Goal: Task Accomplishment & Management: Use online tool/utility

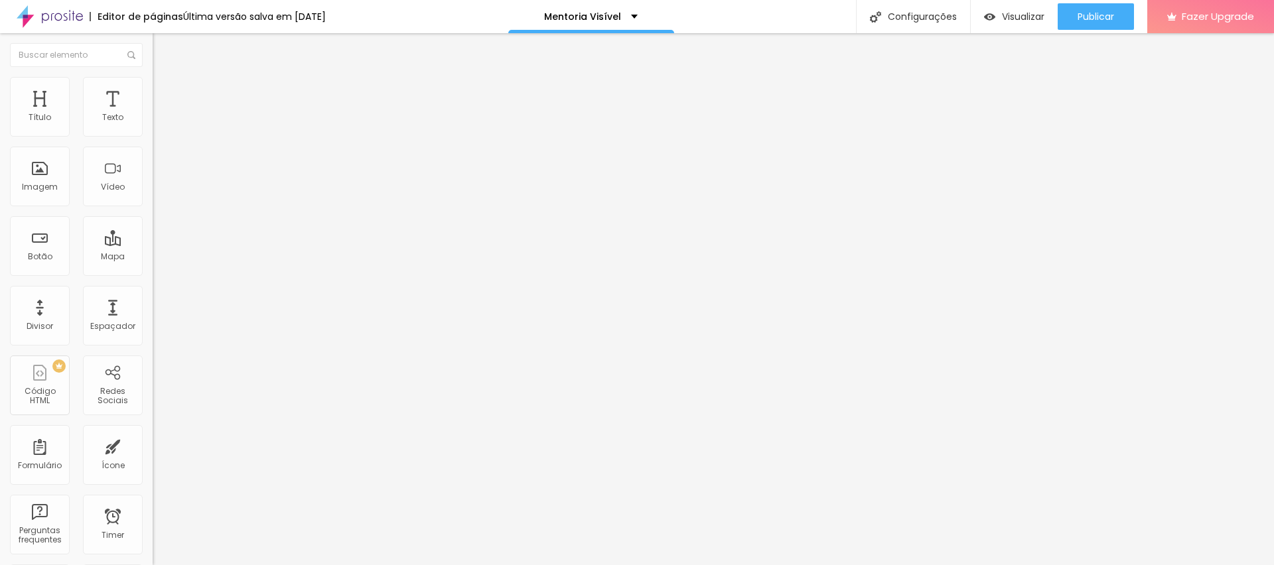
click at [153, 84] on ul "Conteúdo Estilo Avançado" at bounding box center [229, 84] width 153 height 40
click at [153, 86] on li "Estilo" at bounding box center [229, 83] width 153 height 13
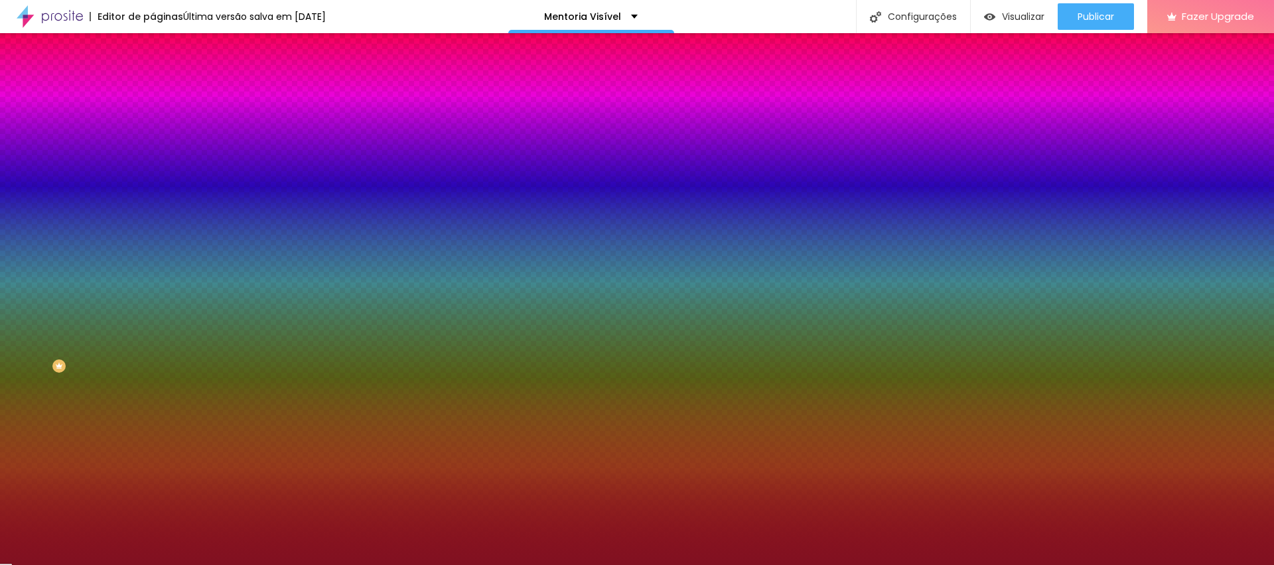
click at [153, 181] on div at bounding box center [229, 181] width 153 height 0
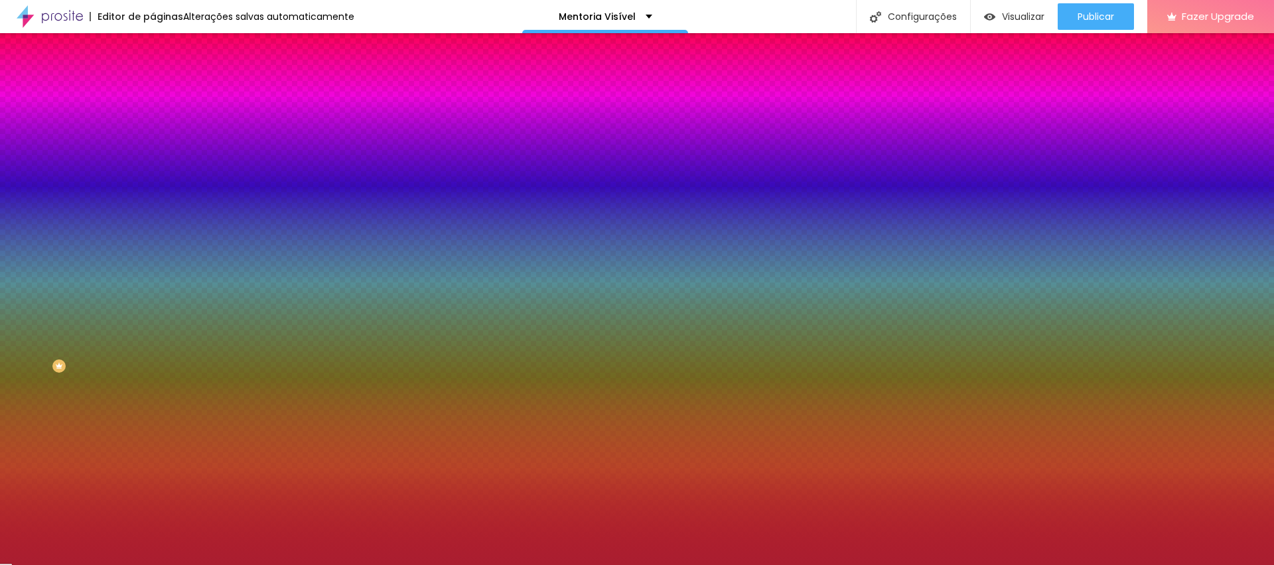
type input "#AA1B2E"
drag, startPoint x: 95, startPoint y: 307, endPoint x: 94, endPoint y: 291, distance: 15.9
click at [1078, 190] on div at bounding box center [1079, 188] width 3 height 3
click at [153, 194] on input "#AA1B2E" at bounding box center [232, 187] width 159 height 13
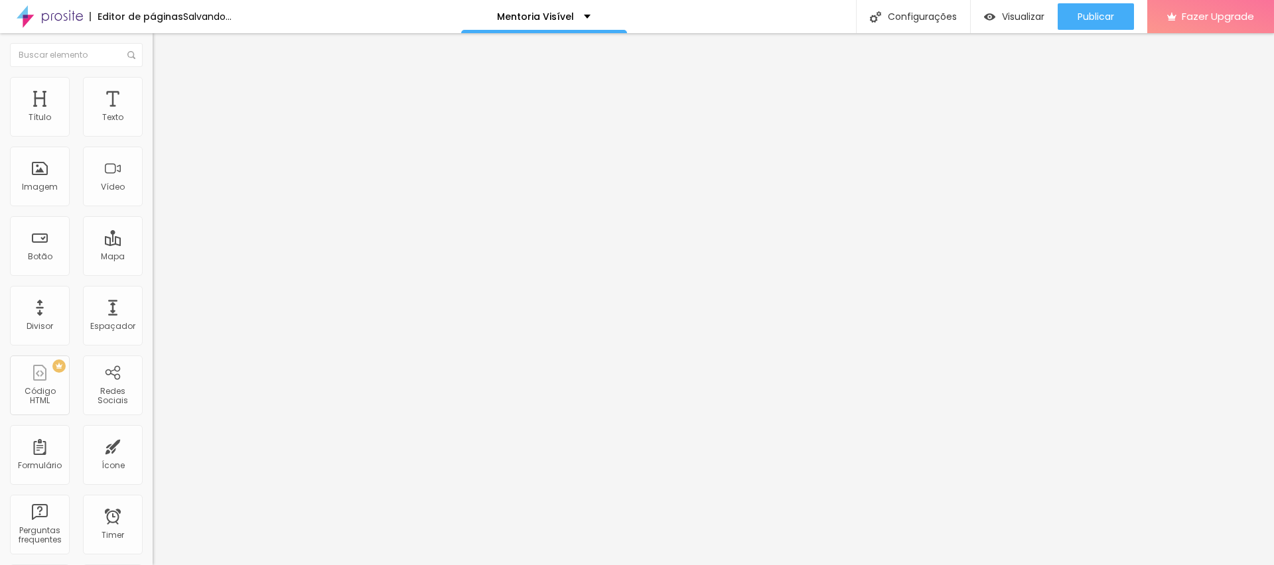
click at [153, 125] on input "text" at bounding box center [232, 117] width 159 height 13
paste input "https://vimeo.com/1110189074?share=copy#t=0"
type input "https://vimeo.com/1110189074?share=copy#t=0"
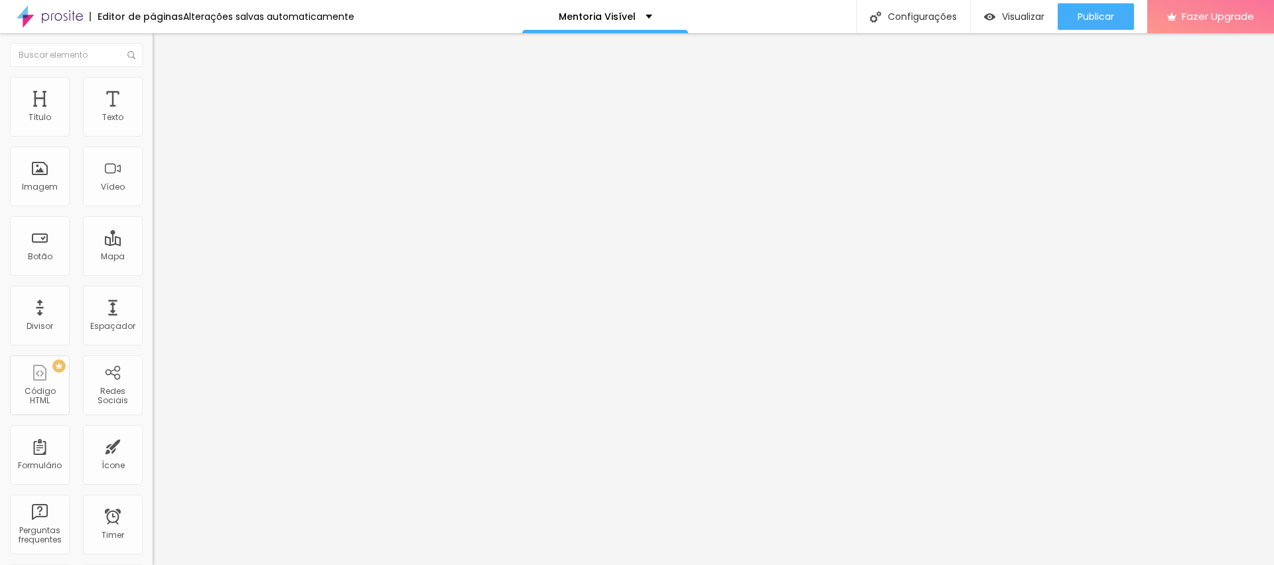
click at [153, 250] on div at bounding box center [229, 250] width 153 height 0
click at [1099, 19] on span "Publicar" at bounding box center [1096, 16] width 37 height 11
click at [153, 141] on span "Editar perguntas" at bounding box center [191, 134] width 76 height 11
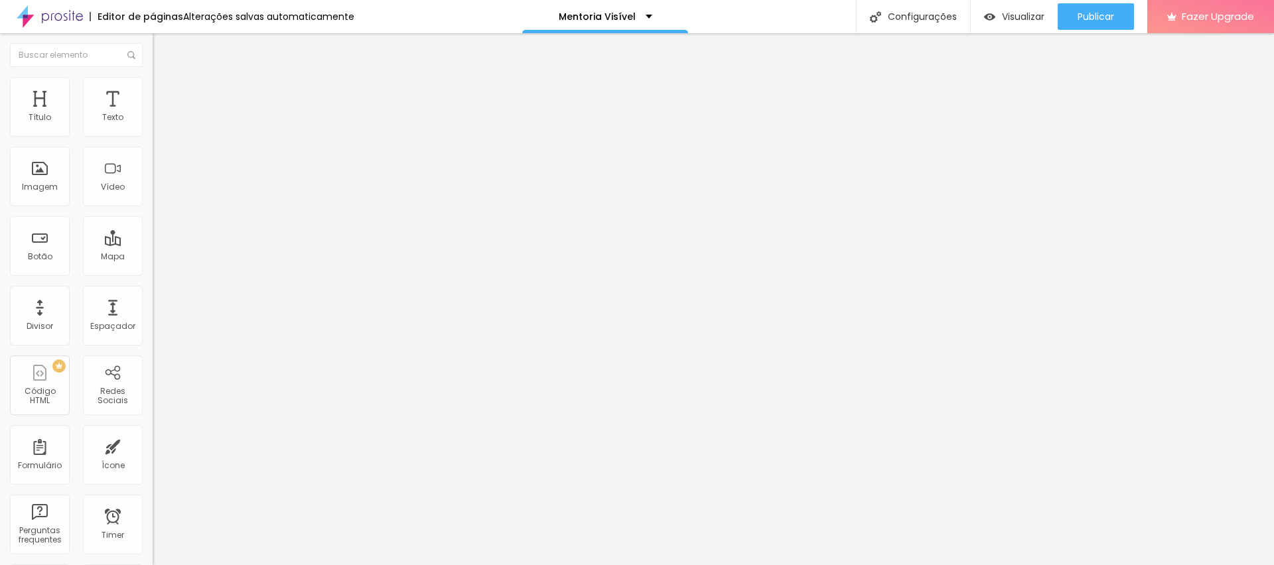
click at [1106, 12] on span "Publicar" at bounding box center [1096, 16] width 37 height 11
click at [153, 141] on span "Editar perguntas" at bounding box center [191, 134] width 76 height 11
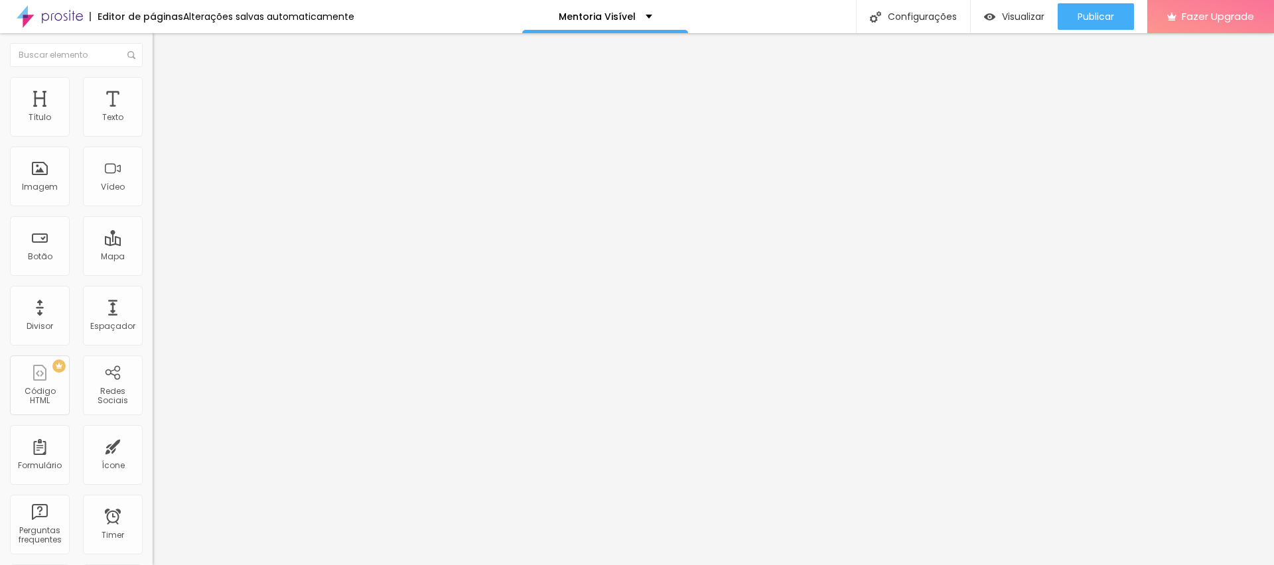
drag, startPoint x: 329, startPoint y: 322, endPoint x: 332, endPoint y: 334, distance: 12.9
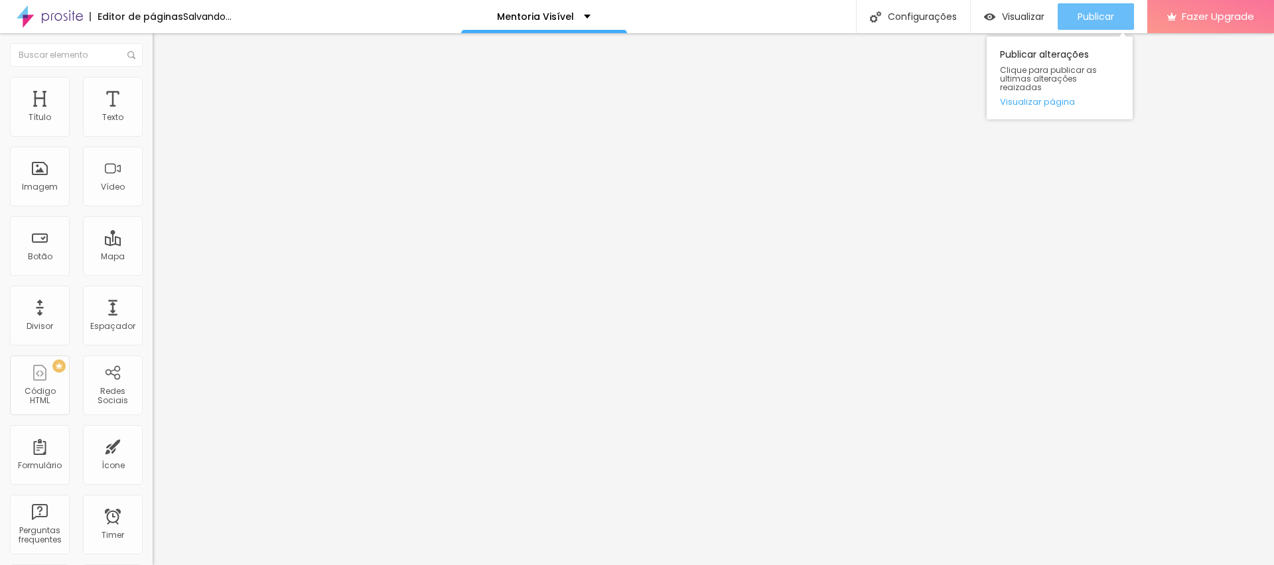
click at [1104, 13] on span "Publicar" at bounding box center [1096, 16] width 37 height 11
click at [1105, 11] on span "Publicar" at bounding box center [1096, 16] width 37 height 11
click at [1083, 17] on span "Publicar" at bounding box center [1096, 16] width 37 height 11
click at [1091, 17] on span "Publicar" at bounding box center [1096, 16] width 37 height 11
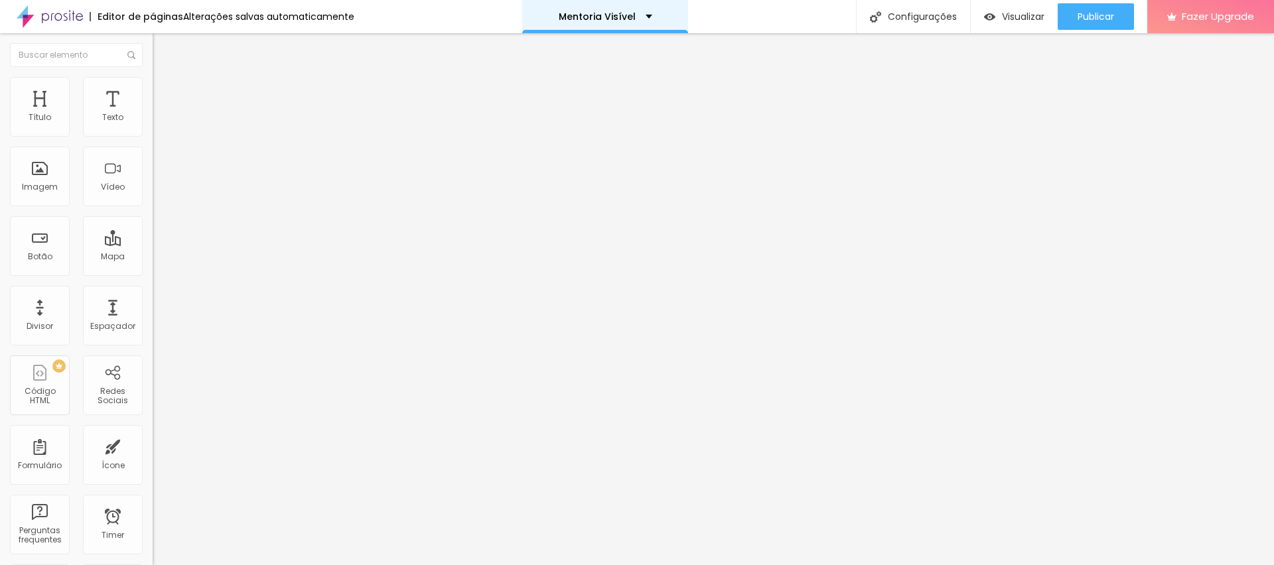
click at [603, 13] on p "Mentoria Visível" at bounding box center [597, 16] width 77 height 9
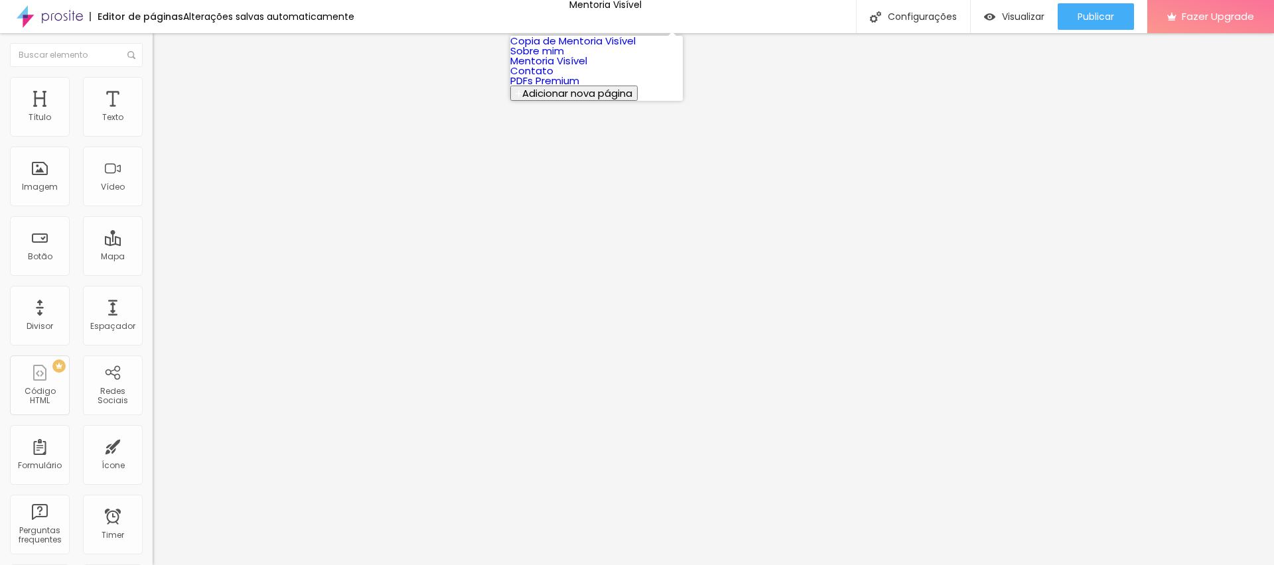
click at [583, 48] on link "Copia de Mentoria Visível" at bounding box center [572, 41] width 125 height 14
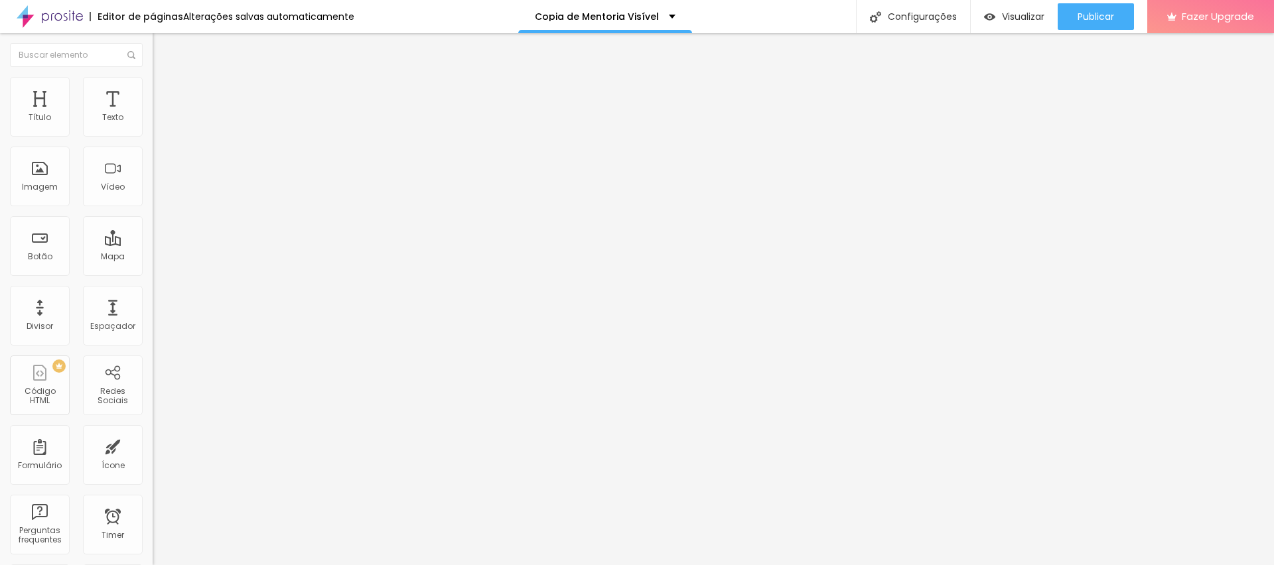
click at [153, 125] on input "text" at bounding box center [232, 117] width 159 height 13
paste input "https://vimeo.com/1110189074?share=copy#t=0"
type input "https://vimeo.com/1110189074?share=copy#t=0"
click at [153, 250] on div at bounding box center [229, 250] width 153 height 0
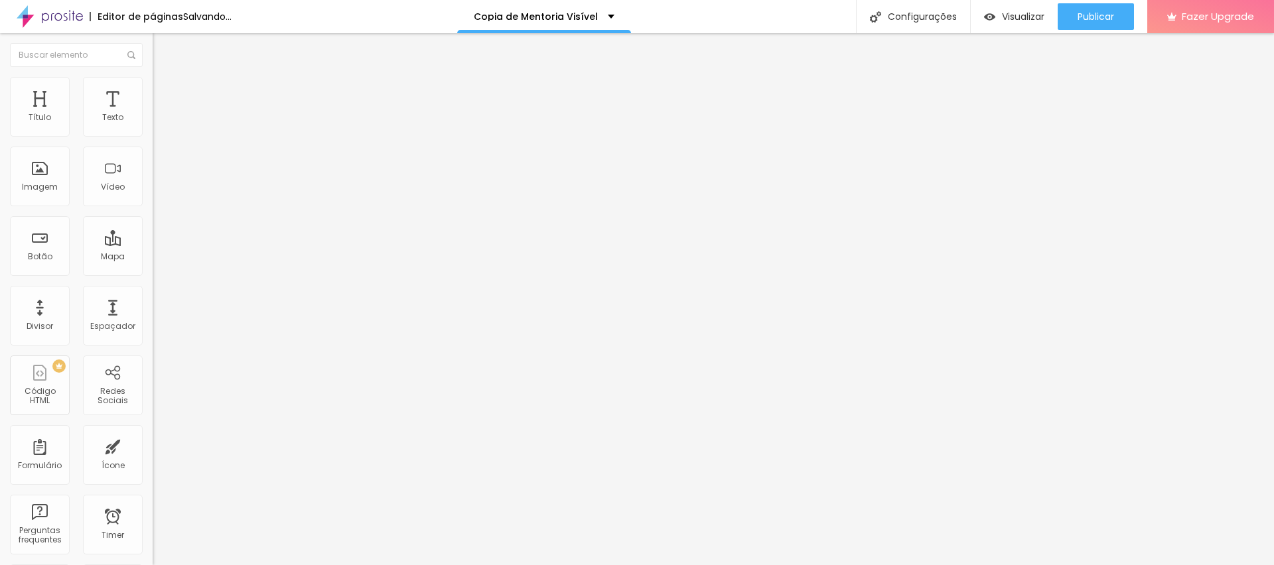
scroll to position [0, 0]
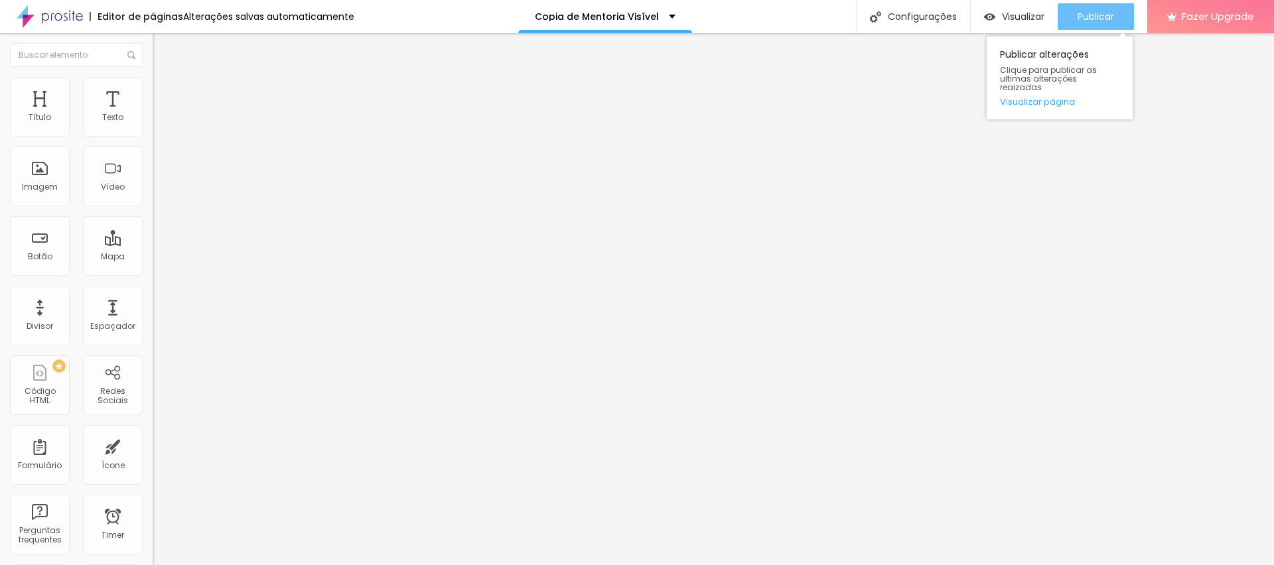
click at [1074, 15] on button "Publicar" at bounding box center [1096, 16] width 76 height 27
click at [153, 84] on li "Estilo" at bounding box center [229, 83] width 153 height 13
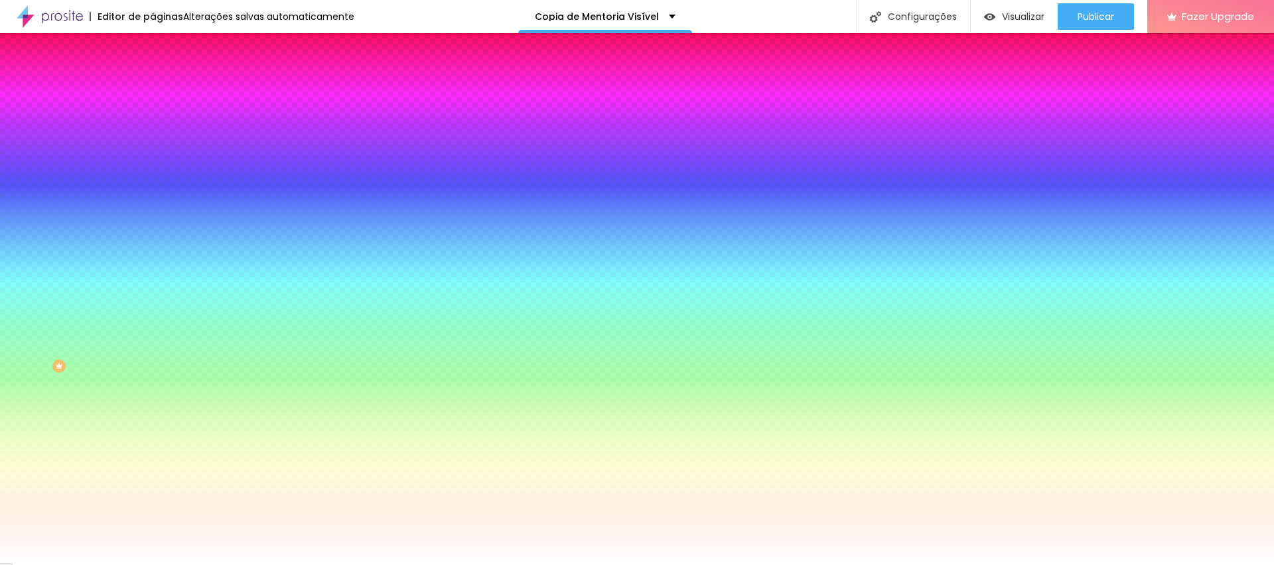
click at [225, 119] on img at bounding box center [229, 115] width 8 height 8
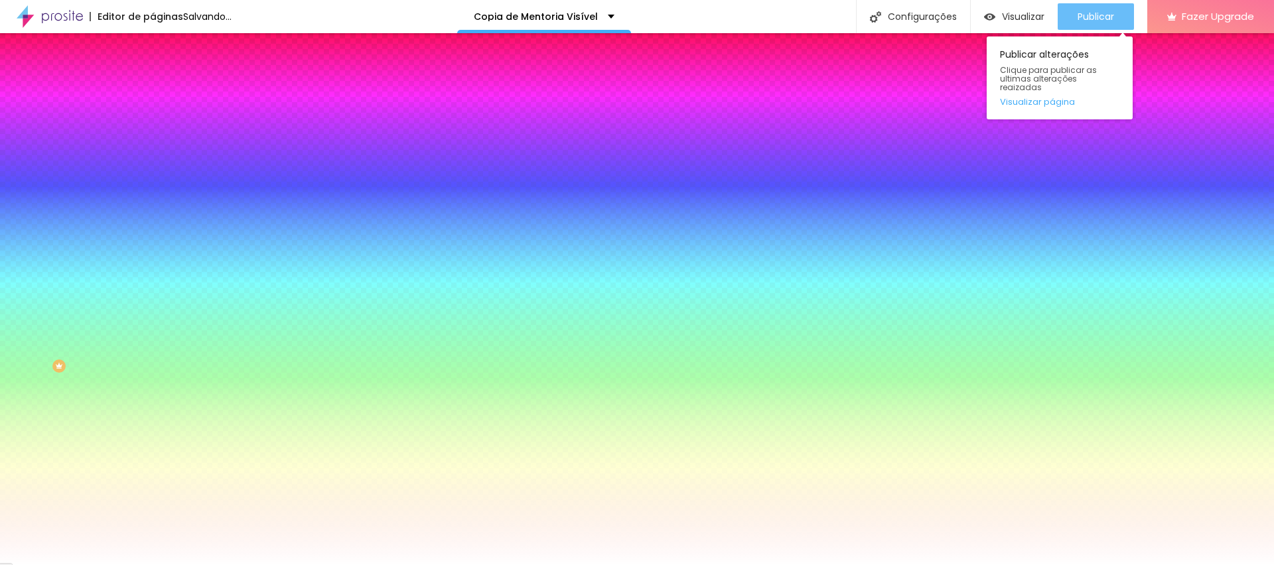
click at [1124, 11] on button "Publicar" at bounding box center [1096, 16] width 76 height 27
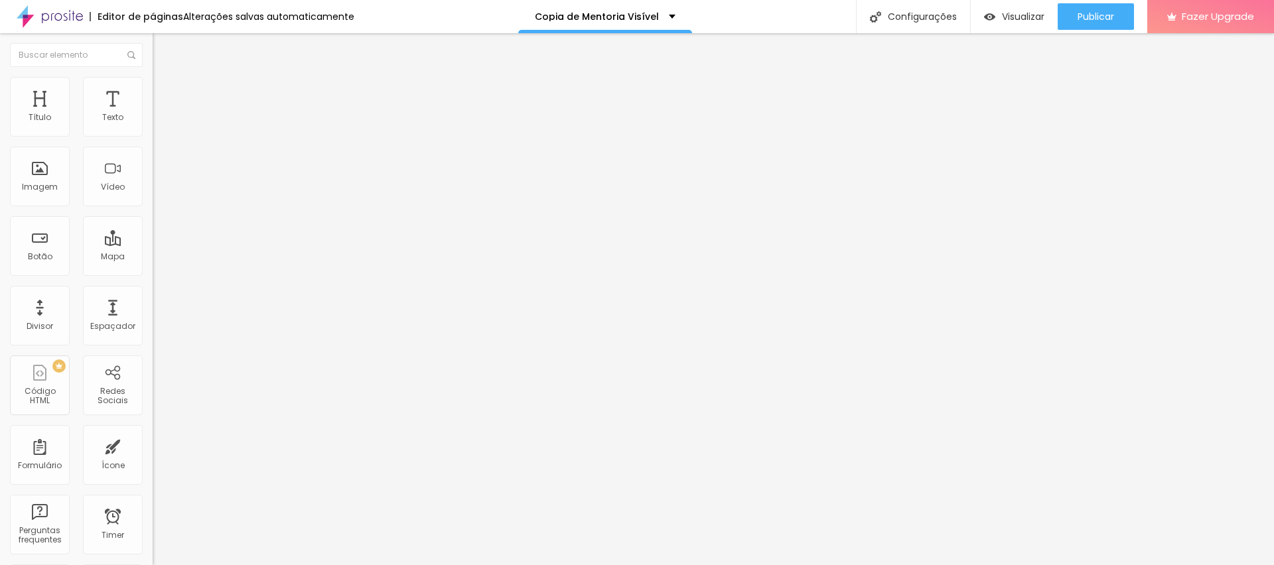
click at [153, 84] on li "Estilo" at bounding box center [229, 83] width 153 height 13
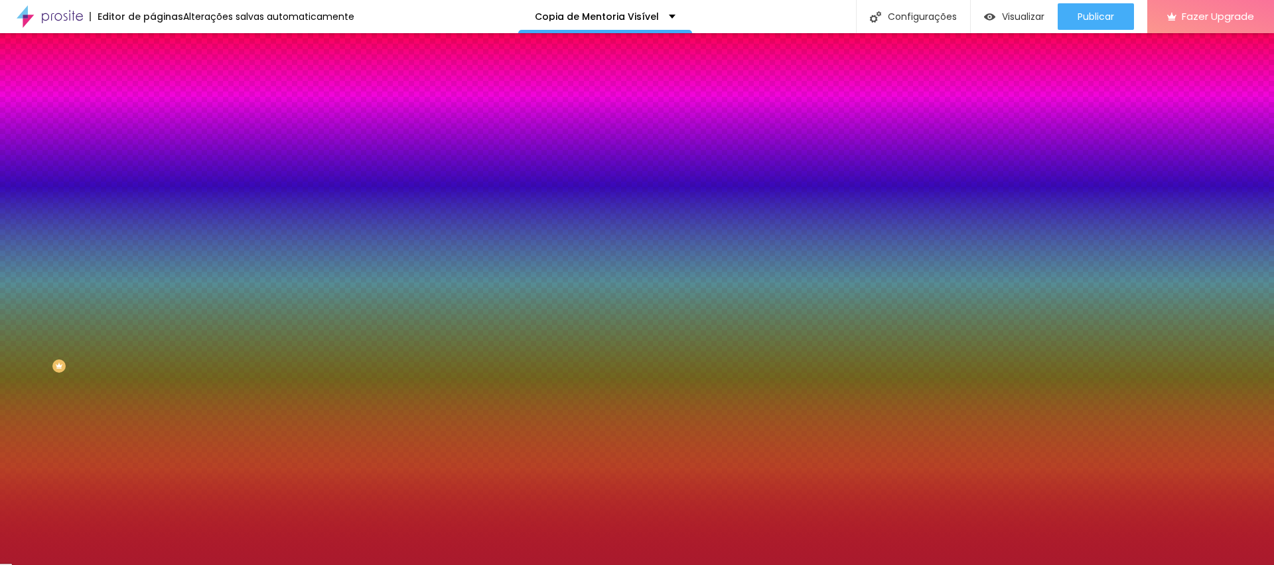
click at [153, 194] on input "#AA1A2D" at bounding box center [232, 187] width 159 height 13
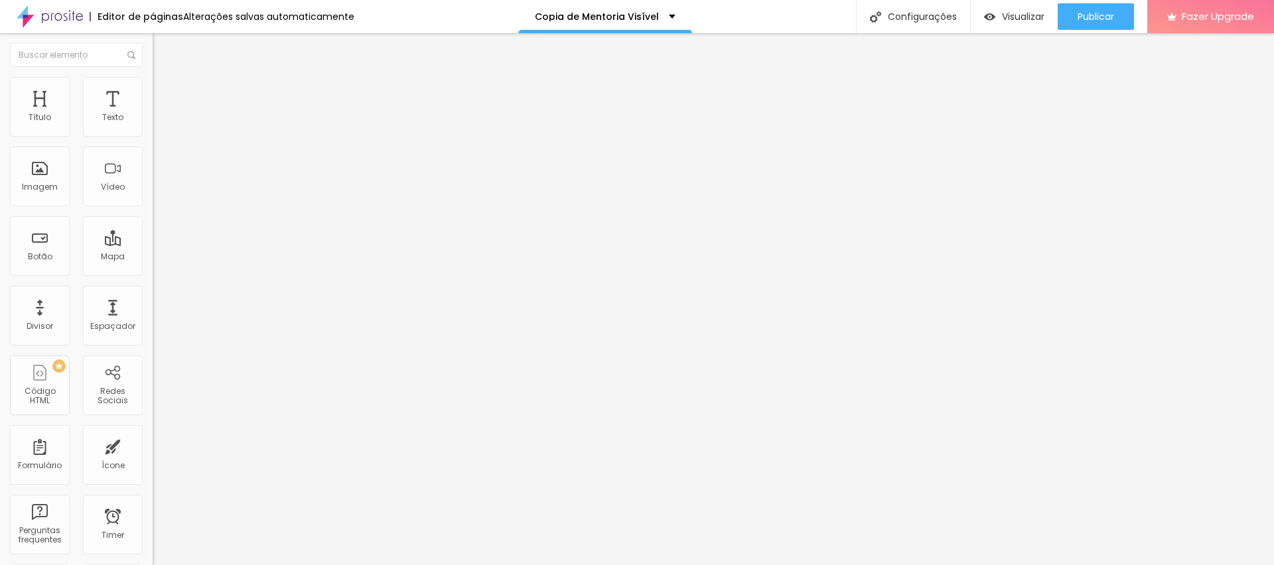
click at [153, 80] on ul "Conteúdo Estilo Avançado" at bounding box center [229, 84] width 153 height 40
drag, startPoint x: 75, startPoint y: 84, endPoint x: 80, endPoint y: 94, distance: 11.0
click at [153, 84] on img at bounding box center [159, 83] width 12 height 12
click at [165, 92] on span "Estilo" at bounding box center [175, 85] width 21 height 11
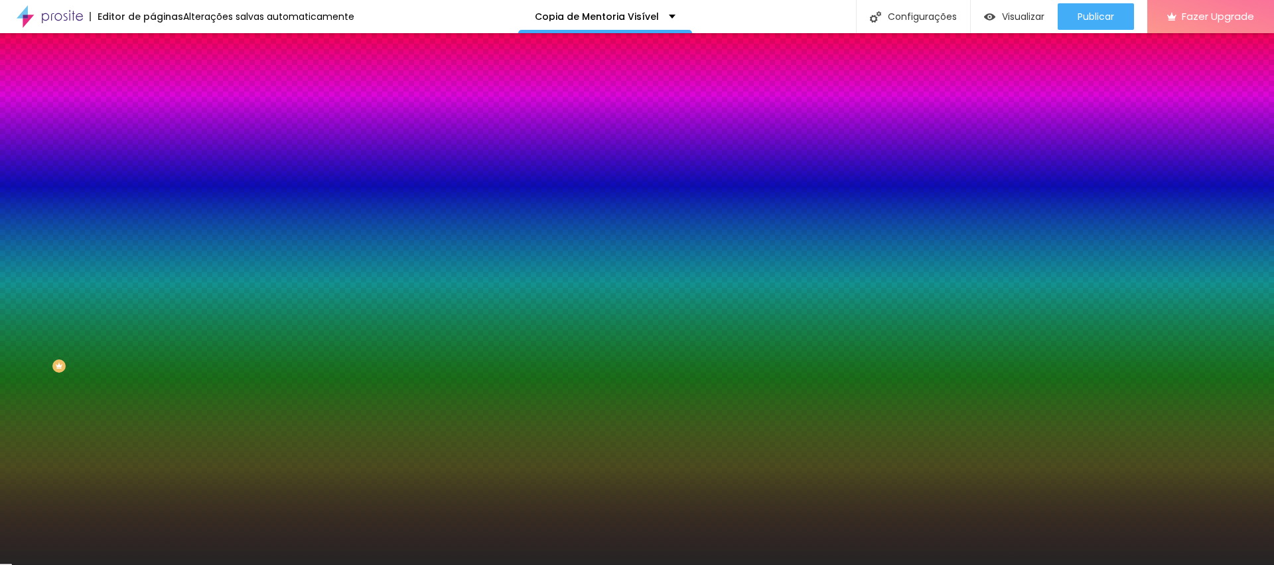
click at [153, 129] on input "#262525" at bounding box center [232, 133] width 159 height 13
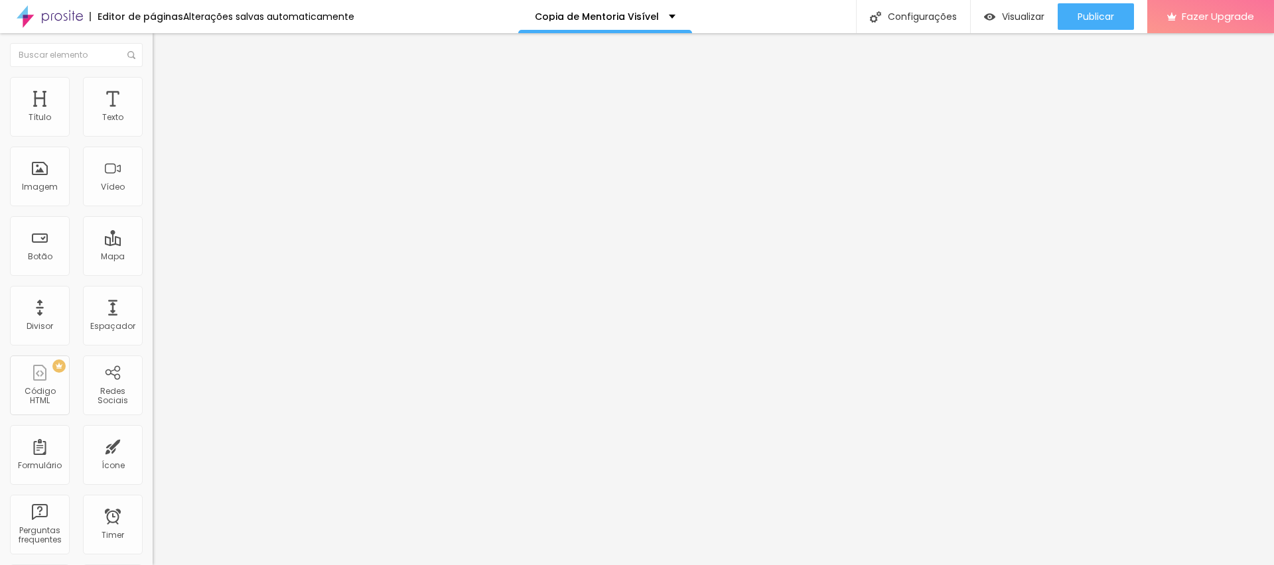
click at [159, 122] on icon "button" at bounding box center [161, 119] width 5 height 5
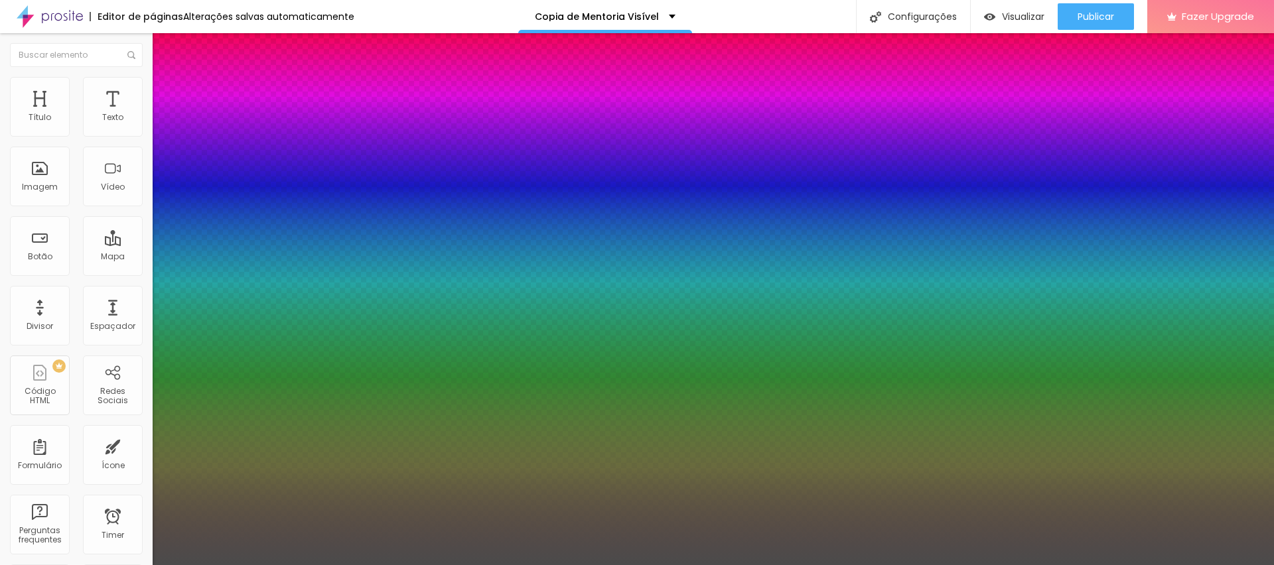
type input "1"
select select "[PERSON_NAME]"
type input "1"
type input "19"
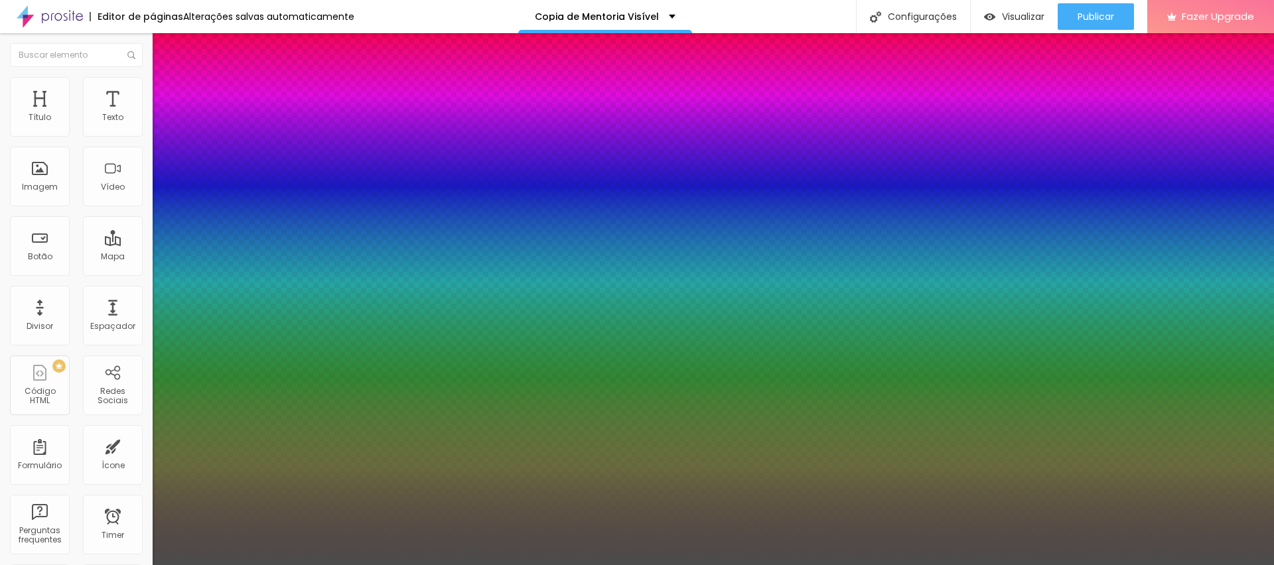
type input "19"
type input "1"
type input "23"
type input "1"
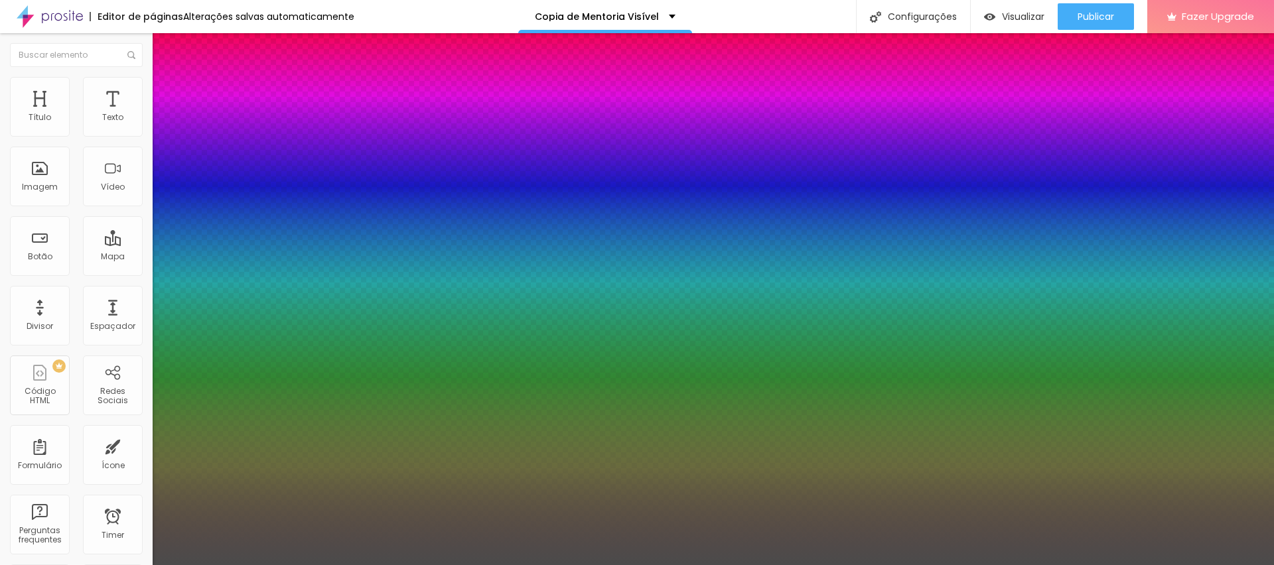
type input "25"
type input "1"
type input "30"
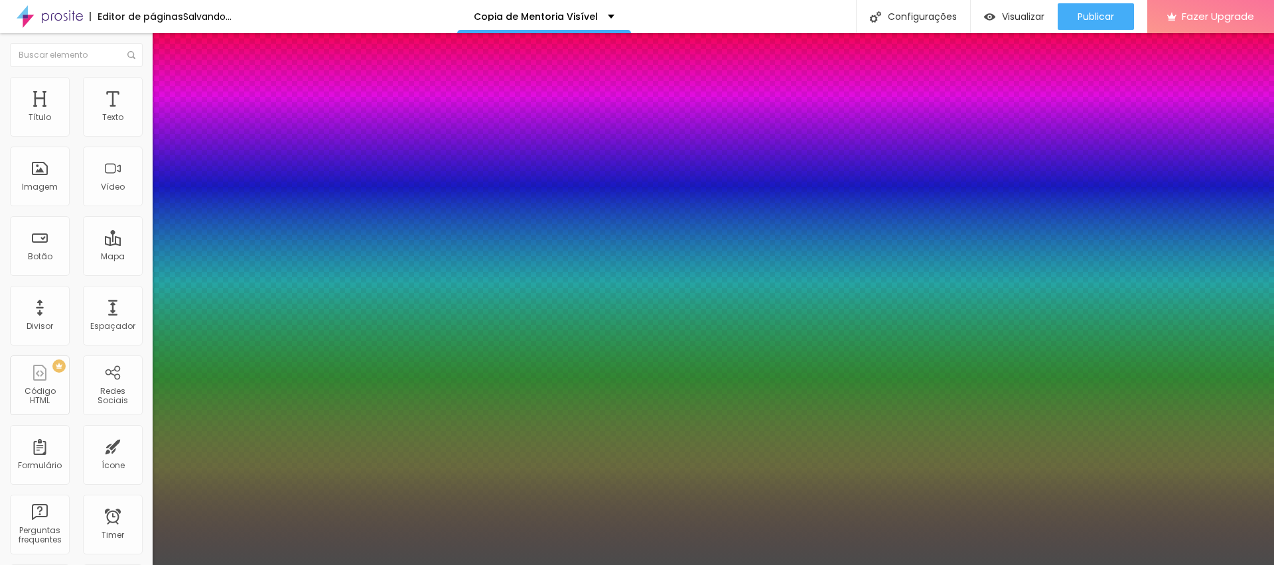
type input "1"
type input "33"
type input "1"
type input "34"
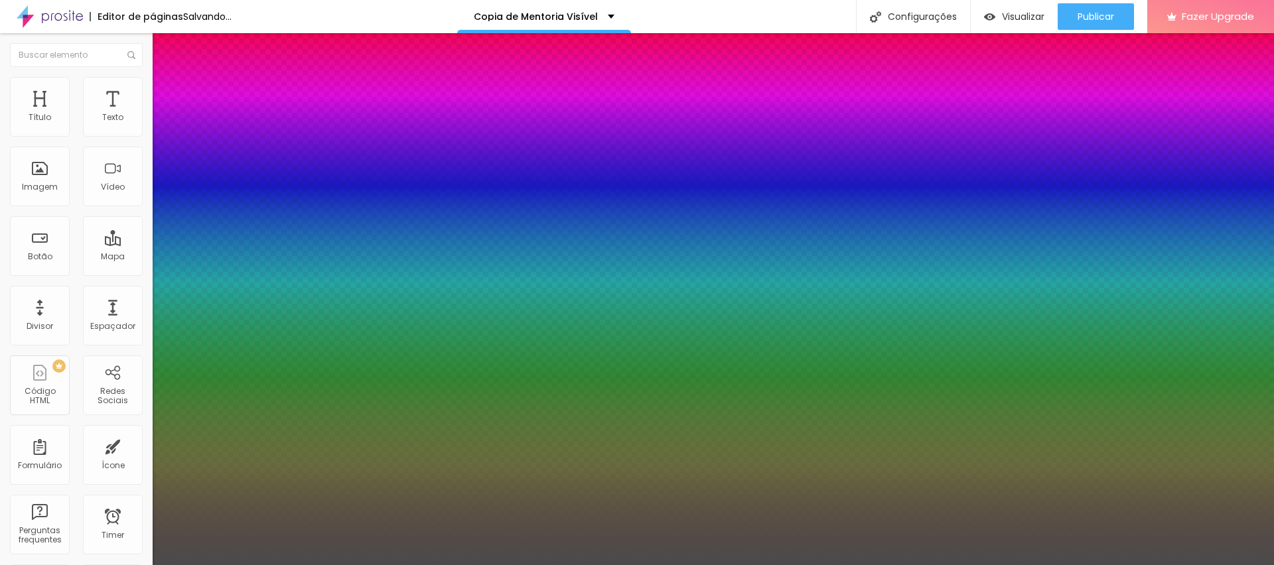
type input "34"
type input "1"
type input "35"
type input "1"
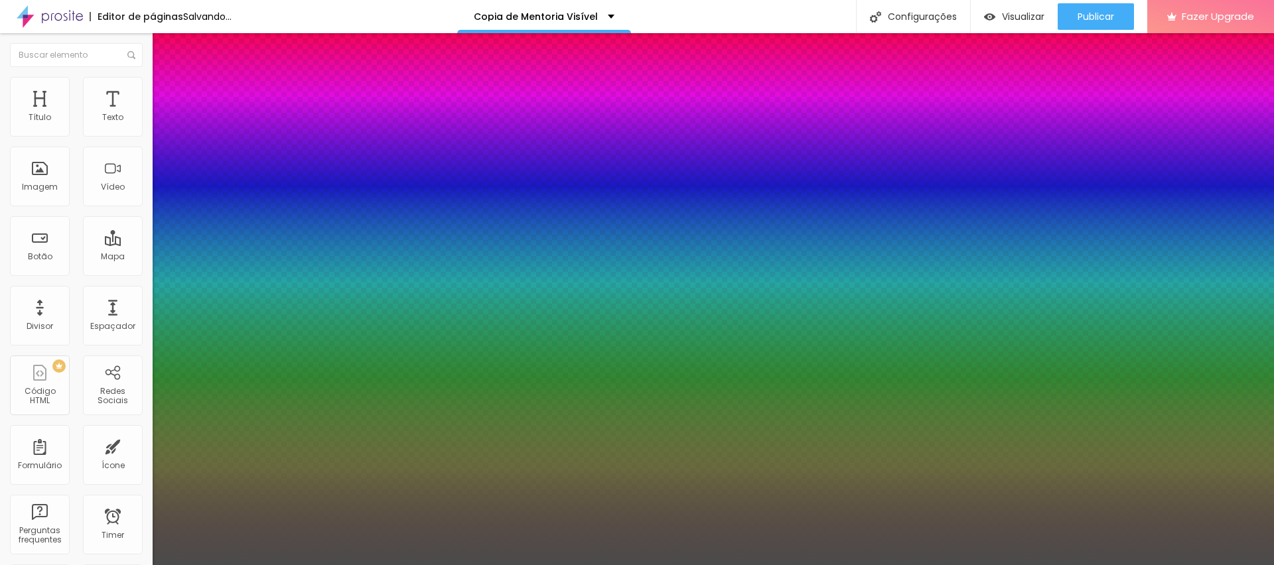
type input "36"
type input "1"
type input "38"
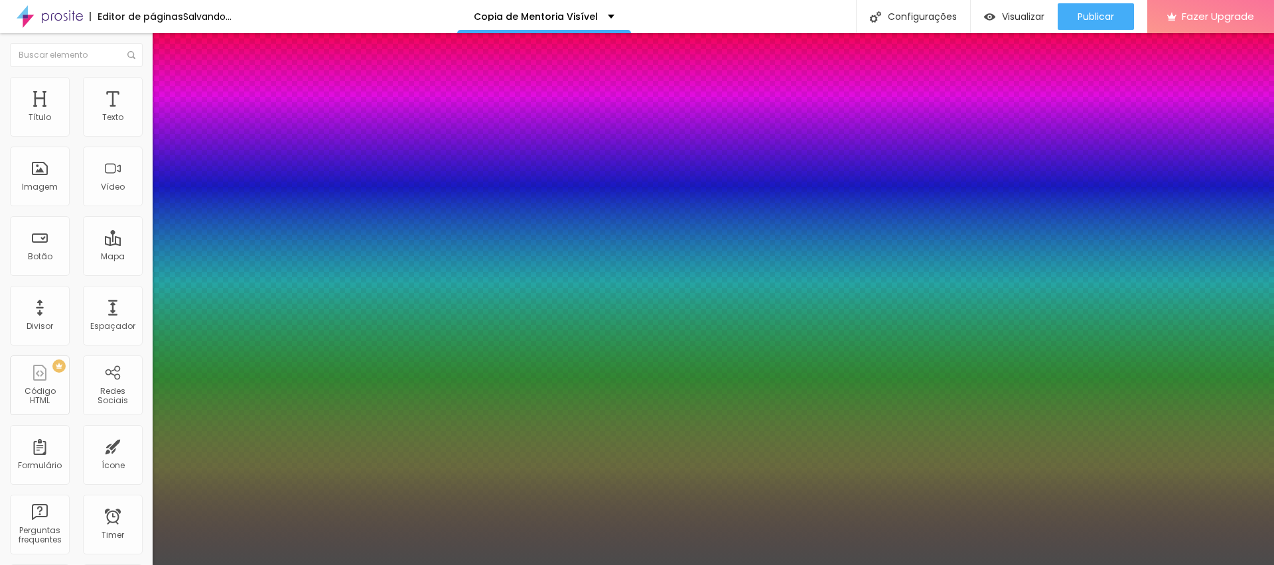
type input "1"
type input "40"
type input "1"
type input "42"
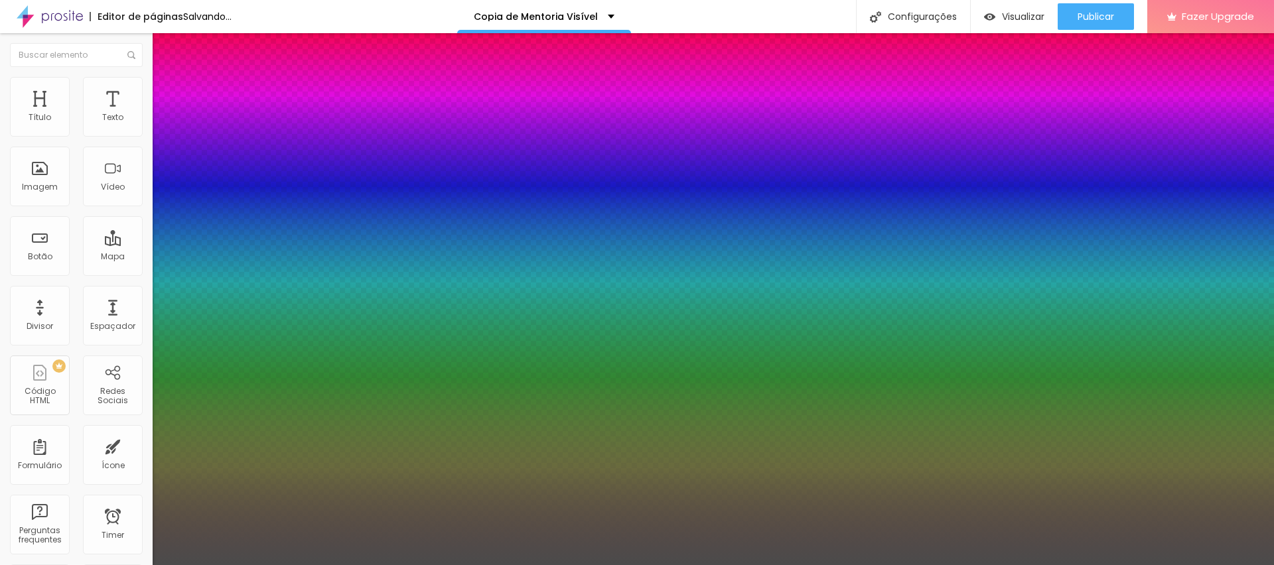
type input "42"
type input "1"
type input "43"
type input "1"
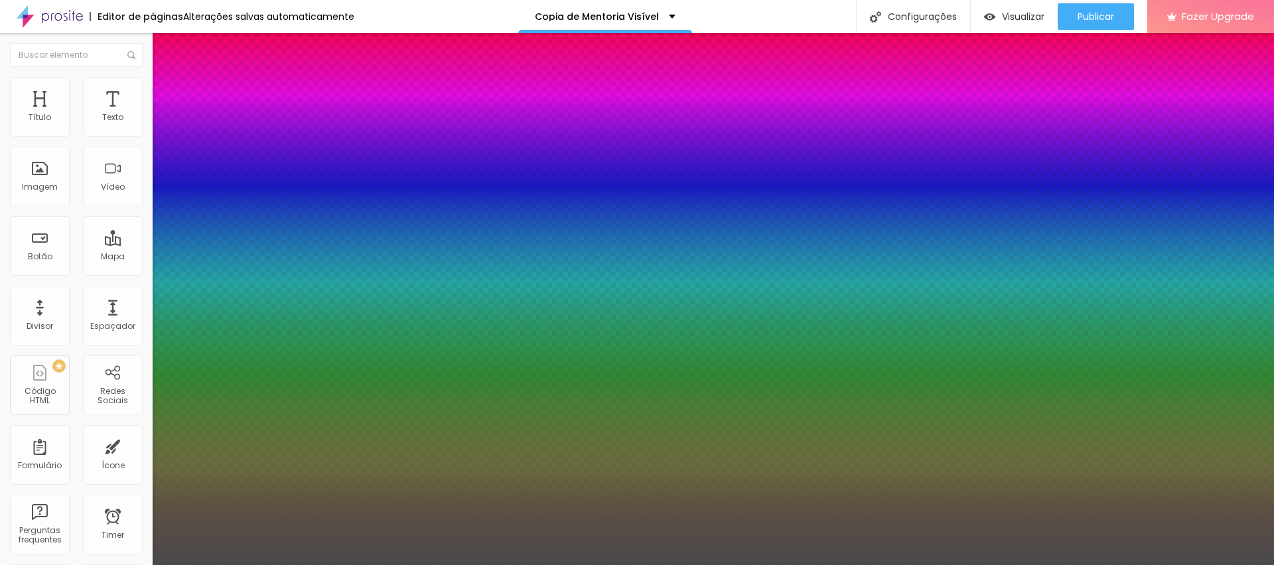
type input "44"
type input "1"
type input "45"
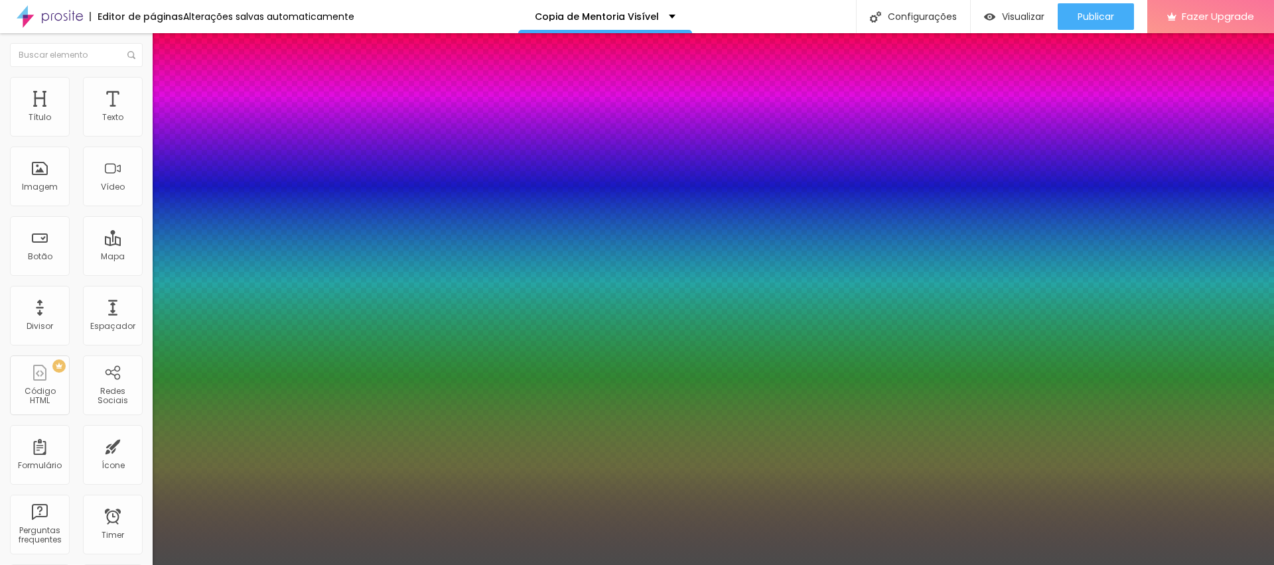
type input "1"
type input "46"
type input "1"
type input "47"
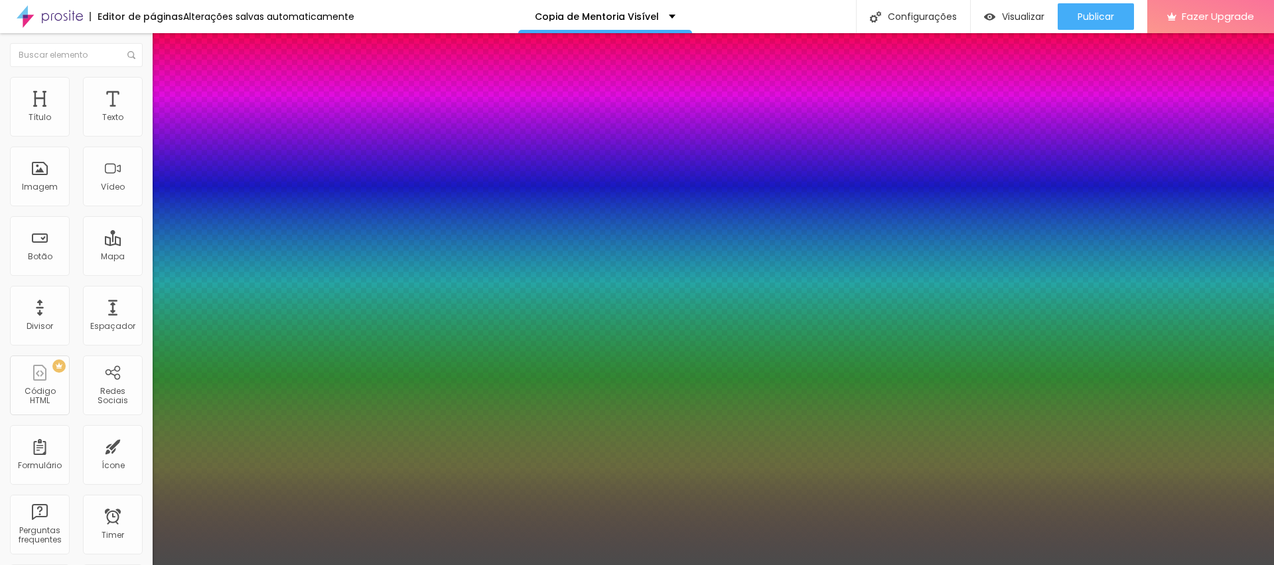
type input "47"
type input "1"
type input "48"
type input "1"
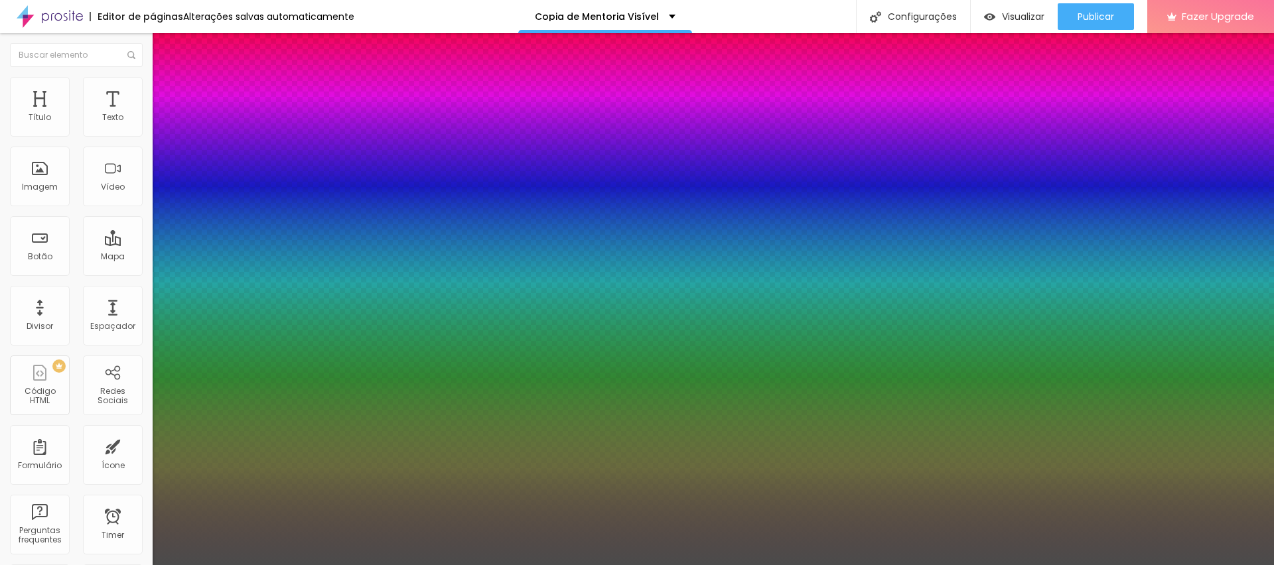
type input "49"
type input "1"
type input "50"
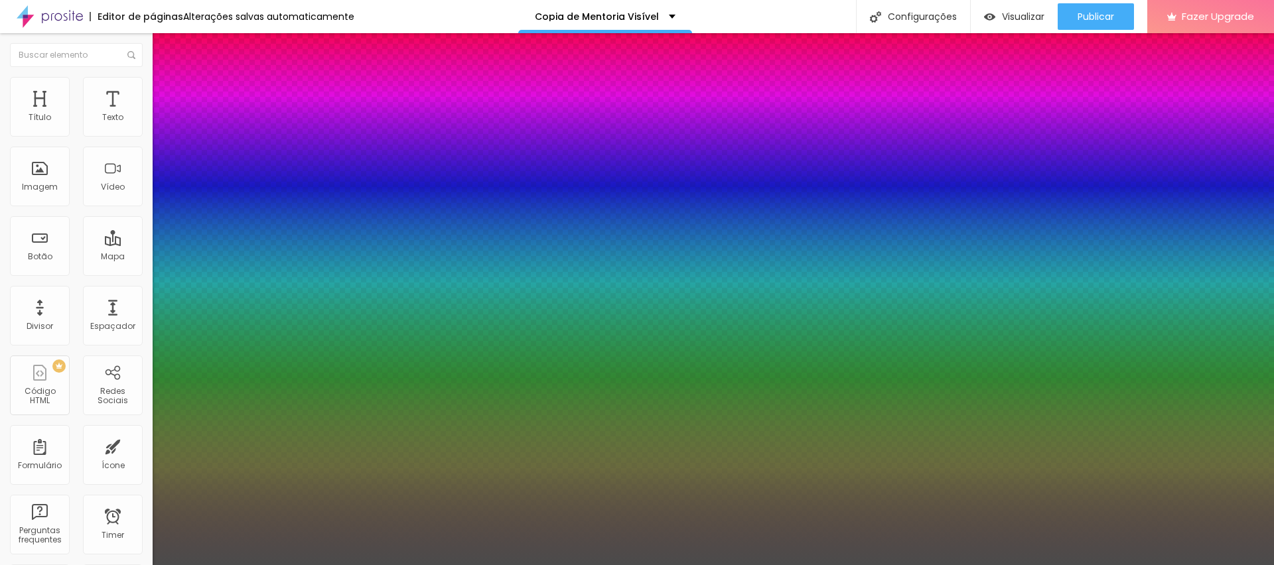
type input "1"
type input "51"
type input "1"
type input "52"
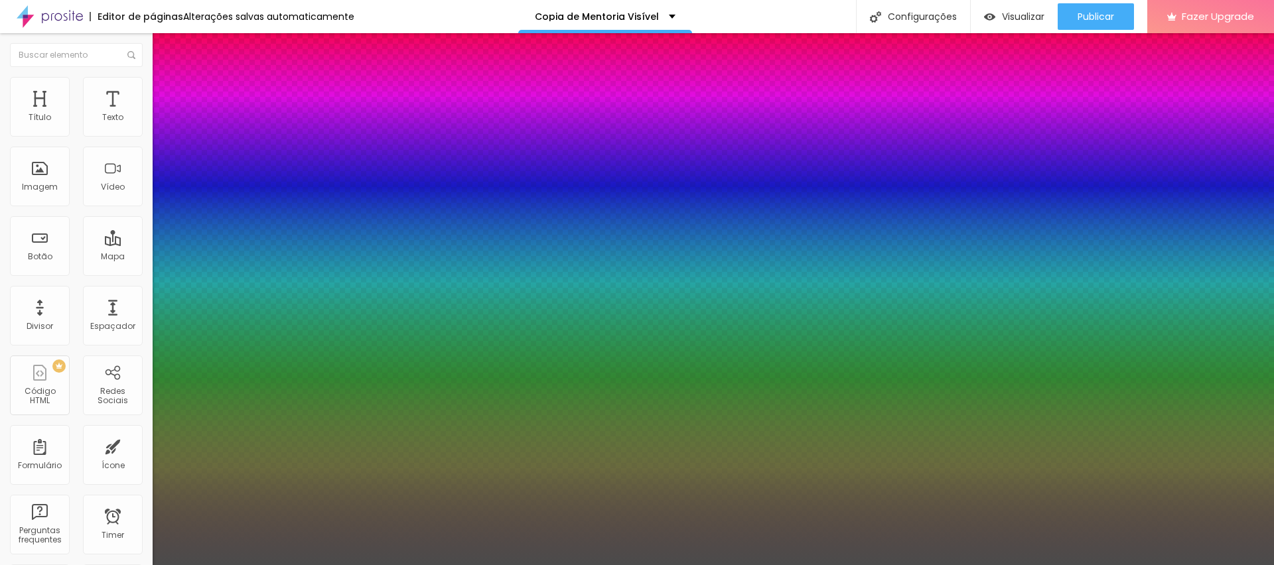
type input "52"
type input "1"
type input "53"
type input "1"
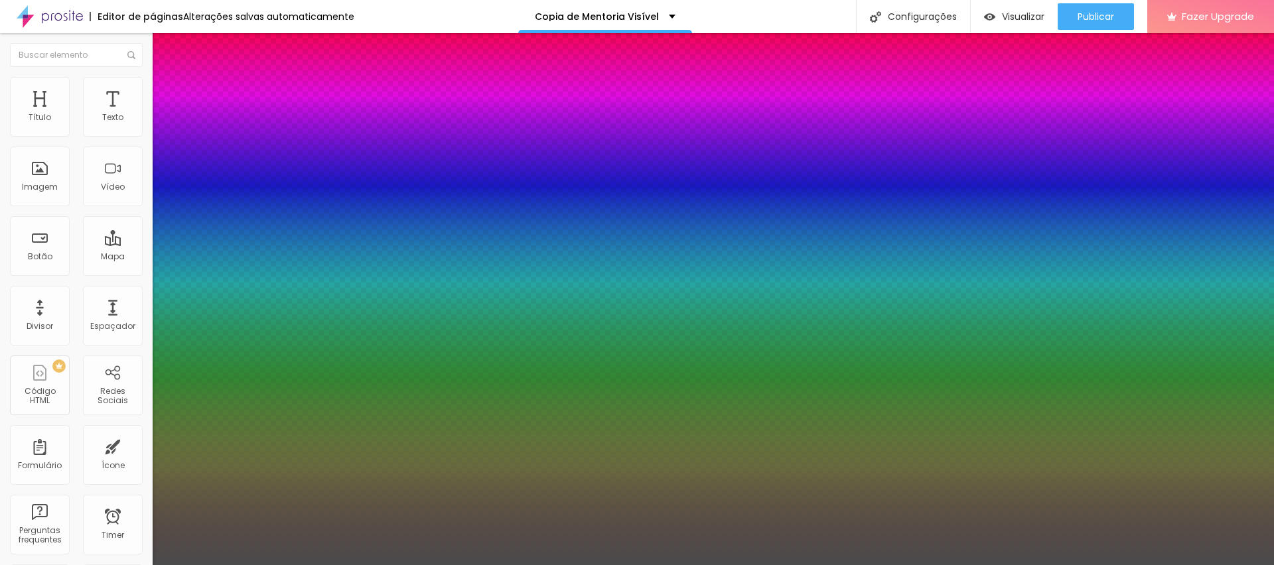
type input "54"
type input "1"
type input "55"
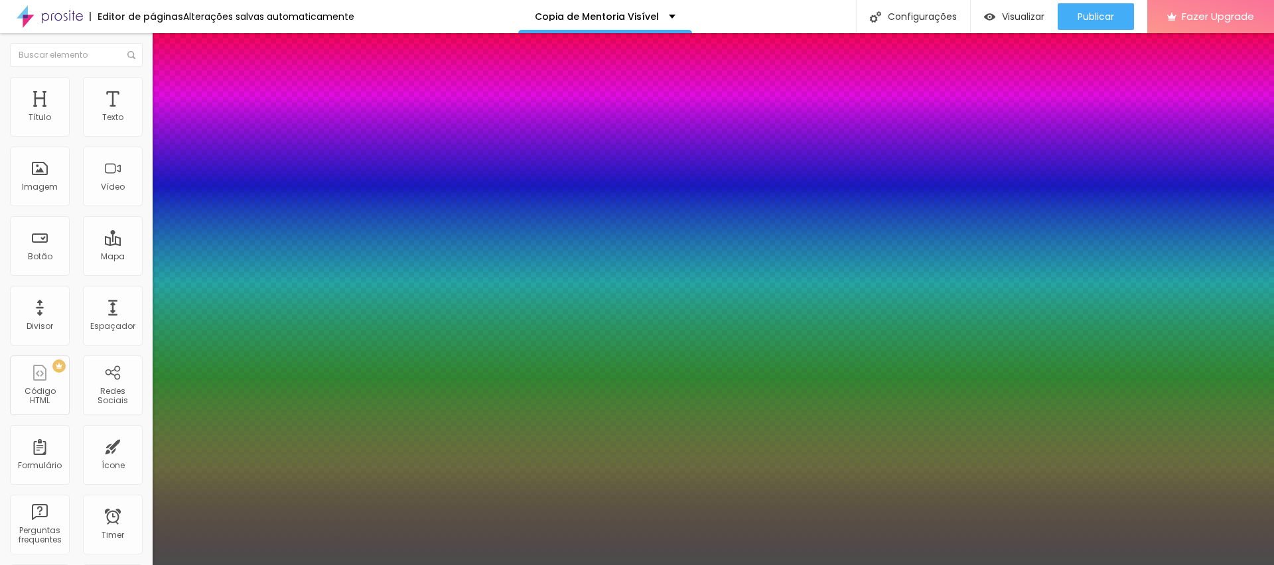
type input "1"
type input "54"
type input "1"
type input "53"
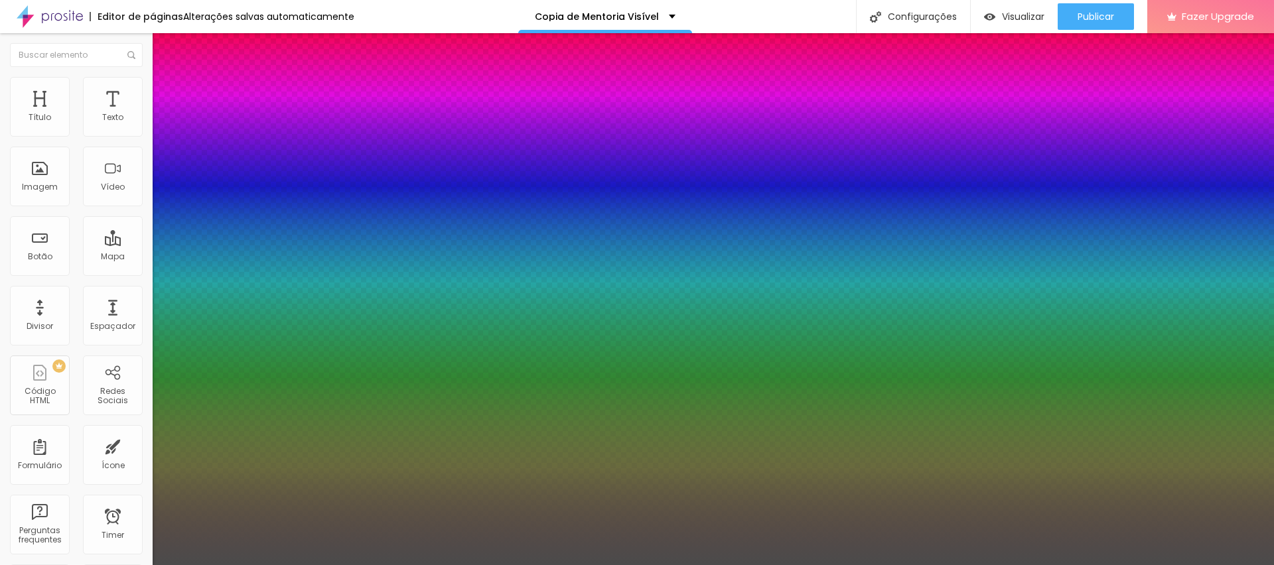
type input "53"
type input "1"
type input "52"
type input "1"
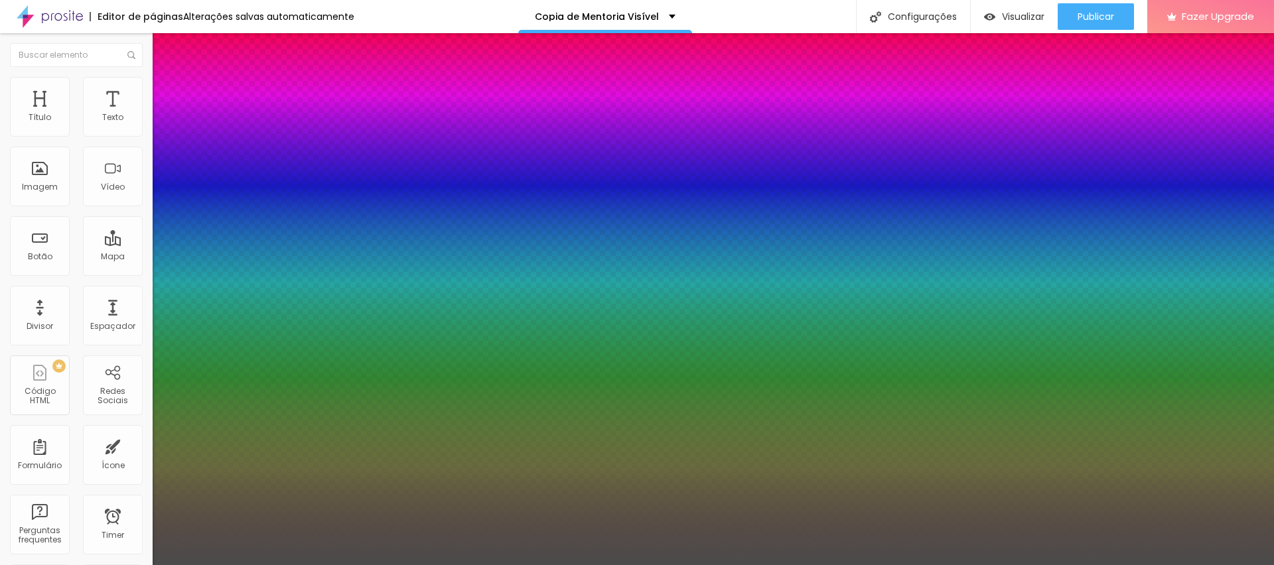
type input "51"
type input "1"
type input "50"
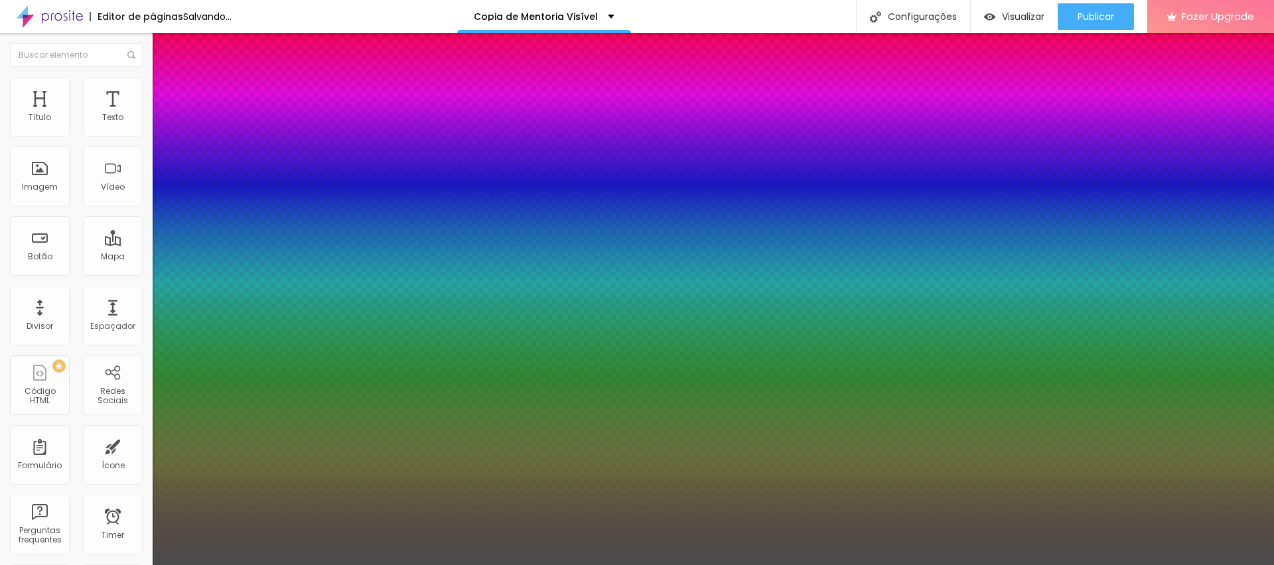
type input "1"
drag, startPoint x: 183, startPoint y: 226, endPoint x: 214, endPoint y: 226, distance: 31.9
type input "50"
click at [686, 565] on div at bounding box center [637, 565] width 1274 height 0
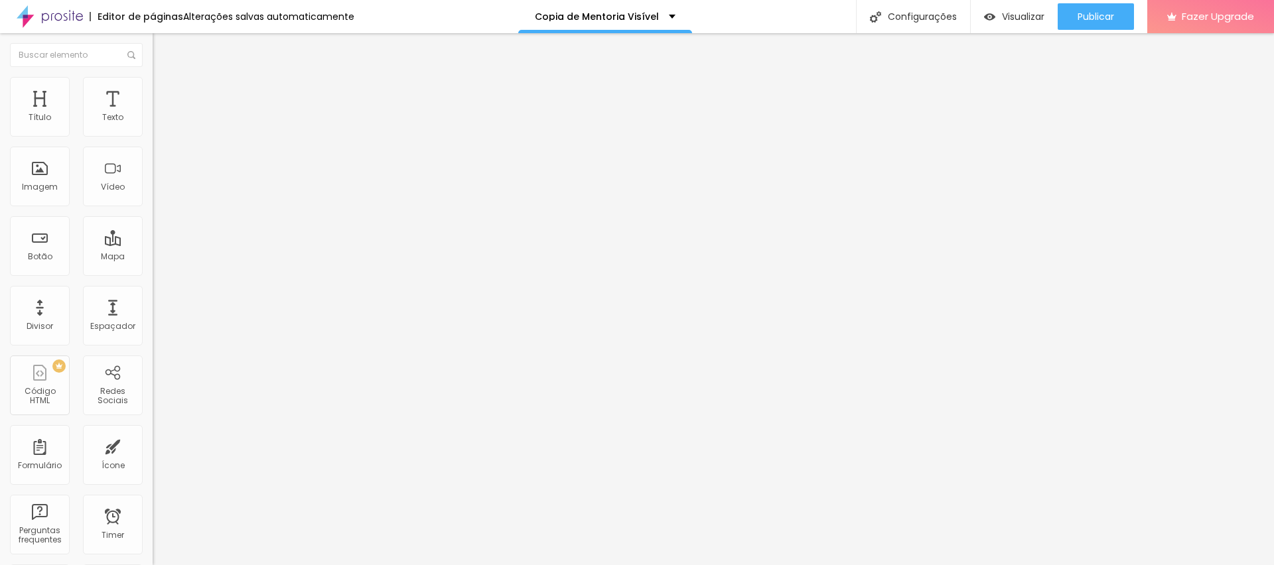
click at [153, 127] on button "button" at bounding box center [162, 120] width 19 height 14
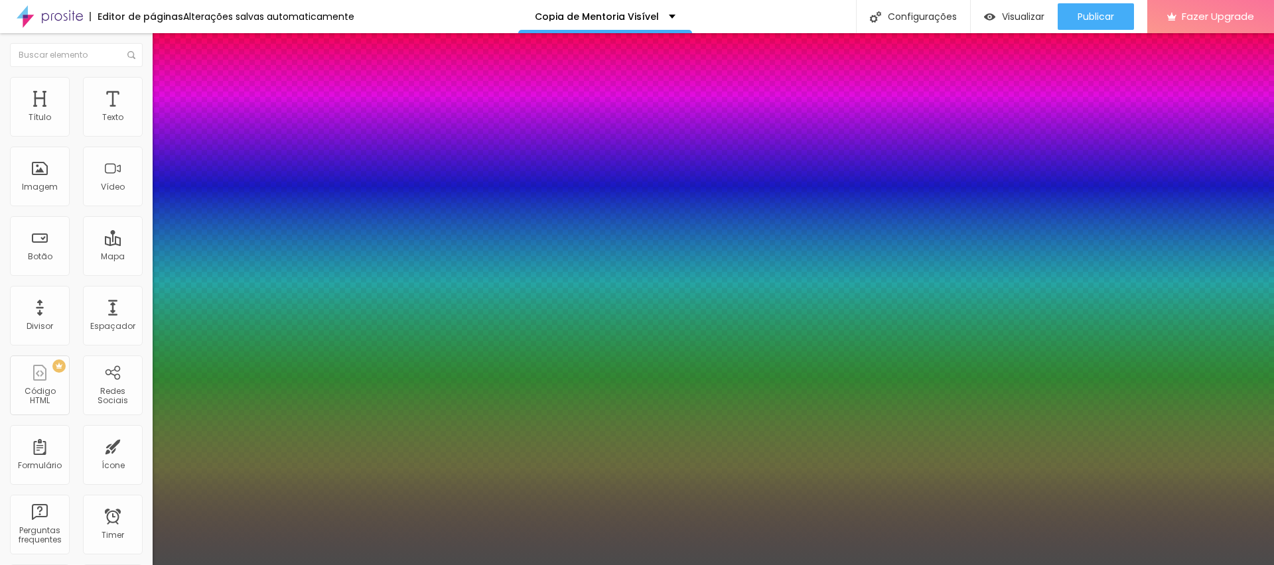
type input "1"
type input "#D47C7C"
type input "1"
type input "#E6A7A7"
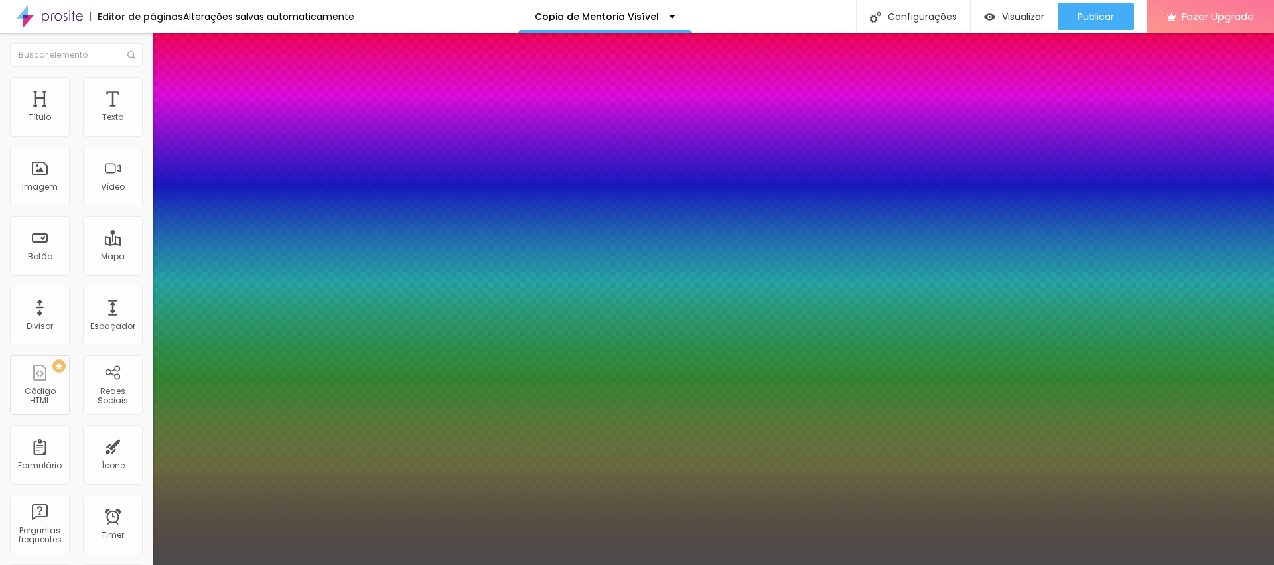
type input "1"
type input "#FFFFFF"
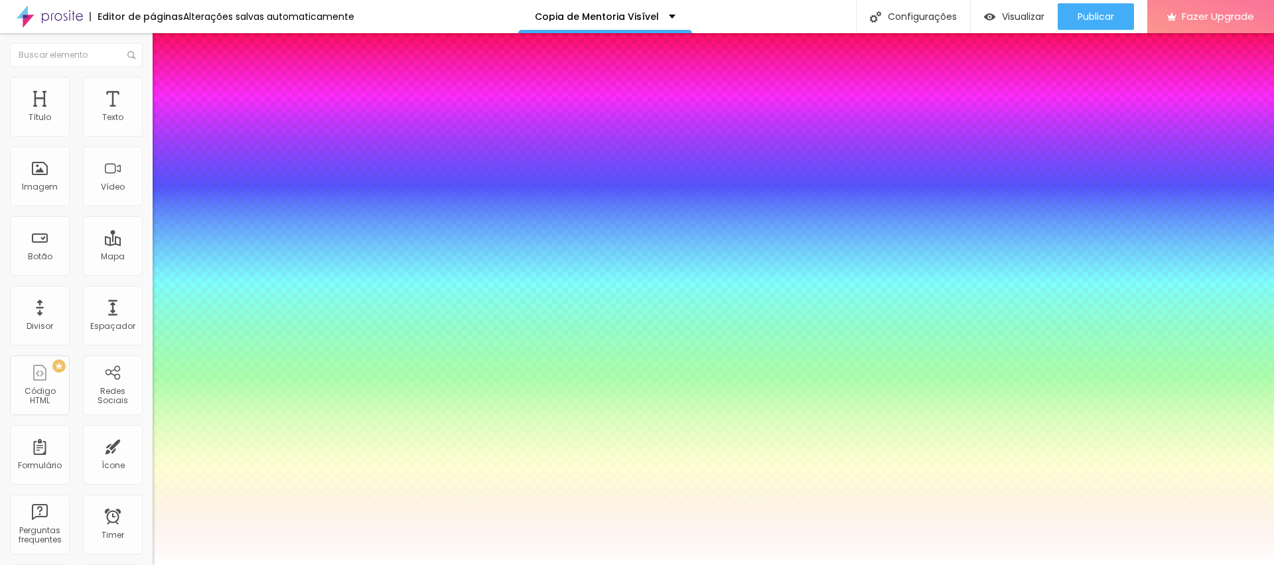
type input "1"
drag, startPoint x: 208, startPoint y: 371, endPoint x: 142, endPoint y: 349, distance: 69.9
click at [447, 565] on div at bounding box center [637, 565] width 1274 height 0
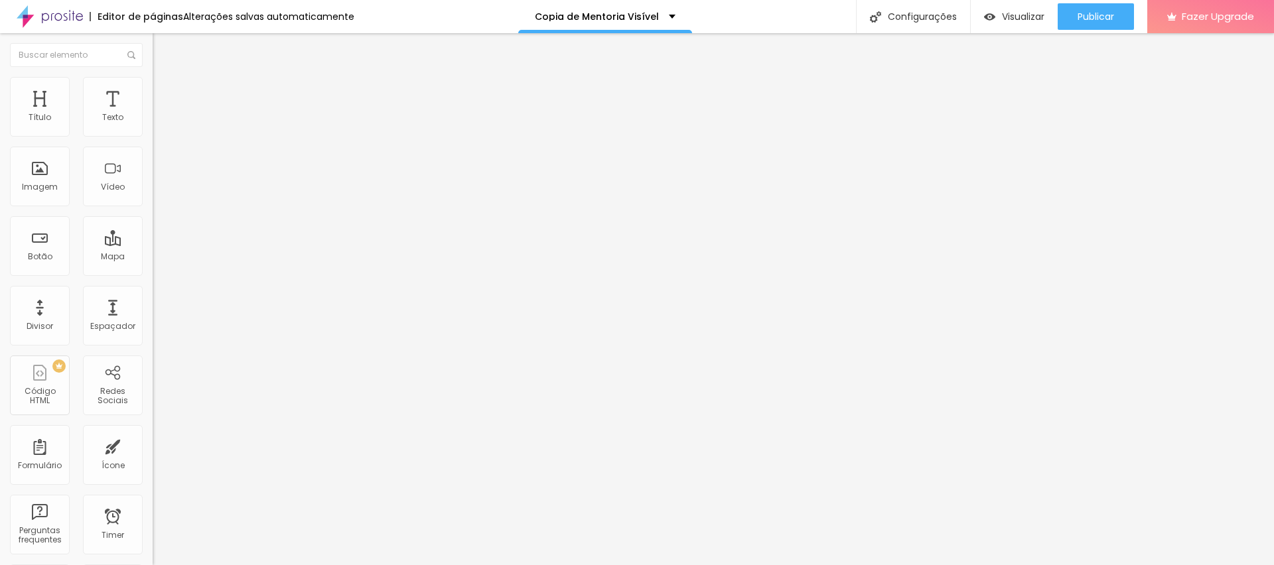
click at [153, 127] on button "button" at bounding box center [162, 120] width 19 height 14
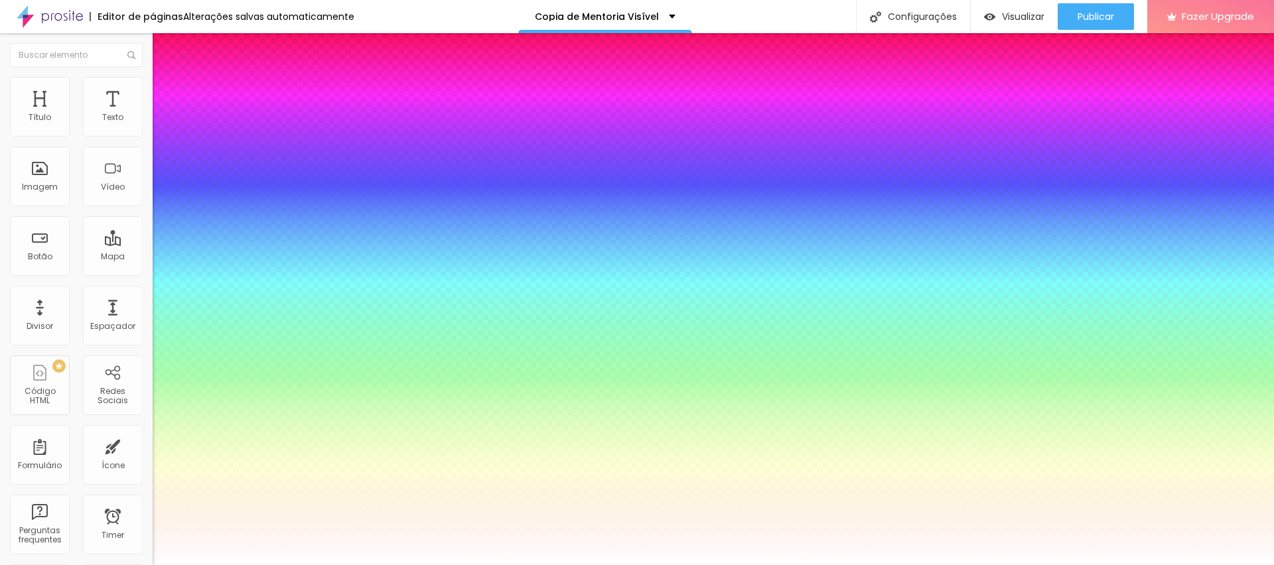
type input "1"
type input "37"
type input "1"
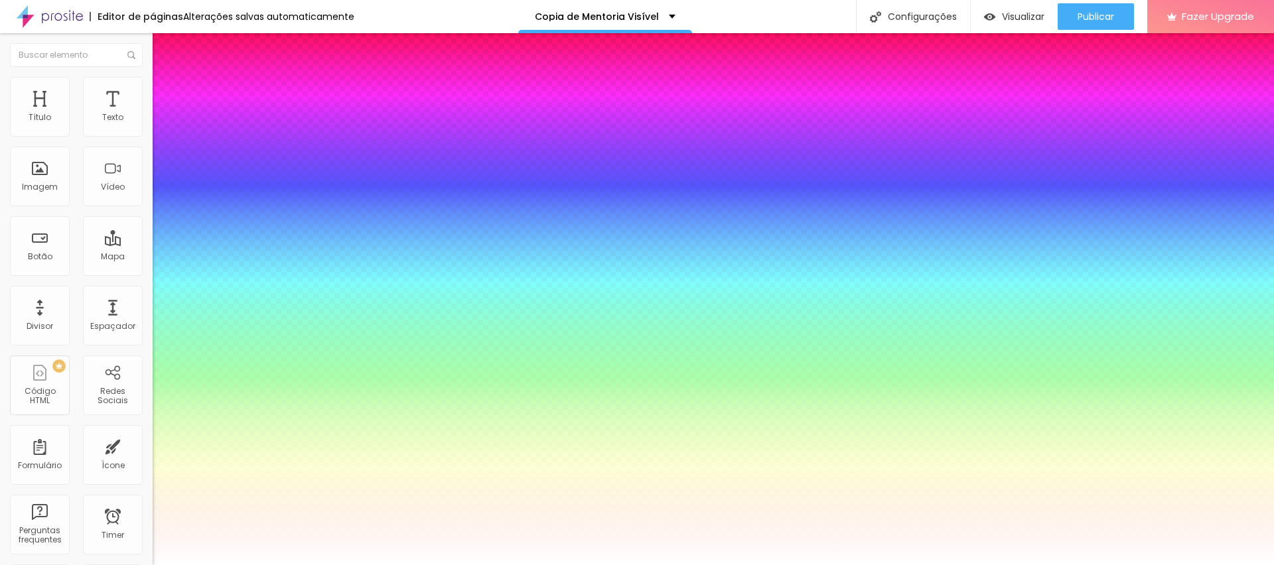
type input "35"
type input "1"
type input "32"
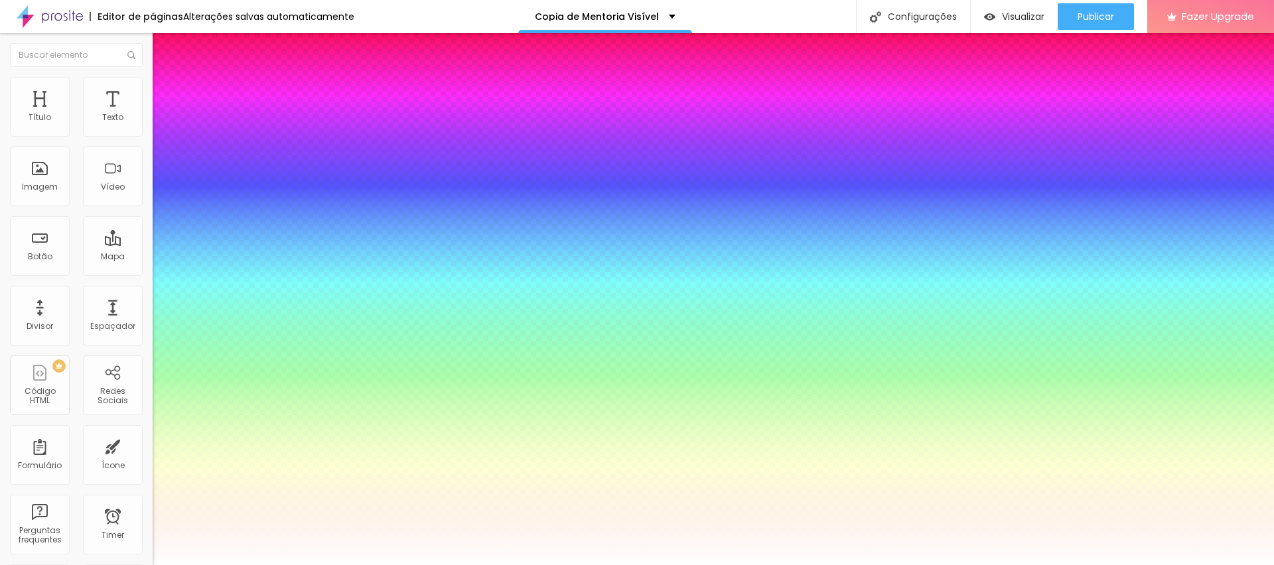
type input "1"
type input "31"
type input "1"
type input "29"
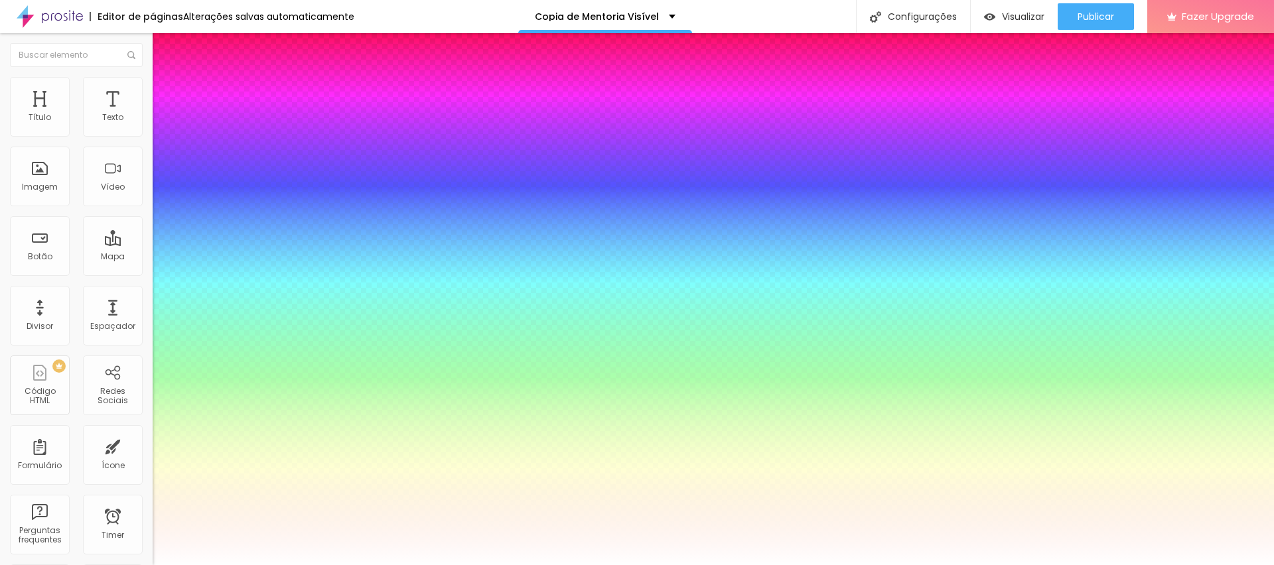
type input "29"
type input "1"
type input "28"
type input "1"
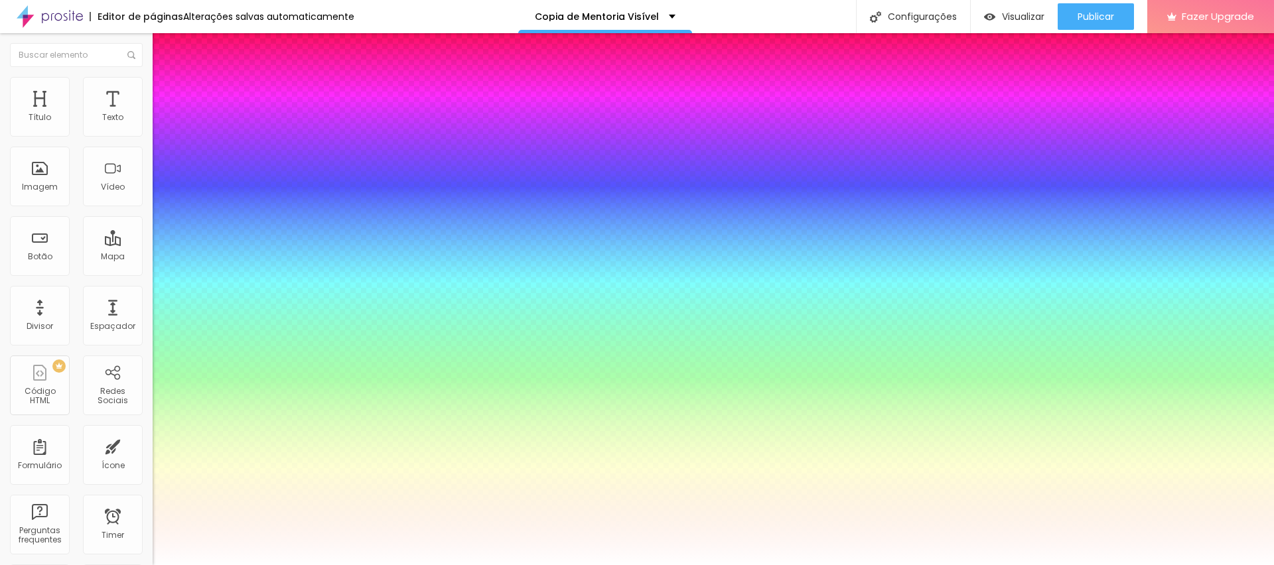
type input "27"
type input "1"
type input "26"
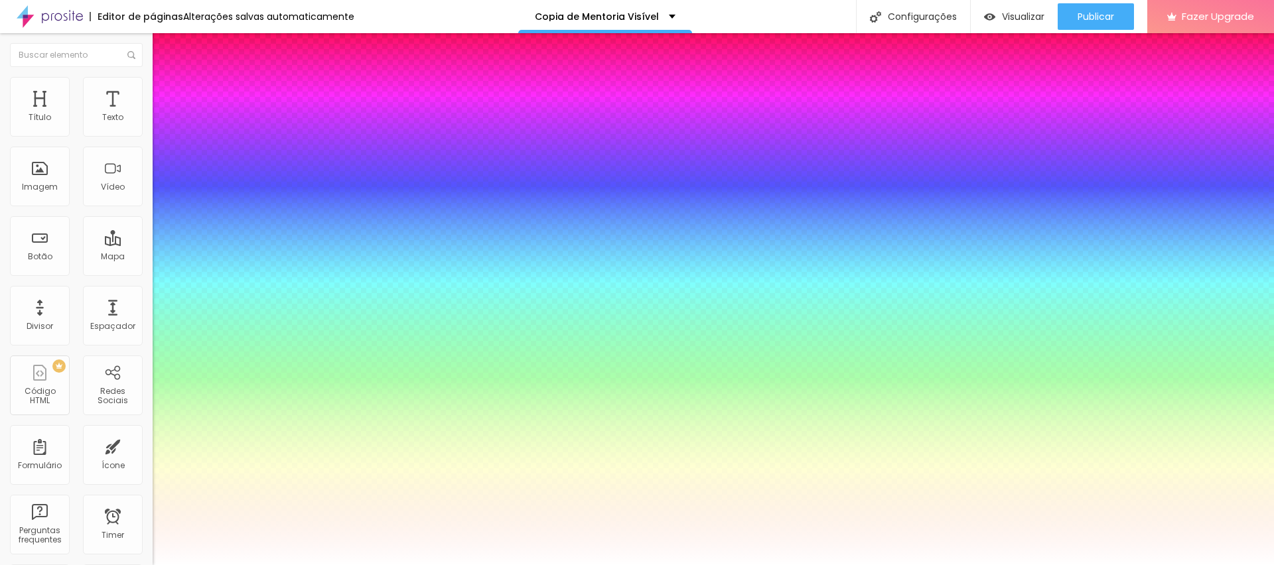
type input "1"
type input "25"
type input "1"
type input "24"
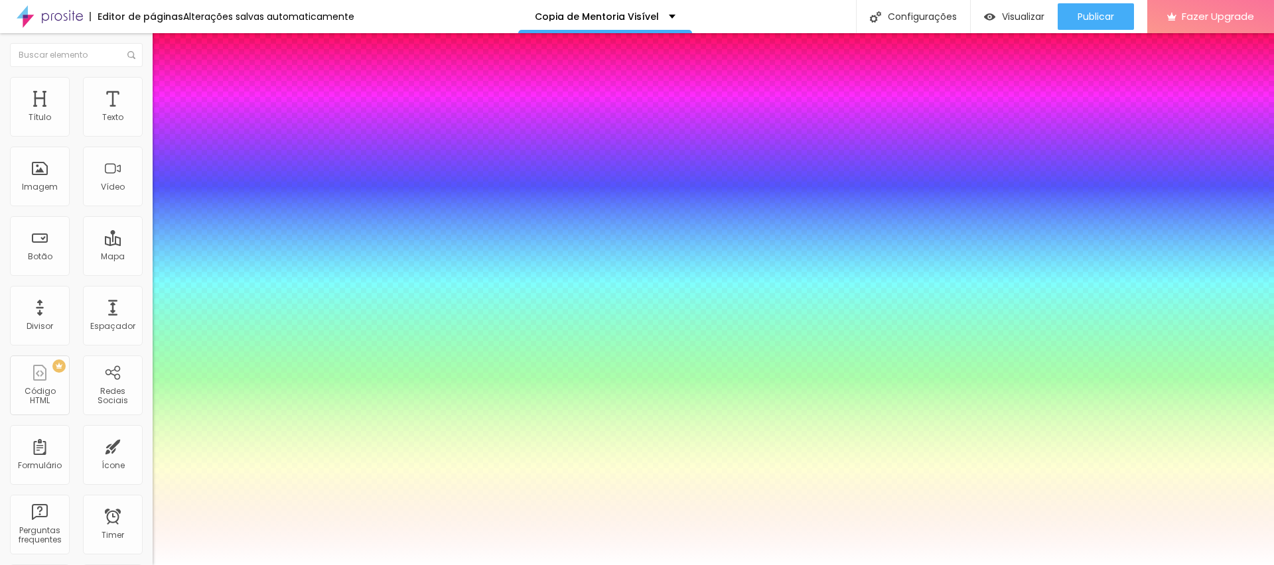
type input "24"
type input "1"
type input "23"
type input "1"
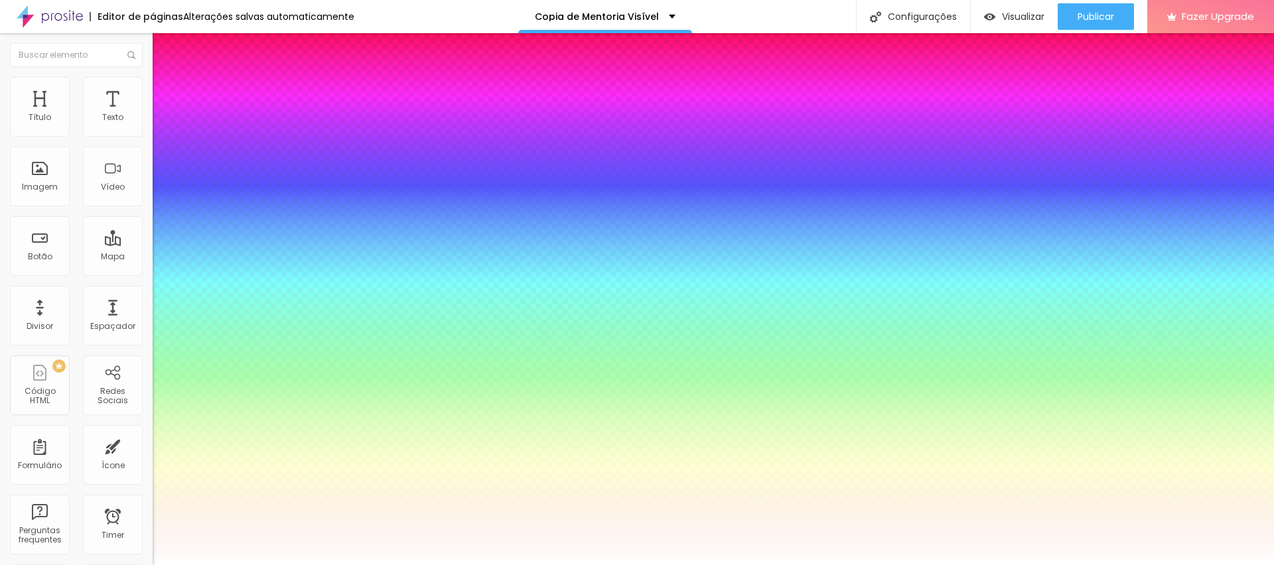
type input "22"
type input "1"
type input "21"
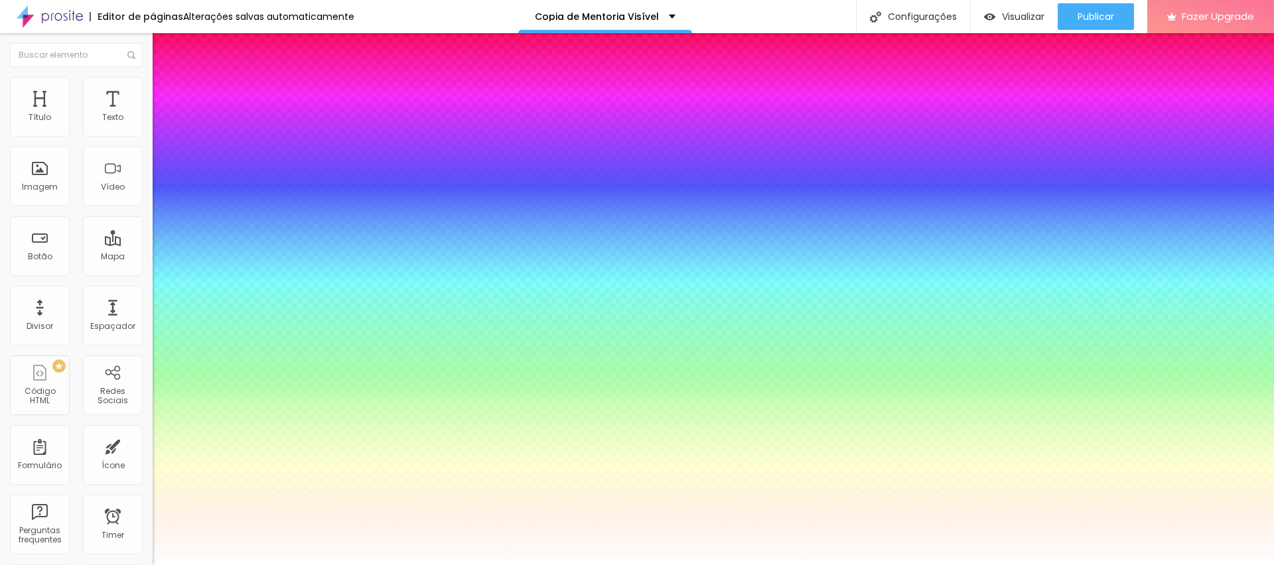
type input "1"
type input "20"
type input "1"
type input "19"
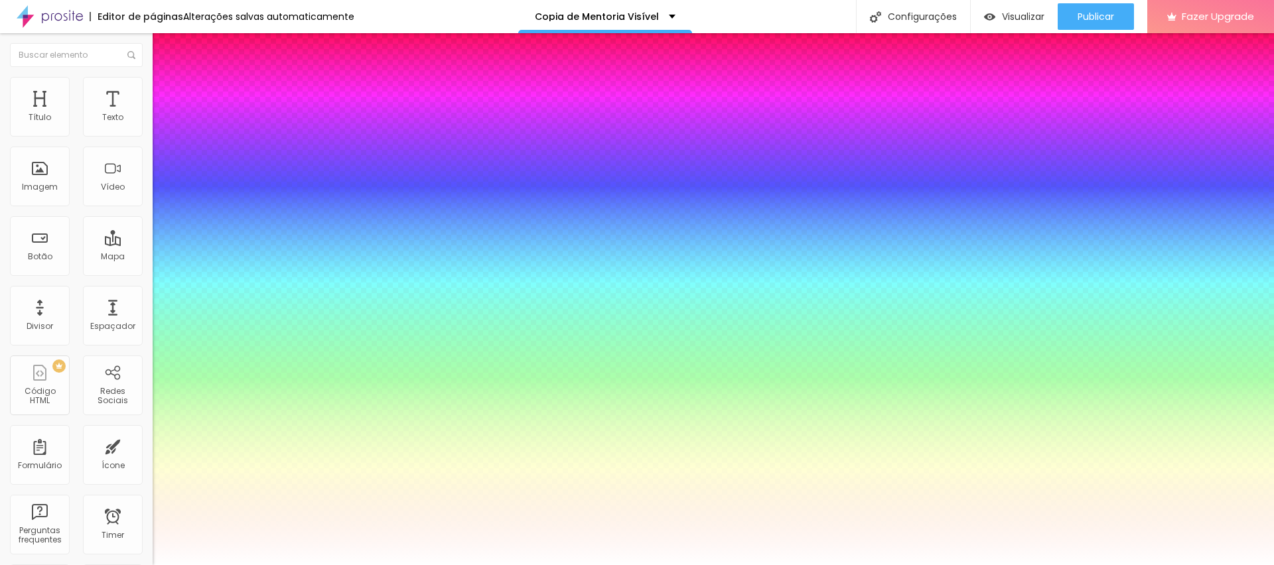
type input "19"
type input "1"
type input "18"
type input "1"
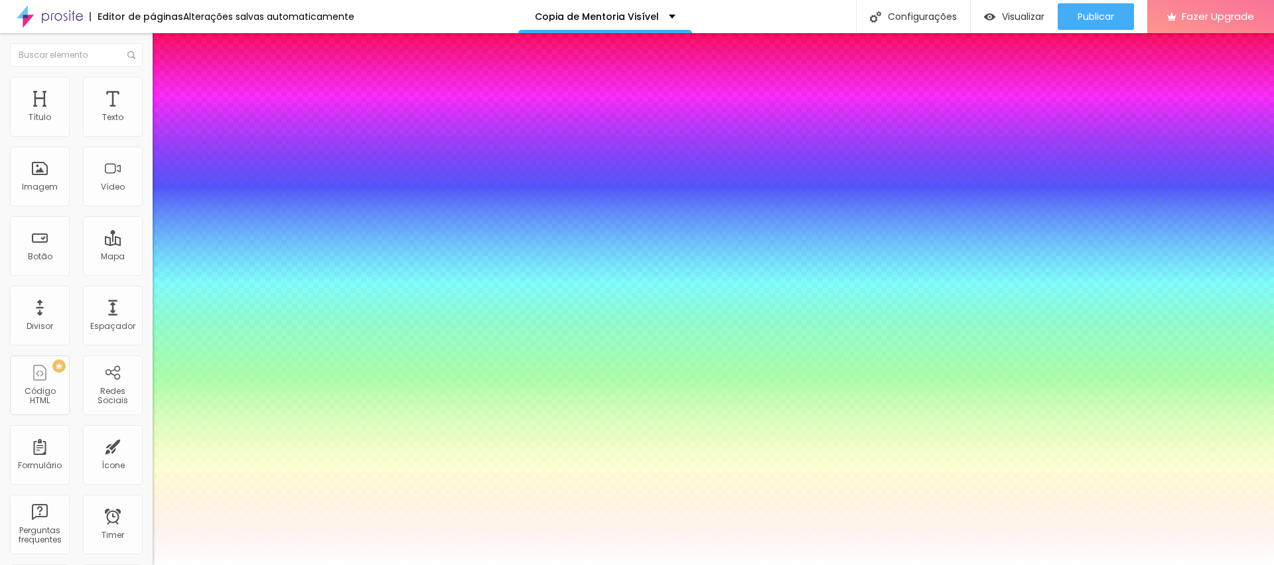
drag, startPoint x: 212, startPoint y: 225, endPoint x: 181, endPoint y: 224, distance: 30.5
type input "18"
type input "1"
click at [602, 565] on div at bounding box center [637, 565] width 1274 height 0
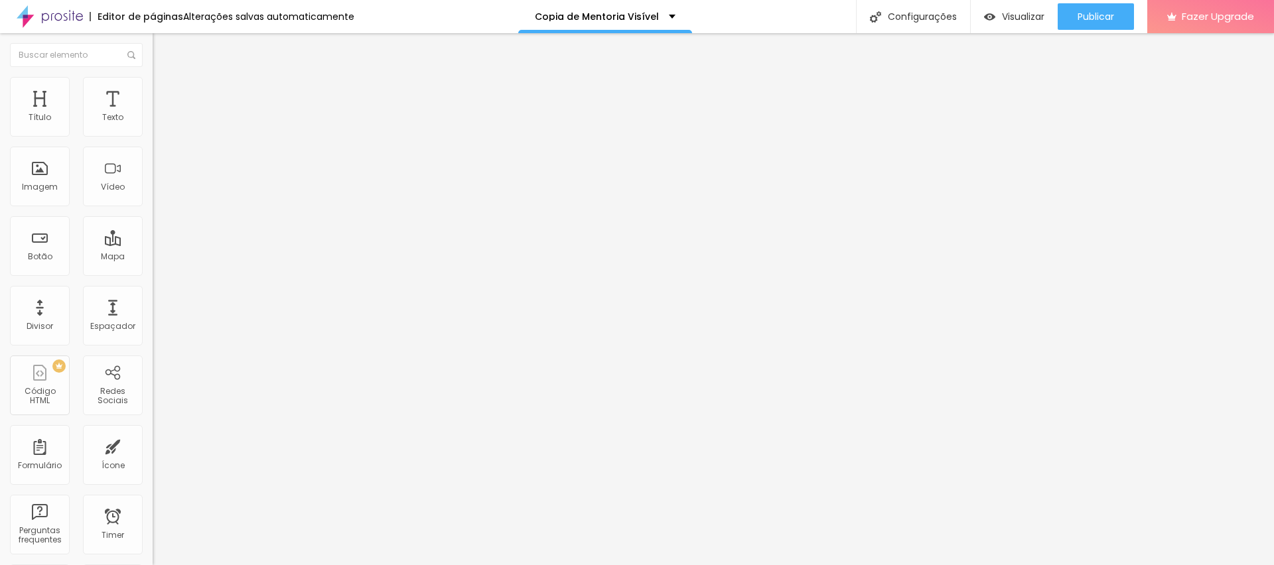
click at [153, 127] on button "button" at bounding box center [162, 120] width 19 height 14
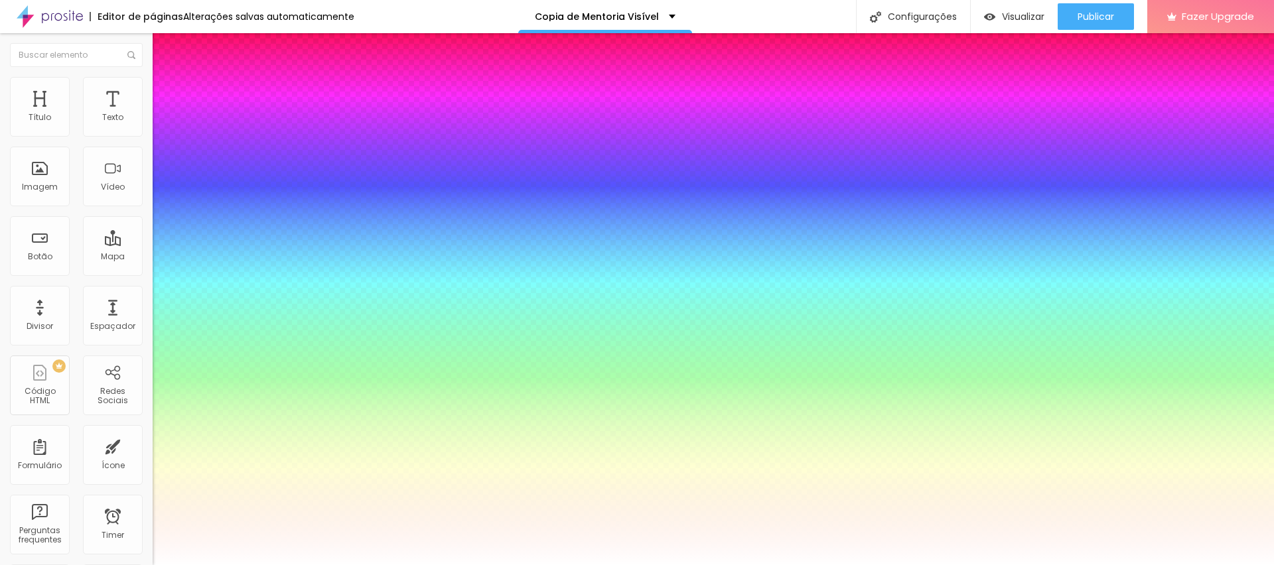
type input "1"
select select "Tangerine-Bold"
type input "1"
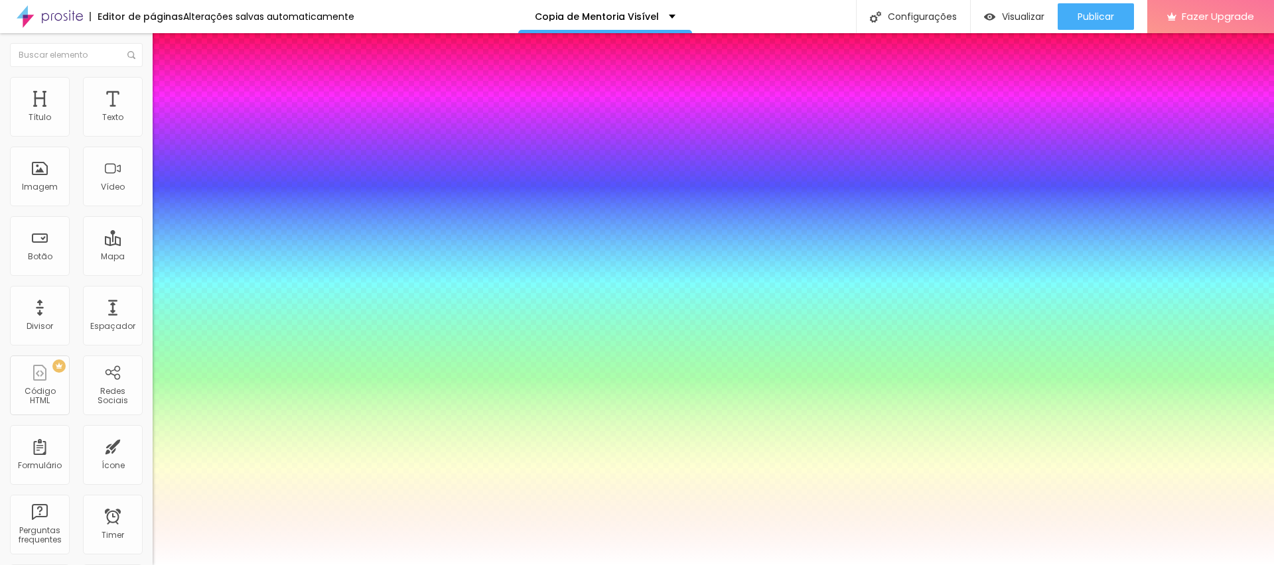
select select "WorkSansThin"
type input "1"
select select "WorkSansMedium"
type input "1"
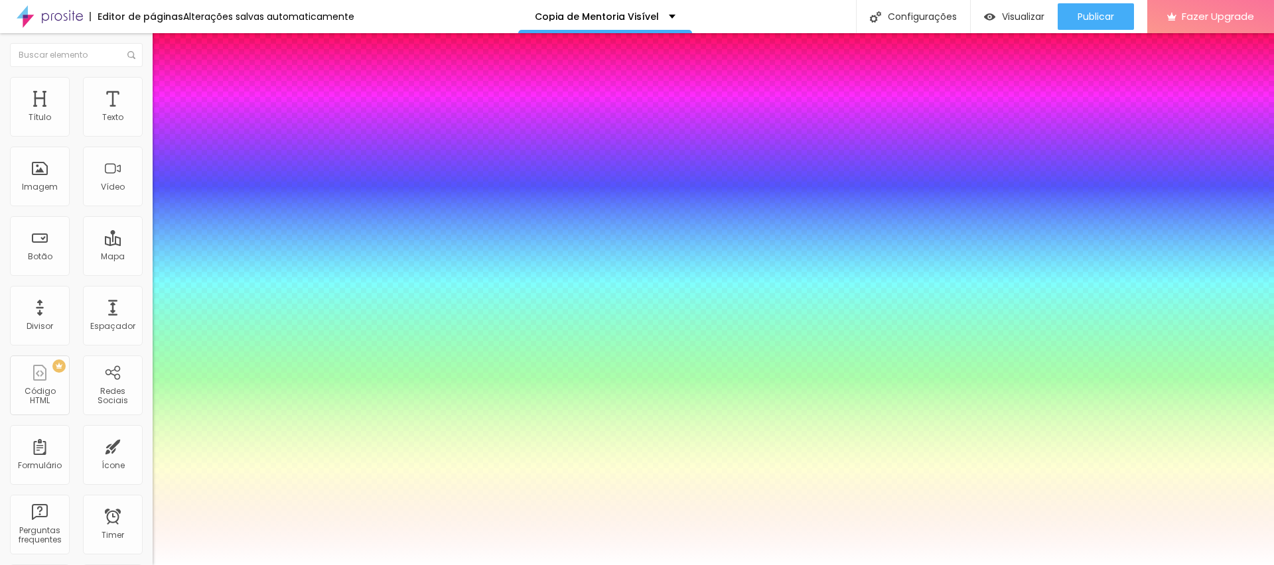
select select "WorkSans"
type input "1"
select select "Laila"
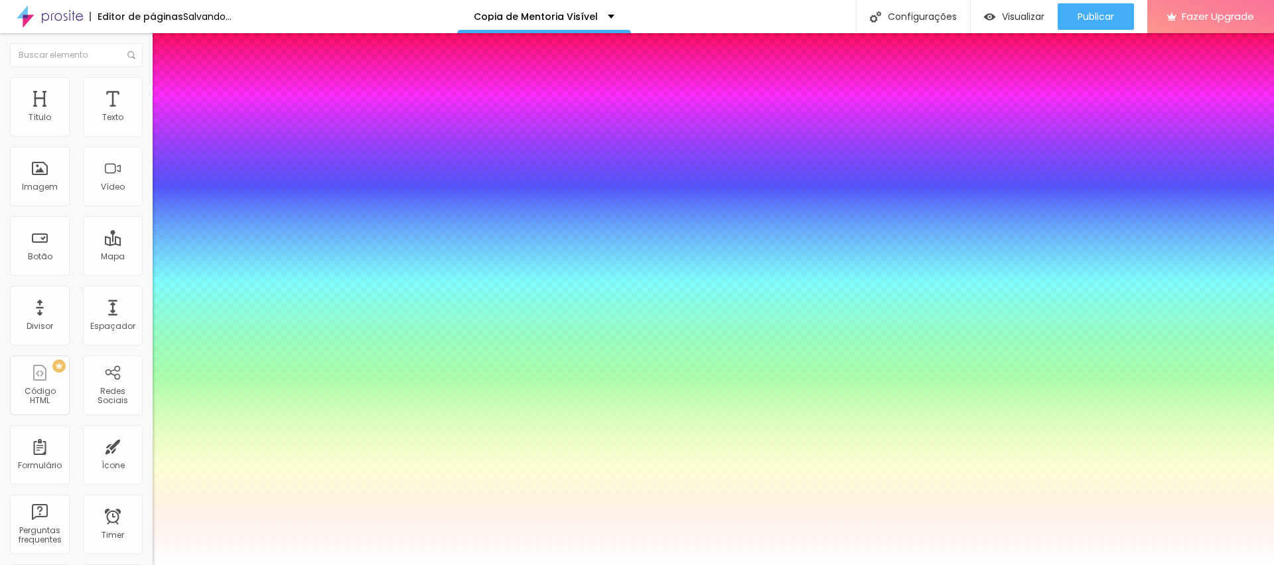
type input "1"
select select "Lato"
type input "1"
click at [534, 565] on div at bounding box center [637, 565] width 1274 height 0
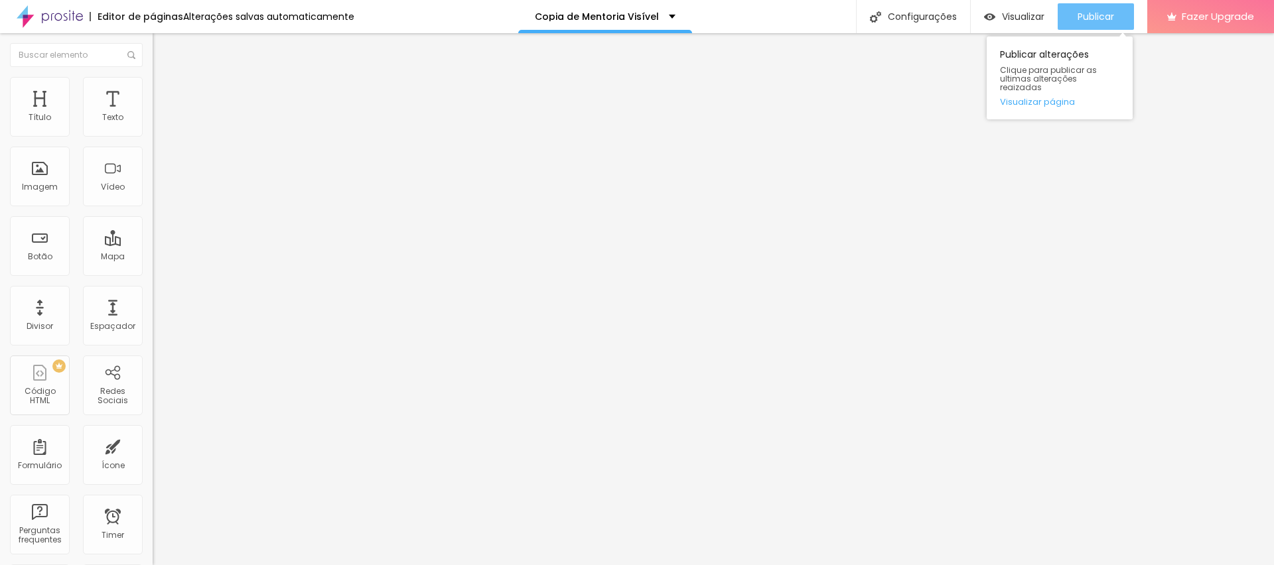
click at [1109, 19] on span "Publicar" at bounding box center [1096, 16] width 37 height 11
click at [163, 50] on img "button" at bounding box center [168, 48] width 11 height 11
click at [153, 83] on img at bounding box center [159, 83] width 12 height 12
click at [153, 76] on img at bounding box center [159, 70] width 12 height 12
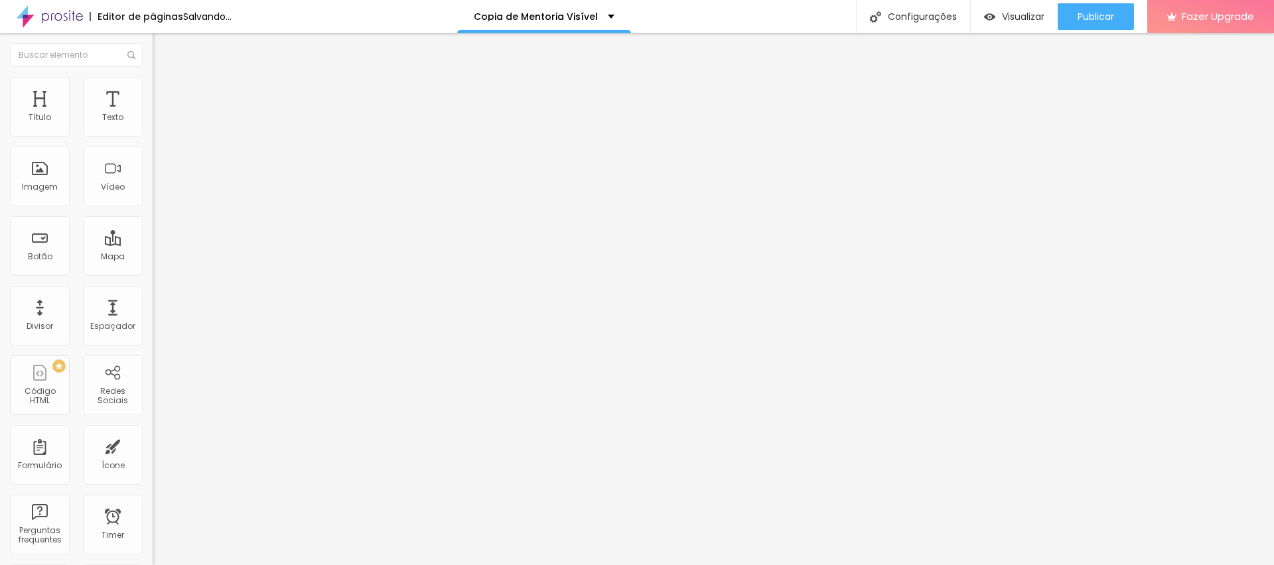
click at [153, 113] on div "Adicionar imagem" at bounding box center [229, 108] width 153 height 9
click at [153, 114] on span "Adicionar imagem" at bounding box center [196, 108] width 86 height 11
click at [165, 90] on span "Estilo" at bounding box center [175, 85] width 21 height 11
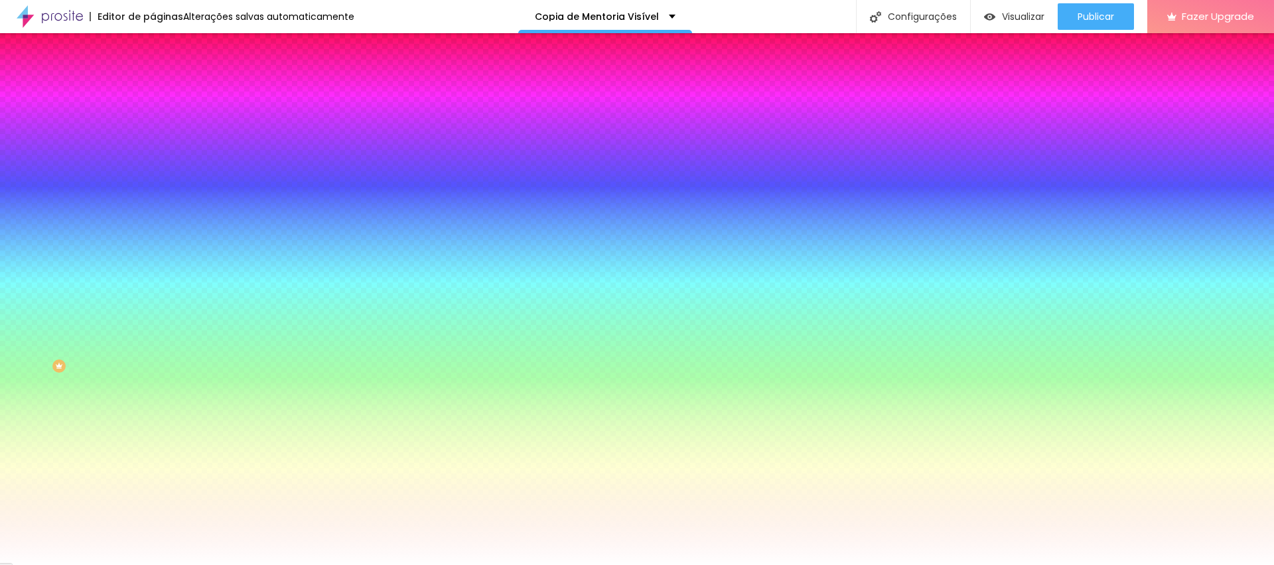
click at [225, 122] on span at bounding box center [229, 116] width 8 height 11
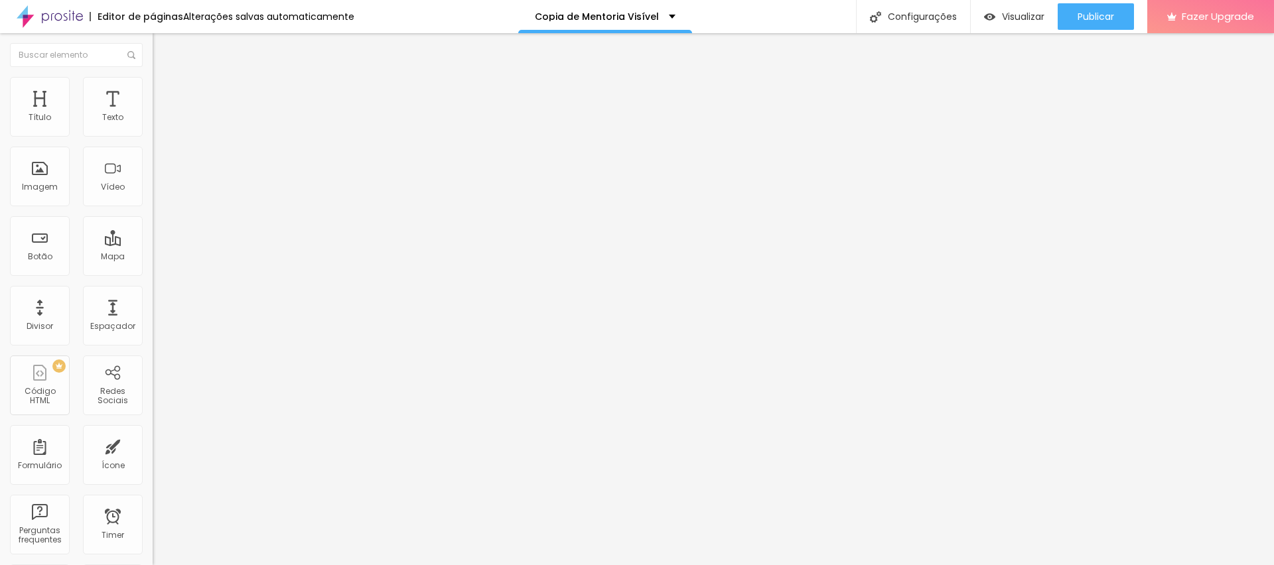
click at [153, 83] on img at bounding box center [159, 83] width 12 height 12
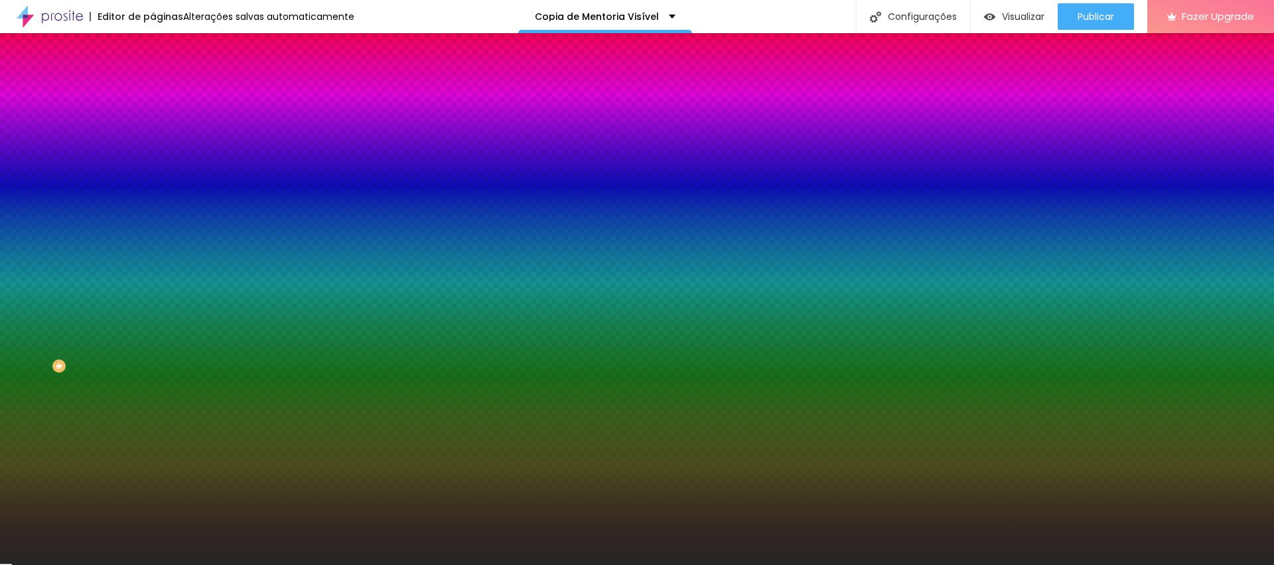
click at [153, 133] on input "#262525" at bounding box center [232, 133] width 159 height 13
paste input "121212"
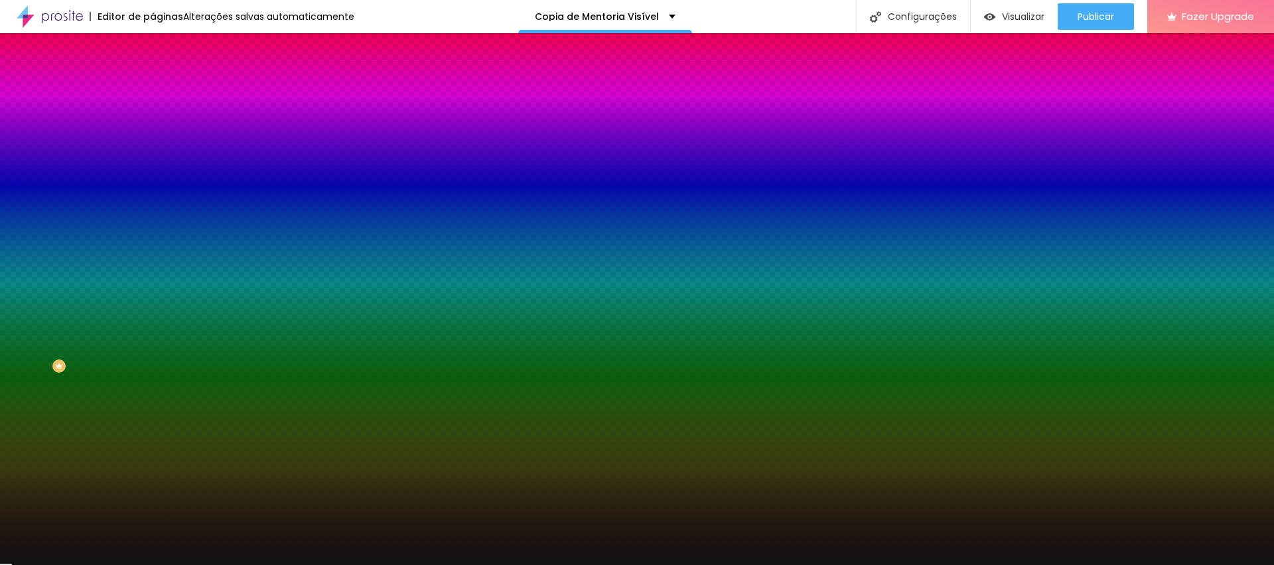
type input "#121212"
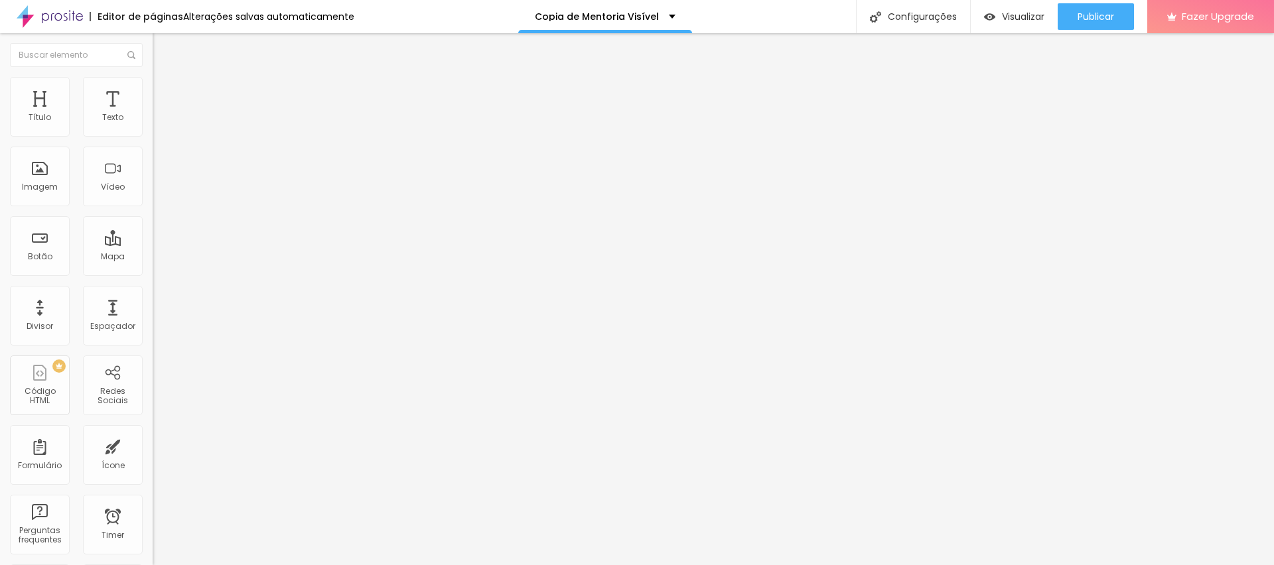
click at [153, 86] on li "Estilo" at bounding box center [229, 83] width 153 height 13
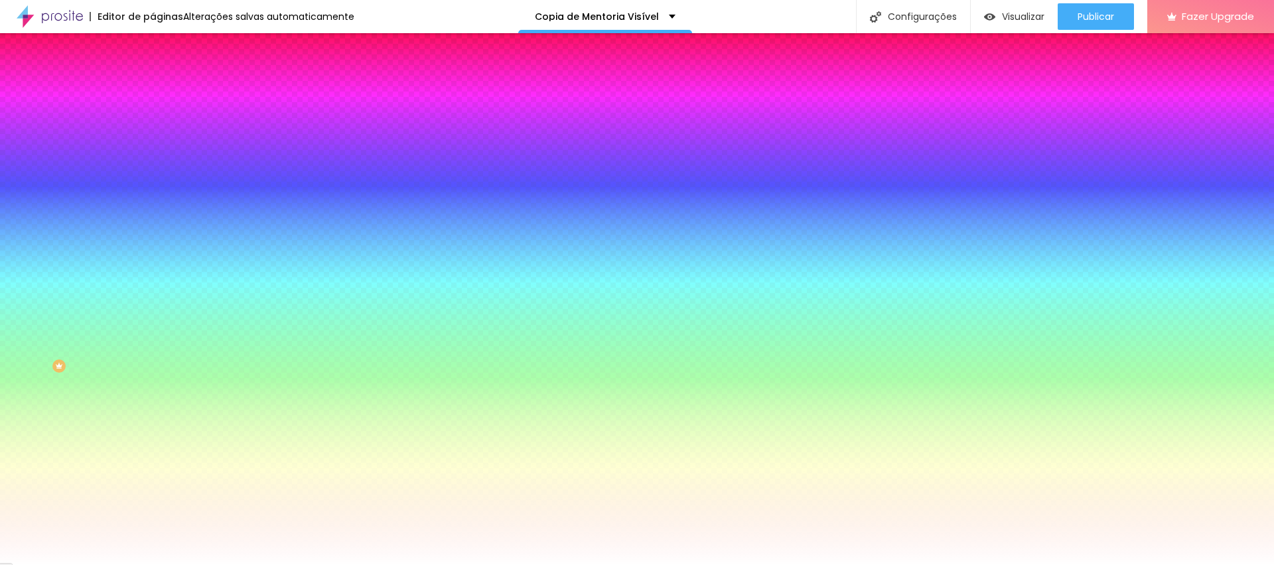
click at [153, 194] on input "#FFFFFF" at bounding box center [232, 187] width 159 height 13
paste input "121212"
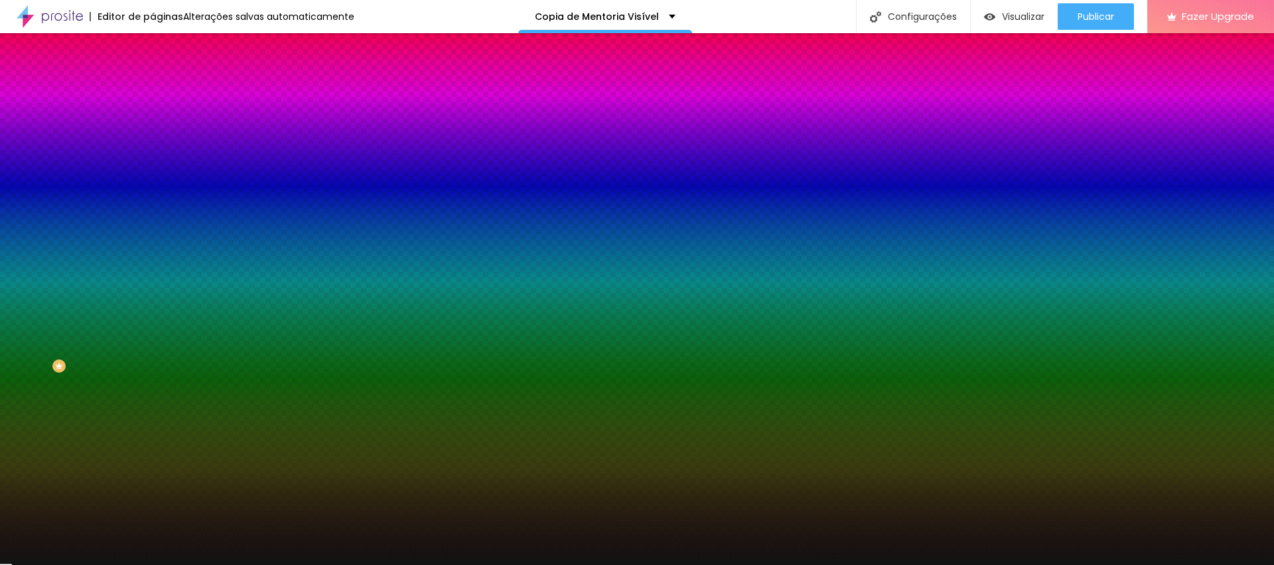
type input "#121212"
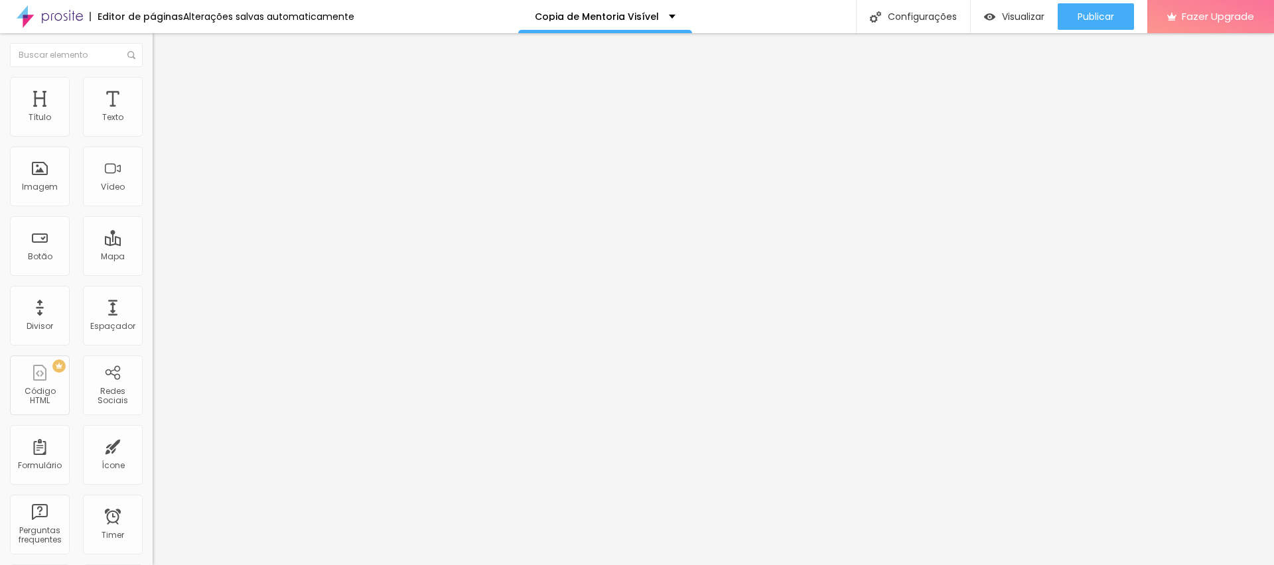
click at [153, 80] on li "Estilo" at bounding box center [229, 83] width 153 height 13
click at [153, 64] on li "Conteúdo" at bounding box center [229, 70] width 153 height 13
click at [153, 208] on span "Original" at bounding box center [169, 201] width 32 height 11
click at [153, 232] on span "Quadrado" at bounding box center [174, 225] width 43 height 11
click at [153, 86] on li "Estilo" at bounding box center [229, 83] width 153 height 13
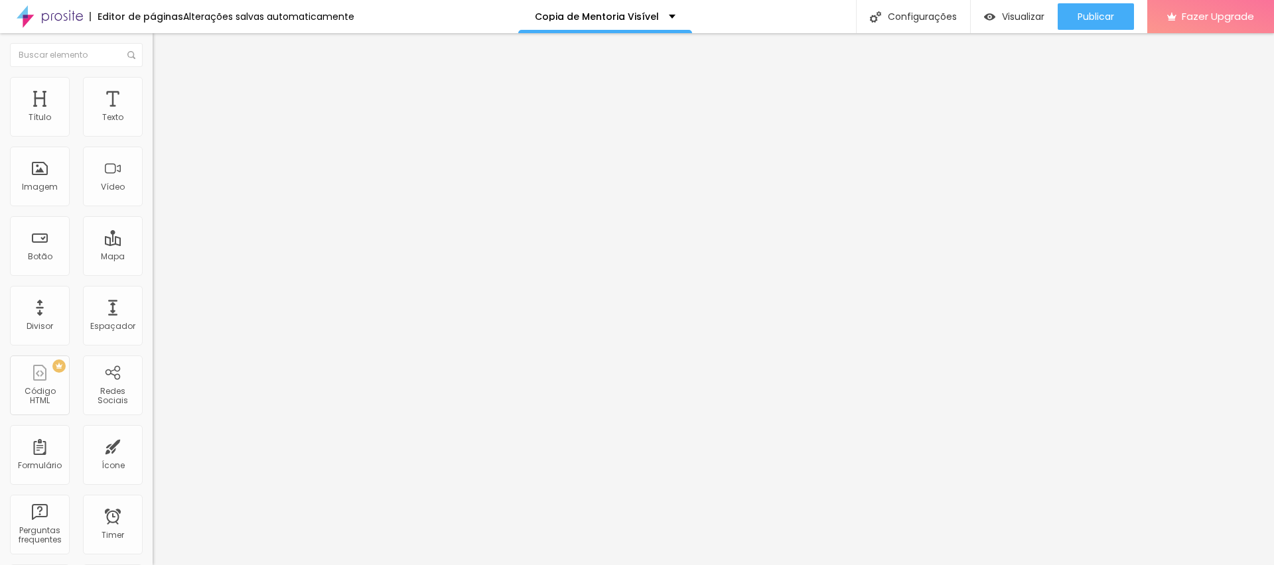
click at [165, 96] on span "Avançado" at bounding box center [187, 99] width 44 height 11
click at [165, 88] on span "Estilo" at bounding box center [175, 85] width 21 height 11
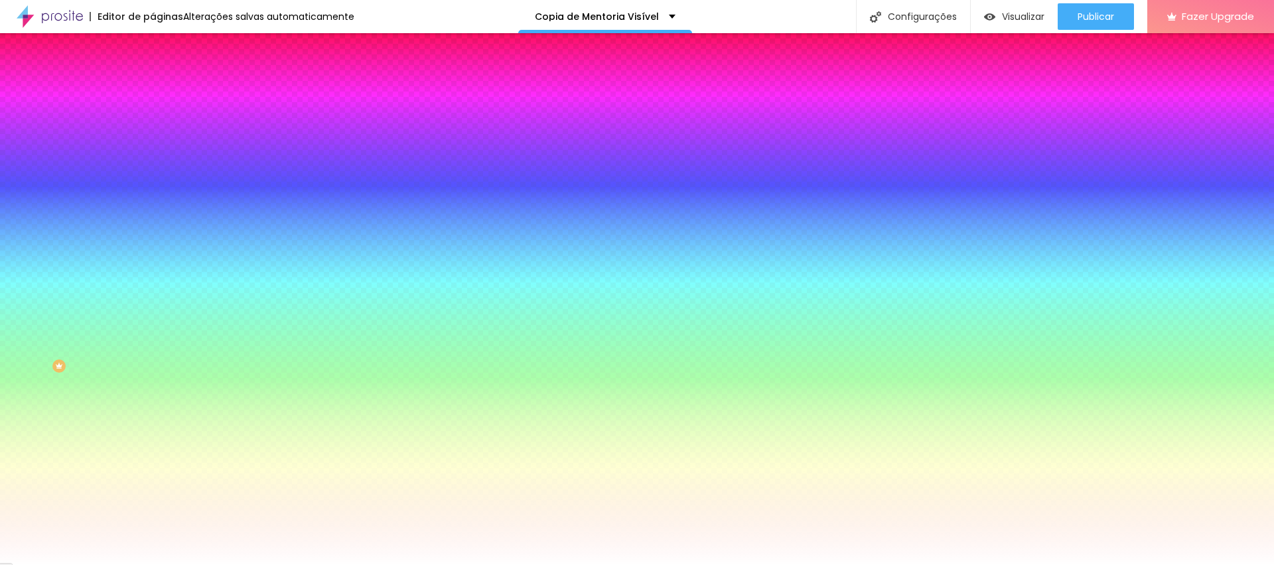
click at [158, 210] on icon "button" at bounding box center [162, 214] width 8 height 8
paste input "AA1A2D"
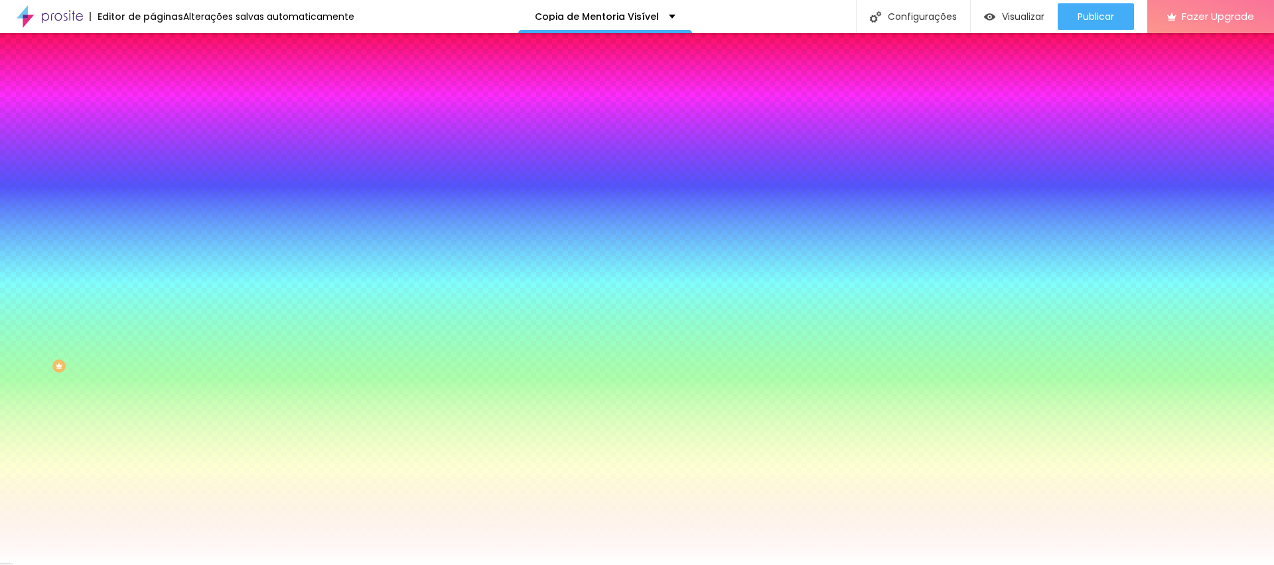
type input "#AA1A2D"
type input "2"
type input "3"
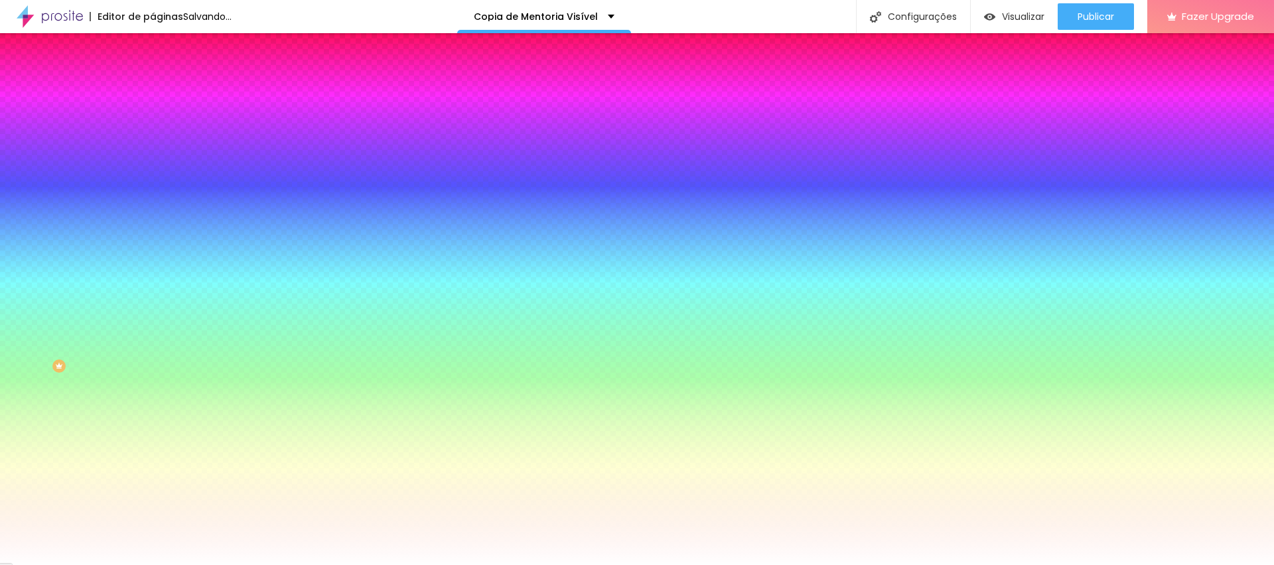
type input "3"
type input "5"
drag, startPoint x: 149, startPoint y: 279, endPoint x: 314, endPoint y: 281, distance: 165.3
type input "5"
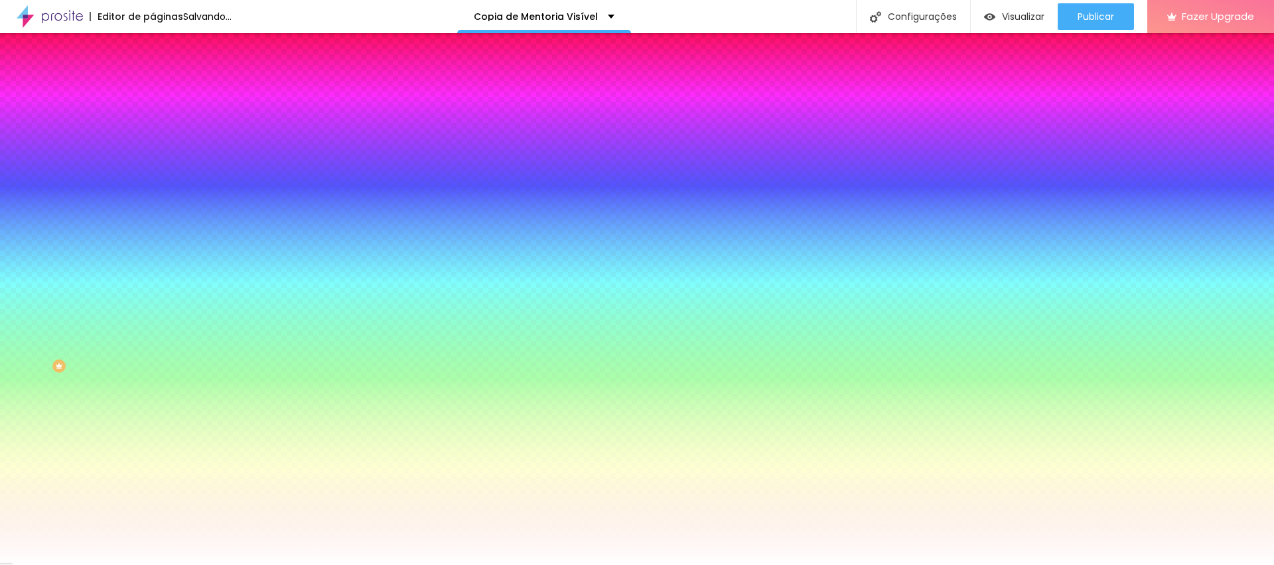
type input "16"
type input "50"
type input "47"
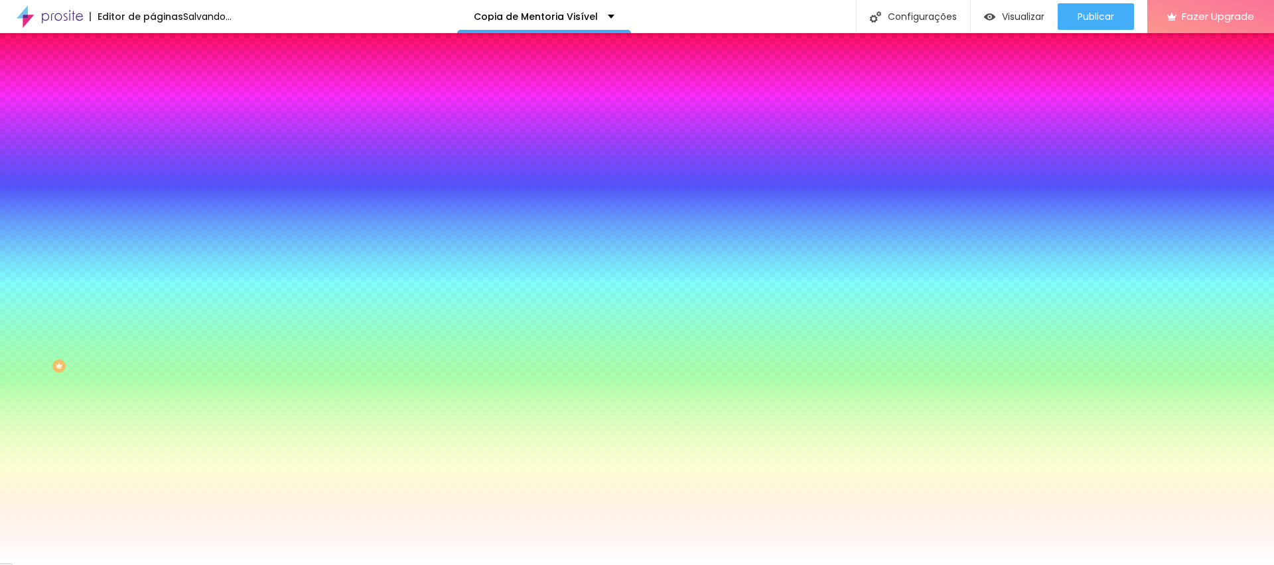
type input "47"
type input "3"
type input "0"
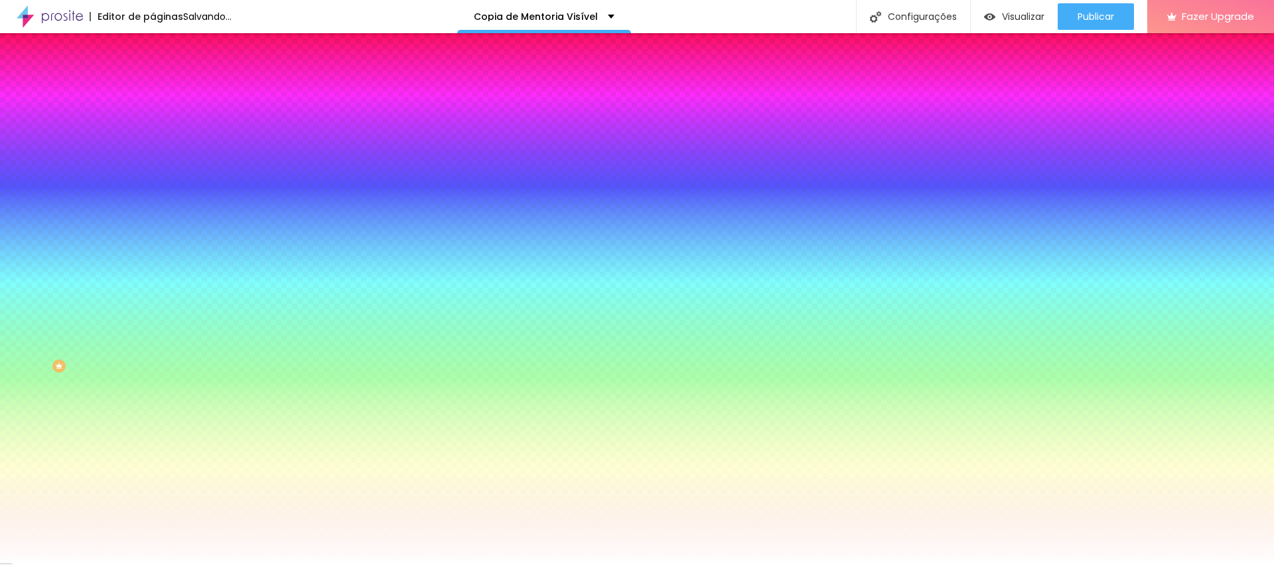
drag, startPoint x: 145, startPoint y: 244, endPoint x: 97, endPoint y: 254, distance: 48.8
click at [929, 565] on div at bounding box center [637, 565] width 1274 height 0
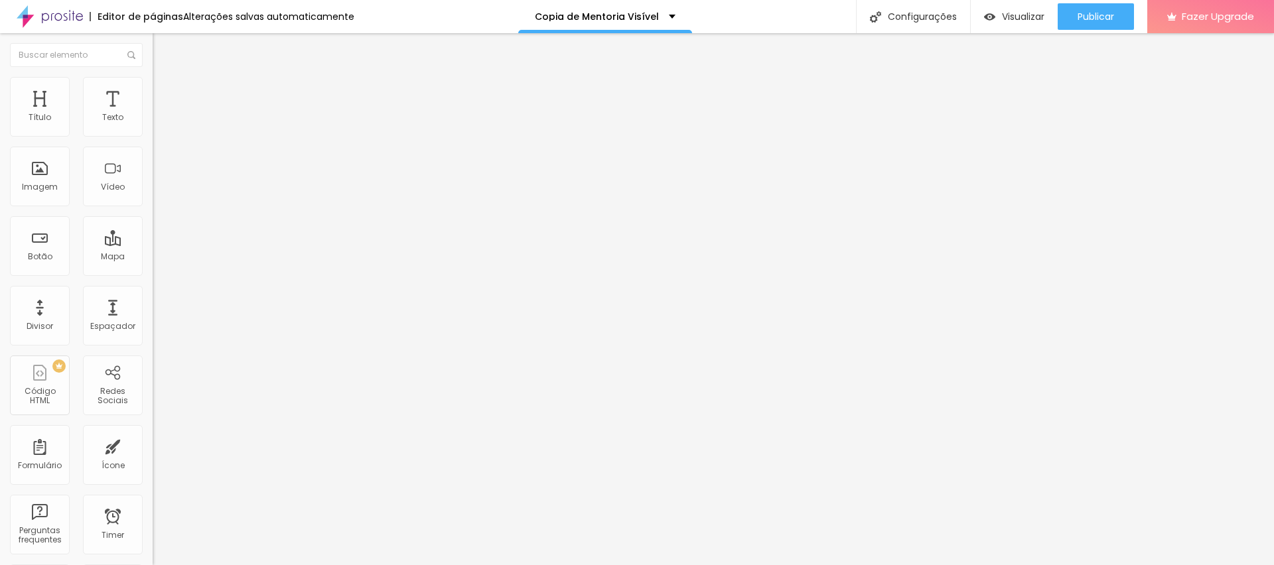
click at [153, 208] on span "1:1 Quadrado" at bounding box center [179, 201] width 52 height 11
click at [153, 244] on span "Original" at bounding box center [169, 238] width 32 height 11
click at [153, 232] on span "Quadrado" at bounding box center [174, 225] width 43 height 11
click at [153, 224] on span "Padrão" at bounding box center [168, 217] width 30 height 11
click at [153, 216] on span "Cinema" at bounding box center [169, 209] width 33 height 11
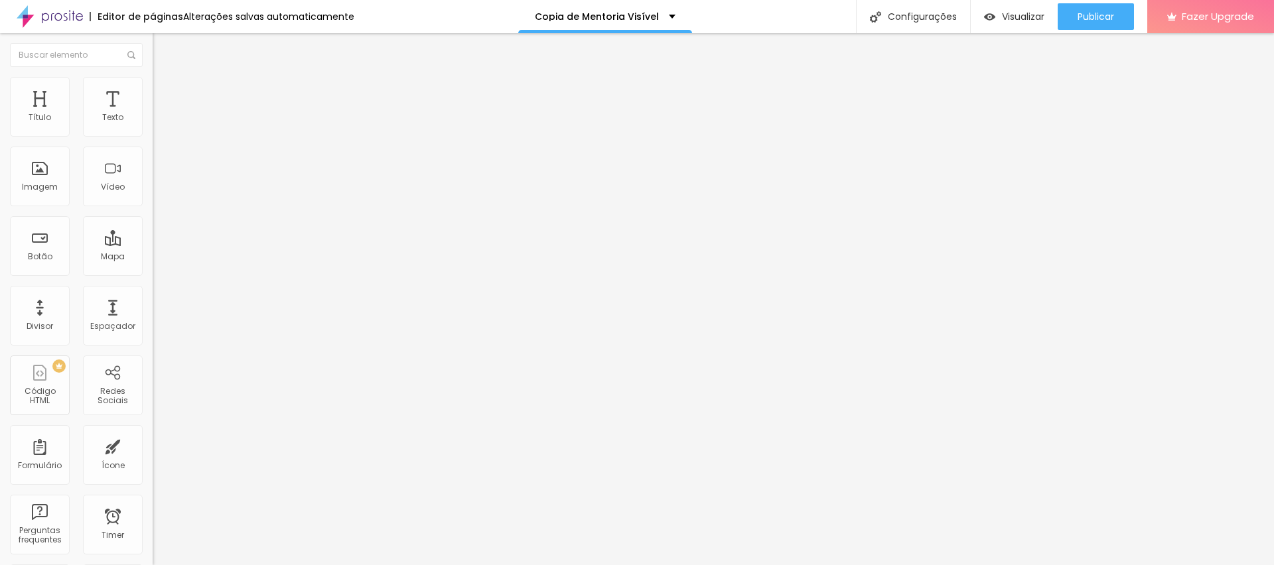
click at [153, 236] on span "Quadrado" at bounding box center [174, 230] width 43 height 11
click at [165, 92] on span "Estilo" at bounding box center [175, 85] width 21 height 11
click at [153, 90] on img at bounding box center [159, 96] width 12 height 12
type input "39"
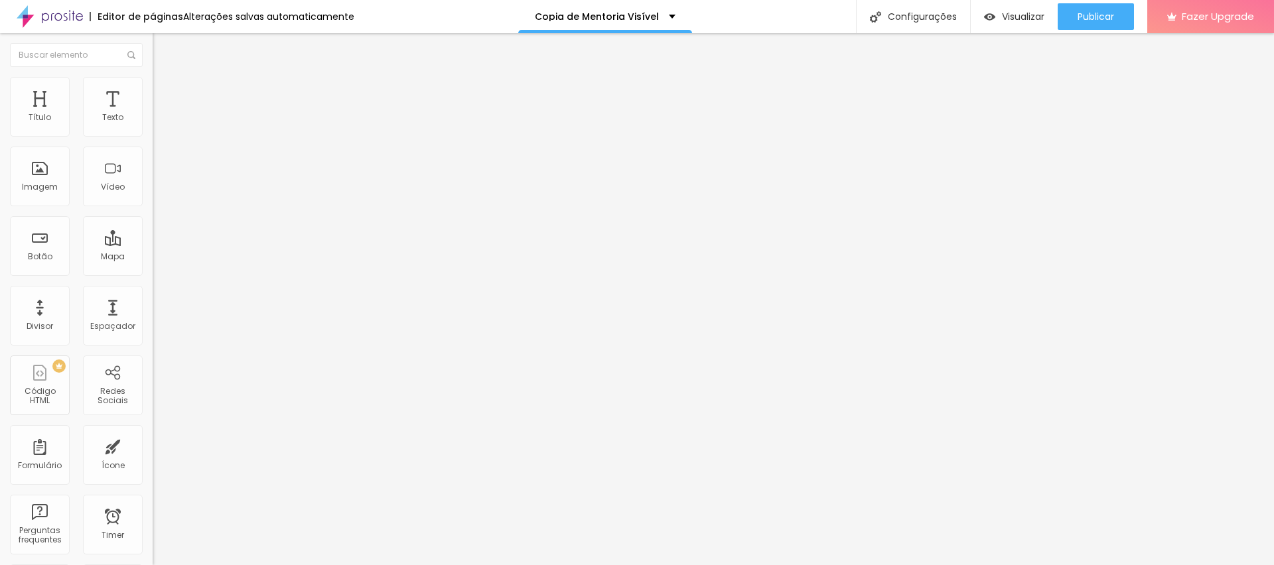
type input "71"
type input "92"
type input "97"
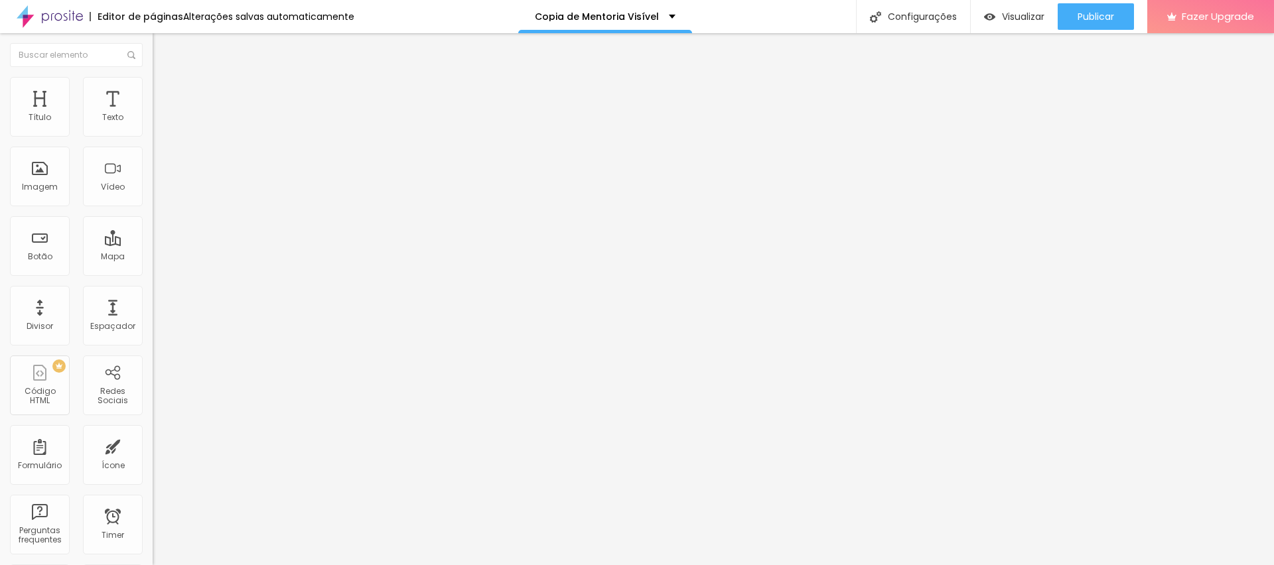
type input "97"
type input "98"
type input "99"
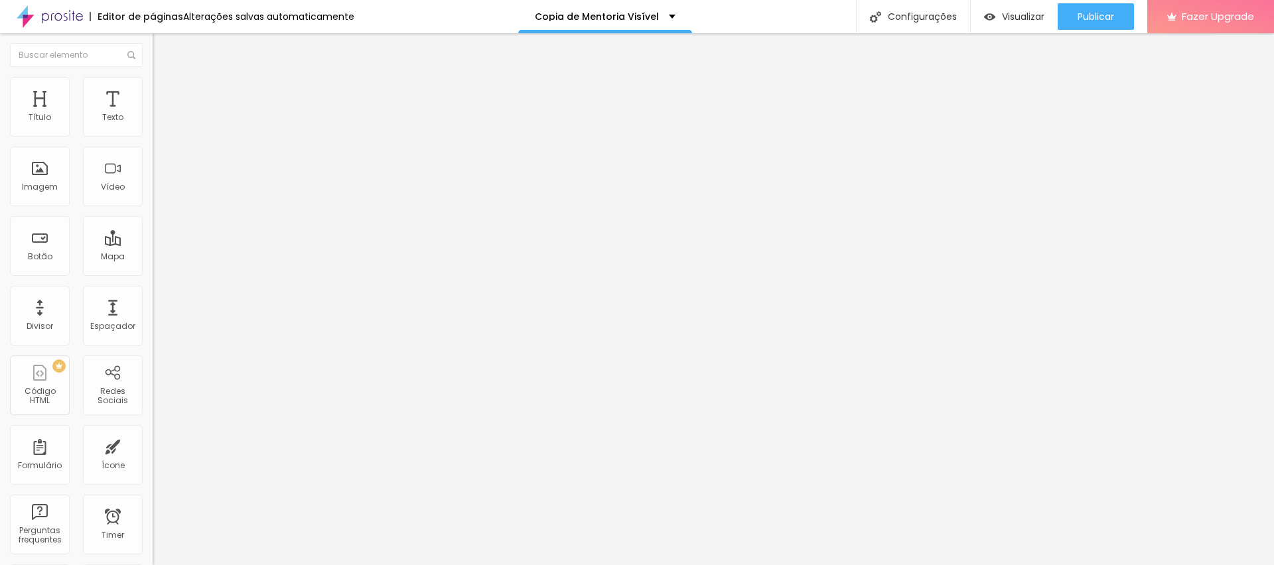
type input "100"
type input "92"
type input "81"
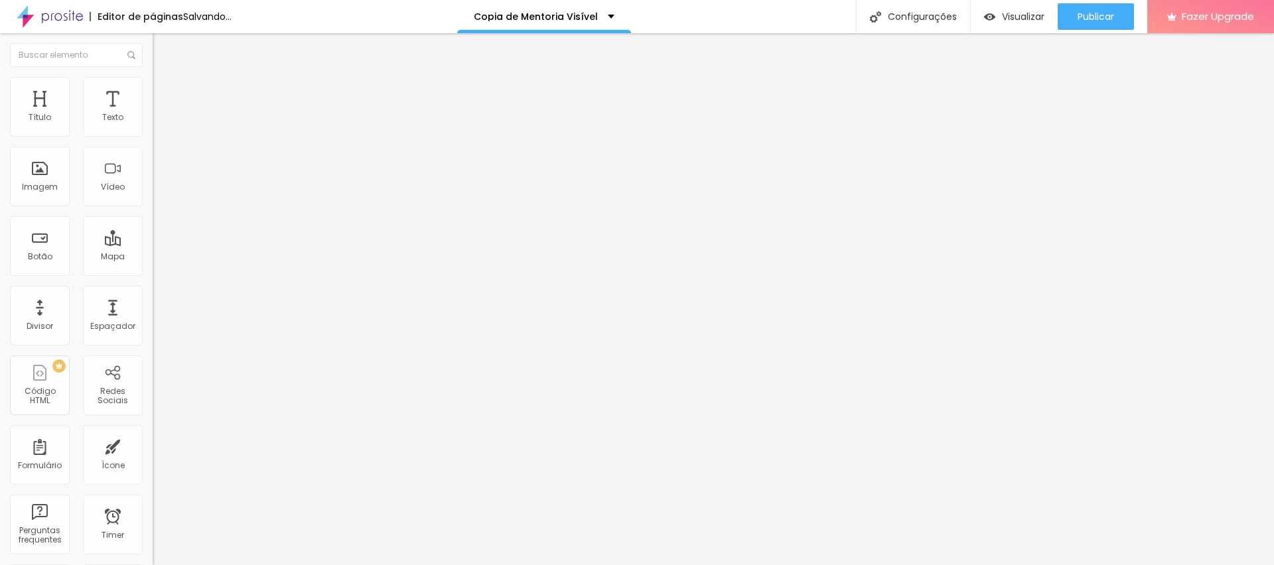
type input "81"
click at [153, 258] on input "range" at bounding box center [196, 263] width 86 height 11
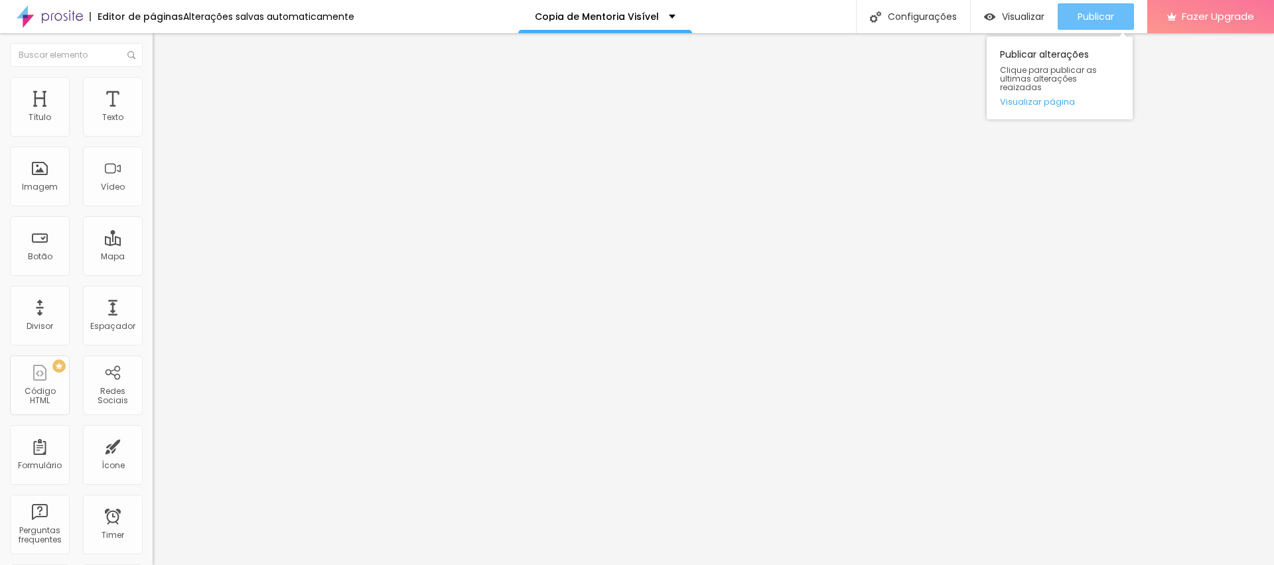
click at [1090, 20] on span "Publicar" at bounding box center [1096, 16] width 37 height 11
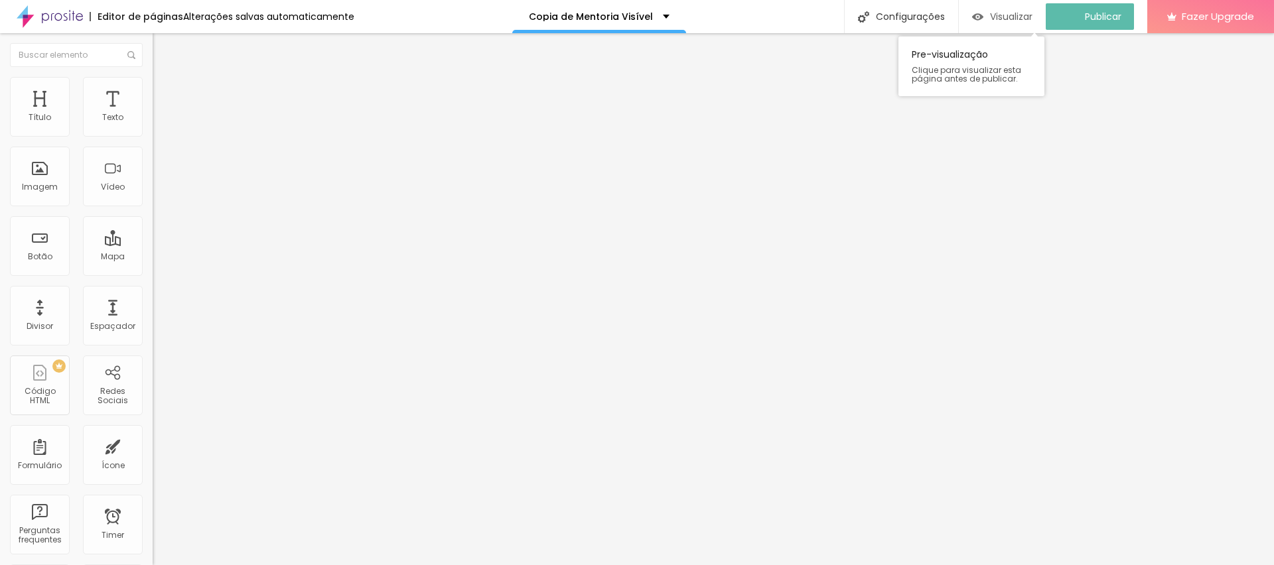
click at [1003, 21] on span "Visualizar" at bounding box center [1011, 16] width 42 height 11
click at [153, 131] on img at bounding box center [157, 126] width 9 height 9
click at [165, 94] on span "Avançado" at bounding box center [187, 99] width 44 height 11
drag, startPoint x: 59, startPoint y: 129, endPoint x: 0, endPoint y: 131, distance: 59.1
click at [153, 258] on input "range" at bounding box center [196, 263] width 86 height 11
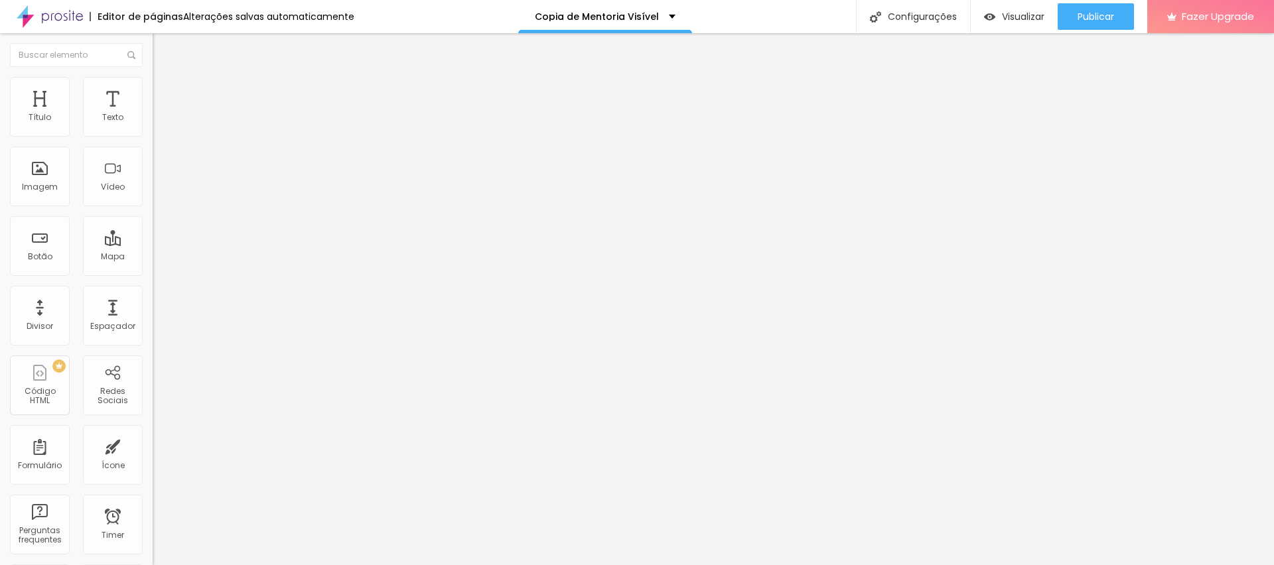
click at [165, 92] on span "Estilo" at bounding box center [175, 85] width 21 height 11
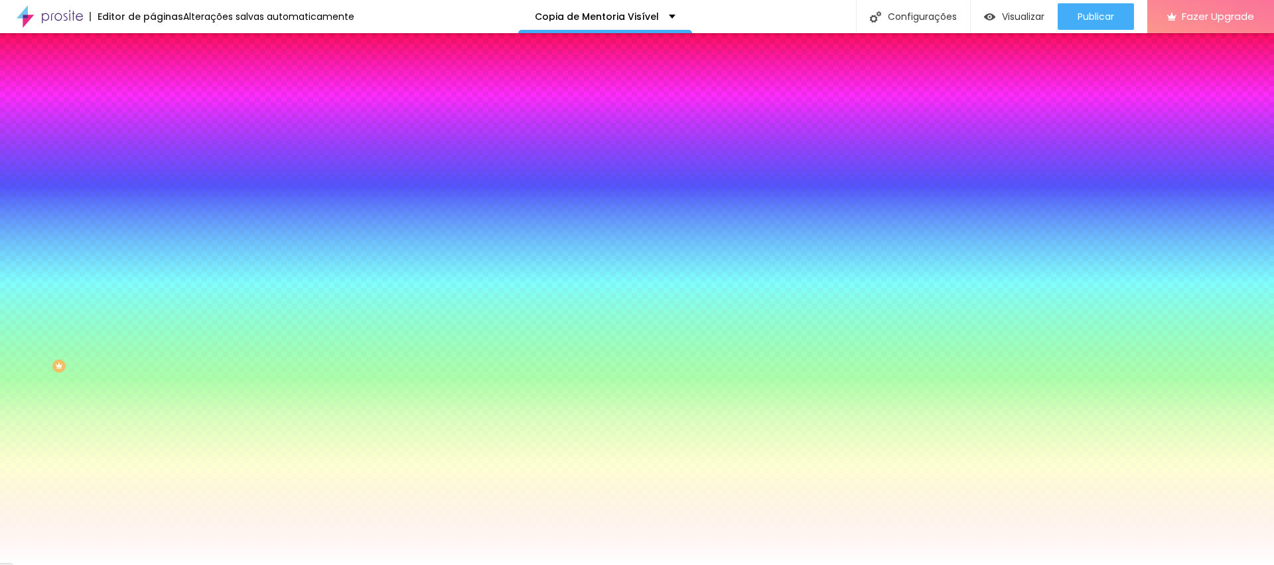
click at [153, 132] on input "#FFFFFF" at bounding box center [232, 133] width 159 height 13
paste input "AA1A2D"
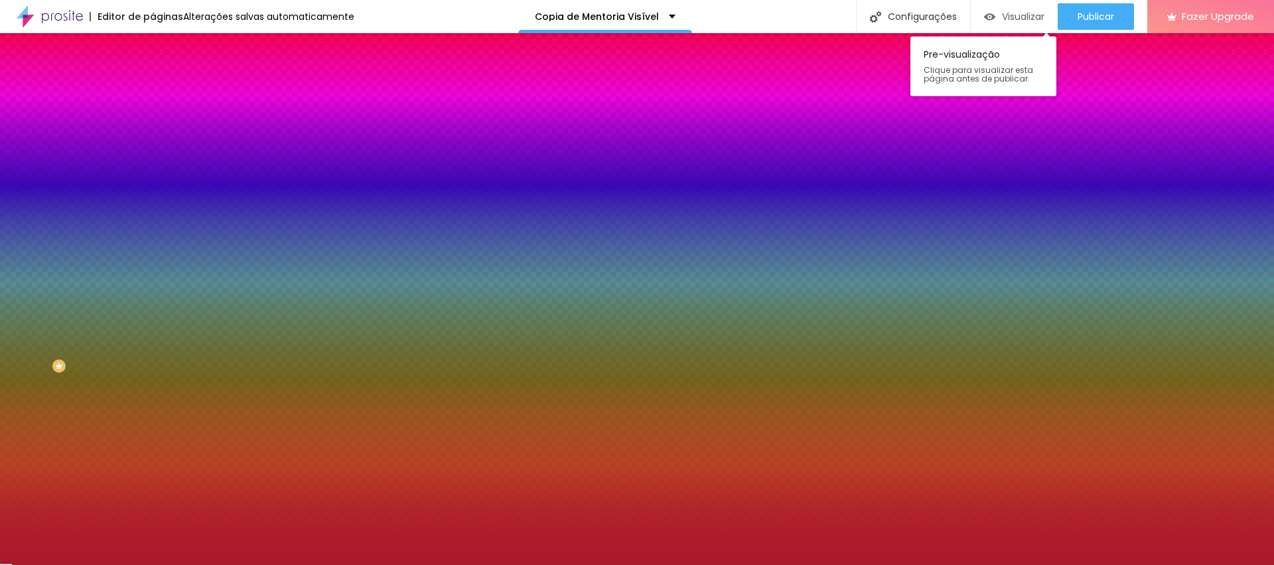
drag, startPoint x: 1082, startPoint y: 15, endPoint x: 1040, endPoint y: 19, distance: 41.9
click at [1081, 15] on span "Publicar" at bounding box center [1096, 16] width 37 height 11
click at [1022, 20] on span "Visualizar" at bounding box center [1011, 16] width 42 height 11
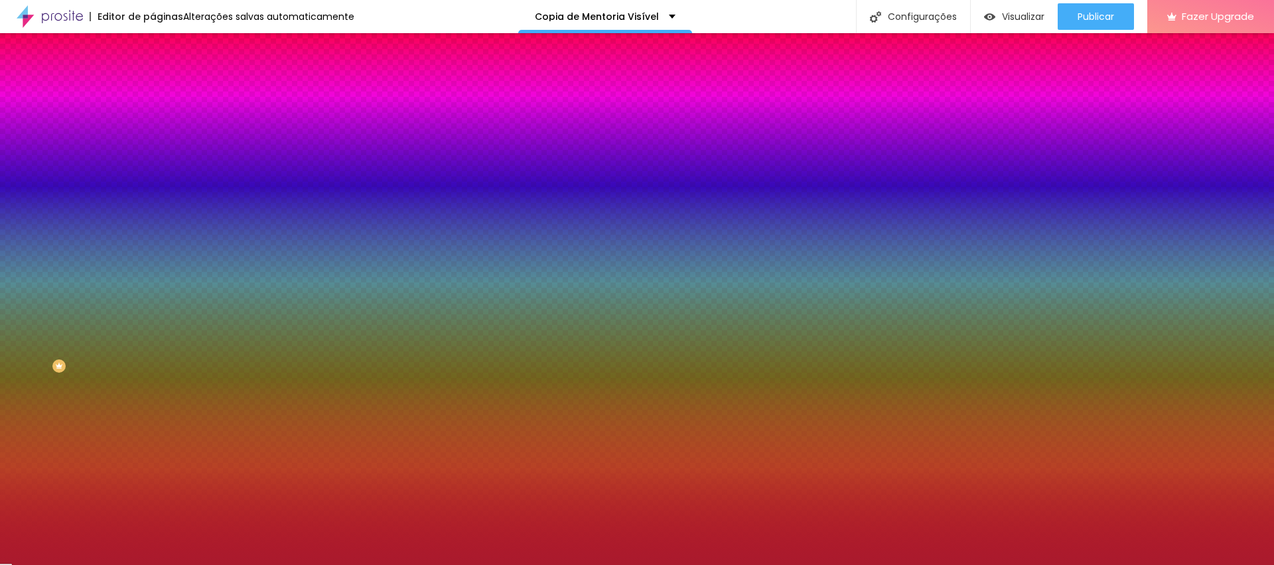
click at [158, 196] on icon "button" at bounding box center [162, 198] width 9 height 9
click at [153, 90] on img at bounding box center [159, 96] width 12 height 12
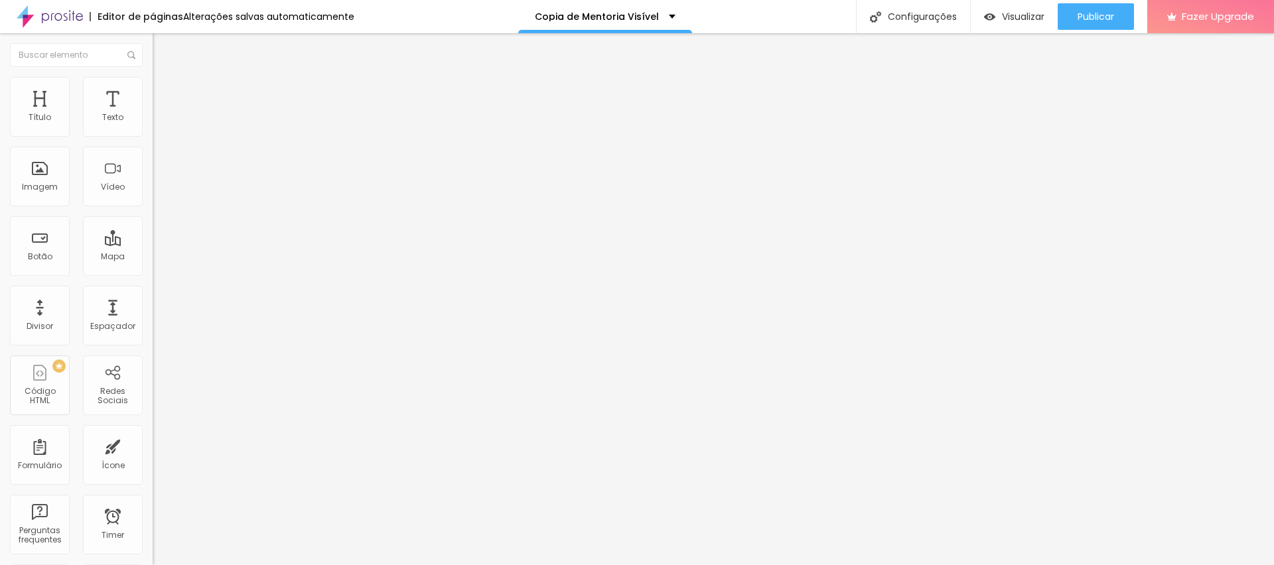
drag, startPoint x: 27, startPoint y: 131, endPoint x: 118, endPoint y: 131, distance: 91.6
click at [153, 258] on input "range" at bounding box center [196, 263] width 86 height 11
click at [153, 87] on li "Estilo" at bounding box center [229, 83] width 153 height 13
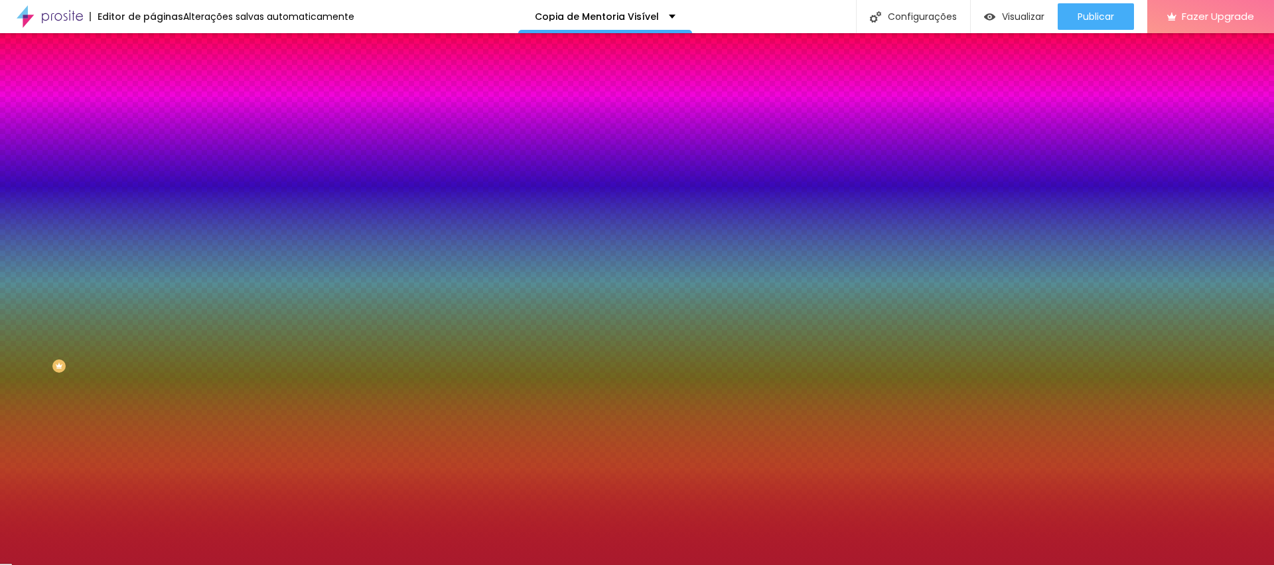
click at [165, 94] on span "Avançado" at bounding box center [187, 99] width 44 height 11
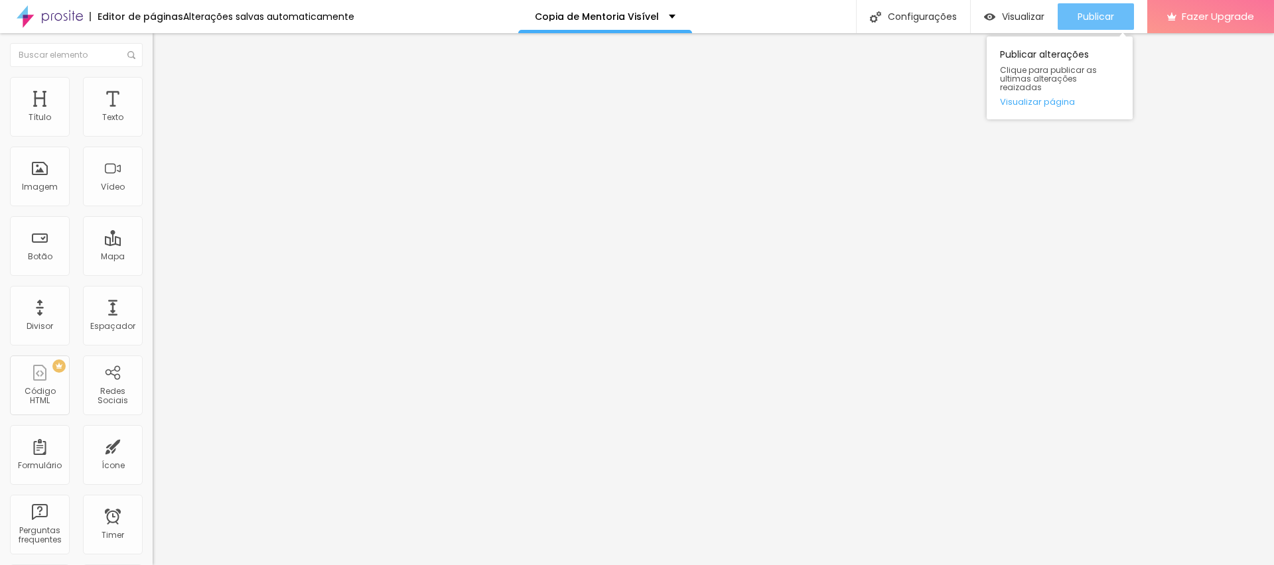
click at [1084, 17] on span "Publicar" at bounding box center [1096, 16] width 37 height 11
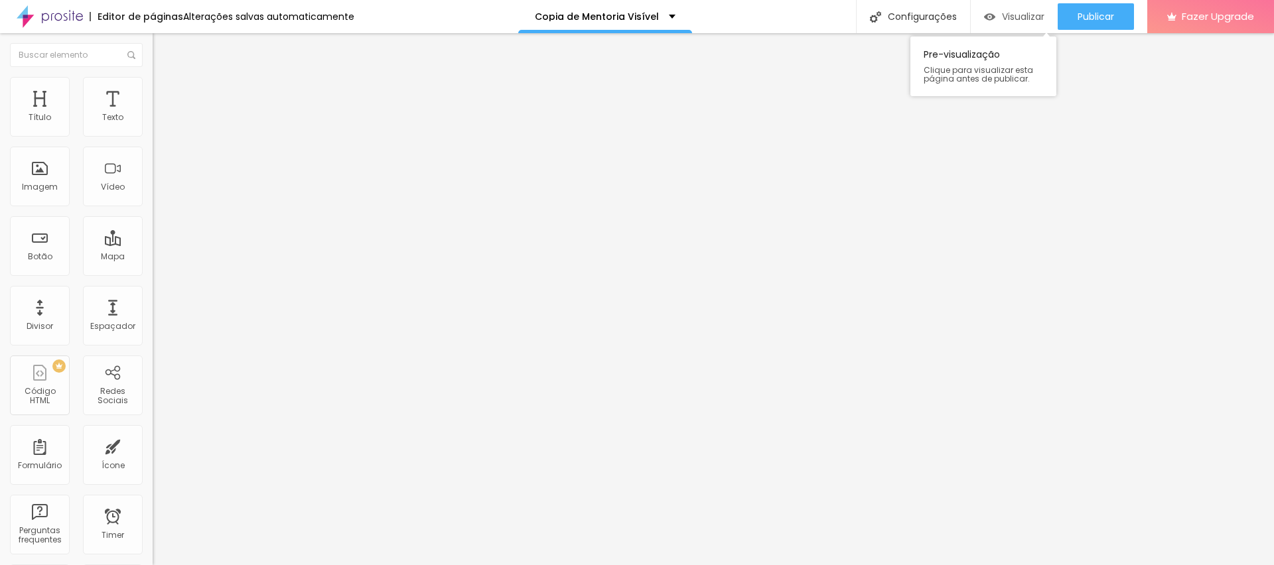
click at [1027, 12] on span "Visualizar" at bounding box center [1023, 16] width 42 height 11
click at [153, 127] on button "button" at bounding box center [162, 120] width 19 height 14
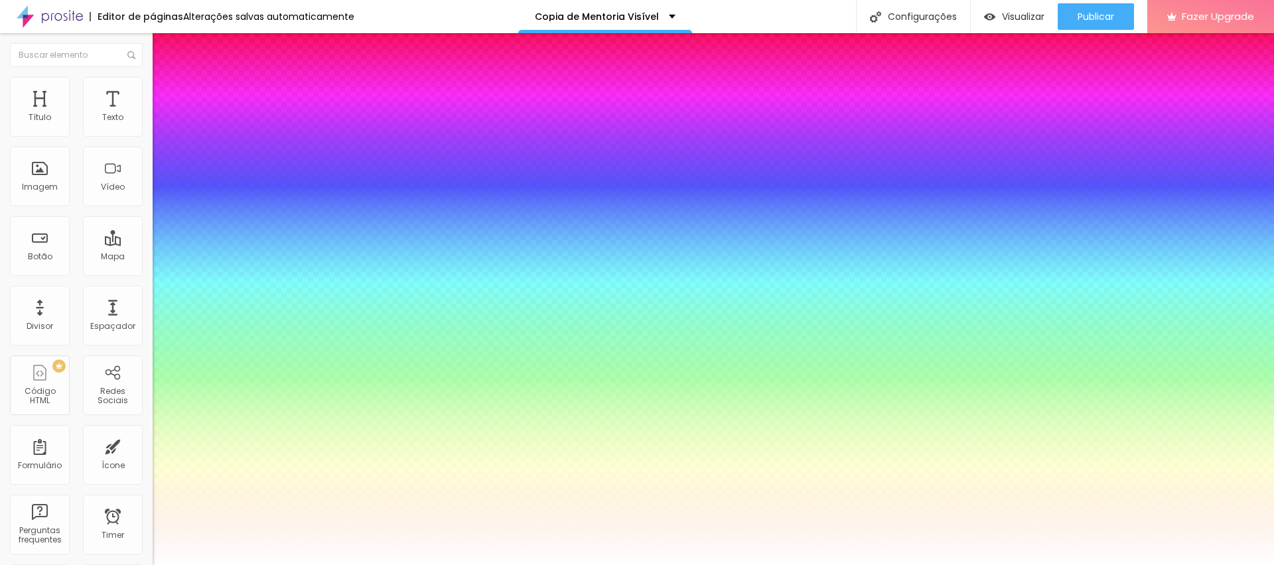
click at [699, 565] on div at bounding box center [637, 565] width 1274 height 0
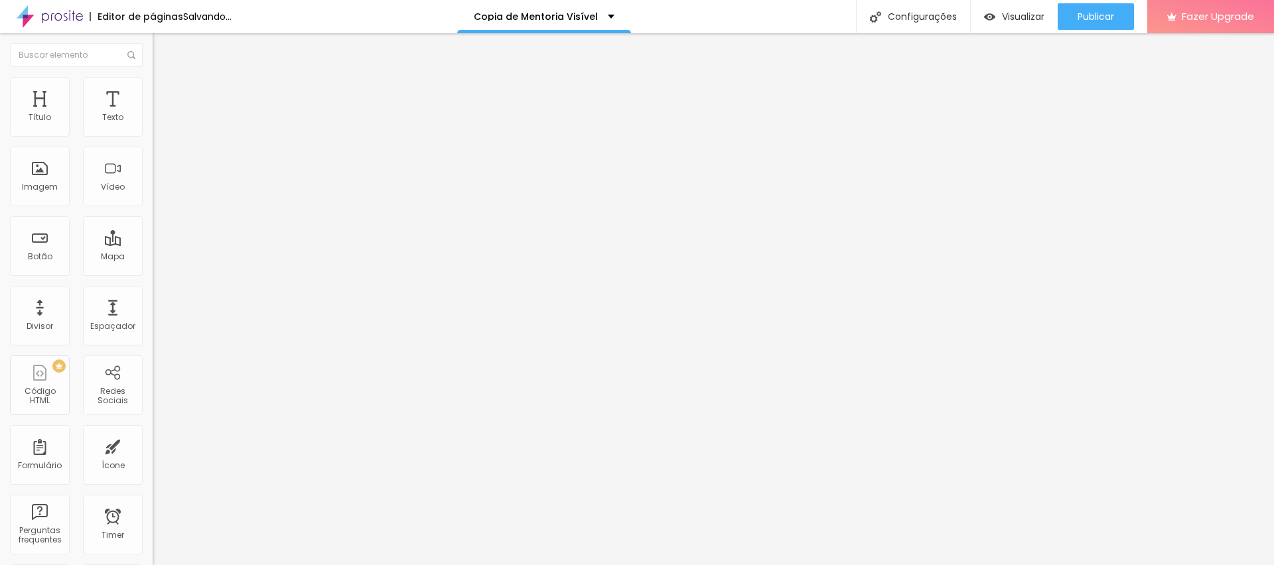
click at [158, 123] on icon "button" at bounding box center [162, 119] width 8 height 8
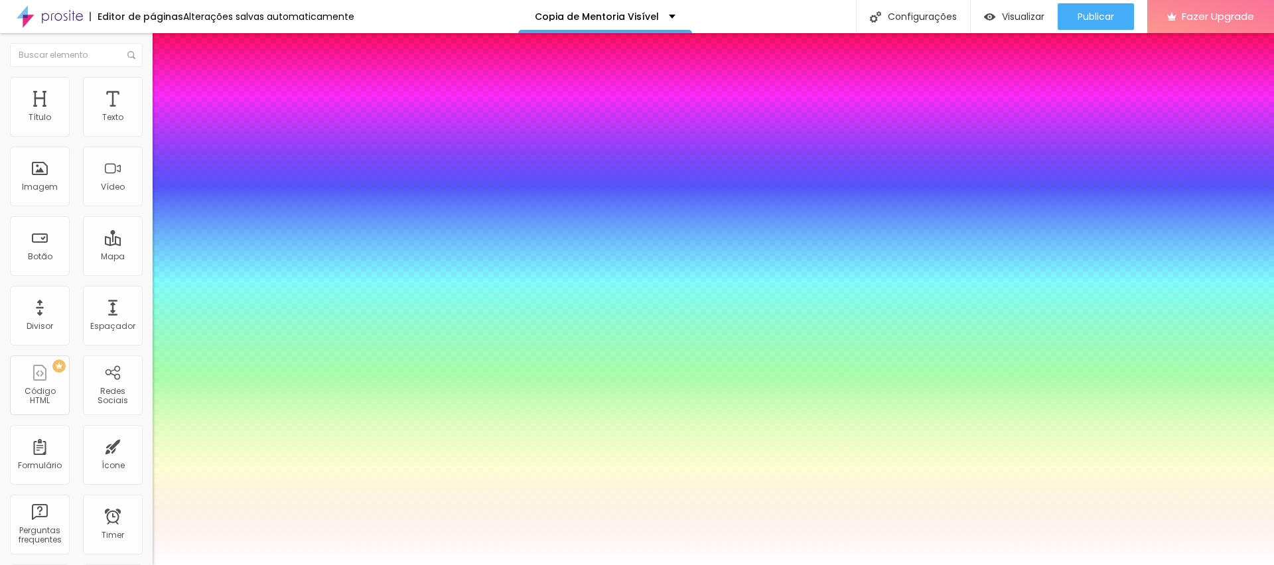
drag, startPoint x: 218, startPoint y: 226, endPoint x: 235, endPoint y: 224, distance: 16.6
click at [834, 565] on div at bounding box center [637, 565] width 1274 height 0
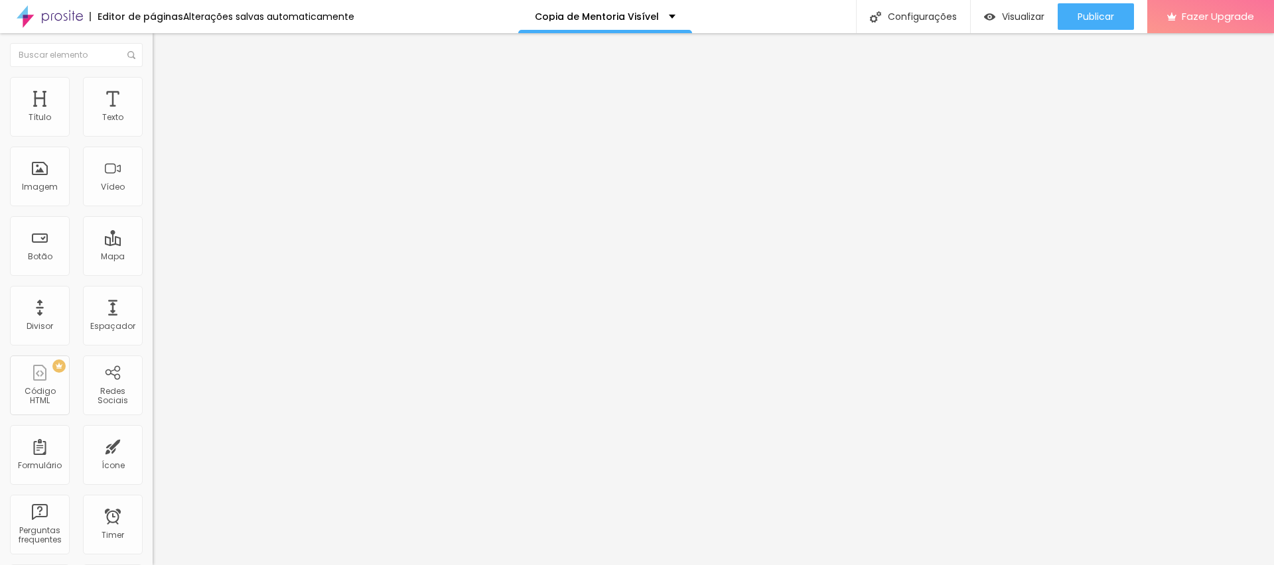
click at [159, 122] on icon "button" at bounding box center [161, 119] width 5 height 5
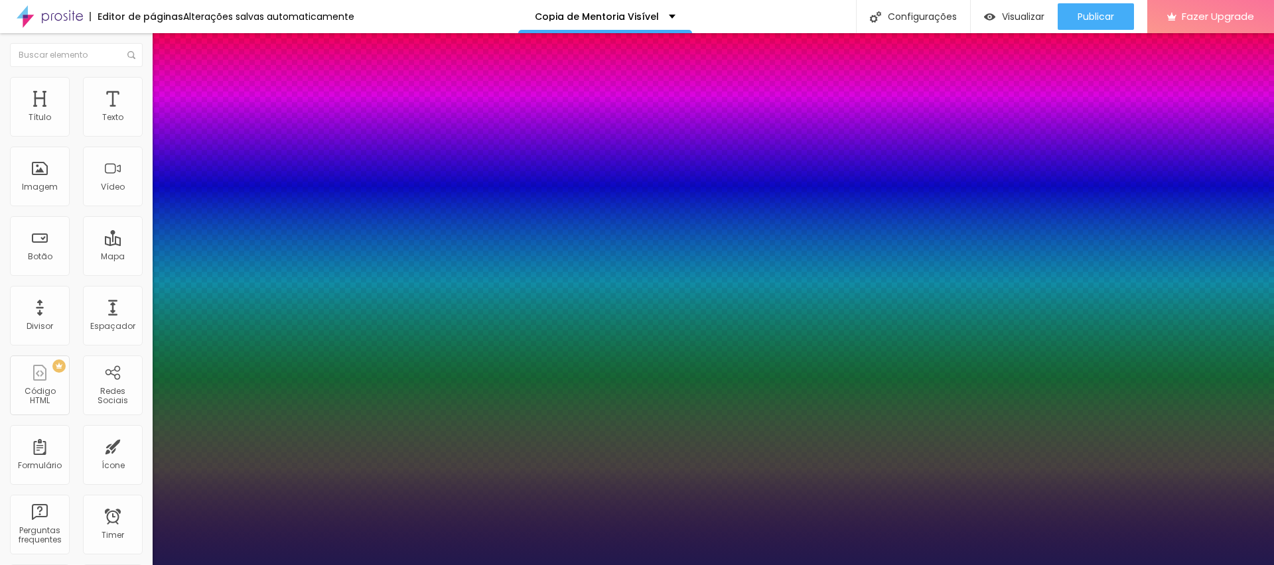
click at [1166, 565] on div at bounding box center [637, 565] width 1274 height 0
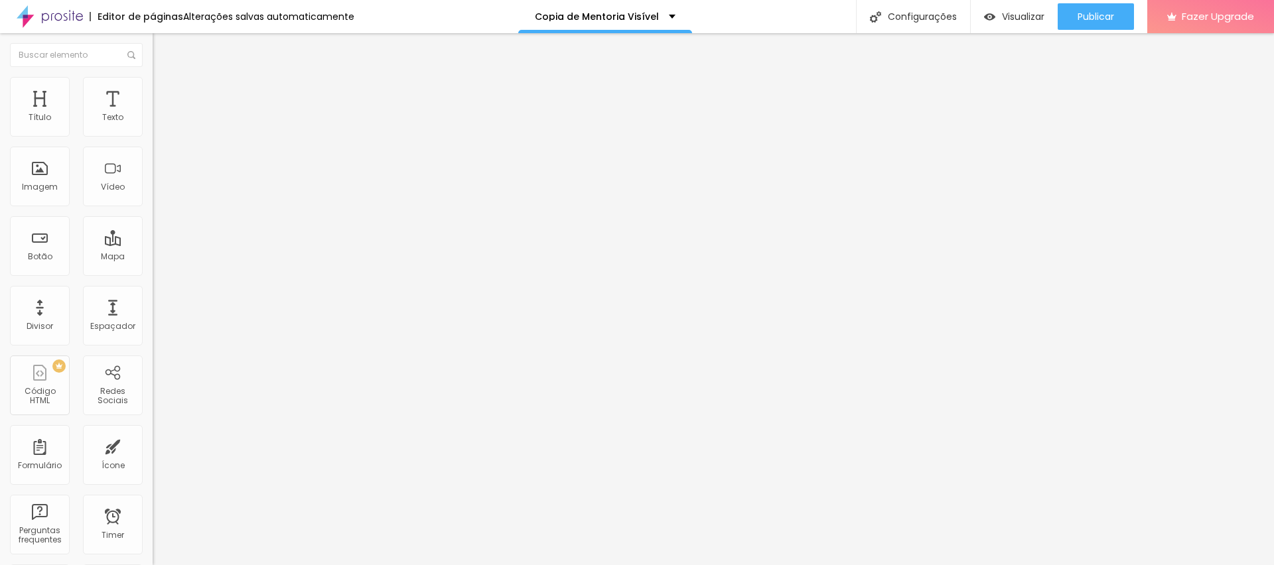
click at [165, 92] on span "Estilo" at bounding box center [175, 85] width 21 height 11
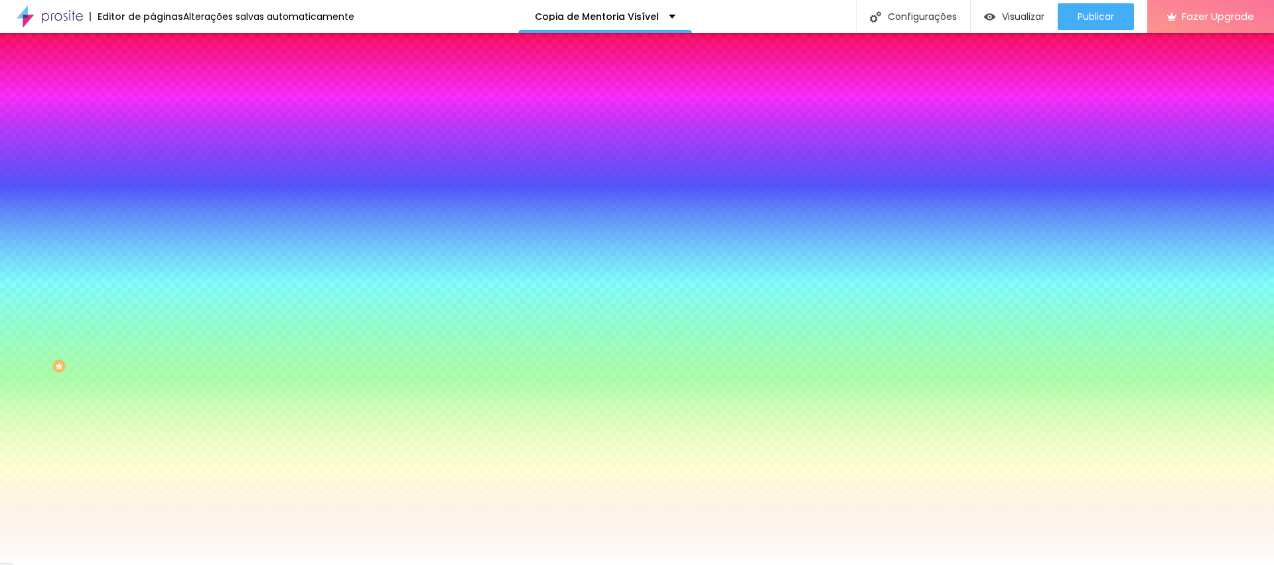
click at [153, 194] on input "#FFFFFF" at bounding box center [232, 187] width 159 height 13
paste input "262525"
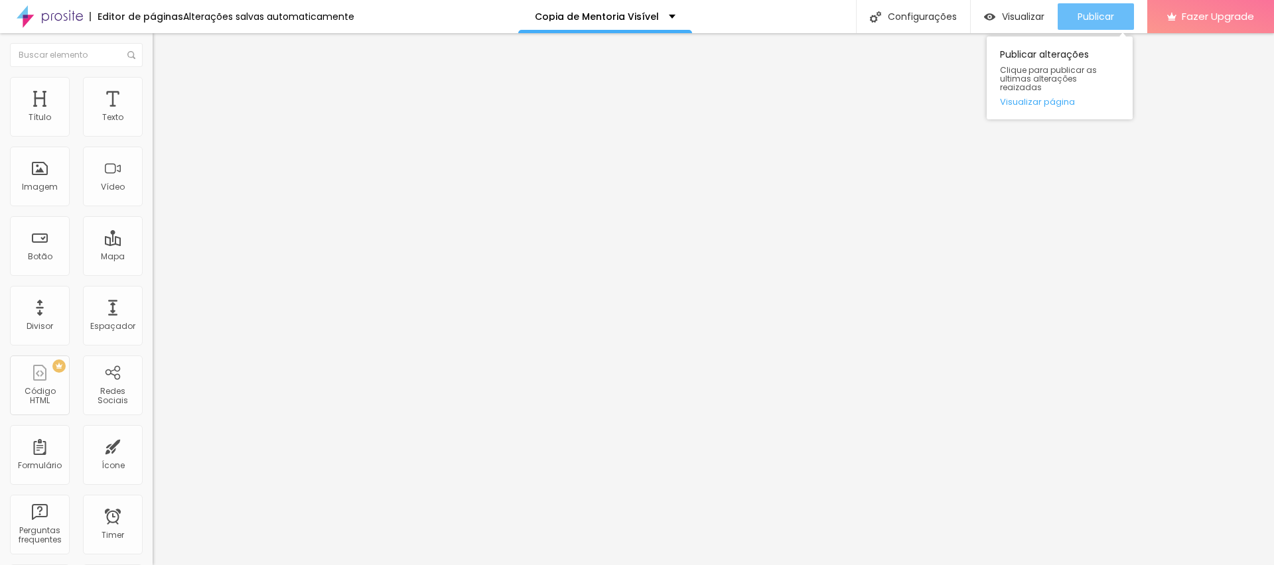
click at [1078, 25] on div "Publicar" at bounding box center [1096, 16] width 37 height 27
click at [1078, 13] on span "Publicar" at bounding box center [1096, 16] width 37 height 11
click at [1092, 13] on span "Publicar" at bounding box center [1096, 16] width 37 height 11
click at [158, 192] on icon "button" at bounding box center [162, 189] width 8 height 8
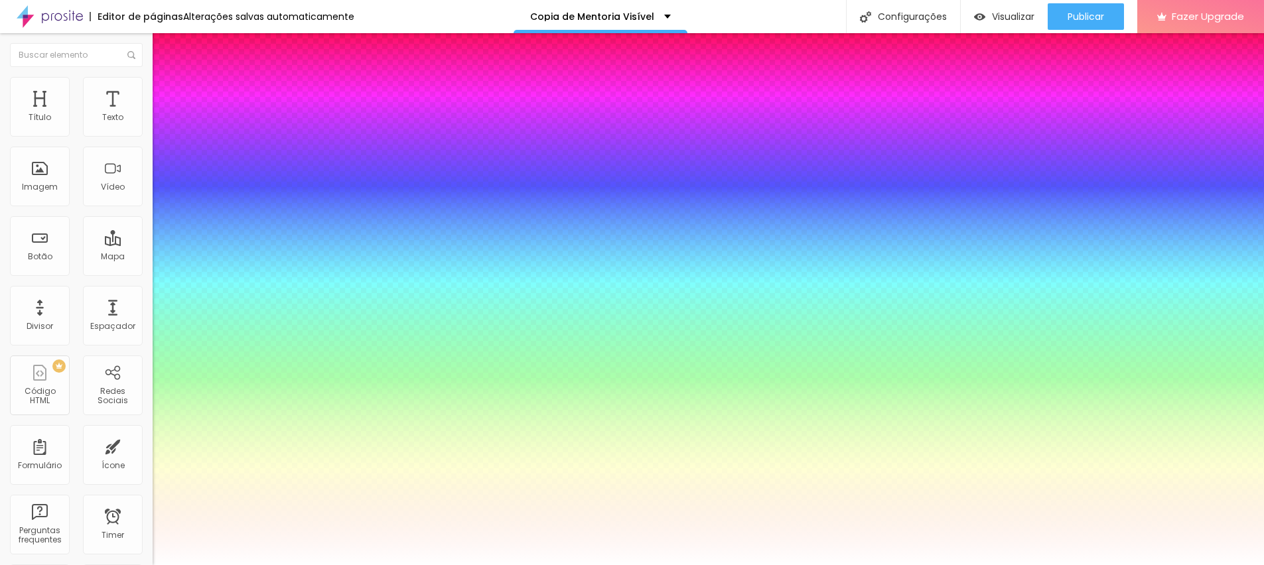
click at [395, 565] on div at bounding box center [632, 565] width 1264 height 0
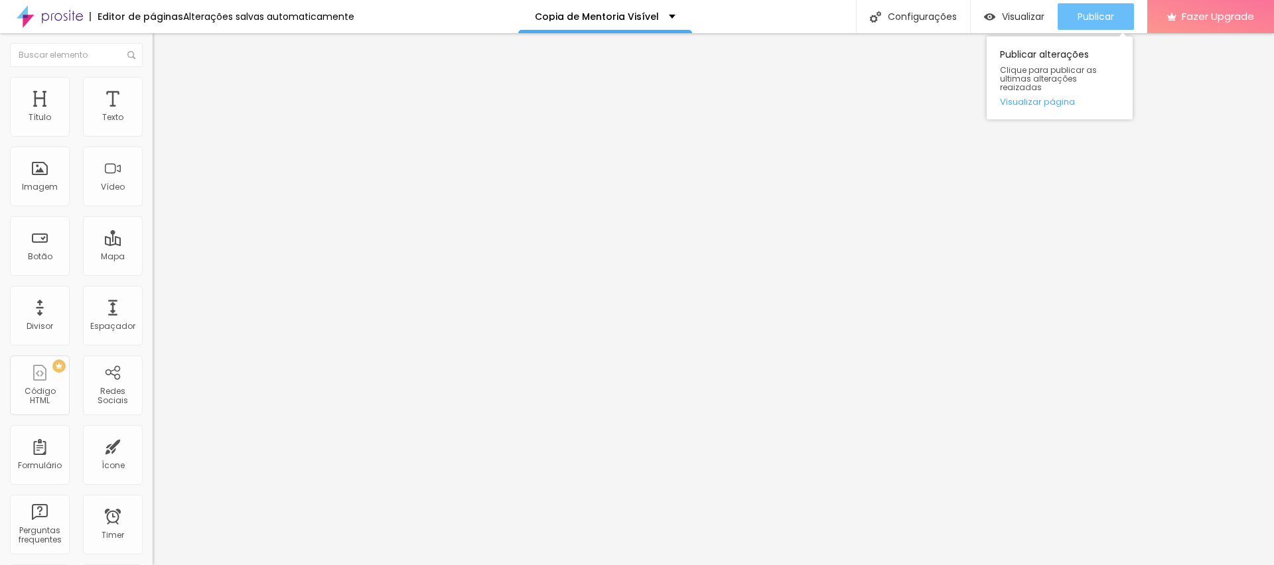
click at [1092, 8] on div "Publicar" at bounding box center [1096, 16] width 37 height 27
click at [159, 191] on icon "button" at bounding box center [161, 188] width 5 height 5
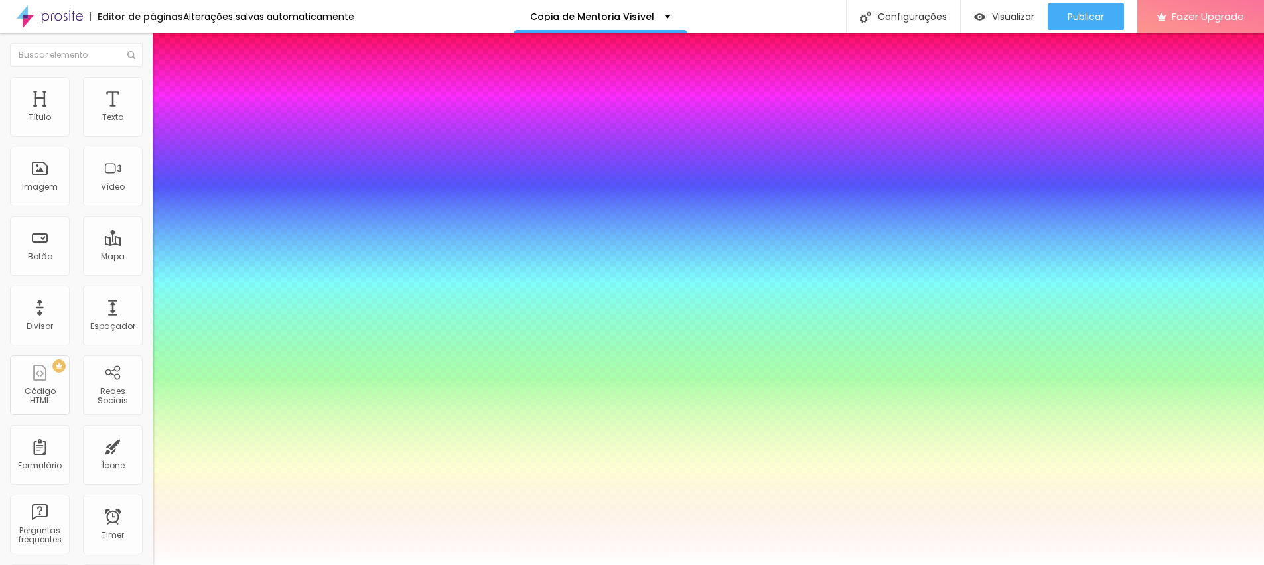
type input "1"
type input "0.5"
click at [577, 565] on div at bounding box center [632, 565] width 1264 height 0
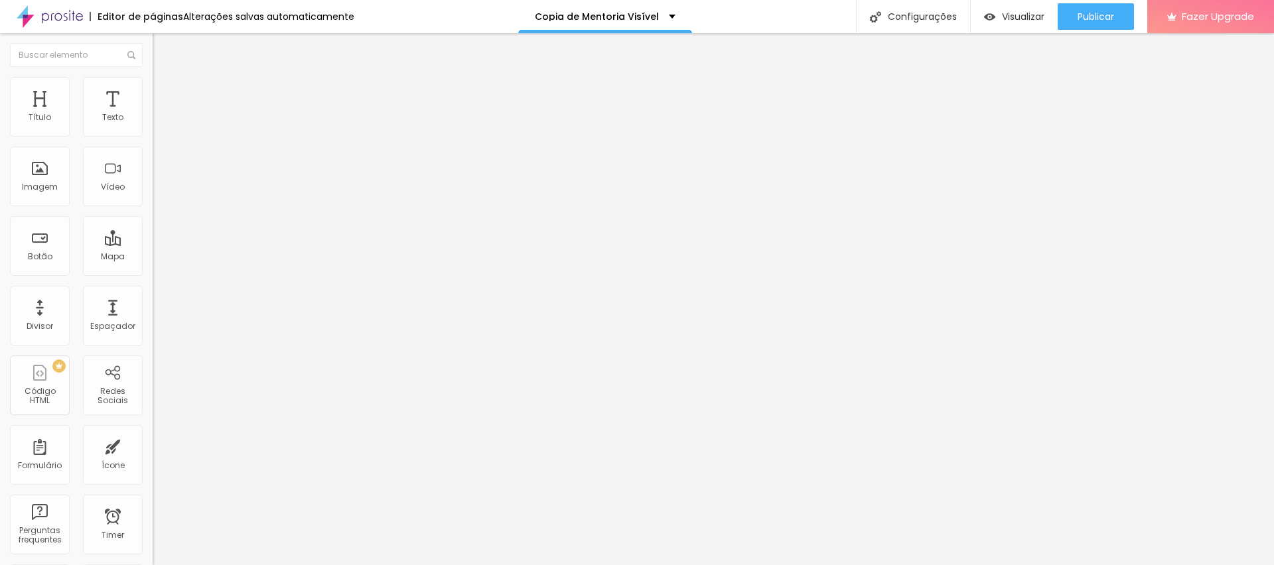
click at [153, 196] on button "button" at bounding box center [162, 190] width 19 height 14
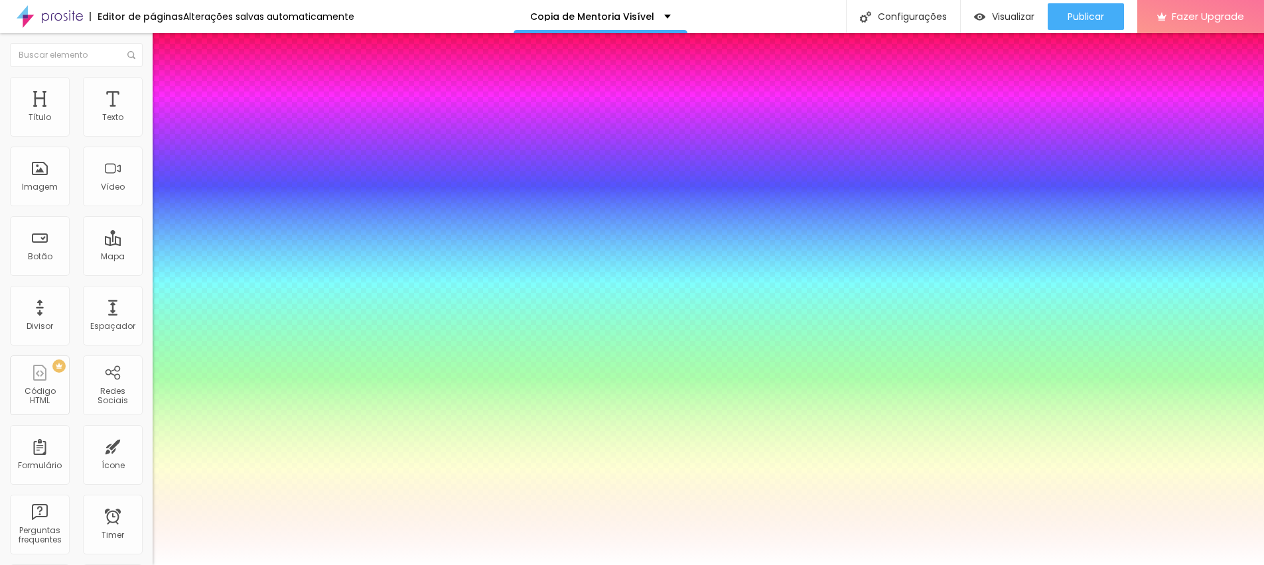
type input "0.5"
select select "Lato"
type input "0.5"
click at [305, 565] on div at bounding box center [632, 565] width 1264 height 0
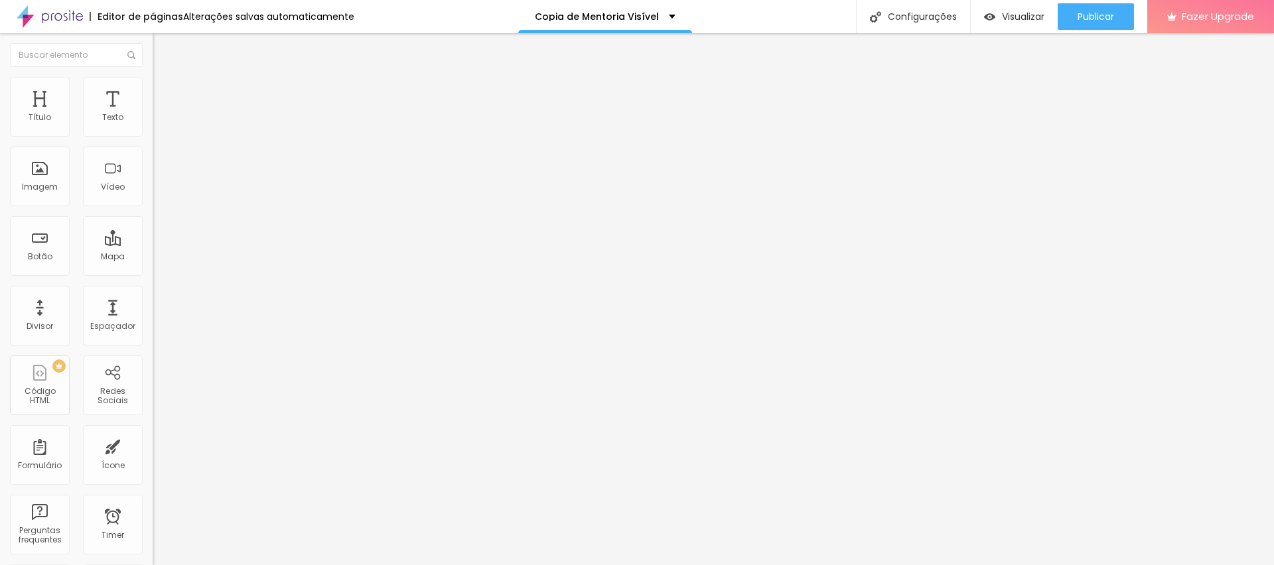
click at [153, 196] on button "button" at bounding box center [162, 190] width 19 height 14
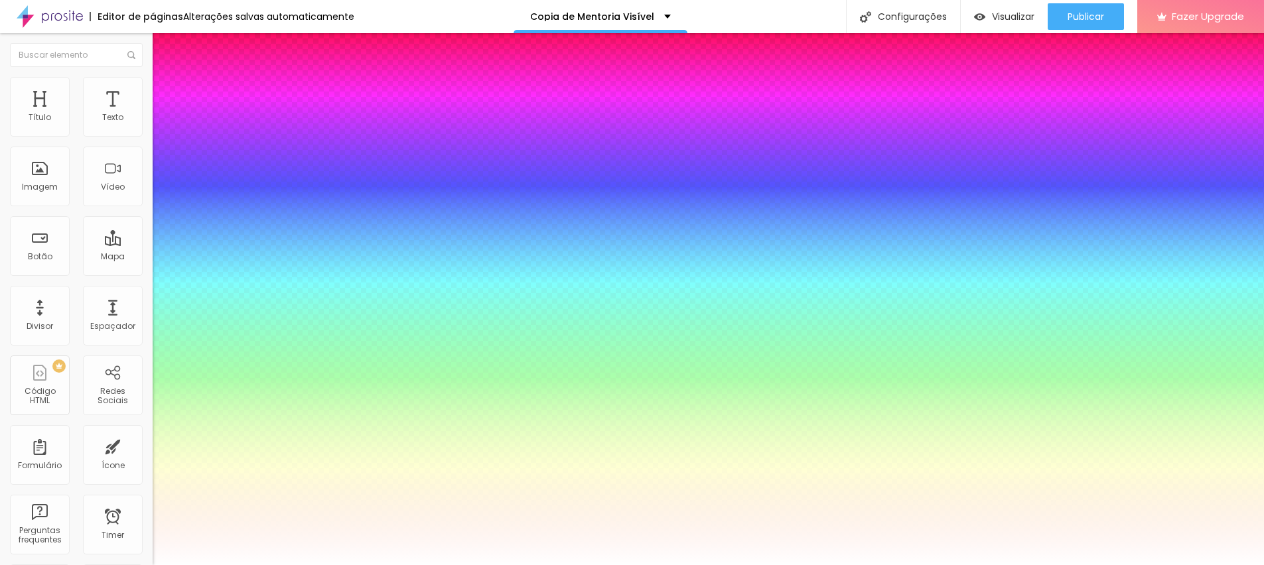
type input "0.5"
drag, startPoint x: 167, startPoint y: 407, endPoint x: 135, endPoint y: 406, distance: 31.9
click at [516, 565] on div at bounding box center [632, 565] width 1264 height 0
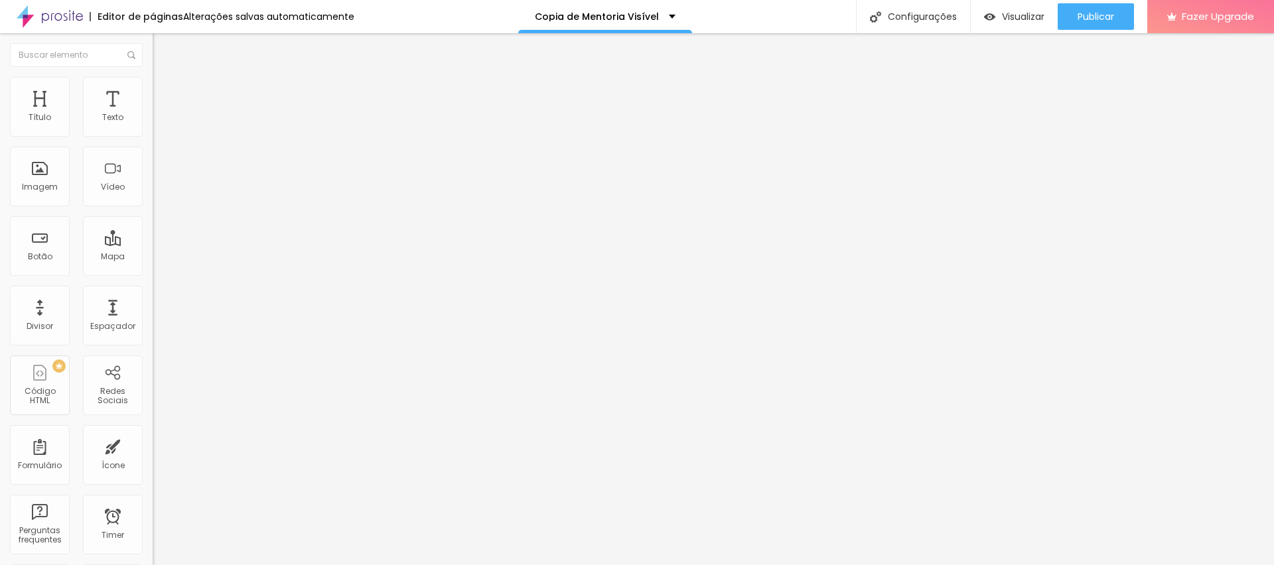
click at [158, 192] on icon "button" at bounding box center [162, 189] width 8 height 8
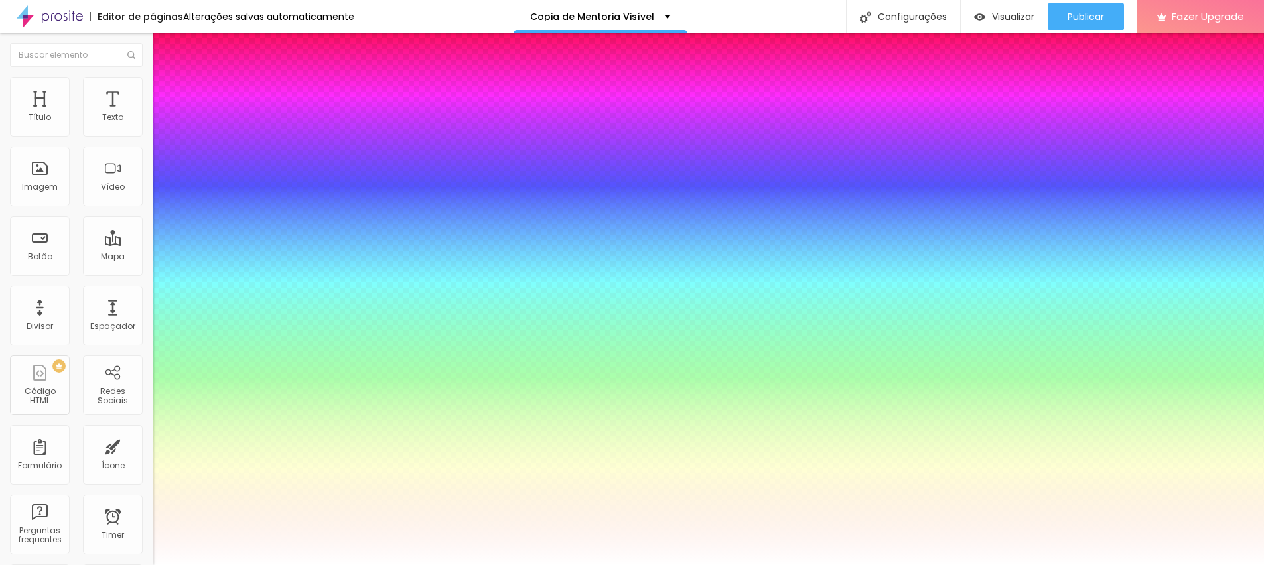
type input "0.5"
select select "[PERSON_NAME]"
type input "0.5"
click at [547, 565] on div at bounding box center [632, 565] width 1264 height 0
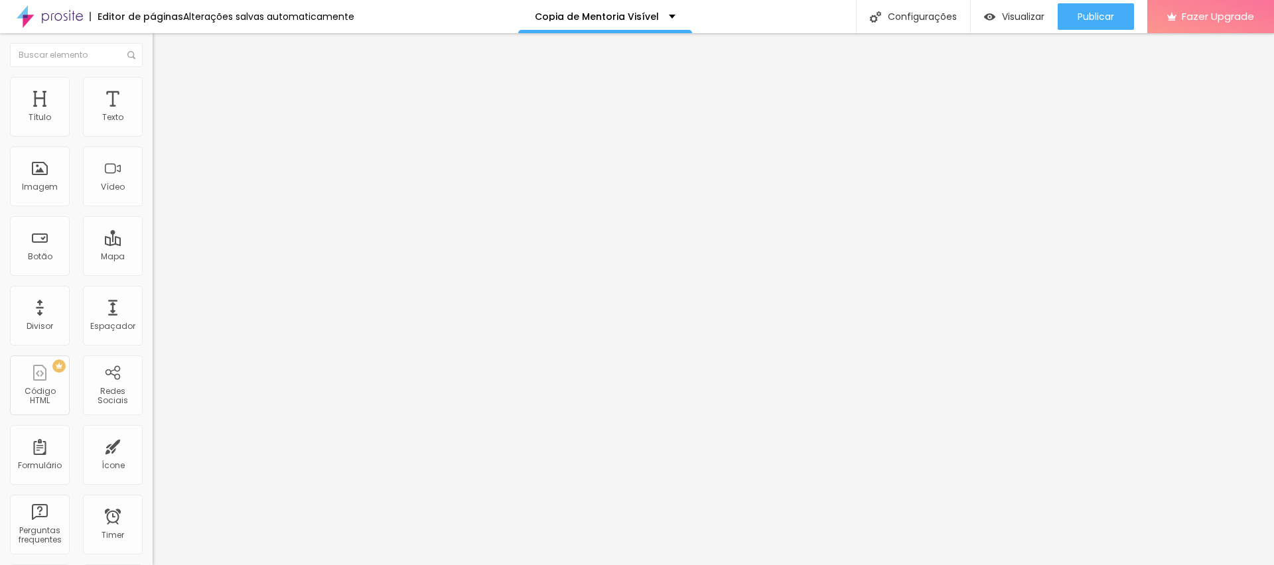
click at [153, 241] on div "Tamanho Titulo 1 H1 Titulo 2 H2 Titulo 3 H3 Titulo 4 H4 Titulo 5 H5 Titulo 6 H6…" at bounding box center [229, 165] width 153 height 151
click at [158, 192] on icon "button" at bounding box center [162, 189] width 8 height 8
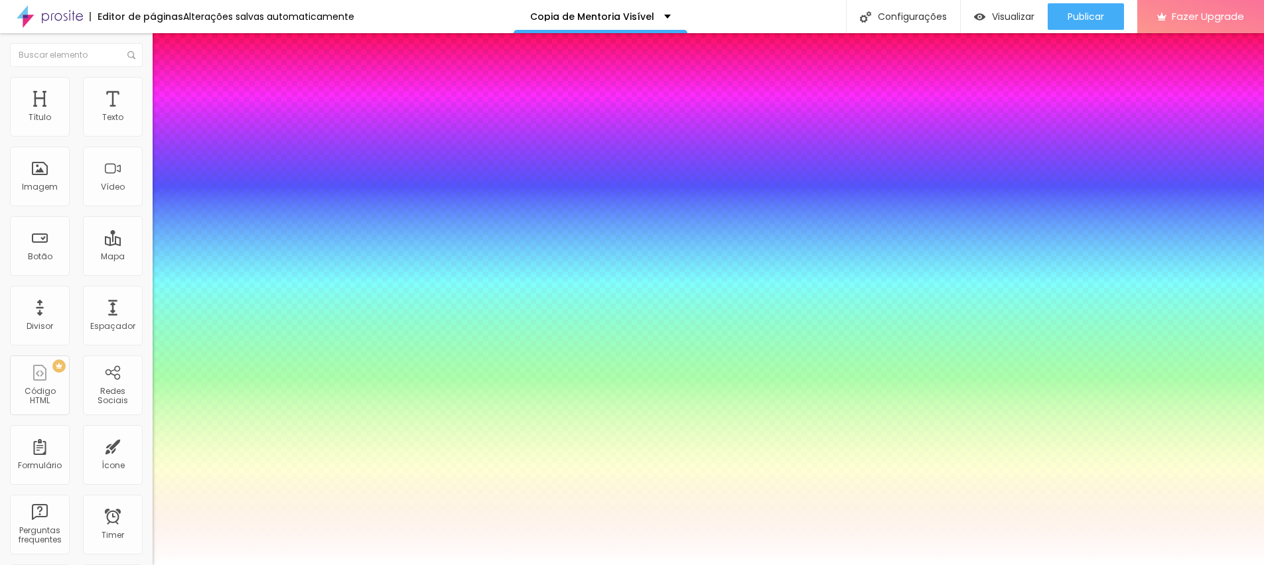
type input "0.5"
select select "[PERSON_NAME]"
type input "0.5"
click at [467, 565] on div at bounding box center [632, 565] width 1264 height 0
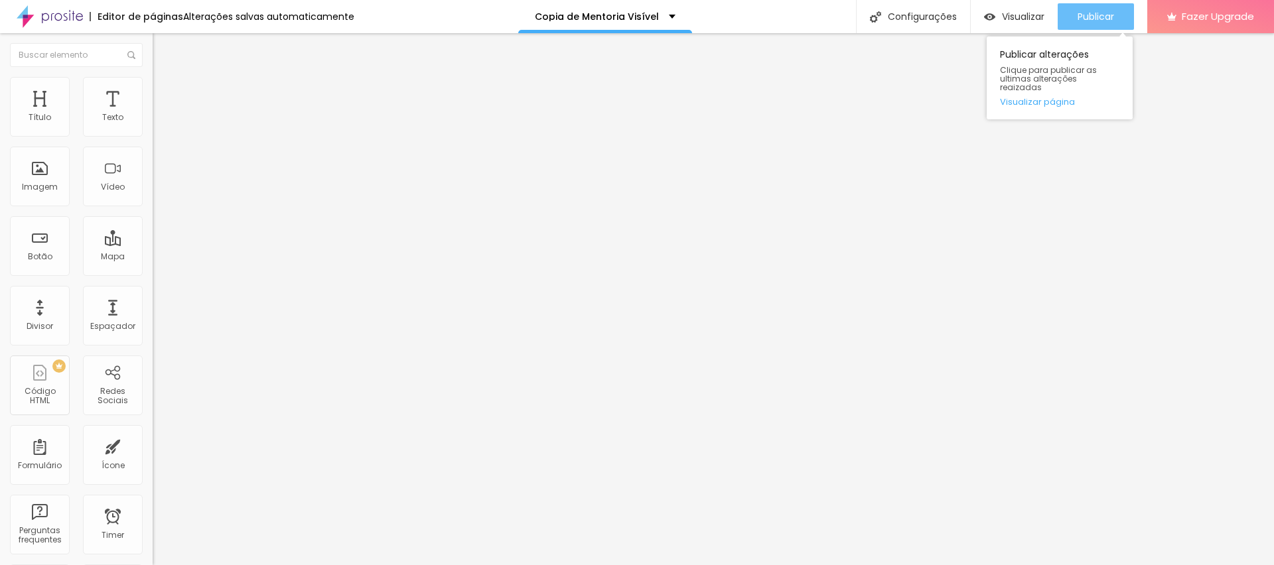
click at [1086, 16] on span "Publicar" at bounding box center [1096, 16] width 37 height 11
click at [1102, 14] on span "Publicar" at bounding box center [1096, 16] width 37 height 11
click at [1092, 15] on span "Publicar" at bounding box center [1096, 16] width 37 height 11
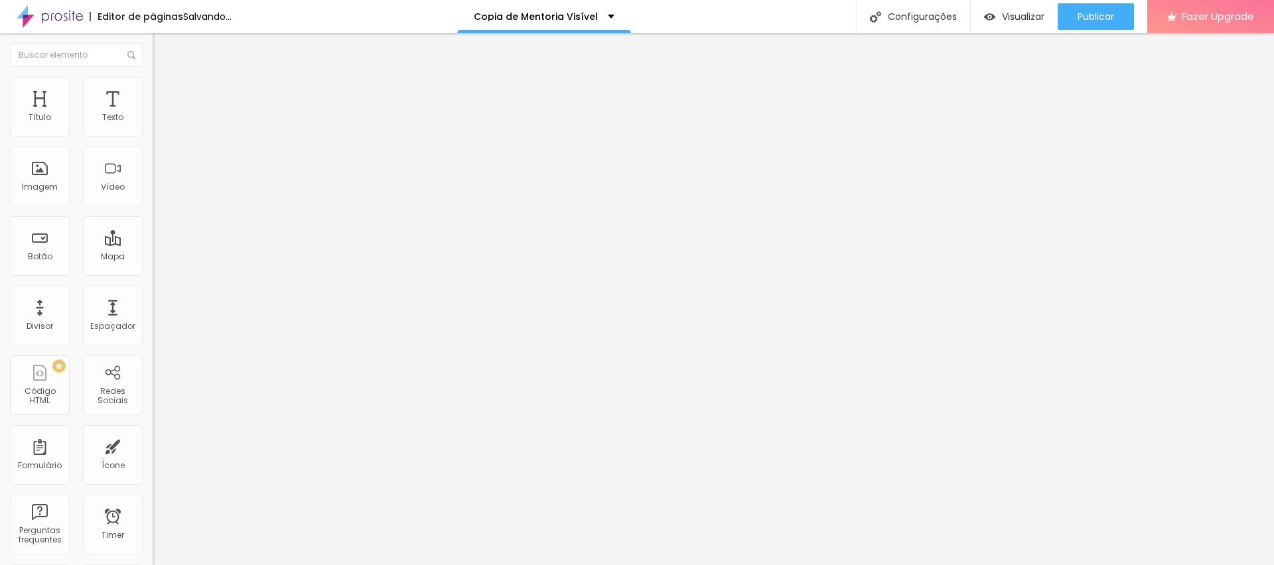
click at [153, 127] on button "button" at bounding box center [162, 120] width 19 height 14
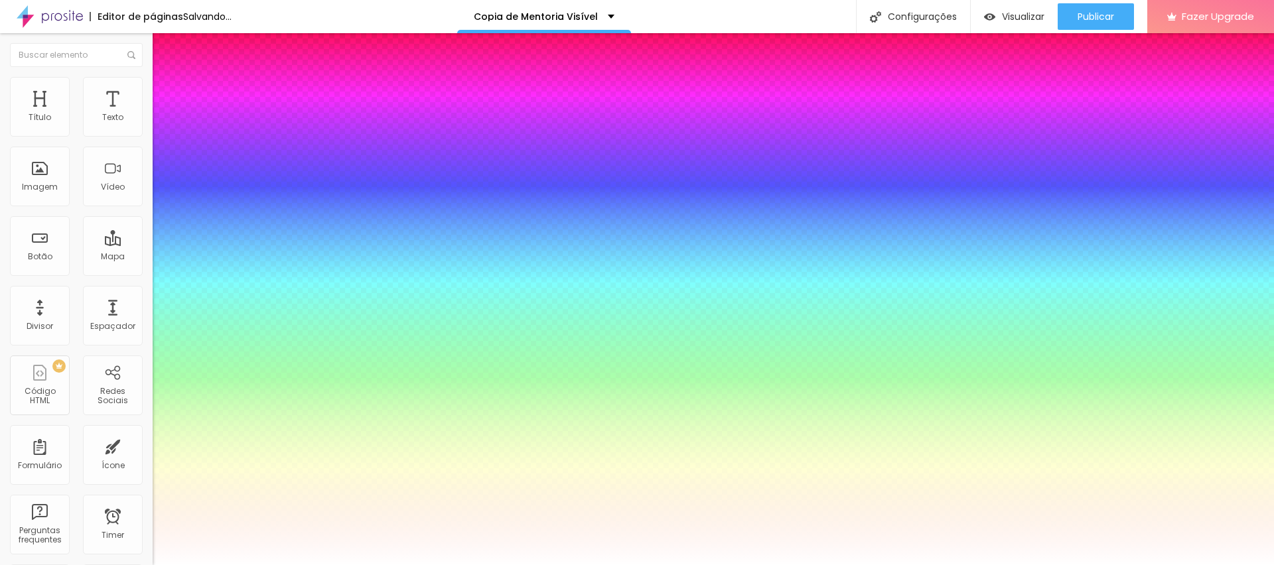
type input "1"
click at [474, 565] on div at bounding box center [637, 565] width 1274 height 0
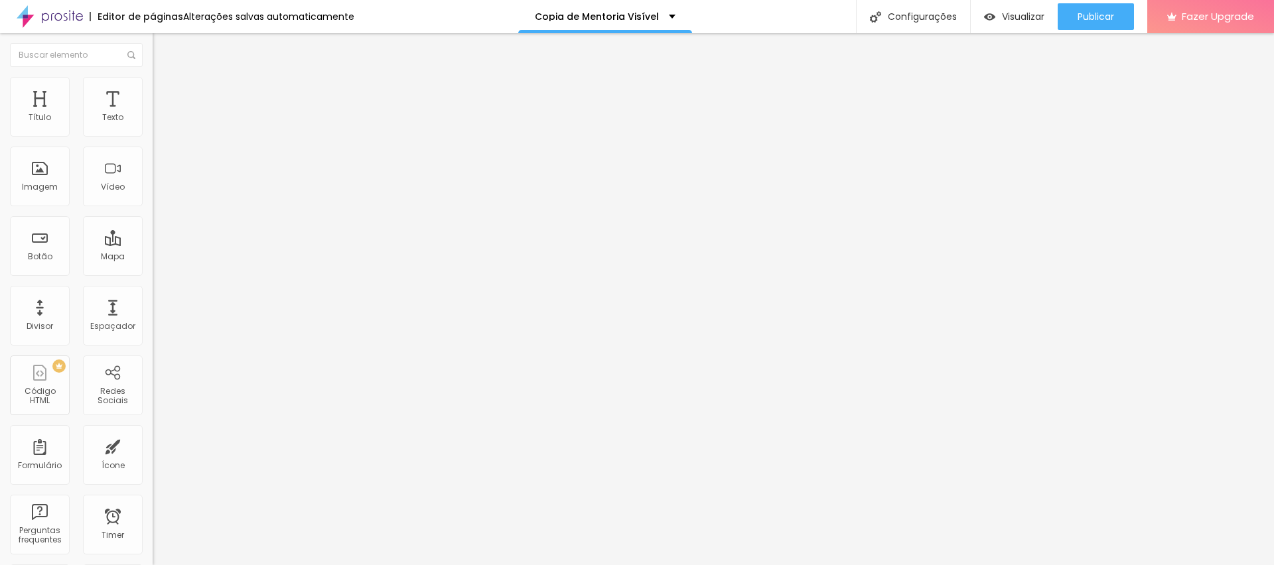
click at [158, 123] on icon "button" at bounding box center [162, 119] width 8 height 8
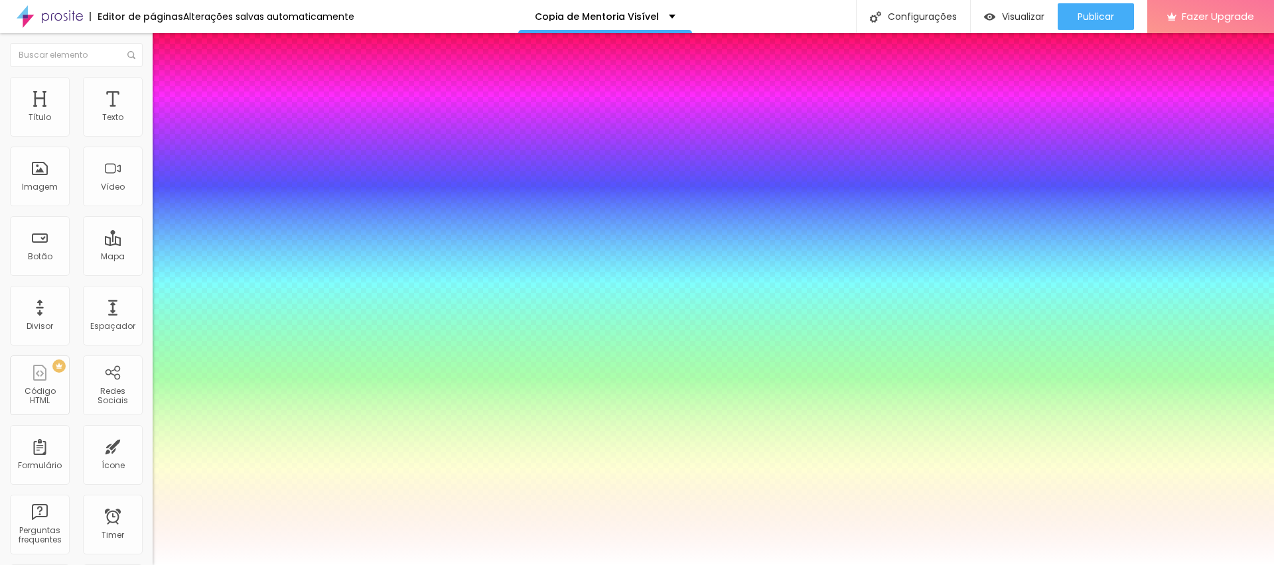
type input "1"
select select "Lato"
type input "1"
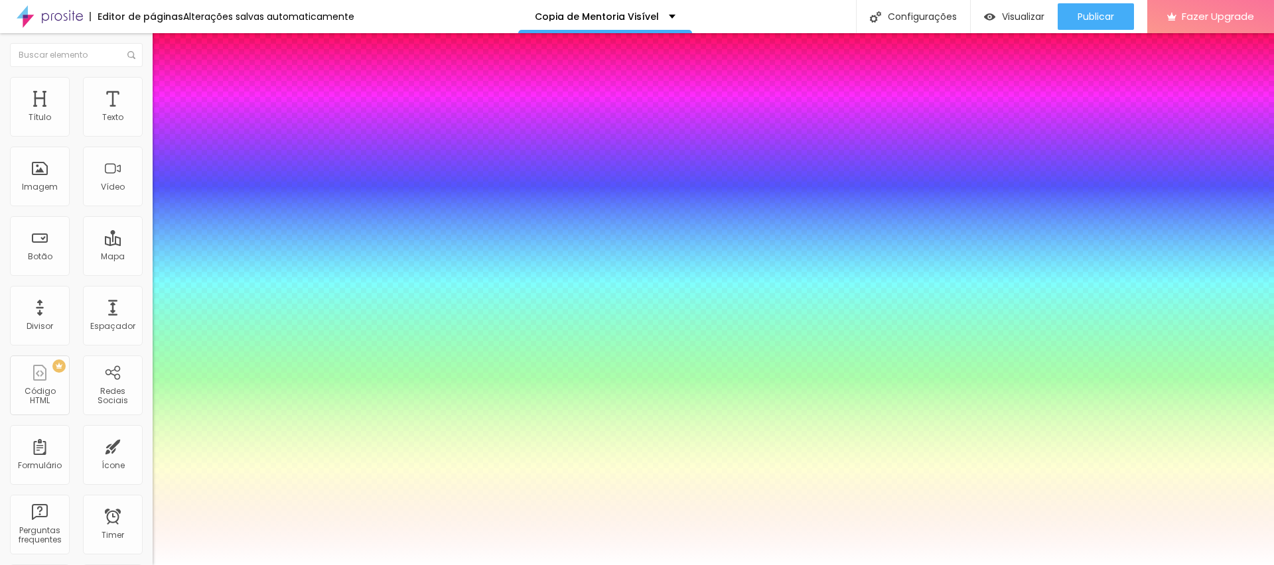
click at [387, 565] on div at bounding box center [637, 565] width 1274 height 0
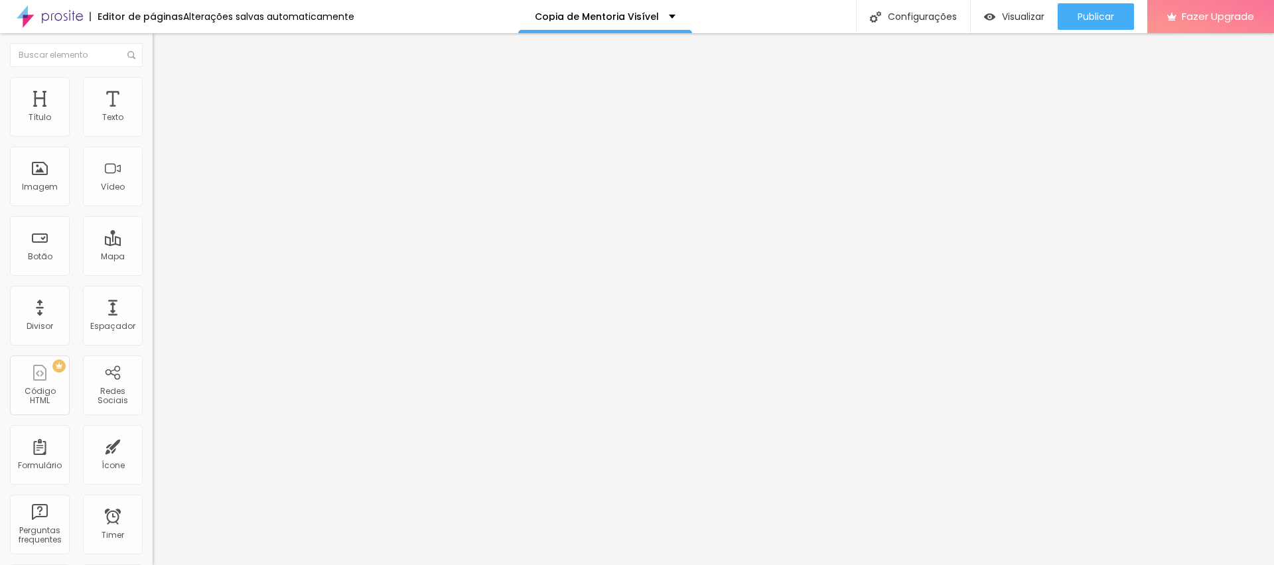
click at [153, 127] on button "button" at bounding box center [162, 120] width 19 height 14
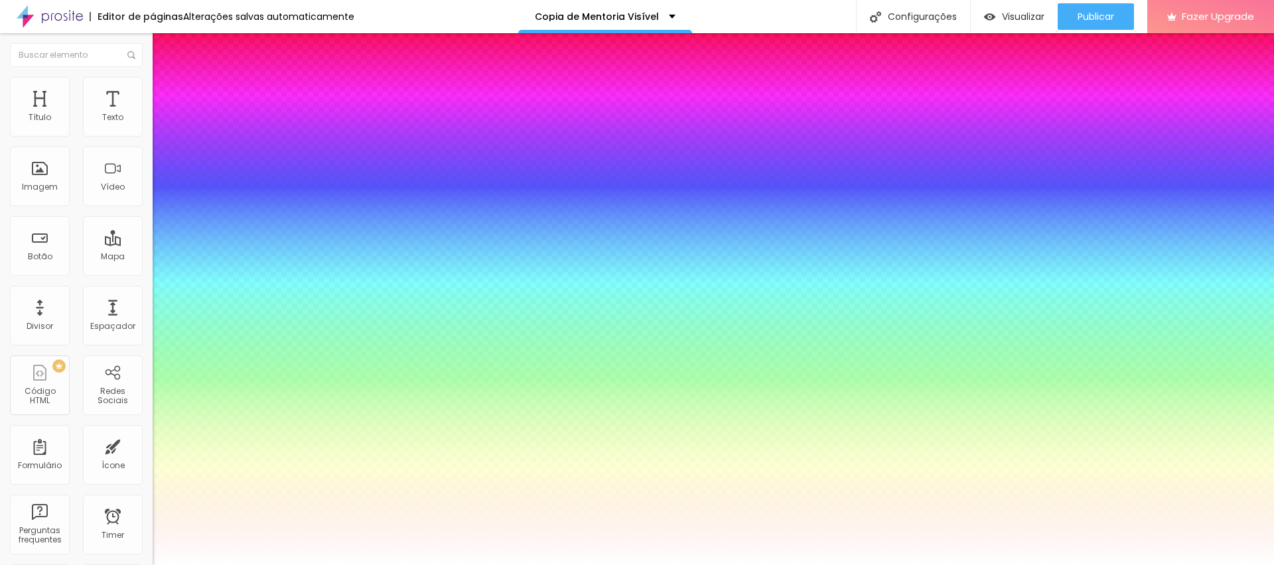
type input "1"
select select "Lato"
type input "1"
click at [427, 565] on div at bounding box center [637, 565] width 1274 height 0
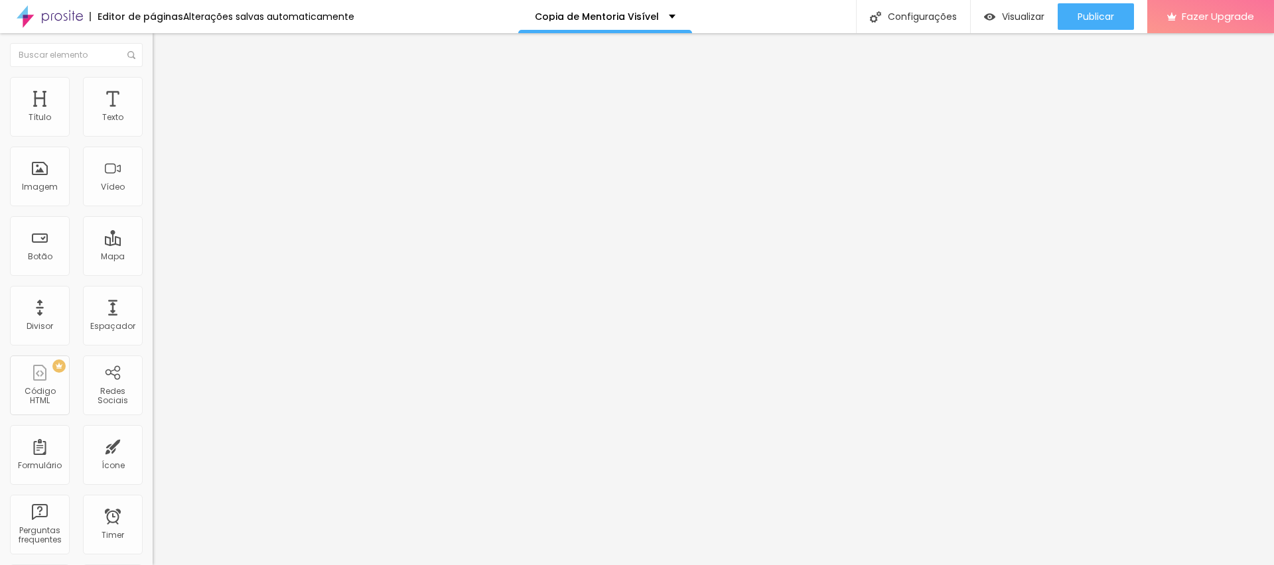
click at [159, 122] on icon "button" at bounding box center [161, 119] width 5 height 5
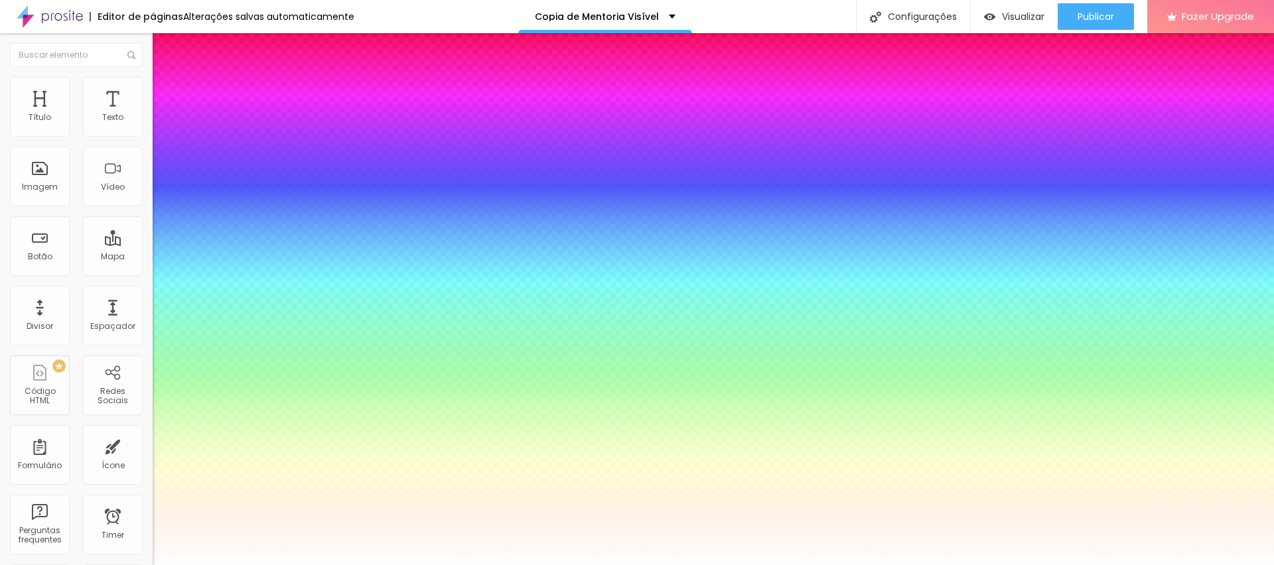
type input "1"
click at [328, 565] on div at bounding box center [637, 565] width 1274 height 0
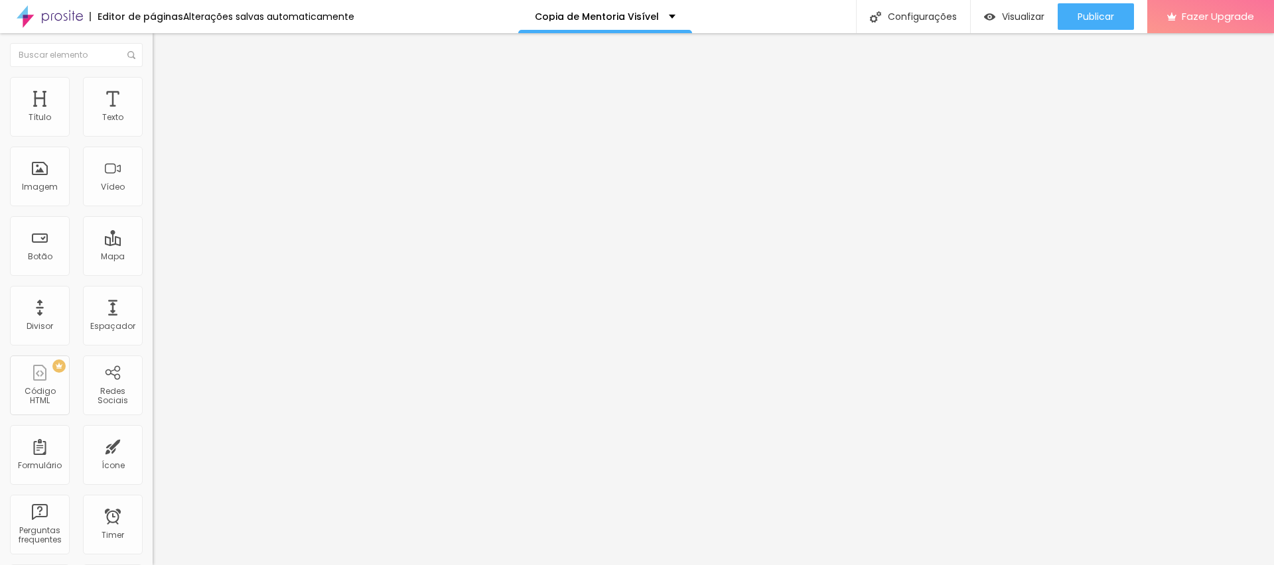
click at [153, 127] on button "button" at bounding box center [162, 120] width 19 height 14
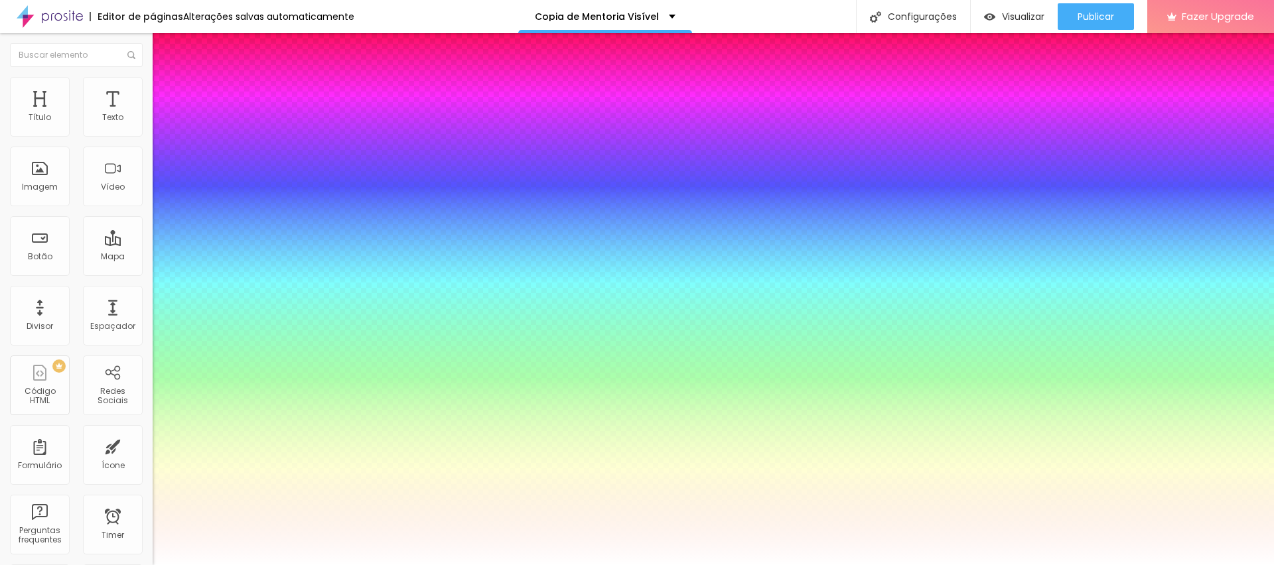
type input "1"
select select "Lato"
type input "1"
click at [444, 565] on div at bounding box center [637, 565] width 1274 height 0
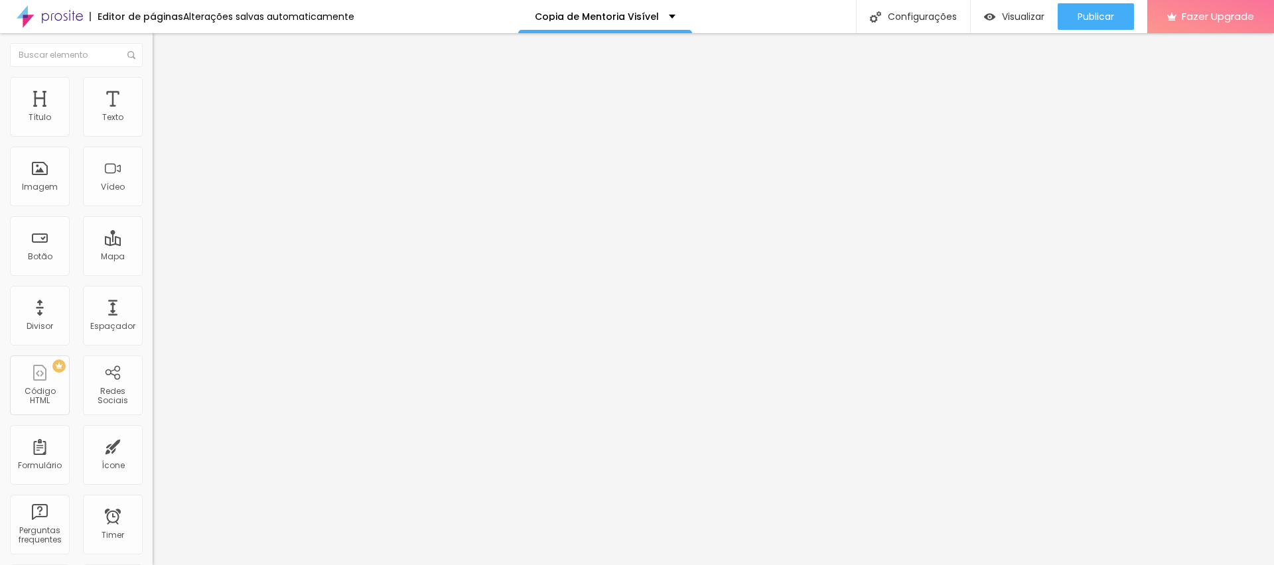
click at [153, 127] on div "Tipografia Voltar ao padrão Sombra DESATIVADO Voltar ao padrão" at bounding box center [229, 131] width 153 height 82
click at [153, 127] on button "button" at bounding box center [162, 120] width 19 height 14
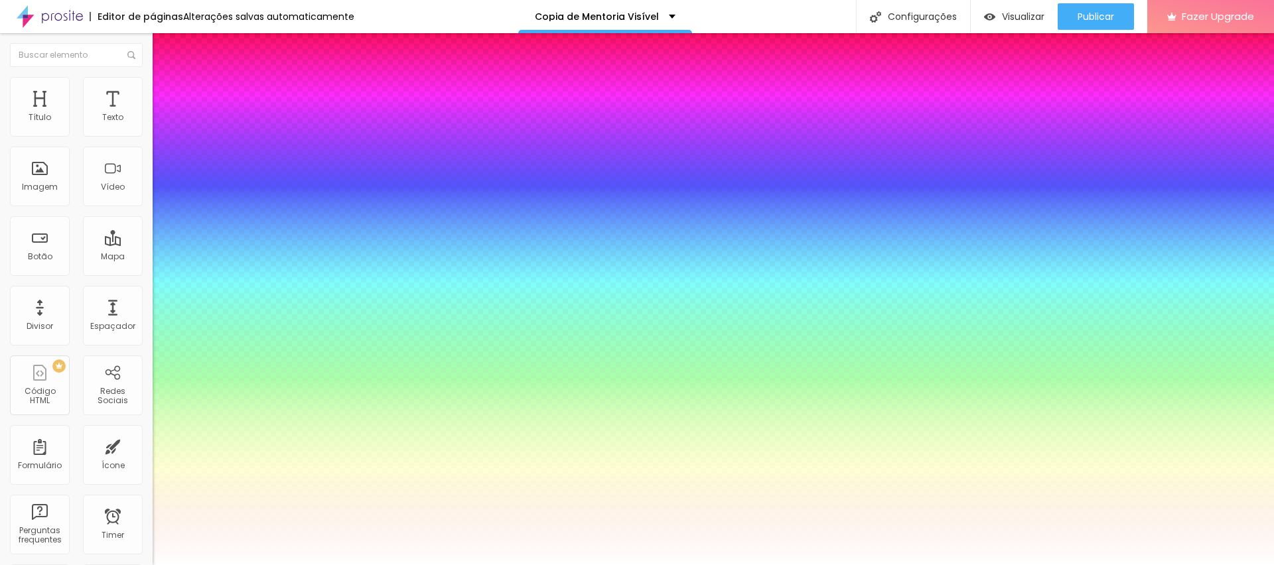
type input "1"
select select "LailaLight"
type input "1"
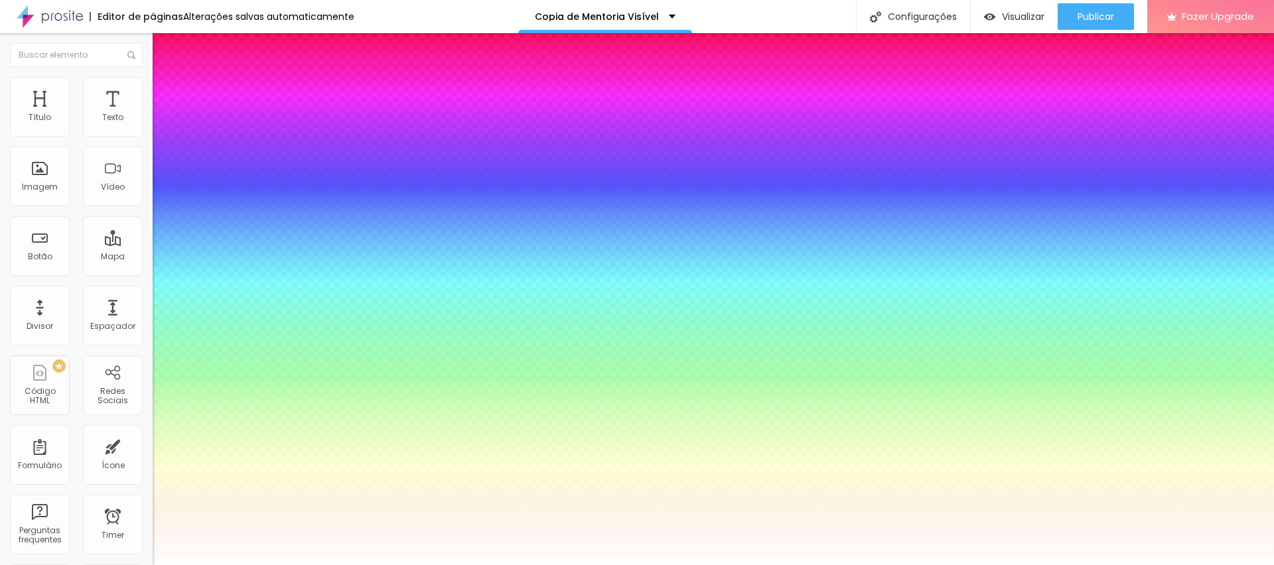
select select "Lato"
type input "1"
click at [389, 565] on div at bounding box center [637, 565] width 1274 height 0
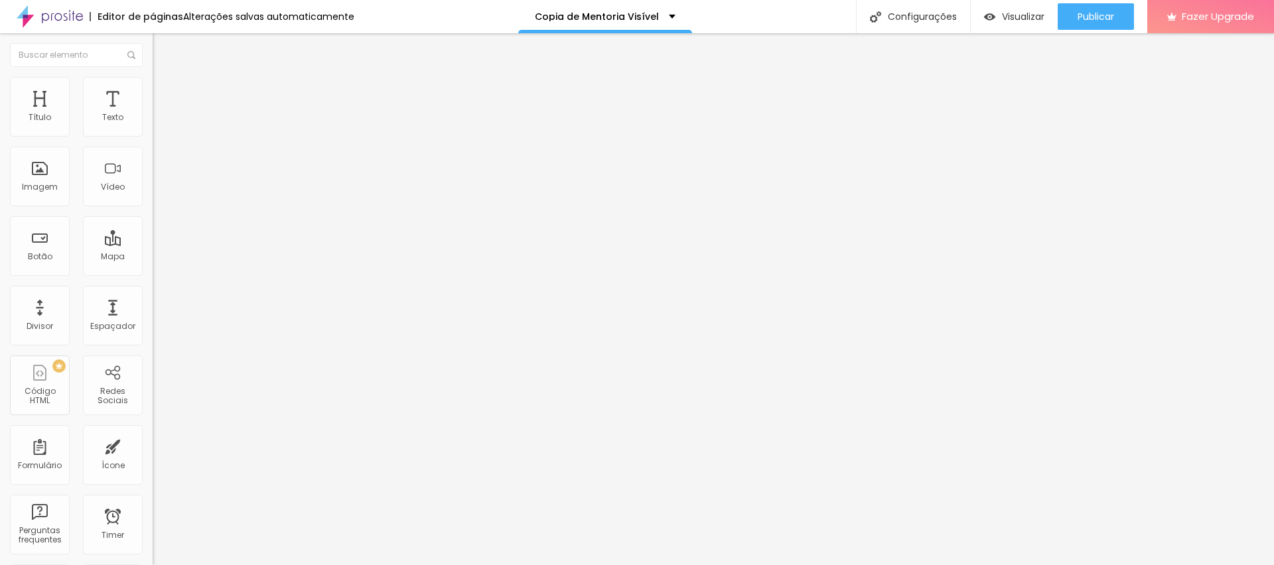
click at [153, 127] on button "button" at bounding box center [162, 120] width 19 height 14
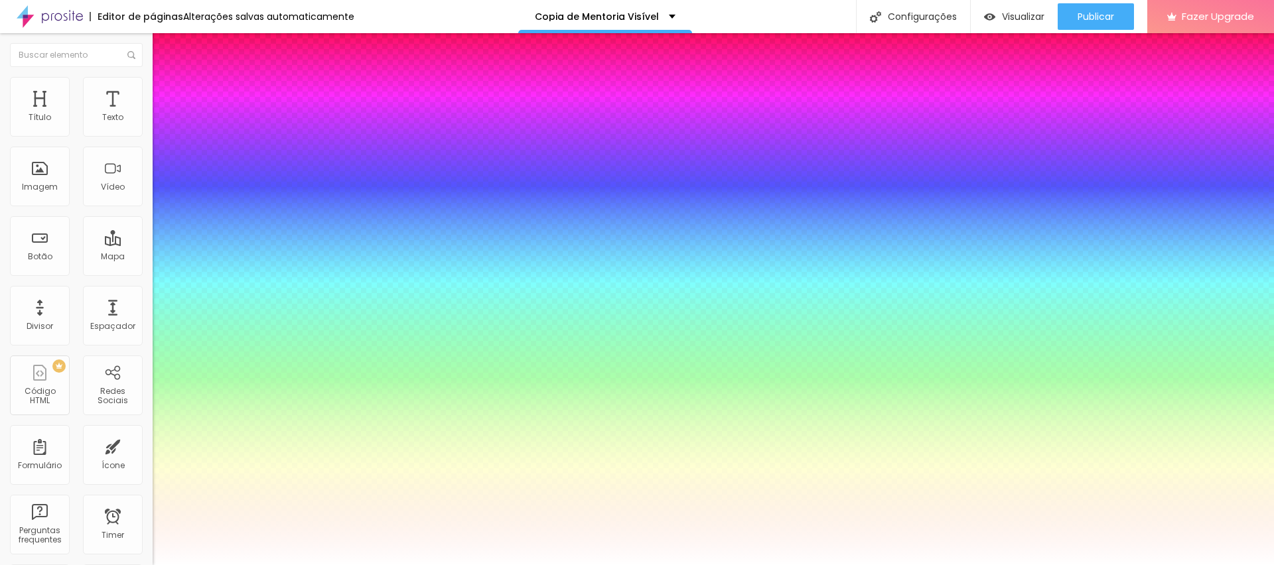
type input "1"
click at [448, 565] on div at bounding box center [637, 565] width 1274 height 0
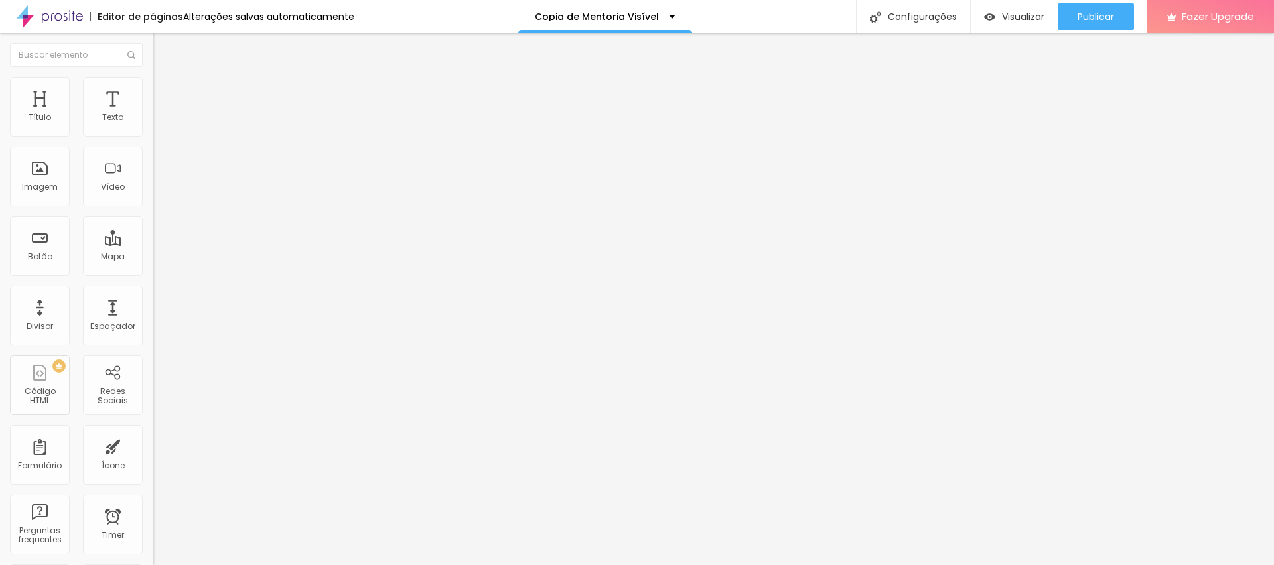
click at [158, 123] on icon "button" at bounding box center [162, 119] width 8 height 8
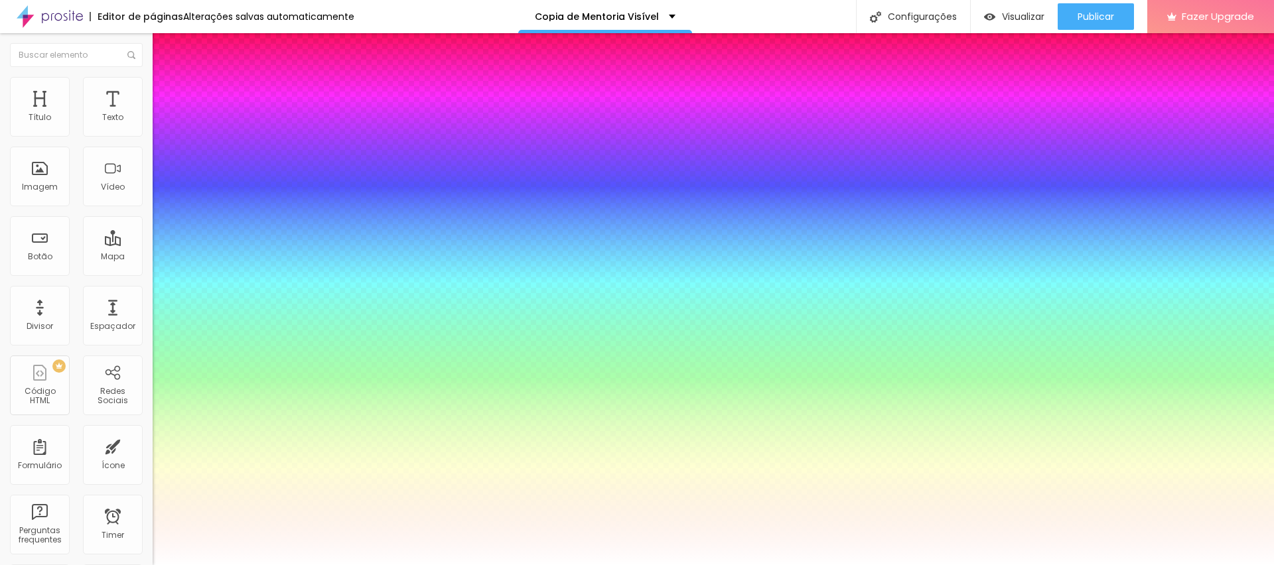
type input "1"
click at [448, 565] on div at bounding box center [637, 565] width 1274 height 0
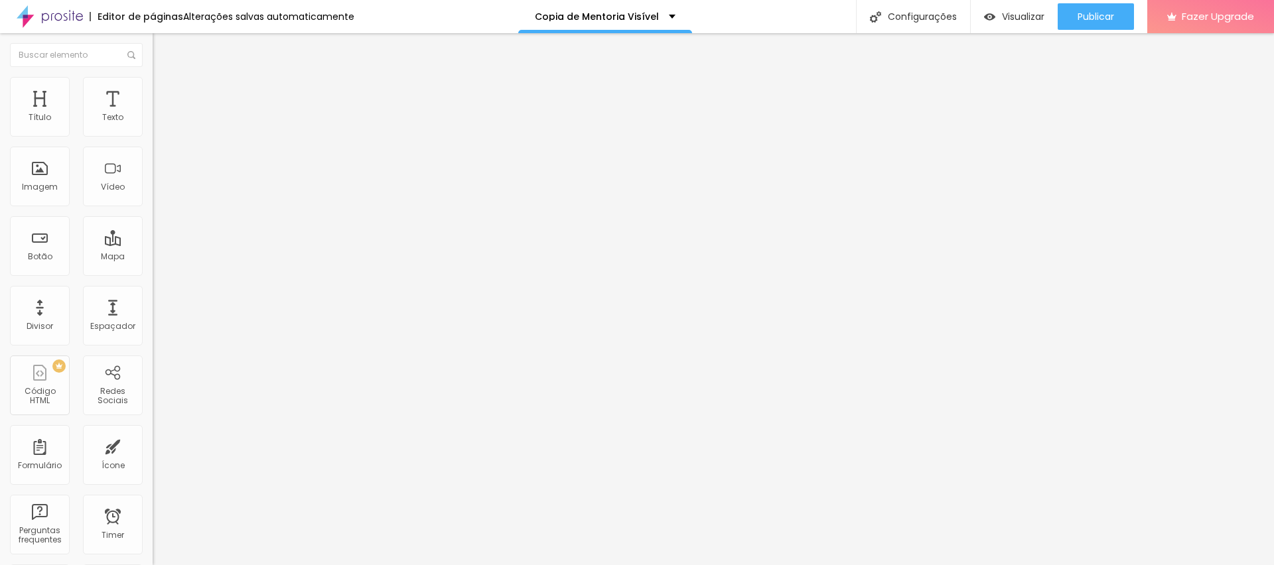
click at [158, 123] on icon "button" at bounding box center [162, 119] width 8 height 8
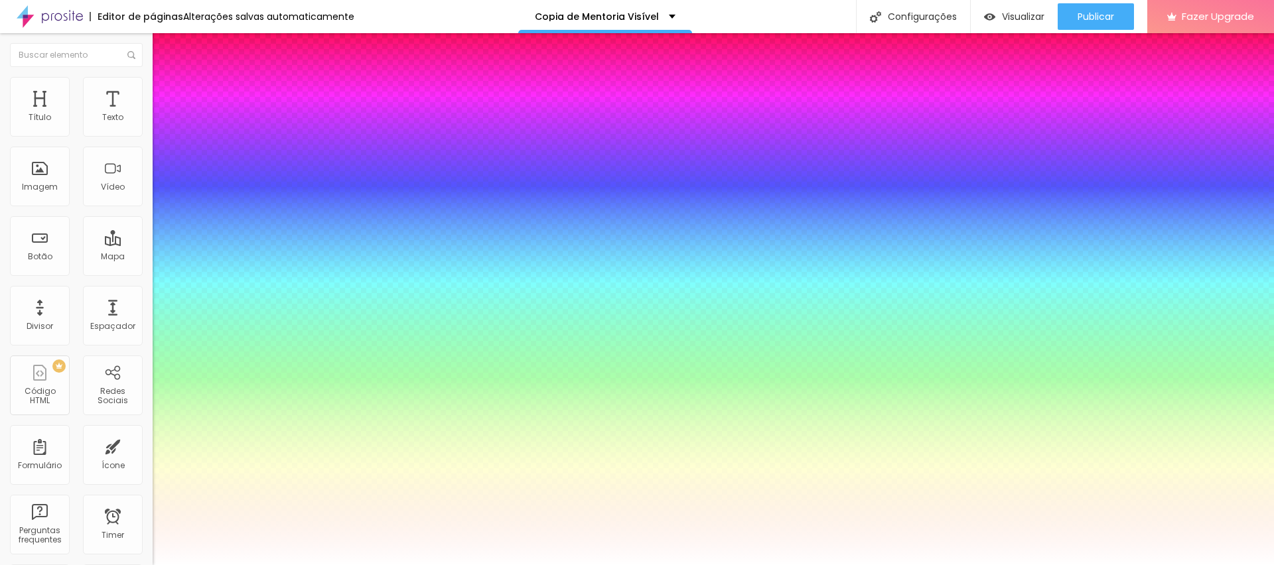
type input "1"
click at [362, 565] on div at bounding box center [637, 565] width 1274 height 0
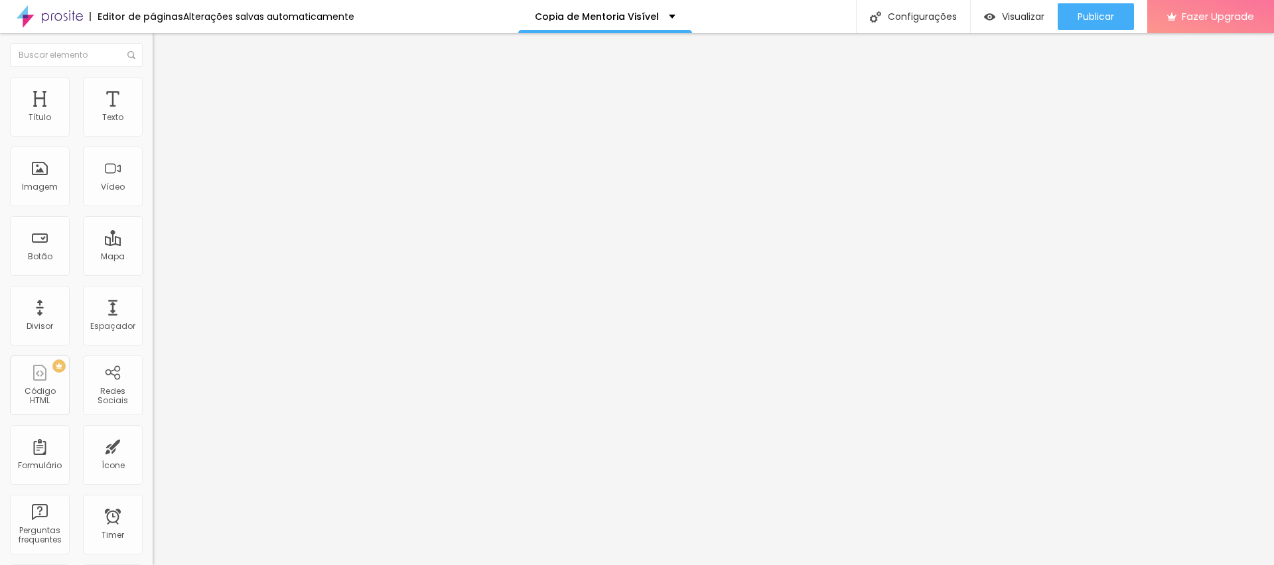
click at [153, 127] on button "button" at bounding box center [162, 120] width 19 height 14
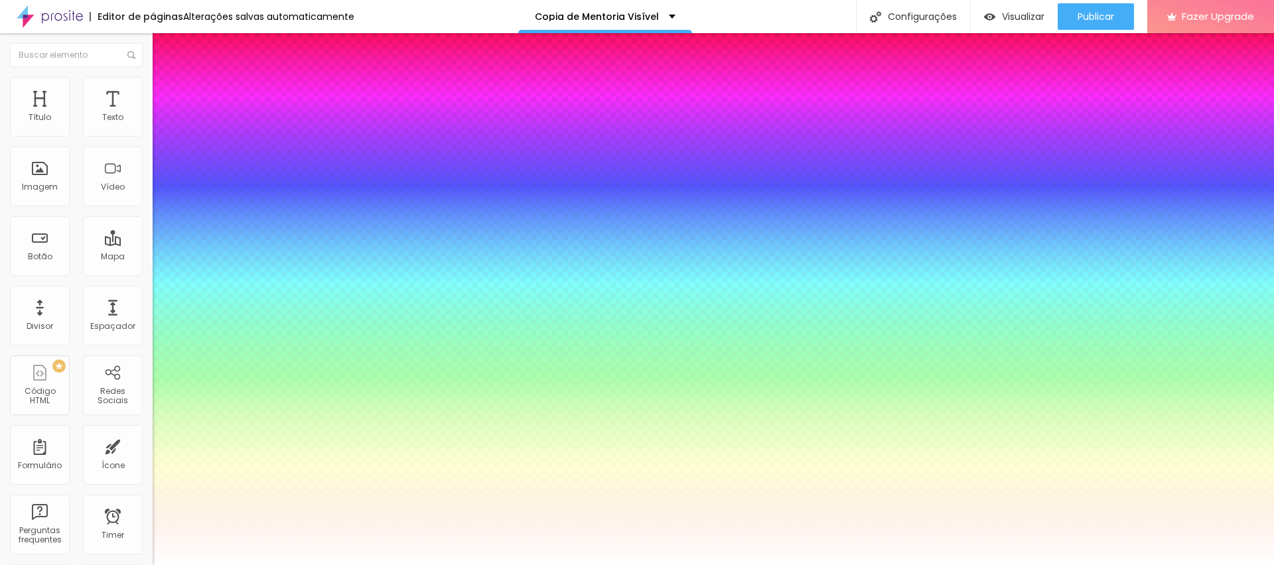
type input "1"
click at [425, 565] on div at bounding box center [637, 565] width 1274 height 0
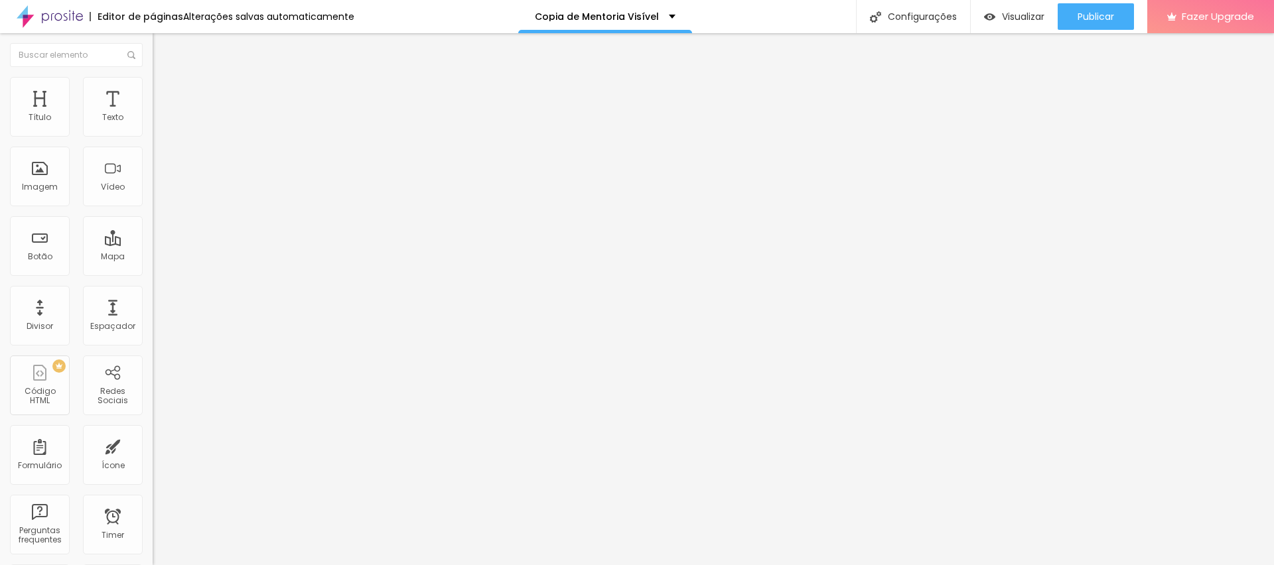
click at [158, 123] on icon "button" at bounding box center [162, 119] width 8 height 8
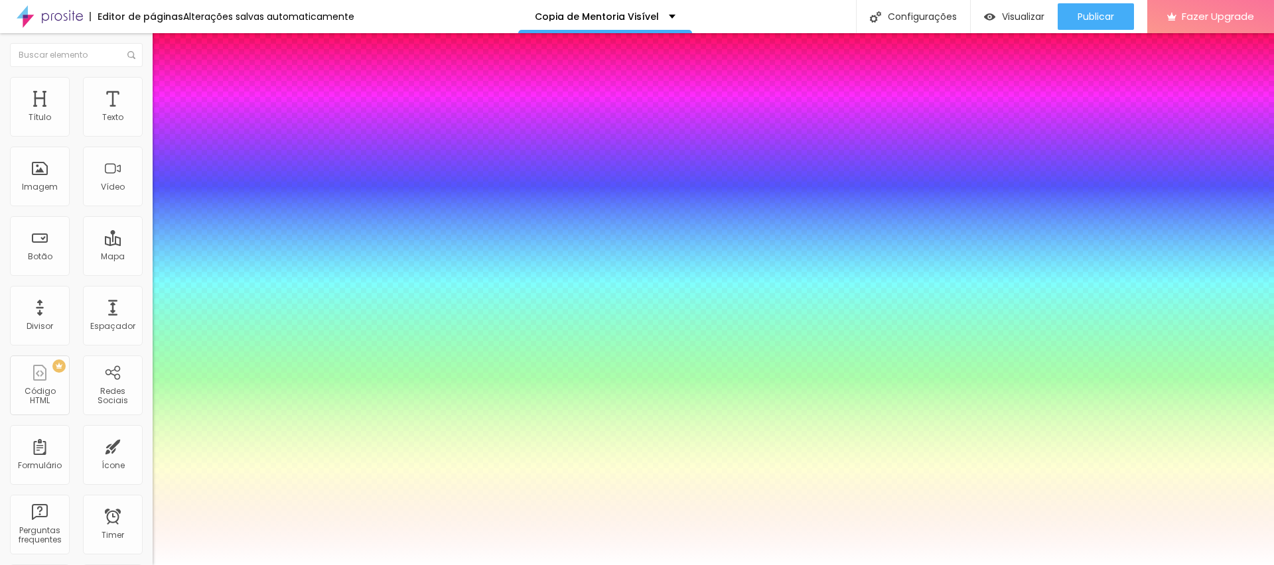
type input "1"
click at [411, 565] on div at bounding box center [637, 565] width 1274 height 0
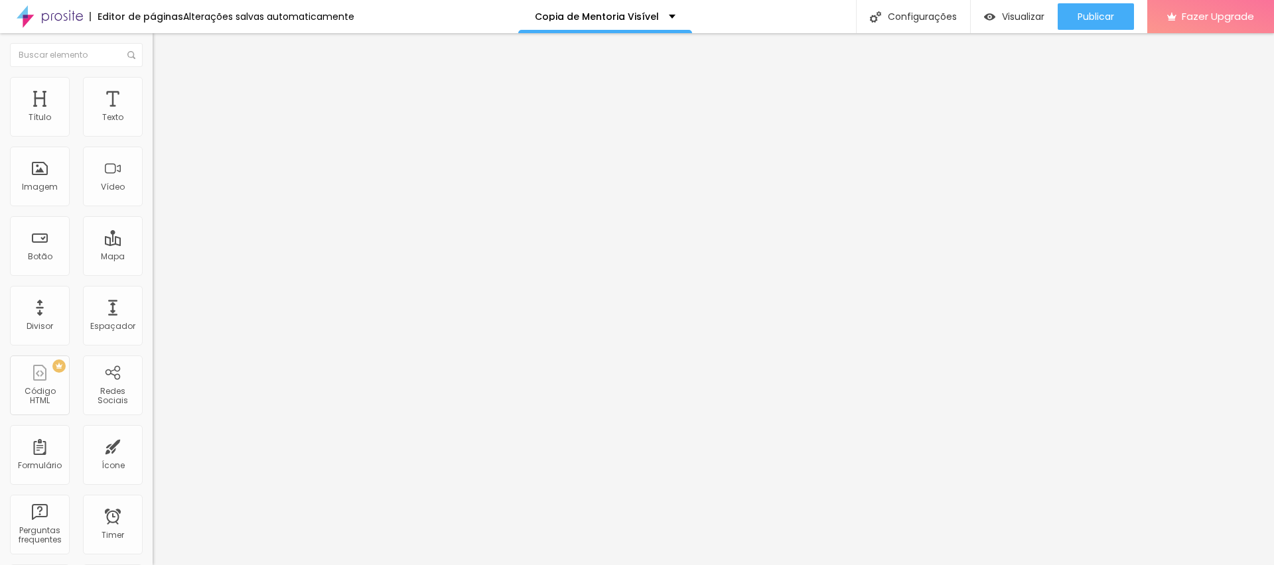
click at [158, 123] on icon "button" at bounding box center [162, 119] width 8 height 8
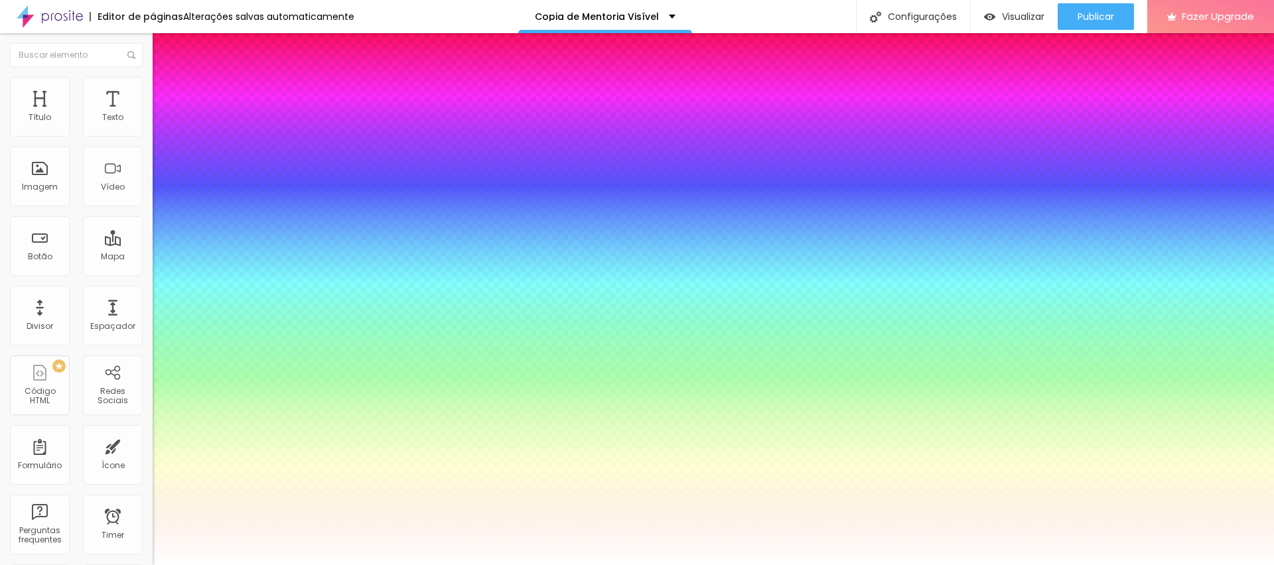
type input "1"
select select "Lato"
type input "1"
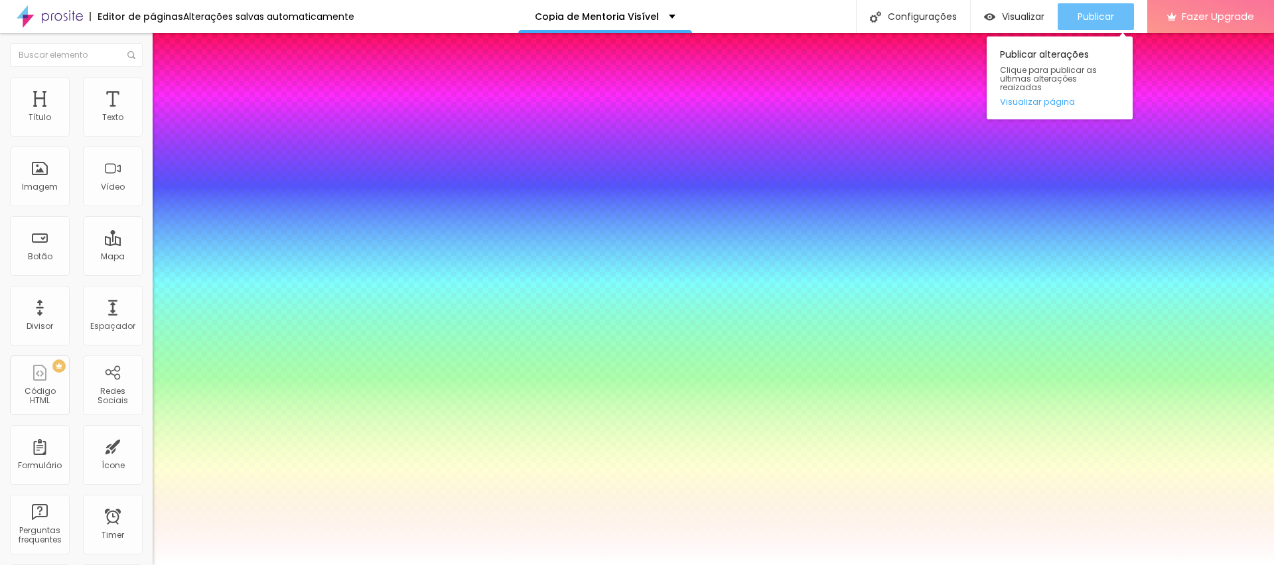
click at [1057, 565] on div at bounding box center [637, 565] width 1274 height 0
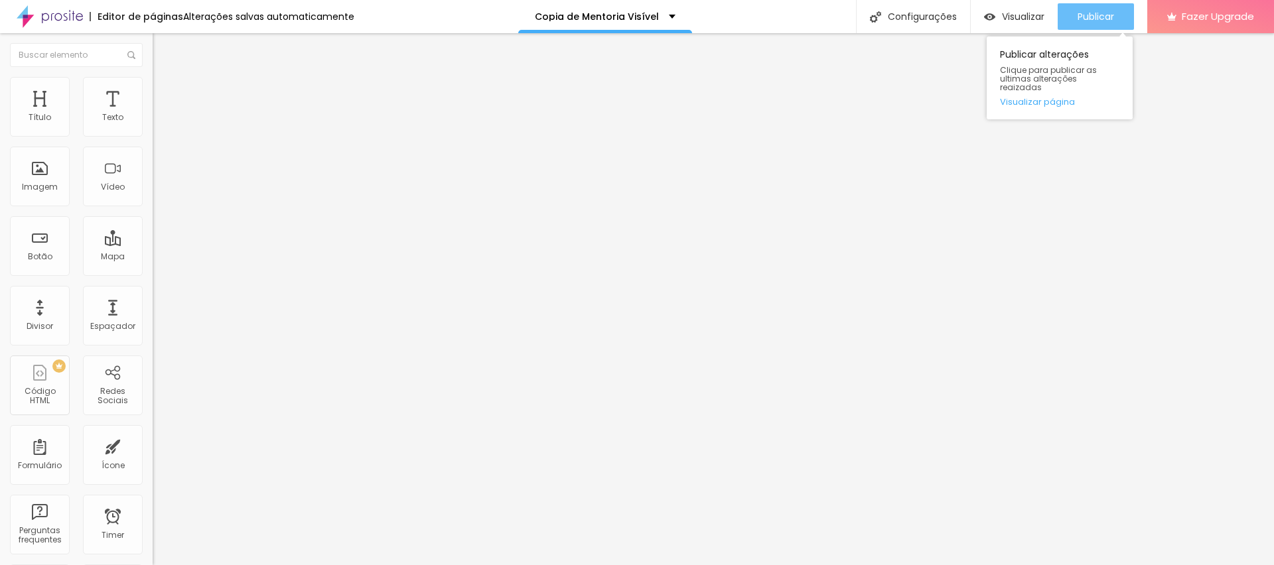
click at [1086, 17] on span "Publicar" at bounding box center [1096, 16] width 37 height 11
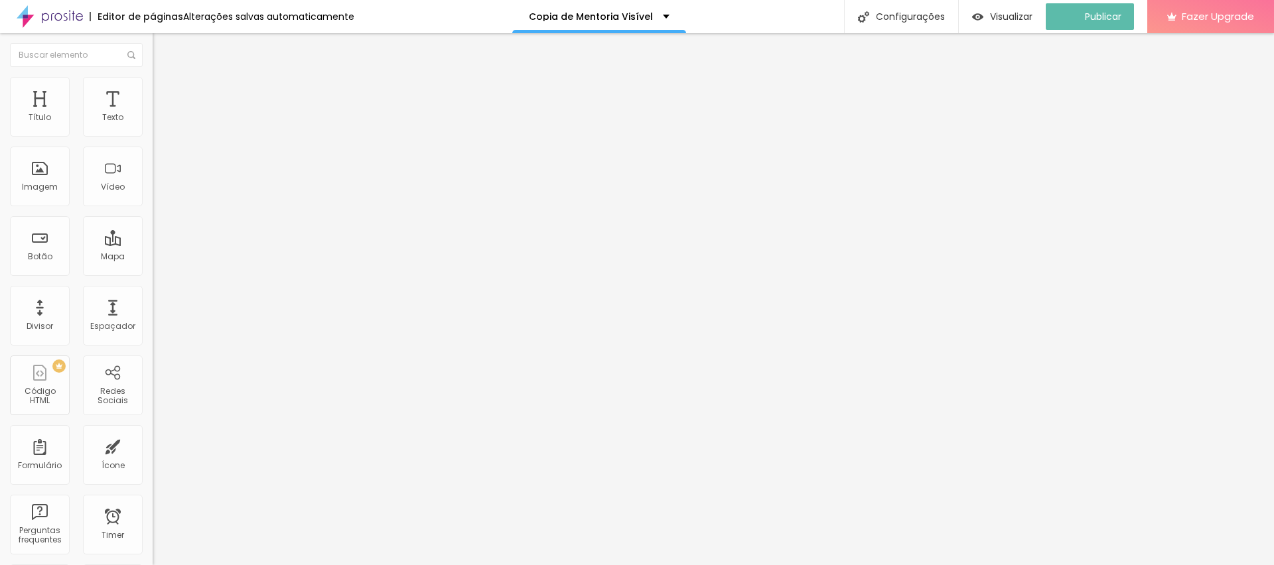
click at [153, 127] on button "button" at bounding box center [162, 120] width 19 height 14
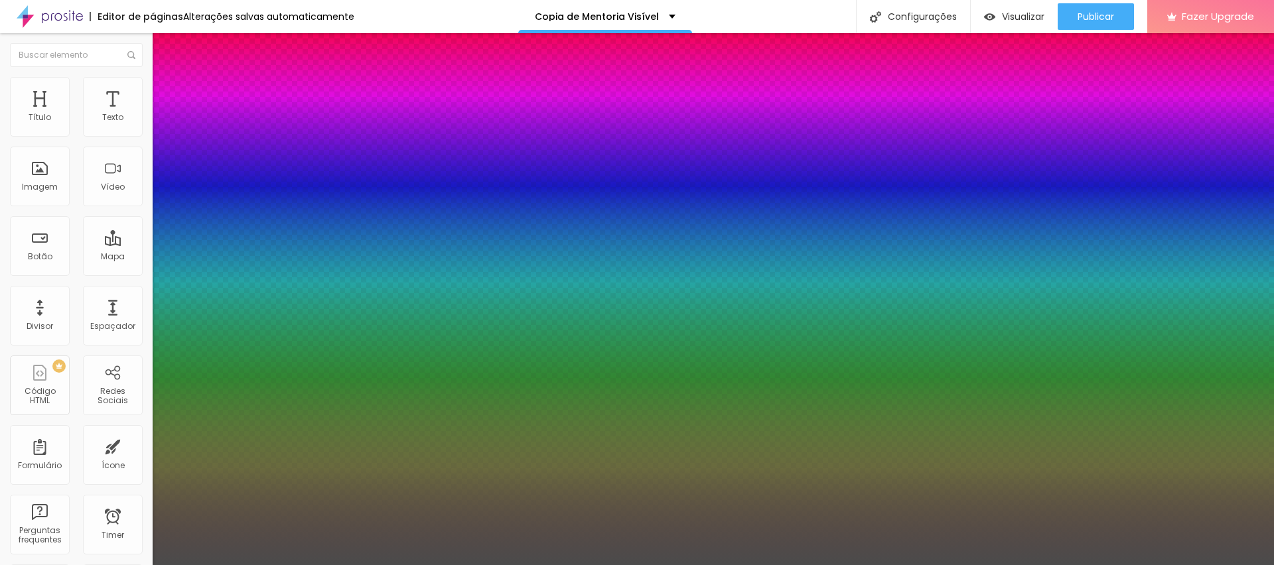
type input "1"
type input "#BF9E9E"
type input "1"
type input "#D4C8C8"
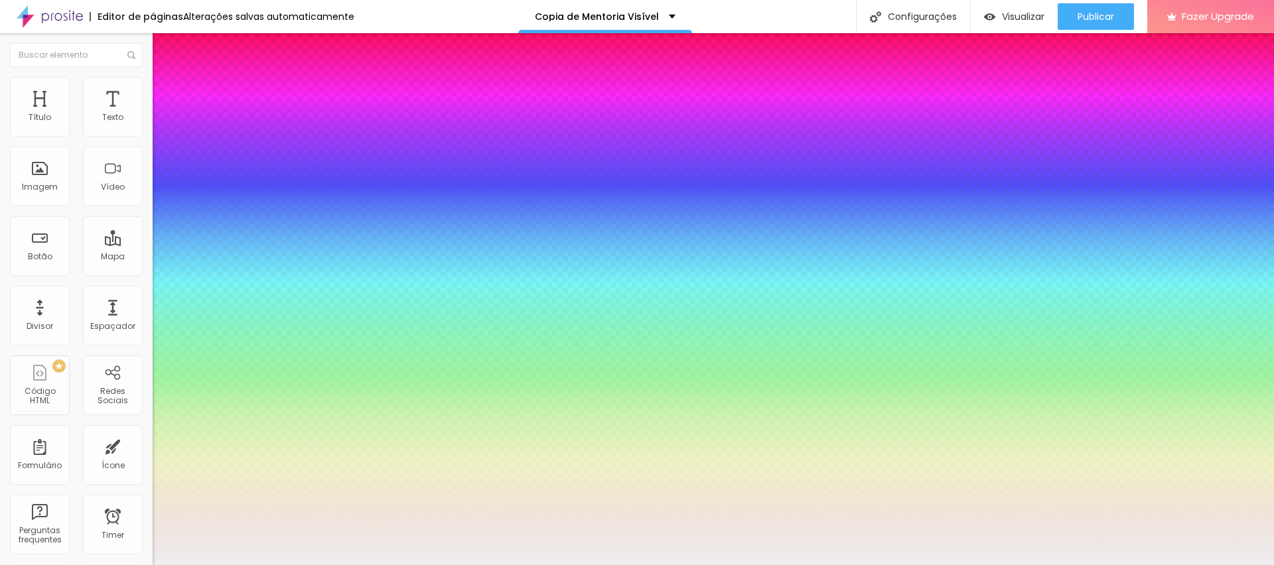
type input "1"
type input "#FFFFFF"
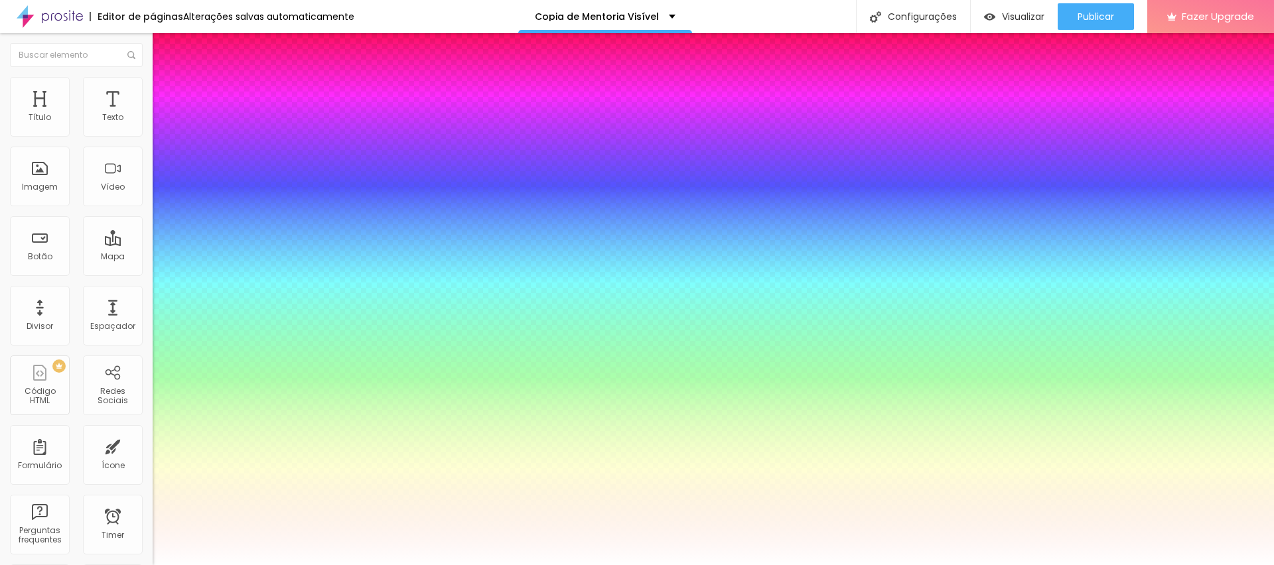
drag, startPoint x: 183, startPoint y: 371, endPoint x: 160, endPoint y: 339, distance: 39.0
type input "1"
select select "Lato"
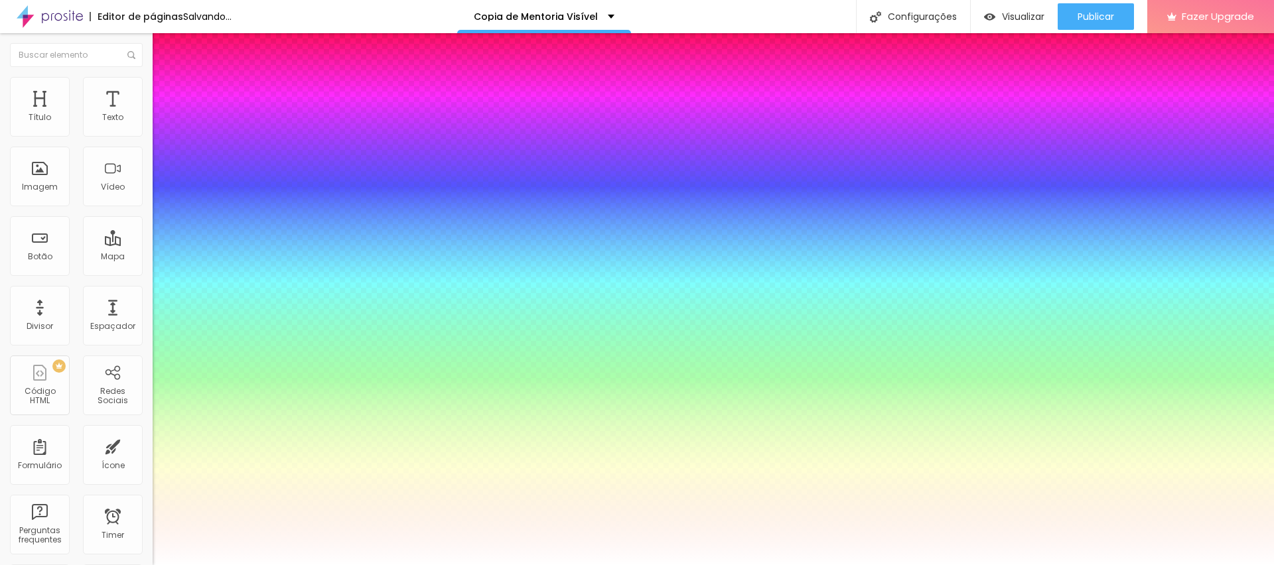
type input "1"
click at [785, 565] on div at bounding box center [637, 565] width 1274 height 0
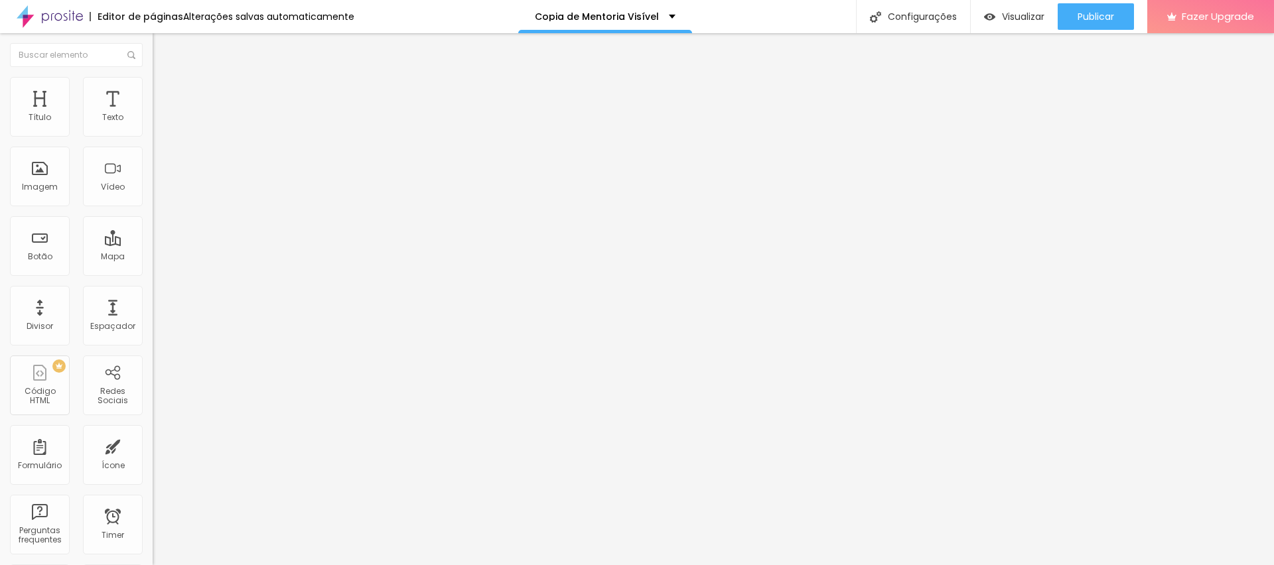
click at [153, 127] on button "button" at bounding box center [162, 120] width 19 height 14
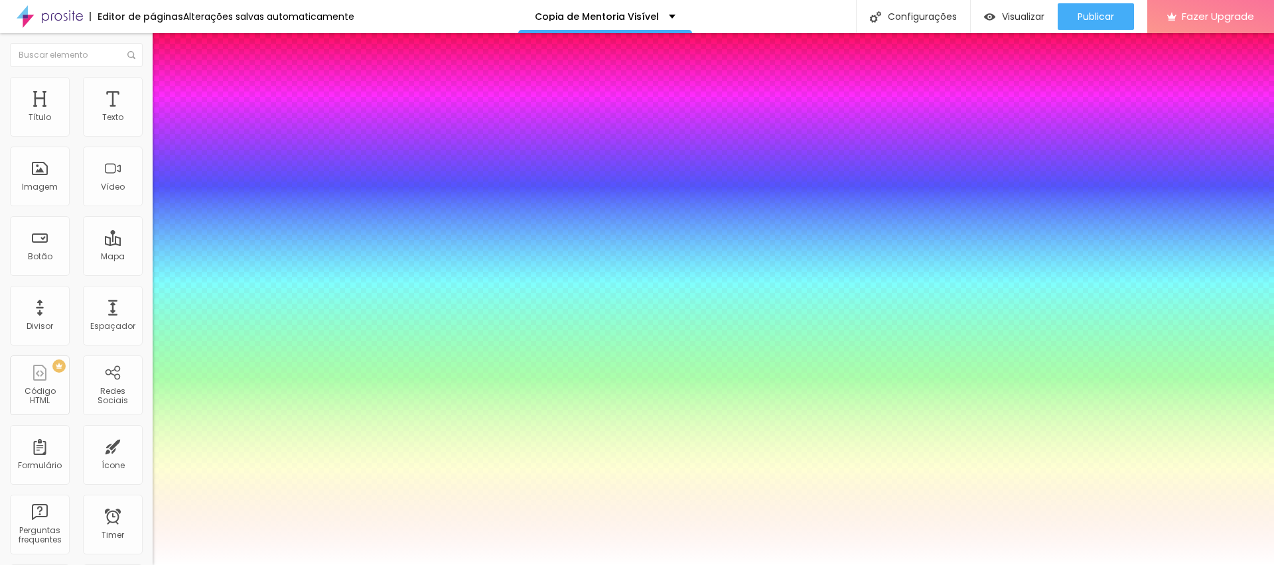
type input "1"
click at [871, 565] on div at bounding box center [637, 565] width 1274 height 0
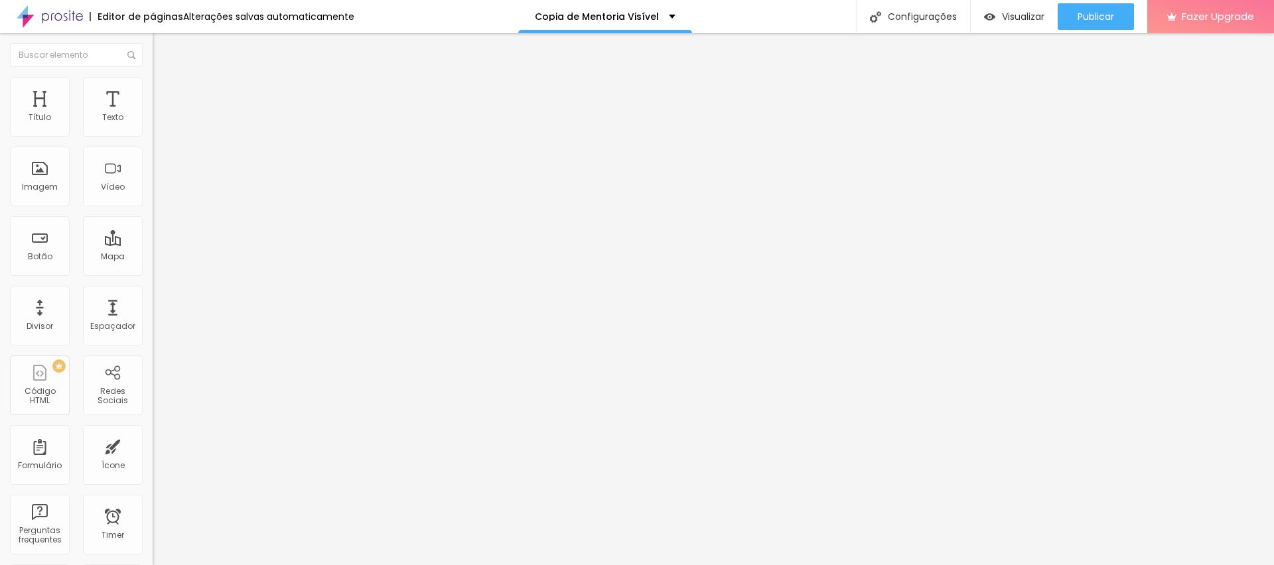
click at [158, 123] on icon "button" at bounding box center [162, 119] width 8 height 8
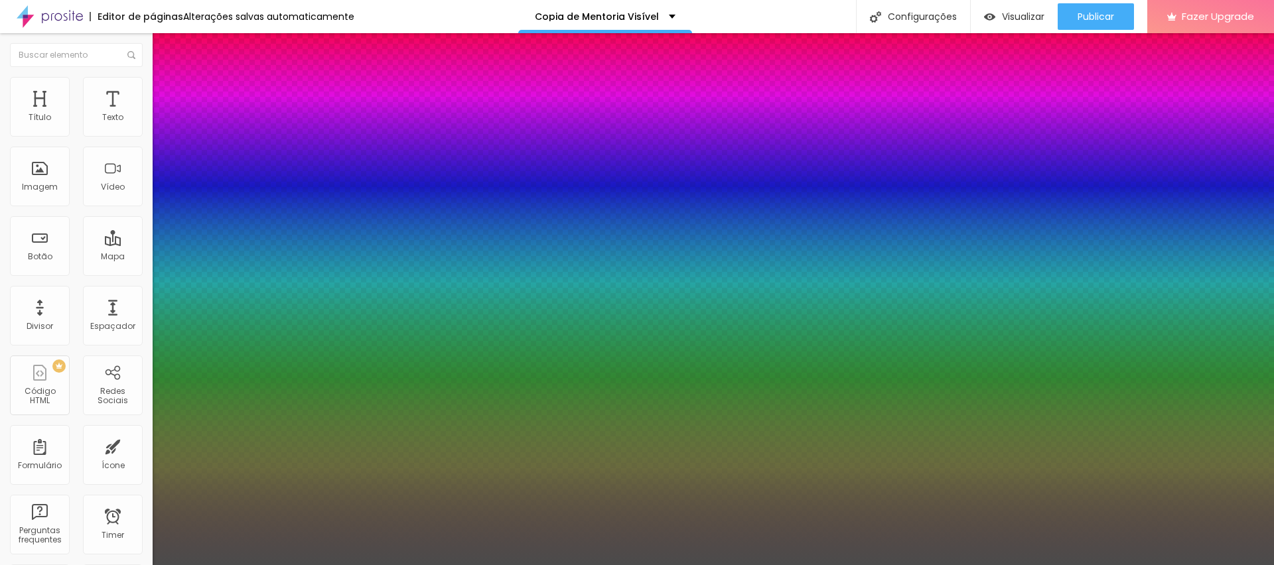
type input "1"
select select "Lato"
type input "1"
click at [837, 565] on div at bounding box center [637, 565] width 1274 height 0
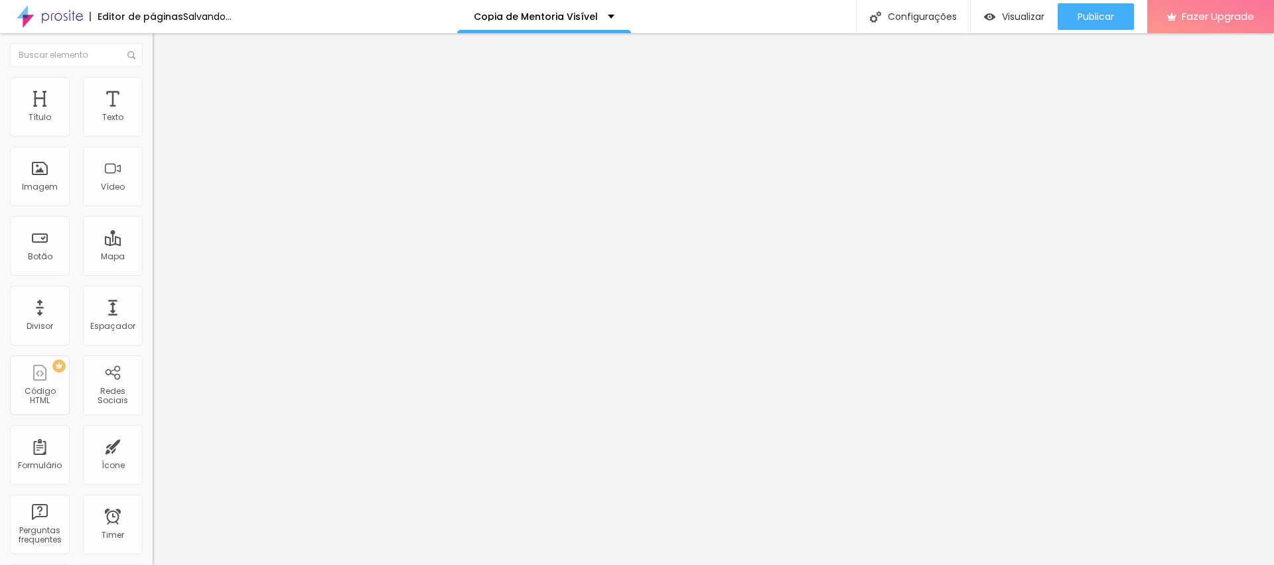
click at [158, 123] on icon "button" at bounding box center [162, 119] width 8 height 8
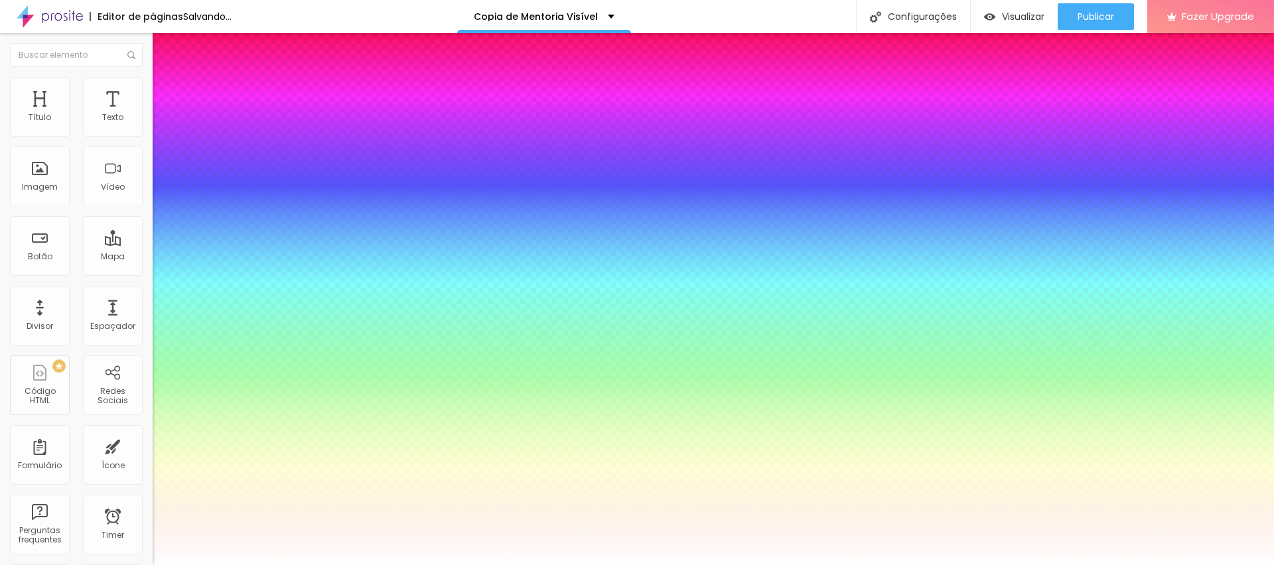
type input "1"
select select "Lato"
type input "1"
click at [795, 565] on div at bounding box center [637, 565] width 1274 height 0
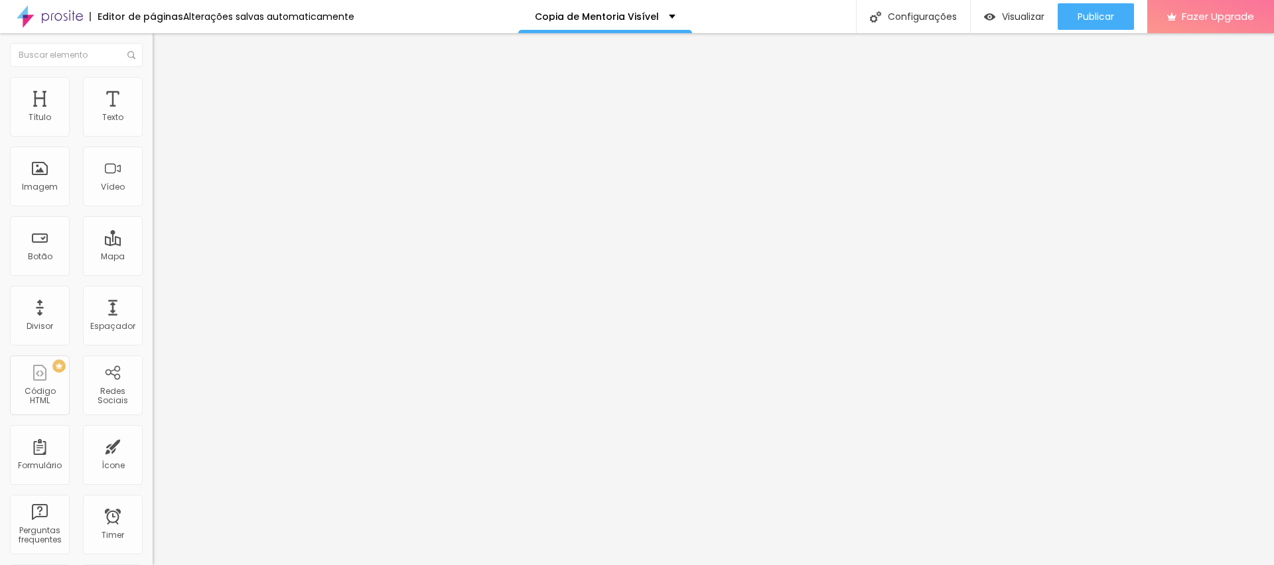
click at [158, 123] on icon "button" at bounding box center [162, 119] width 8 height 8
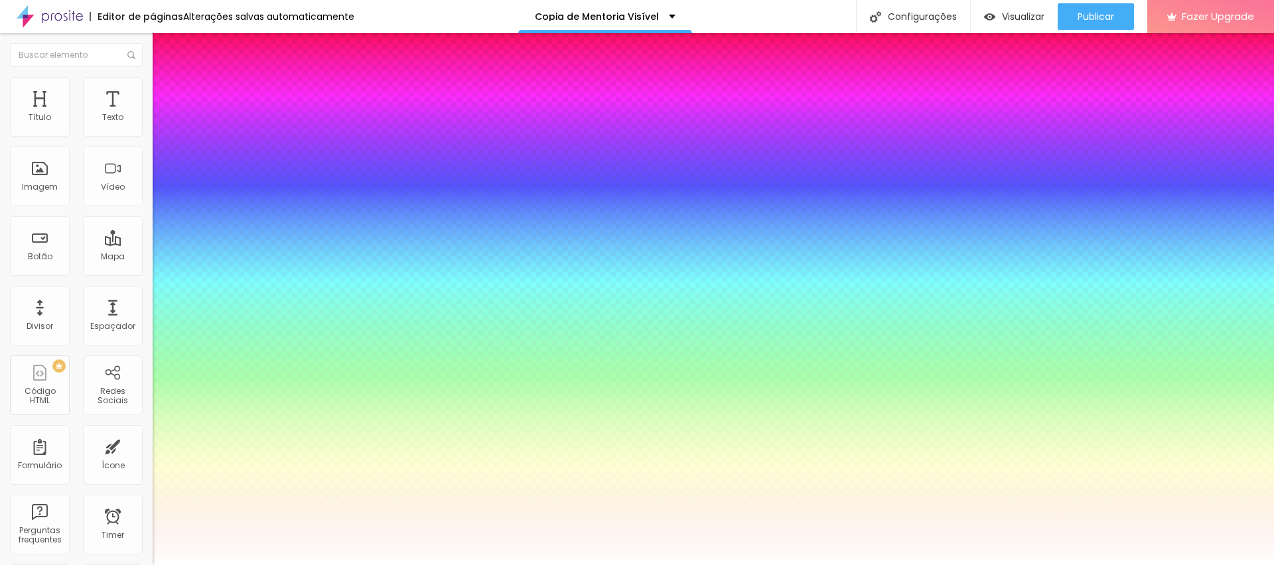
type input "1"
select select "Lato"
type input "1"
click at [834, 565] on div at bounding box center [637, 565] width 1274 height 0
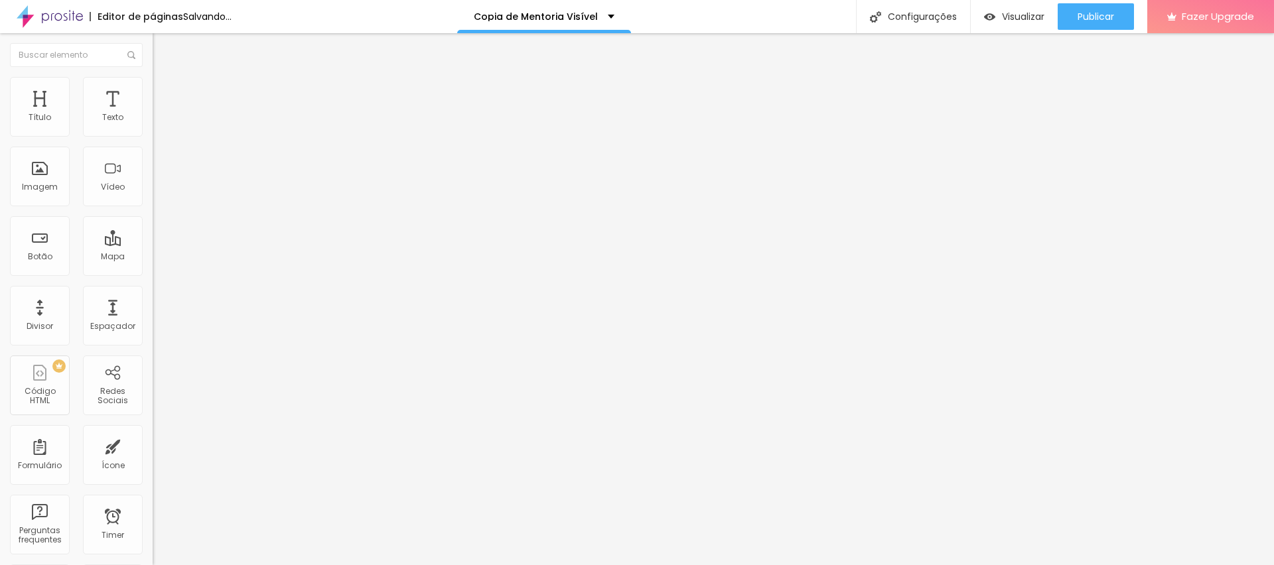
click at [158, 123] on icon "button" at bounding box center [162, 119] width 8 height 8
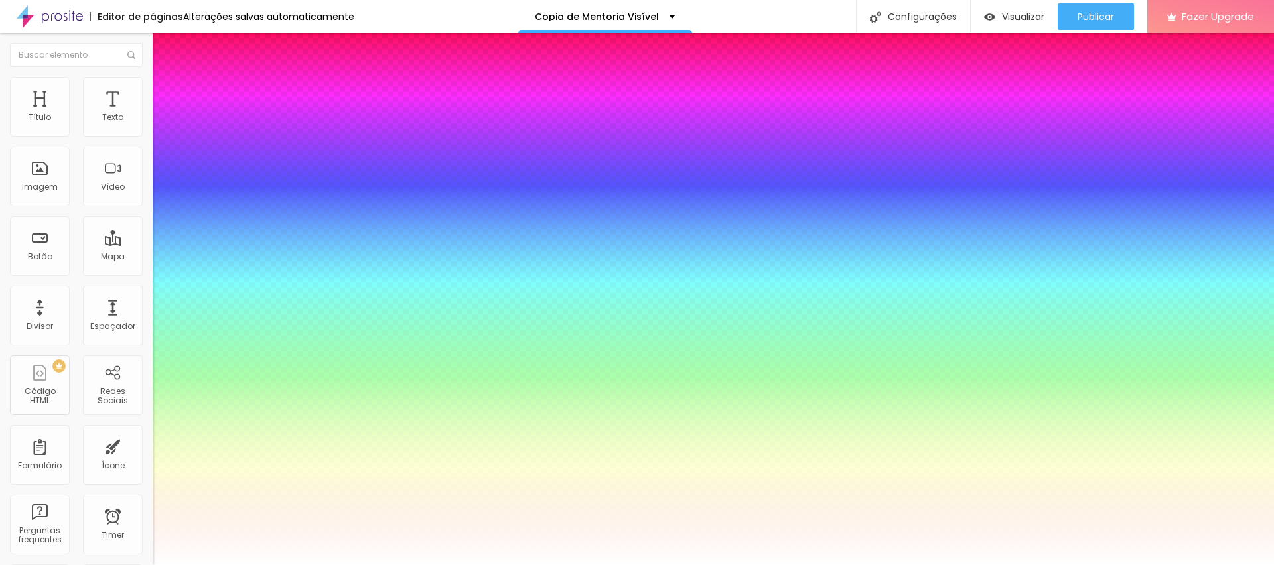
type input "1"
select select "Lato"
type input "1"
click at [946, 565] on div at bounding box center [637, 565] width 1274 height 0
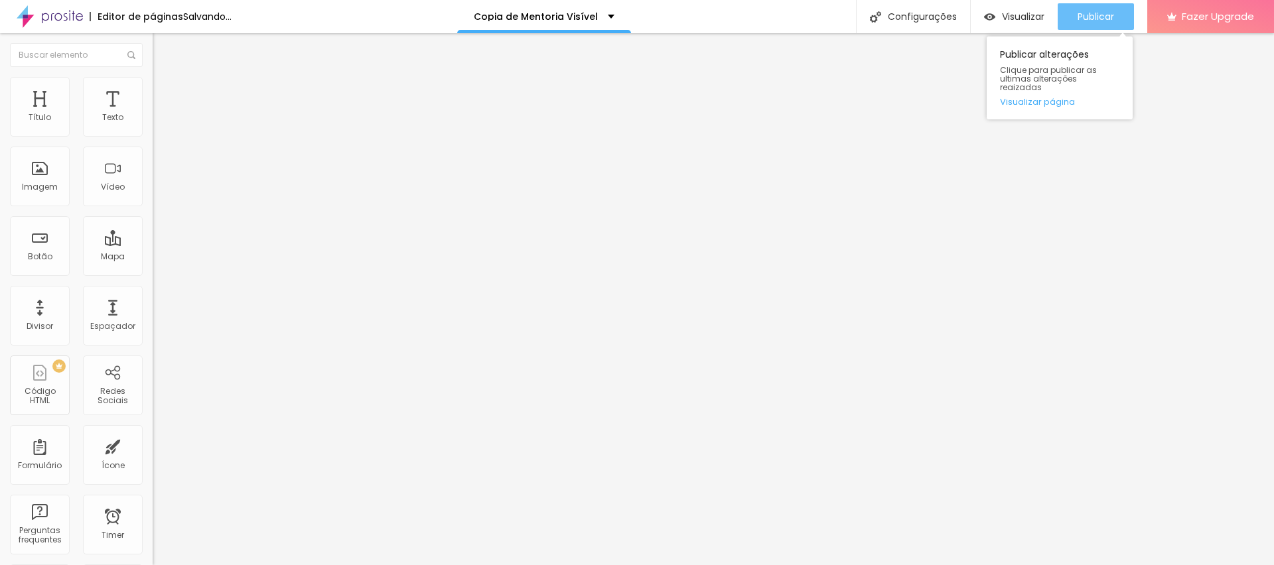
click at [1086, 19] on span "Publicar" at bounding box center [1096, 16] width 37 height 11
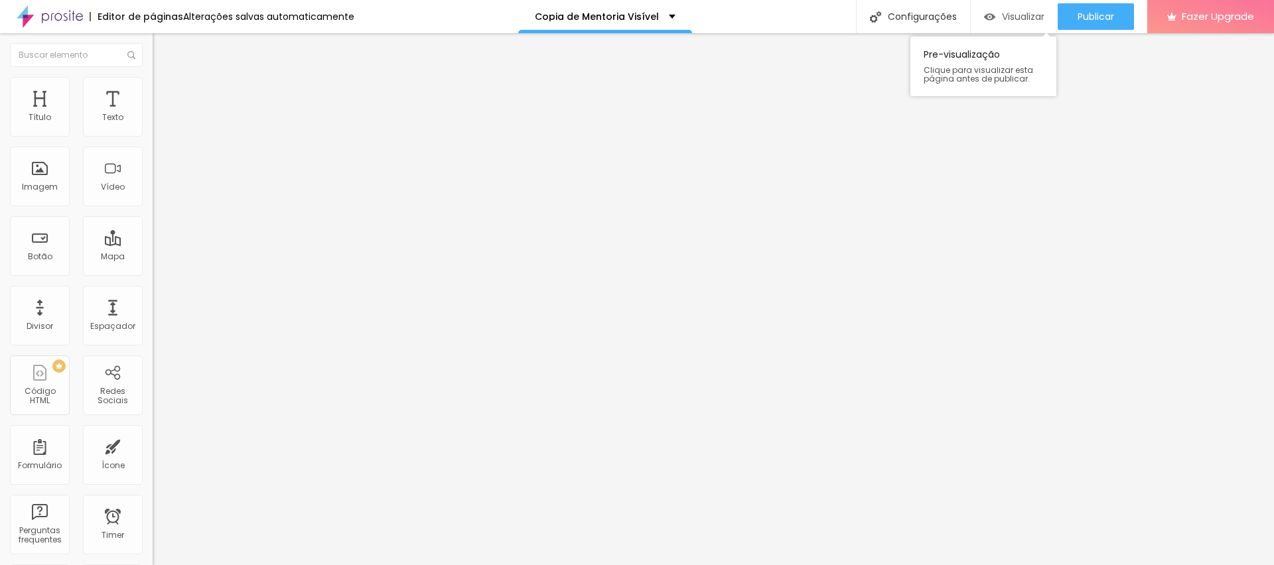
click at [1009, 16] on span "Visualizar" at bounding box center [1023, 16] width 42 height 11
click at [165, 89] on span "Estilo" at bounding box center [175, 85] width 21 height 11
click at [153, 86] on li "Estilo" at bounding box center [229, 83] width 153 height 13
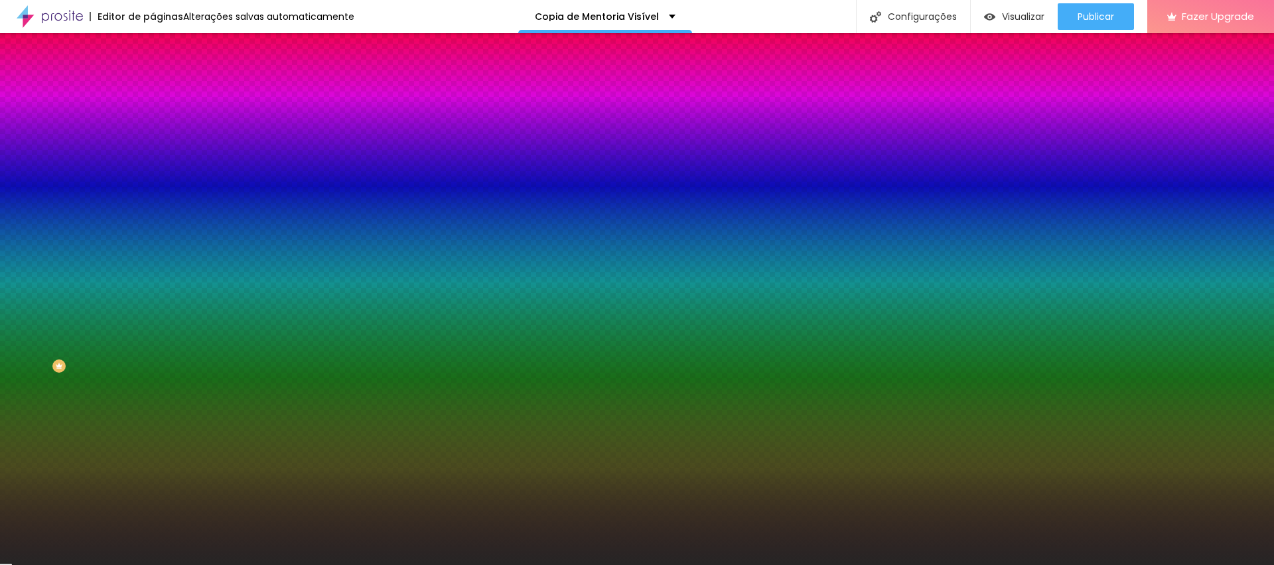
click at [153, 134] on input "#262525" at bounding box center [232, 133] width 159 height 13
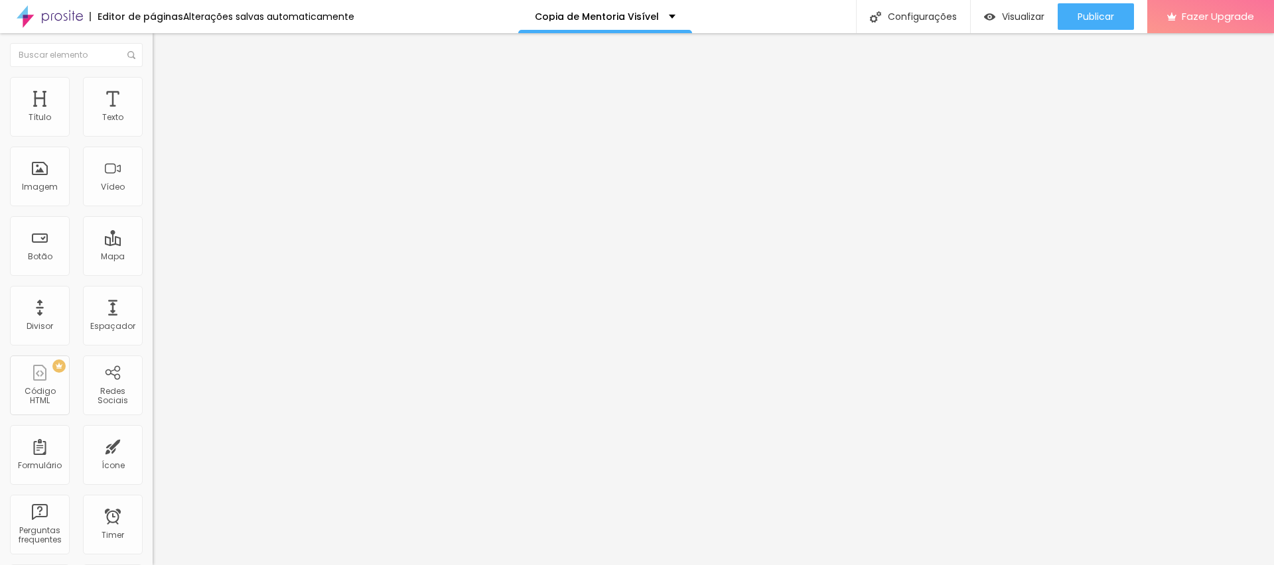
click at [153, 86] on li "Estilo" at bounding box center [229, 83] width 153 height 13
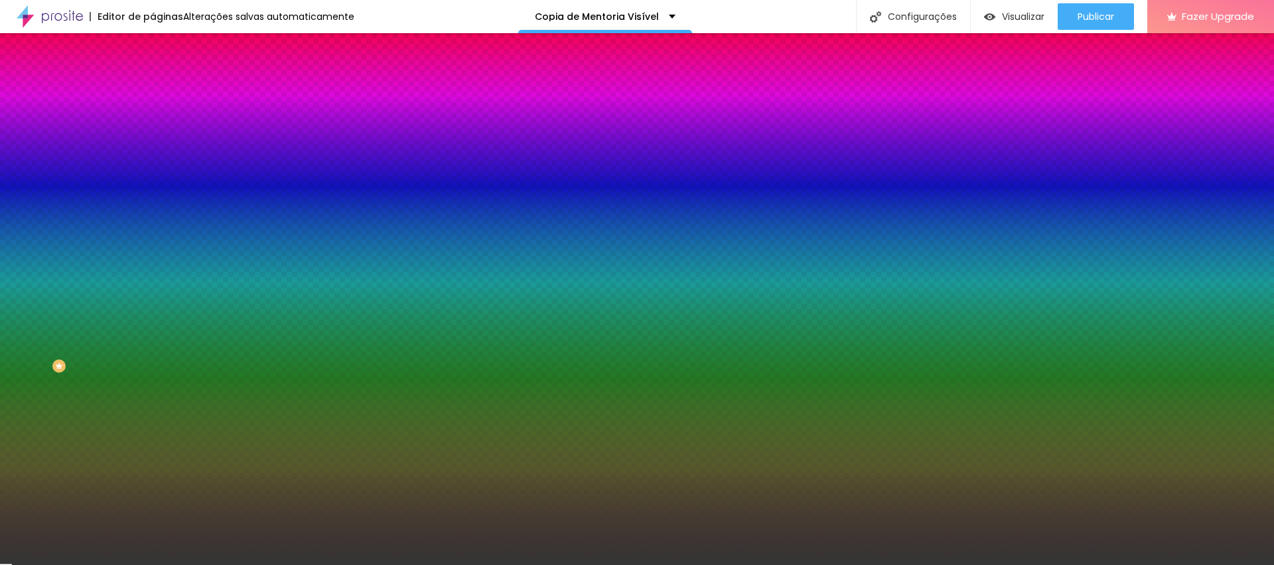
click at [153, 194] on input "#353535" at bounding box center [232, 187] width 159 height 13
paste input "26252"
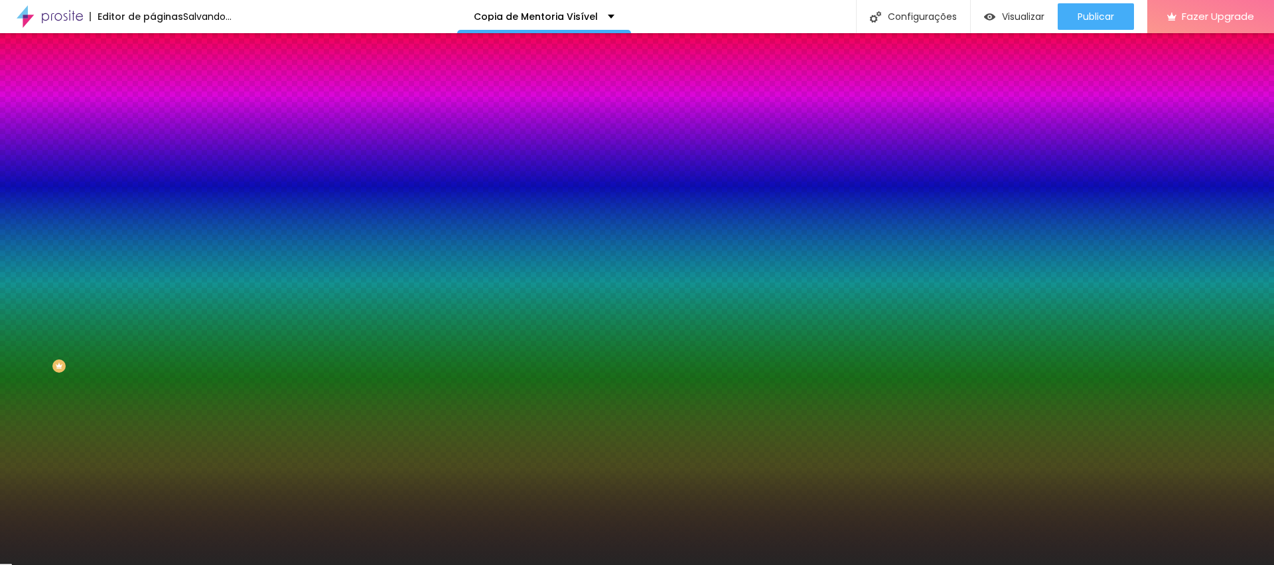
type input "#262525"
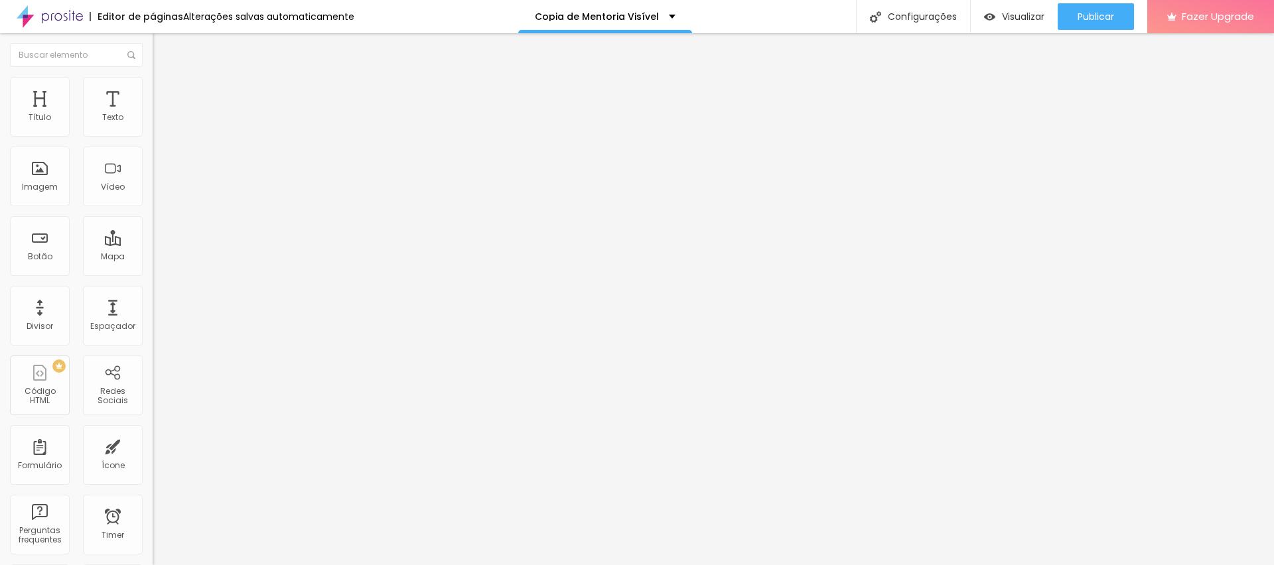
click at [153, 196] on button "button" at bounding box center [162, 190] width 19 height 14
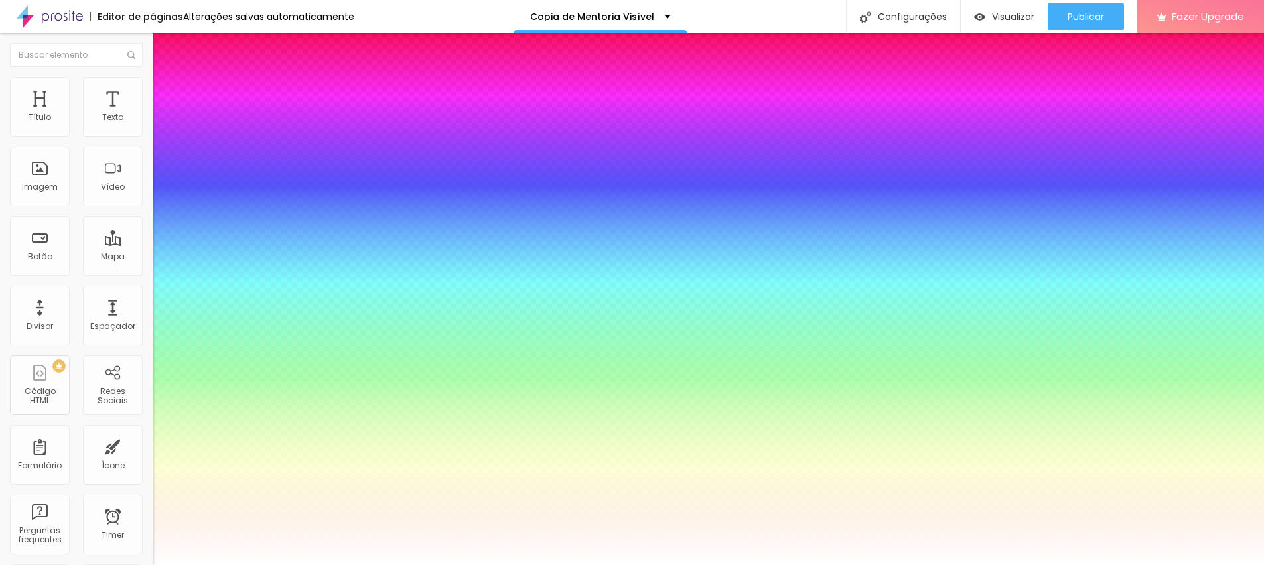
type input "1"
type input "0.5"
click at [453, 565] on div at bounding box center [632, 565] width 1264 height 0
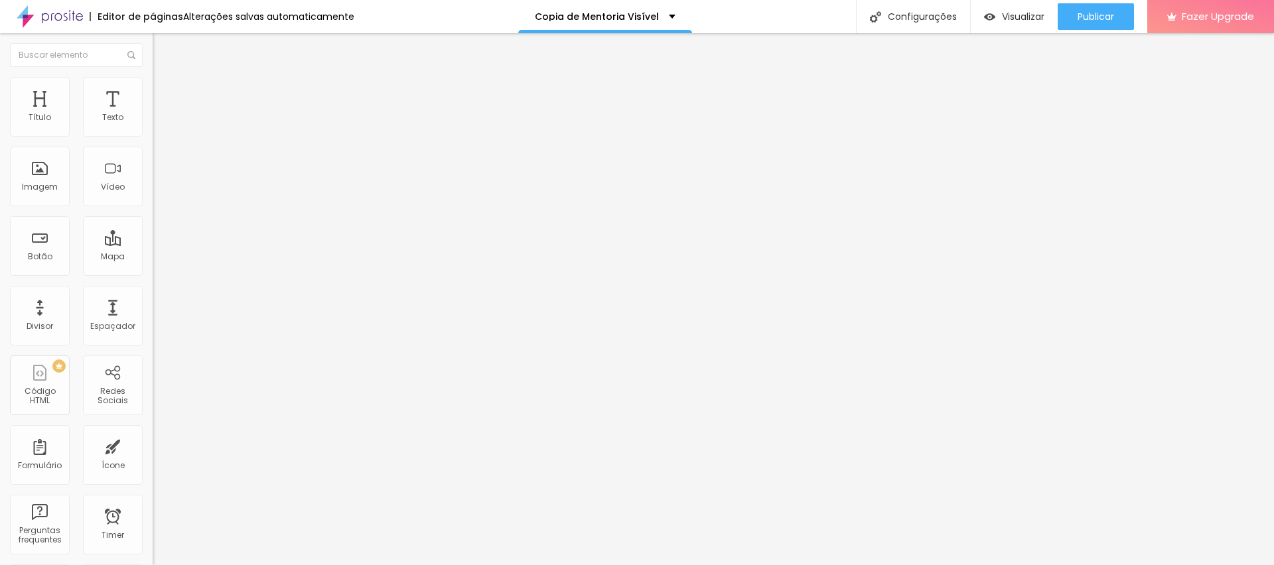
click at [158, 192] on icon "button" at bounding box center [162, 189] width 8 height 8
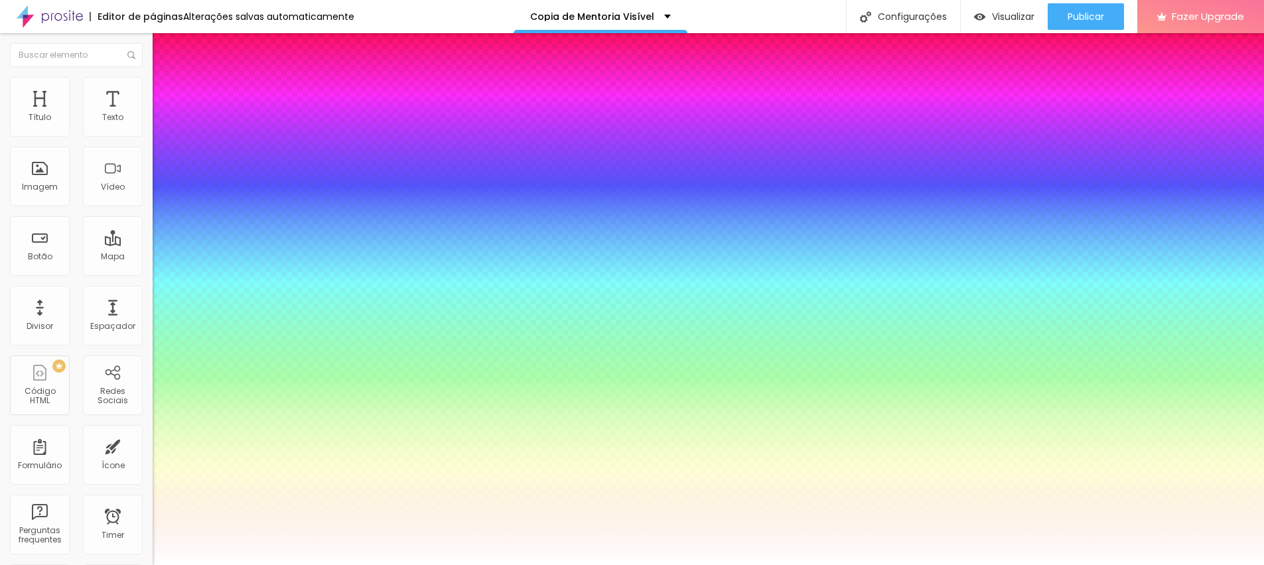
type input "1"
type input "0.5"
type input "0"
type input "0.5"
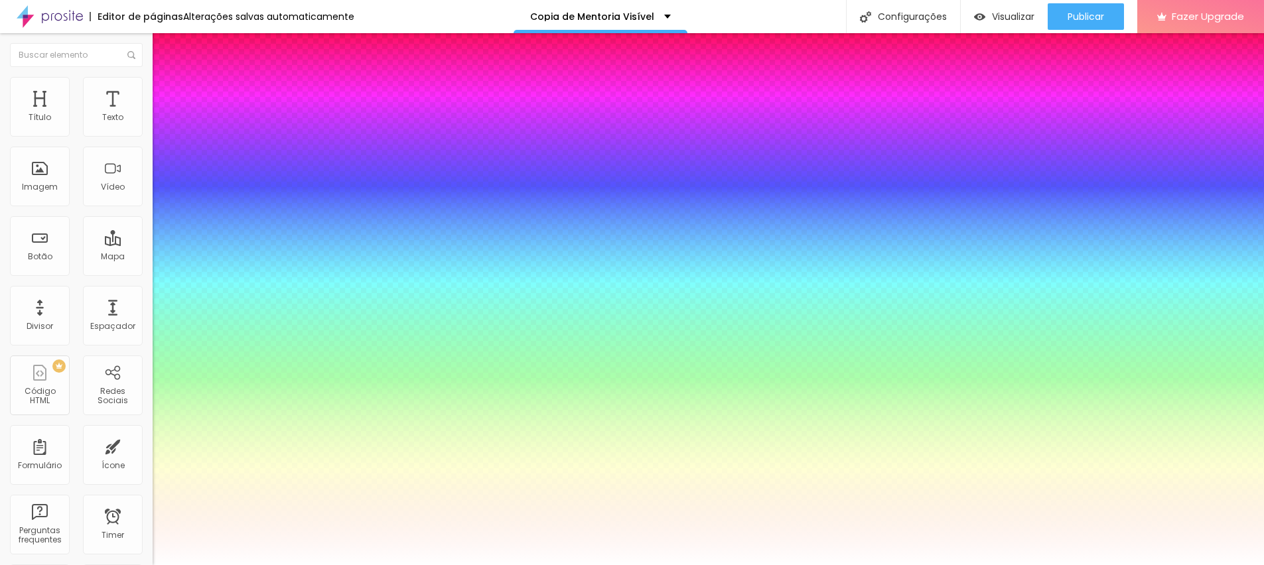
drag, startPoint x: 170, startPoint y: 437, endPoint x: 133, endPoint y: 433, distance: 36.7
type input "0"
click at [393, 565] on div at bounding box center [632, 565] width 1264 height 0
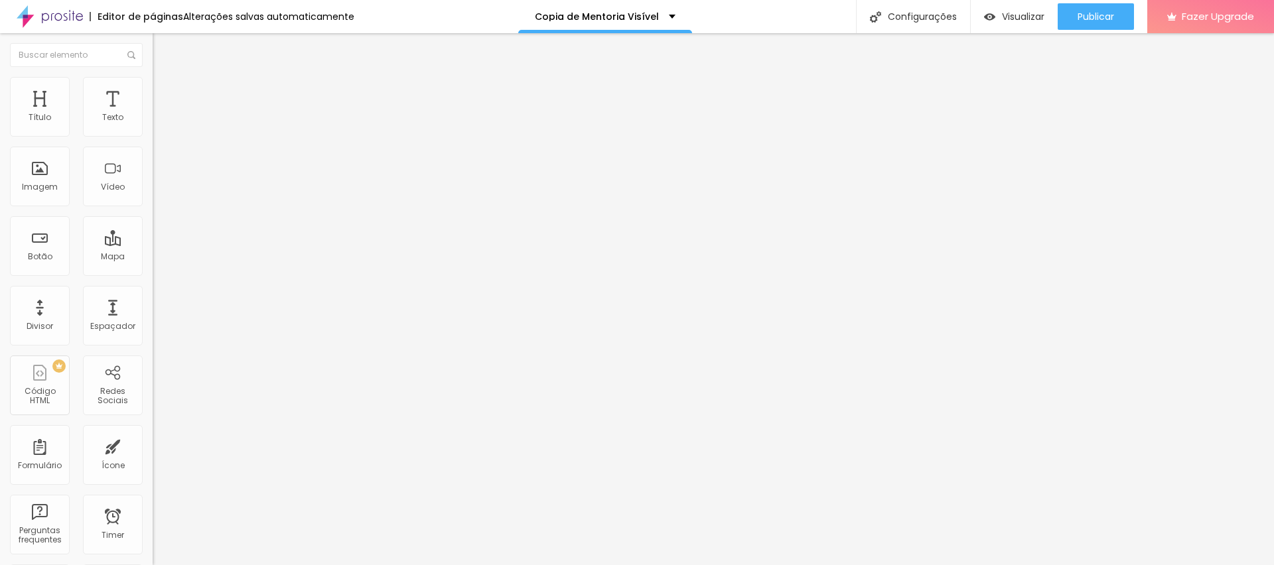
click at [153, 196] on button "button" at bounding box center [162, 190] width 19 height 14
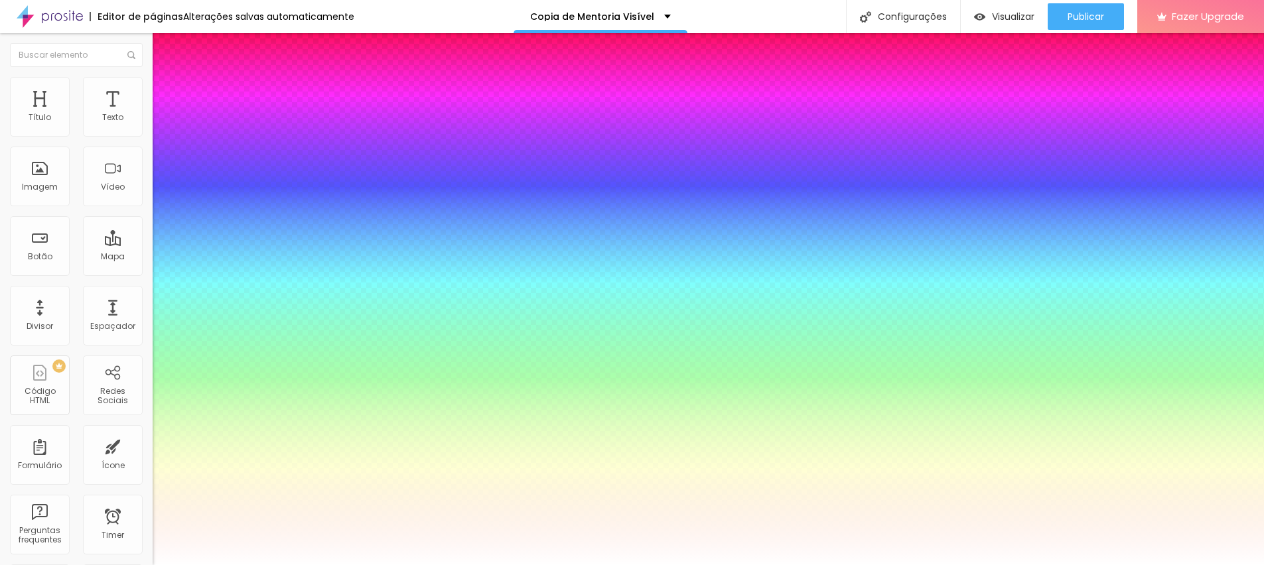
type input "1"
type input "0.5"
type input "1"
type input "0.5"
type input "1"
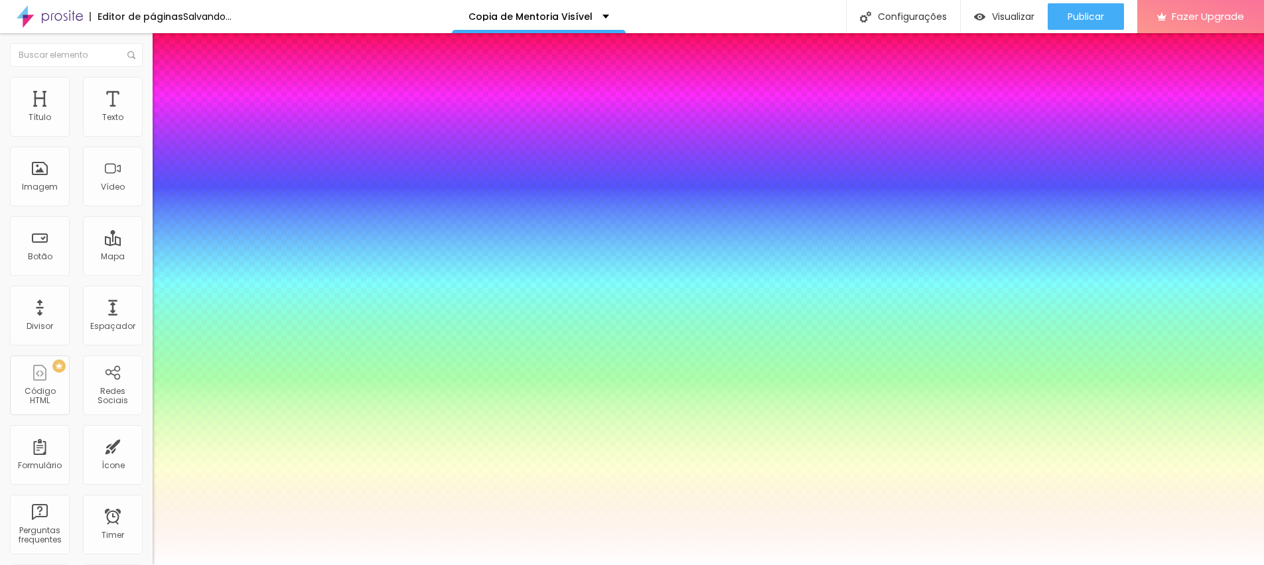
type input "0.5"
type input "0"
type input "0.5"
drag, startPoint x: 169, startPoint y: 433, endPoint x: 143, endPoint y: 433, distance: 25.9
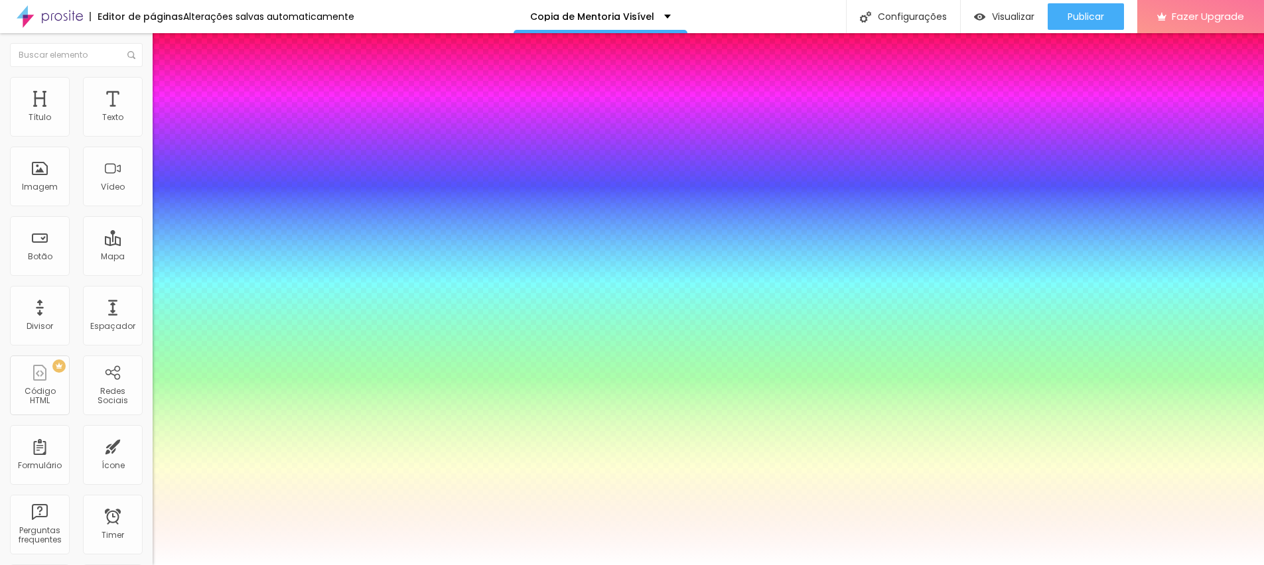
type input "0"
click at [512, 565] on div at bounding box center [632, 565] width 1264 height 0
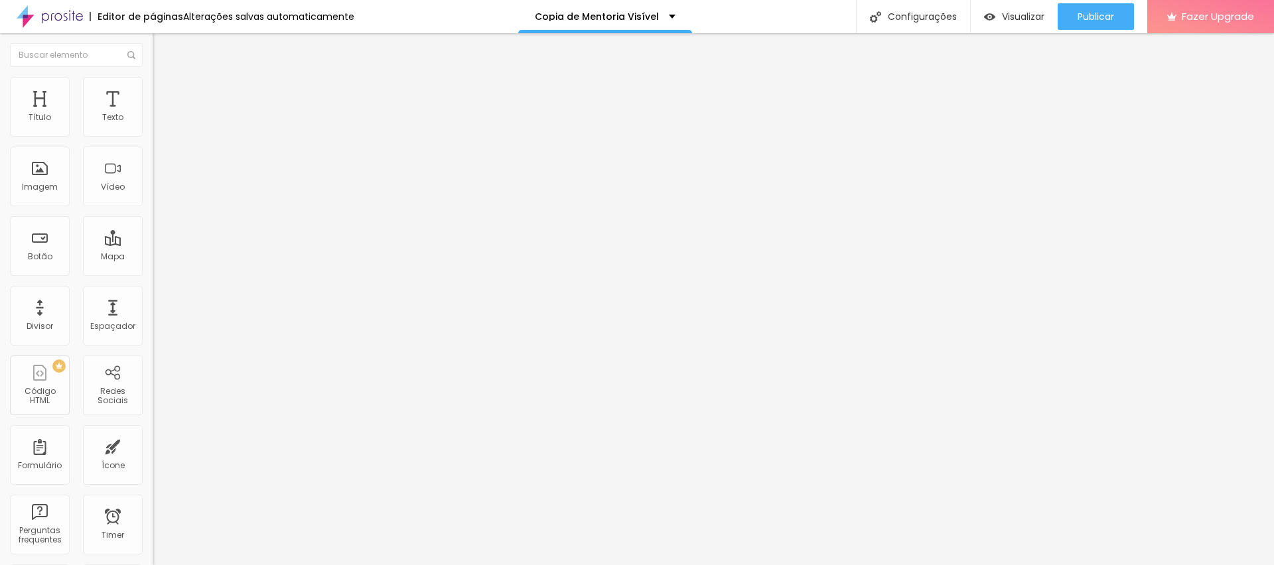
click at [158, 192] on icon "button" at bounding box center [162, 189] width 8 height 8
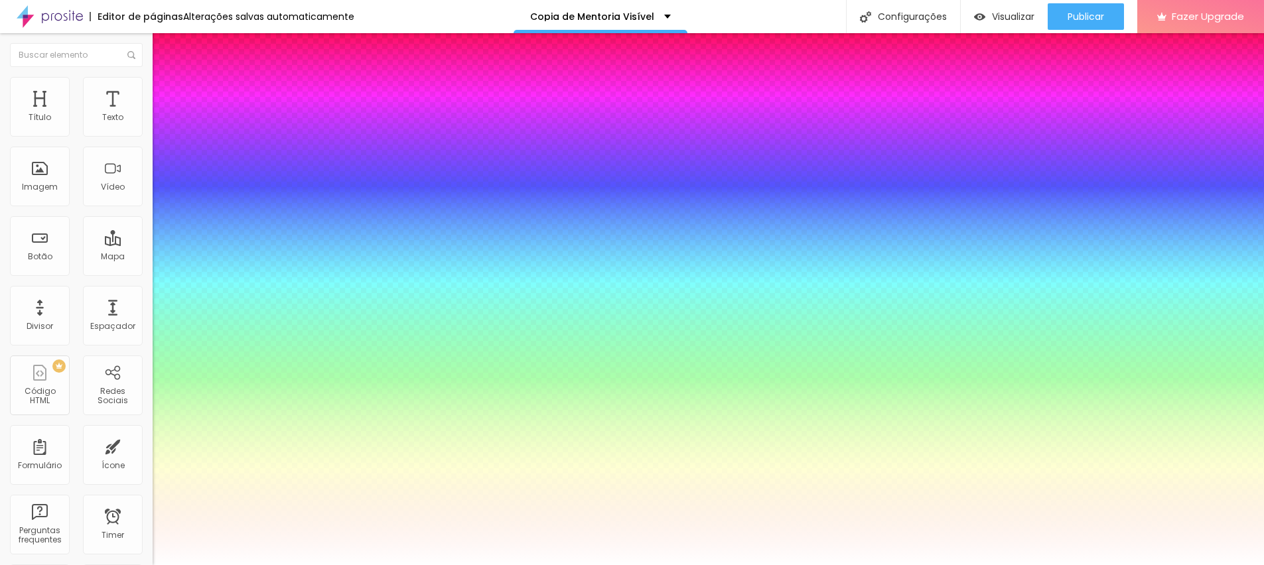
type input "0.5"
drag, startPoint x: 169, startPoint y: 437, endPoint x: 141, endPoint y: 439, distance: 27.9
click at [798, 565] on div at bounding box center [632, 565] width 1264 height 0
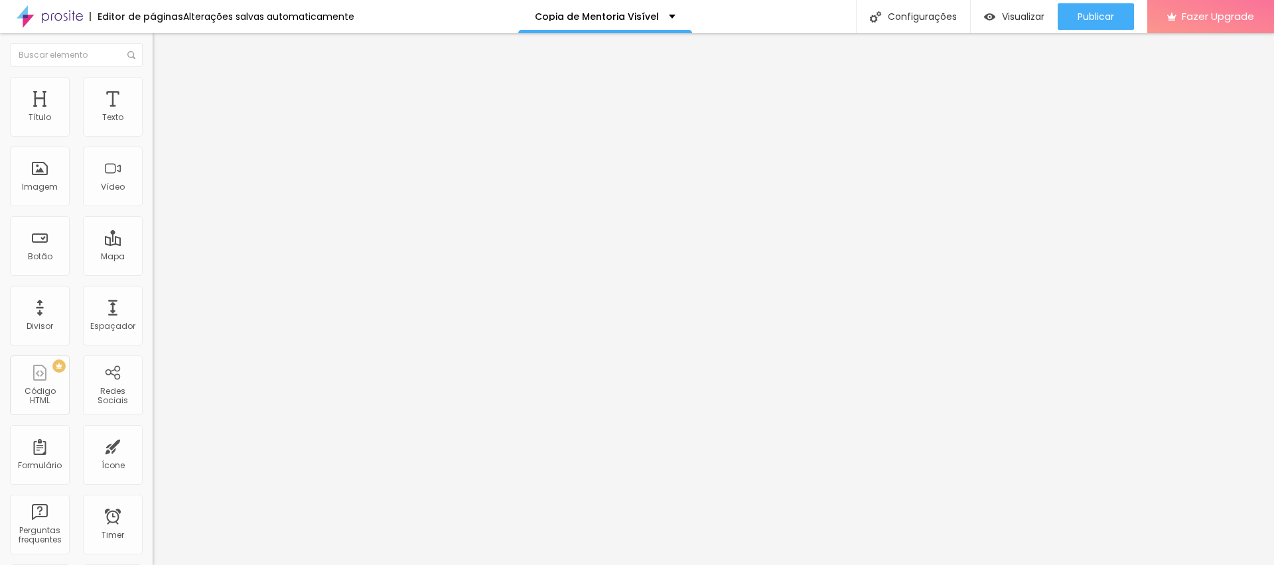
click at [158, 192] on icon "button" at bounding box center [162, 189] width 8 height 8
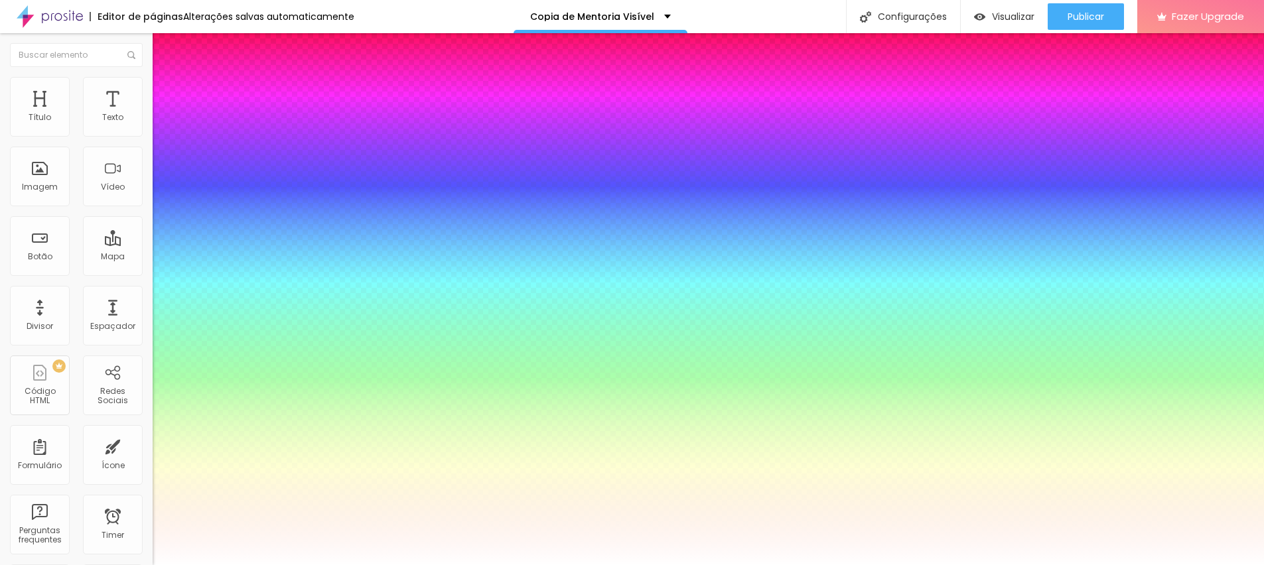
type input "0.5"
click at [806, 565] on div at bounding box center [632, 565] width 1264 height 0
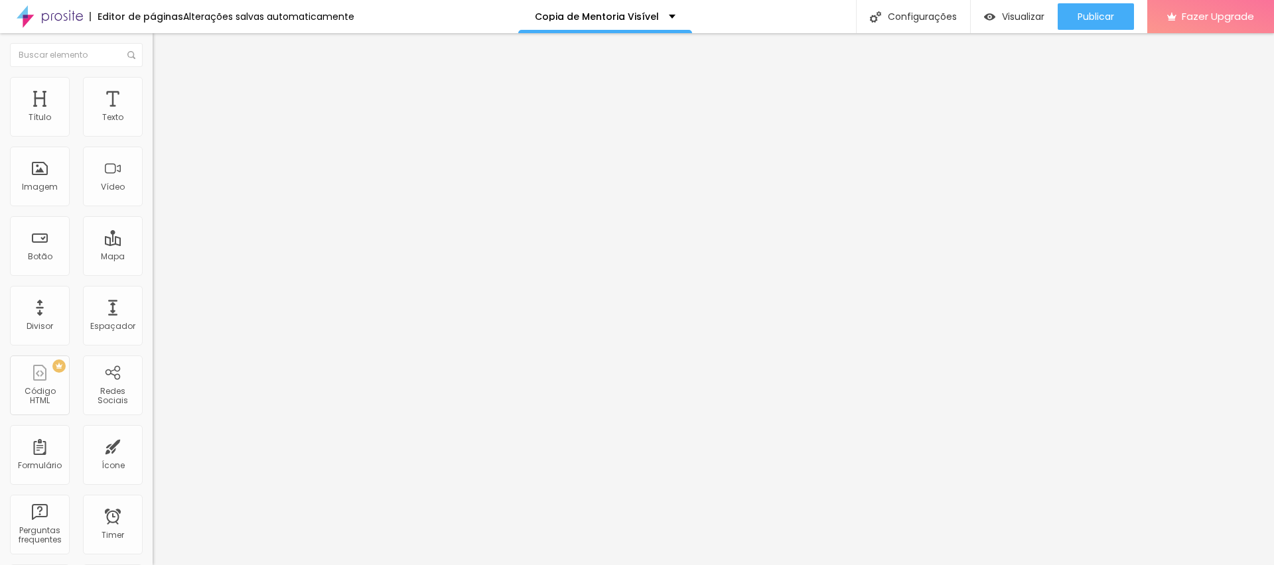
click at [158, 123] on icon "button" at bounding box center [162, 119] width 8 height 8
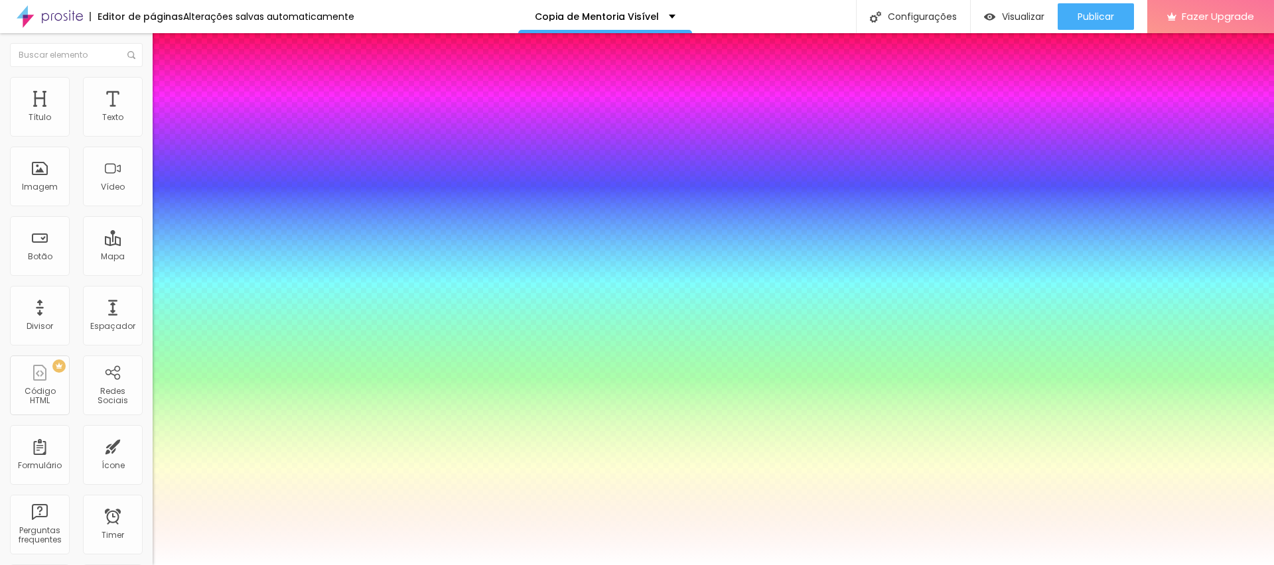
type input "0"
drag, startPoint x: 171, startPoint y: 287, endPoint x: 218, endPoint y: 275, distance: 48.8
type input "0"
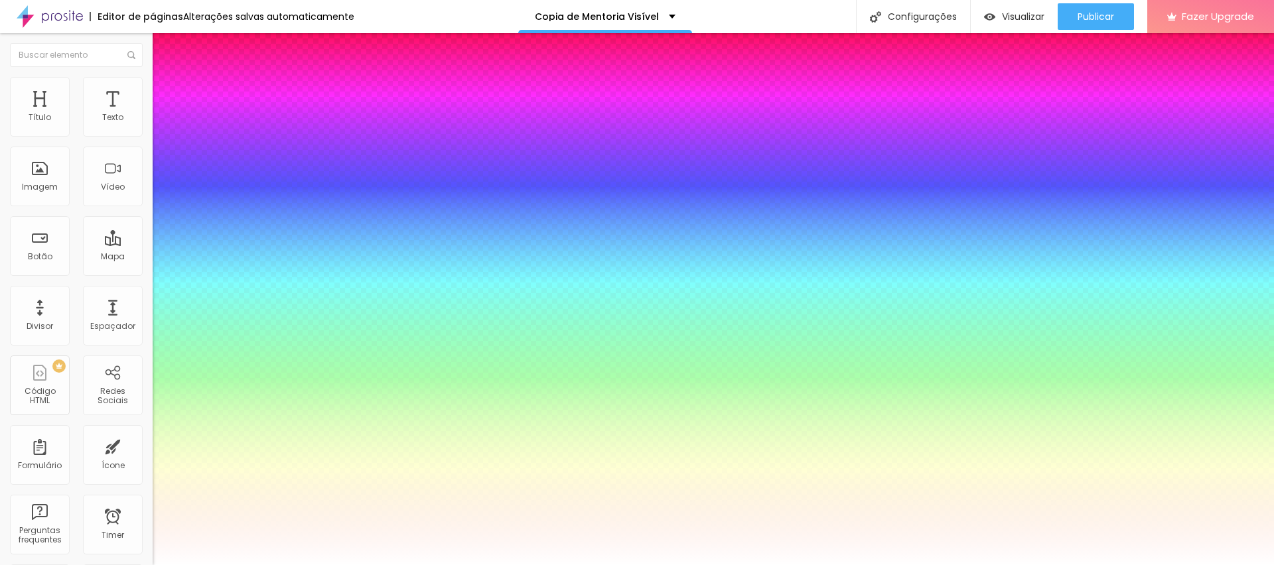
click at [679, 565] on div at bounding box center [637, 565] width 1274 height 0
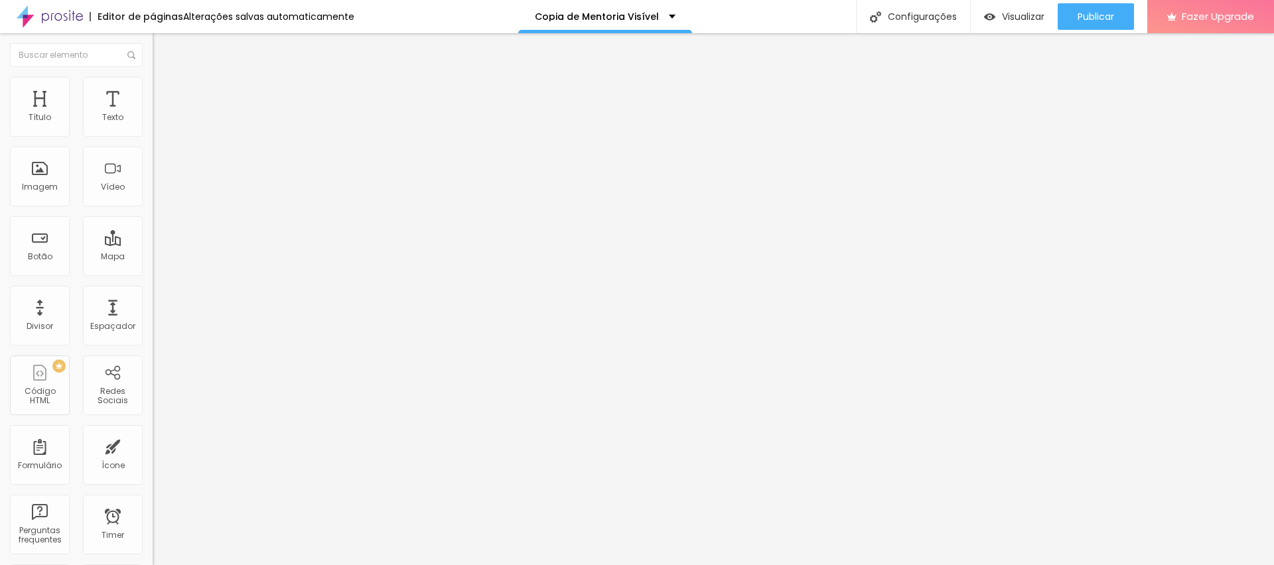
click at [158, 123] on icon "button" at bounding box center [162, 119] width 8 height 8
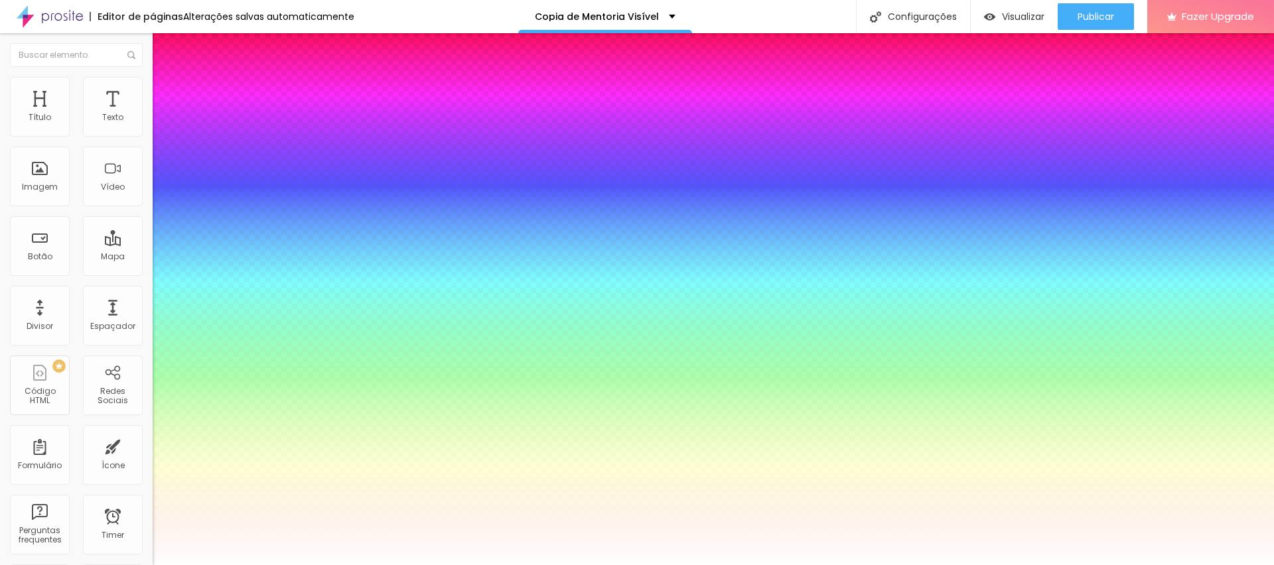
type input "3"
type input "0"
drag, startPoint x: 175, startPoint y: 287, endPoint x: 149, endPoint y: 283, distance: 26.2
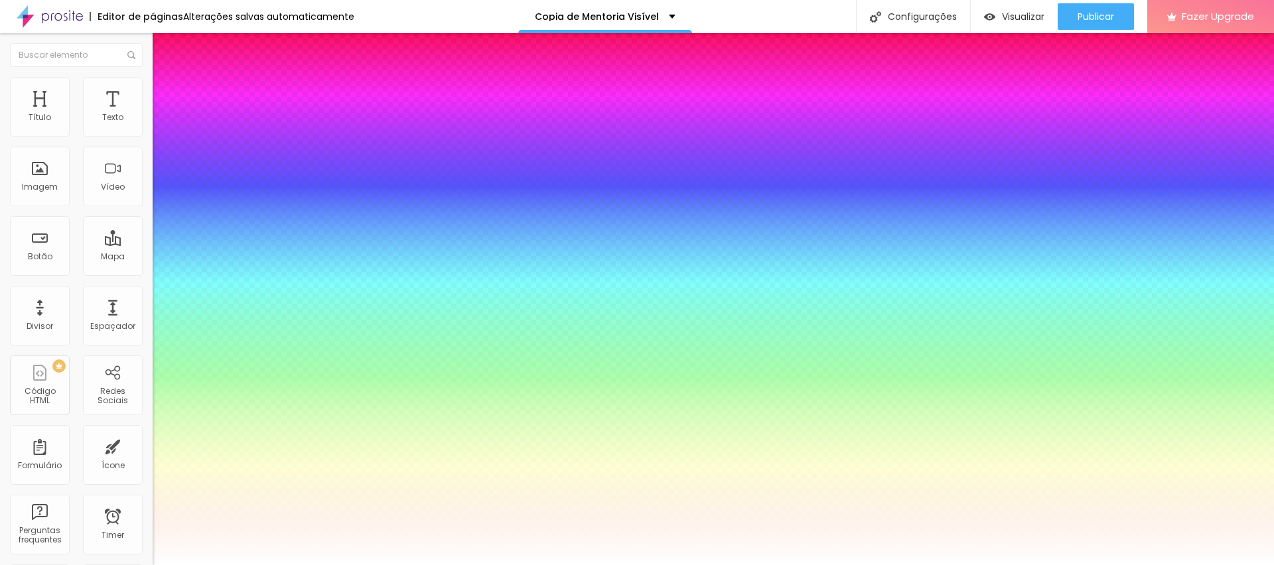
type input "0"
click at [1106, 565] on div at bounding box center [637, 565] width 1274 height 0
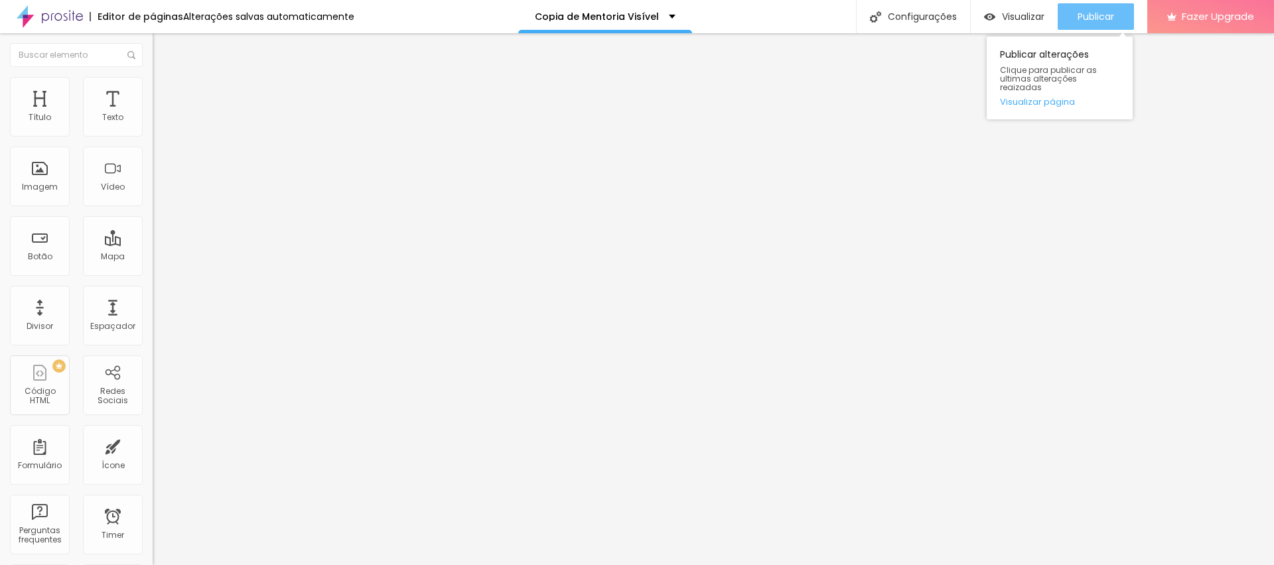
click at [1098, 18] on span "Publicar" at bounding box center [1096, 16] width 37 height 11
drag, startPoint x: 47, startPoint y: 147, endPoint x: 123, endPoint y: 149, distance: 76.3
click at [153, 125] on input "QUERO ENTRAR" at bounding box center [232, 117] width 159 height 13
type input "QUERO GARANTIR"
click at [1079, 11] on span "Publicar" at bounding box center [1096, 16] width 37 height 11
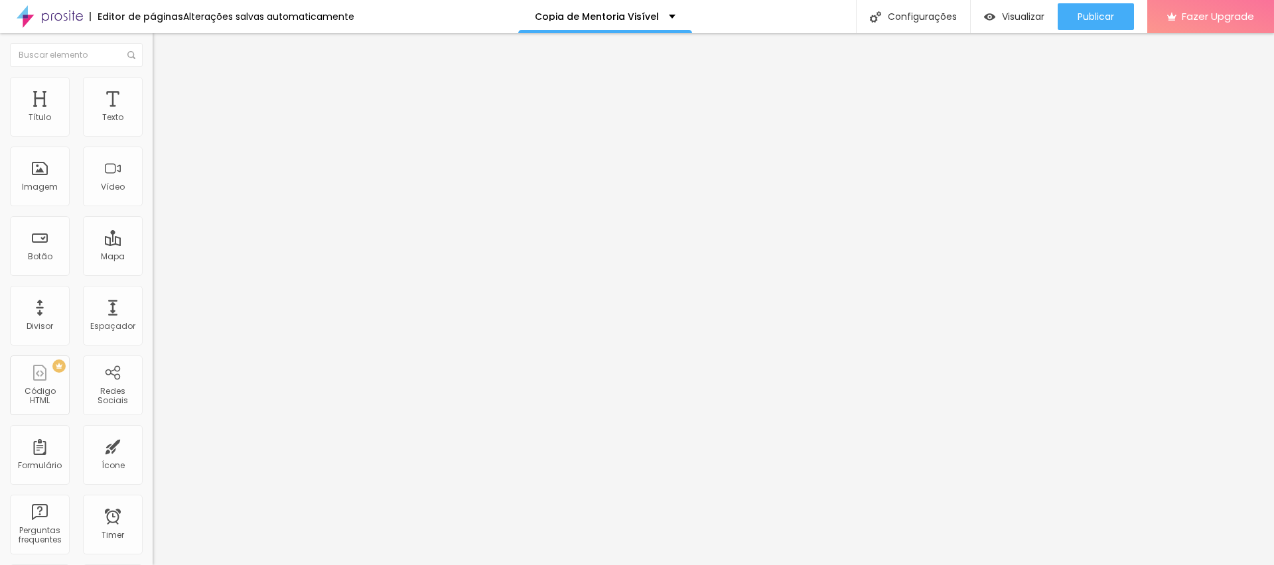
click at [153, 84] on img at bounding box center [159, 83] width 12 height 12
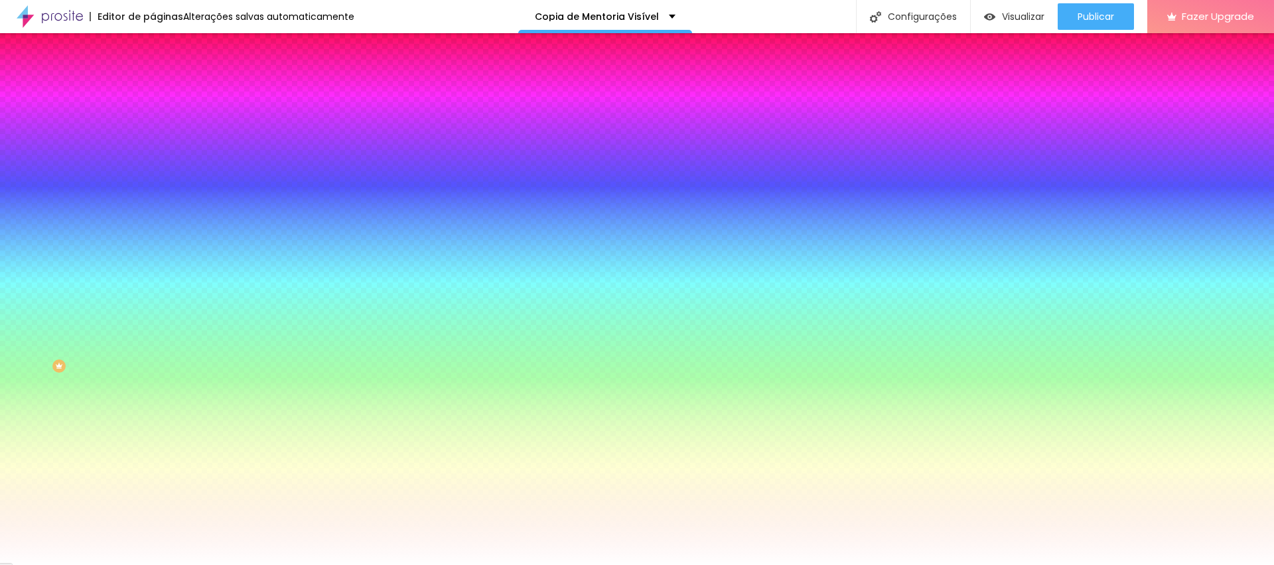
click at [165, 94] on span "Avançado" at bounding box center [187, 99] width 44 height 11
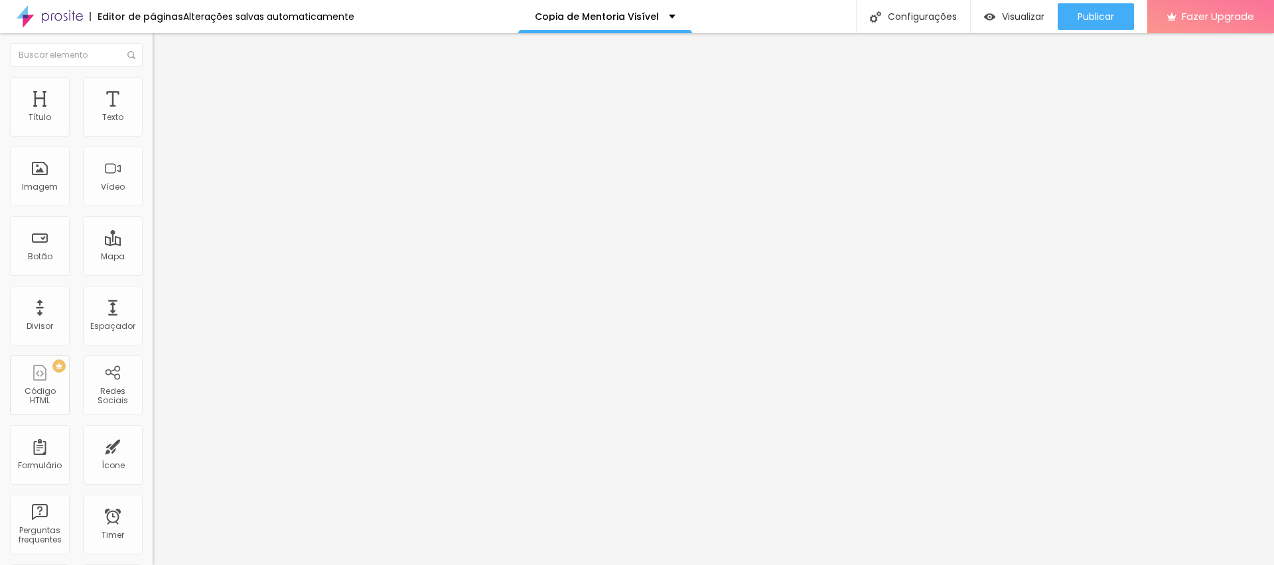
type input "25"
type input "40"
type input "35"
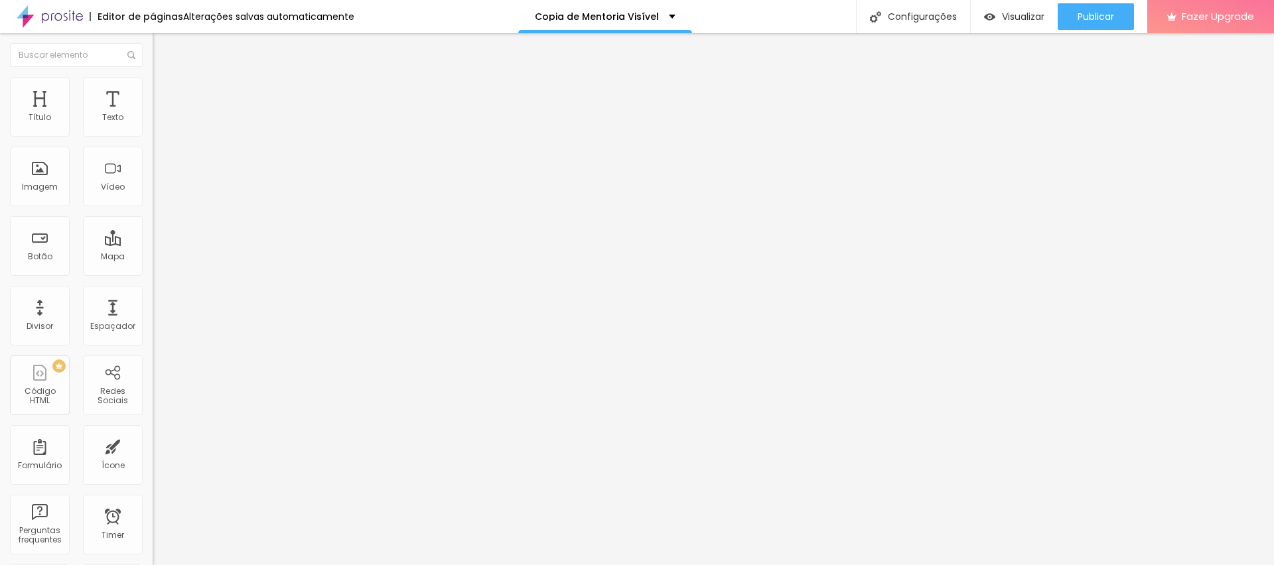
type input "35"
type input "30"
type input "25"
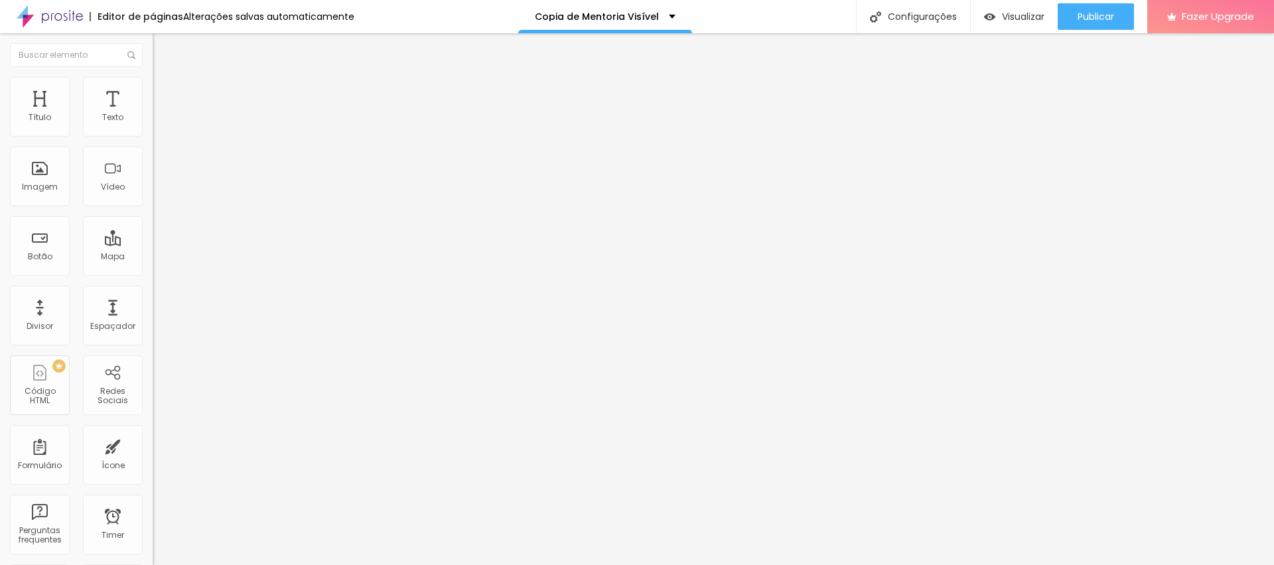
drag, startPoint x: 54, startPoint y: 129, endPoint x: 62, endPoint y: 131, distance: 8.4
type input "25"
click at [153, 258] on input "range" at bounding box center [196, 263] width 86 height 11
click at [163, 43] on div "Editar Coluna" at bounding box center [204, 48] width 82 height 11
click at [153, 85] on img at bounding box center [159, 83] width 12 height 12
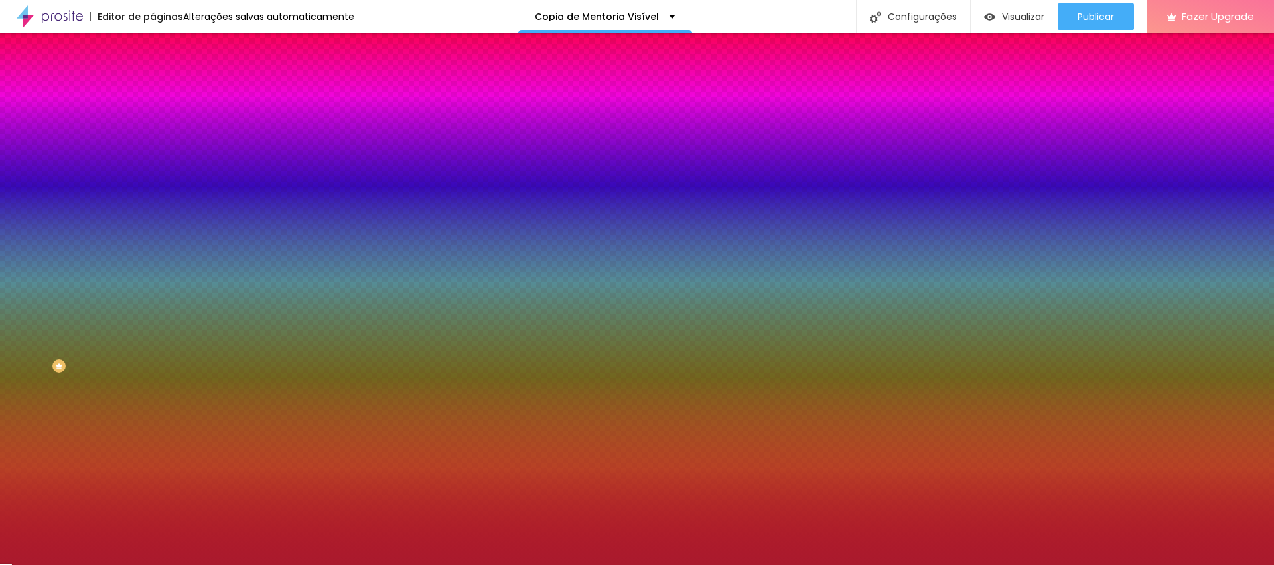
click at [153, 90] on li "Avançado" at bounding box center [229, 96] width 153 height 13
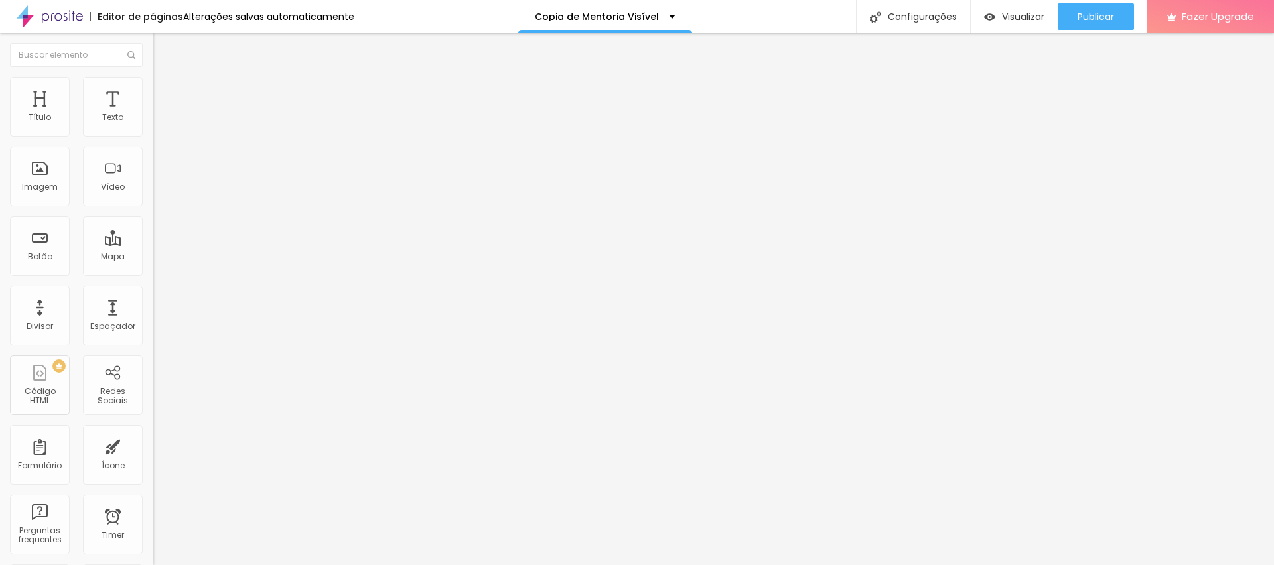
click at [153, 129] on img at bounding box center [157, 126] width 9 height 9
click at [165, 94] on span "Avançado" at bounding box center [187, 99] width 44 height 11
type input "50"
drag, startPoint x: 54, startPoint y: 129, endPoint x: 235, endPoint y: 141, distance: 180.9
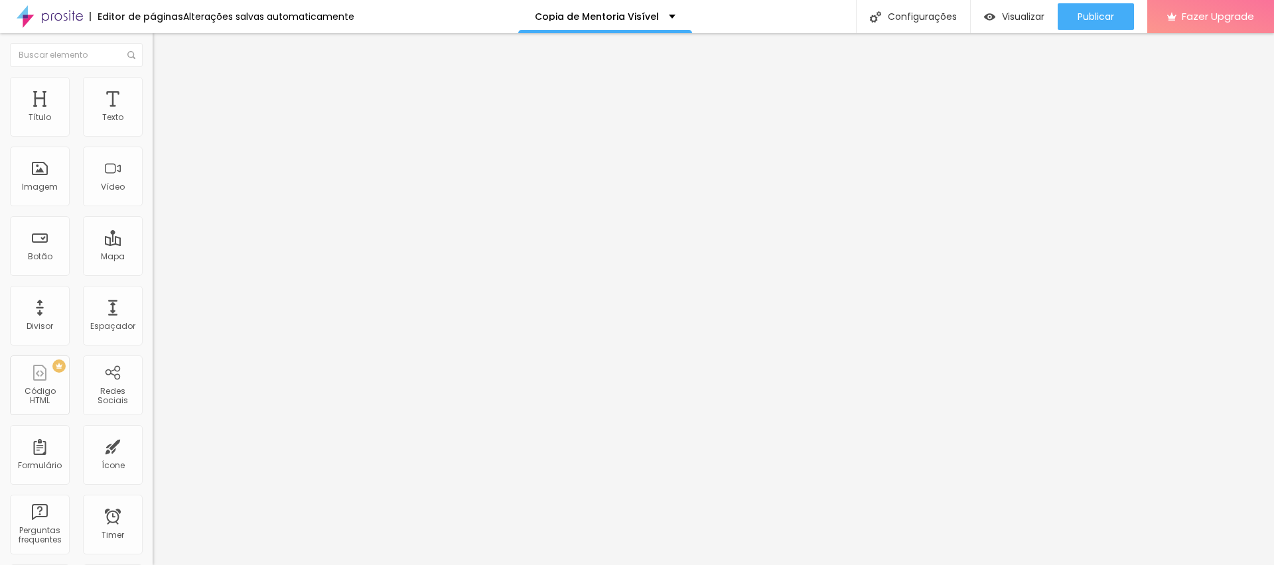
type input "50"
click at [235, 258] on input "range" at bounding box center [196, 263] width 86 height 11
click at [153, 90] on li "Avançado" at bounding box center [229, 96] width 153 height 13
type input "50"
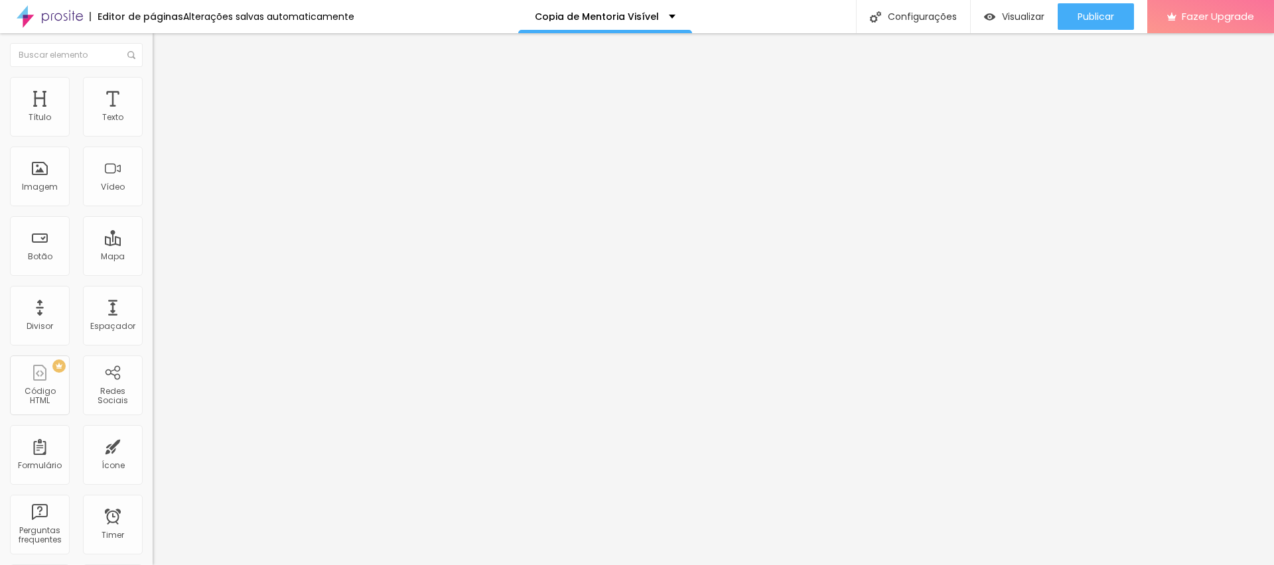
drag, startPoint x: 56, startPoint y: 127, endPoint x: 212, endPoint y: 129, distance: 156.6
type input "50"
click at [212, 258] on input "range" at bounding box center [196, 263] width 86 height 11
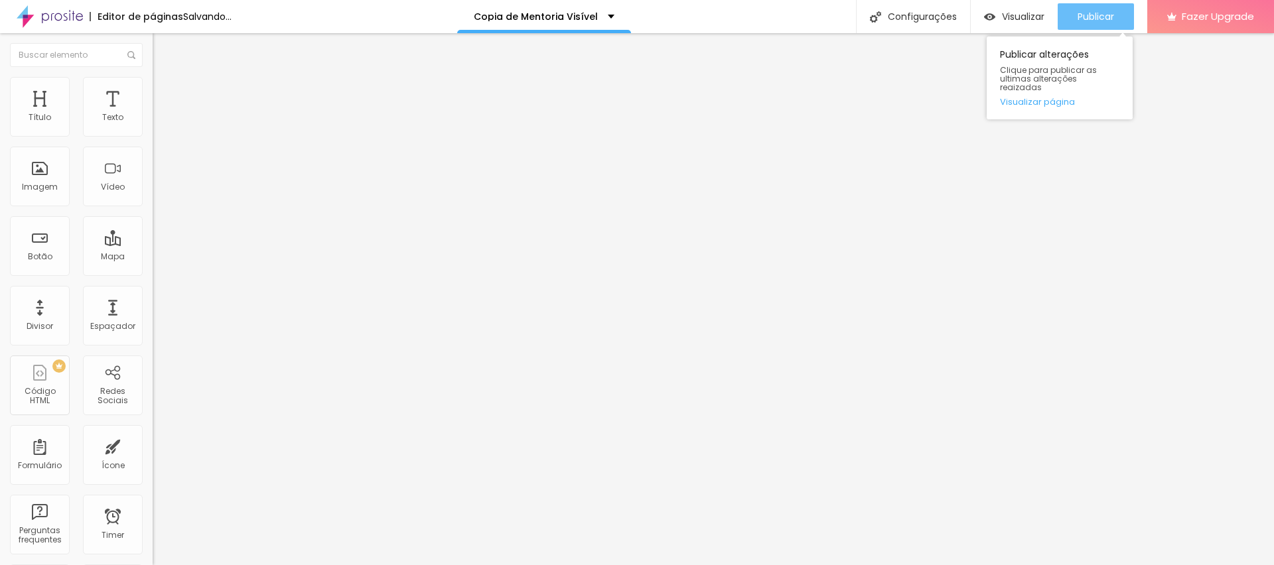
click at [1097, 13] on span "Publicar" at bounding box center [1096, 16] width 37 height 11
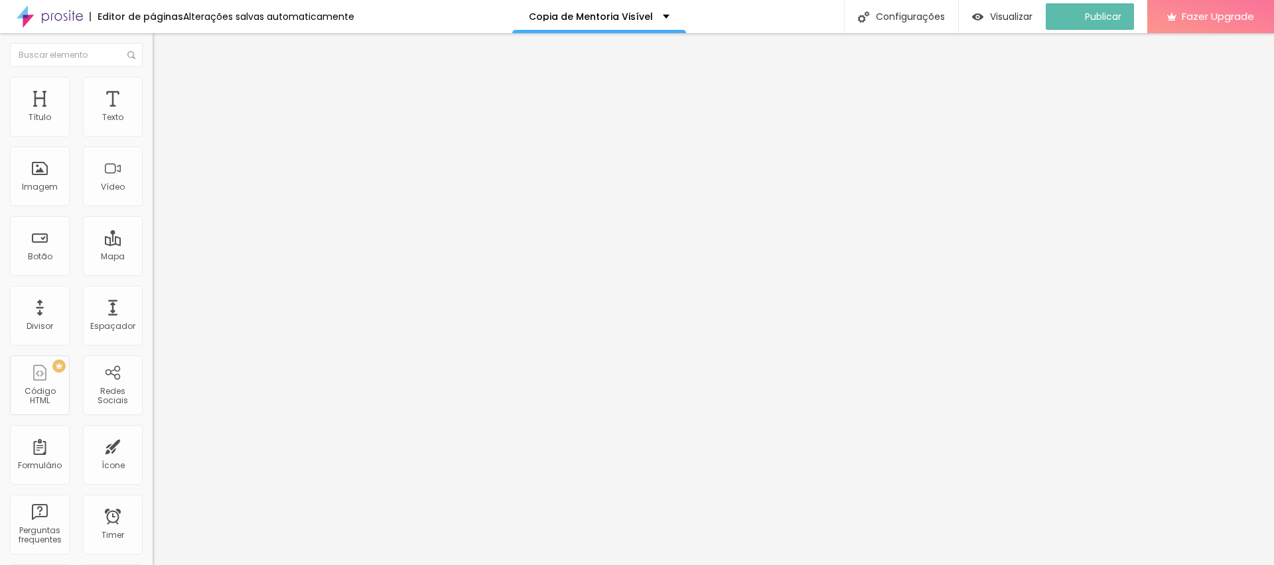
click at [165, 90] on span "Estilo" at bounding box center [175, 85] width 21 height 11
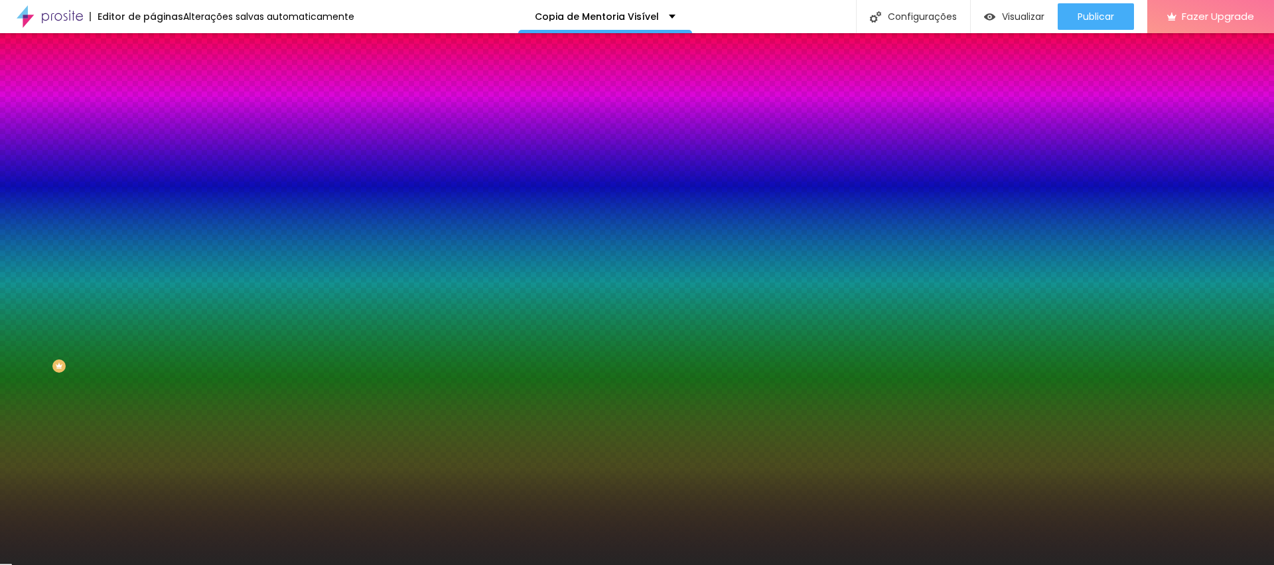
click at [153, 194] on input "#262525" at bounding box center [232, 187] width 159 height 13
click at [153, 181] on div "Imagem de fundo Adicionar imagem Efeito da Imagem Nenhum Nenhum Parallax Cor de…" at bounding box center [229, 190] width 153 height 172
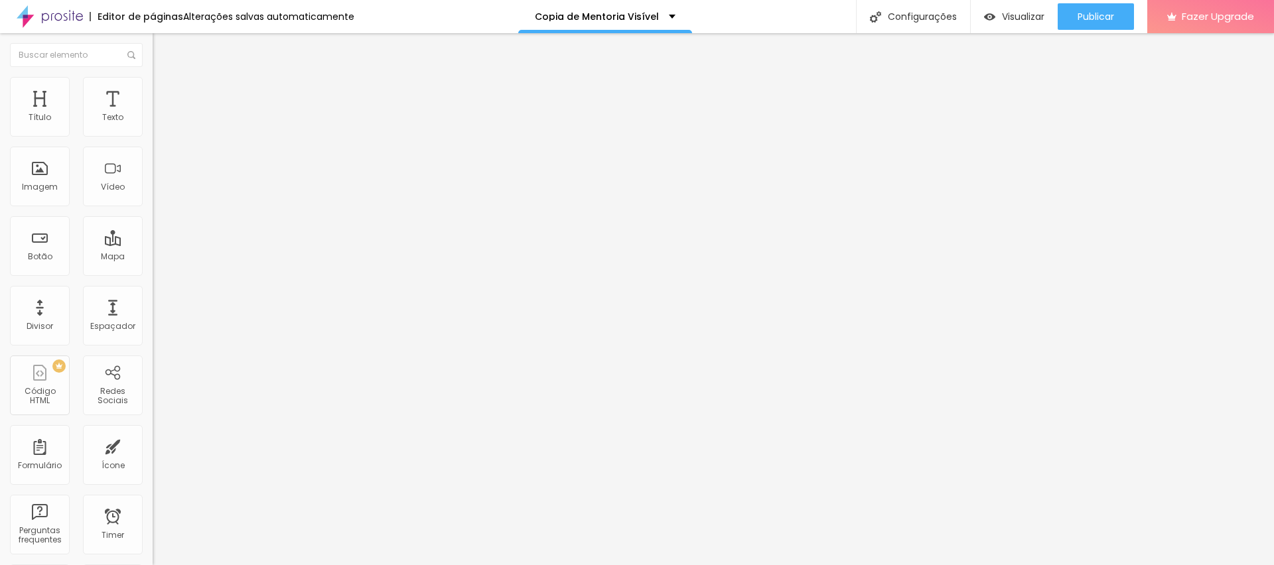
click at [165, 91] on span "Estilo" at bounding box center [175, 85] width 21 height 11
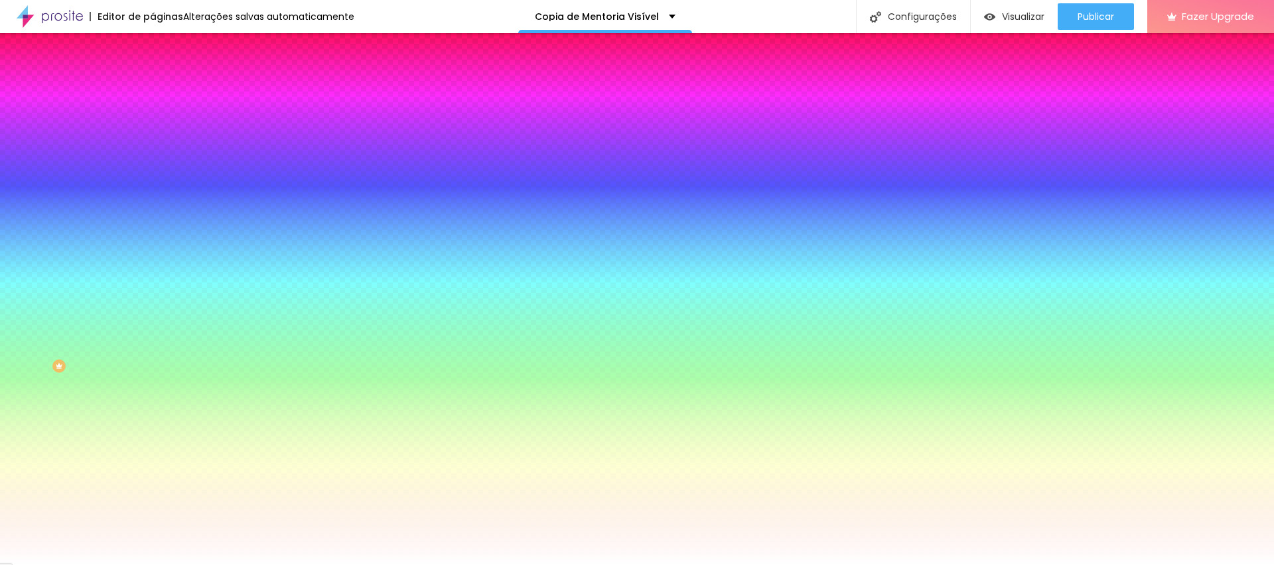
click at [153, 131] on input "#FFFFFF" at bounding box center [232, 133] width 159 height 13
paste input "262525"
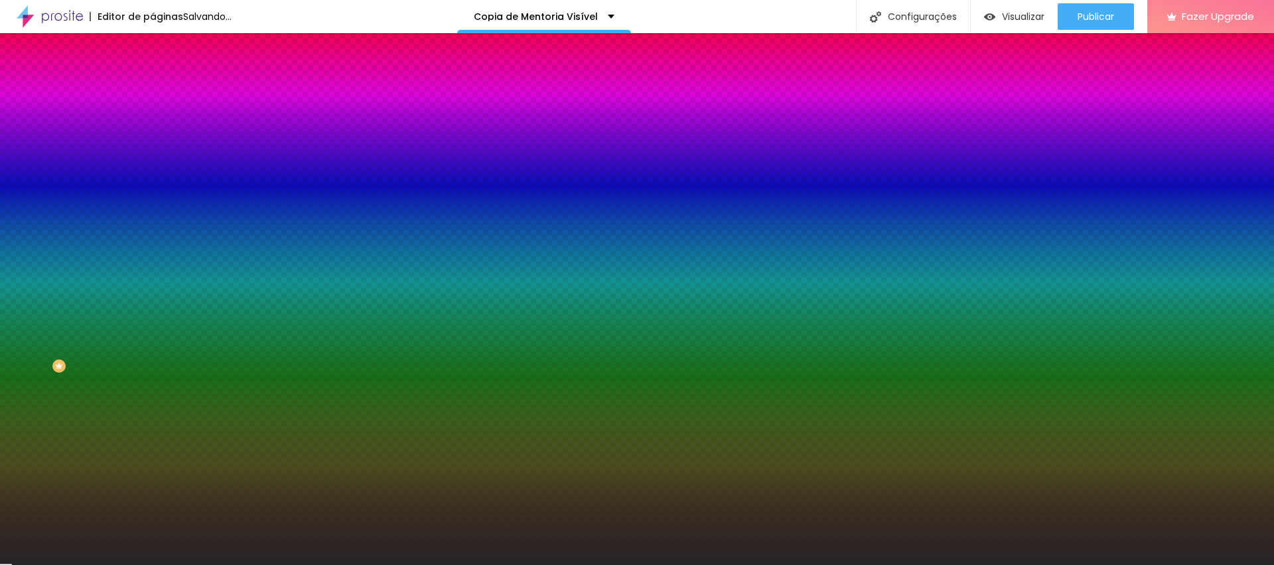
type input "#262525"
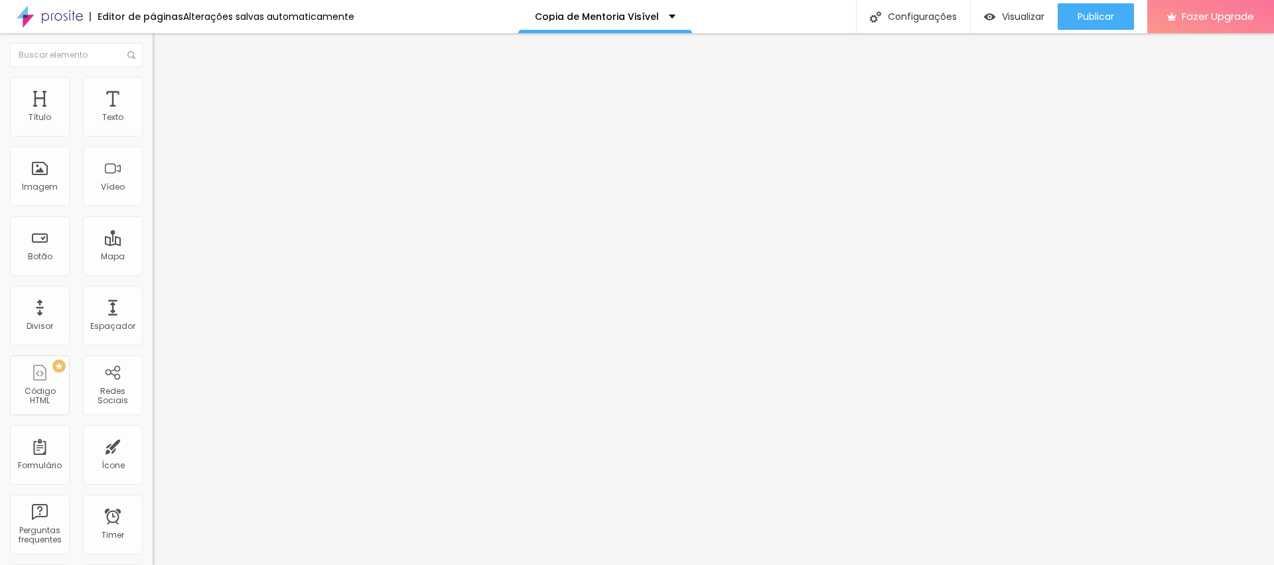
click at [153, 86] on li "Estilo" at bounding box center [229, 83] width 153 height 13
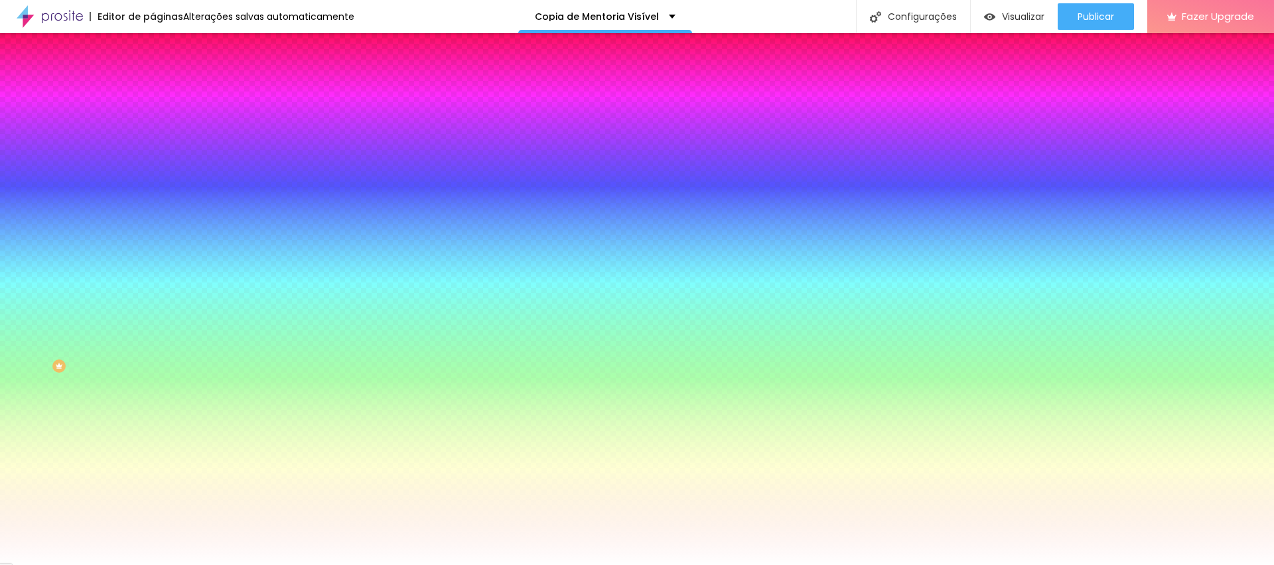
click at [153, 133] on input "#FFFFFF" at bounding box center [232, 133] width 159 height 13
paste input "262525"
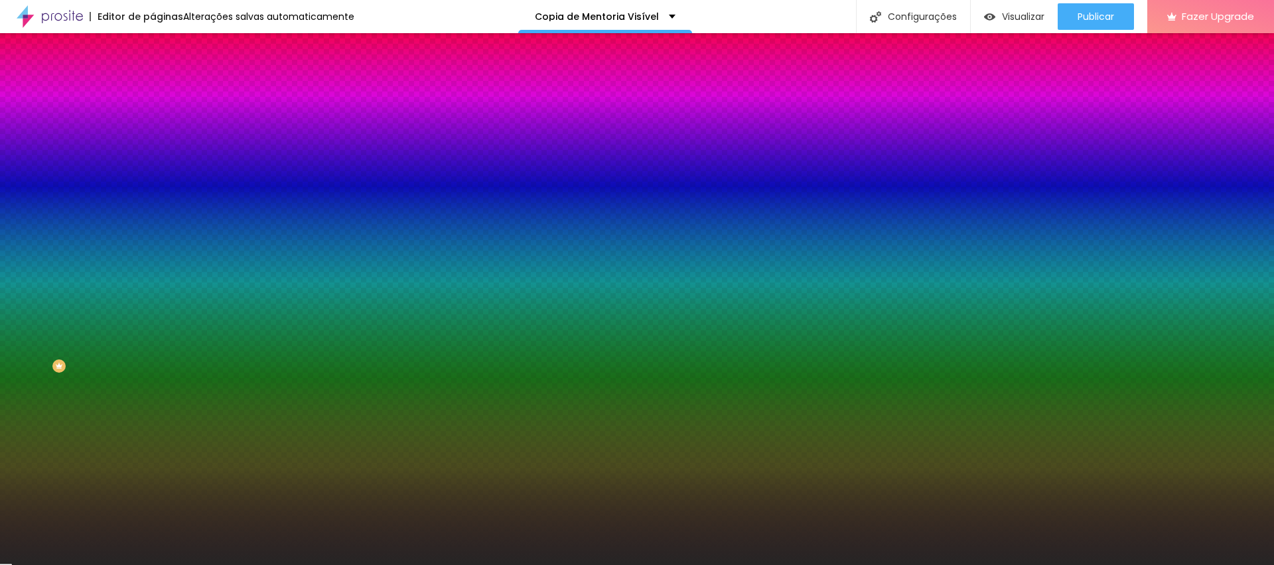
type input "#262525"
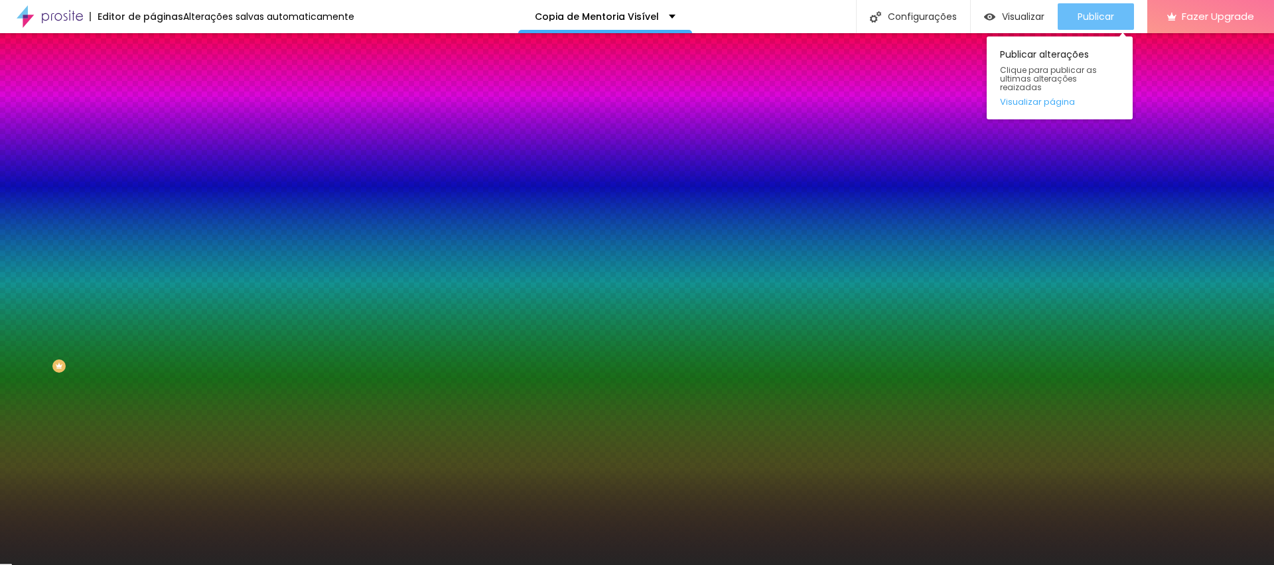
click at [1089, 22] on span "Publicar" at bounding box center [1096, 16] width 37 height 11
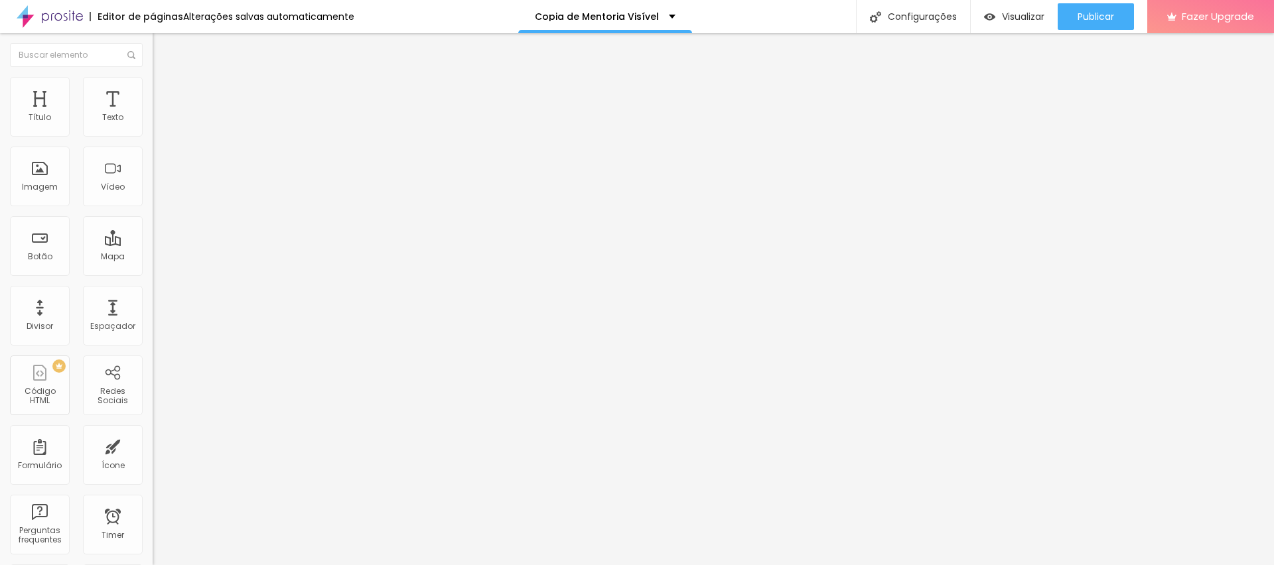
click at [153, 139] on div "Alinhamento" at bounding box center [229, 124] width 153 height 40
click at [153, 122] on div at bounding box center [229, 116] width 153 height 11
click at [153, 156] on span "Sólido" at bounding box center [166, 154] width 26 height 11
click at [165, 92] on span "Estilo" at bounding box center [175, 85] width 21 height 11
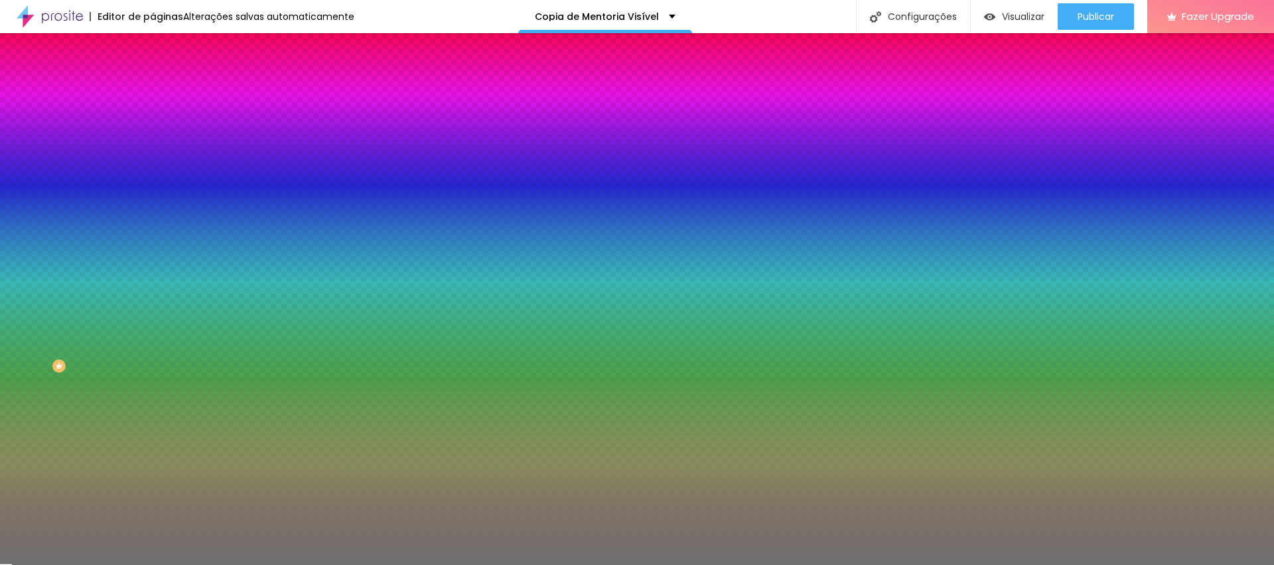
type input "61"
type input "77"
type input "91"
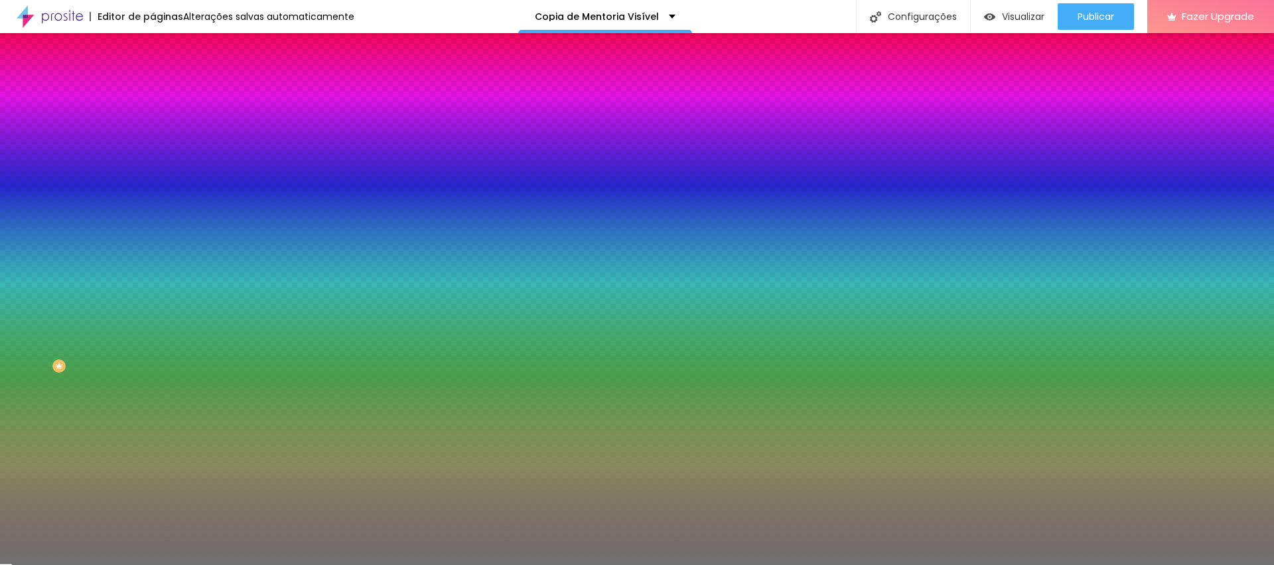
type input "91"
type input "98"
type input "99"
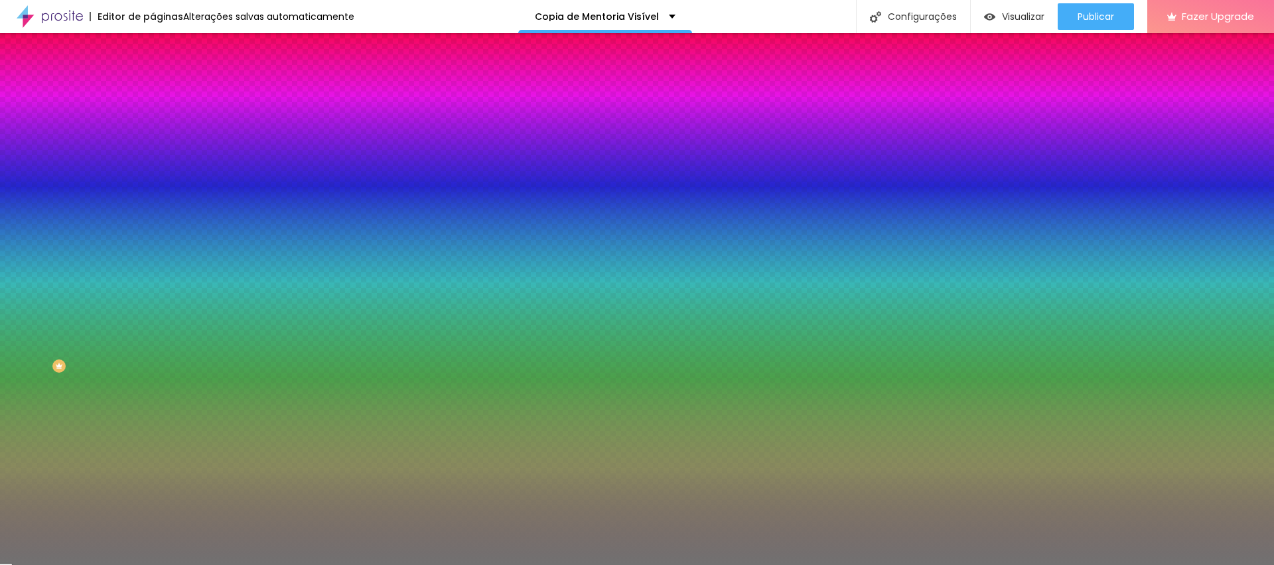
type input "100"
type input "98"
type input "94"
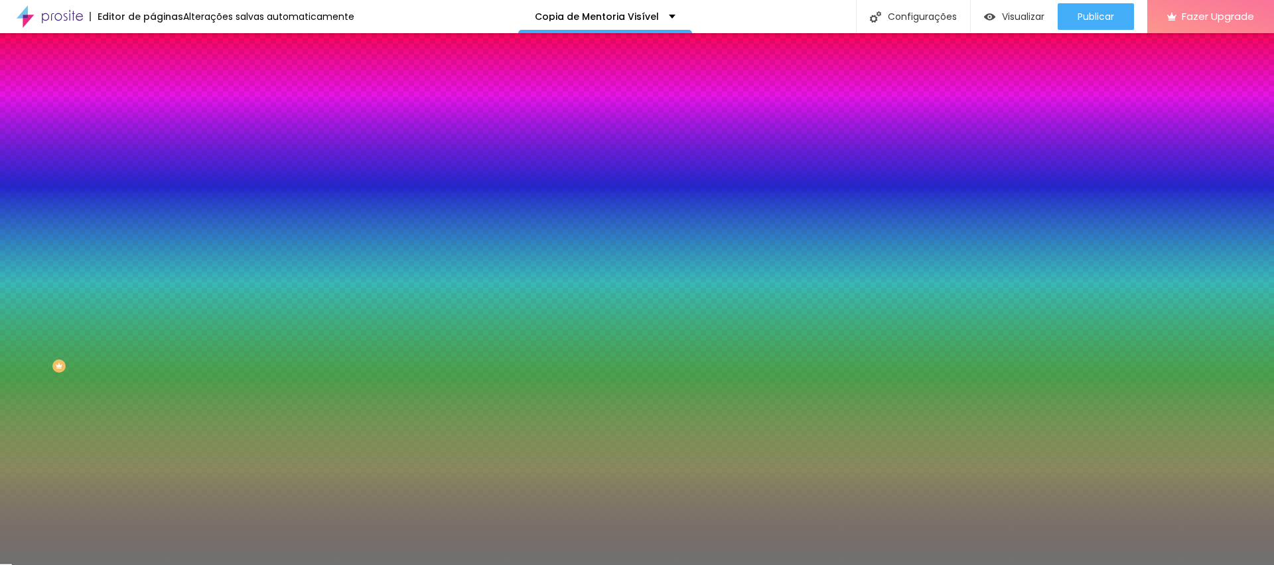
type input "94"
type input "90"
type input "89"
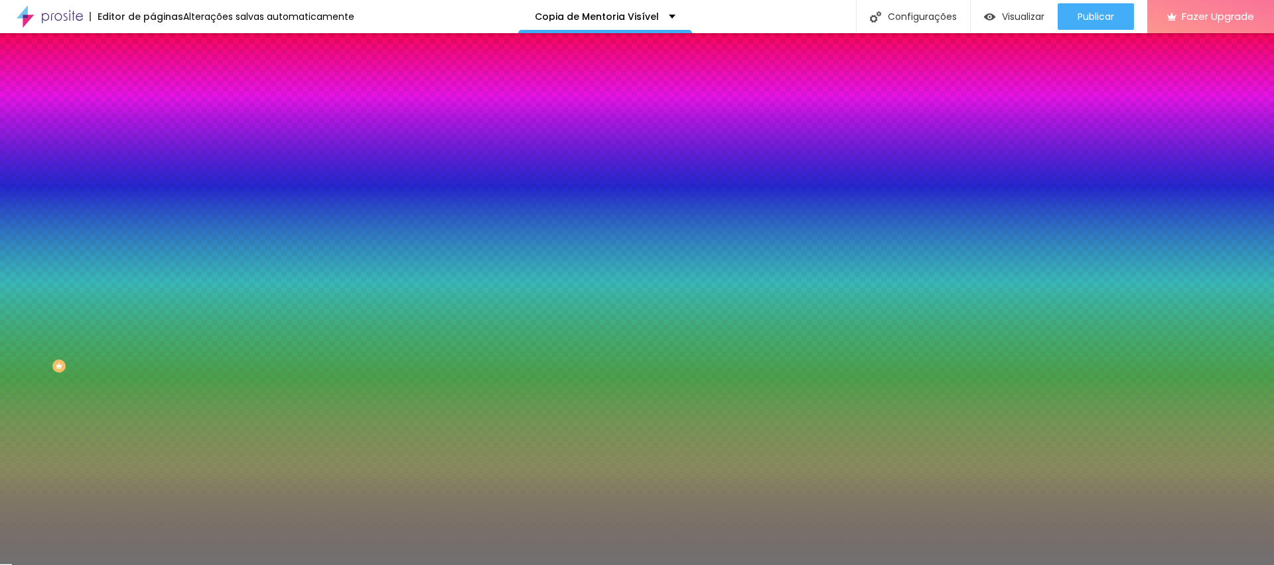
type input "88"
type input "86"
drag, startPoint x: 68, startPoint y: 172, endPoint x: 118, endPoint y: 173, distance: 49.8
type input "86"
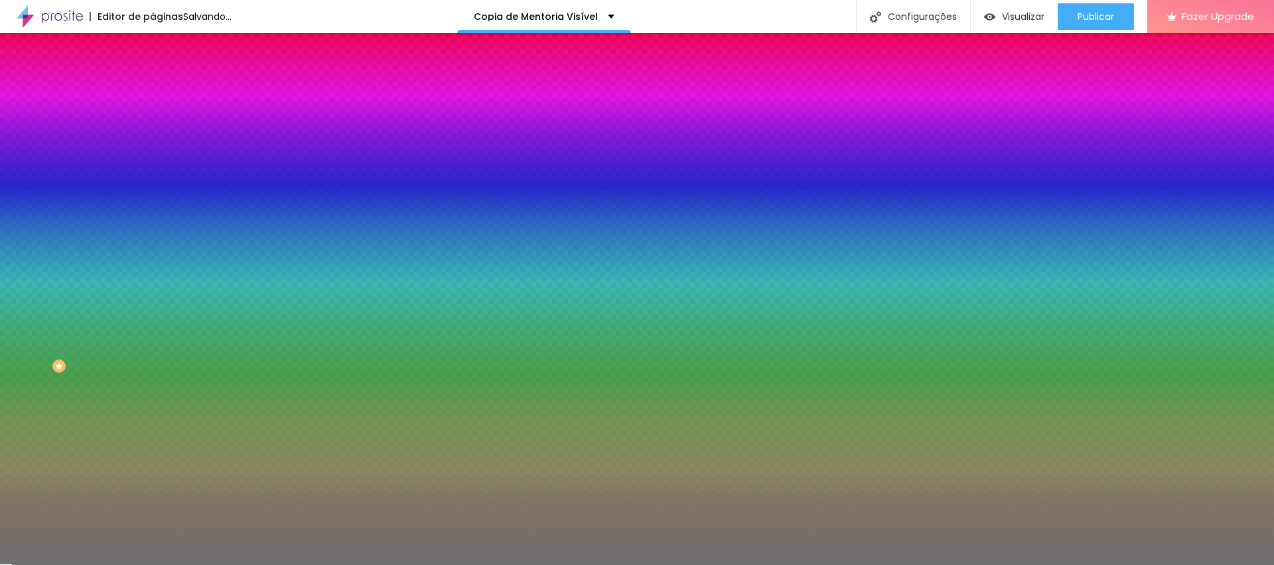
click at [153, 173] on input "range" at bounding box center [196, 167] width 86 height 11
type input "9"
type input "6"
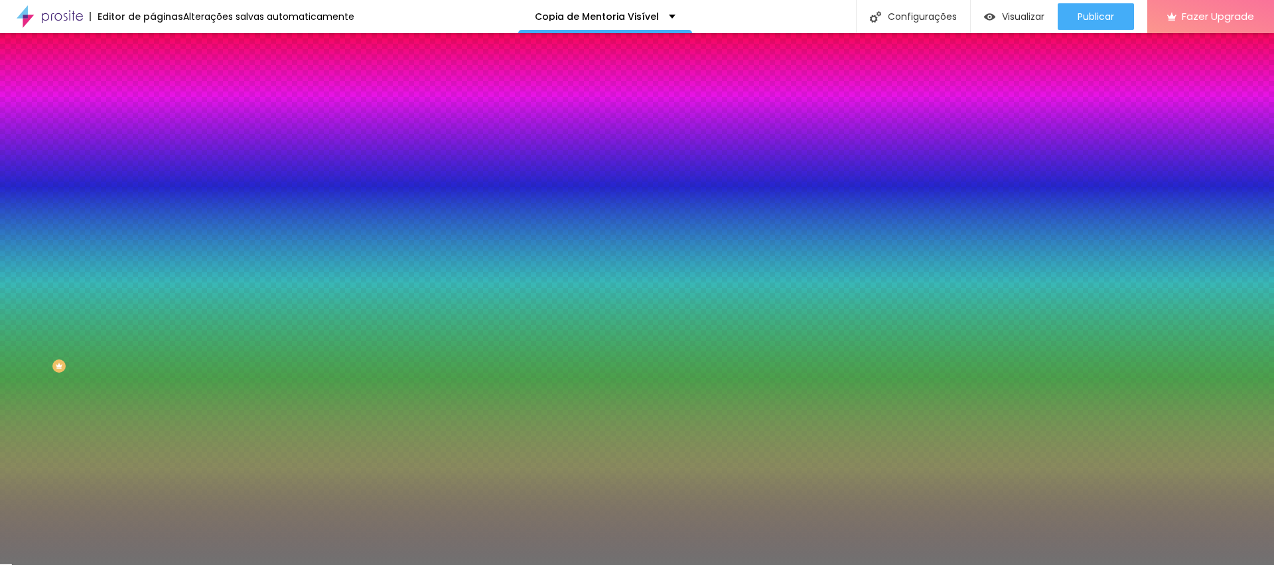
type input "5"
type input "4"
type input "2"
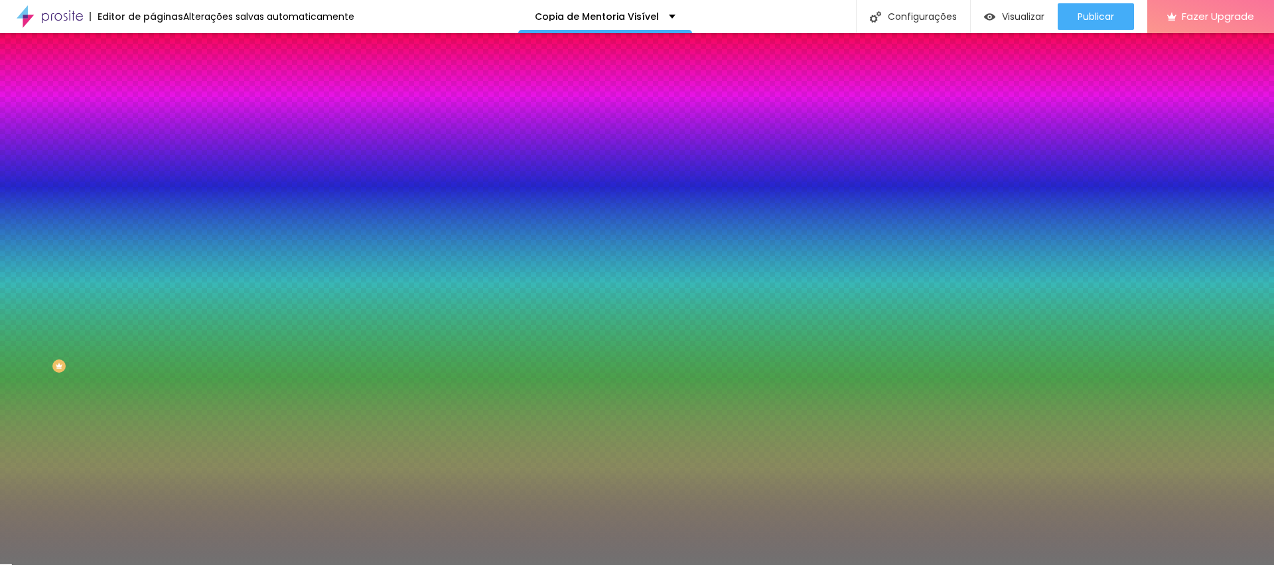
type input "2"
type input "1"
type input "3"
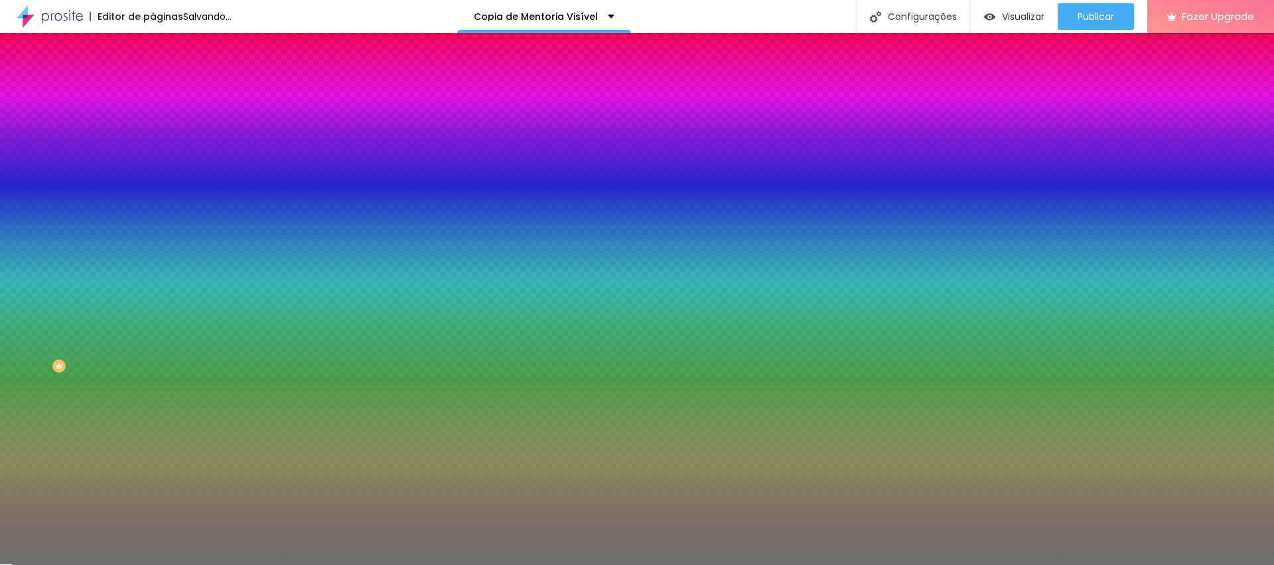
type input "2"
drag, startPoint x: 58, startPoint y: 208, endPoint x: 18, endPoint y: 210, distance: 39.9
type input "2"
click at [153, 206] on input "range" at bounding box center [196, 201] width 86 height 11
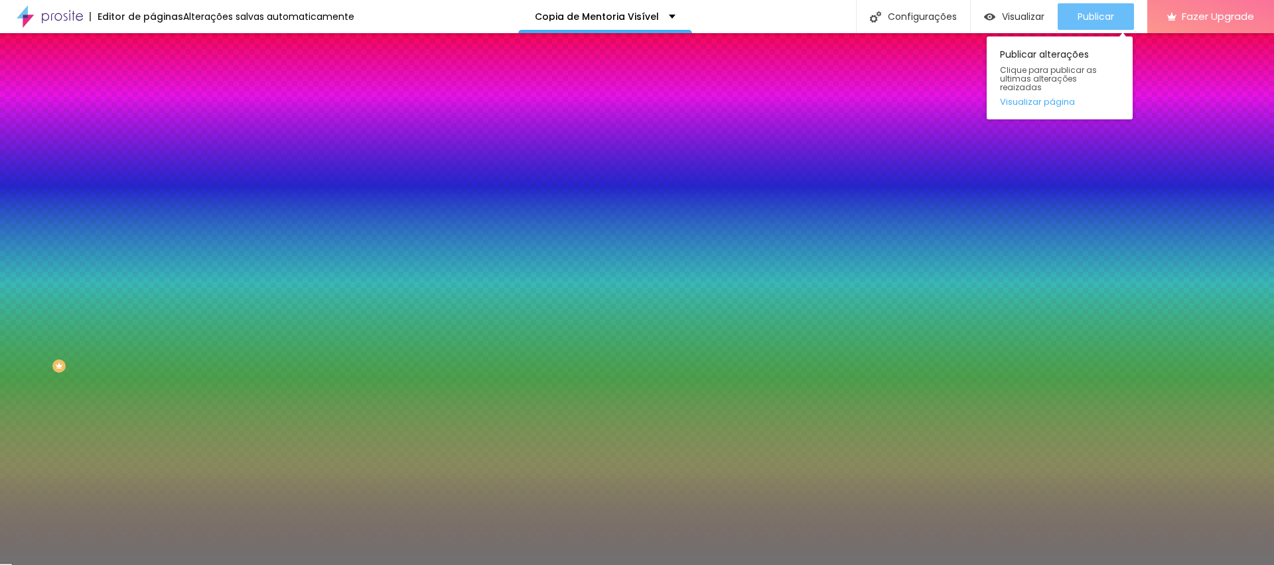
click at [1092, 17] on span "Publicar" at bounding box center [1096, 16] width 37 height 11
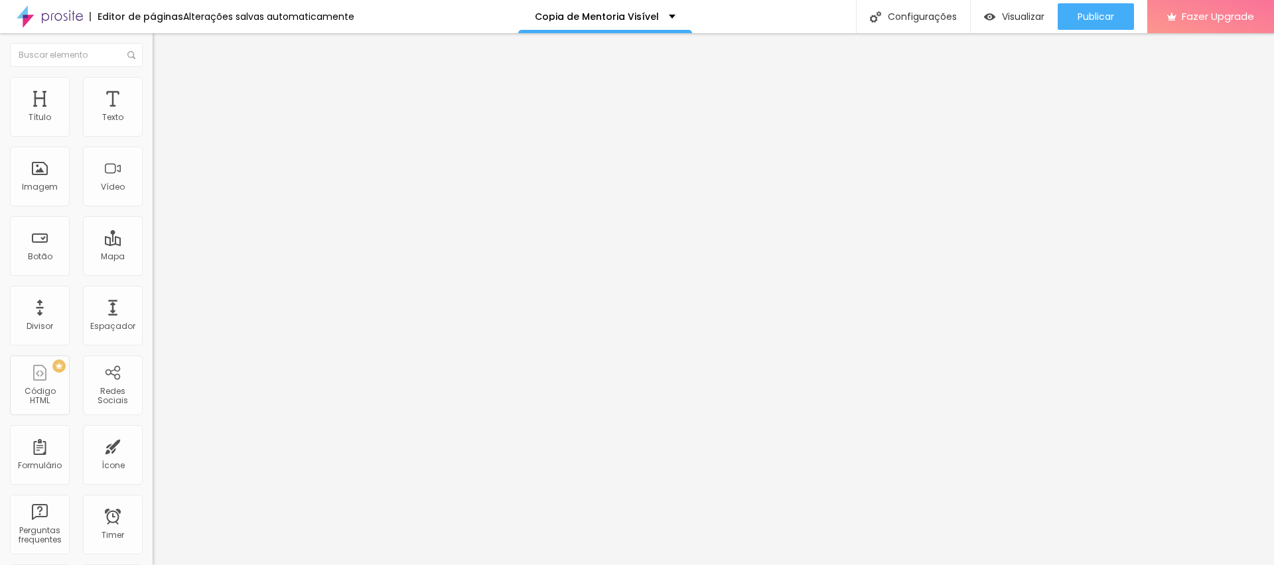
click at [153, 84] on img at bounding box center [159, 83] width 12 height 12
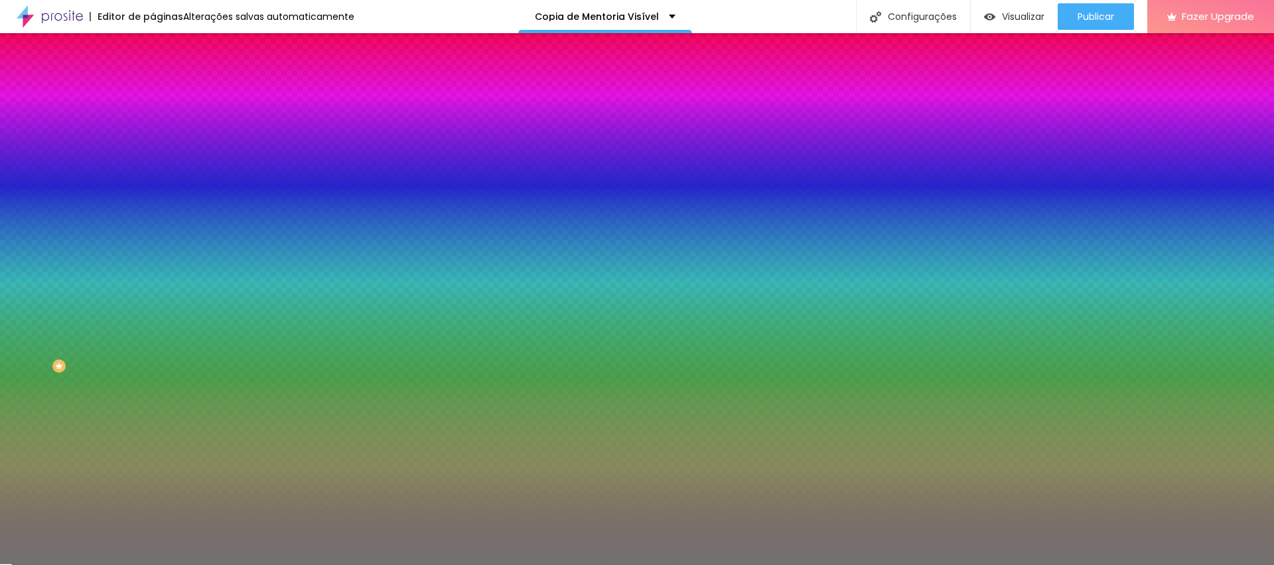
click at [153, 133] on input "#717171" at bounding box center [232, 133] width 159 height 13
click at [153, 127] on div at bounding box center [229, 127] width 153 height 0
type input "#FFFFFF"
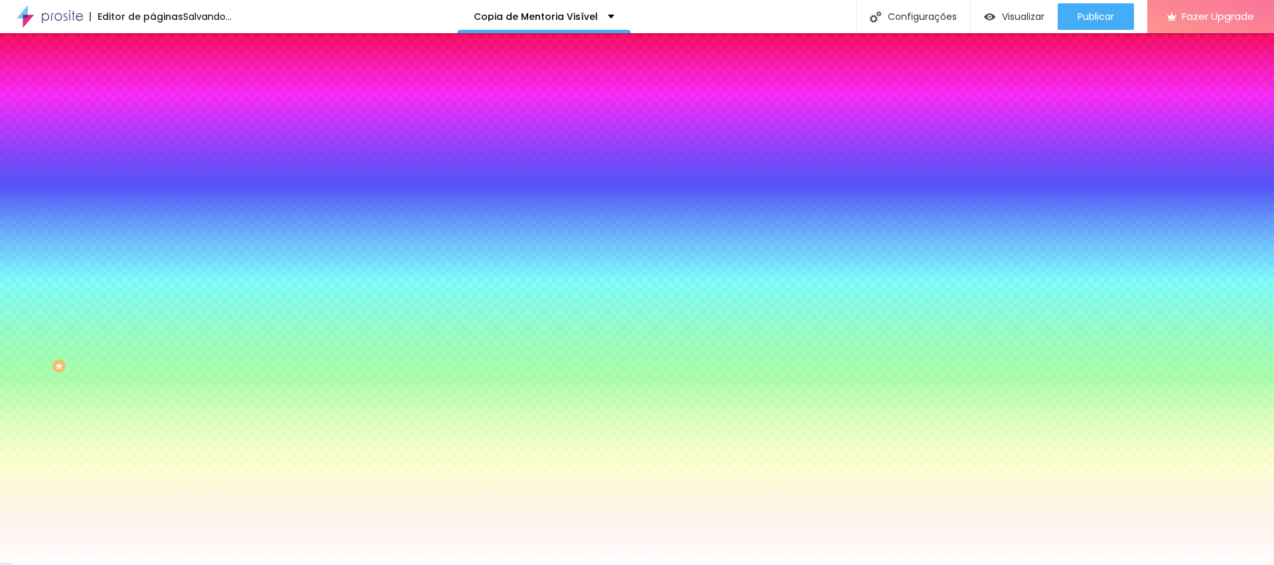
drag, startPoint x: 49, startPoint y: 174, endPoint x: 0, endPoint y: 121, distance: 71.8
click at [153, 121] on div "Cor Voltar ao padrão #FFFFFF Tamanho 86 % Peso 2" at bounding box center [229, 156] width 153 height 104
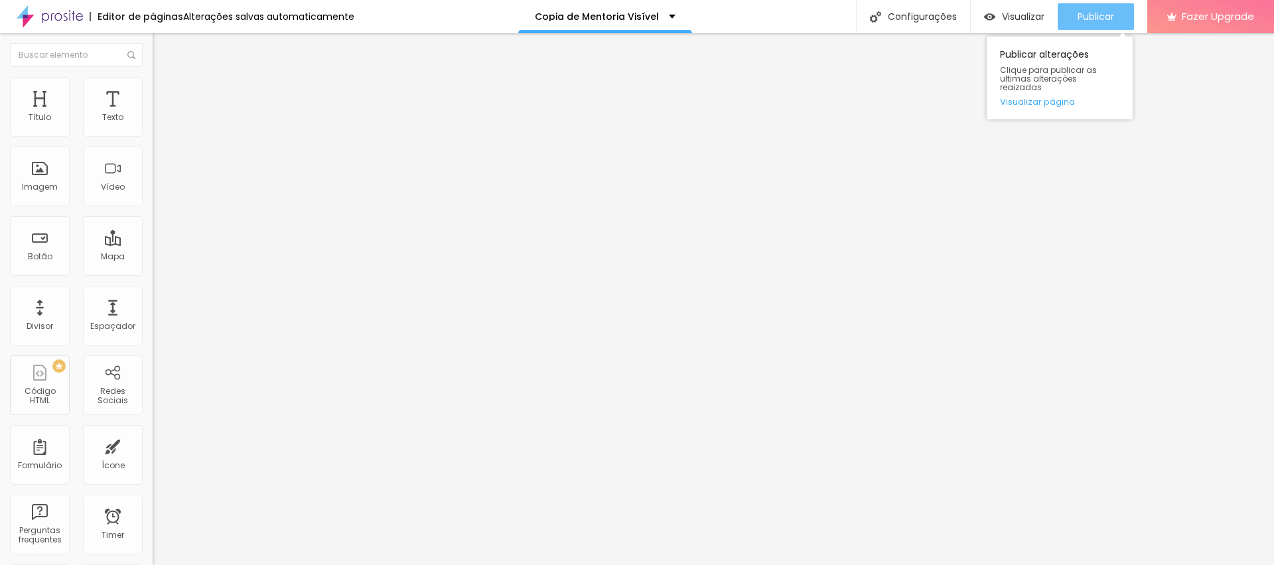
click at [1096, 16] on span "Publicar" at bounding box center [1096, 16] width 37 height 11
click at [153, 38] on button "Editar Texto" at bounding box center [229, 48] width 153 height 31
click at [165, 89] on span "Estilo" at bounding box center [175, 85] width 21 height 11
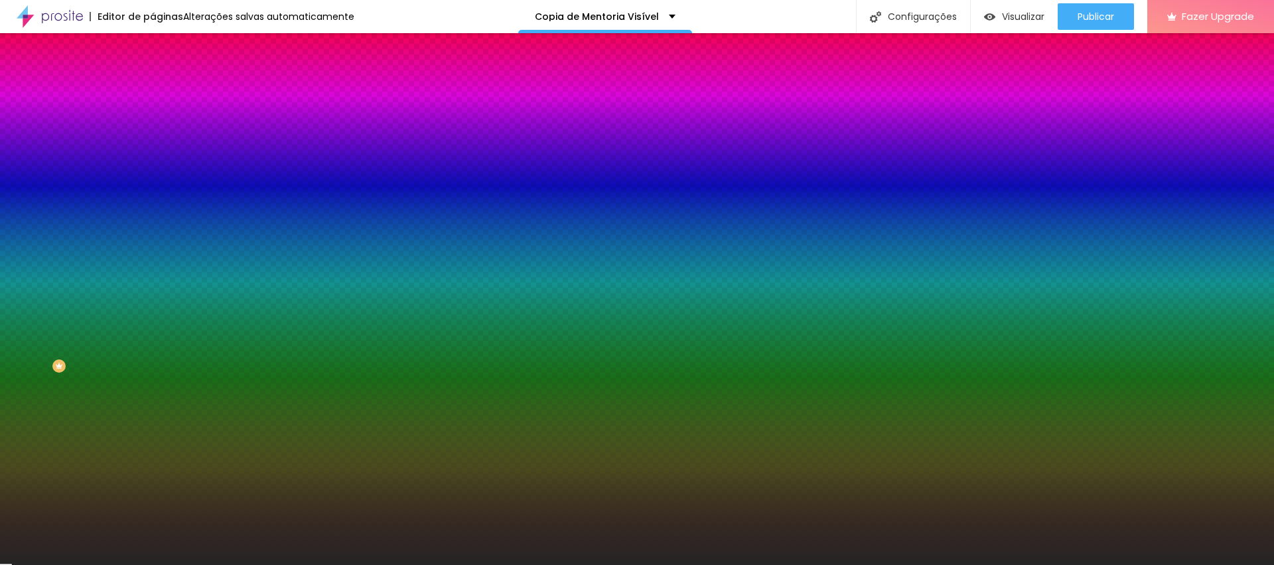
click at [153, 129] on input "#262525" at bounding box center [232, 133] width 159 height 13
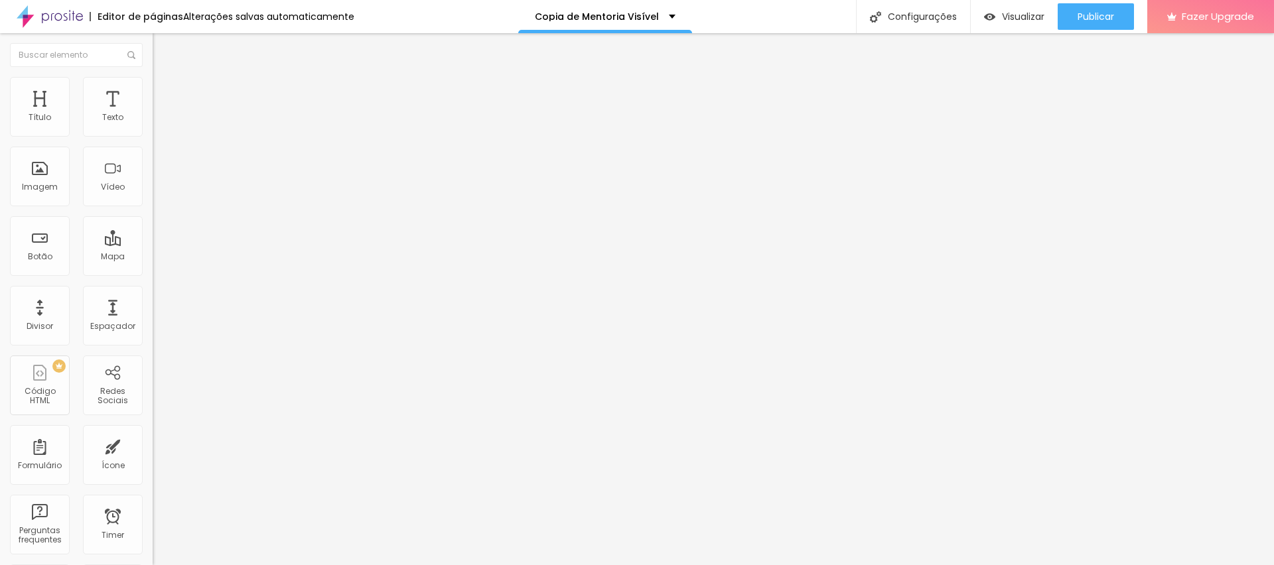
click at [165, 90] on span "Estilo" at bounding box center [175, 85] width 21 height 11
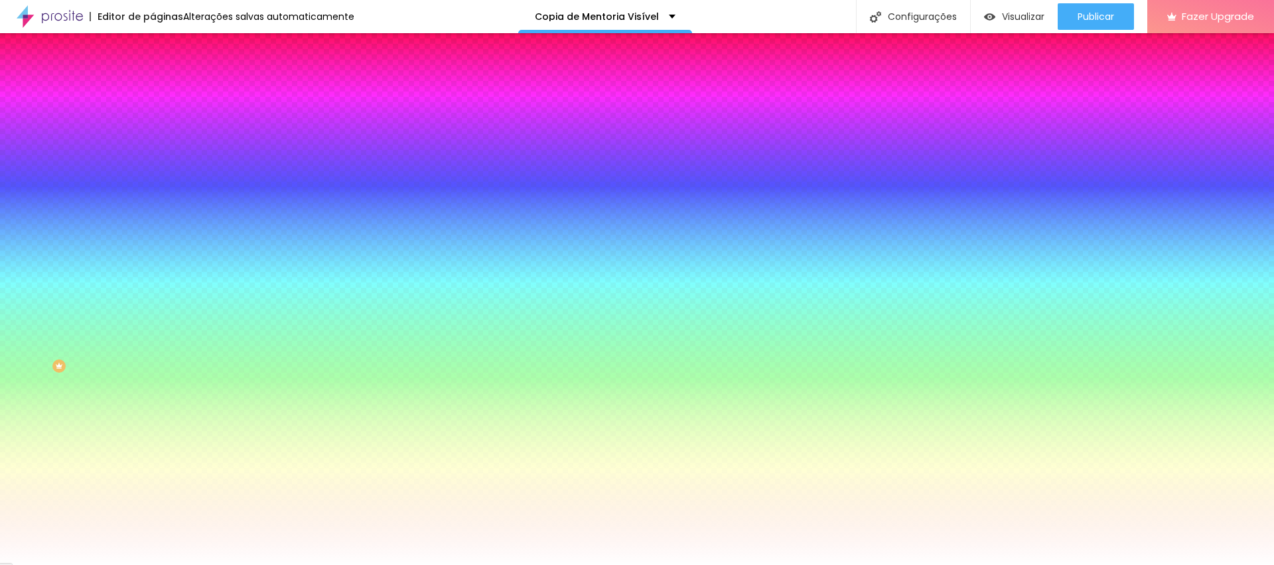
click at [153, 131] on input "#FFFFFF" at bounding box center [232, 133] width 159 height 13
paste input "262525"
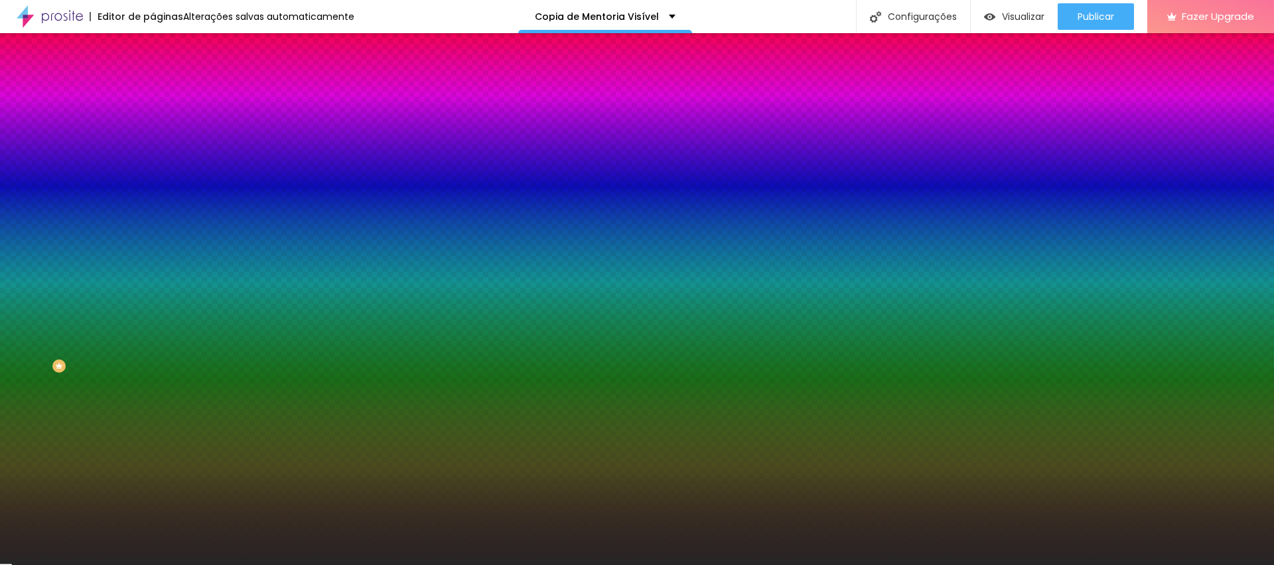
type input "#262525"
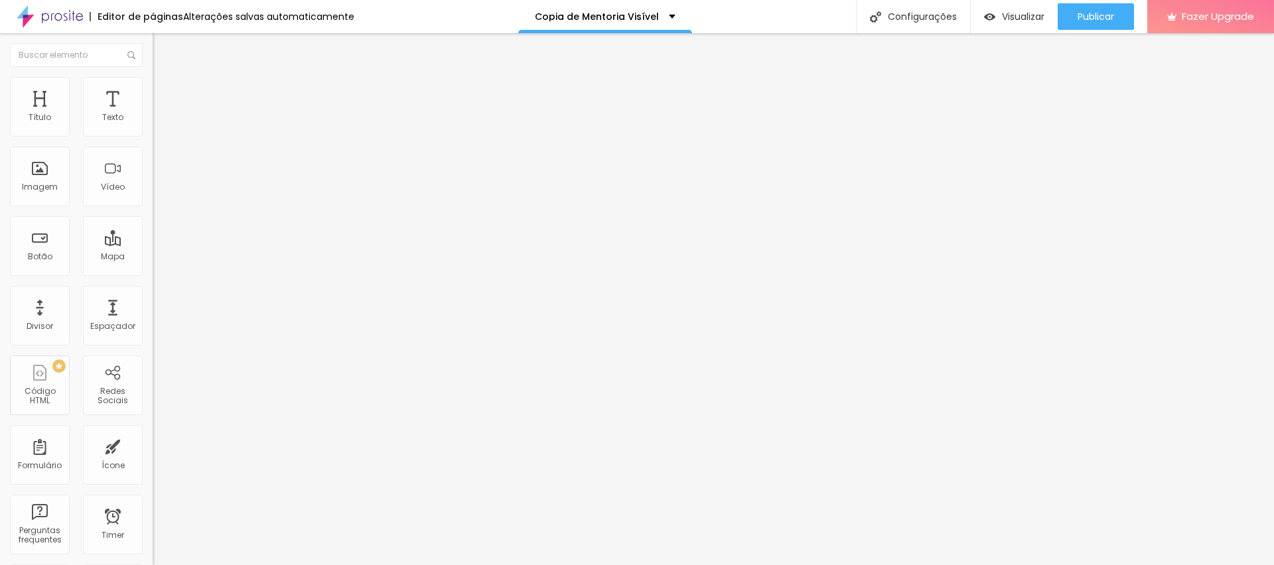
click at [153, 90] on img at bounding box center [159, 96] width 12 height 12
click at [165, 94] on span "Avançado" at bounding box center [187, 99] width 44 height 11
type input "0"
type input "5"
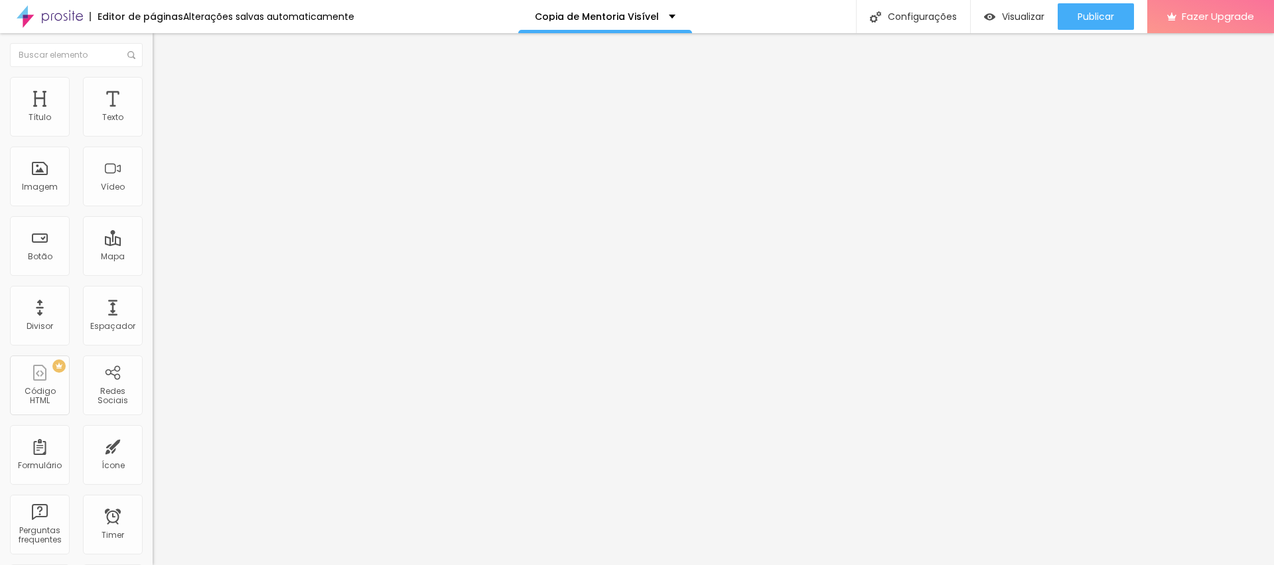
type input "5"
type input "50"
type input "45"
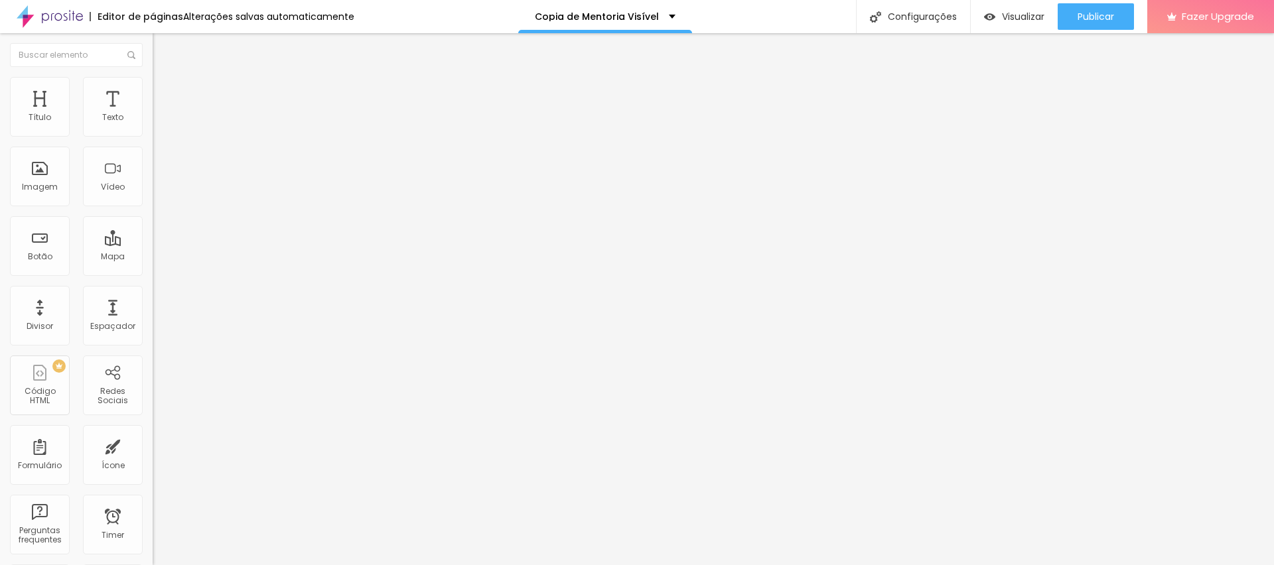
type input "20"
type input "25"
type input "50"
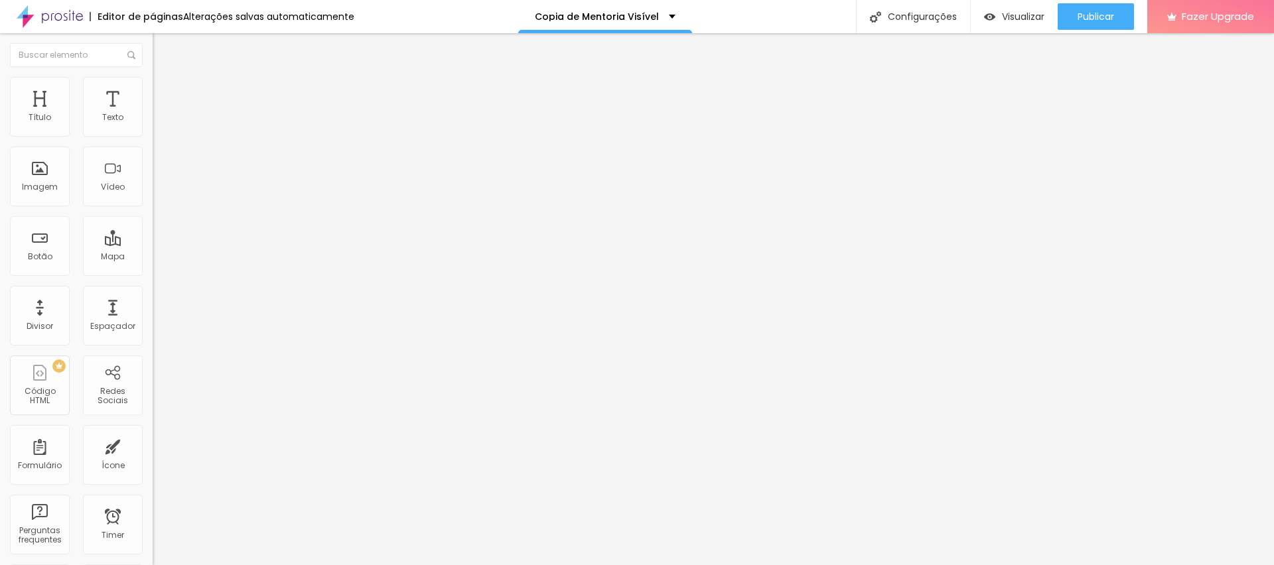
type input "50"
drag, startPoint x: 95, startPoint y: 130, endPoint x: 133, endPoint y: 155, distance: 45.7
click at [153, 258] on input "range" at bounding box center [196, 263] width 86 height 11
click at [153, 90] on li "Avançado" at bounding box center [229, 96] width 153 height 13
click at [153, 85] on li "Estilo" at bounding box center [229, 83] width 153 height 13
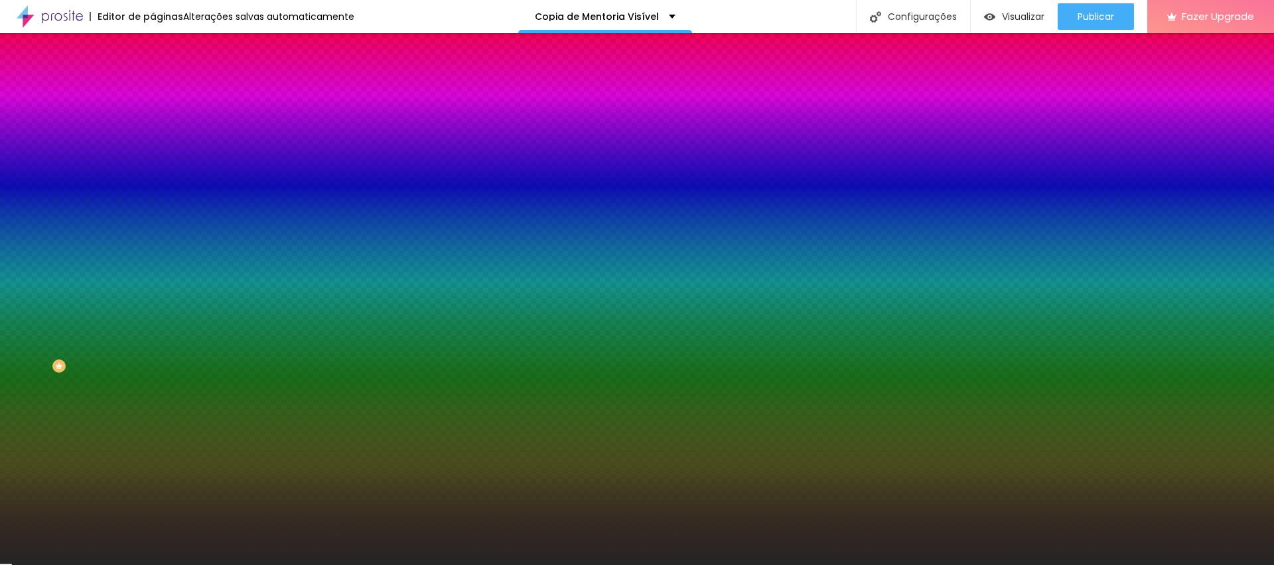
click at [153, 76] on img at bounding box center [159, 70] width 12 height 12
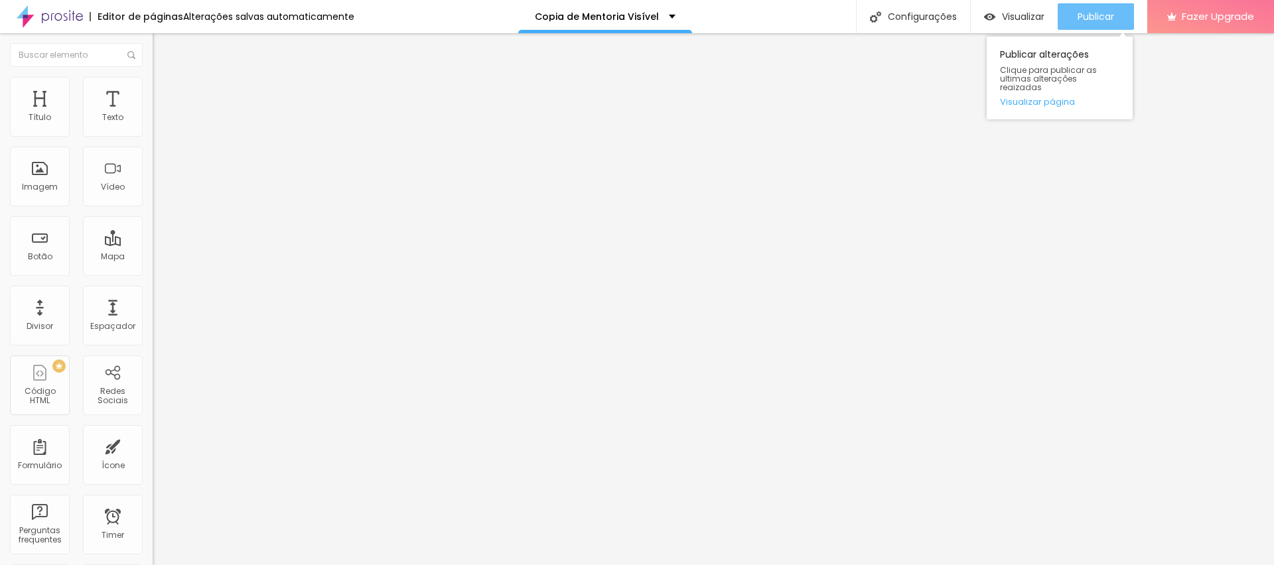
click at [1108, 15] on span "Publicar" at bounding box center [1096, 16] width 37 height 11
click at [1078, 22] on span "Publicar" at bounding box center [1096, 16] width 37 height 11
click at [1115, 17] on button "Publicar" at bounding box center [1096, 16] width 76 height 27
click at [165, 94] on span "Avançado" at bounding box center [187, 99] width 44 height 11
click at [153, 121] on img at bounding box center [157, 115] width 9 height 9
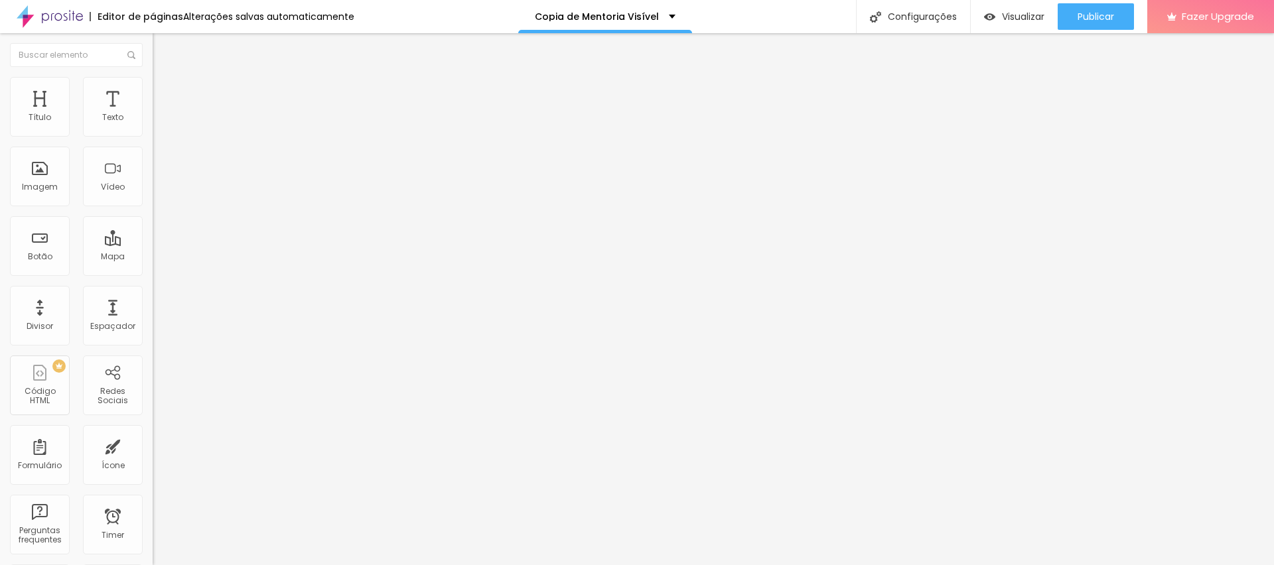
click at [153, 121] on img at bounding box center [157, 115] width 9 height 9
click at [165, 94] on span "Avançado" at bounding box center [187, 99] width 44 height 11
type input "45"
type input "40"
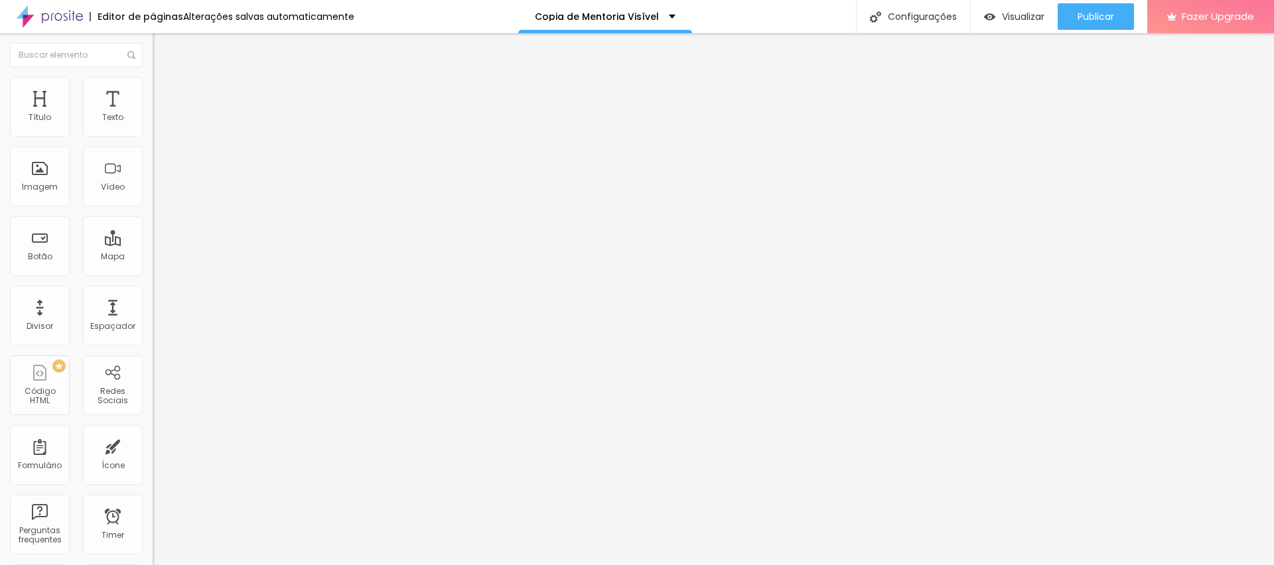
type input "40"
type input "35"
type input "30"
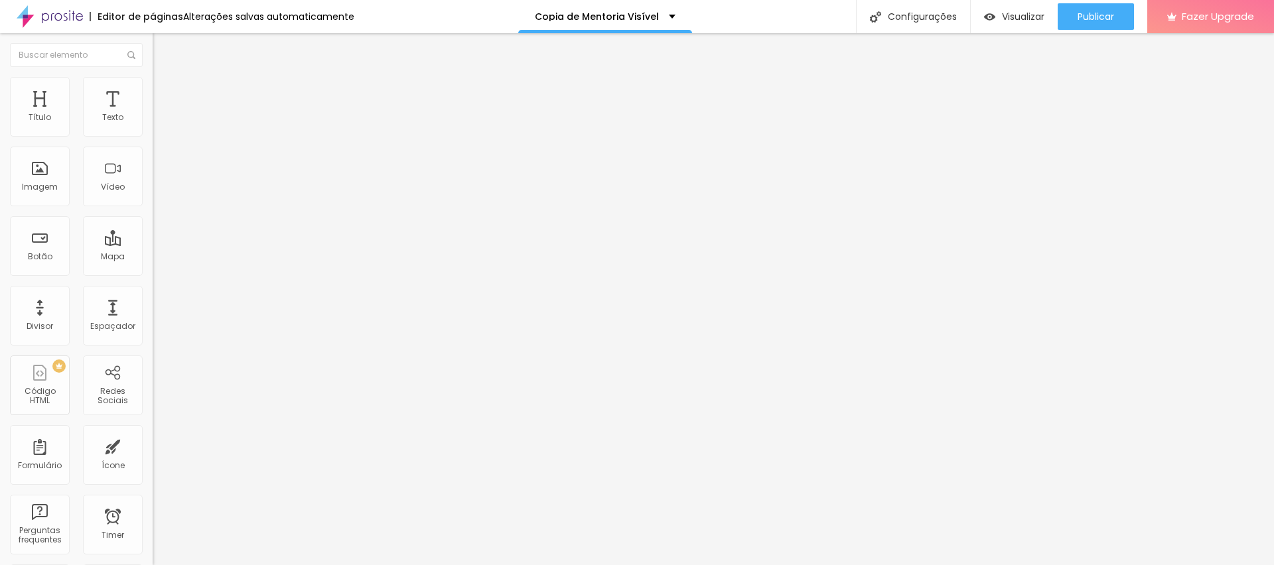
type input "25"
type input "20"
drag, startPoint x: 92, startPoint y: 131, endPoint x: 53, endPoint y: 131, distance: 38.5
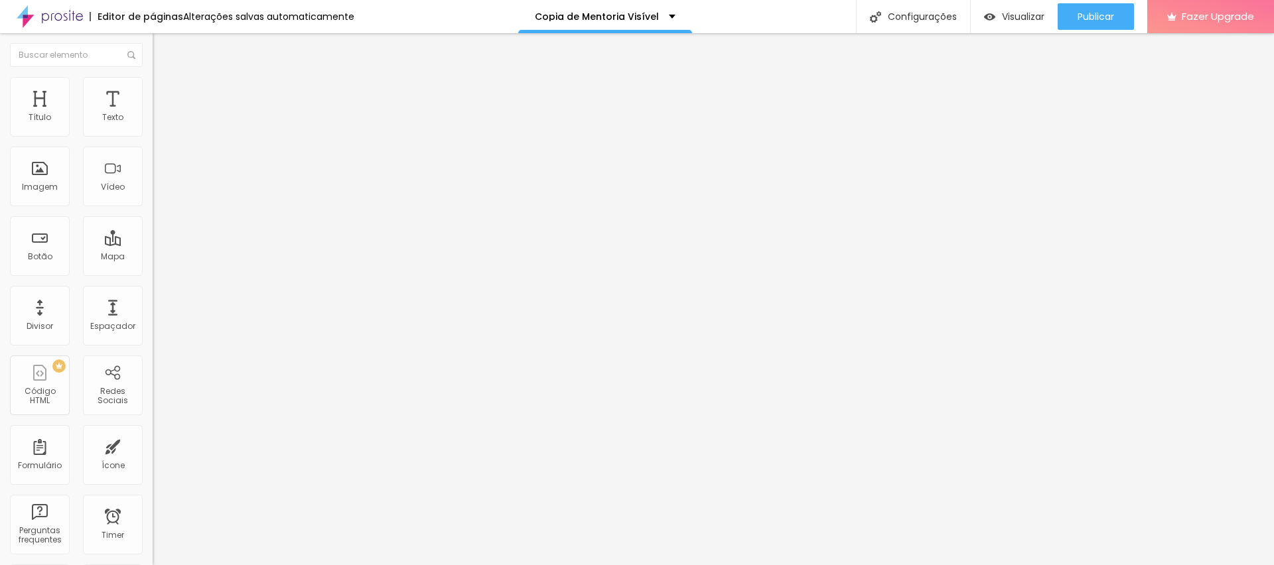
type input "20"
click at [153, 258] on input "range" at bounding box center [196, 263] width 86 height 11
click at [165, 94] on span "Avançado" at bounding box center [187, 99] width 44 height 11
type input "45"
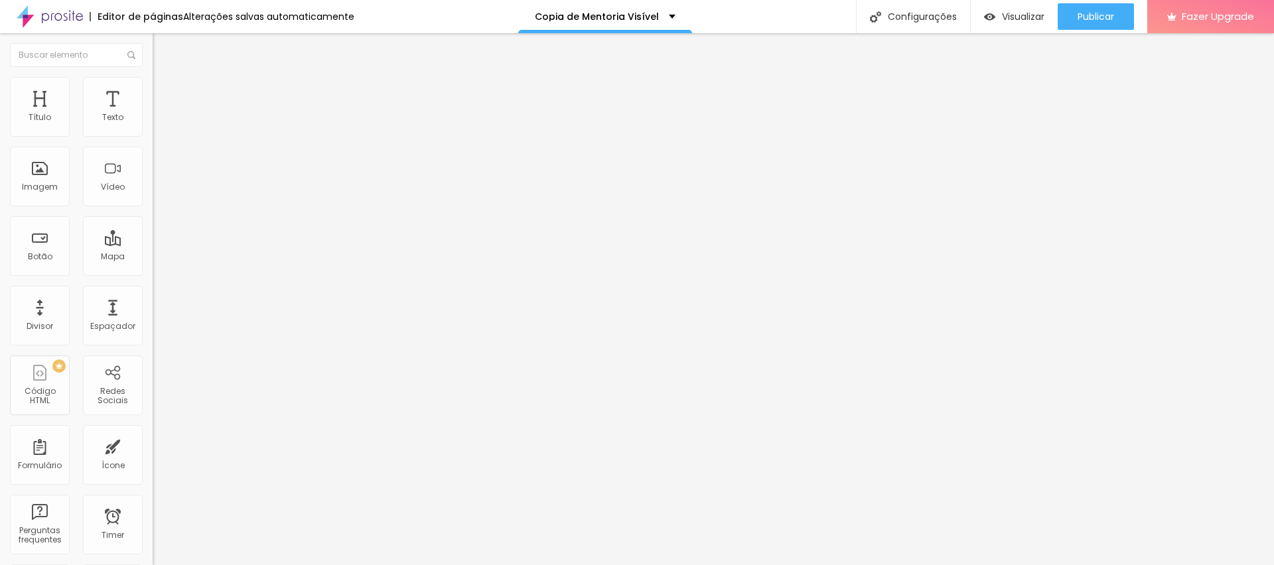
type input "20"
drag, startPoint x: 86, startPoint y: 130, endPoint x: 54, endPoint y: 130, distance: 31.2
type input "20"
click at [153, 258] on input "range" at bounding box center [196, 263] width 86 height 11
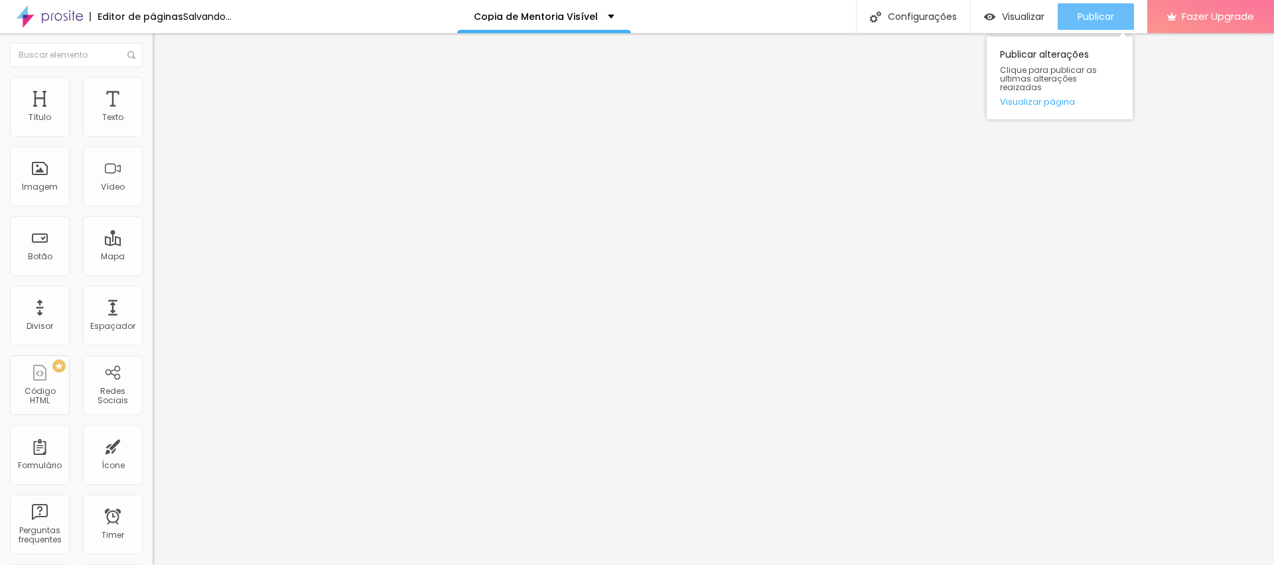
click at [1089, 9] on div "Publicar" at bounding box center [1096, 16] width 37 height 27
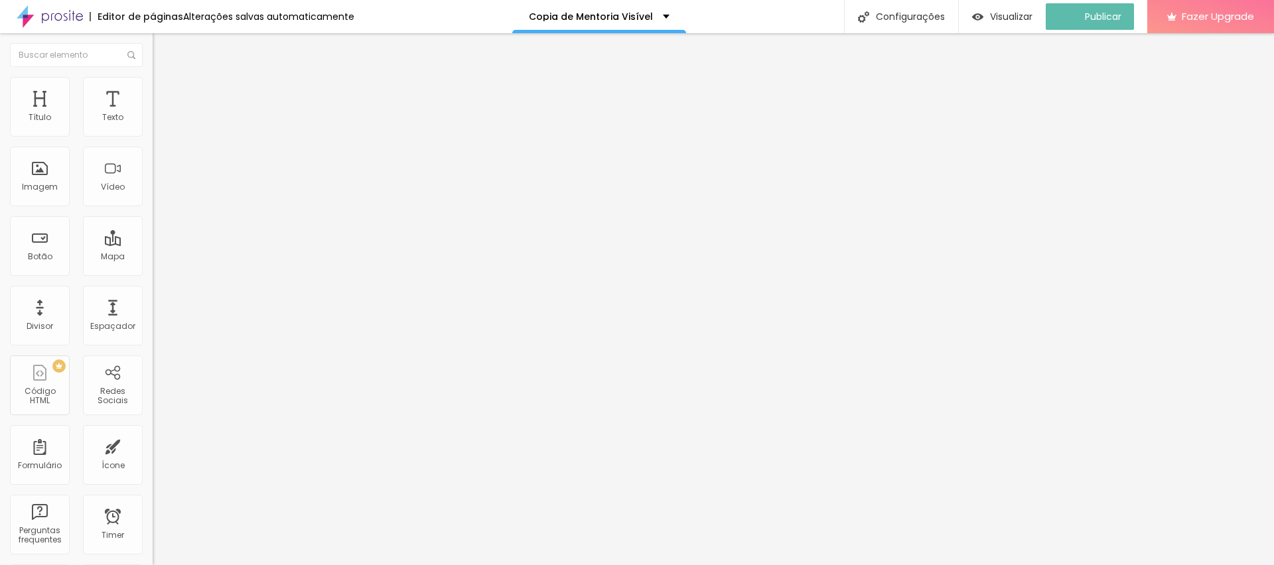
click at [153, 81] on img at bounding box center [159, 83] width 12 height 12
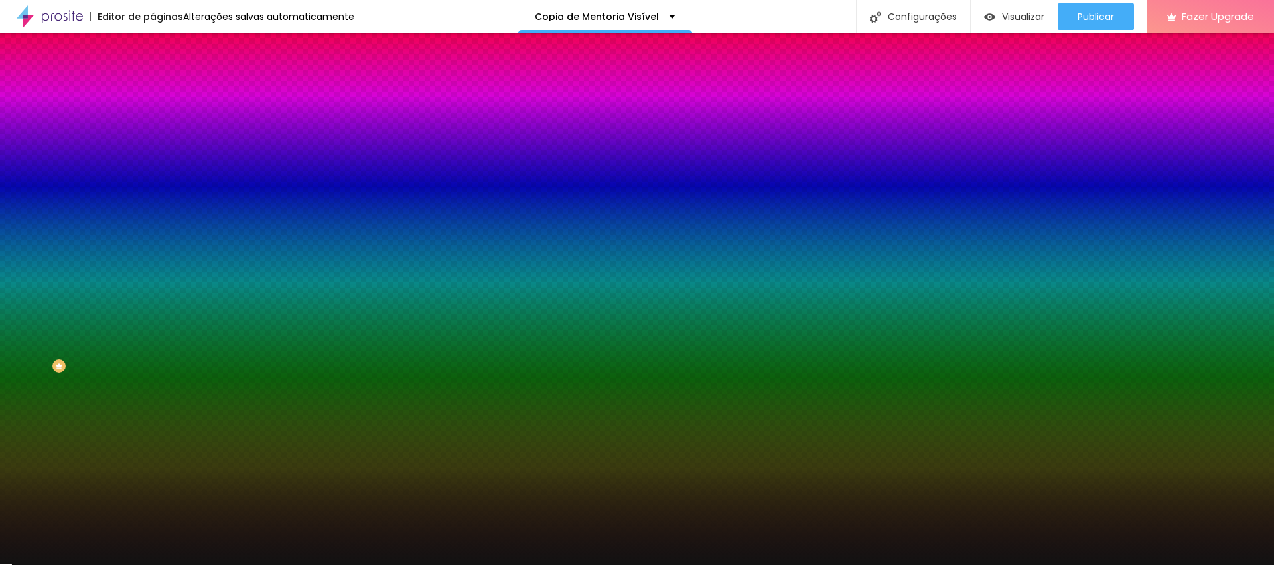
click at [153, 90] on li "Avançado" at bounding box center [229, 96] width 153 height 13
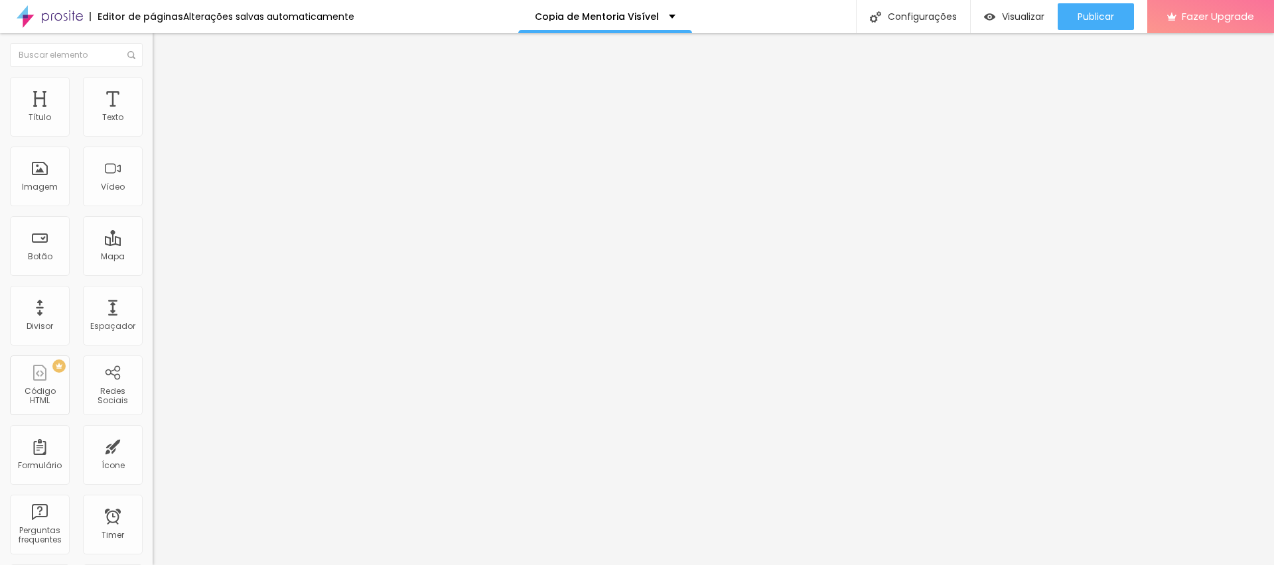
click at [153, 90] on img at bounding box center [159, 96] width 12 height 12
click at [153, 86] on li "Estilo" at bounding box center [229, 83] width 153 height 13
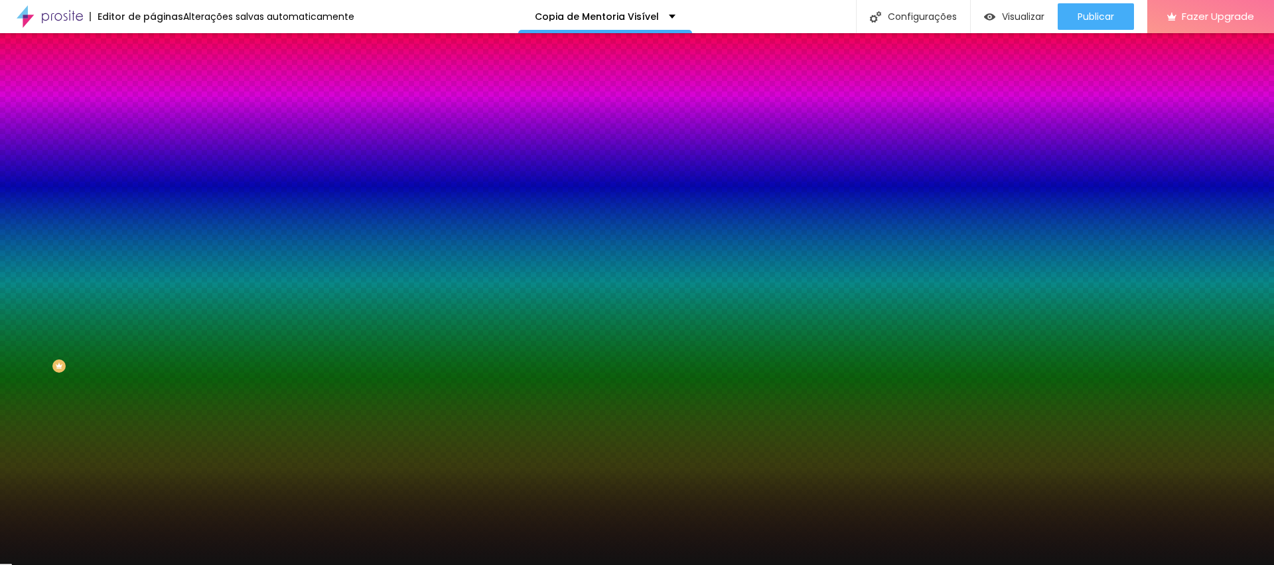
click at [153, 77] on li "Conteúdo" at bounding box center [229, 70] width 153 height 13
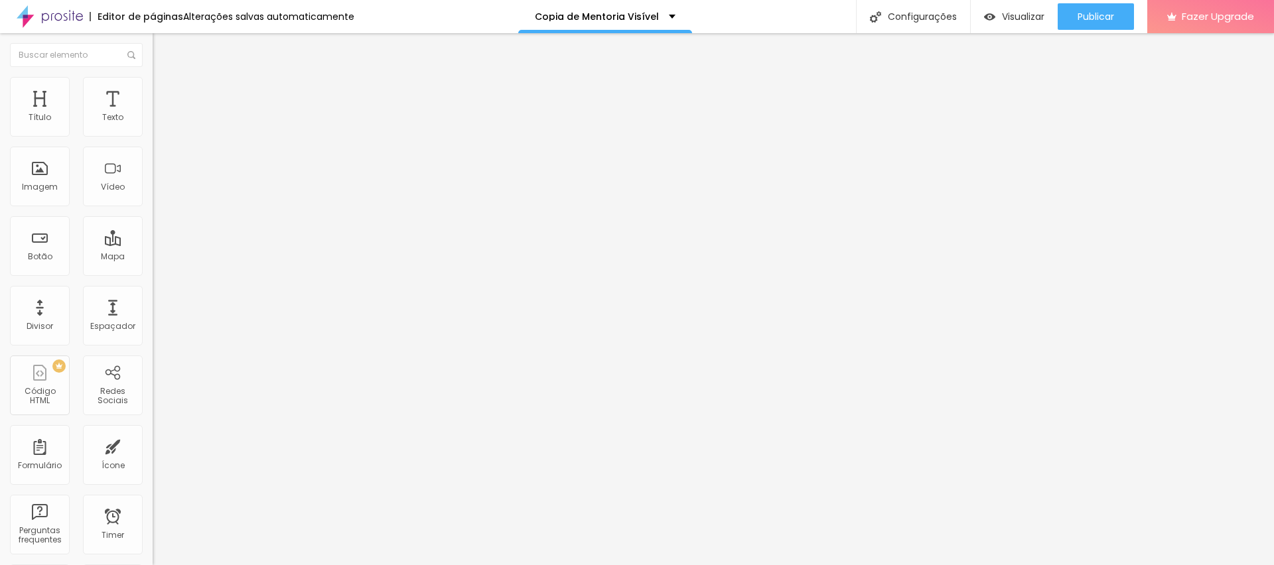
click at [165, 94] on span "Avançado" at bounding box center [187, 99] width 44 height 11
type input "0"
drag, startPoint x: 84, startPoint y: 127, endPoint x: 0, endPoint y: 123, distance: 83.7
type input "0"
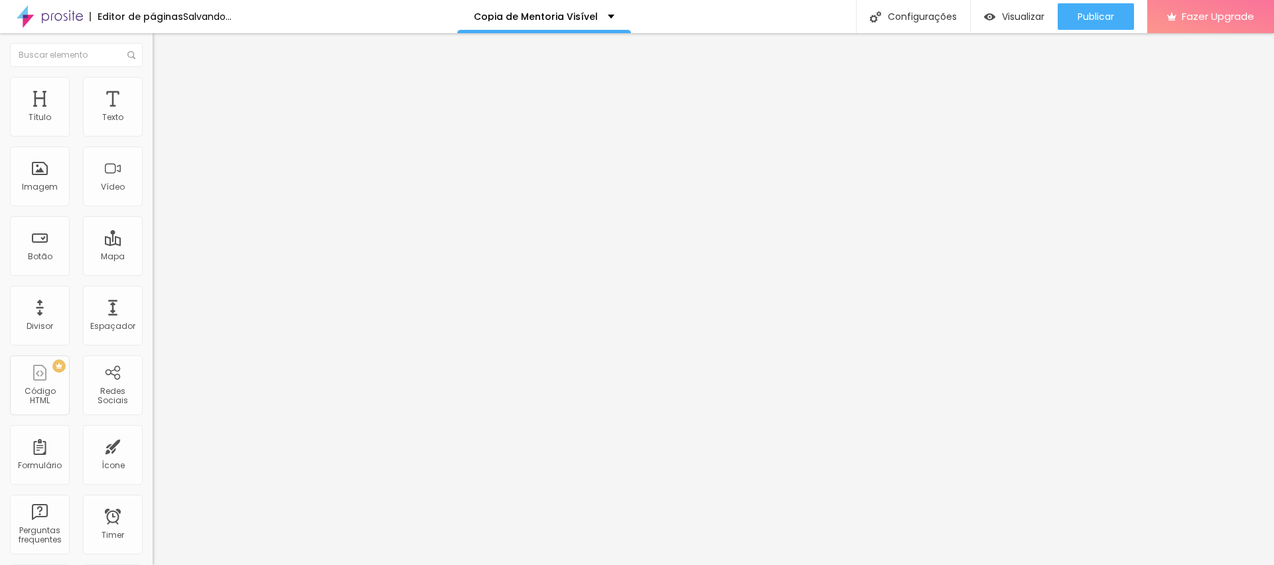
click at [153, 258] on input "range" at bounding box center [196, 263] width 86 height 11
click at [153, 76] on img at bounding box center [159, 70] width 12 height 12
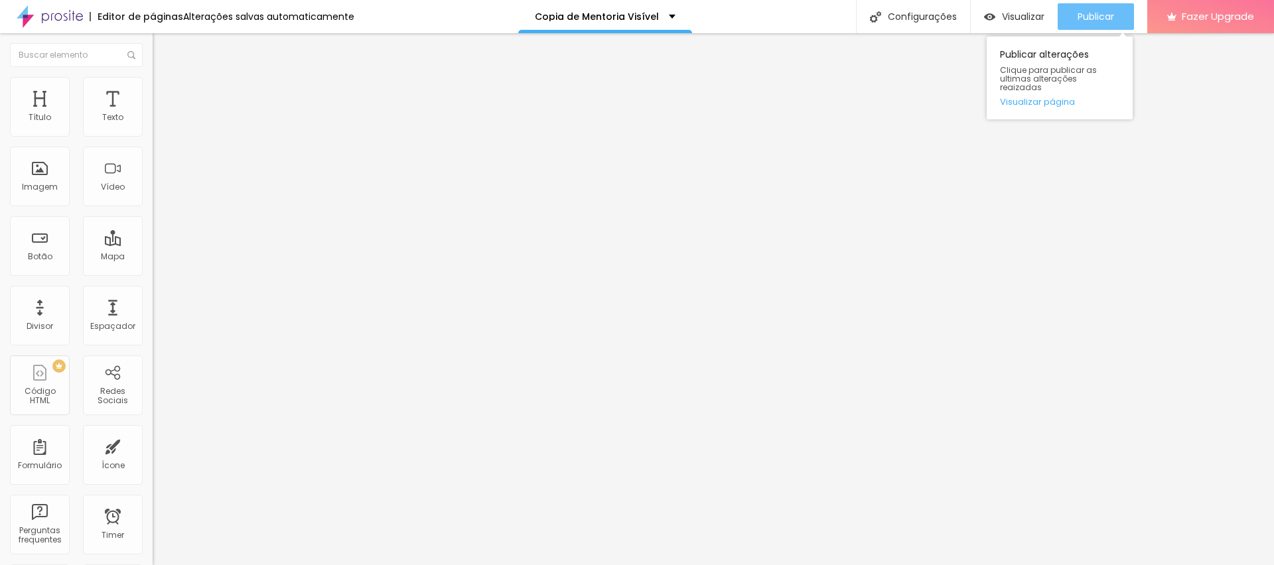
click at [1102, 18] on span "Publicar" at bounding box center [1096, 16] width 37 height 11
click at [153, 127] on button "button" at bounding box center [162, 120] width 19 height 14
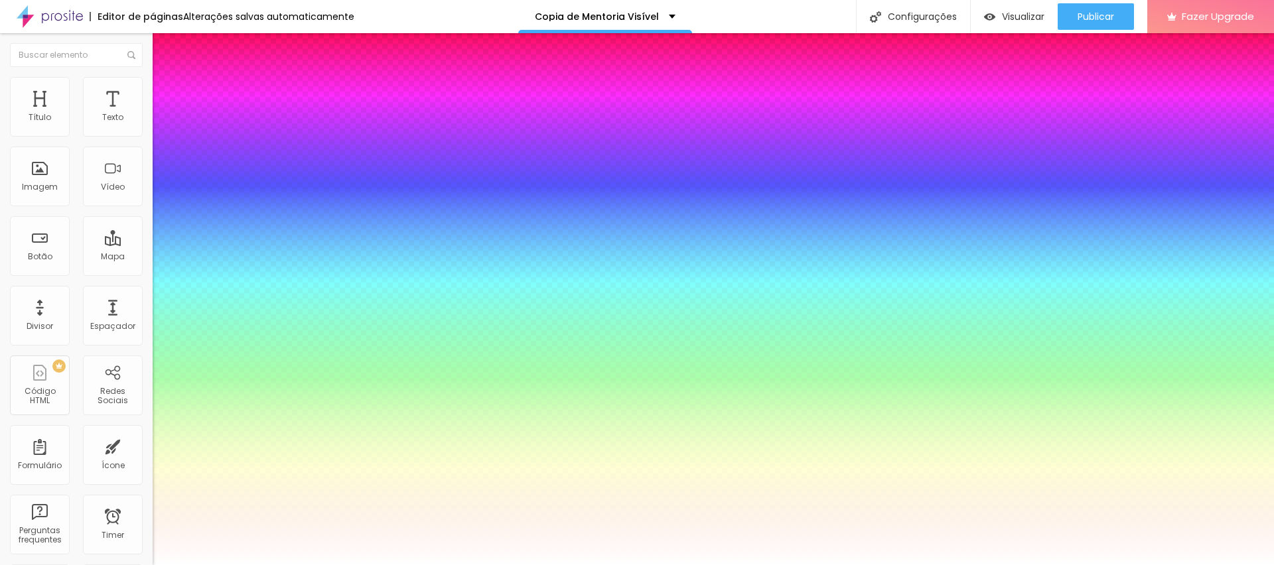
type input "1"
type input "17"
type input "1"
type input "16"
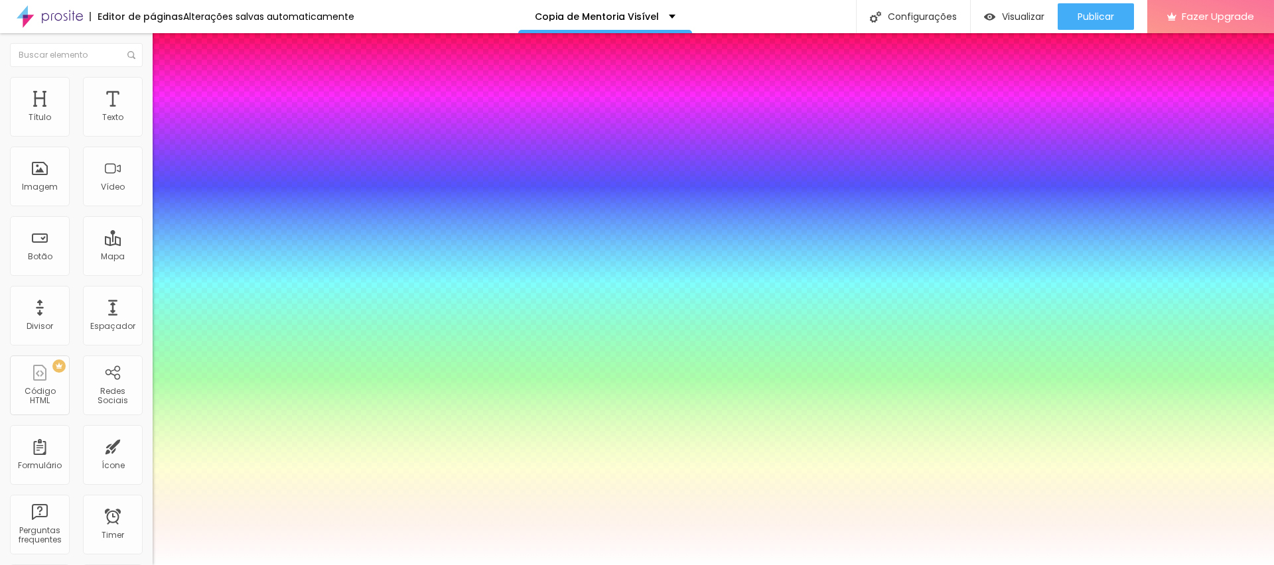
type input "16"
type input "1"
type input "15"
type input "1"
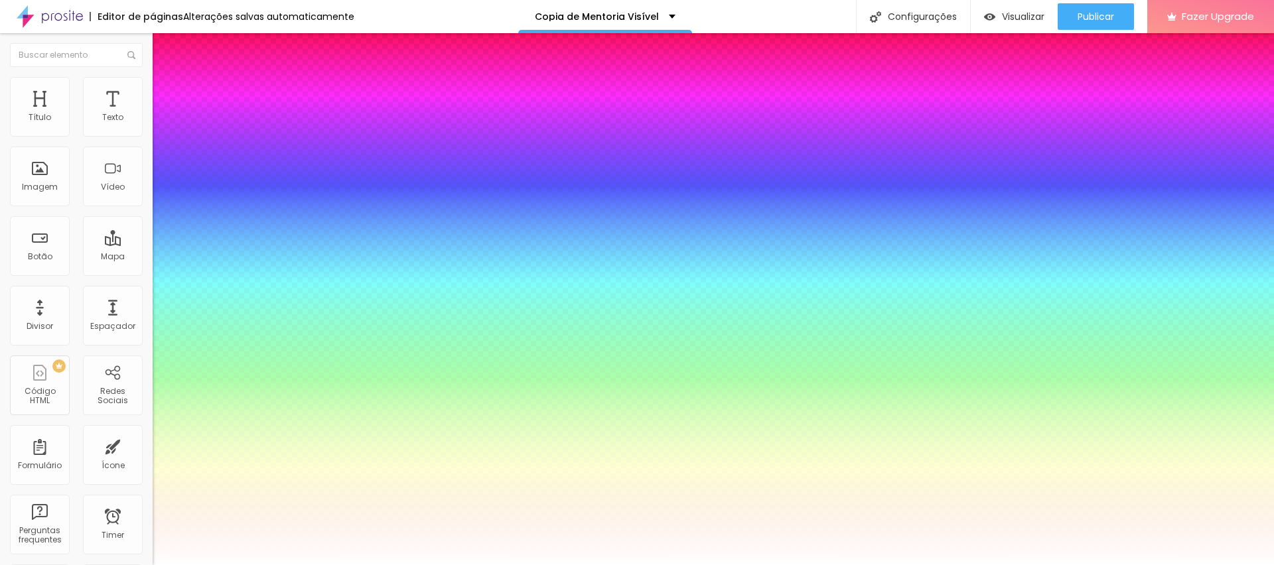
type input "16"
type input "1"
type input "16"
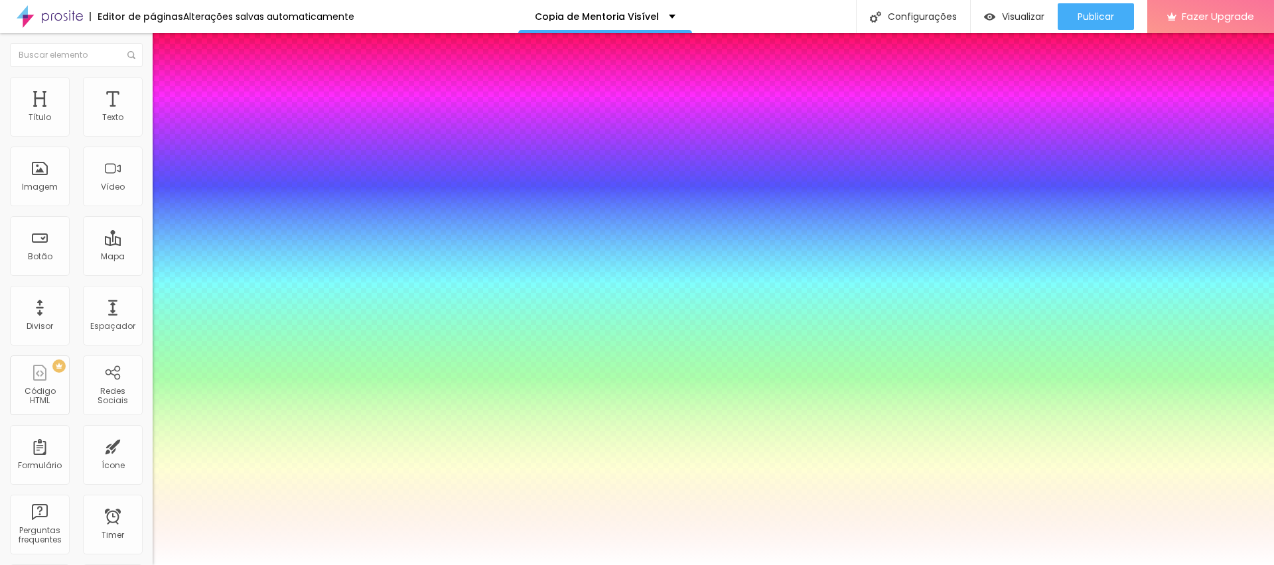
click at [867, 565] on div at bounding box center [637, 565] width 1274 height 0
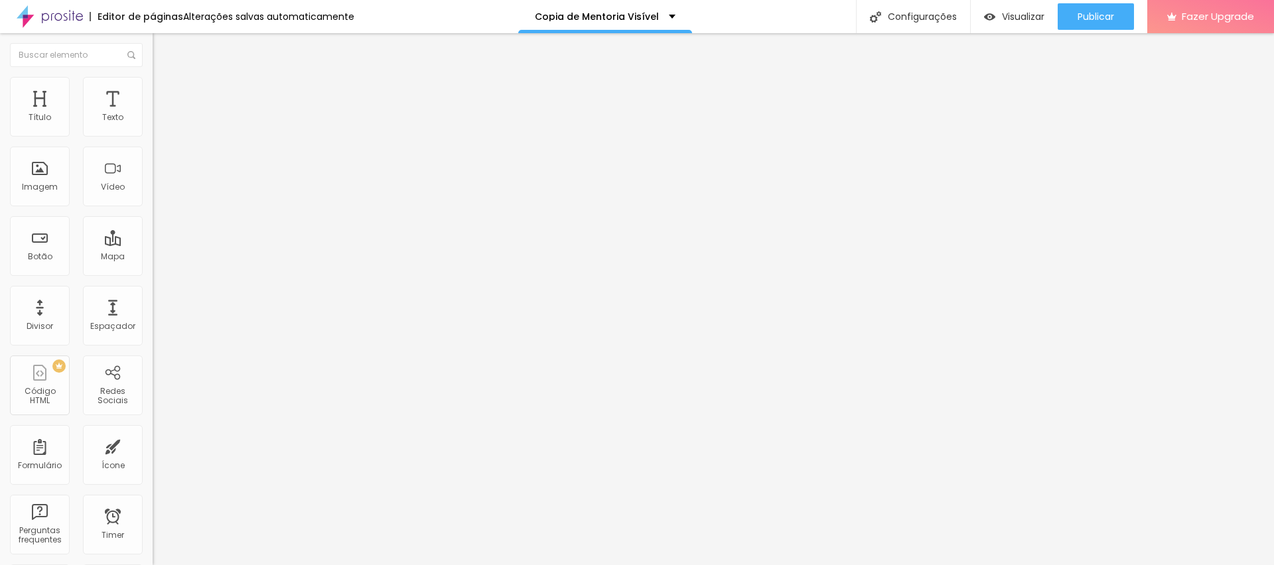
click at [153, 127] on button "button" at bounding box center [162, 120] width 19 height 14
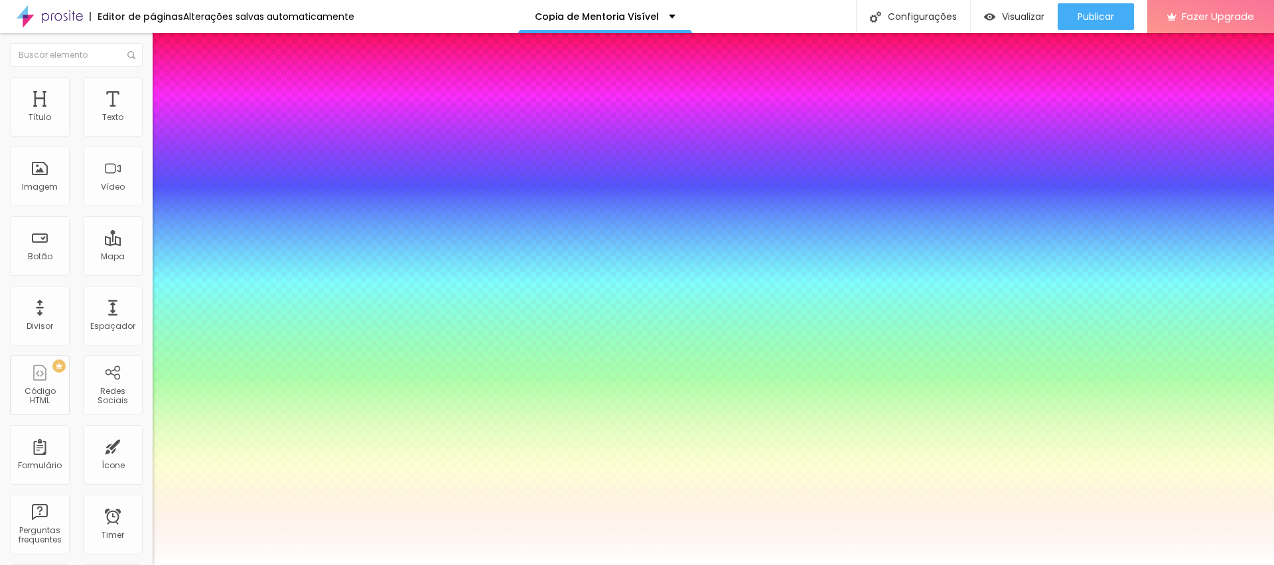
type input "1"
select select "[PERSON_NAME]"
type input "0"
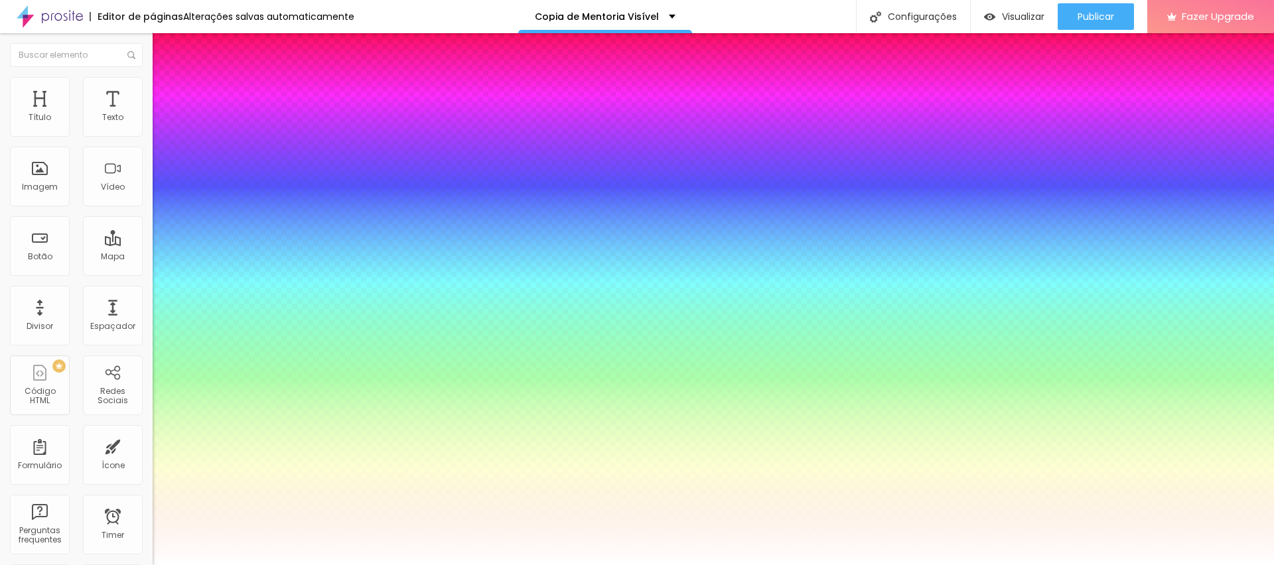
drag, startPoint x: 171, startPoint y: 288, endPoint x: 142, endPoint y: 287, distance: 29.2
type input "0"
type input "1.2"
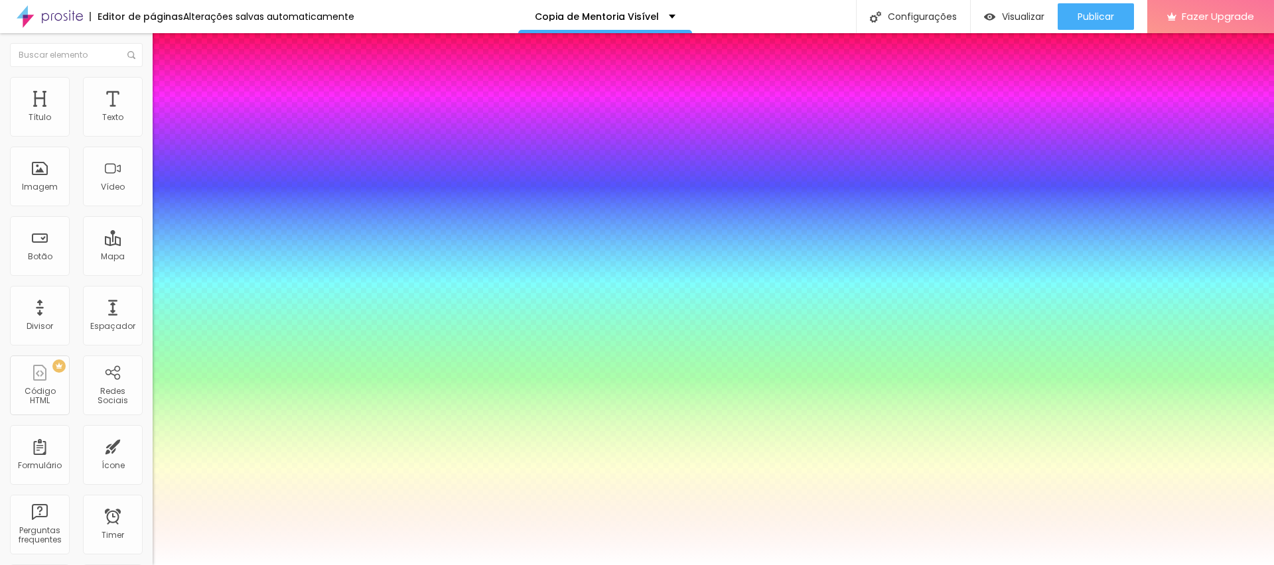
type input "0.5"
type input "0.7"
type input "0.8"
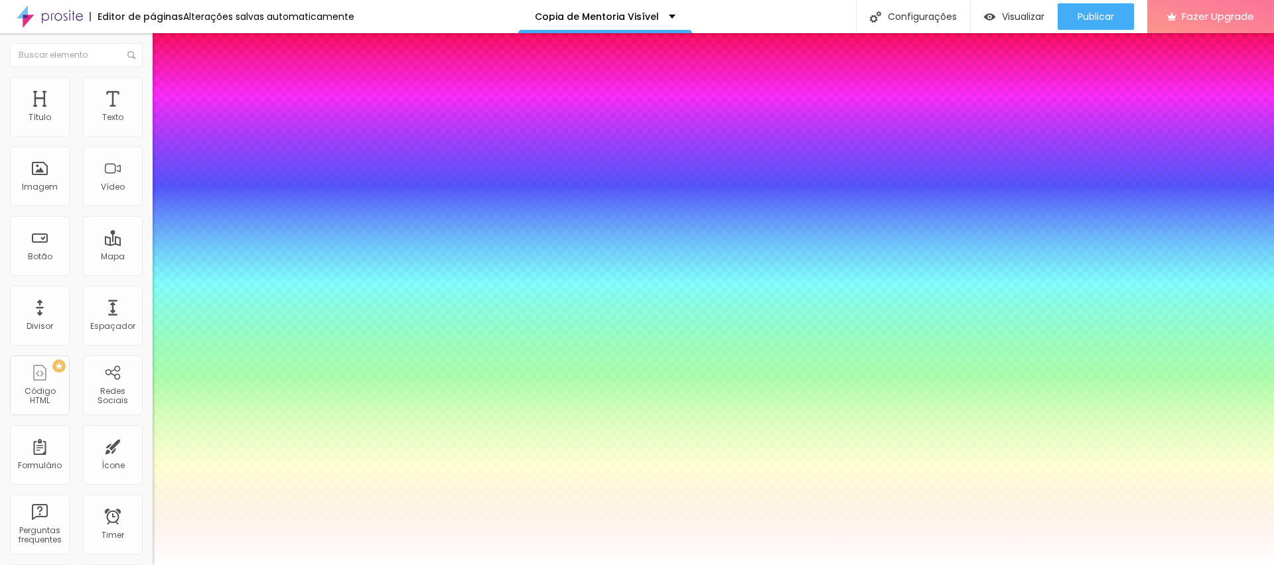
type input "0.8"
drag, startPoint x: 175, startPoint y: 224, endPoint x: 208, endPoint y: 224, distance: 33.2
drag, startPoint x: 212, startPoint y: 227, endPoint x: 273, endPoint y: 228, distance: 61.7
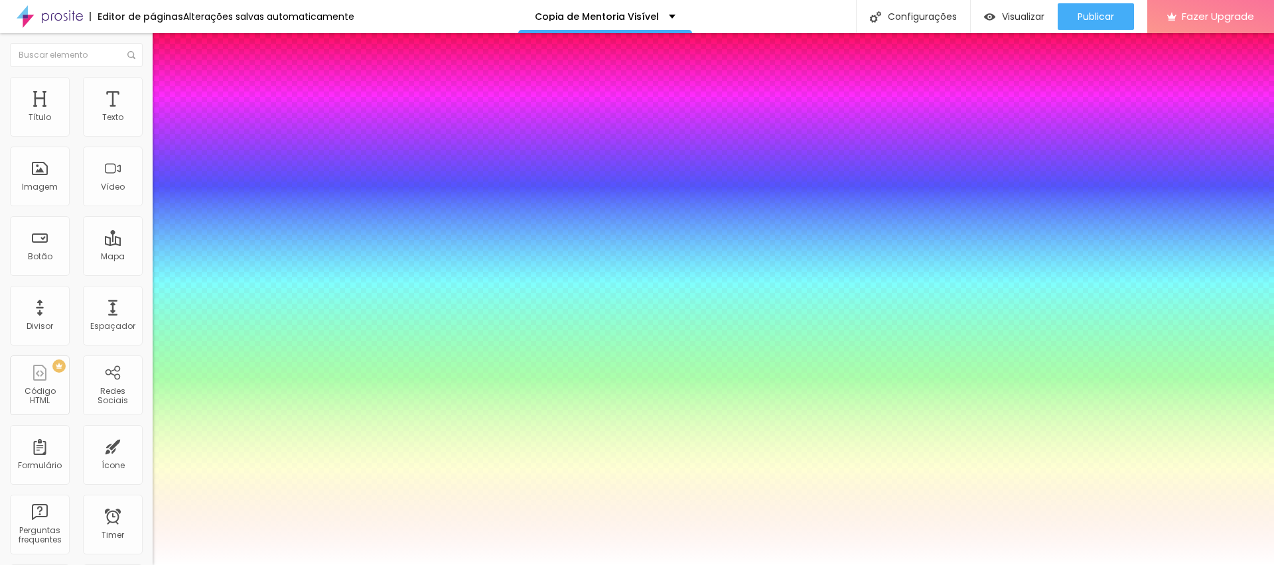
click at [845, 565] on div at bounding box center [637, 565] width 1274 height 0
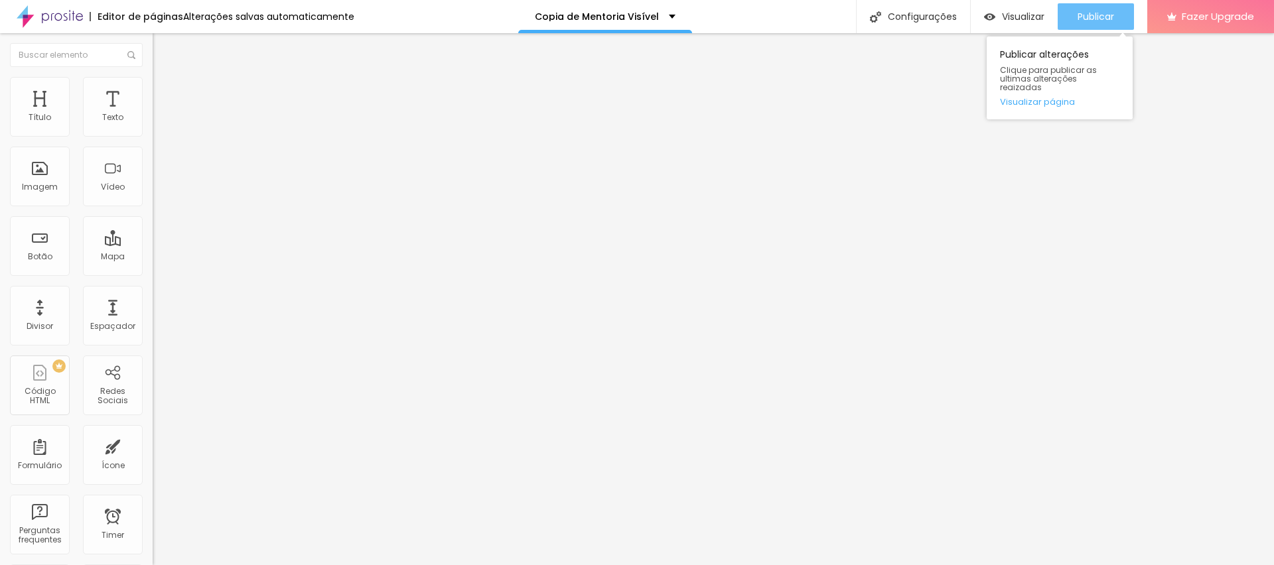
click at [1106, 7] on div "Publicar" at bounding box center [1096, 16] width 37 height 27
click at [1094, 25] on div "Publicar" at bounding box center [1096, 16] width 37 height 27
click at [153, 127] on button "button" at bounding box center [162, 120] width 19 height 14
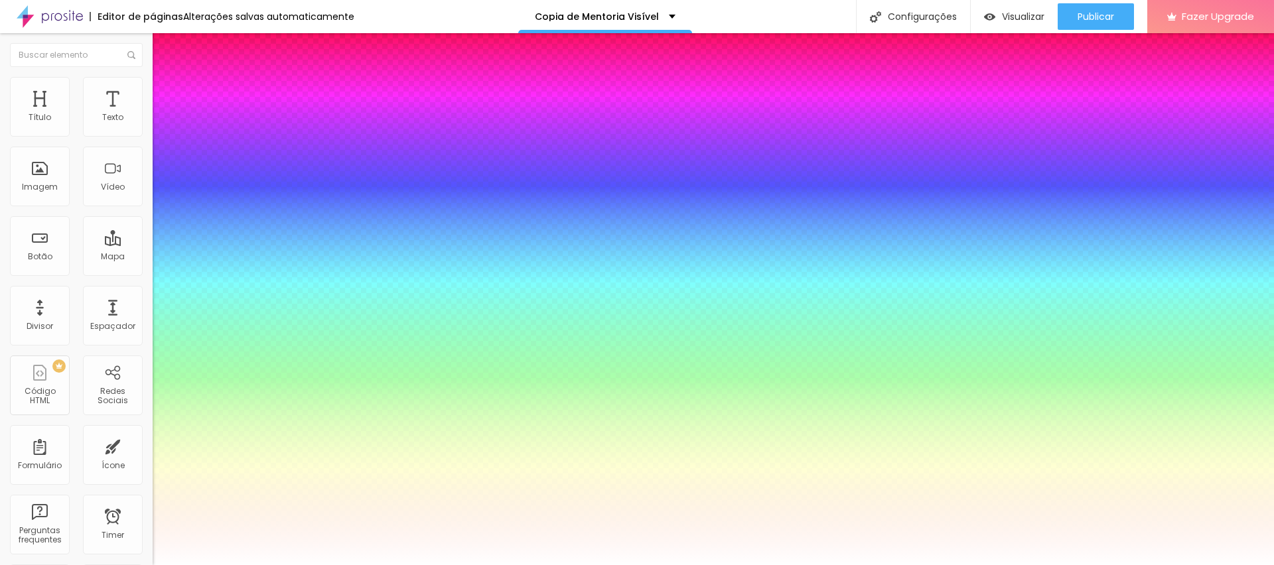
type input "1"
type input "1.4"
type input "1"
type input "1.3"
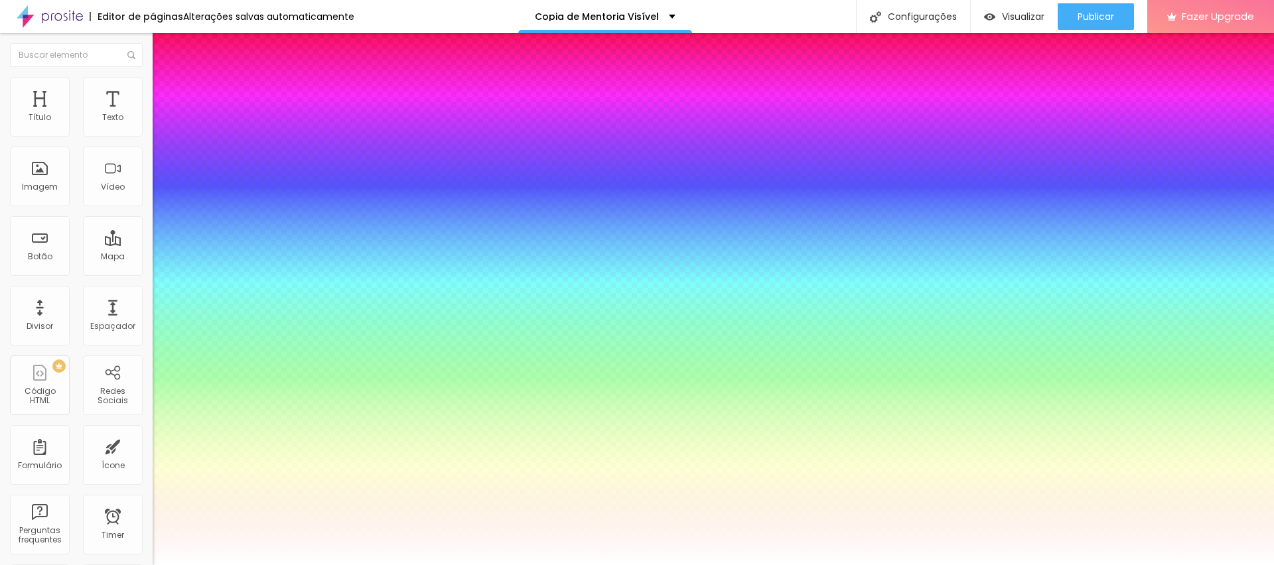
type input "1.3"
type input "1"
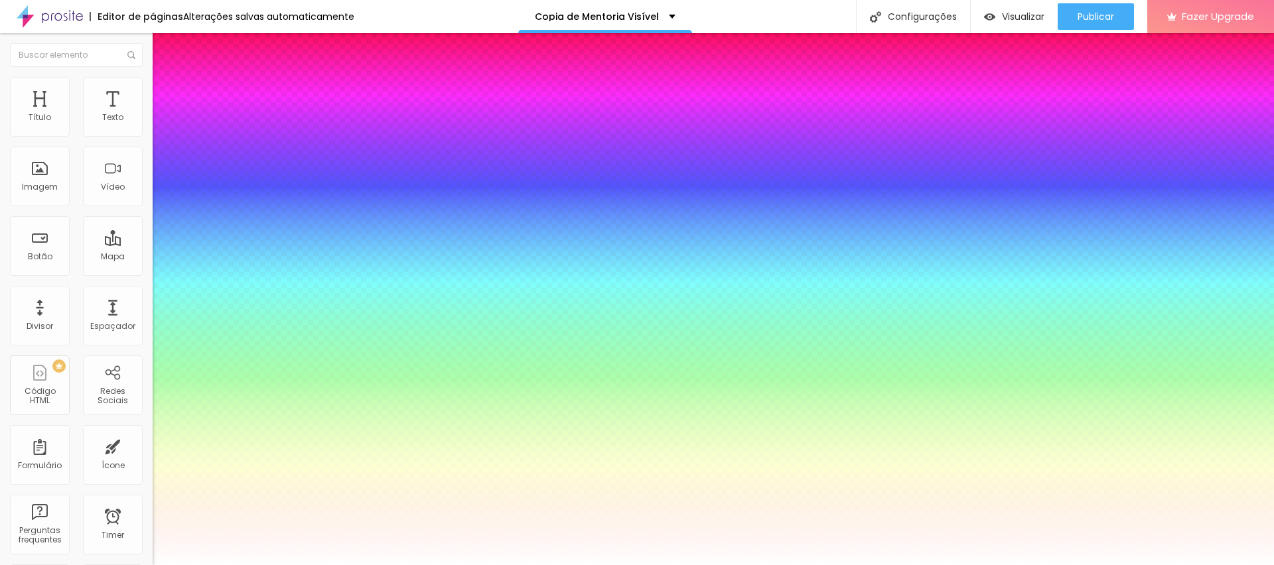
type input "0.9"
type input "1"
type input "0.8"
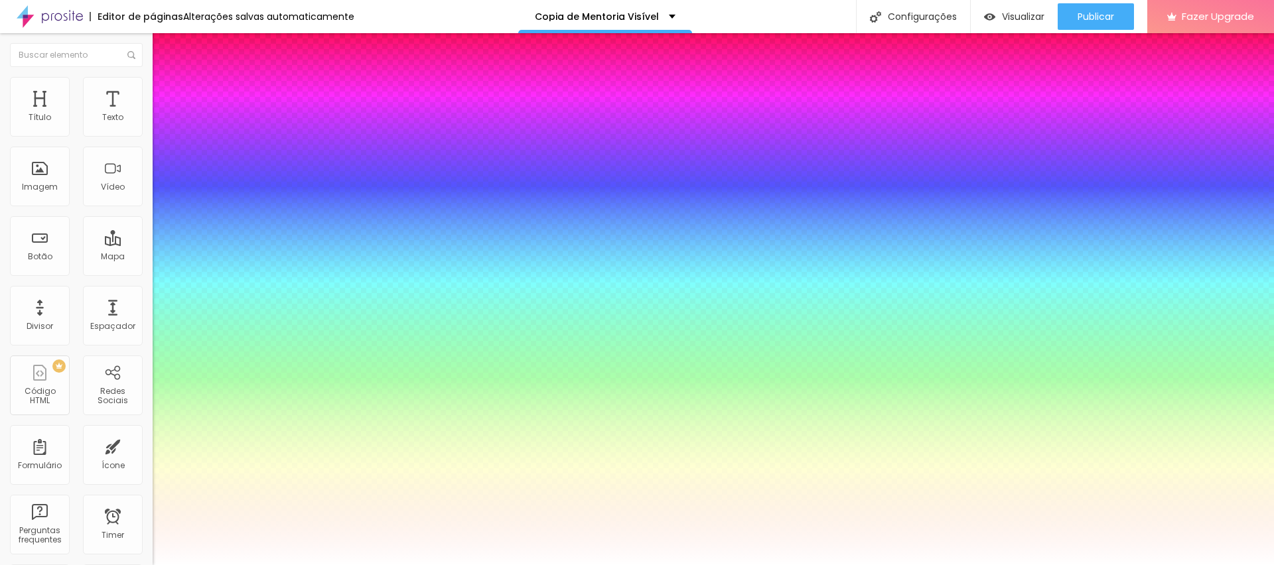
type input "1"
type input "0.6"
type input "1"
type input "0.5"
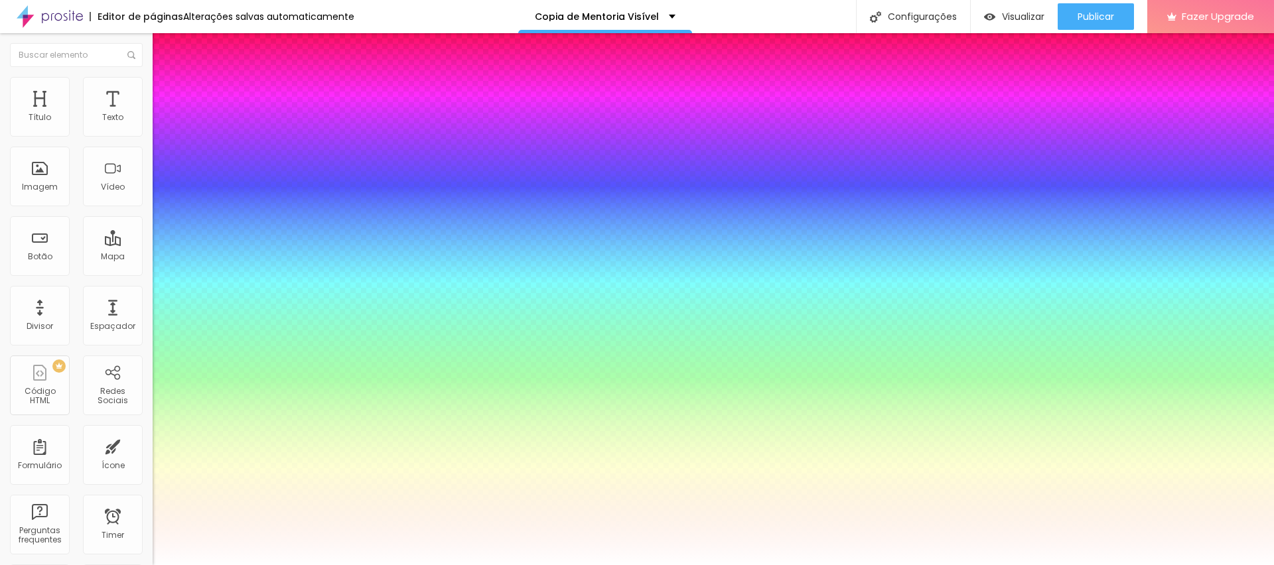
type input "0.5"
drag, startPoint x: 228, startPoint y: 320, endPoint x: 137, endPoint y: 319, distance: 90.3
type input "0.5"
type input "1"
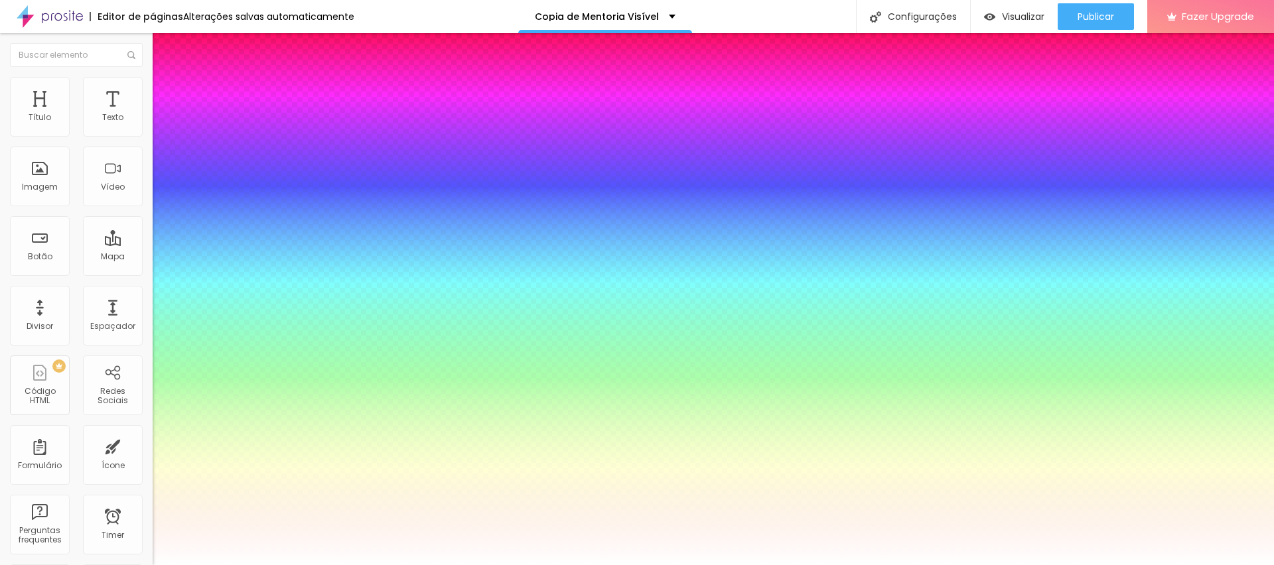
click at [861, 565] on div at bounding box center [637, 565] width 1274 height 0
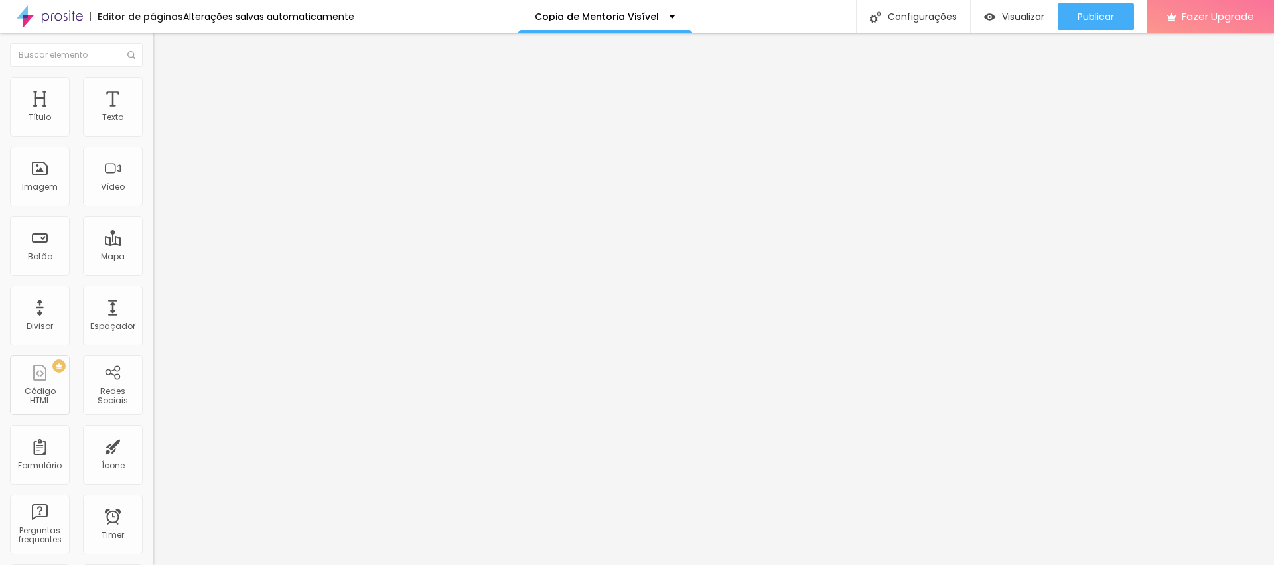
click at [153, 127] on button "button" at bounding box center [162, 120] width 19 height 14
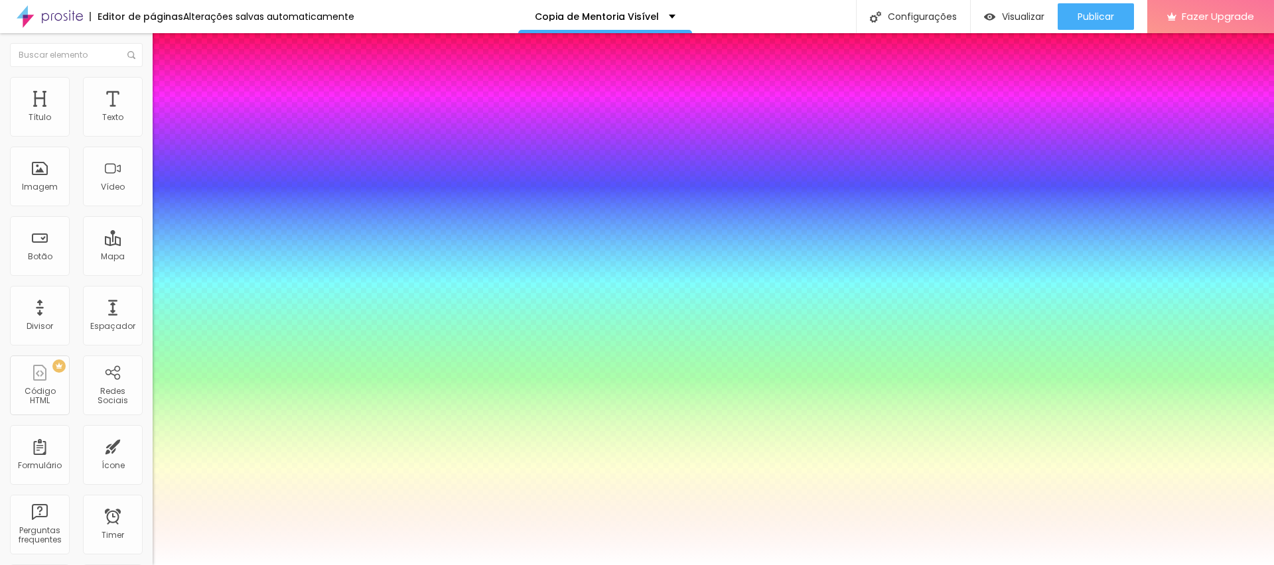
type input "1"
type input "1.4"
type input "1"
type input "0.5"
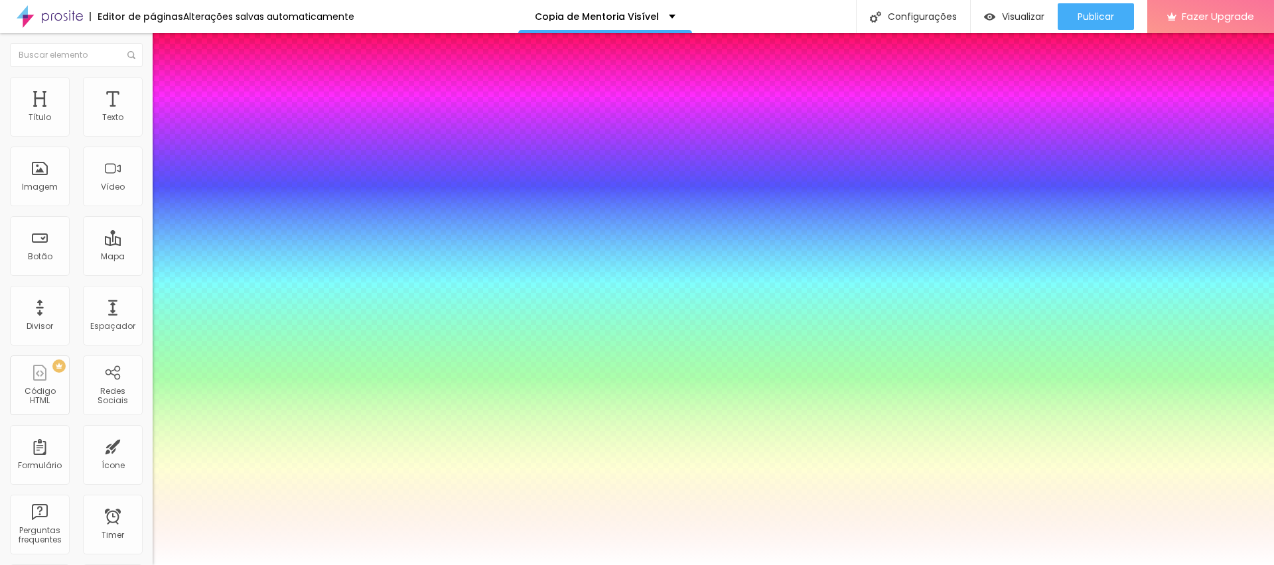
type input "0.5"
drag, startPoint x: 230, startPoint y: 319, endPoint x: 61, endPoint y: 319, distance: 168.6
type input "0.5"
type input "1"
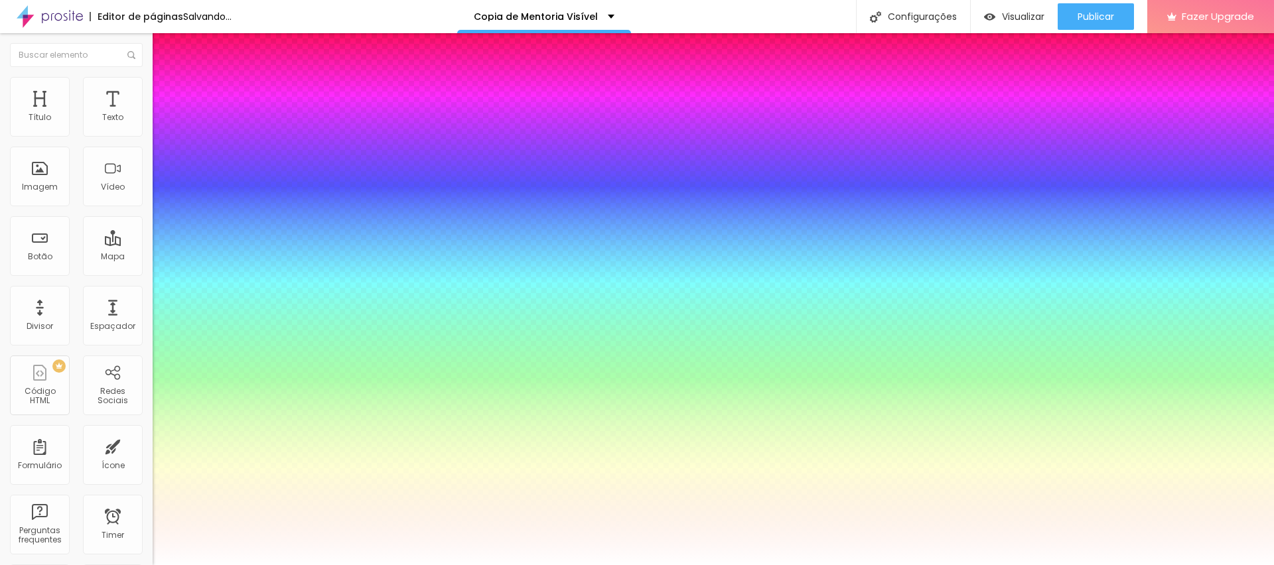
click at [783, 565] on div at bounding box center [637, 565] width 1274 height 0
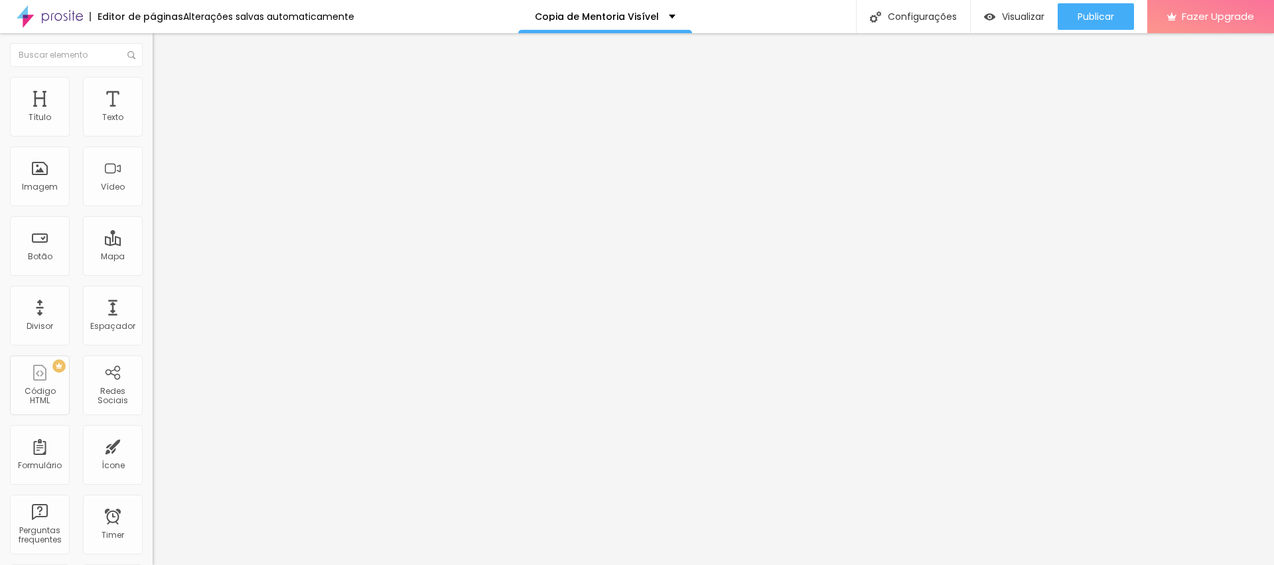
click at [153, 131] on img at bounding box center [157, 126] width 9 height 9
click at [153, 127] on button "button" at bounding box center [162, 120] width 19 height 14
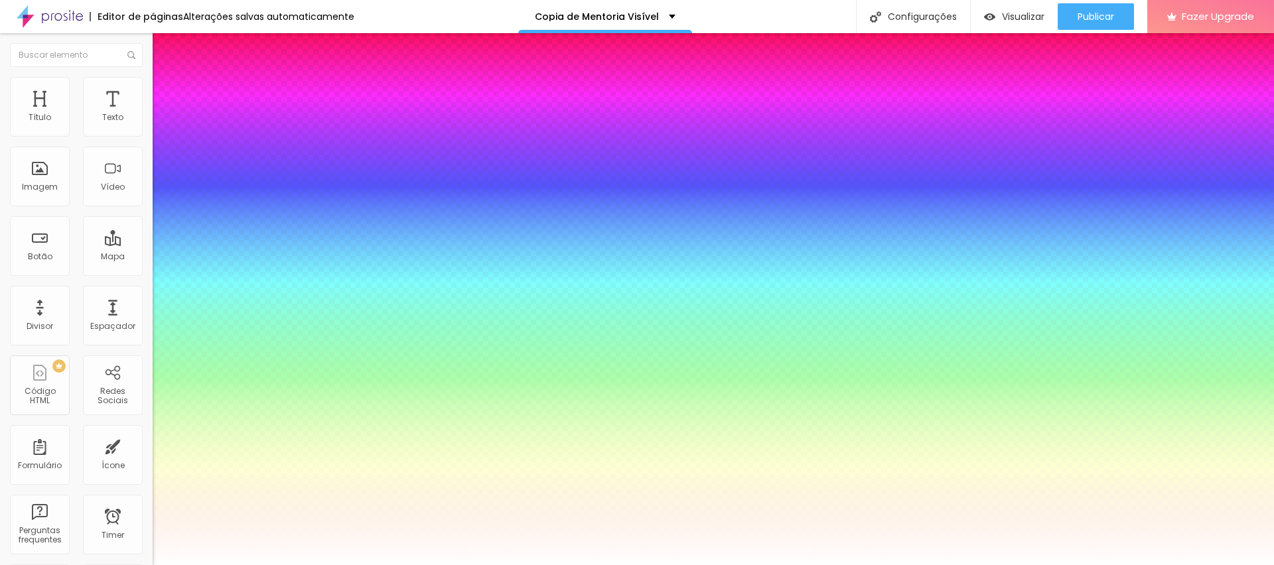
type input "1"
type input "16"
type input "1"
type input "13"
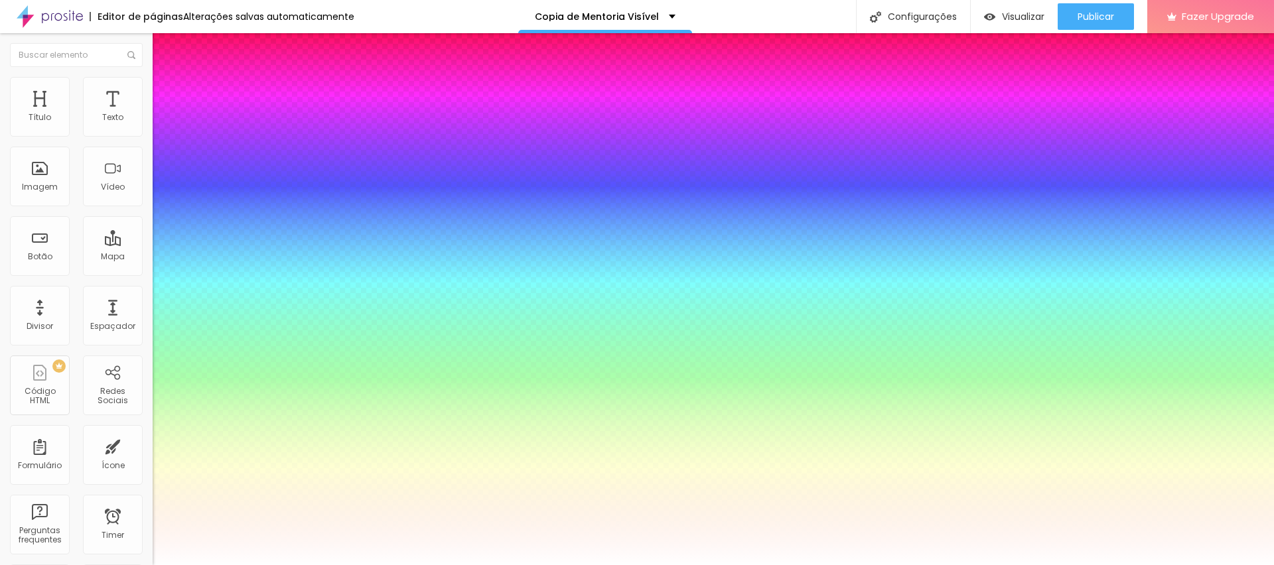
type input "13"
type input "1"
type input "14"
type input "1"
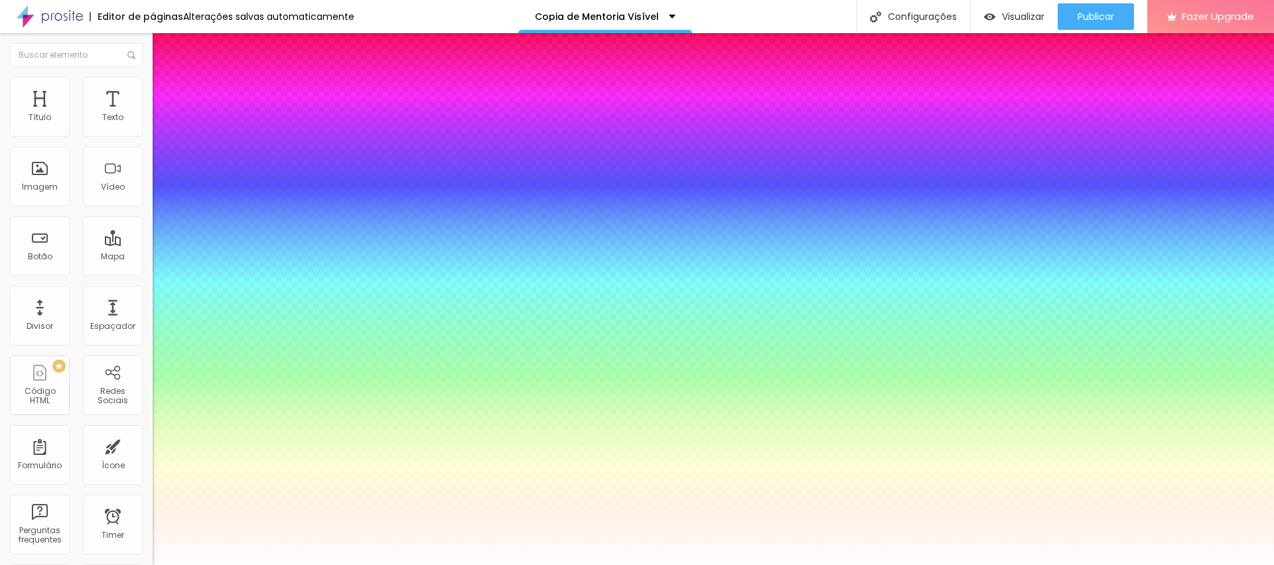
type input "15"
type input "1"
type input "16"
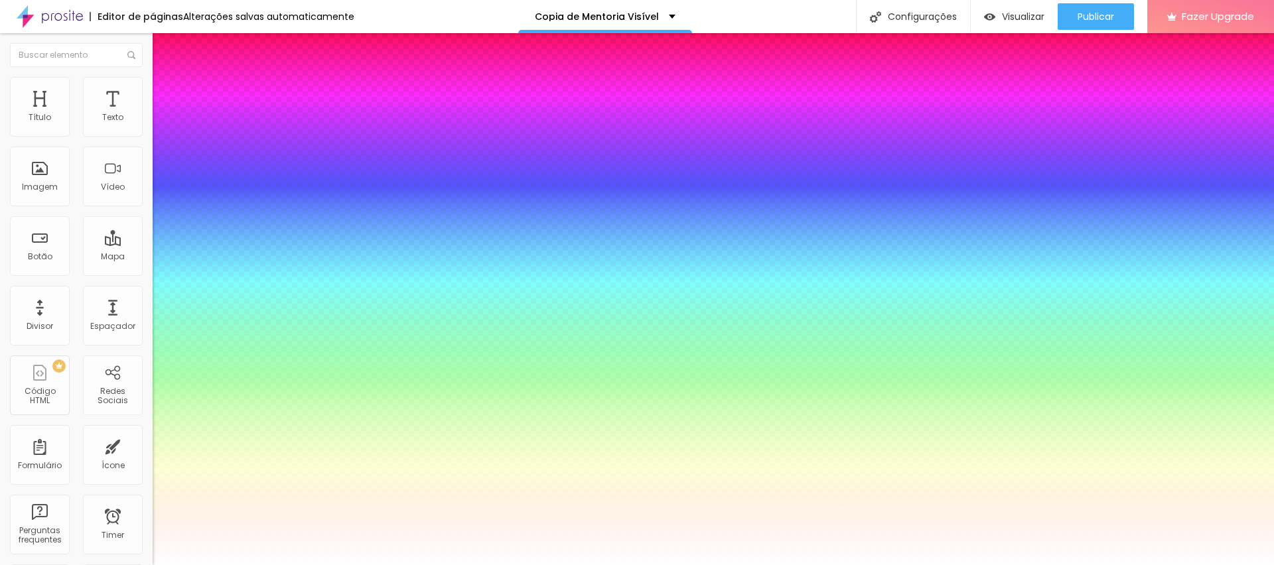
type input "16"
type input "1"
type input "16"
type input "1"
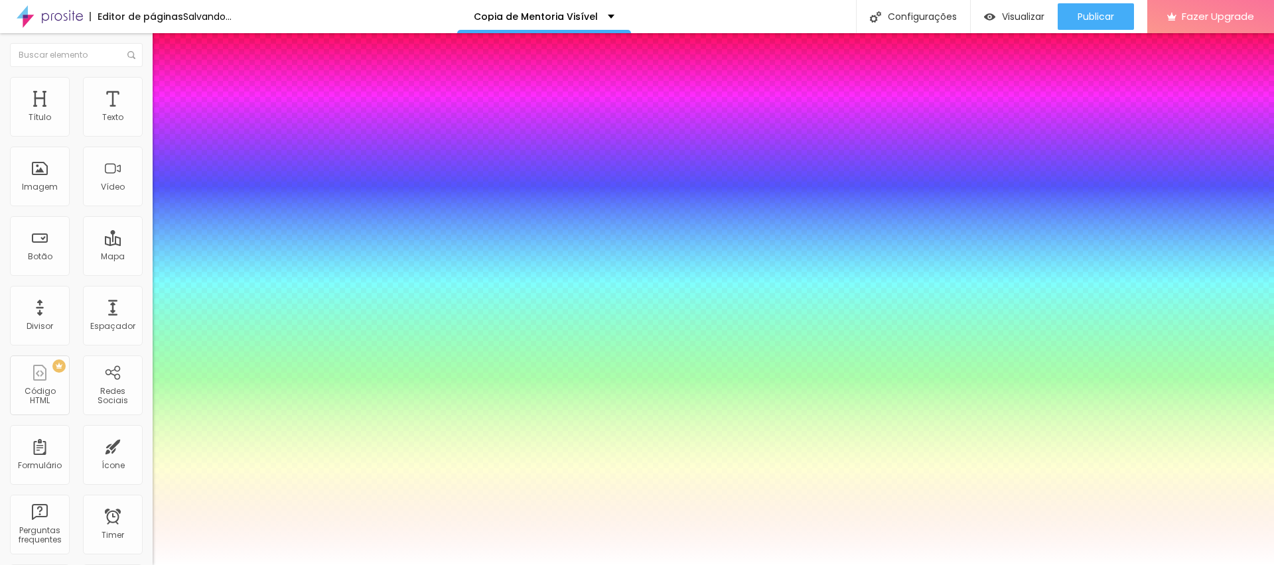
select select "Oswald"
type input "1"
click at [858, 565] on div at bounding box center [637, 565] width 1274 height 0
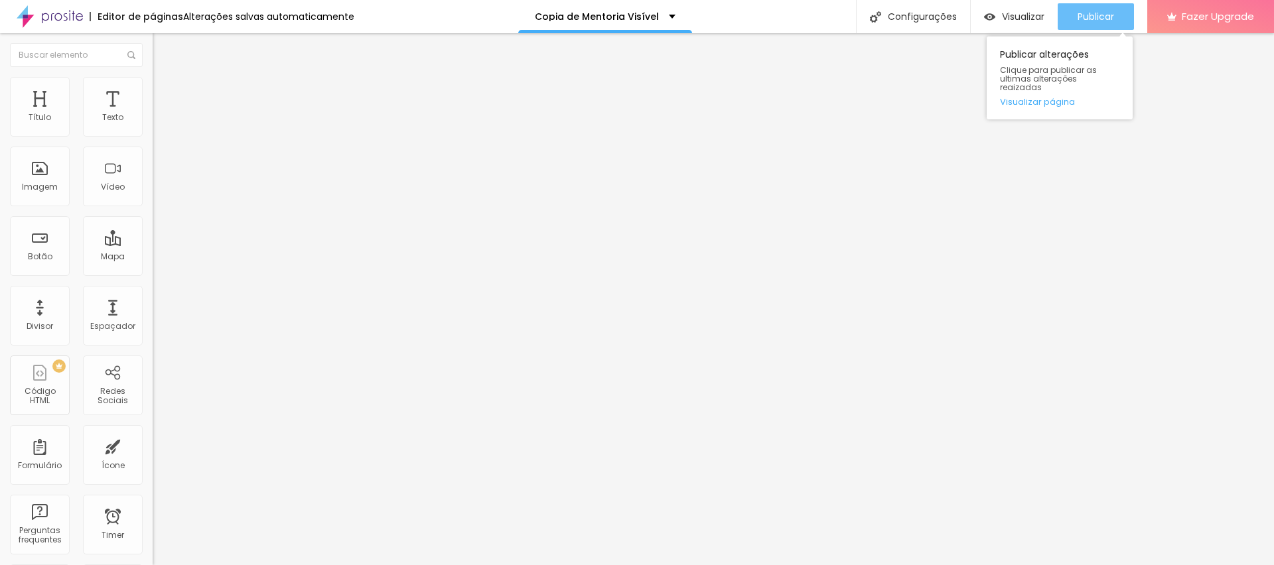
click at [1092, 11] on span "Publicar" at bounding box center [1096, 16] width 37 height 11
click at [153, 127] on button "button" at bounding box center [162, 120] width 19 height 14
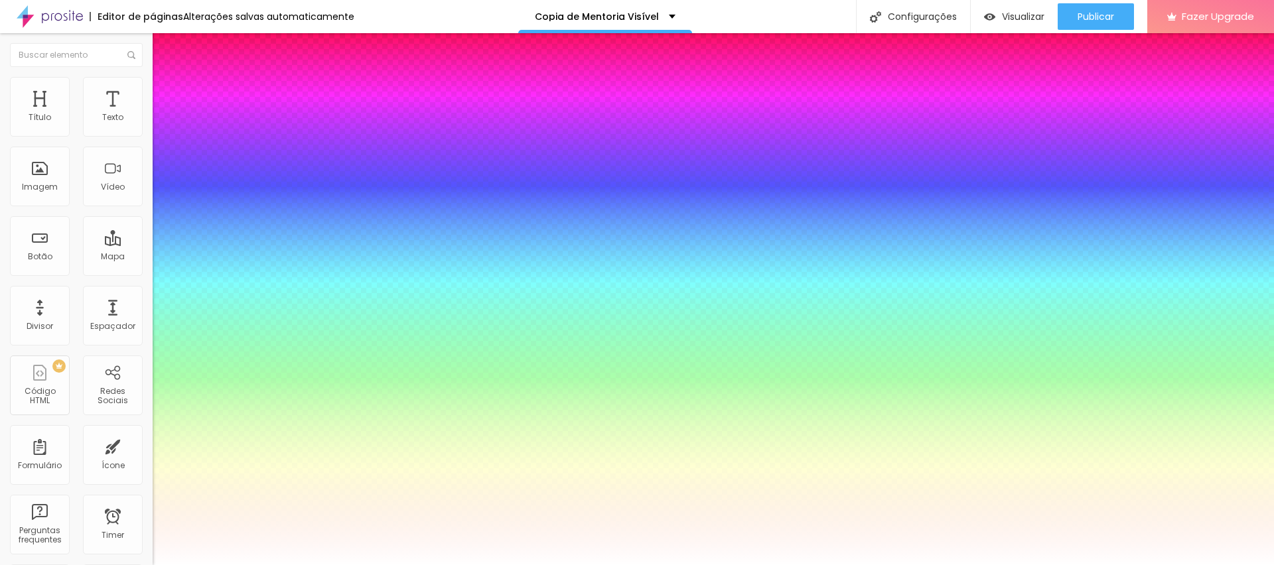
type input "98"
type input "87"
type input "81"
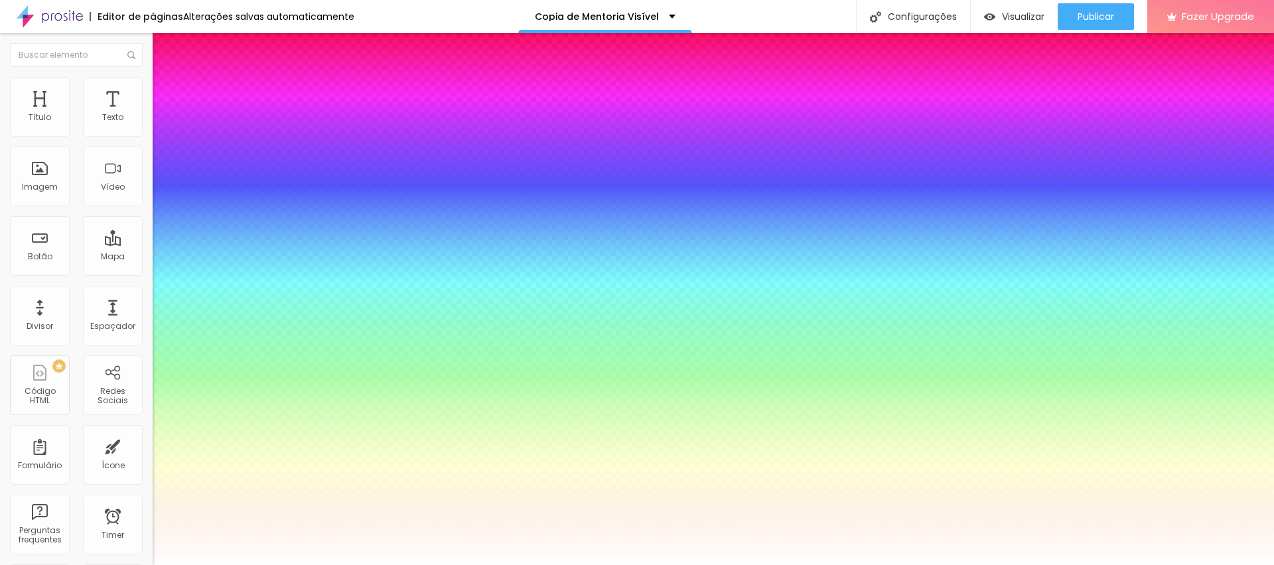
type input "81"
type input "80"
type input "79"
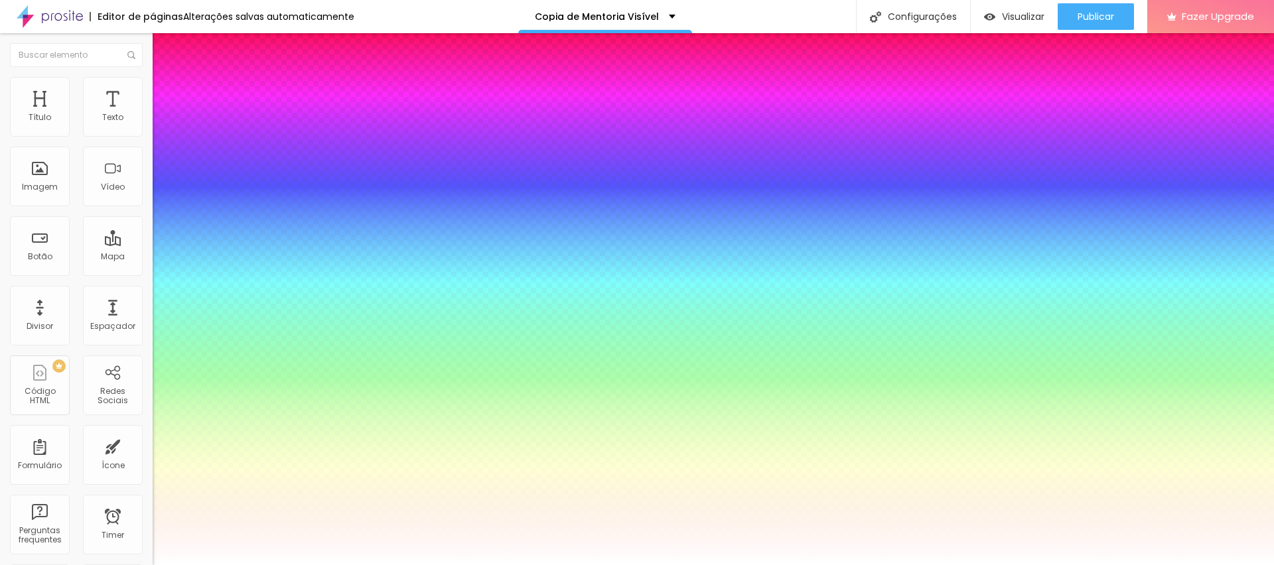
type input "77"
type input "72"
type input "70"
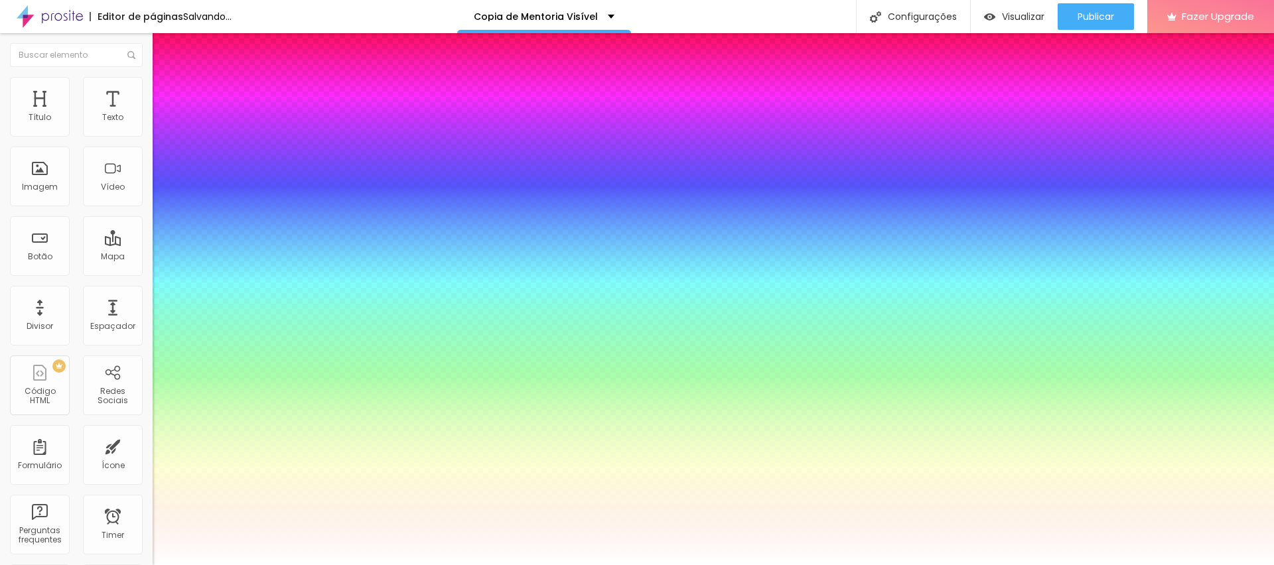
type input "70"
type input "69"
type input "68"
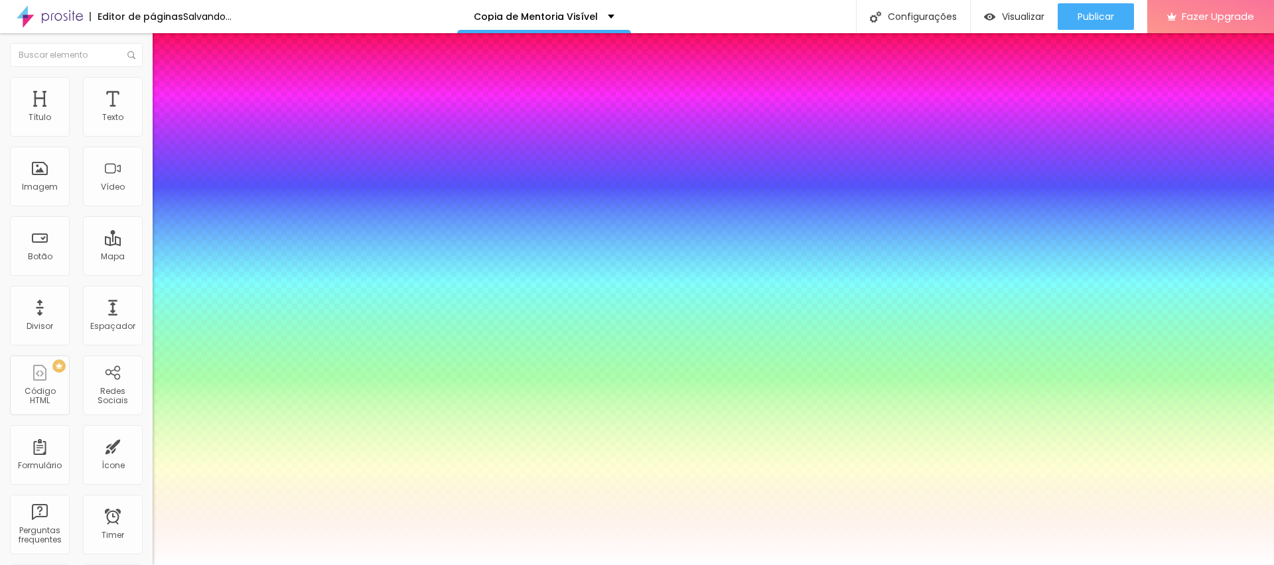
type input "66"
type input "65"
type input "64"
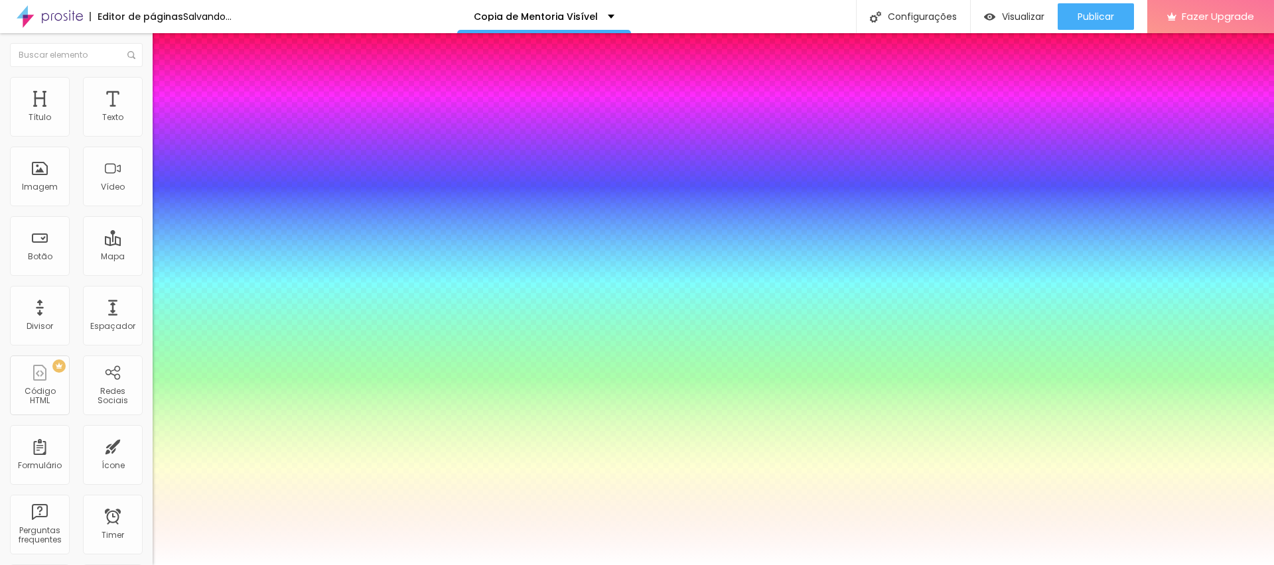
type input "64"
type input "63"
type input "65"
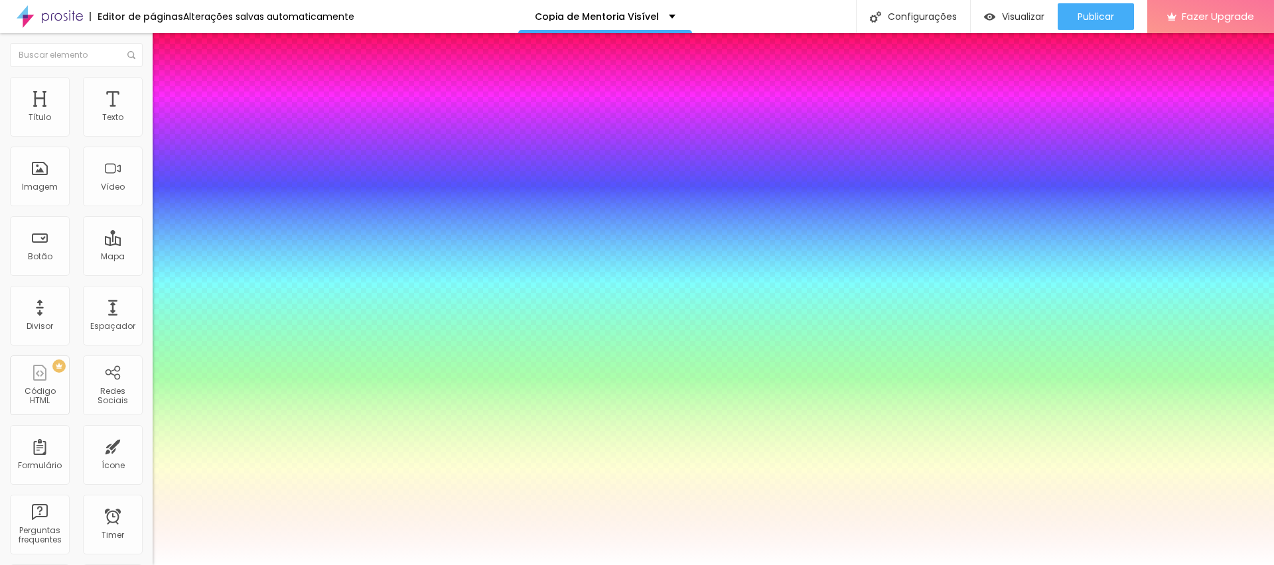
type input "64"
drag, startPoint x: 263, startPoint y: 225, endPoint x: 228, endPoint y: 225, distance: 35.2
type input "64"
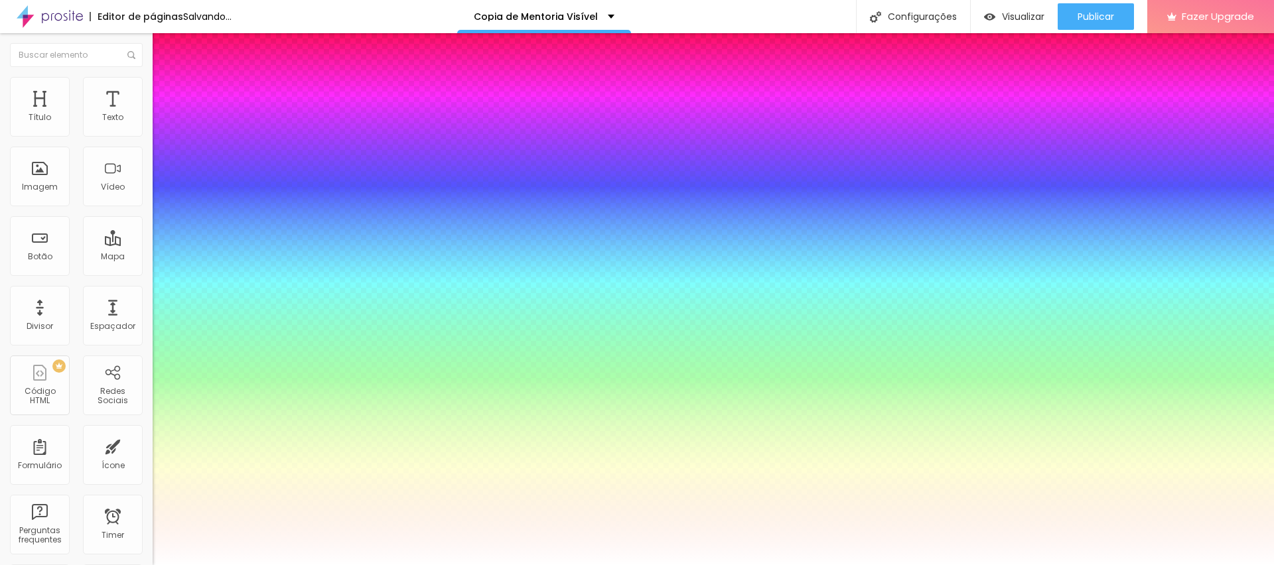
click at [820, 565] on div at bounding box center [637, 565] width 1274 height 0
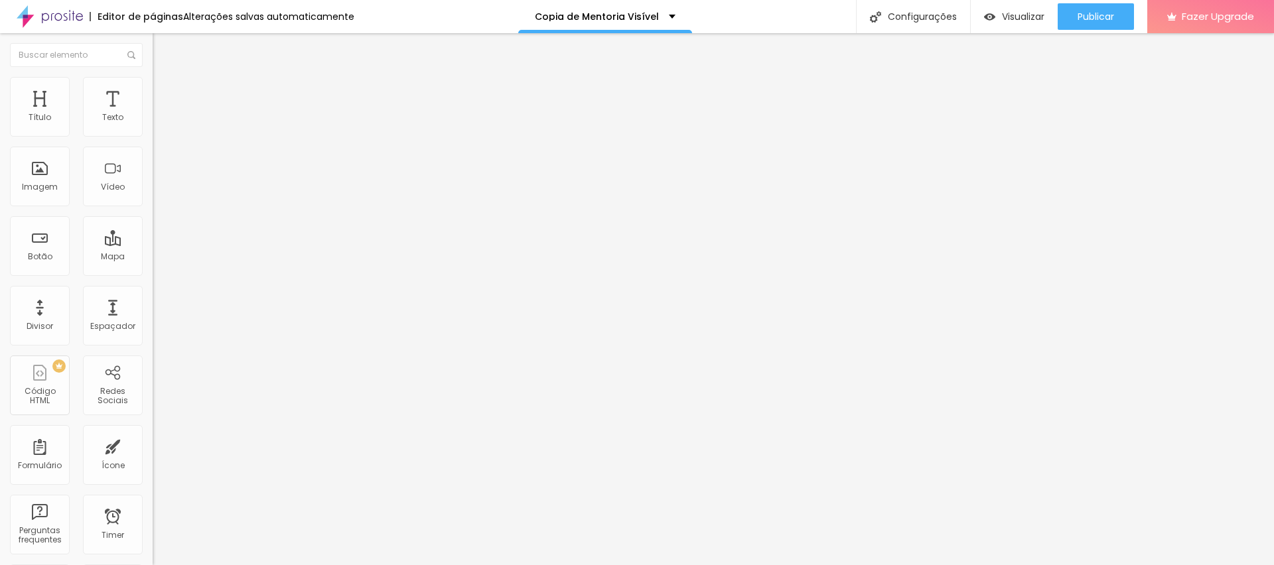
click at [153, 78] on ul "Conteúdo Estilo Avançado" at bounding box center [229, 84] width 153 height 40
click at [165, 90] on span "Estilo" at bounding box center [175, 85] width 21 height 11
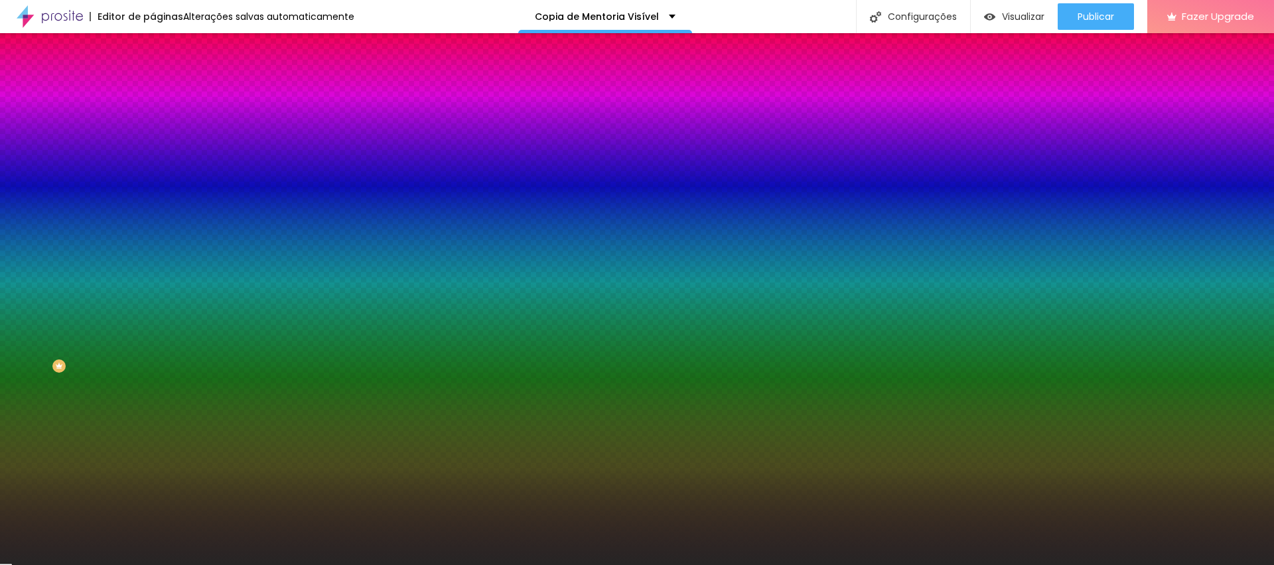
click at [153, 130] on input "#262525" at bounding box center [232, 133] width 159 height 13
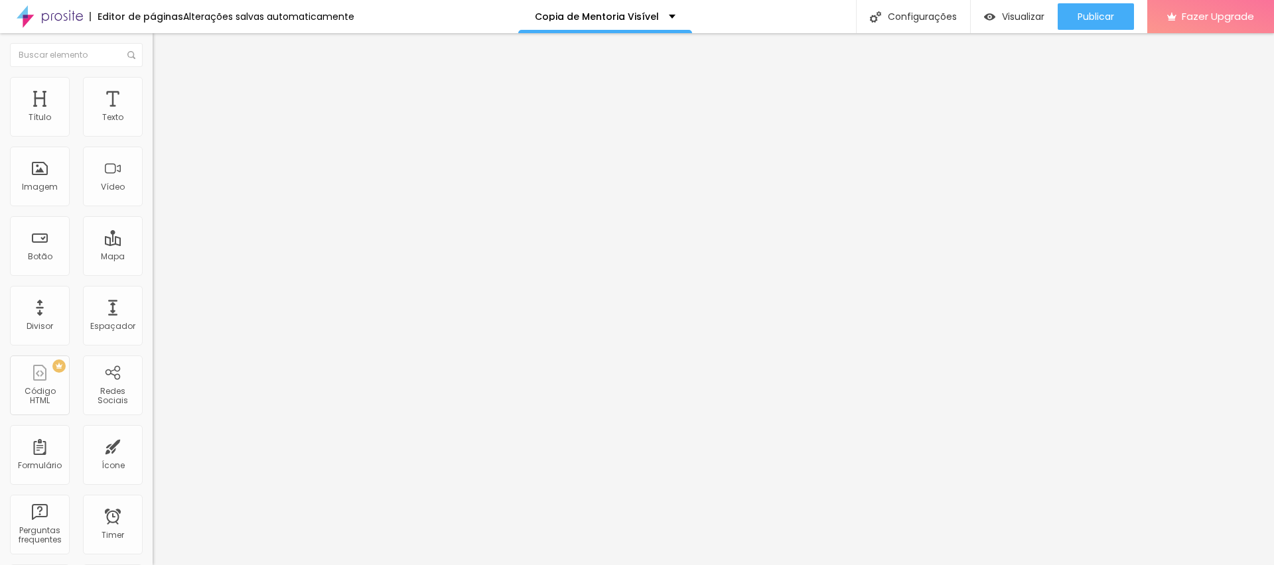
click at [153, 46] on button "Editar Coluna" at bounding box center [229, 48] width 153 height 31
click at [153, 114] on span "Adicionar imagem" at bounding box center [196, 108] width 86 height 11
click at [153, 90] on img at bounding box center [159, 96] width 12 height 12
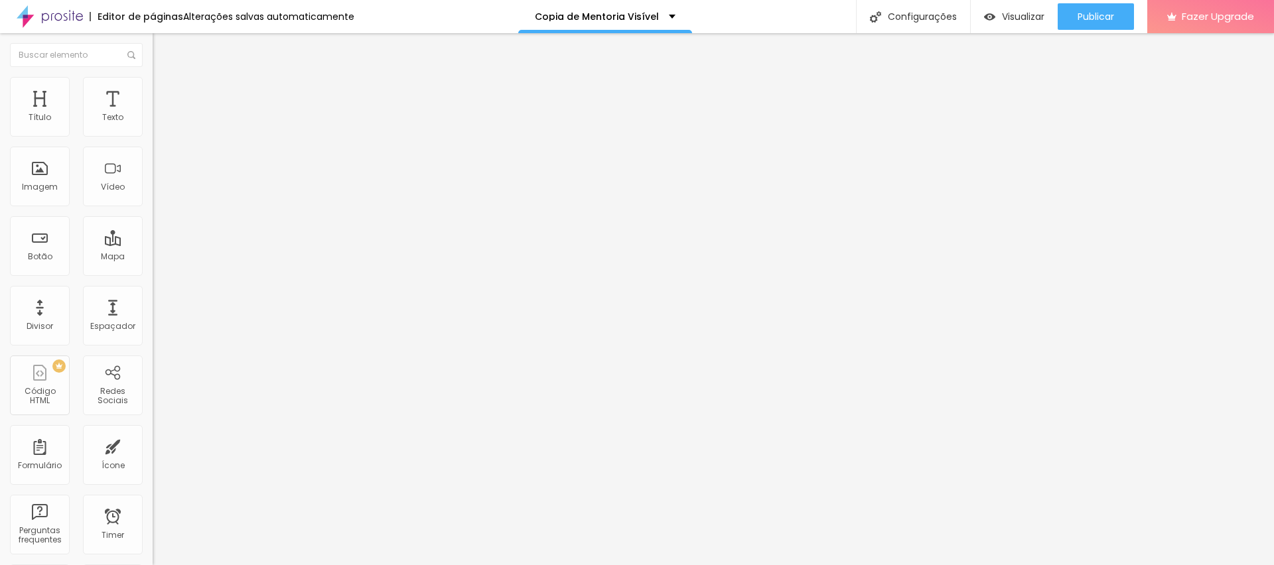
type input "5"
type input "0"
type input "50"
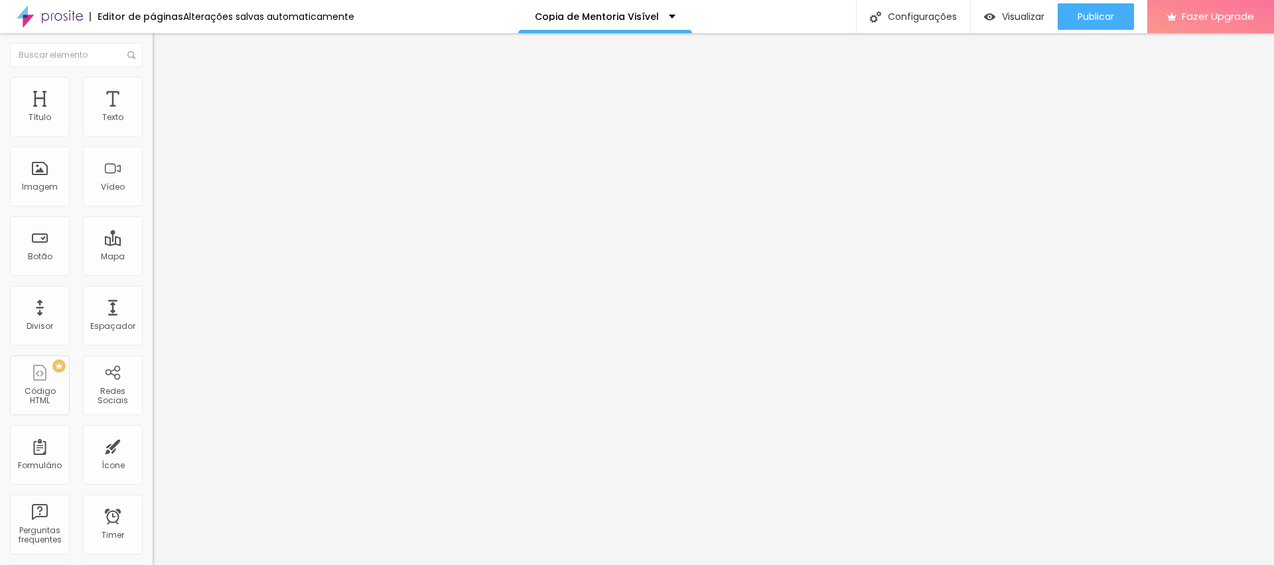
type input "50"
drag, startPoint x: 52, startPoint y: 132, endPoint x: 258, endPoint y: 129, distance: 205.8
type input "50"
click at [238, 258] on input "range" at bounding box center [196, 263] width 86 height 11
click at [165, 90] on span "Estilo" at bounding box center [175, 85] width 21 height 11
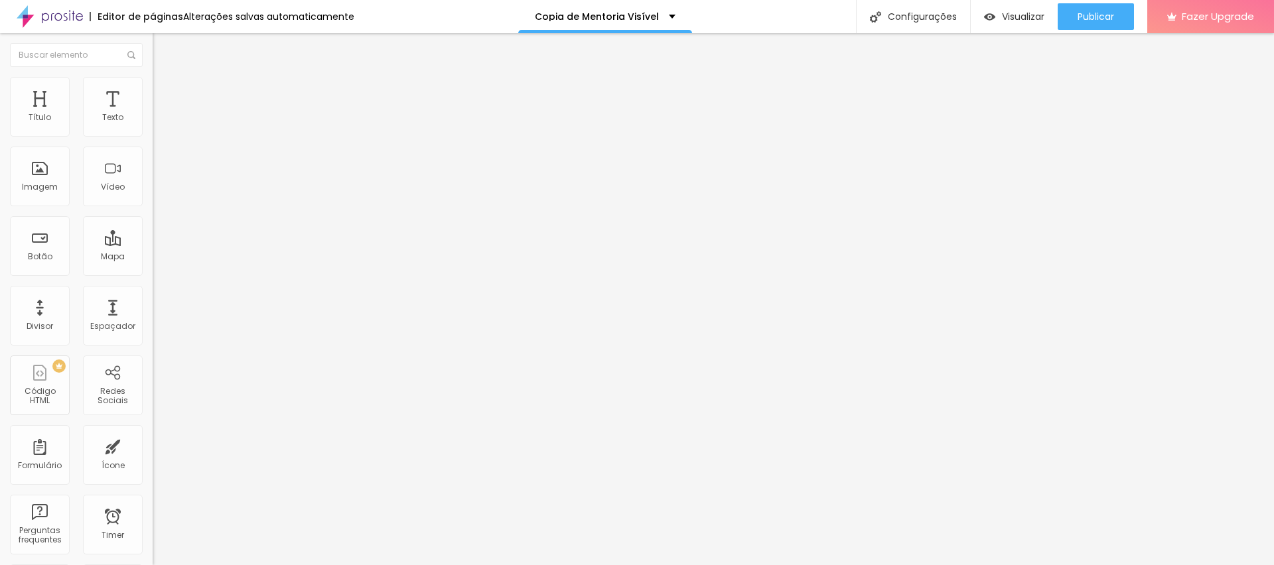
click at [153, 208] on span "Original" at bounding box center [169, 201] width 32 height 11
click at [153, 230] on div "Quadrado 1:1" at bounding box center [229, 226] width 153 height 8
click at [153, 216] on span "Cinema" at bounding box center [169, 209] width 33 height 11
click at [153, 228] on span "Padrão" at bounding box center [168, 222] width 30 height 11
click at [153, 235] on div "Quadrado 1:1" at bounding box center [229, 231] width 153 height 8
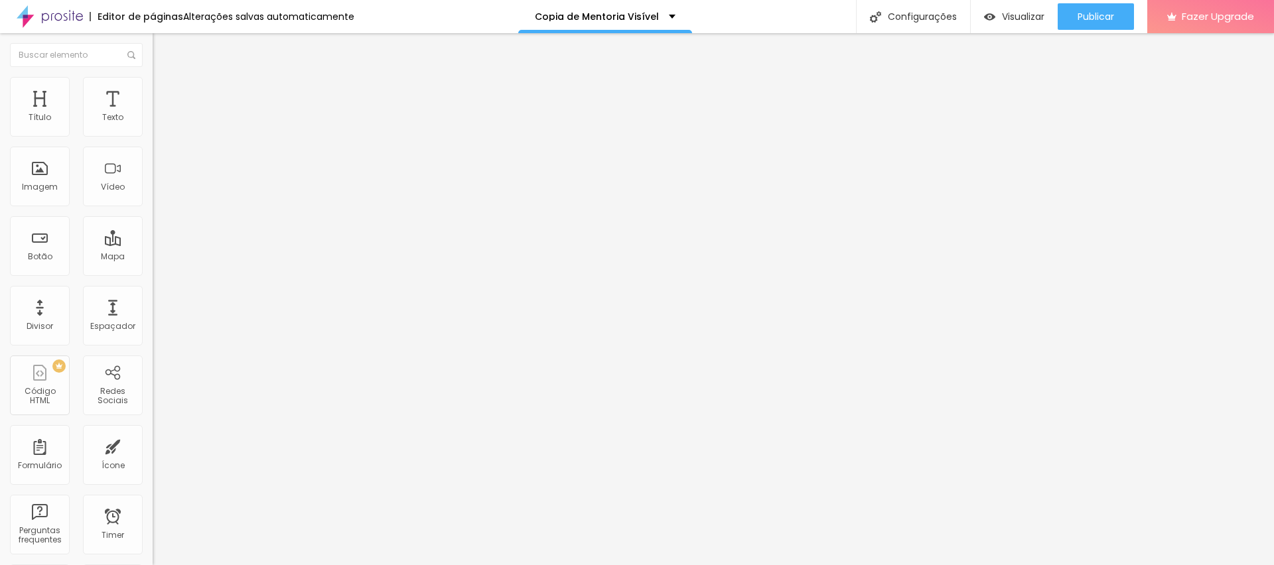
click at [153, 243] on div "Original" at bounding box center [229, 239] width 153 height 8
click at [153, 232] on span "Quadrado" at bounding box center [174, 225] width 43 height 11
click at [153, 244] on span "Original" at bounding box center [169, 238] width 32 height 11
click at [153, 90] on li "Estilo" at bounding box center [229, 83] width 153 height 13
type input "10"
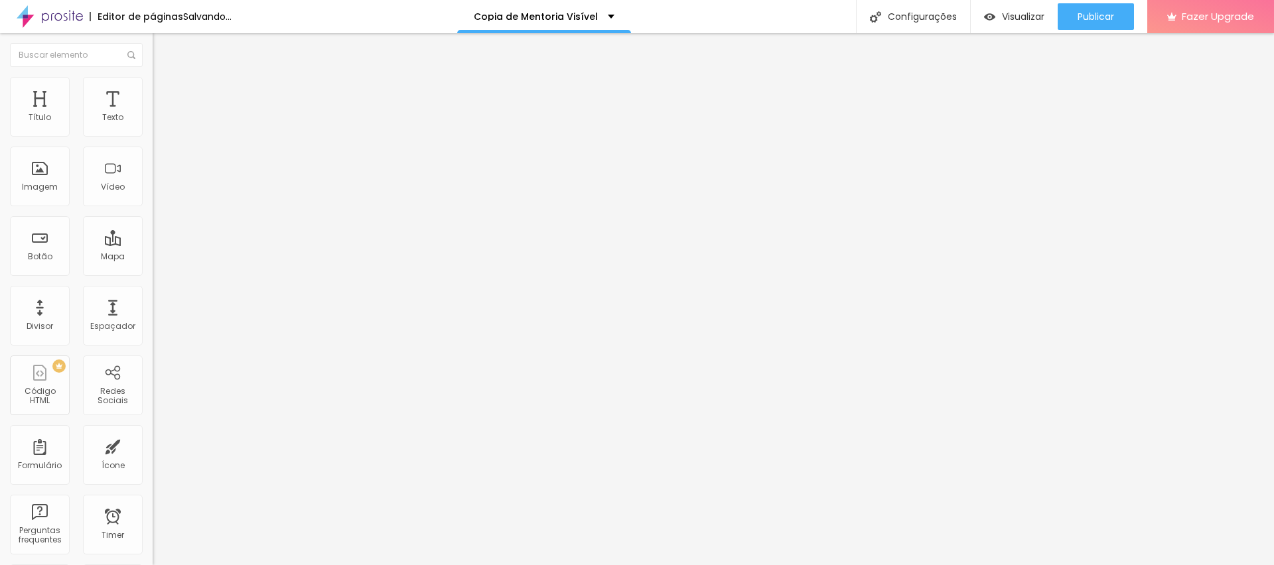
type input "10"
type input "20"
type input "40"
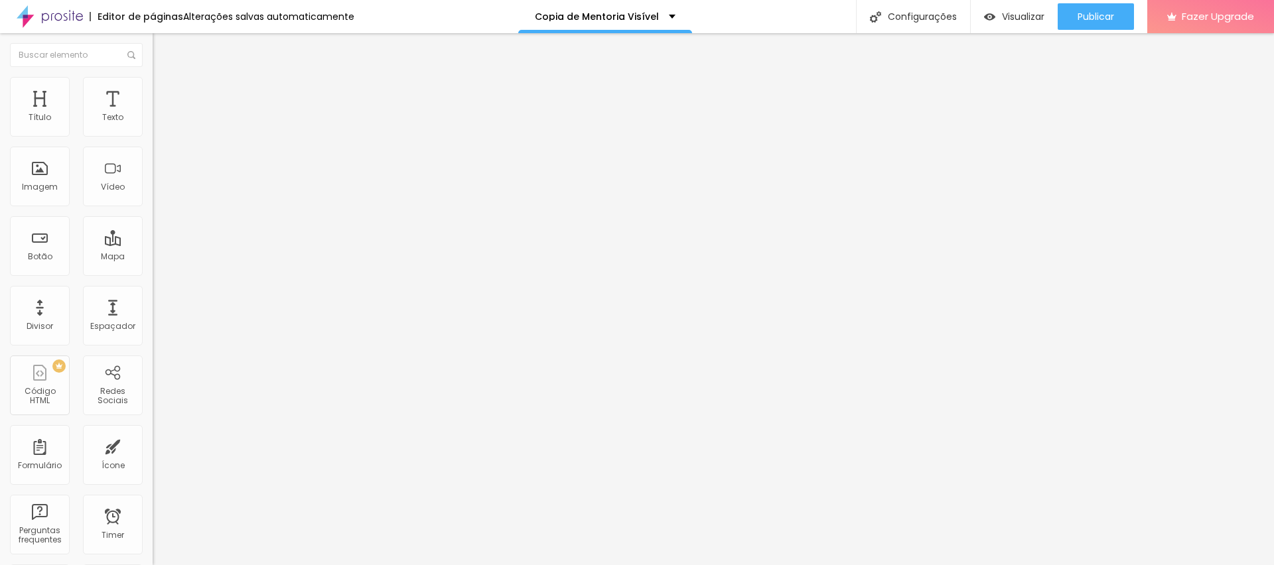
type input "45"
type input "50"
type input "55"
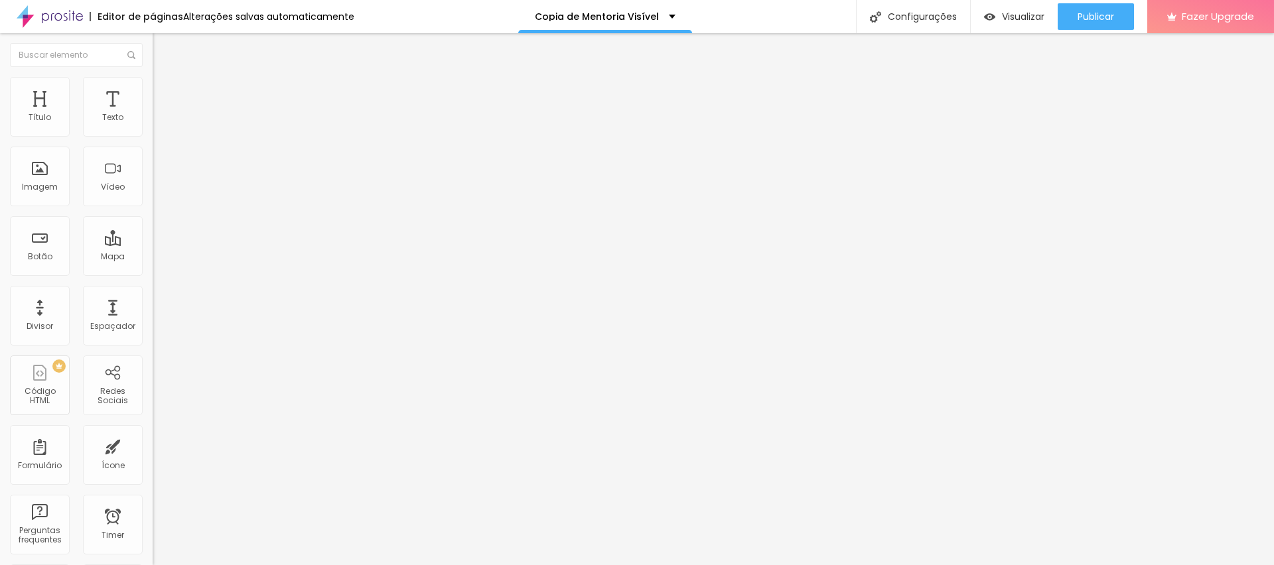
type input "55"
type input "60"
type input "65"
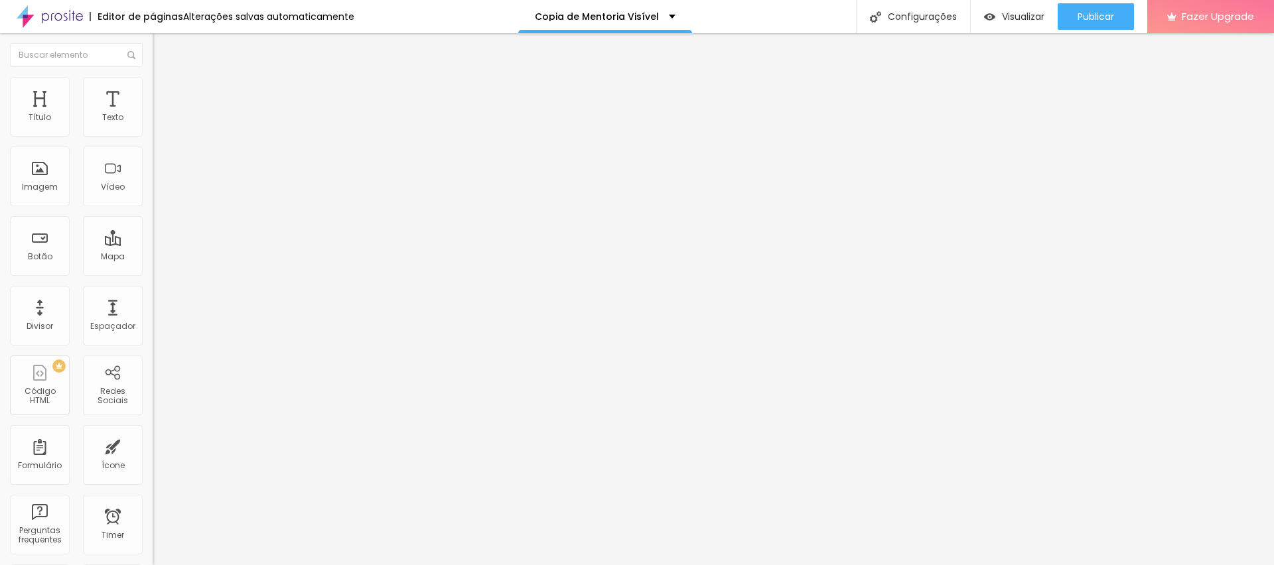
type input "60"
type input "55"
type input "50"
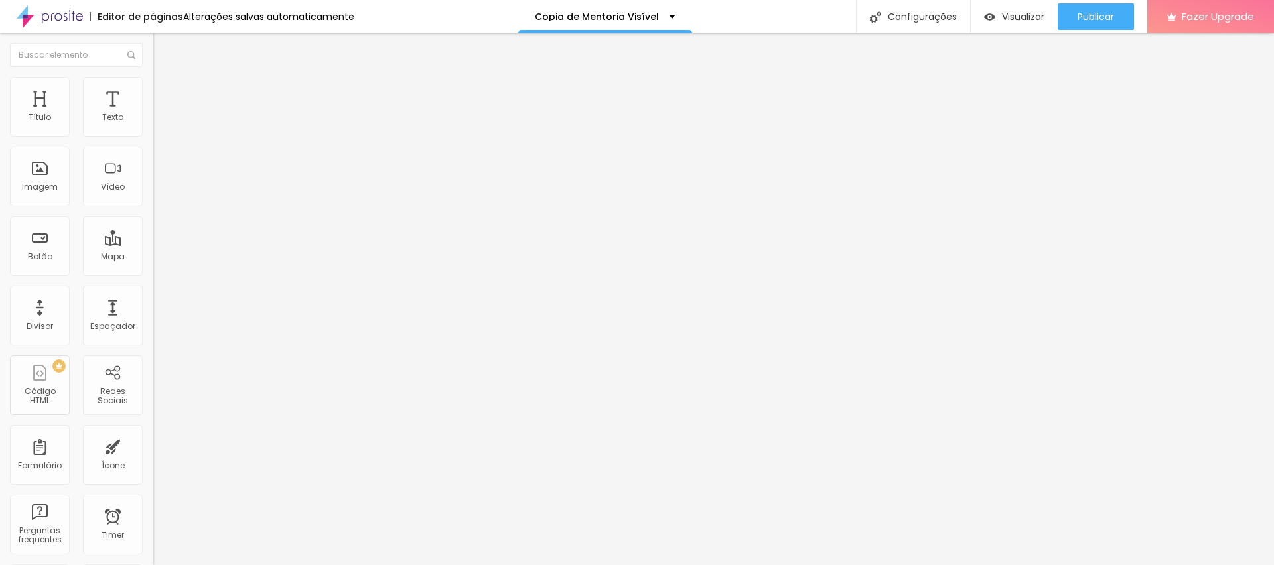
drag, startPoint x: 138, startPoint y: 143, endPoint x: 72, endPoint y: 155, distance: 67.4
type input "50"
click at [153, 136] on input "range" at bounding box center [196, 130] width 86 height 11
click at [165, 96] on span "Avançado" at bounding box center [187, 99] width 44 height 11
click at [153, 87] on li "Estilo" at bounding box center [229, 83] width 153 height 13
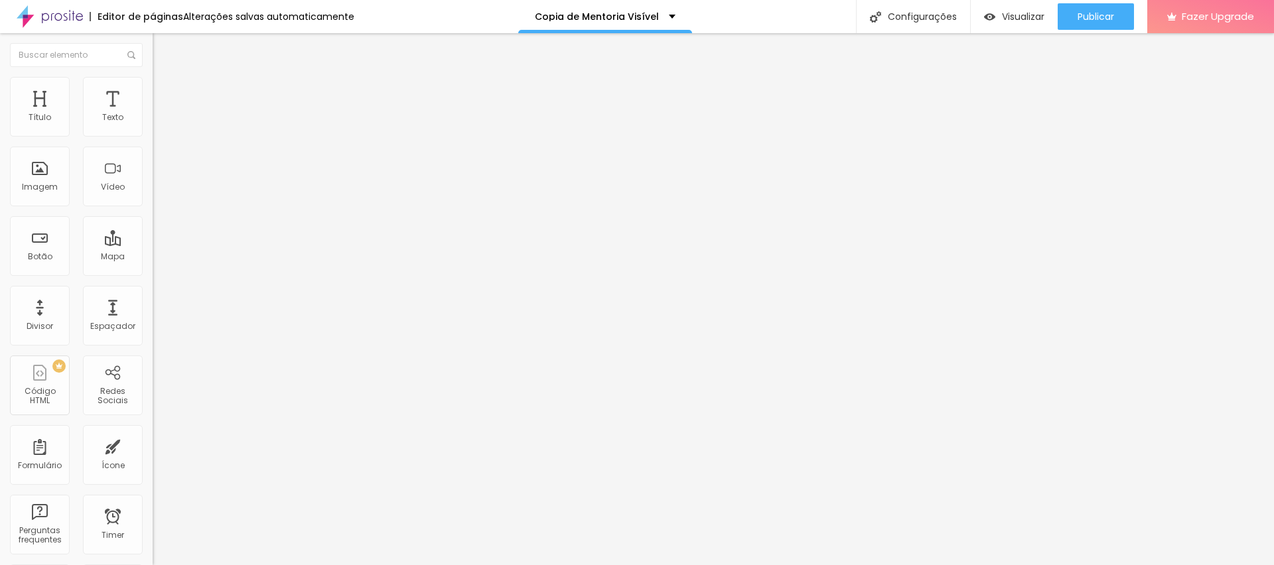
click at [165, 94] on span "Avançado" at bounding box center [187, 99] width 44 height 11
type input "40"
type input "25"
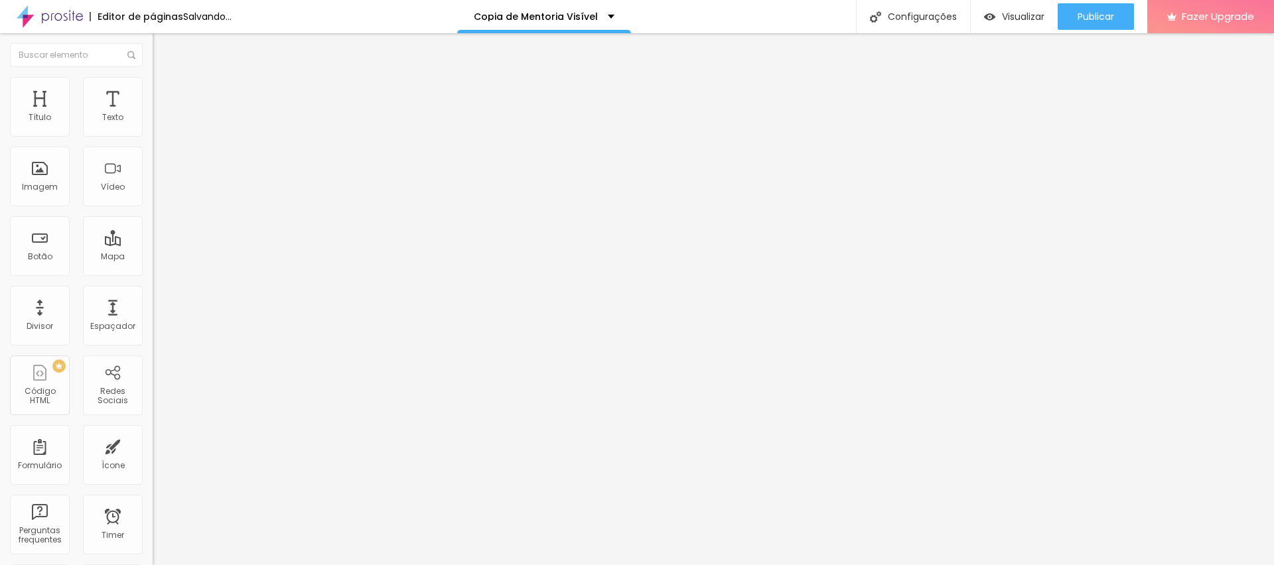
type input "5"
type input "10"
type input "25"
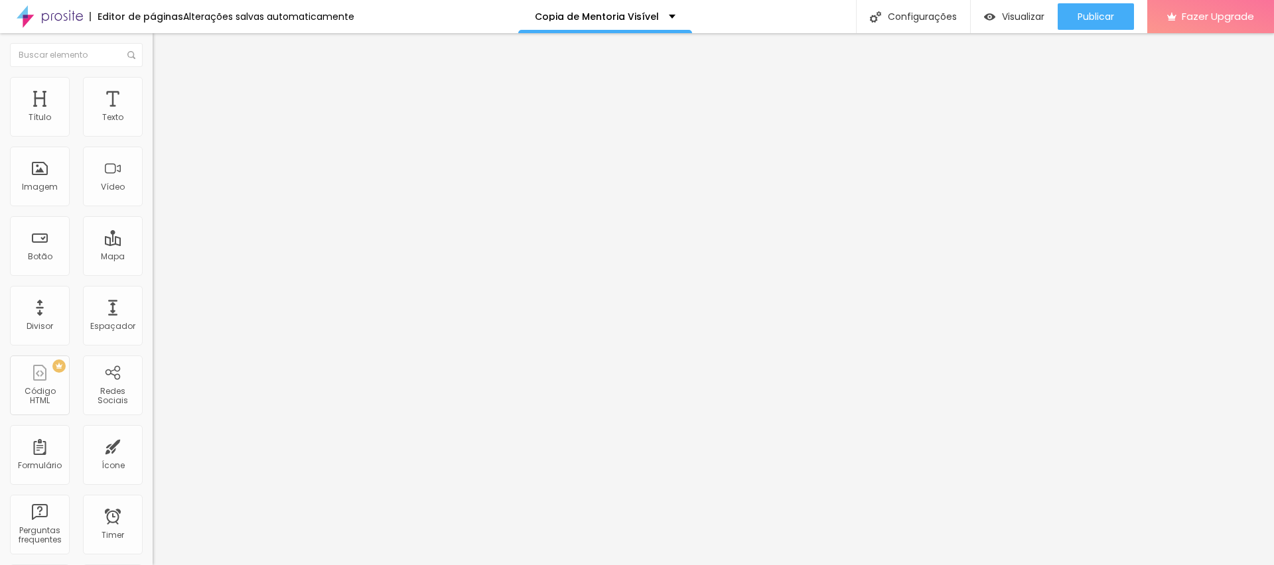
type input "25"
type input "50"
drag, startPoint x: 93, startPoint y: 131, endPoint x: 156, endPoint y: 131, distance: 63.0
click at [156, 258] on input "range" at bounding box center [196, 263] width 86 height 11
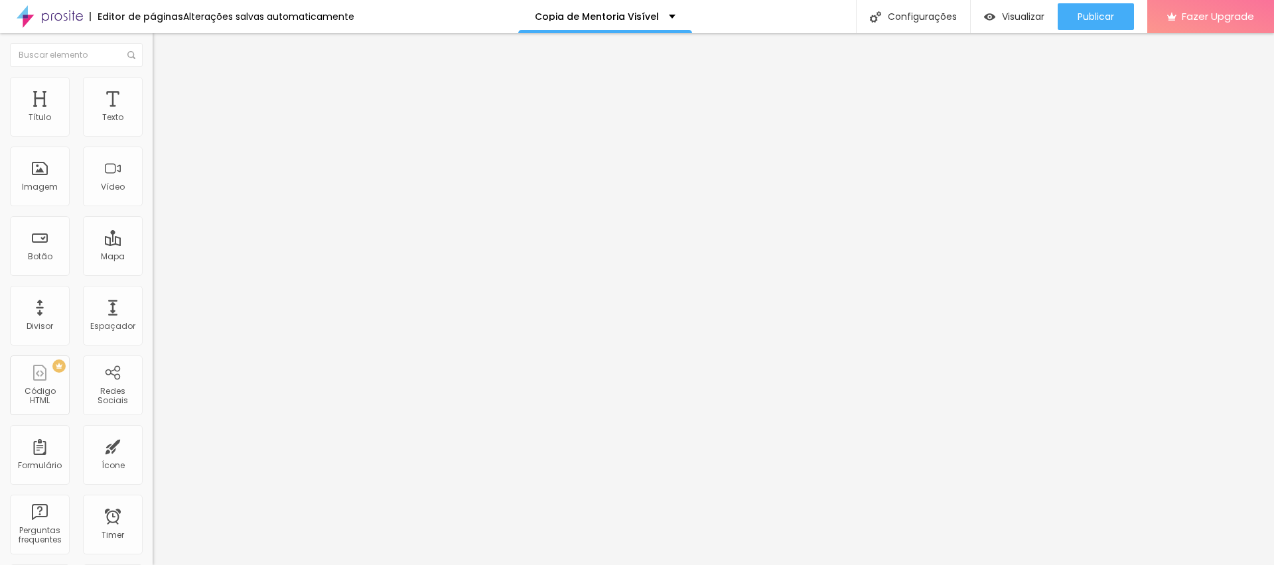
click at [153, 84] on img at bounding box center [159, 83] width 12 height 12
click at [165, 94] on span "Avançado" at bounding box center [187, 99] width 44 height 11
click at [153, 81] on li "Estilo" at bounding box center [229, 83] width 153 height 13
type input "55"
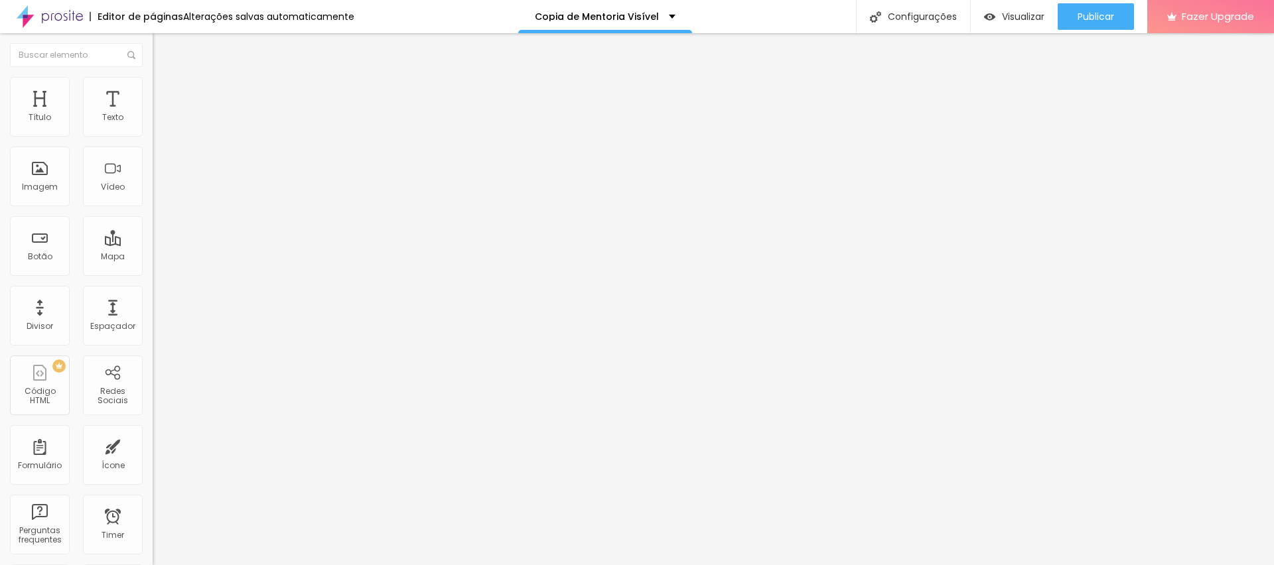
type input "60"
type input "65"
drag, startPoint x: 68, startPoint y: 143, endPoint x: 106, endPoint y: 146, distance: 38.6
type input "65"
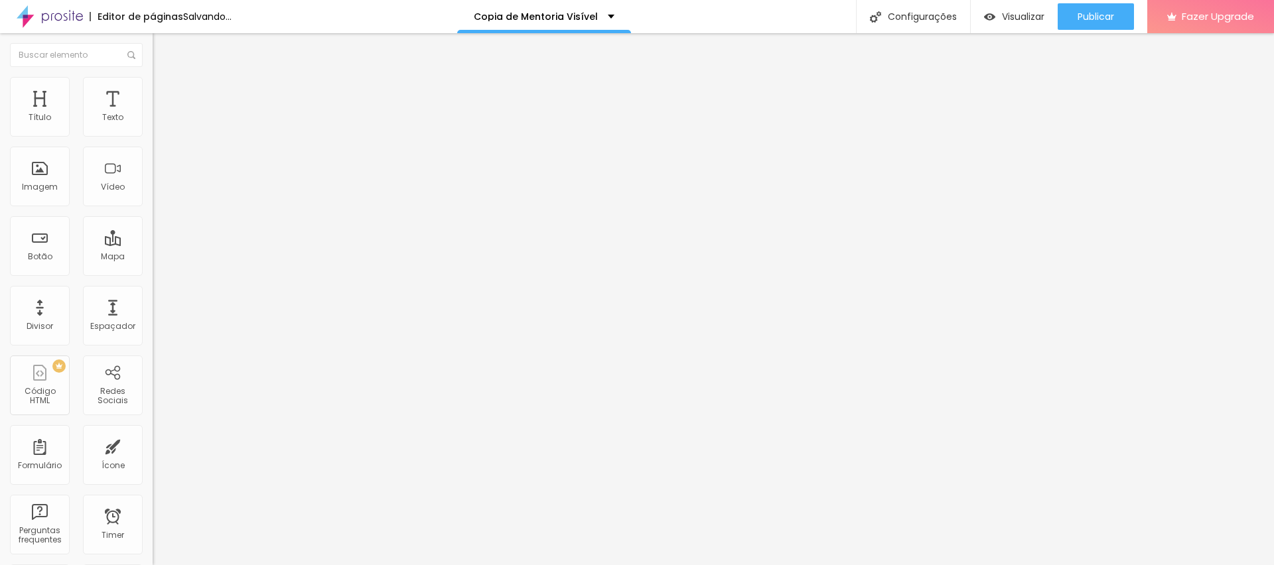
click at [153, 136] on input "range" at bounding box center [196, 130] width 86 height 11
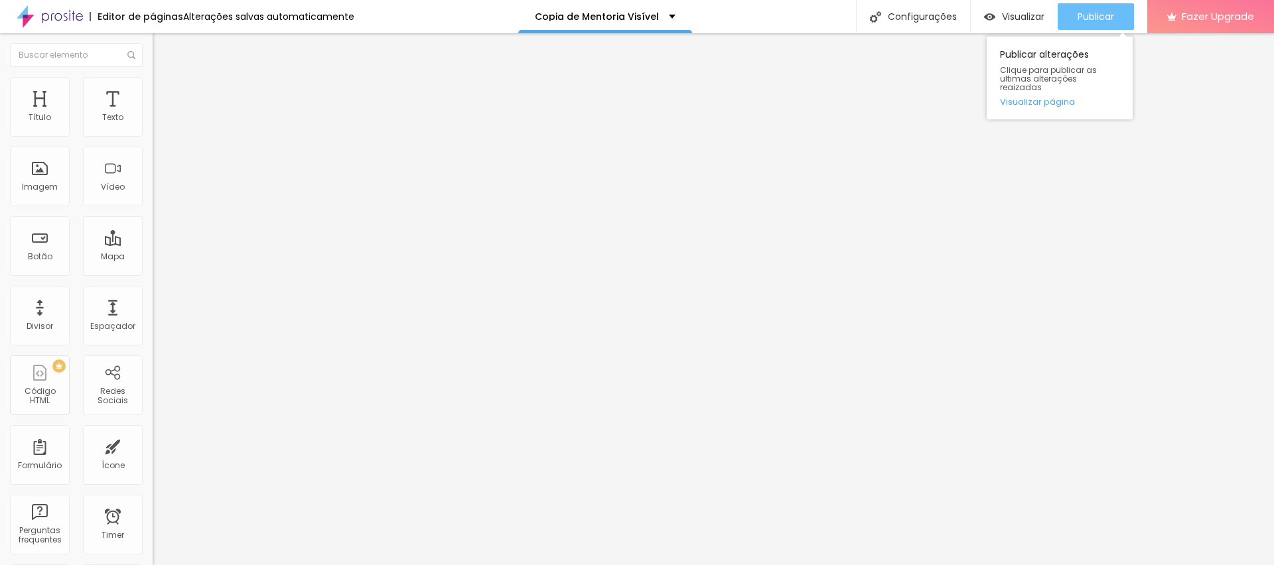
click at [1103, 19] on span "Publicar" at bounding box center [1096, 16] width 37 height 11
click at [165, 92] on span "Estilo" at bounding box center [175, 85] width 21 height 11
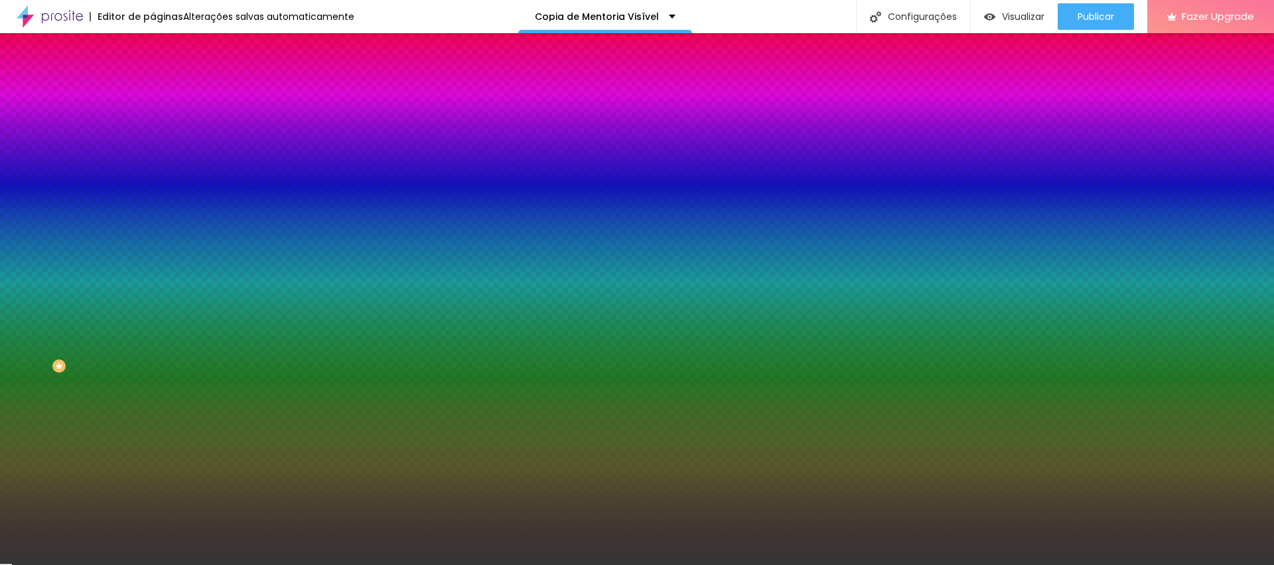
click at [153, 194] on input "#353535" at bounding box center [232, 187] width 159 height 13
paste input "121212"
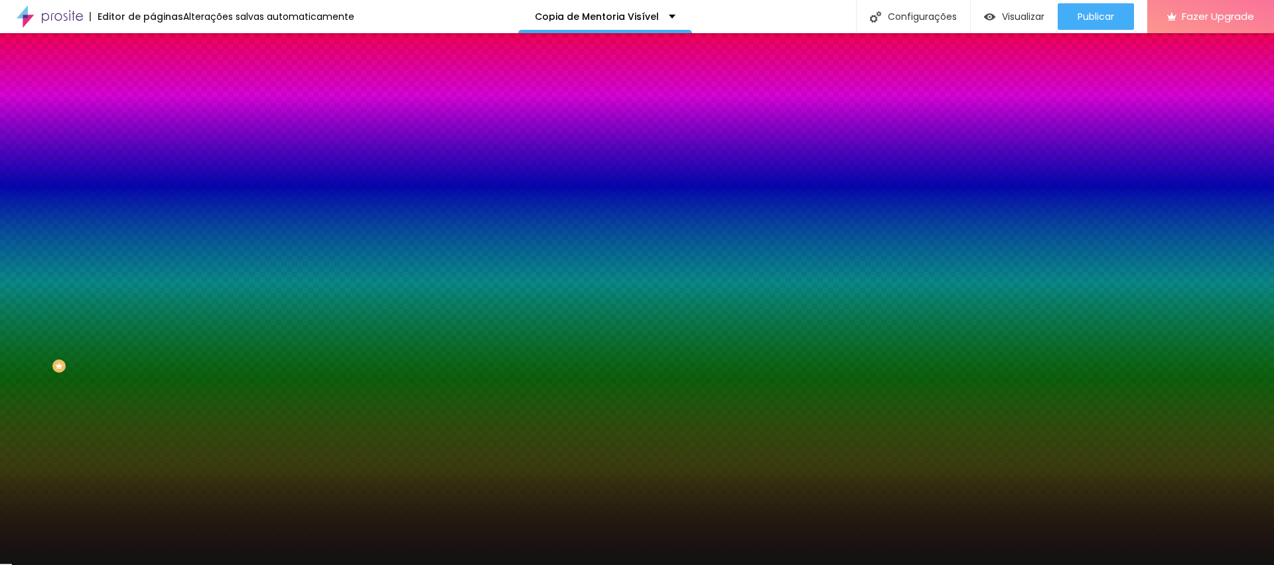
type input "#121212"
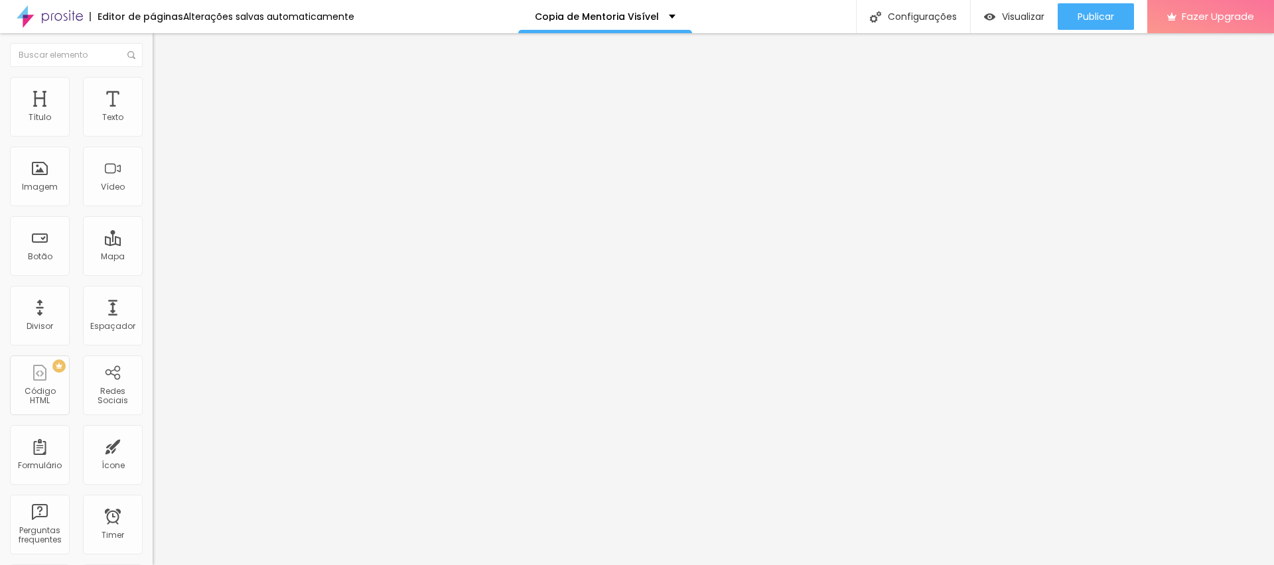
click at [165, 89] on span "Estilo" at bounding box center [175, 85] width 21 height 11
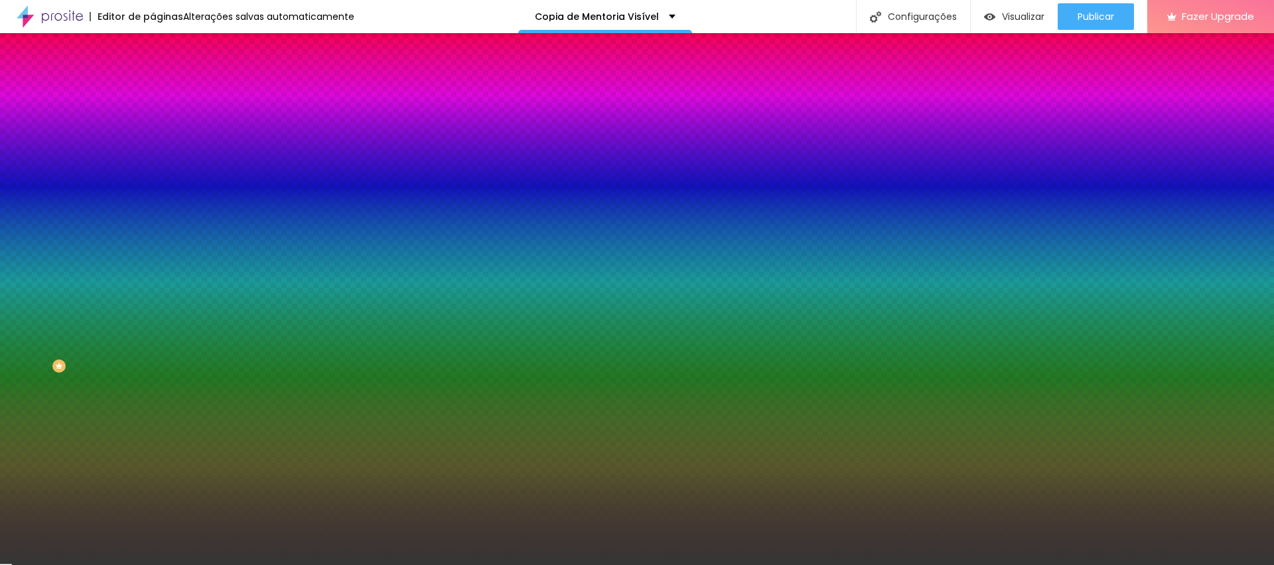
click at [153, 194] on input "#353535" at bounding box center [232, 187] width 159 height 13
paste input "135353"
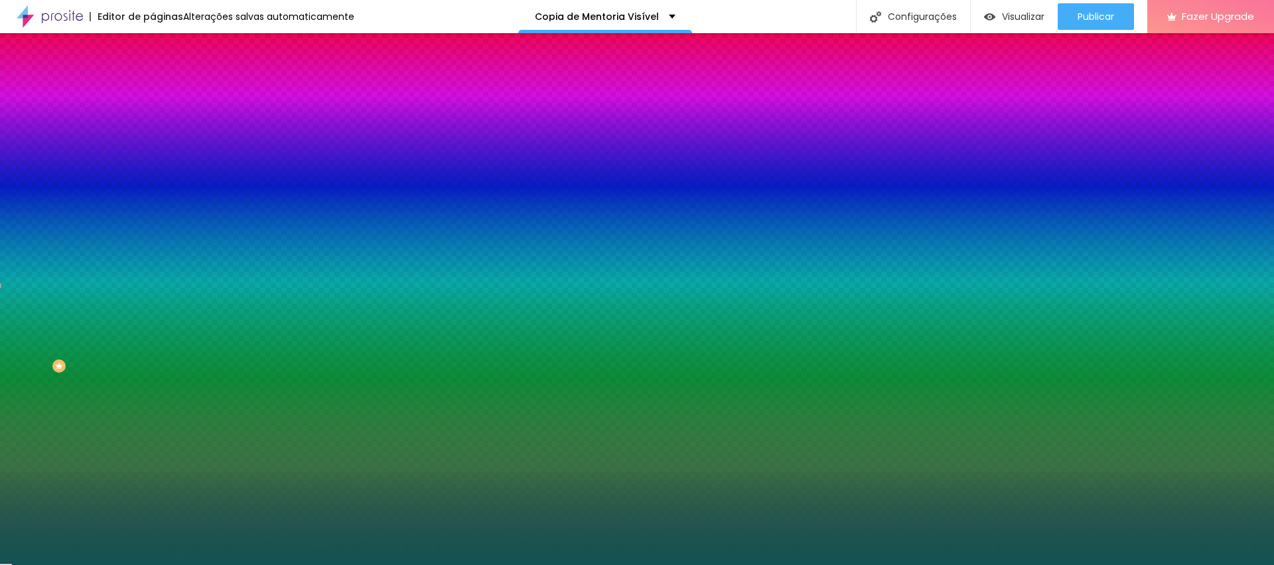
paste input "21212"
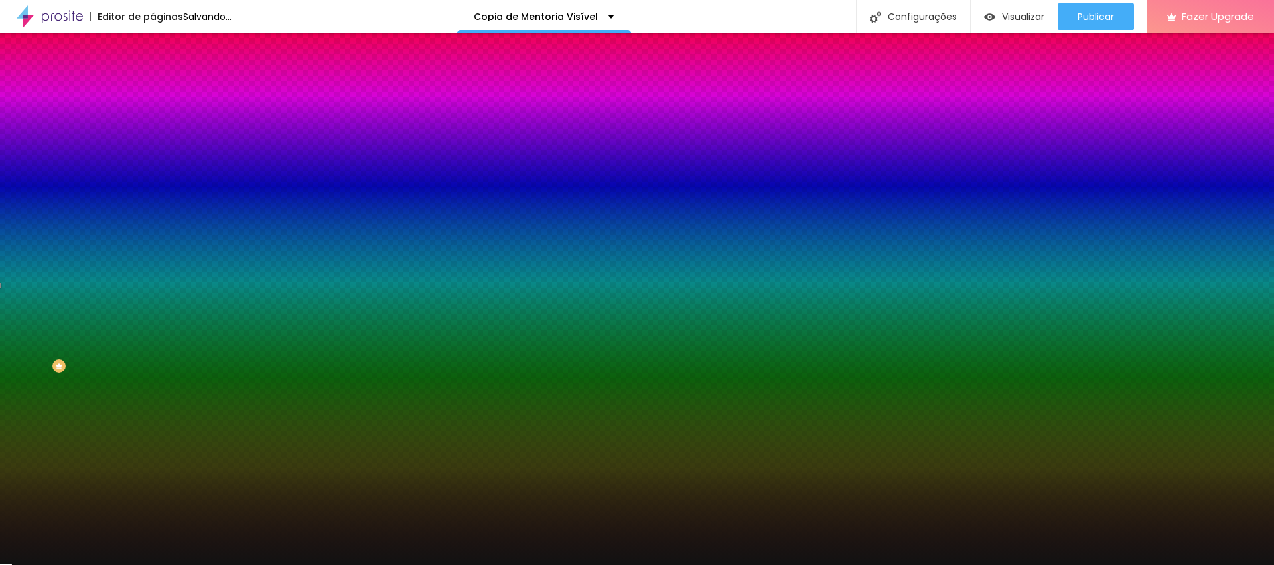
type input "#121212"
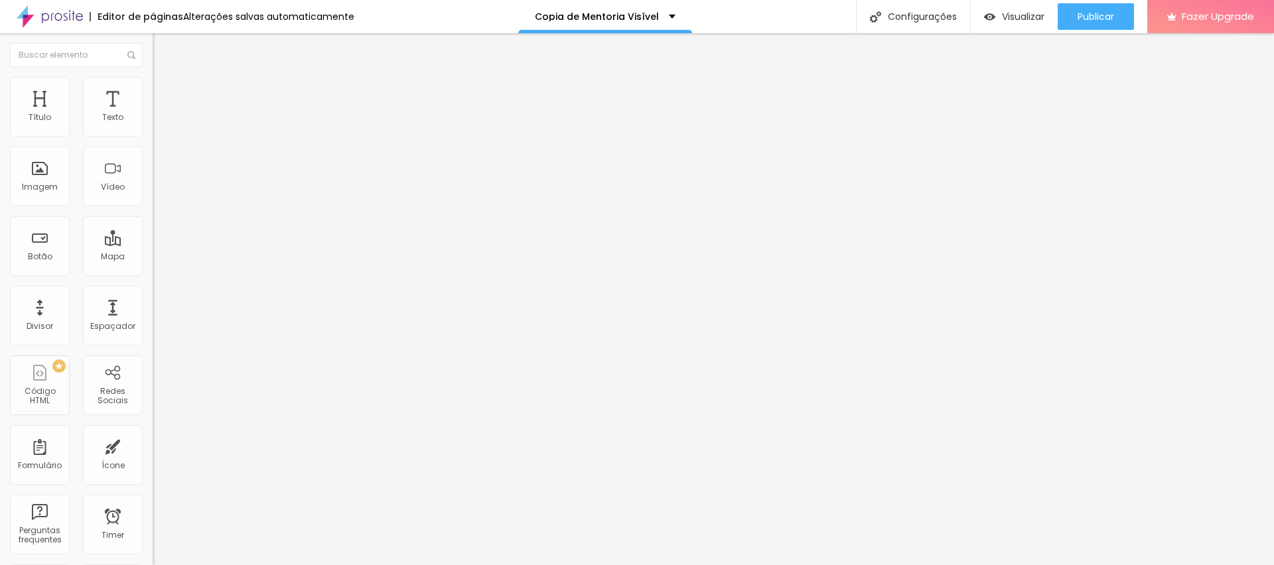
click at [153, 77] on img at bounding box center [159, 83] width 12 height 12
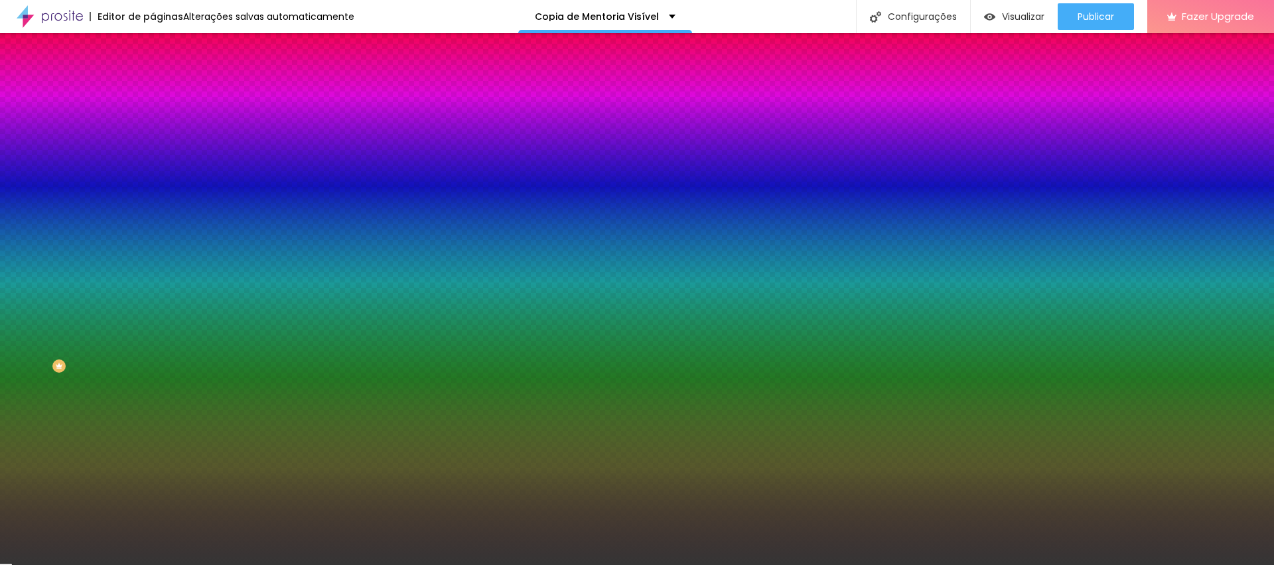
click at [153, 194] on input "#353535" at bounding box center [232, 187] width 159 height 13
paste input "121212"
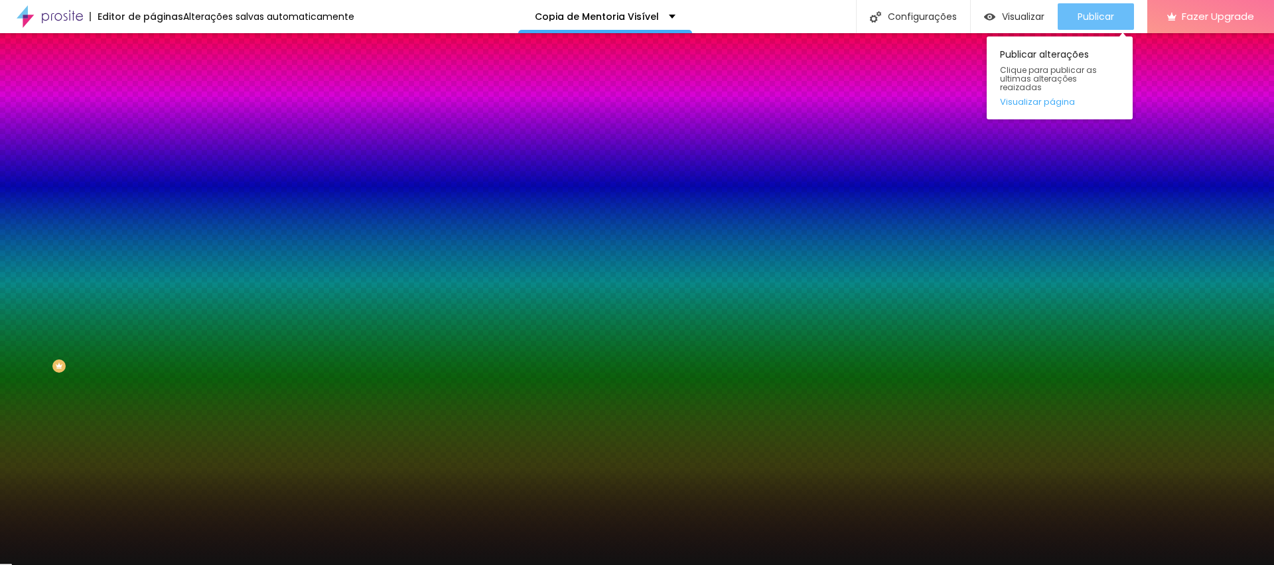
type input "#121212"
click at [1098, 13] on span "Publicar" at bounding box center [1096, 16] width 37 height 11
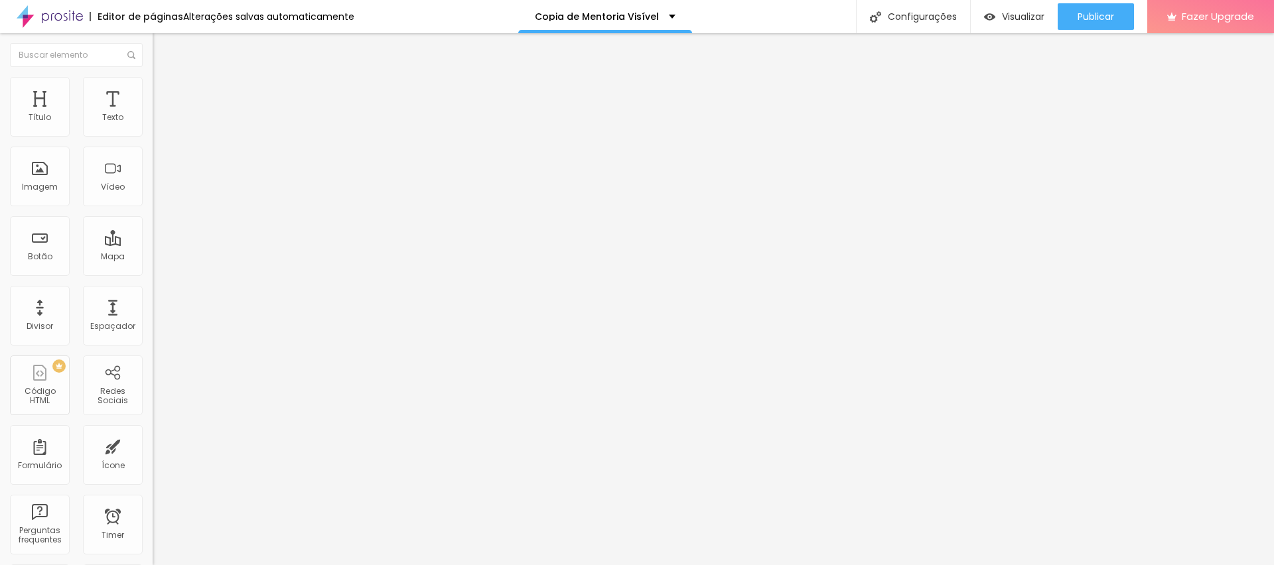
click at [159, 122] on icon "button" at bounding box center [161, 119] width 5 height 5
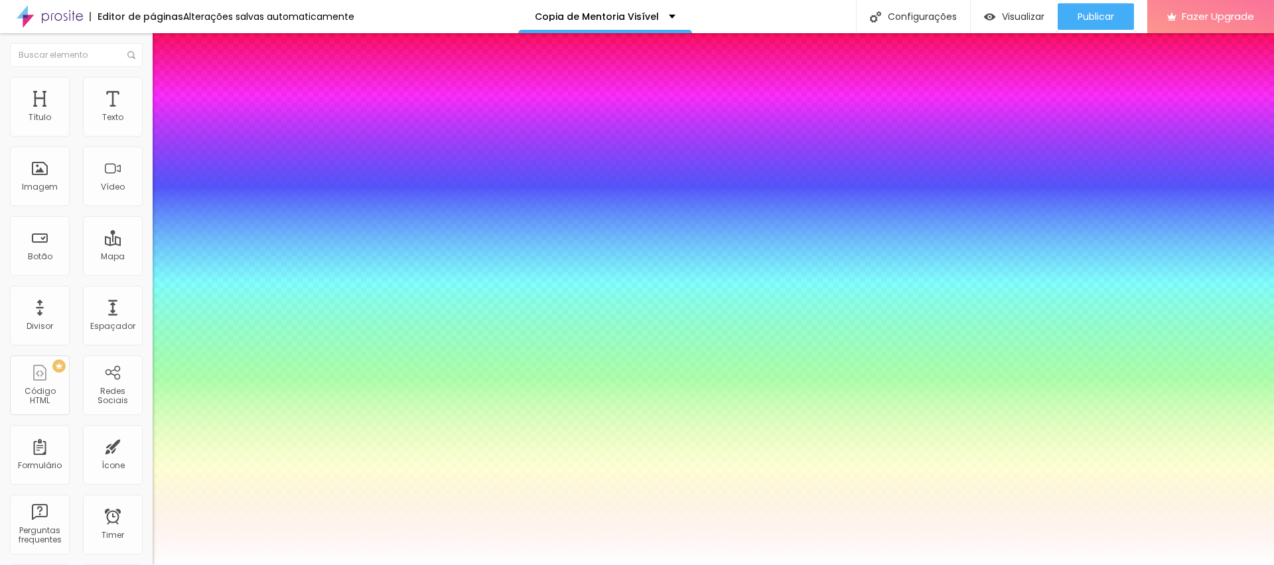
type input "1"
click at [402, 565] on div at bounding box center [637, 565] width 1274 height 0
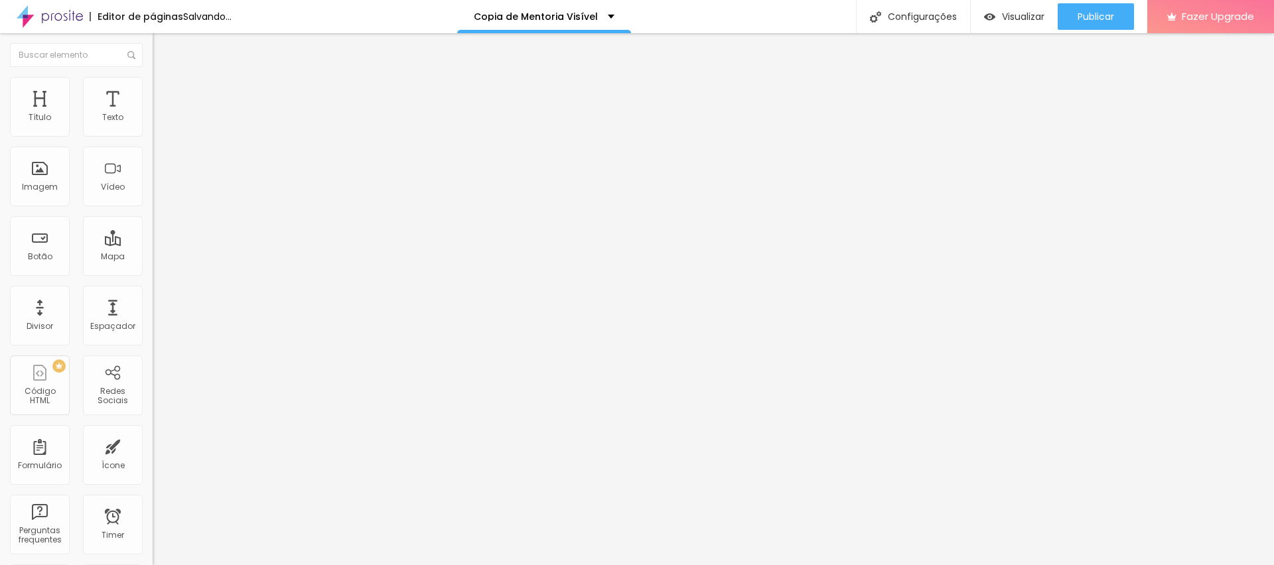
click at [153, 127] on button "button" at bounding box center [162, 120] width 19 height 14
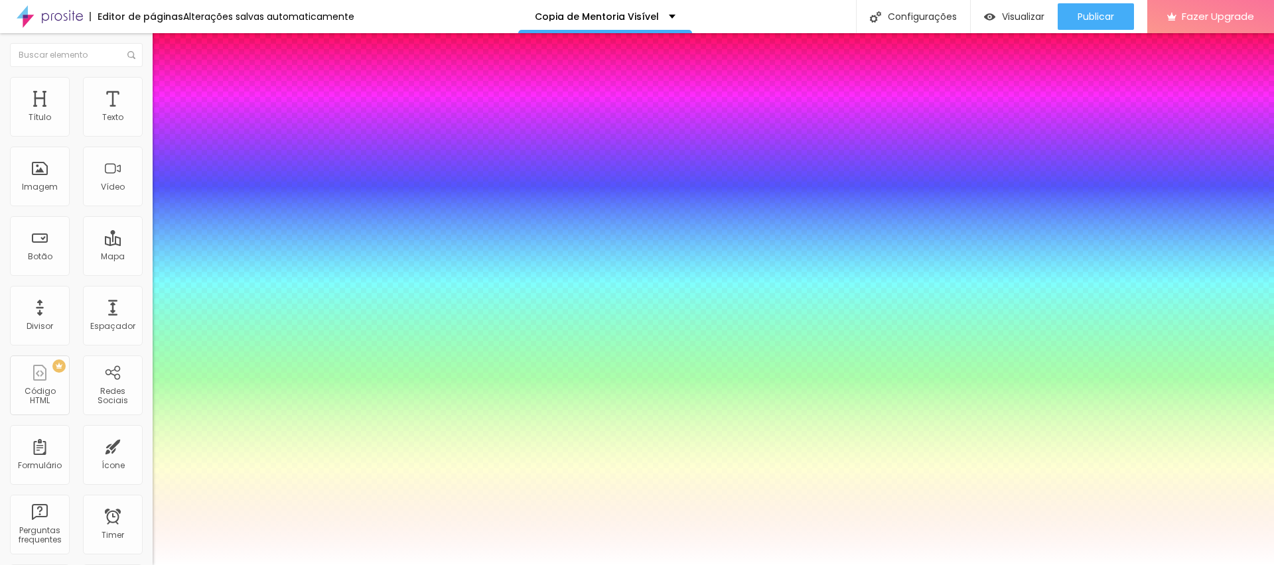
type input "1"
select select "Oswald"
type input "1"
click at [394, 565] on div at bounding box center [637, 565] width 1274 height 0
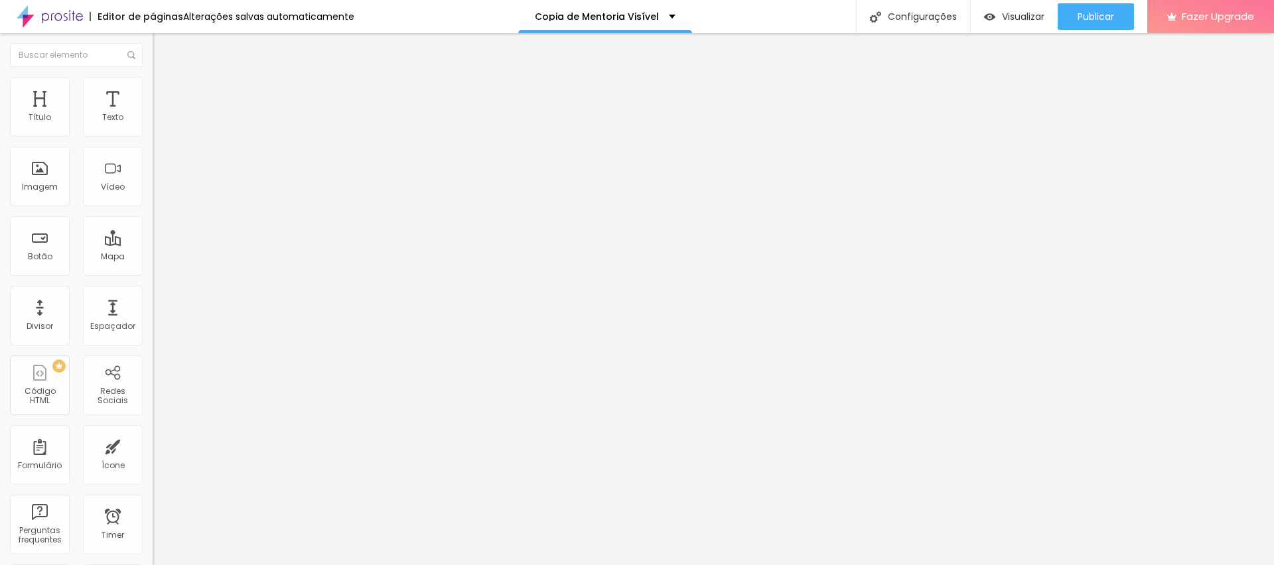
click at [153, 127] on button "button" at bounding box center [162, 120] width 19 height 14
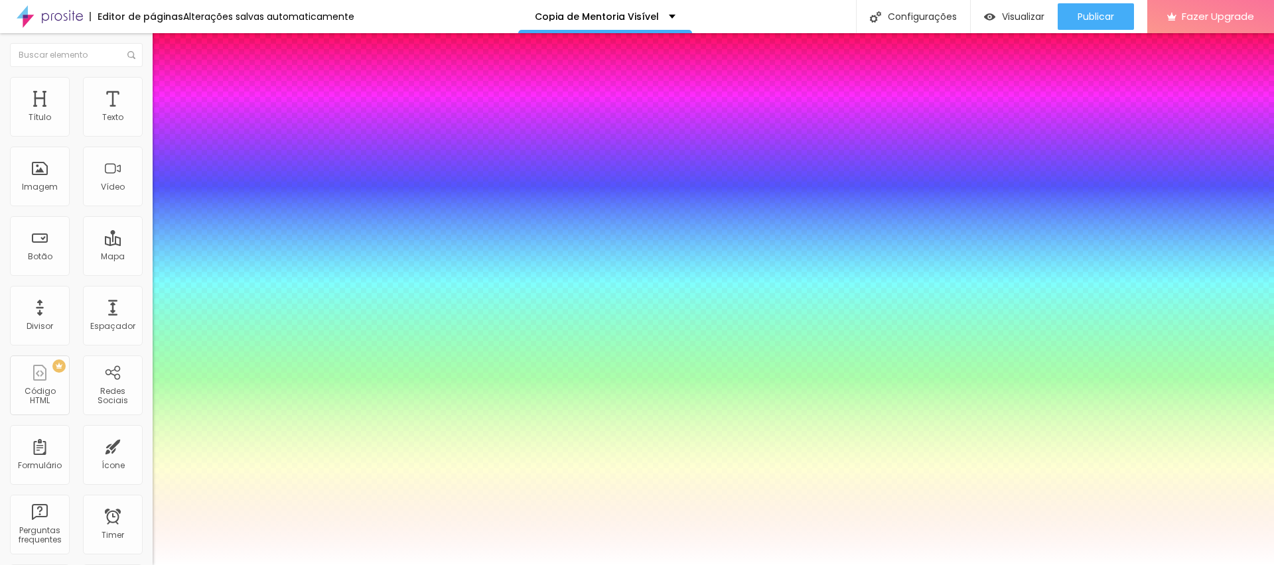
type input "1"
type input "20"
type input "1"
type input "26"
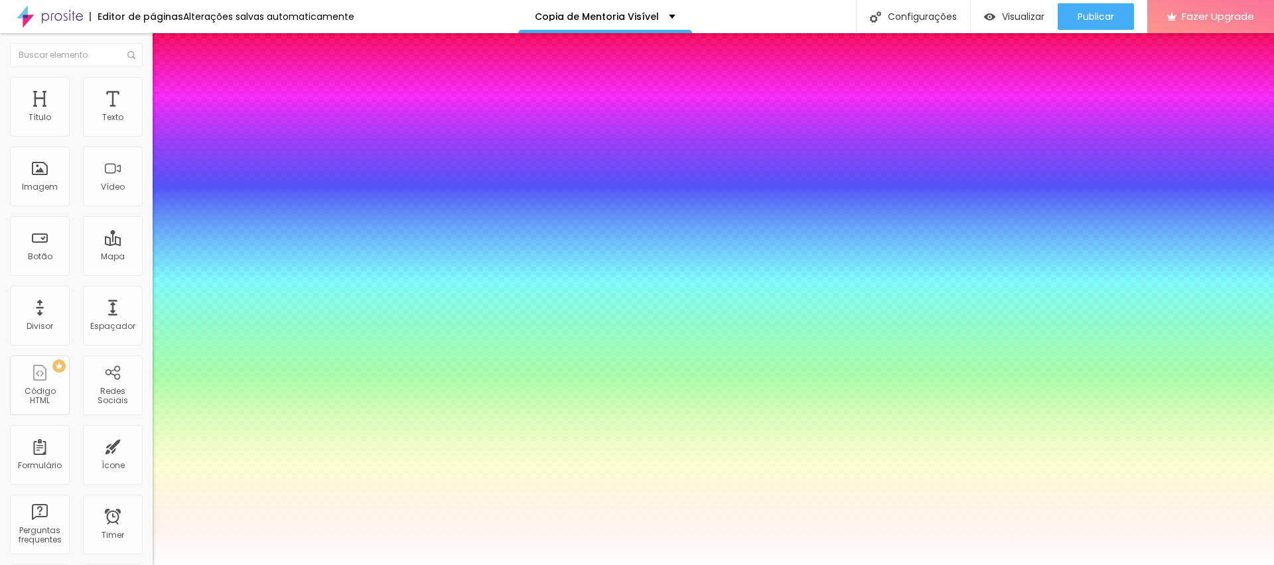
type input "26"
type input "1"
type input "29"
type input "1"
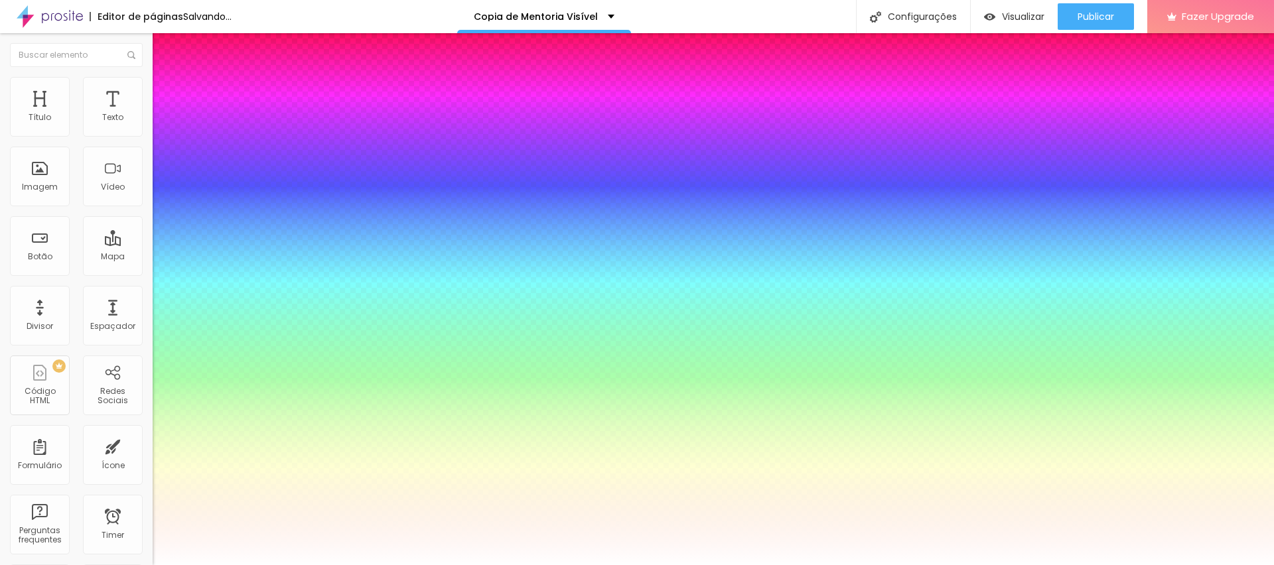
type input "30"
type input "1"
type input "31"
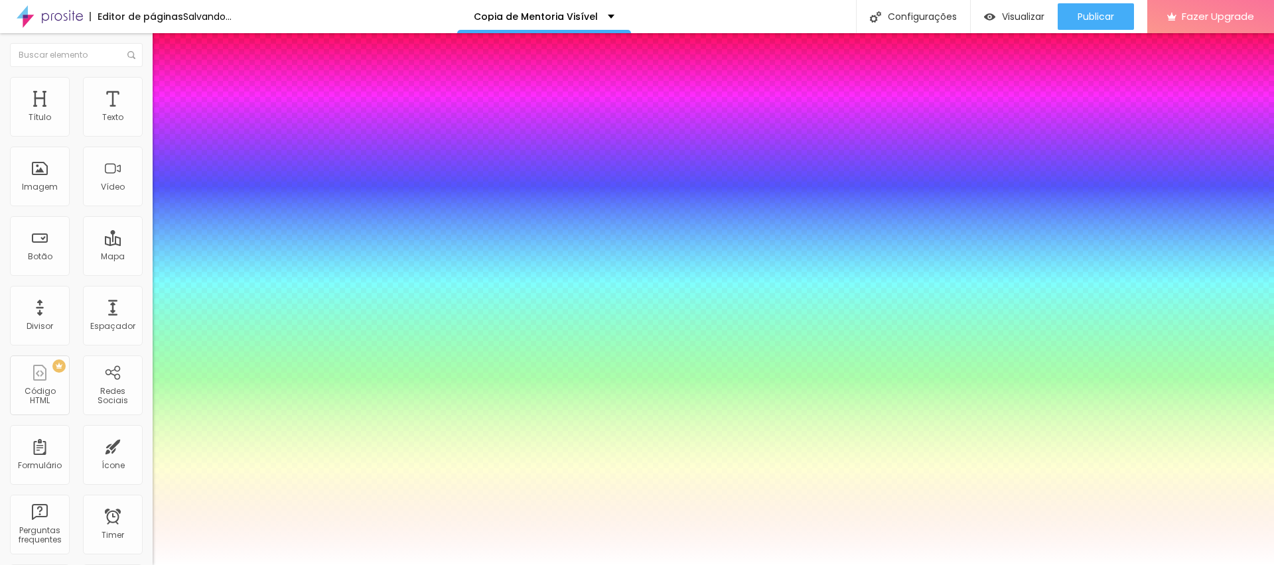
type input "1"
type input "32"
type input "1"
type input "33"
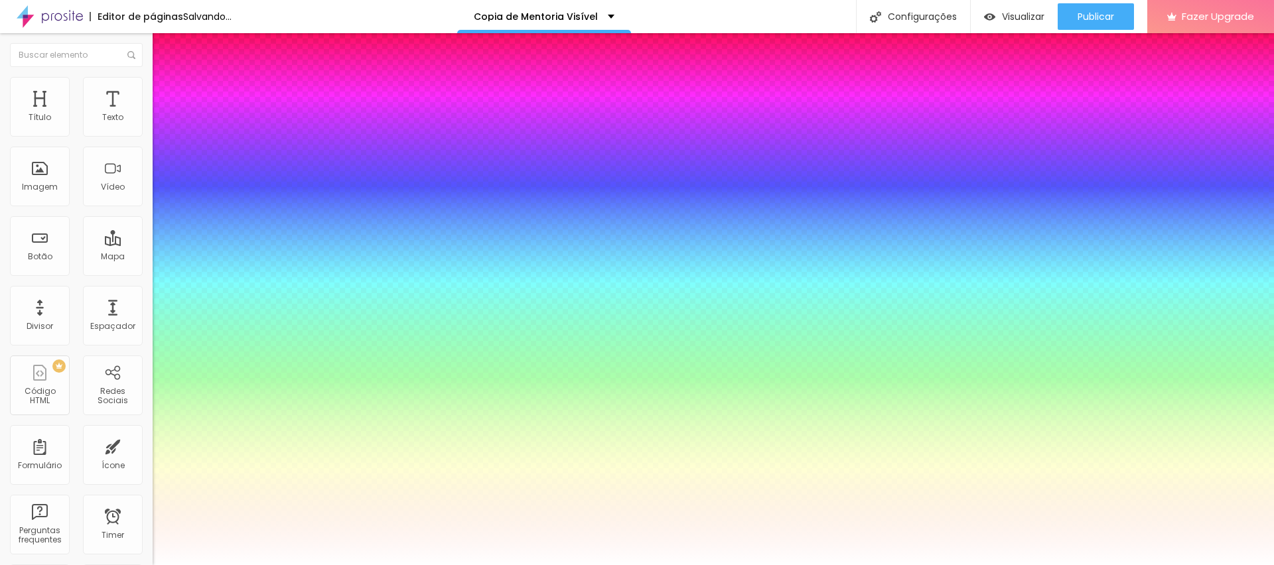
type input "33"
type input "1"
type input "35"
type input "1"
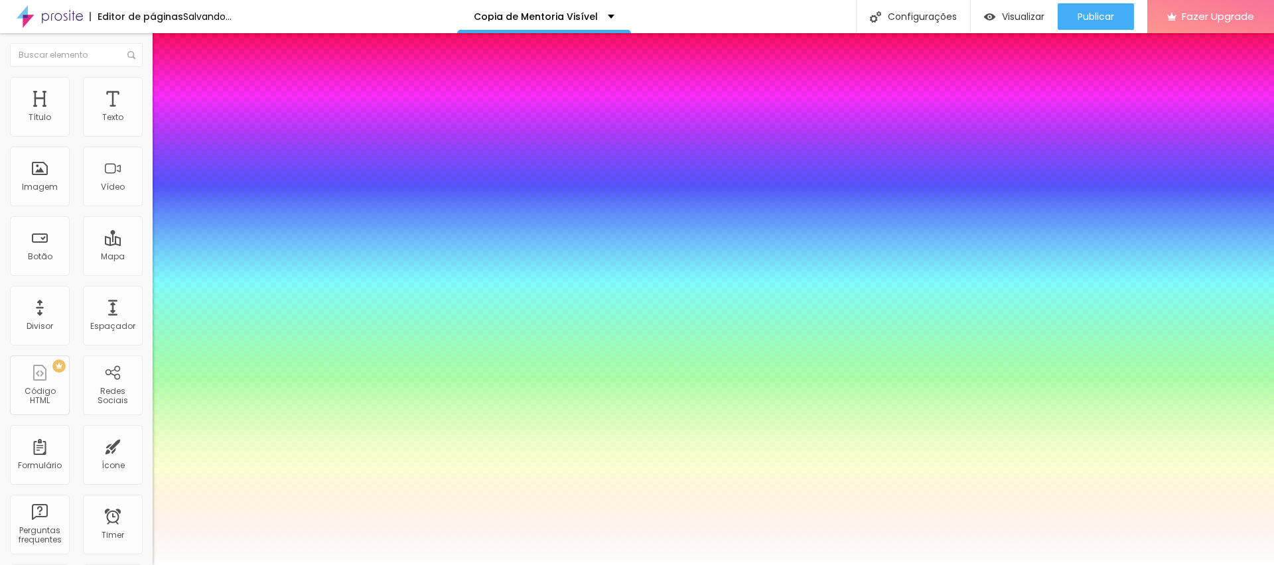
type input "42"
type input "1"
type input "41"
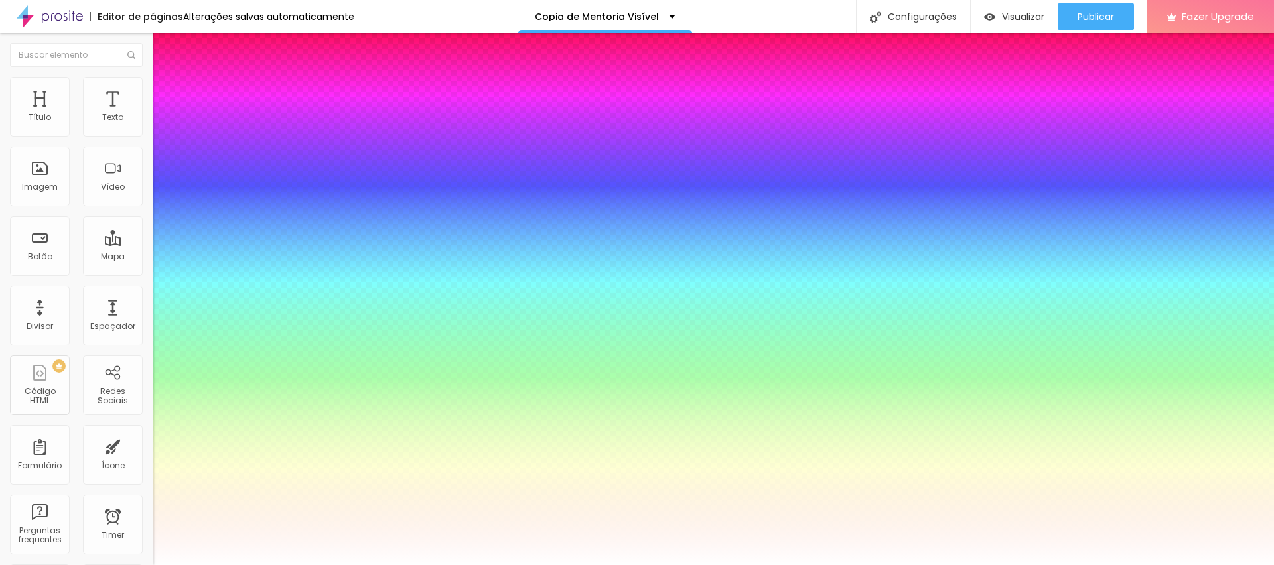
type input "1"
type input "42"
type input "1"
type input "43"
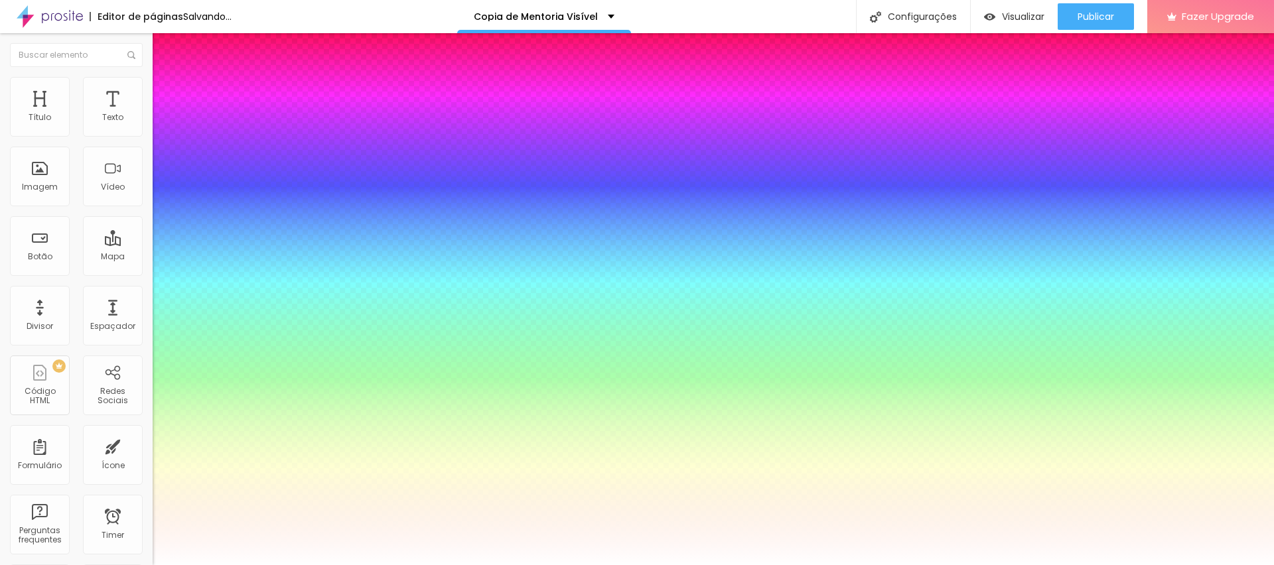
type input "43"
type input "1"
type input "45"
type input "1"
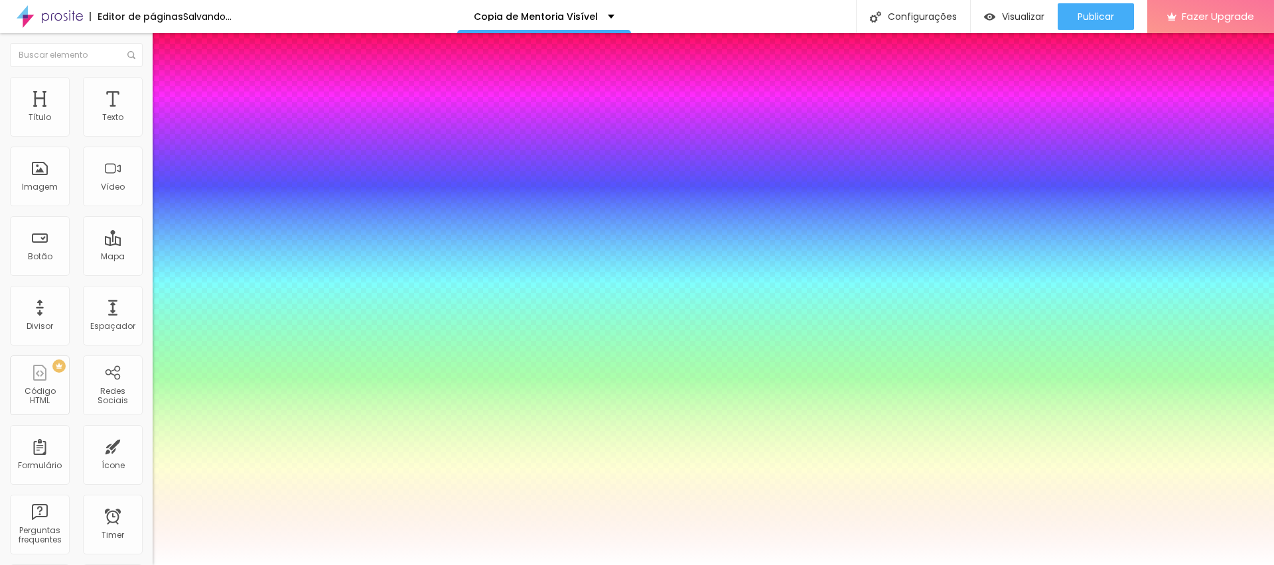
type input "46"
type input "1"
type input "45"
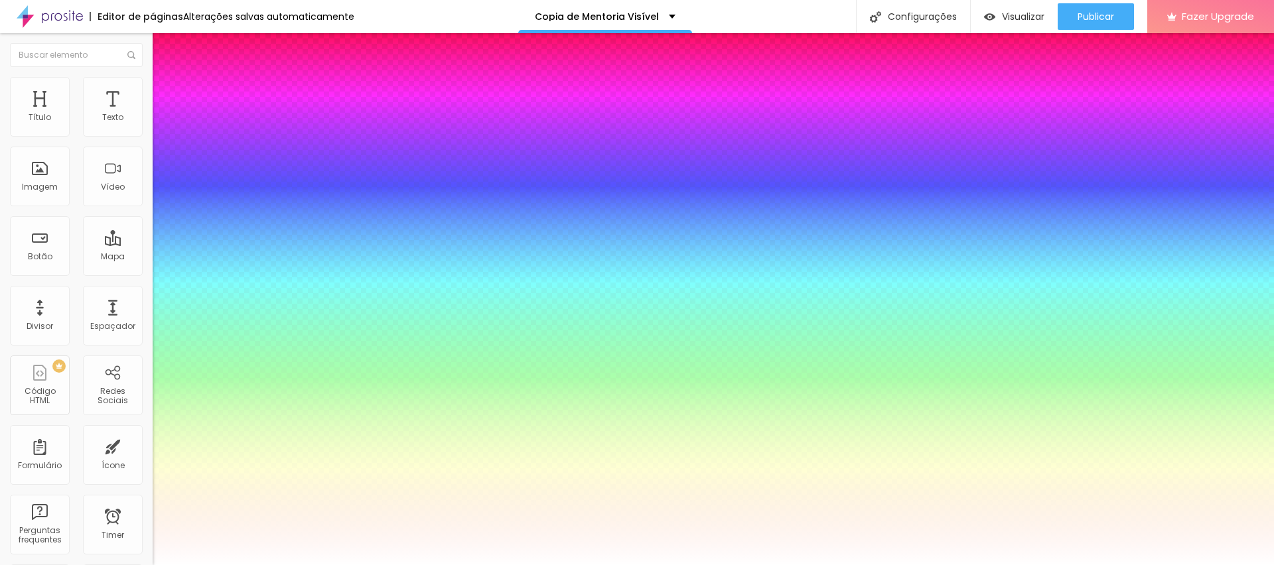
type input "1"
type input "44"
type input "1"
type input "43"
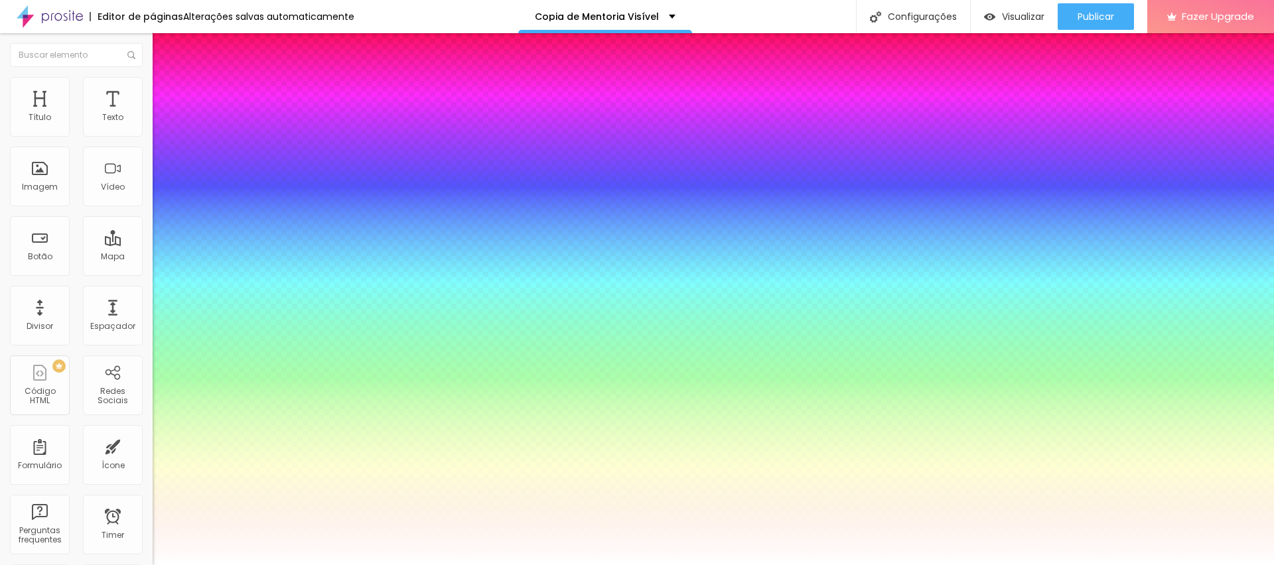
type input "43"
type input "1"
type input "42"
type input "1"
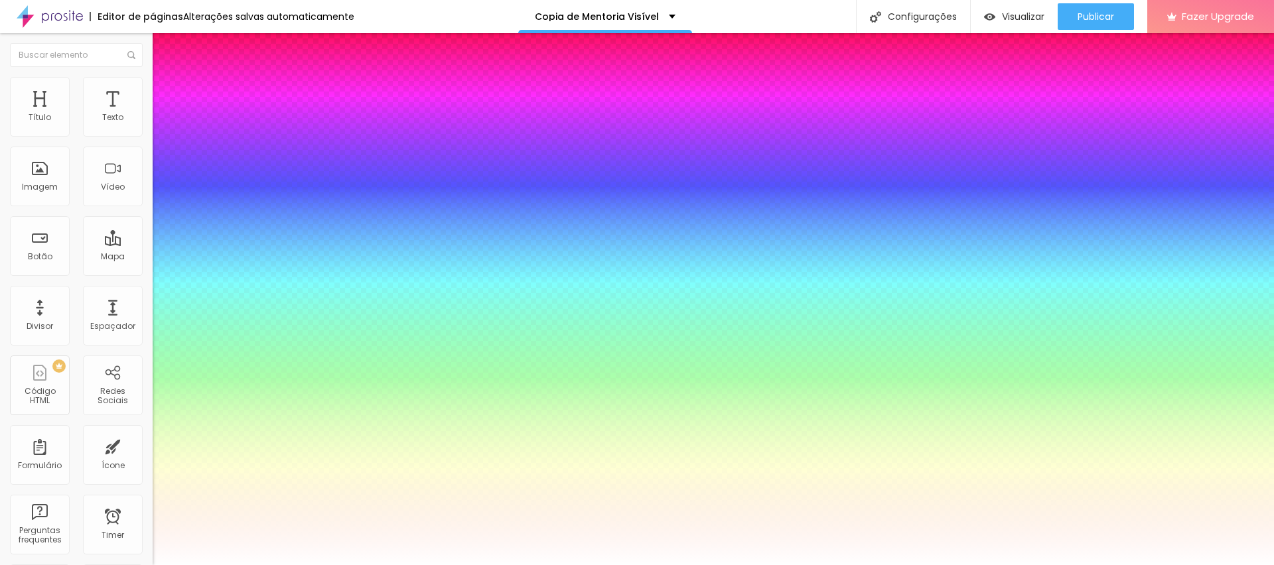
type input "41"
type input "1"
type input "40"
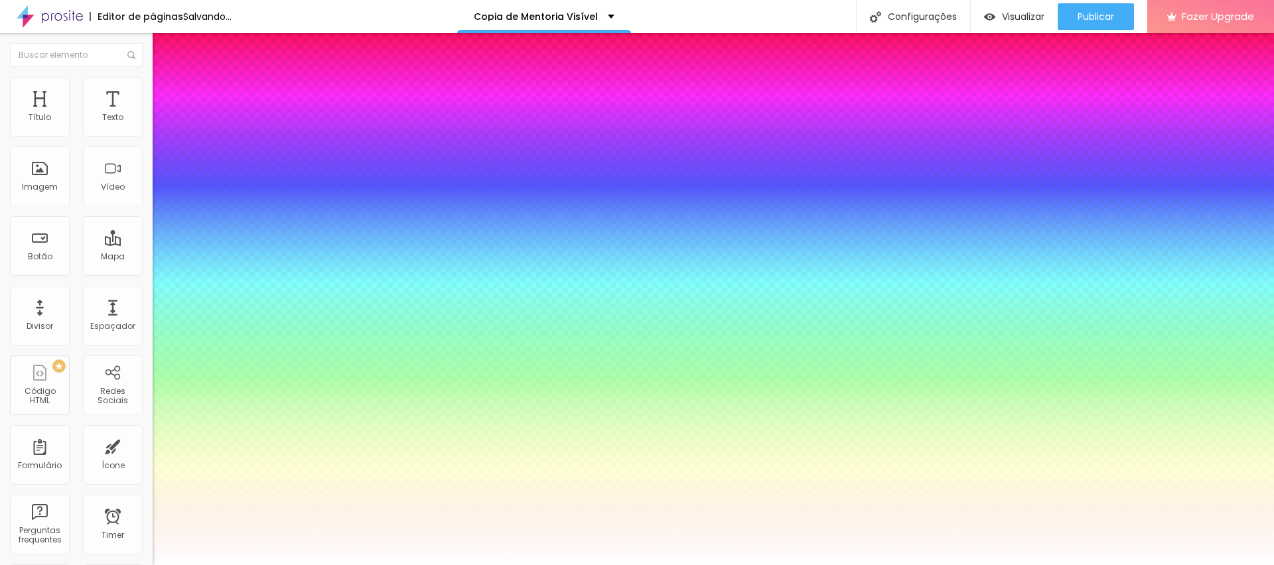
type input "1"
drag, startPoint x: 179, startPoint y: 225, endPoint x: 204, endPoint y: 228, distance: 25.4
type input "40"
click at [480, 565] on div at bounding box center [637, 565] width 1274 height 0
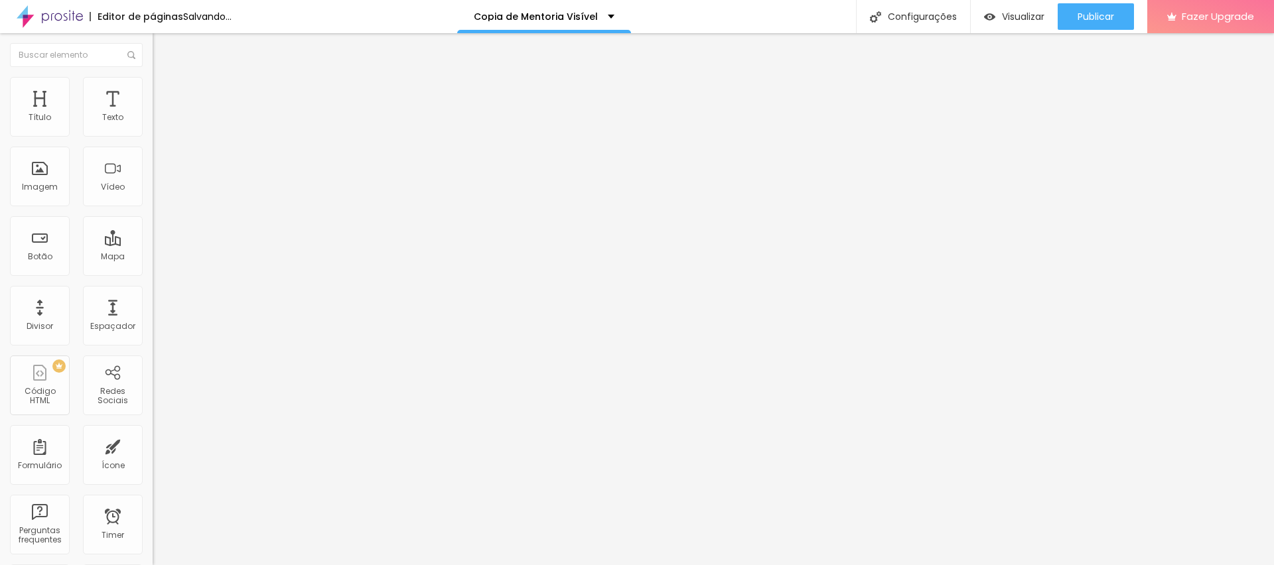
click at [153, 127] on button "button" at bounding box center [162, 120] width 19 height 14
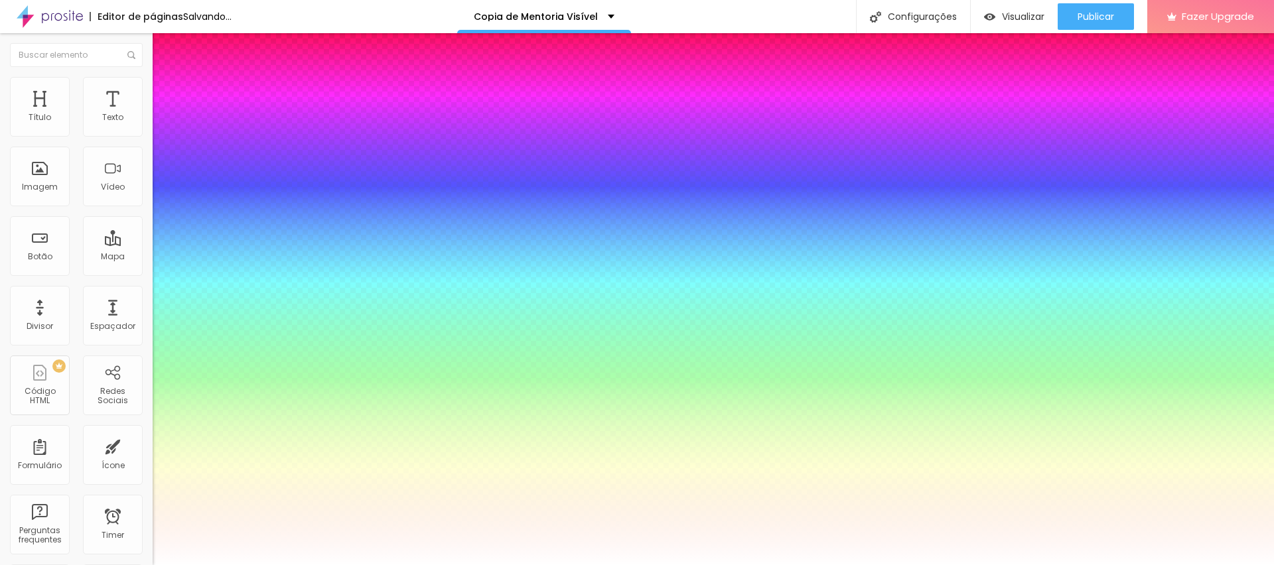
click at [498, 565] on div at bounding box center [637, 565] width 1274 height 0
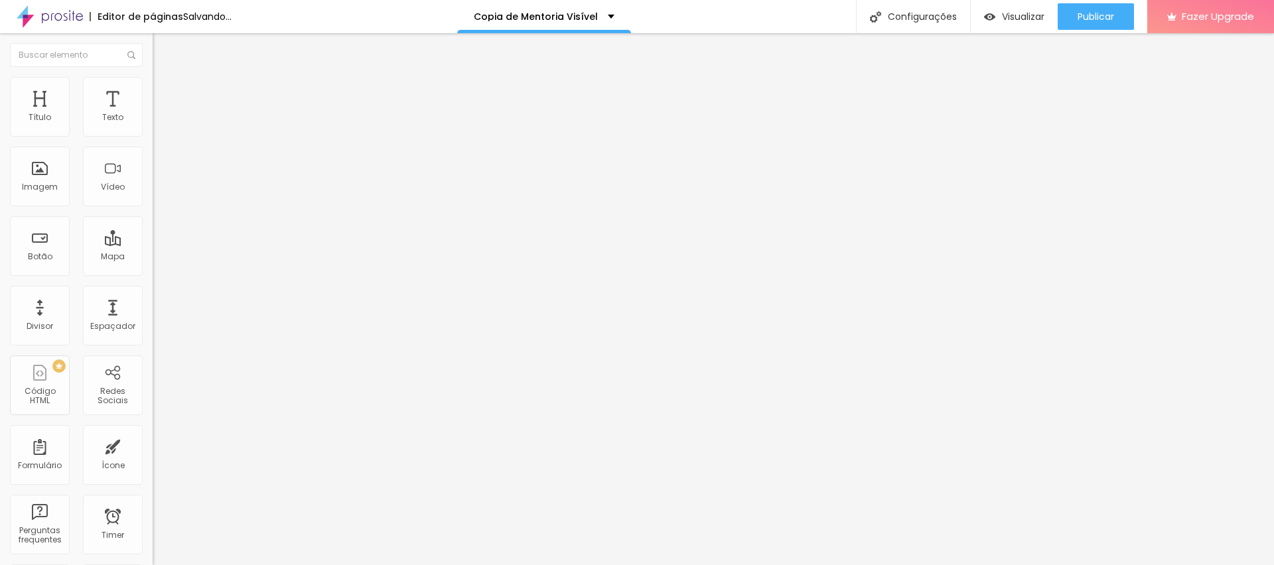
click at [163, 45] on img "button" at bounding box center [168, 48] width 11 height 11
click at [153, 114] on span "Adicionar imagem" at bounding box center [196, 108] width 86 height 11
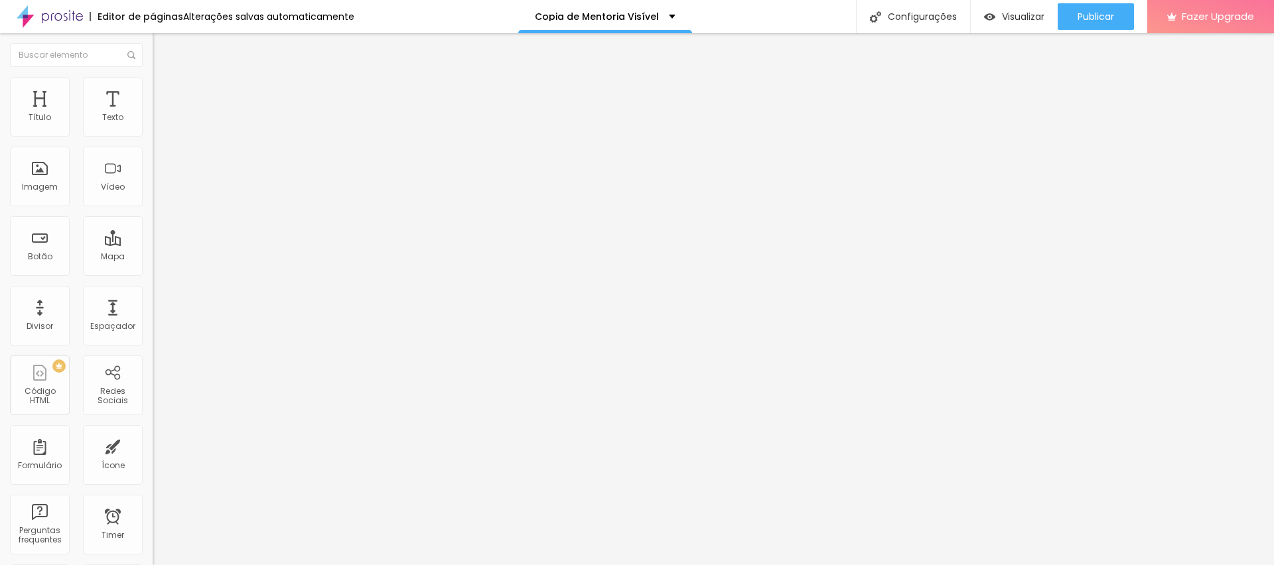
click at [153, 114] on span "Trocar imagem" at bounding box center [189, 108] width 72 height 11
click at [153, 208] on span "Original" at bounding box center [169, 201] width 32 height 11
click at [153, 224] on span "Padrão" at bounding box center [168, 217] width 30 height 11
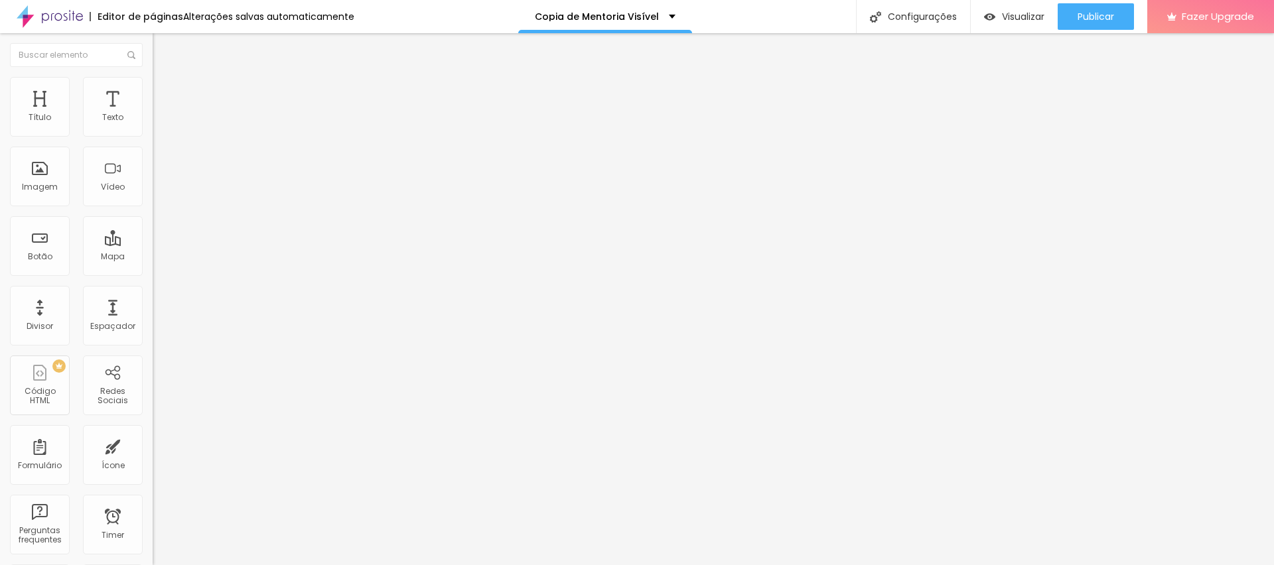
click at [153, 83] on li "Estilo" at bounding box center [229, 83] width 153 height 13
click at [165, 78] on span "Conteúdo" at bounding box center [185, 72] width 41 height 11
click at [153, 208] on span "4:3 Padrão" at bounding box center [175, 201] width 44 height 11
click at [153, 235] on div "Quadrado 1:1" at bounding box center [229, 231] width 153 height 8
click at [153, 243] on div "Original" at bounding box center [229, 239] width 153 height 8
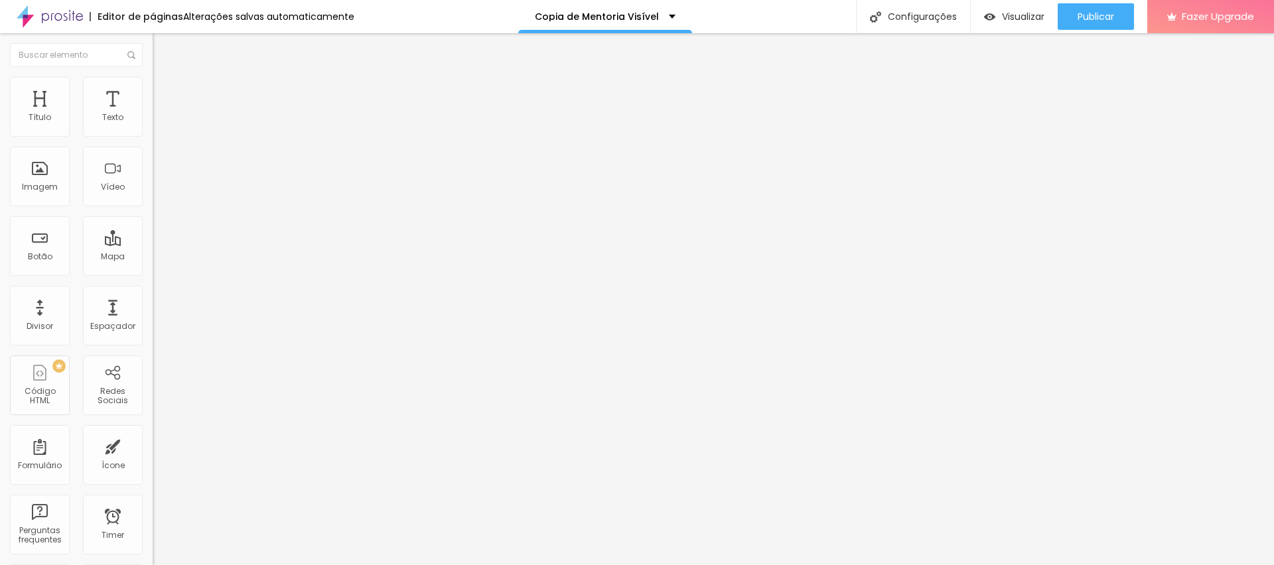
click at [153, 232] on span "Quadrado" at bounding box center [174, 225] width 43 height 11
click at [153, 243] on div "Original" at bounding box center [229, 239] width 153 height 8
click at [165, 91] on span "Estilo" at bounding box center [175, 85] width 21 height 11
drag, startPoint x: 135, startPoint y: 145, endPoint x: 67, endPoint y: 143, distance: 67.7
click at [153, 136] on input "range" at bounding box center [196, 130] width 86 height 11
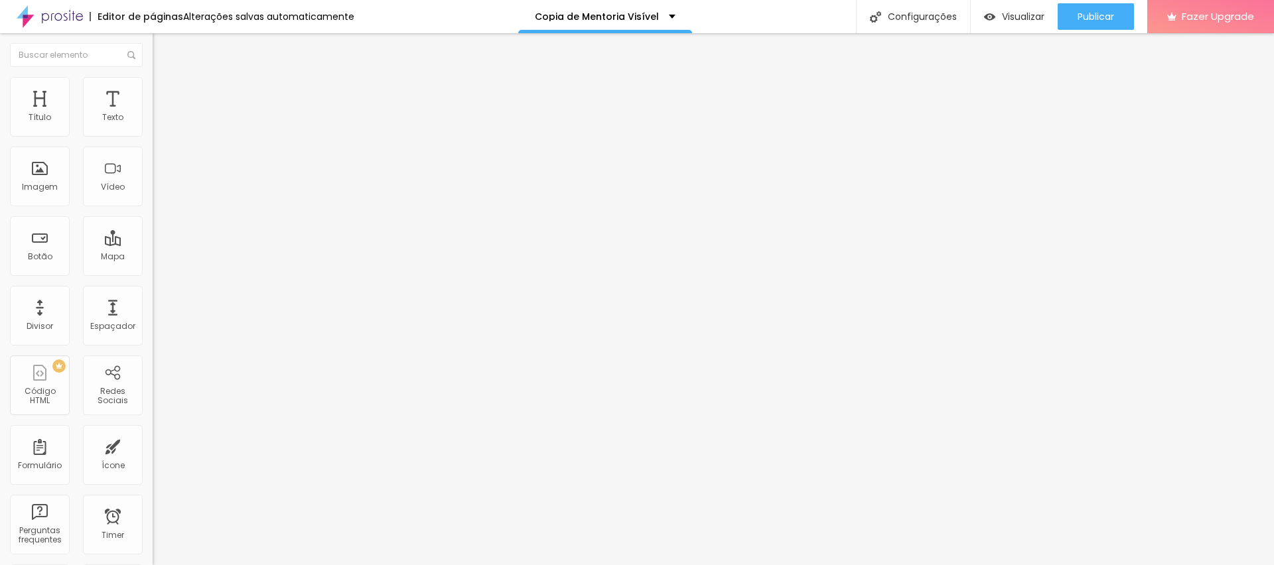
click at [163, 48] on img "button" at bounding box center [168, 48] width 11 height 11
click at [163, 49] on img "button" at bounding box center [168, 48] width 11 height 11
click at [165, 90] on span "Estilo" at bounding box center [175, 85] width 21 height 11
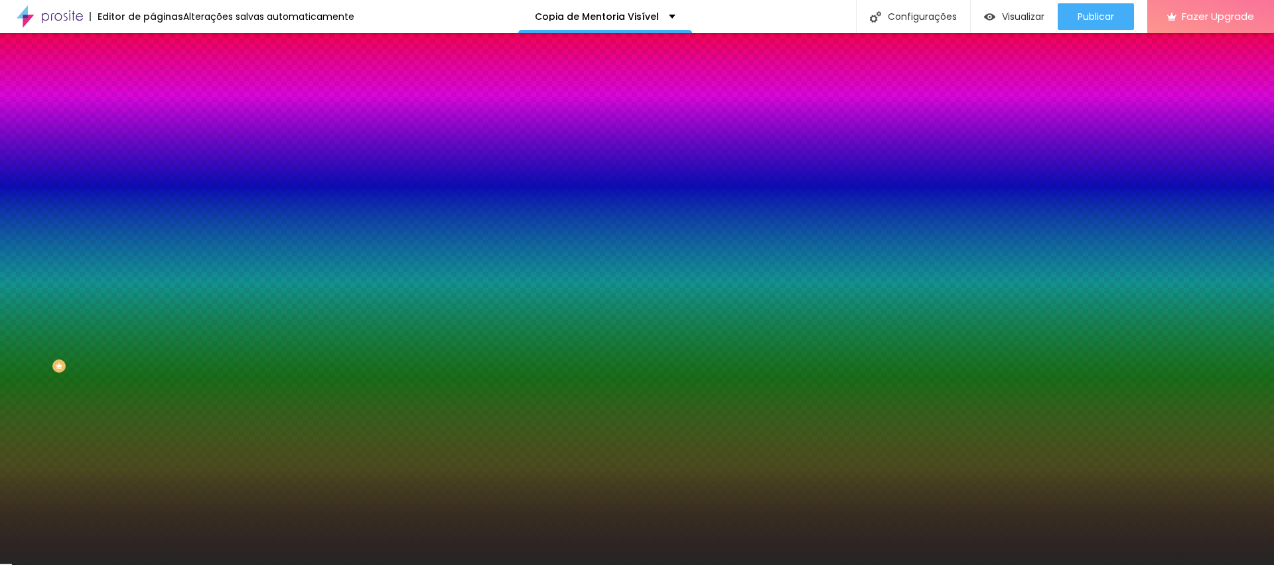
click at [153, 127] on div at bounding box center [229, 127] width 153 height 0
drag, startPoint x: 131, startPoint y: 247, endPoint x: 136, endPoint y: 70, distance: 177.3
click at [153, 70] on div "Conteúdo Estilo Avançado Cor de fundo Voltar ao padrão #262525 Sombra DESATIVAD…" at bounding box center [229, 143] width 153 height 158
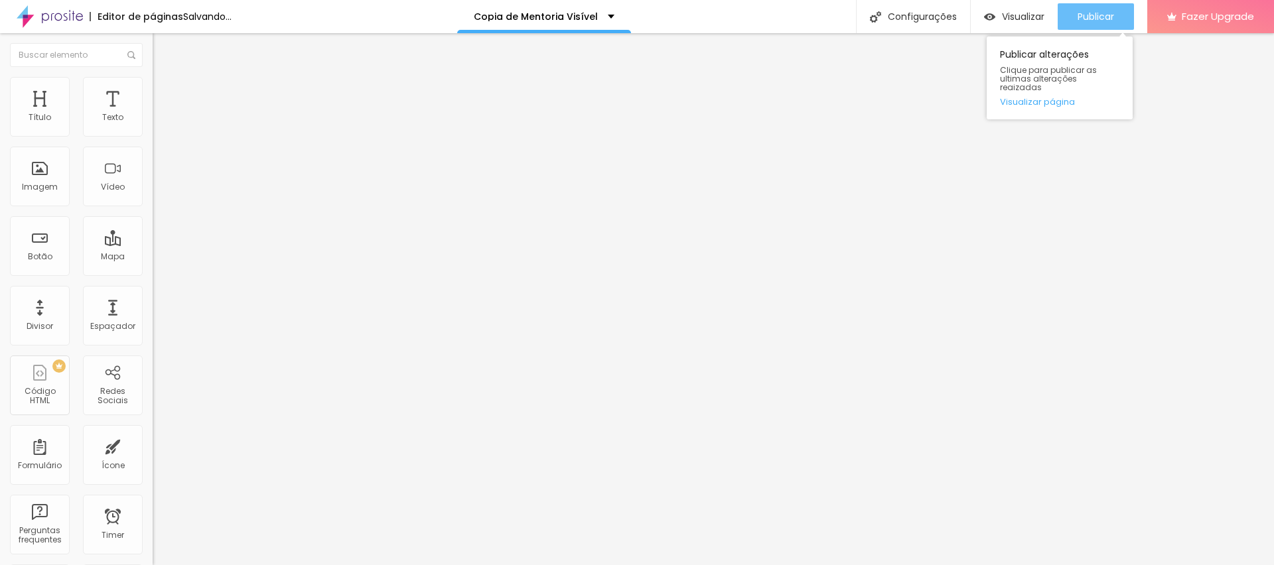
click at [1108, 18] on span "Publicar" at bounding box center [1096, 16] width 37 height 11
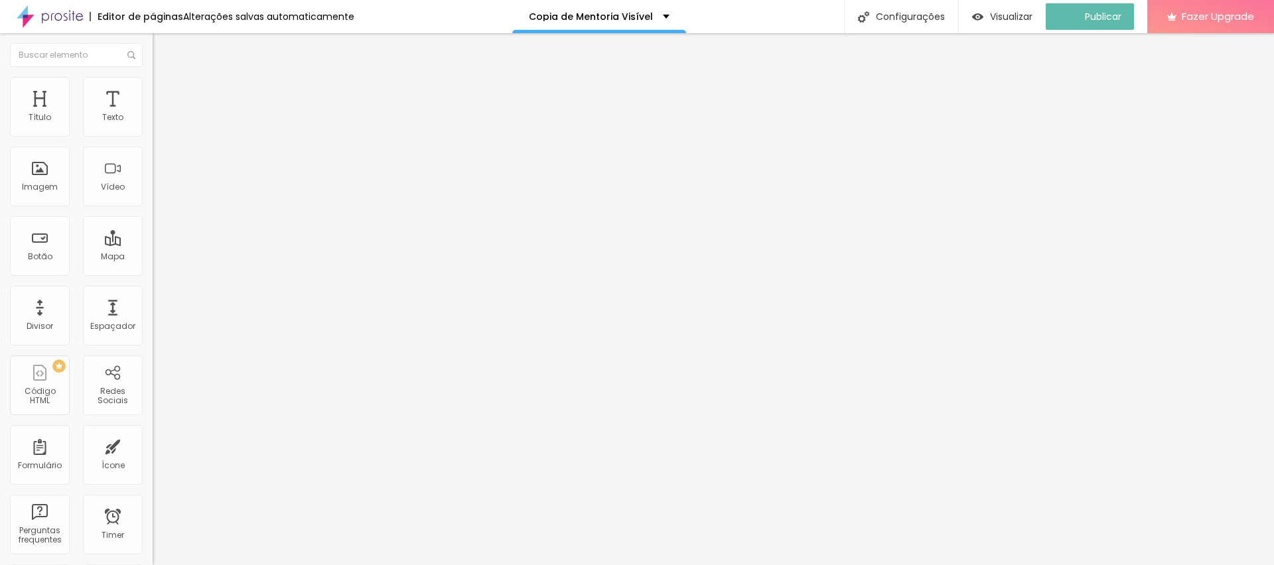
click at [165, 92] on span "Avançado" at bounding box center [187, 85] width 44 height 11
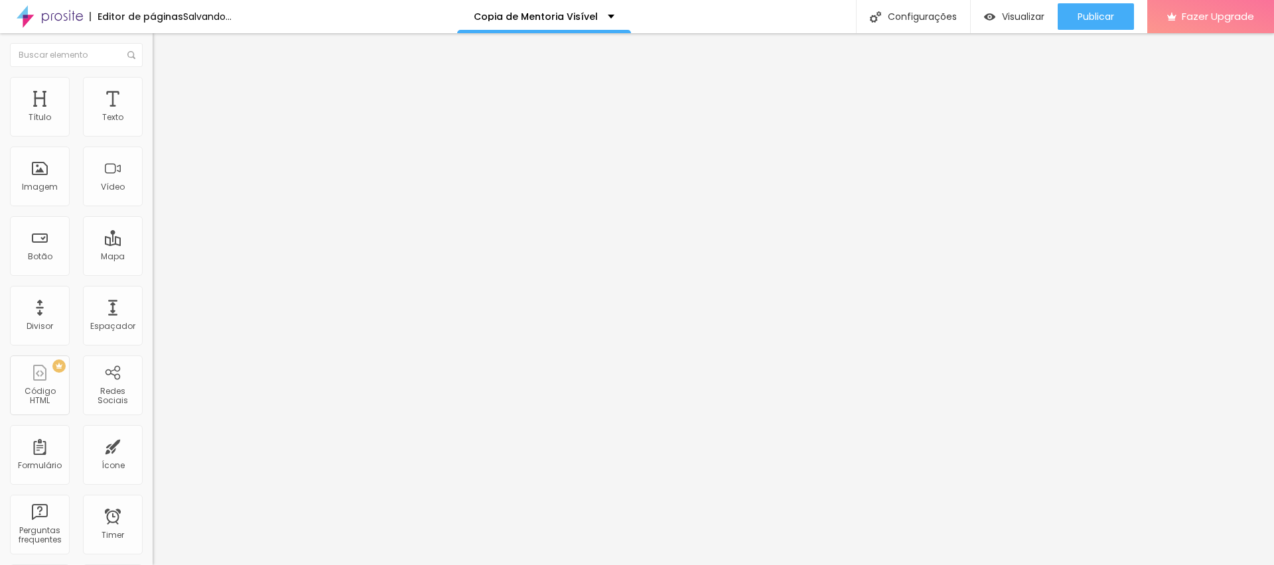
drag, startPoint x: 35, startPoint y: 130, endPoint x: 0, endPoint y: 131, distance: 34.5
click at [153, 244] on input "range" at bounding box center [196, 249] width 86 height 11
click at [153, 87] on li "Avançado" at bounding box center [229, 83] width 153 height 13
drag, startPoint x: 20, startPoint y: 155, endPoint x: 0, endPoint y: 155, distance: 19.9
click at [153, 432] on input "range" at bounding box center [196, 437] width 86 height 11
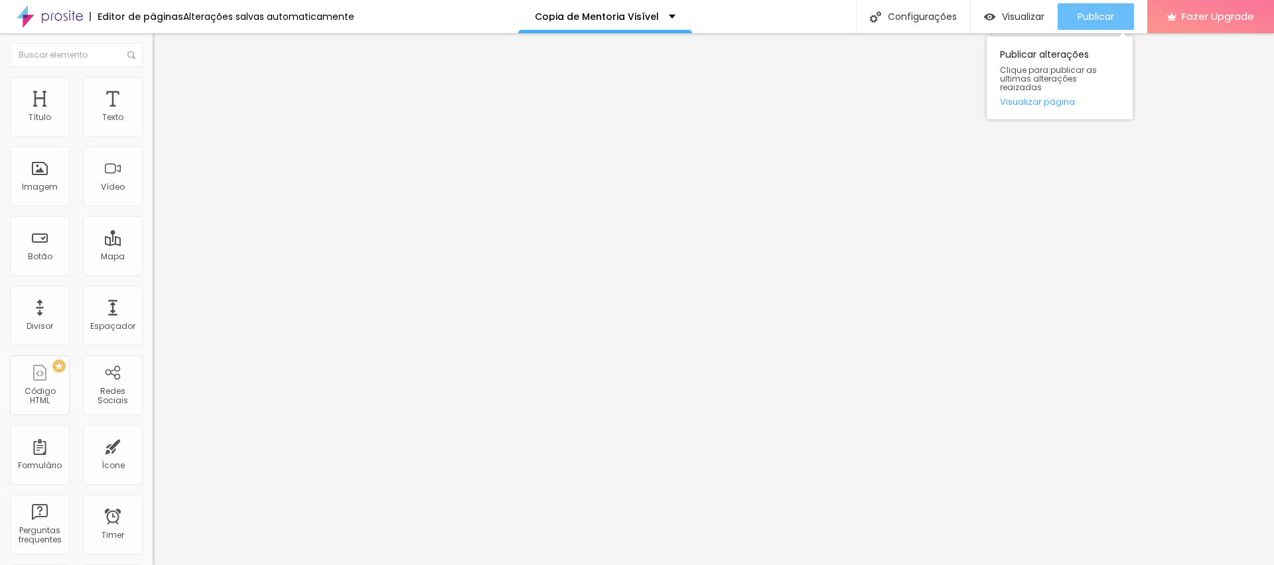
click at [1107, 19] on span "Publicar" at bounding box center [1096, 16] width 37 height 11
click at [1093, 17] on span "Publicar" at bounding box center [1096, 16] width 37 height 11
click at [1088, 21] on span "Publicar" at bounding box center [1096, 16] width 37 height 11
click at [165, 95] on span "Avançado" at bounding box center [187, 99] width 44 height 11
drag, startPoint x: 30, startPoint y: 153, endPoint x: 40, endPoint y: 155, distance: 10.7
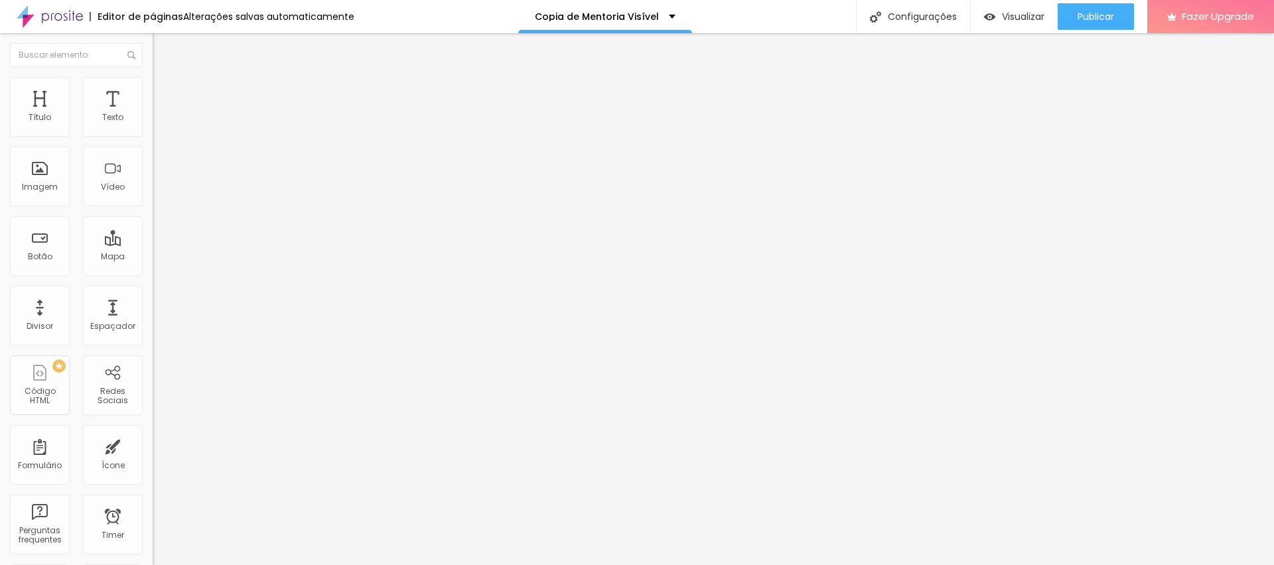
click at [153, 445] on input "range" at bounding box center [196, 450] width 86 height 11
click at [1094, 6] on div "Publicar" at bounding box center [1096, 16] width 37 height 27
click at [153, 241] on div "Tamanho Titulo 1 H1 Titulo 2 H2 Titulo 3 H3 Titulo 4 H4 Titulo 5 H5 Titulo 6 H6…" at bounding box center [229, 165] width 153 height 151
click at [163, 187] on icon "button" at bounding box center [164, 186] width 3 height 3
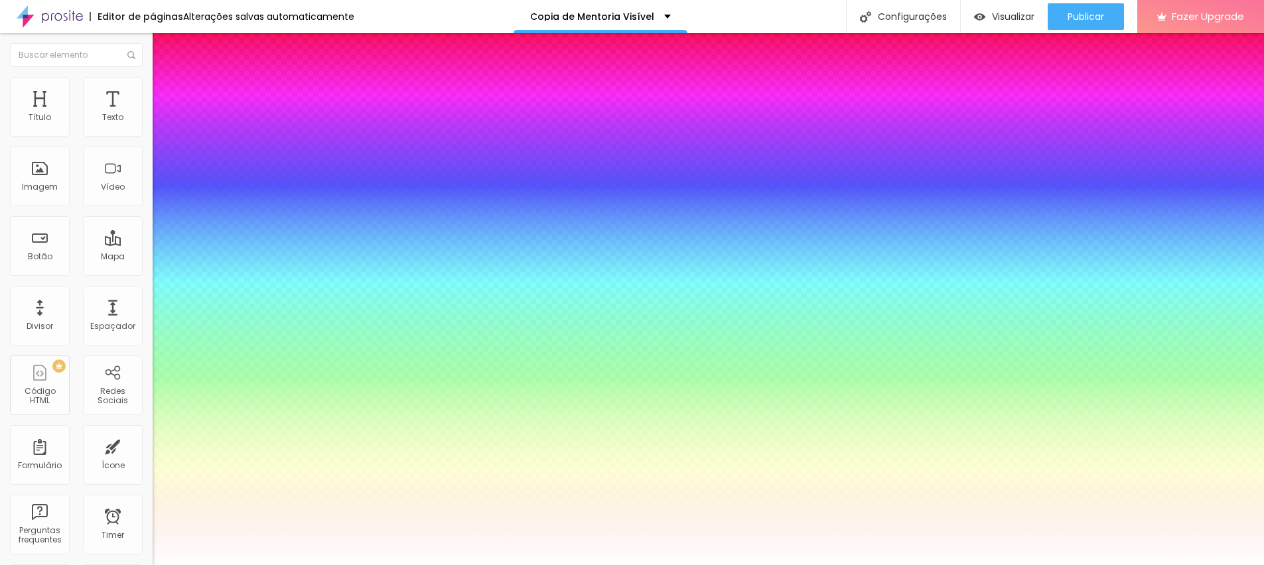
click at [575, 565] on div at bounding box center [632, 565] width 1264 height 0
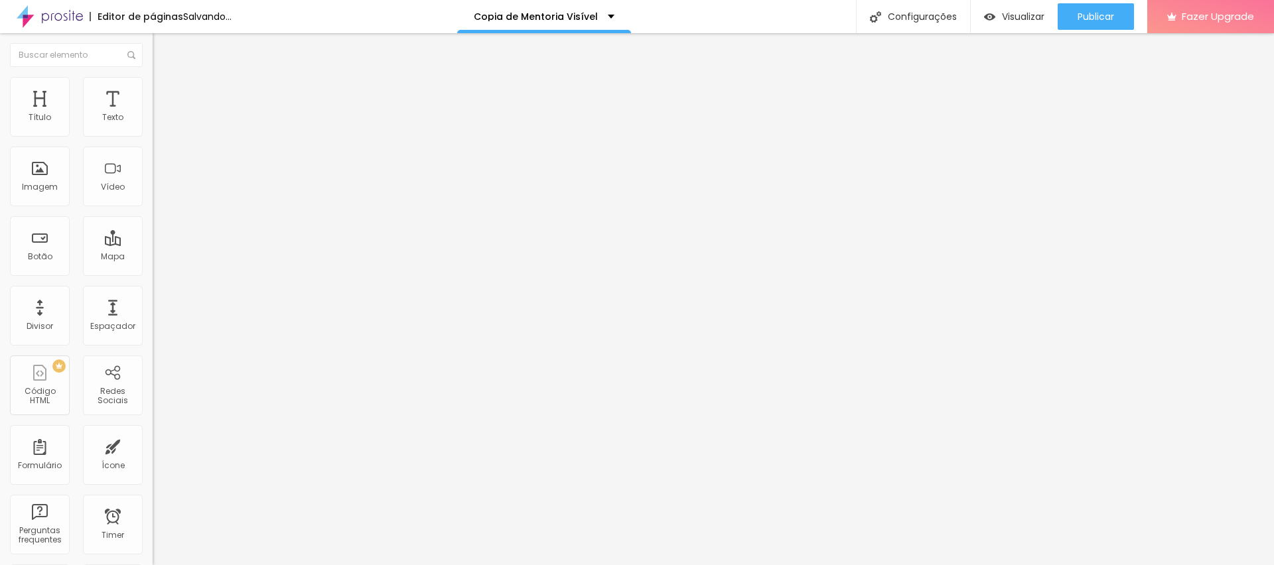
click at [165, 92] on span "Avançado" at bounding box center [187, 85] width 44 height 11
drag, startPoint x: 40, startPoint y: 153, endPoint x: 56, endPoint y: 153, distance: 15.9
click at [153, 432] on input "range" at bounding box center [196, 437] width 86 height 11
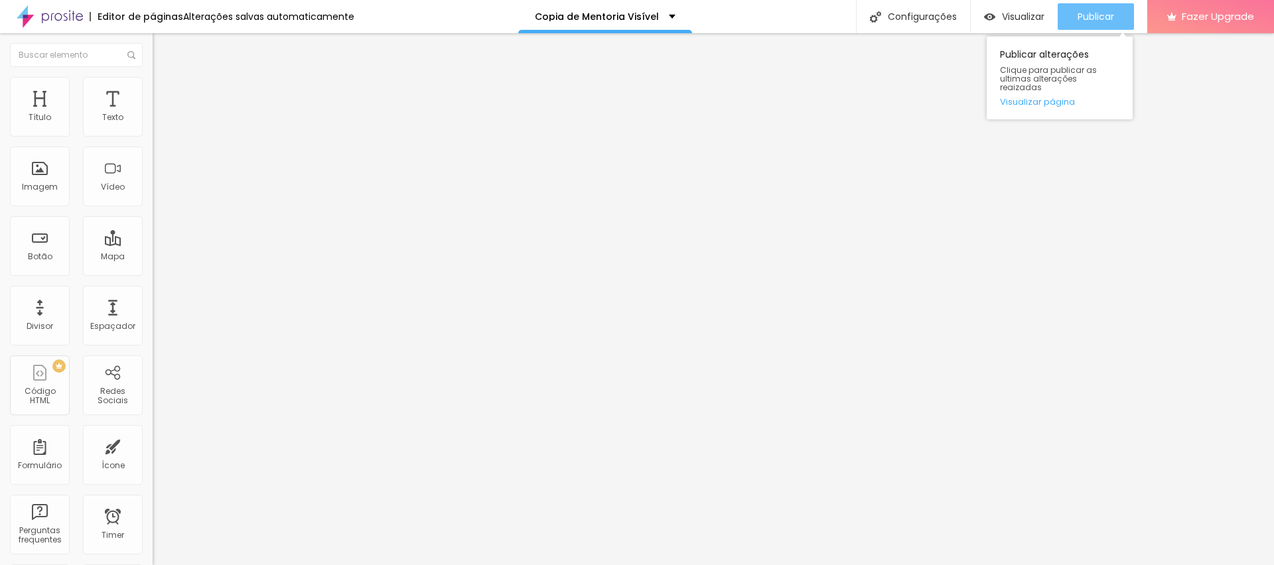
click at [1106, 17] on span "Publicar" at bounding box center [1096, 16] width 37 height 11
click at [158, 192] on icon "button" at bounding box center [162, 189] width 8 height 8
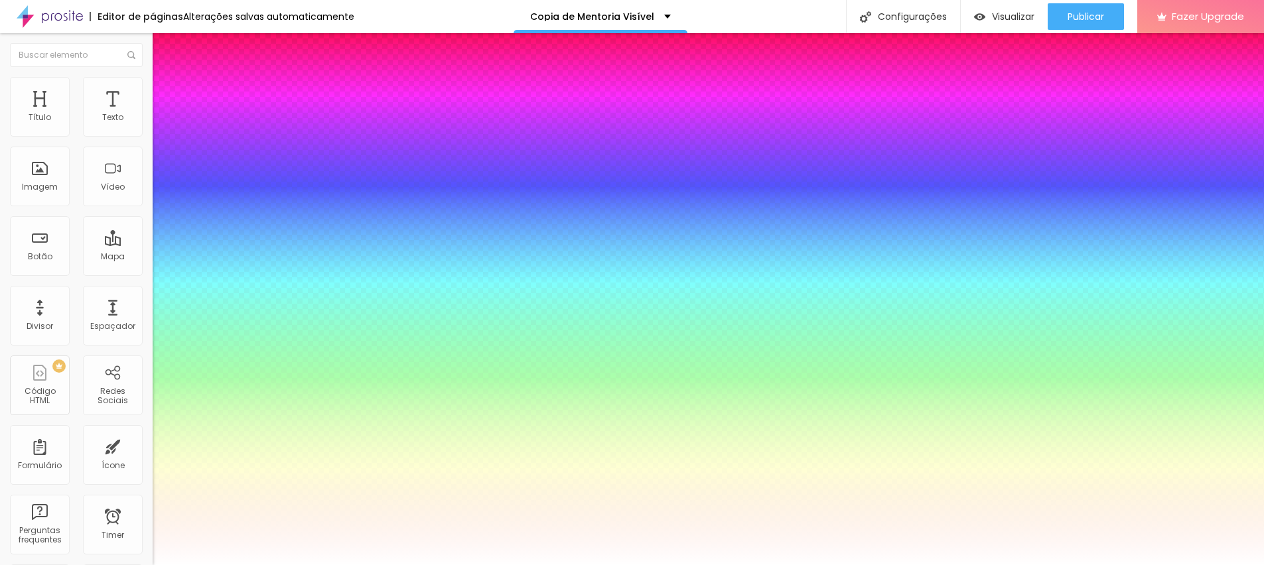
click at [739, 565] on div at bounding box center [632, 565] width 1264 height 0
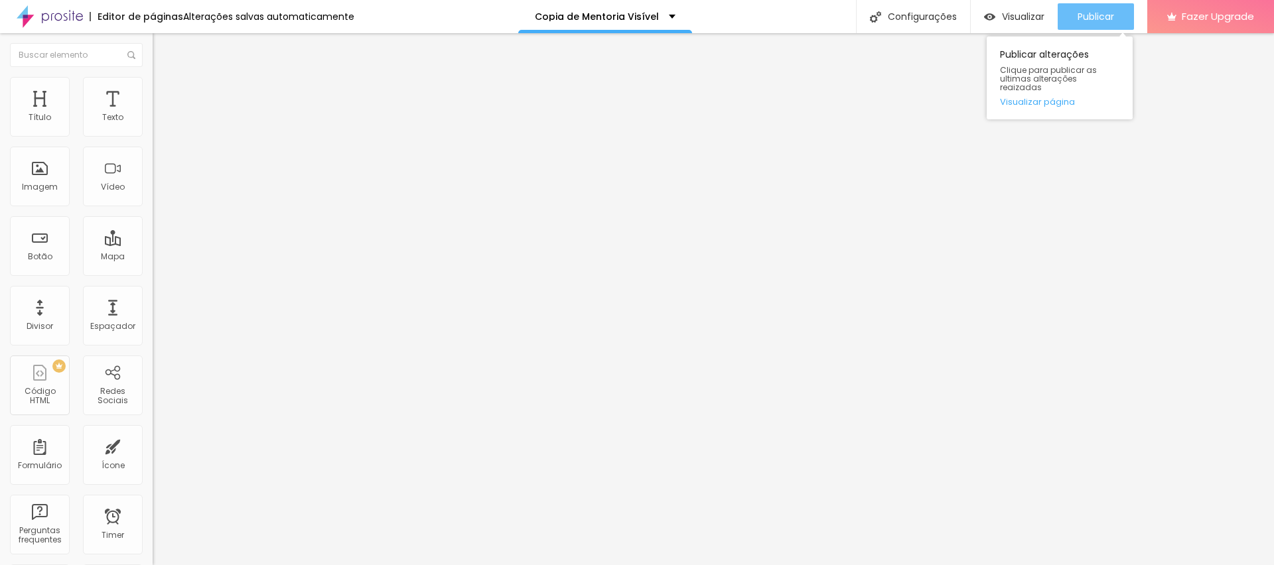
click at [1093, 15] on span "Publicar" at bounding box center [1096, 16] width 37 height 11
click at [1094, 15] on span "Publicar" at bounding box center [1096, 16] width 37 height 11
click at [153, 169] on img at bounding box center [157, 164] width 9 height 9
click at [1117, 8] on button "Publicar" at bounding box center [1096, 16] width 76 height 27
click at [1092, 17] on span "Publicar" at bounding box center [1096, 16] width 37 height 11
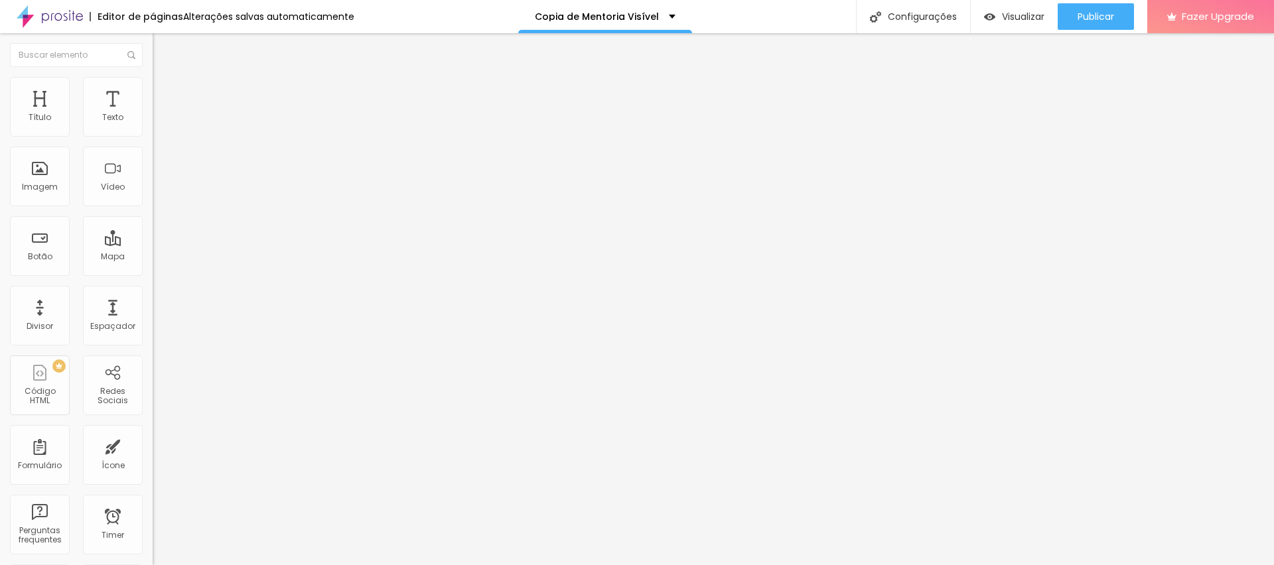
click at [165, 91] on span "Estilo" at bounding box center [175, 85] width 21 height 11
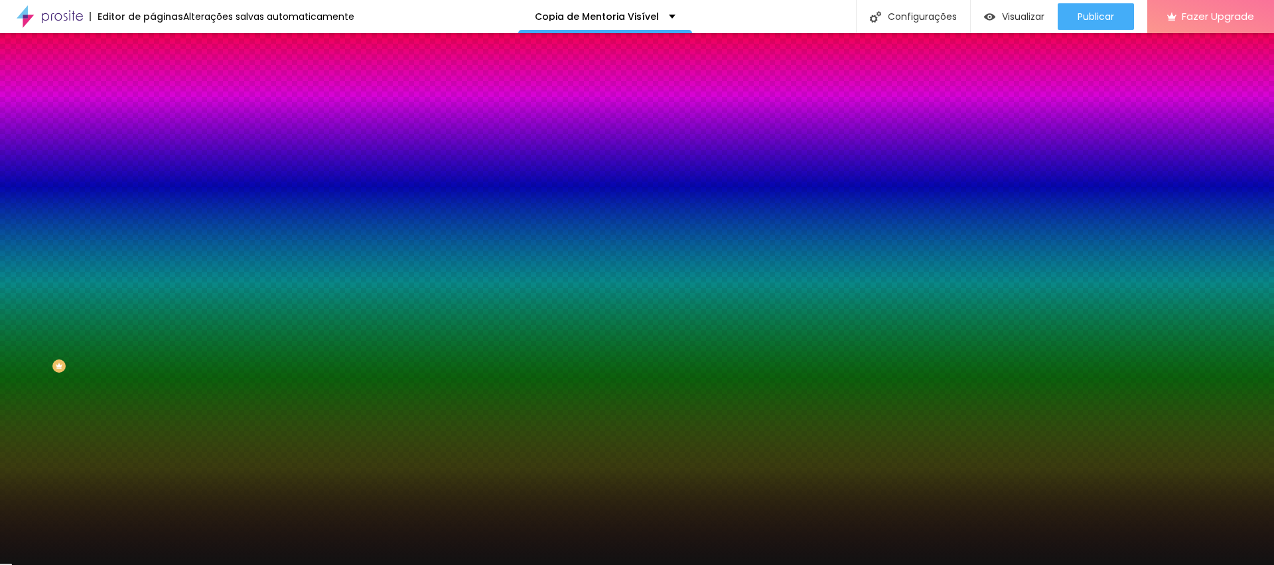
click at [153, 134] on input "#121212" at bounding box center [232, 133] width 159 height 13
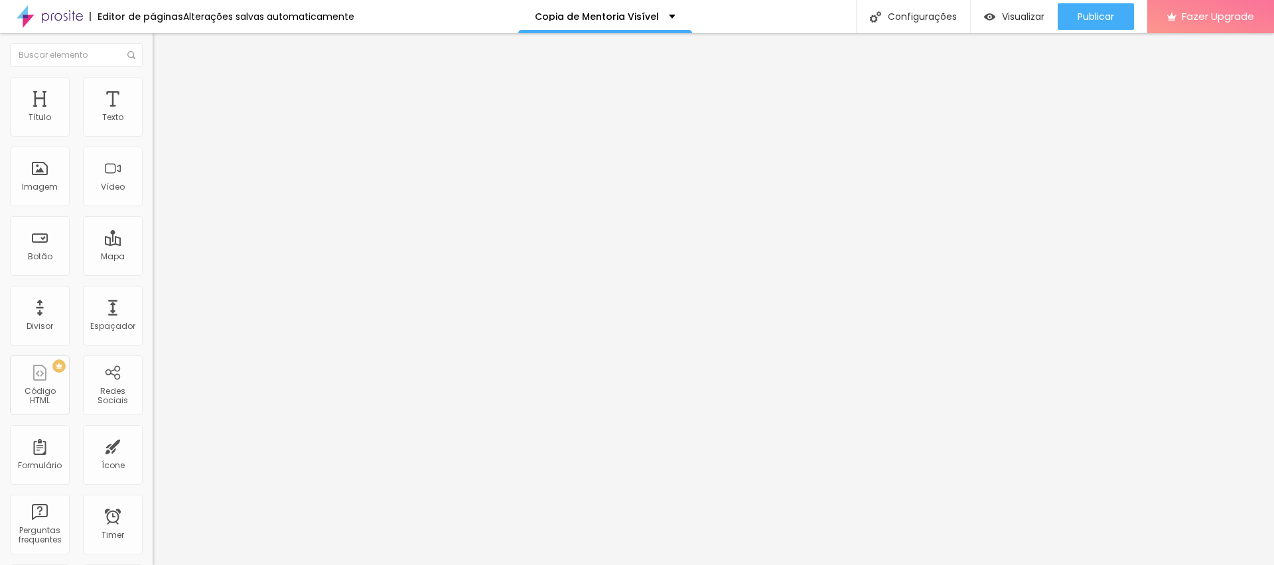
click at [153, 77] on img at bounding box center [159, 83] width 12 height 12
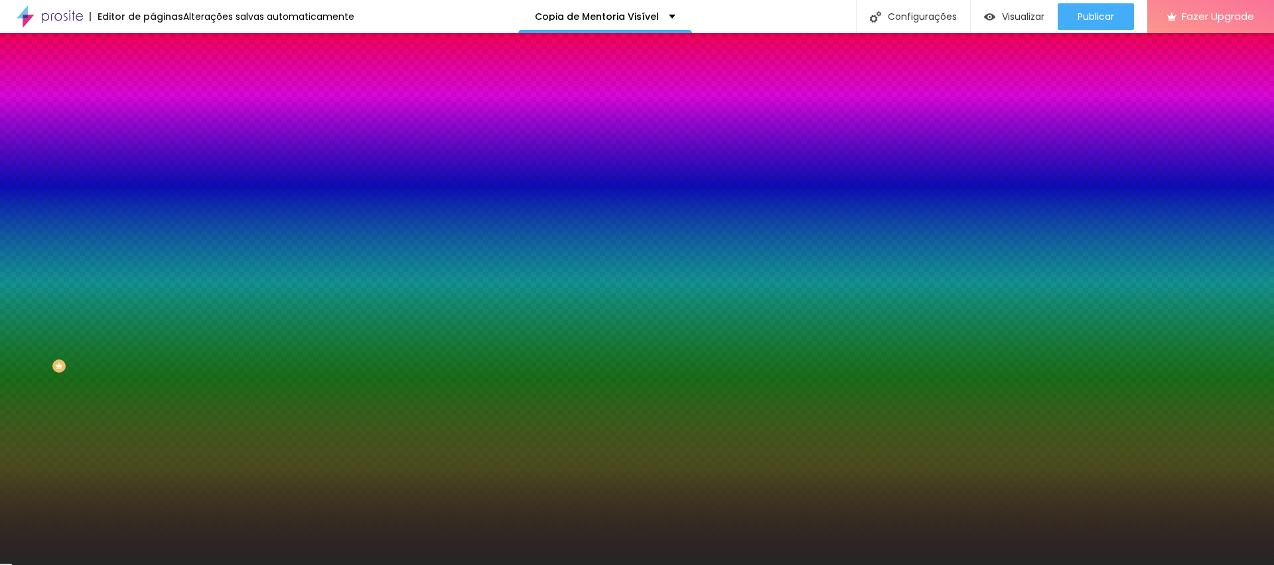
click at [153, 194] on input "#262525" at bounding box center [232, 187] width 159 height 13
paste input "121212"
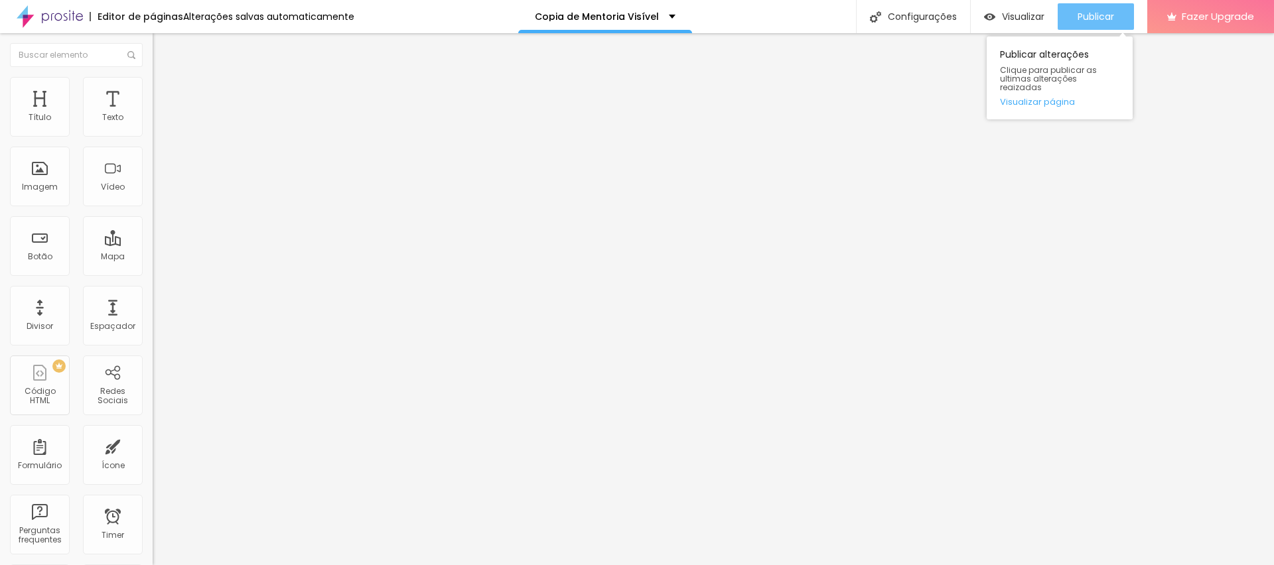
click at [1083, 19] on span "Publicar" at bounding box center [1096, 16] width 37 height 11
click at [153, 88] on li "Estilo" at bounding box center [229, 83] width 153 height 13
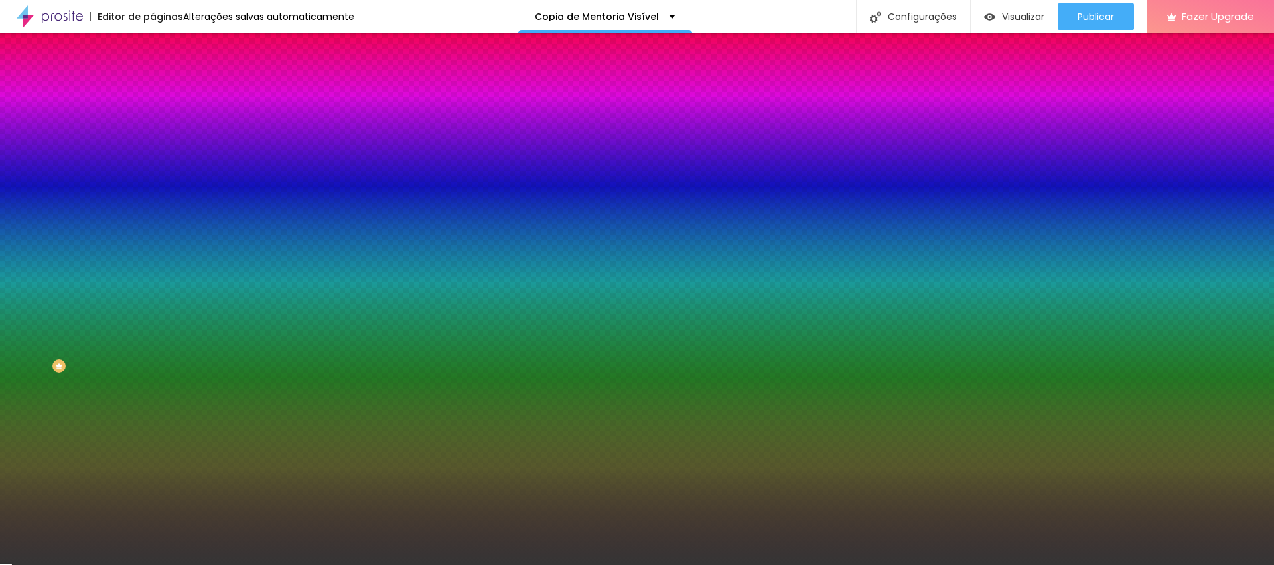
click at [153, 194] on input "#353535" at bounding box center [232, 187] width 159 height 13
paste input "12121"
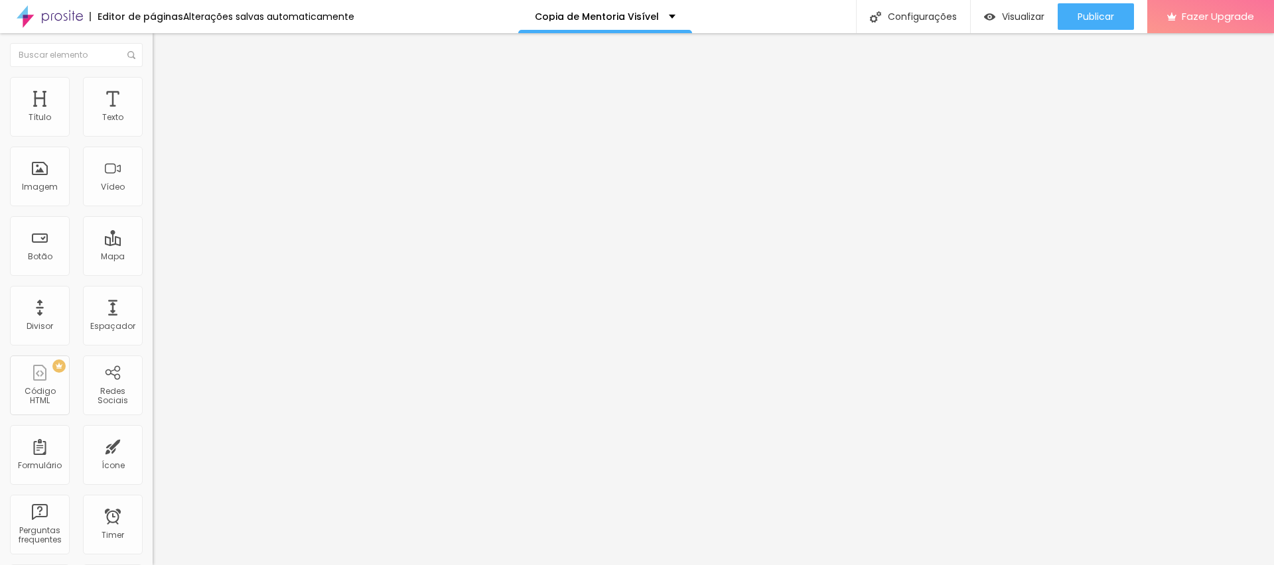
click at [153, 64] on ul "Conteúdo Estilo Avançado" at bounding box center [229, 84] width 153 height 40
click at [153, 84] on img at bounding box center [159, 83] width 12 height 12
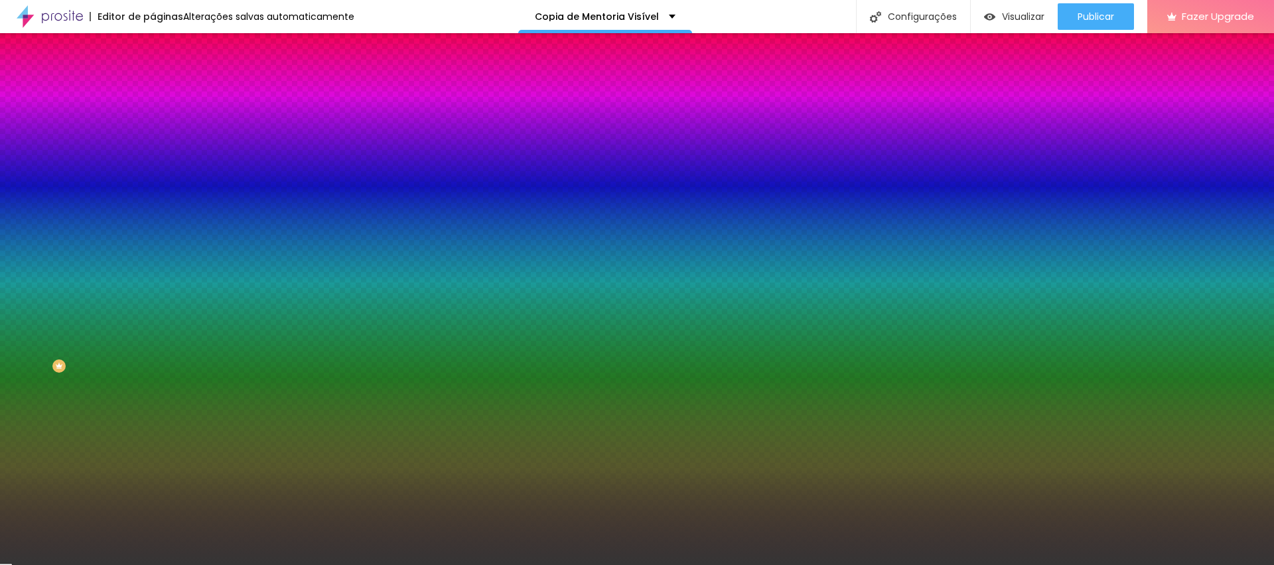
click at [153, 194] on input "#353535" at bounding box center [232, 187] width 159 height 13
paste input "121212"
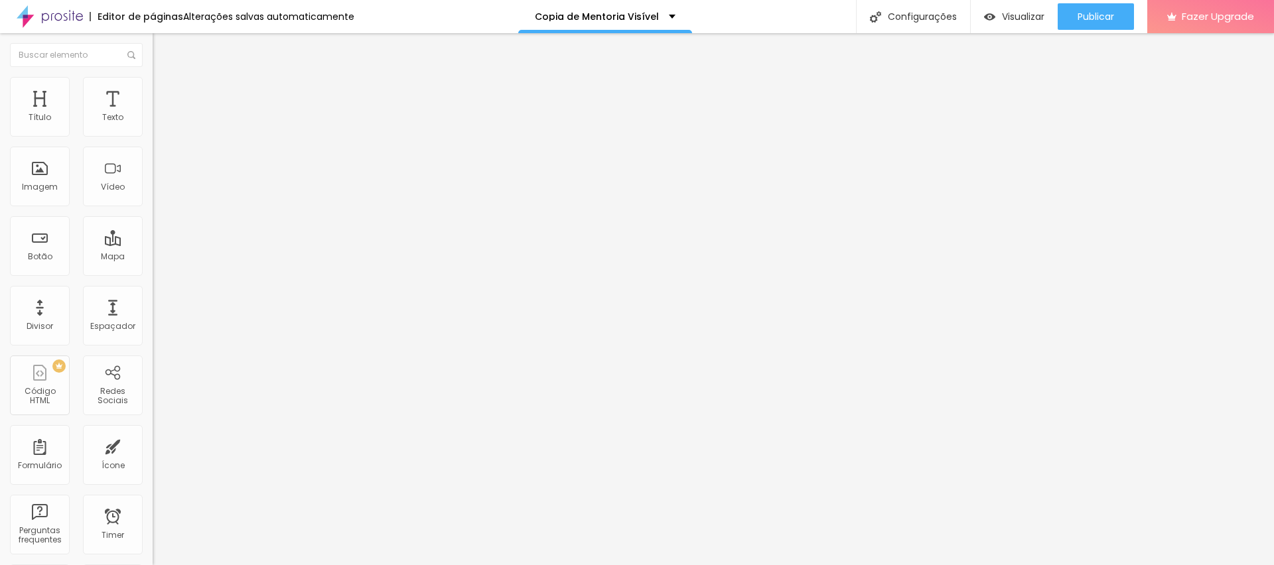
click at [165, 92] on span "Estilo" at bounding box center [175, 85] width 21 height 11
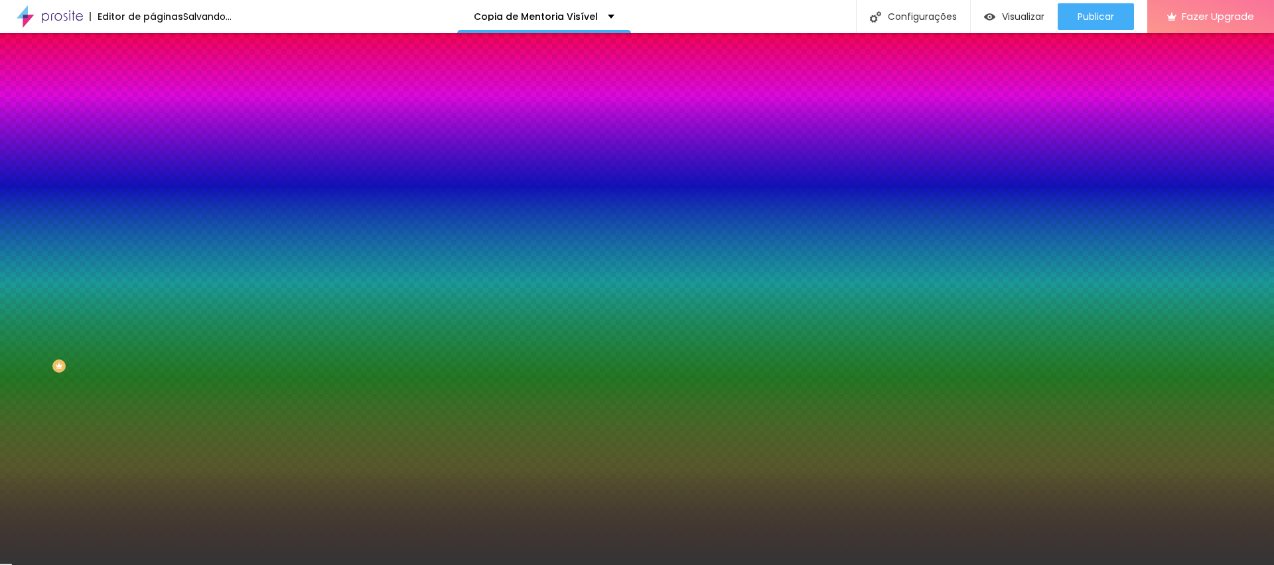
click at [153, 194] on input "#353535" at bounding box center [232, 187] width 159 height 13
paste input "121212"
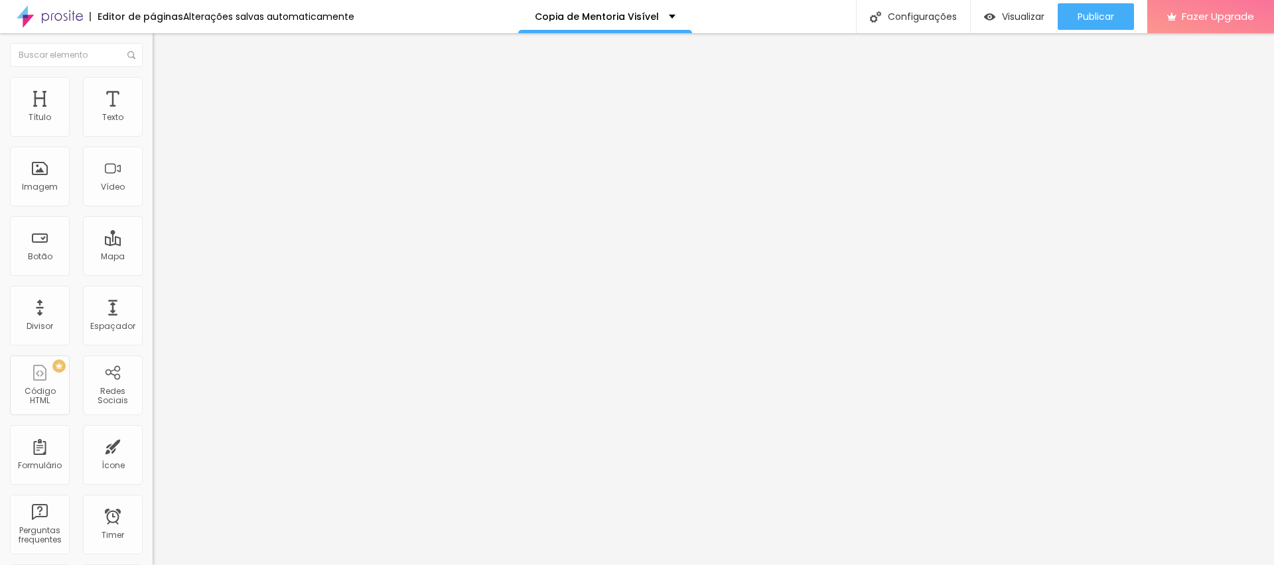
click at [153, 87] on li "Estilo" at bounding box center [229, 83] width 153 height 13
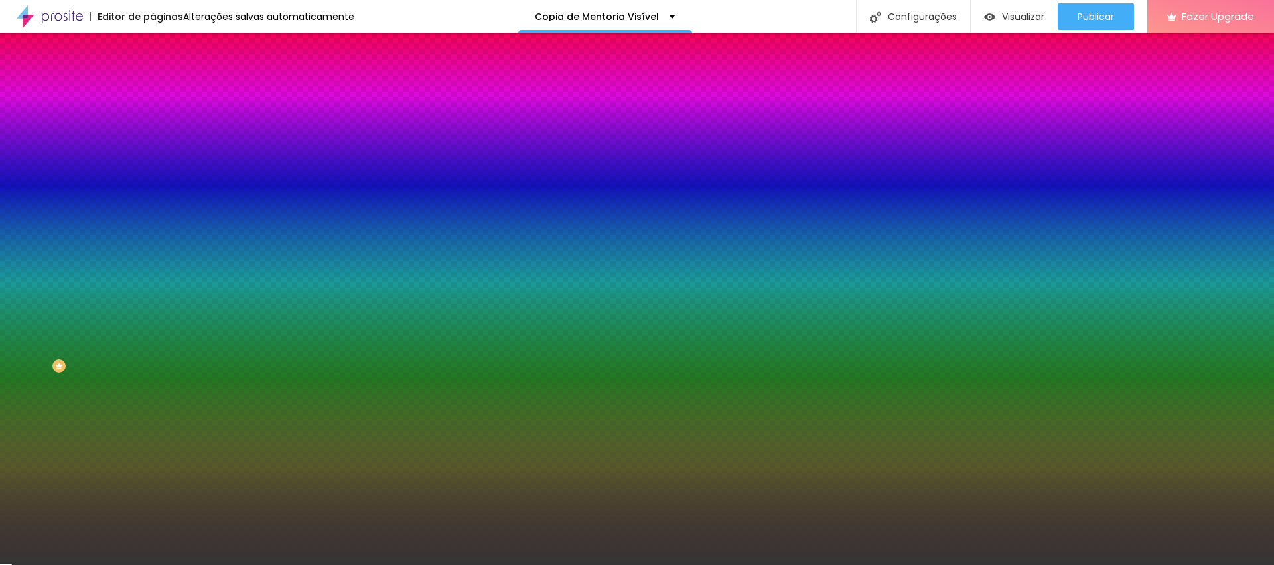
click at [153, 194] on input "#353535" at bounding box center [232, 187] width 159 height 13
paste input "121212"
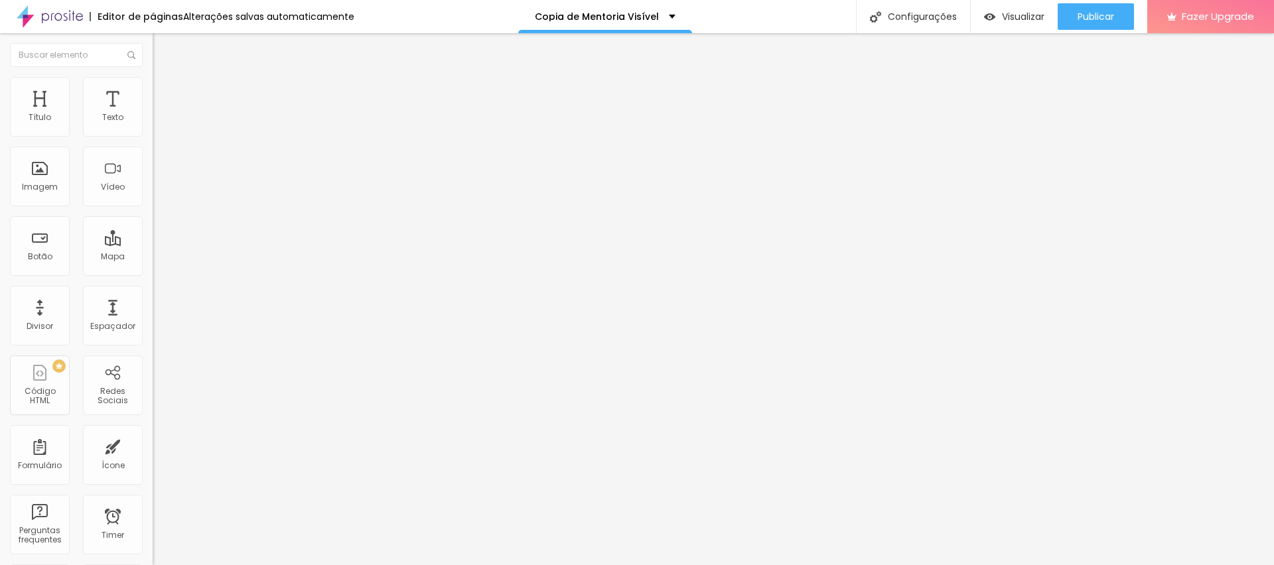
click at [153, 83] on img at bounding box center [159, 83] width 12 height 12
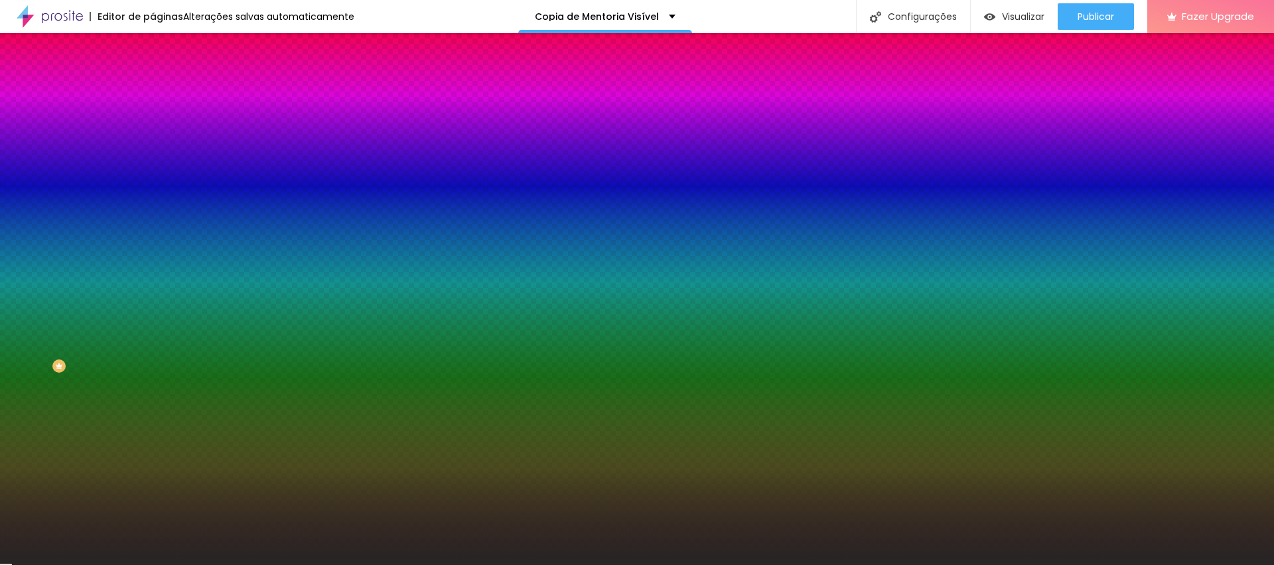
click at [153, 194] on input "#262525" at bounding box center [232, 187] width 159 height 13
paste input "121212"
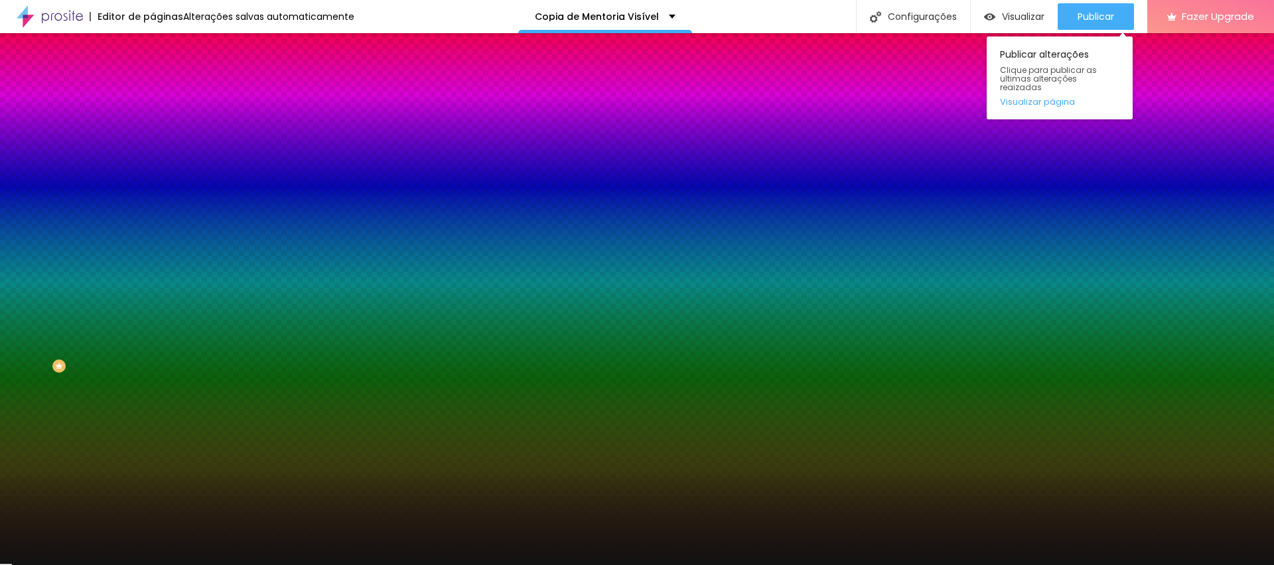
click at [1081, 1] on div "Publicar Publicar alterações Clique para publicar as ultimas alterações reaizad…" at bounding box center [1096, 16] width 76 height 33
click at [1080, 11] on span "Publicar" at bounding box center [1096, 16] width 37 height 11
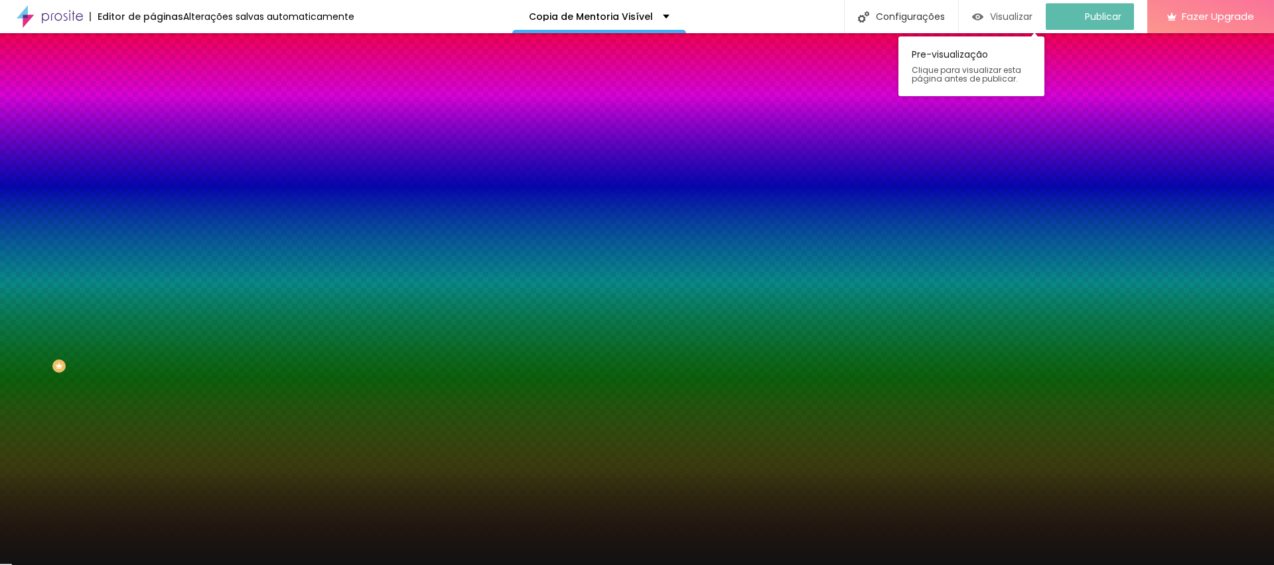
click at [1013, 19] on span "Visualizar" at bounding box center [1011, 16] width 42 height 11
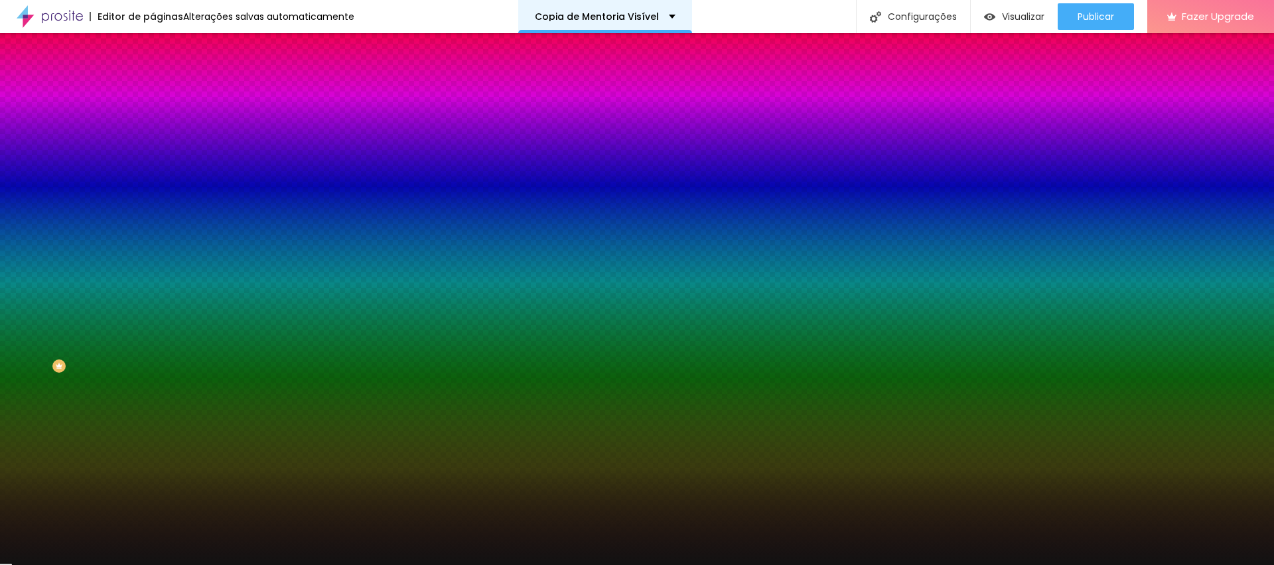
click at [597, 16] on p "Copia de Mentoria Visível" at bounding box center [597, 16] width 124 height 9
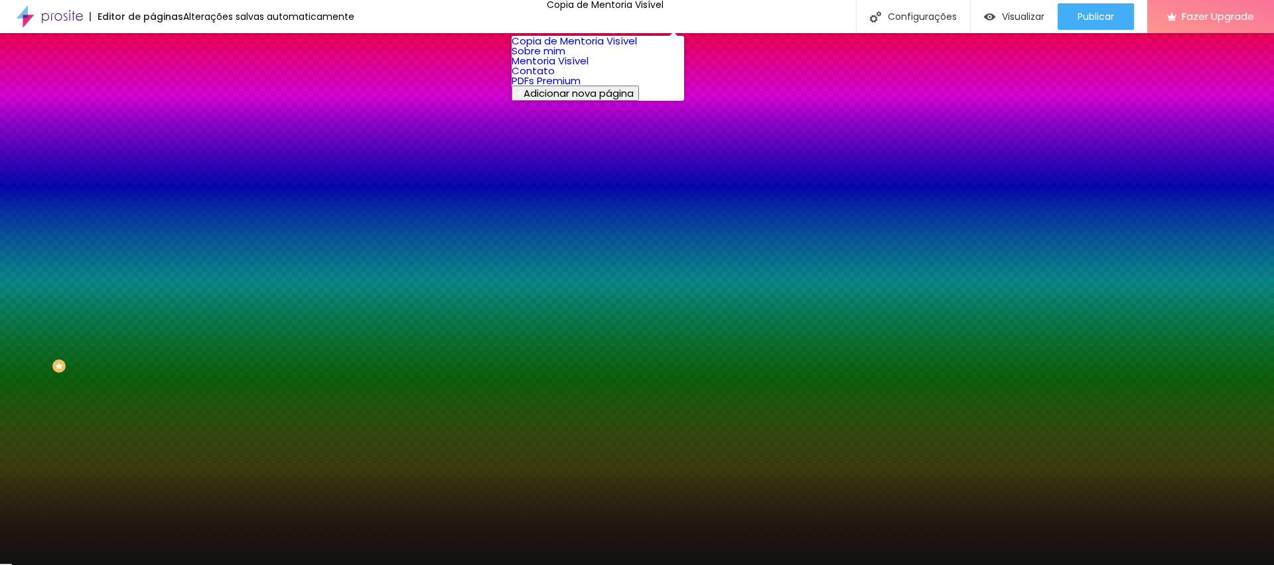
click at [547, 68] on link "Mentoria Visível" at bounding box center [550, 61] width 77 height 14
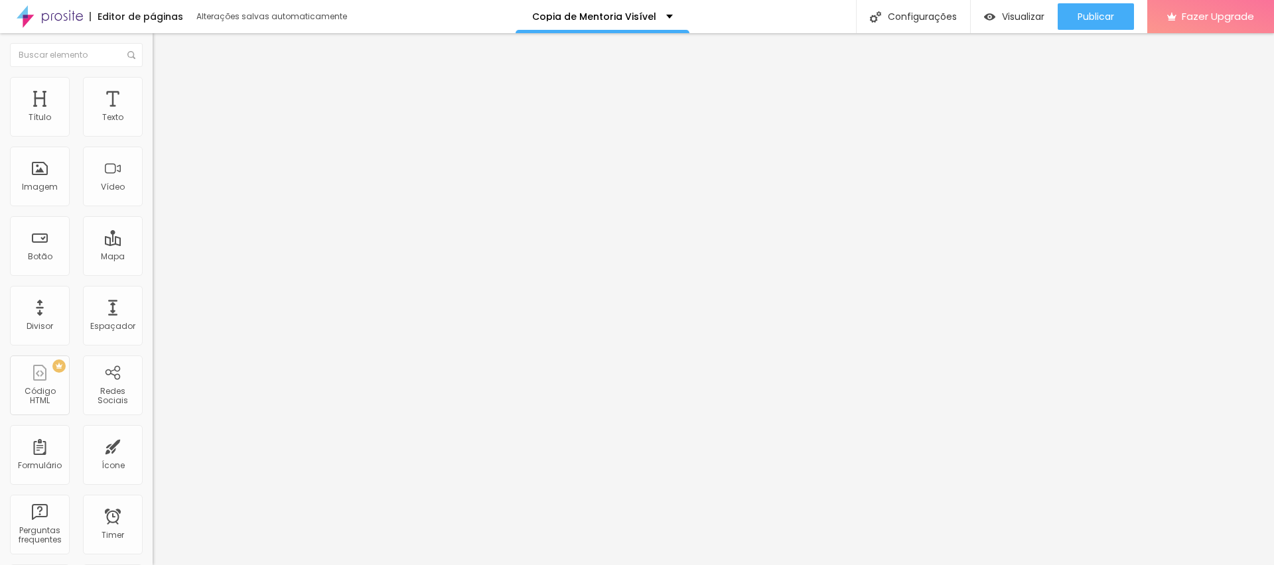
click at [153, 273] on input "[URL][DOMAIN_NAME]" at bounding box center [232, 266] width 159 height 13
paste input "[DOMAIN_NAME][URL]"
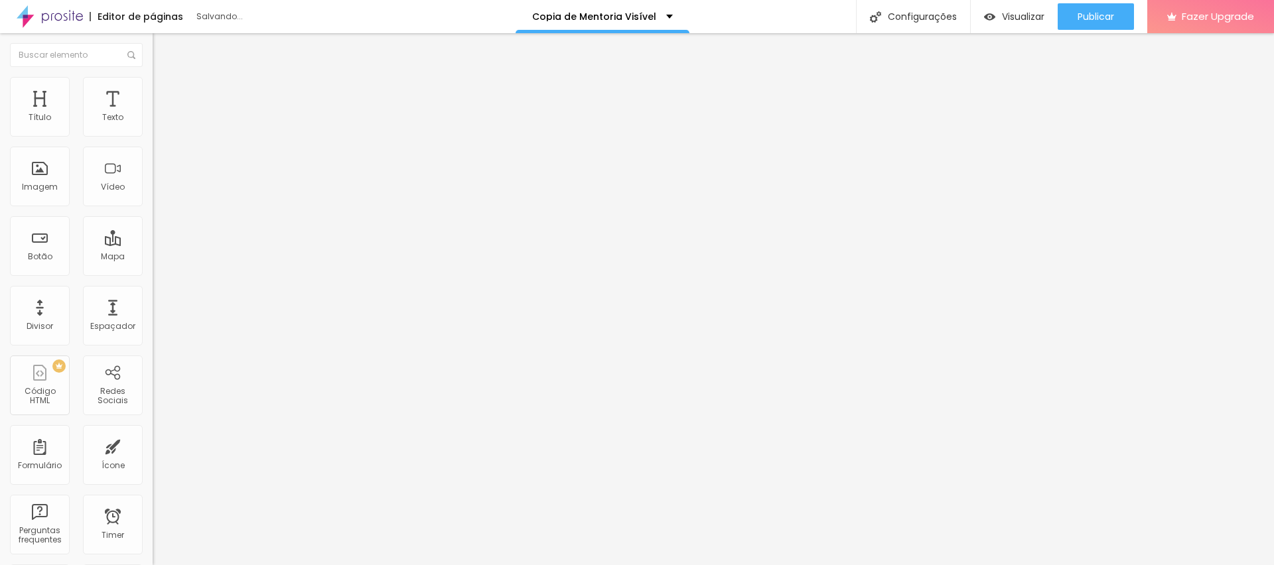
type input "[URL][DOMAIN_NAME]"
click at [153, 271] on input "[URL][DOMAIN_NAME]" at bounding box center [232, 266] width 159 height 13
paste input "[DOMAIN_NAME][URL]"
type input "[URL][DOMAIN_NAME]"
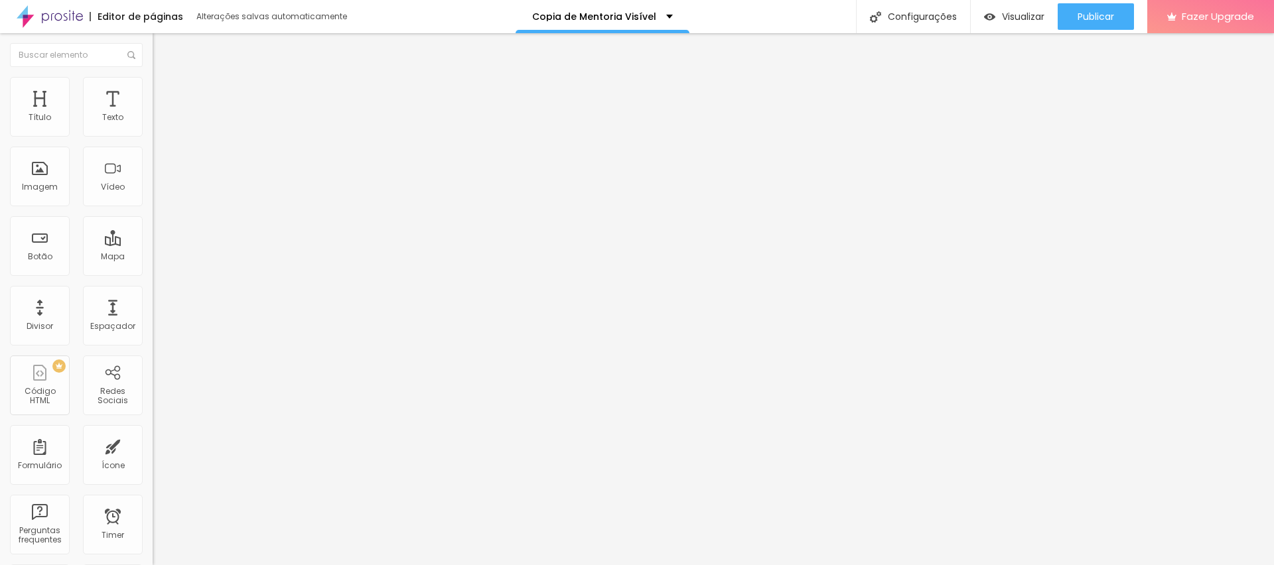
click at [153, 273] on input "[URL][DOMAIN_NAME]" at bounding box center [232, 266] width 159 height 13
paste input "[DOMAIN_NAME][URL]"
type input "[URL][DOMAIN_NAME]"
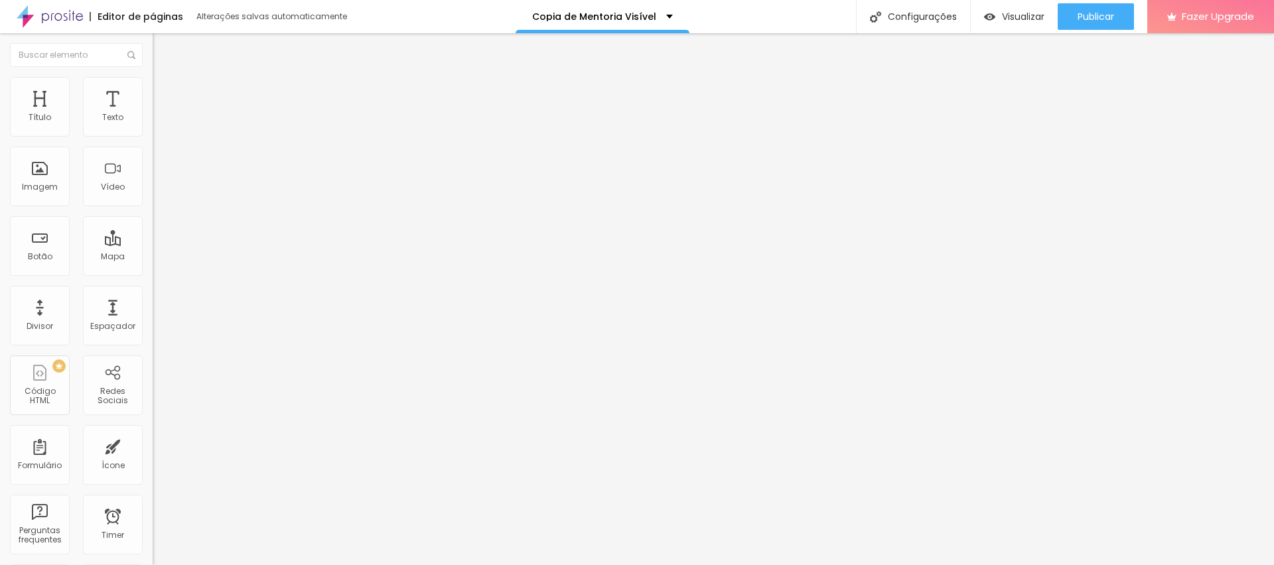
click at [153, 267] on input "[URL][DOMAIN_NAME]" at bounding box center [232, 266] width 159 height 13
click at [153, 273] on input "[URL][DOMAIN_NAME]" at bounding box center [232, 266] width 159 height 13
paste input "[DOMAIN_NAME][URL]"
type input "[URL][DOMAIN_NAME]"
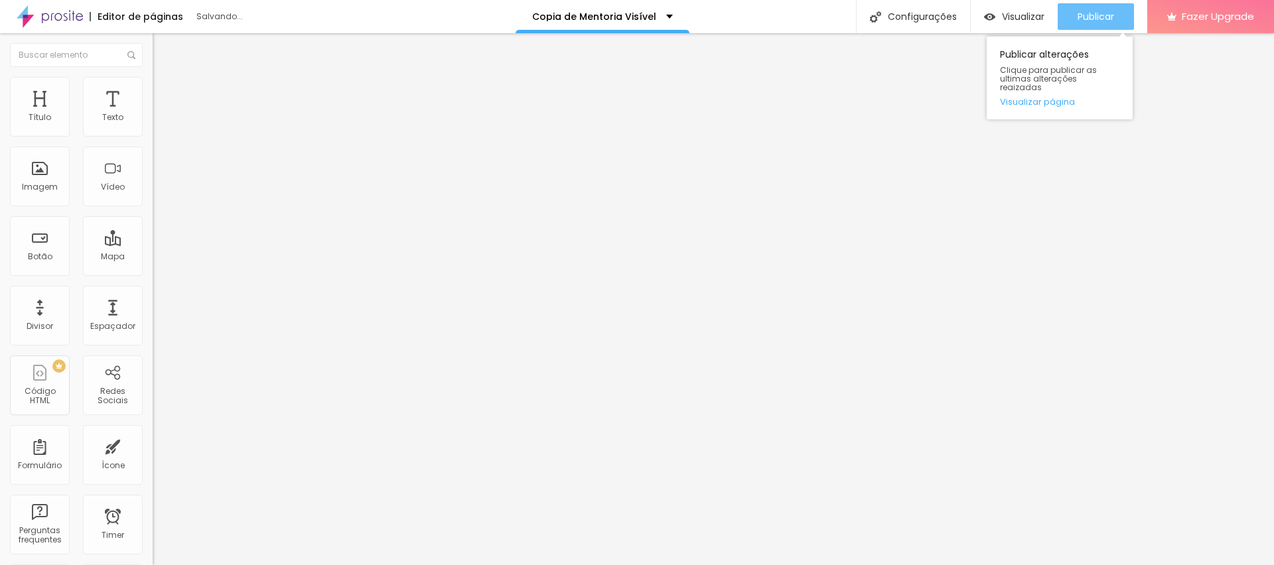
click at [1065, 15] on button "Publicar" at bounding box center [1096, 16] width 76 height 27
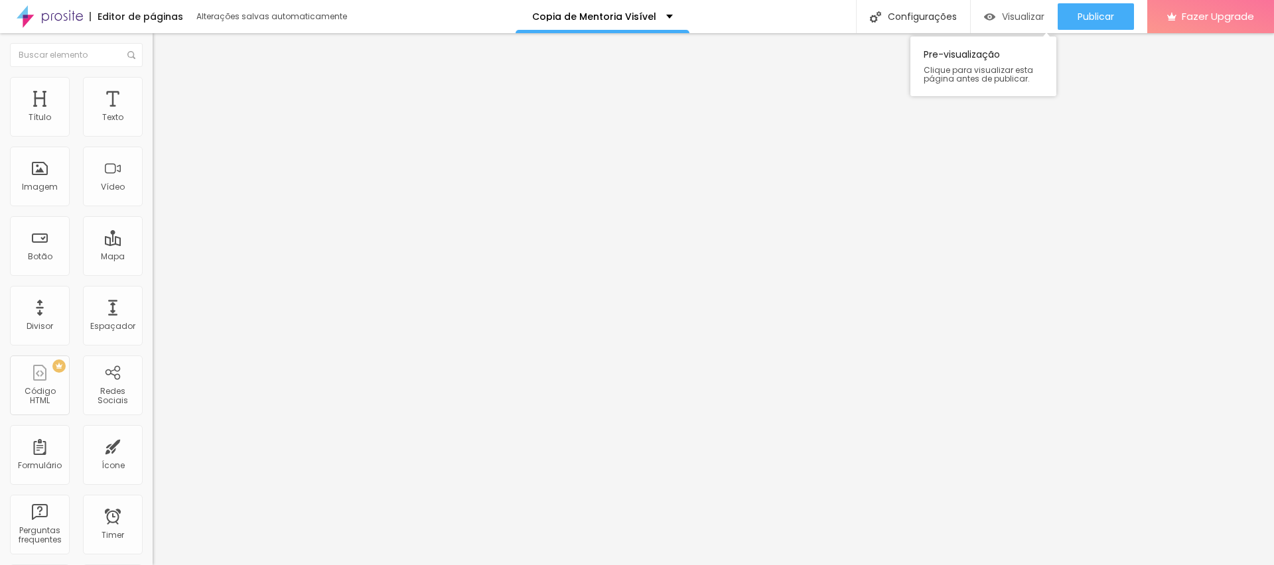
click at [1017, 17] on span "Visualizar" at bounding box center [1023, 16] width 42 height 11
click at [163, 50] on img "button" at bounding box center [168, 48] width 11 height 11
click at [69, 19] on img at bounding box center [50, 16] width 66 height 33
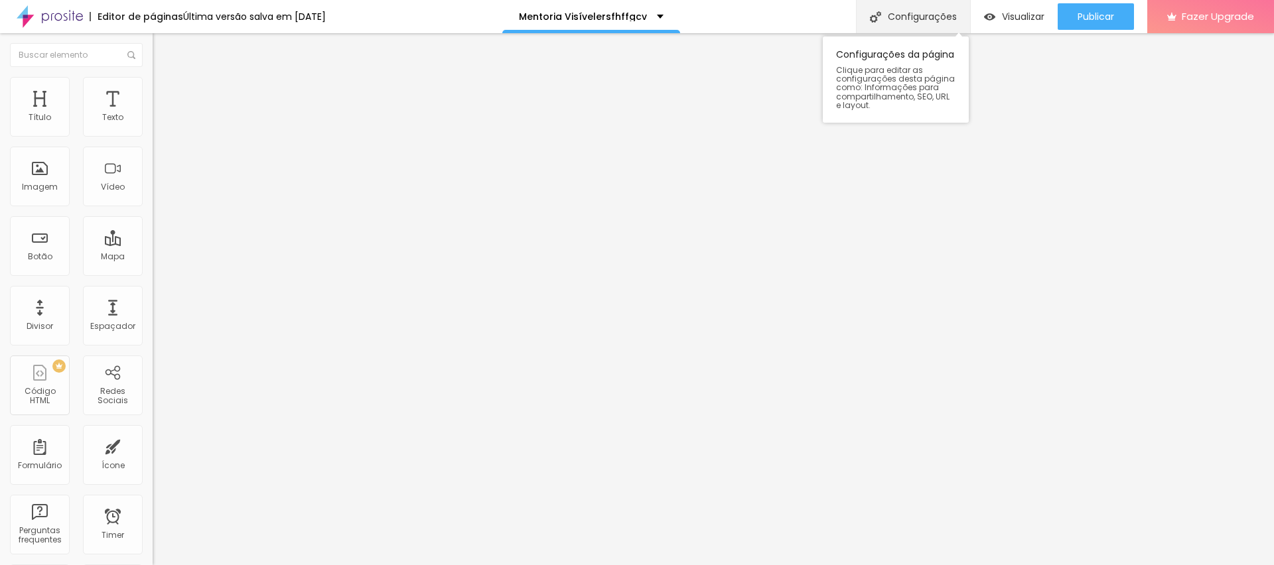
click at [915, 13] on div "Configurações" at bounding box center [913, 16] width 114 height 33
drag, startPoint x: 516, startPoint y: 135, endPoint x: 587, endPoint y: 135, distance: 71.7
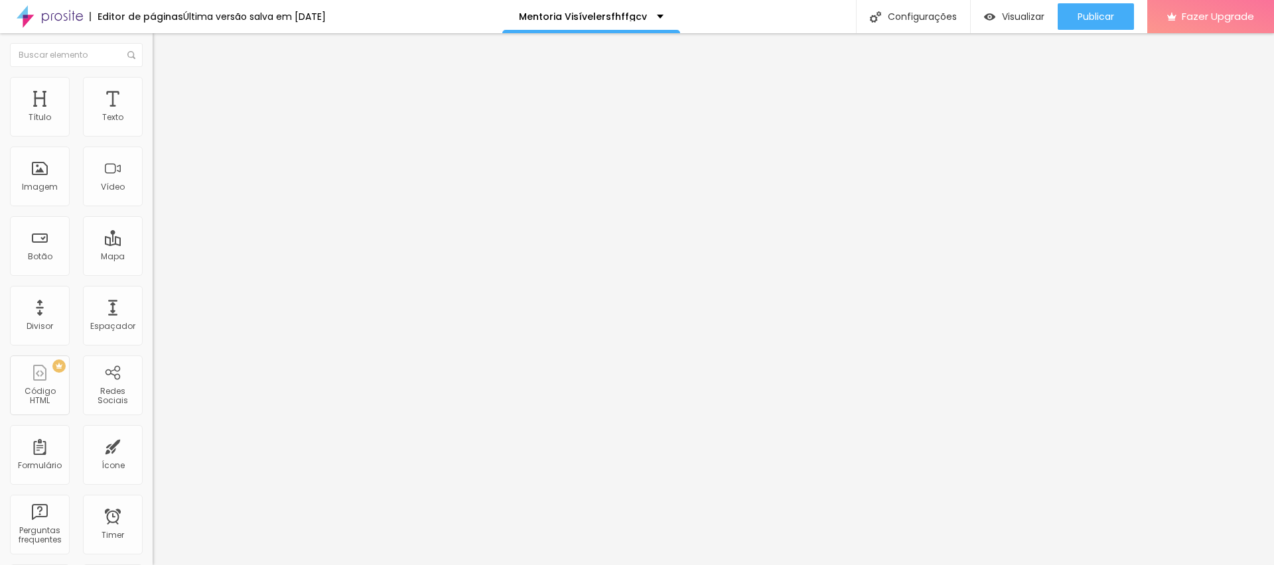
type input "/mentoria-visivelhrtcgn"
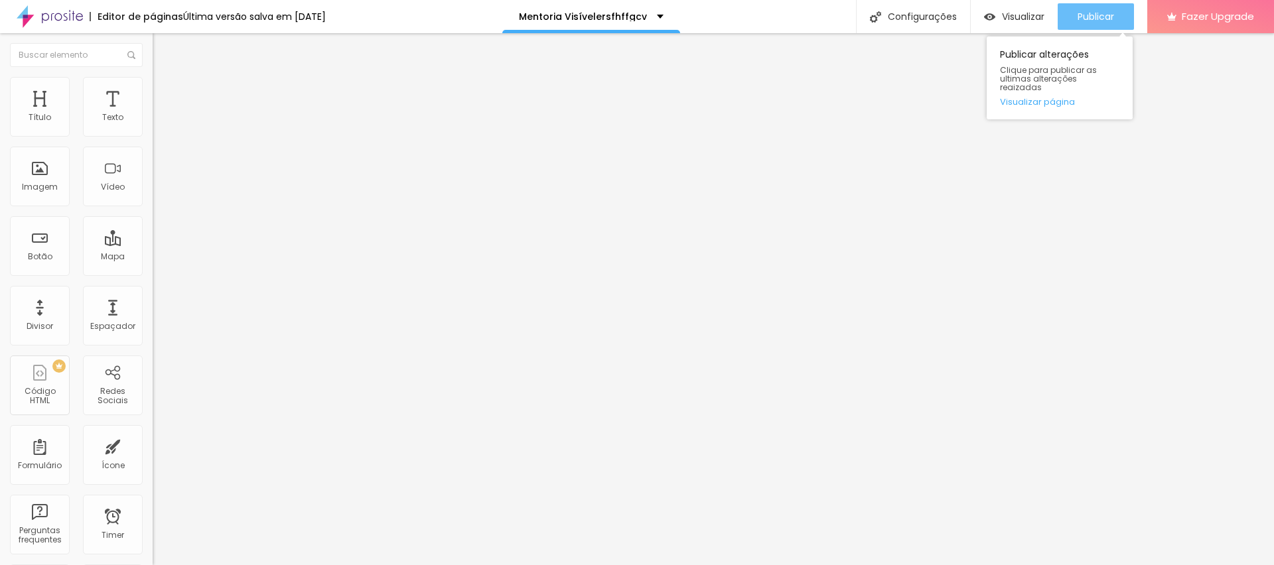
click at [1071, 9] on button "Publicar" at bounding box center [1096, 16] width 76 height 27
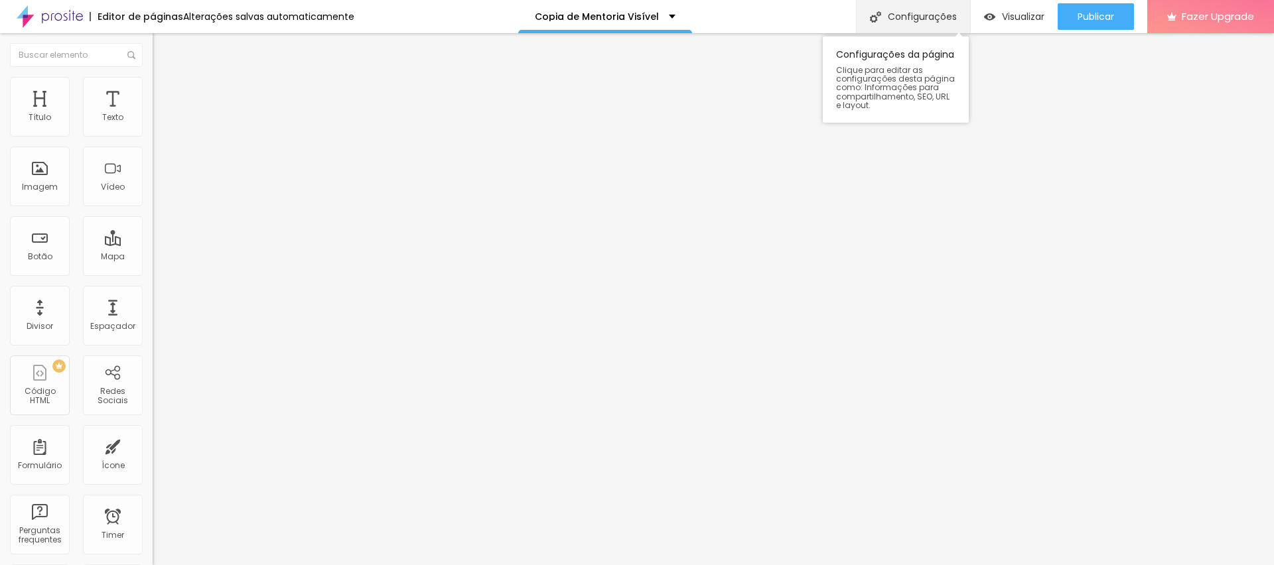
click at [928, 9] on div "Configurações" at bounding box center [913, 16] width 114 height 33
drag, startPoint x: 559, startPoint y: 137, endPoint x: 454, endPoint y: 137, distance: 104.9
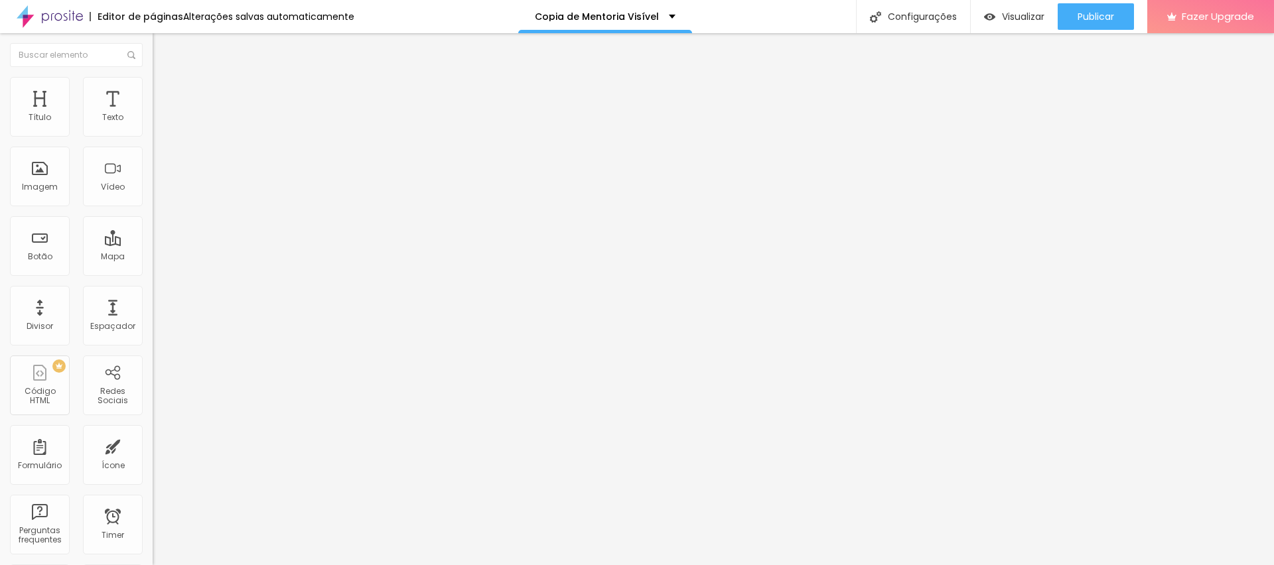
type input "Mentoria Visível"
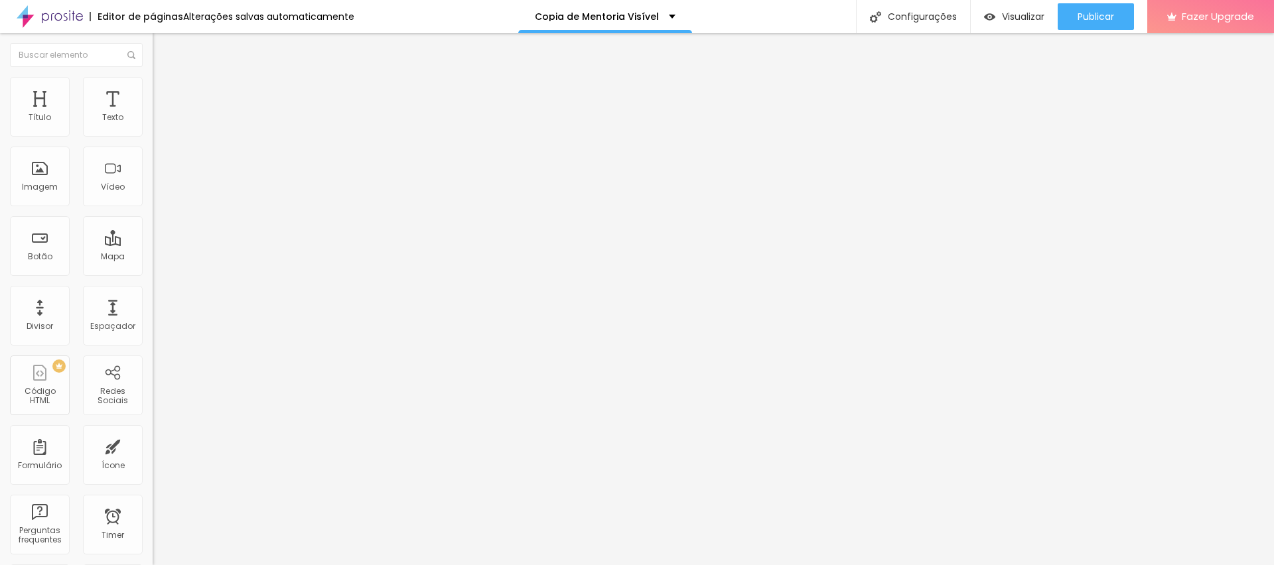
paste input "[URL][DOMAIN_NAME]"
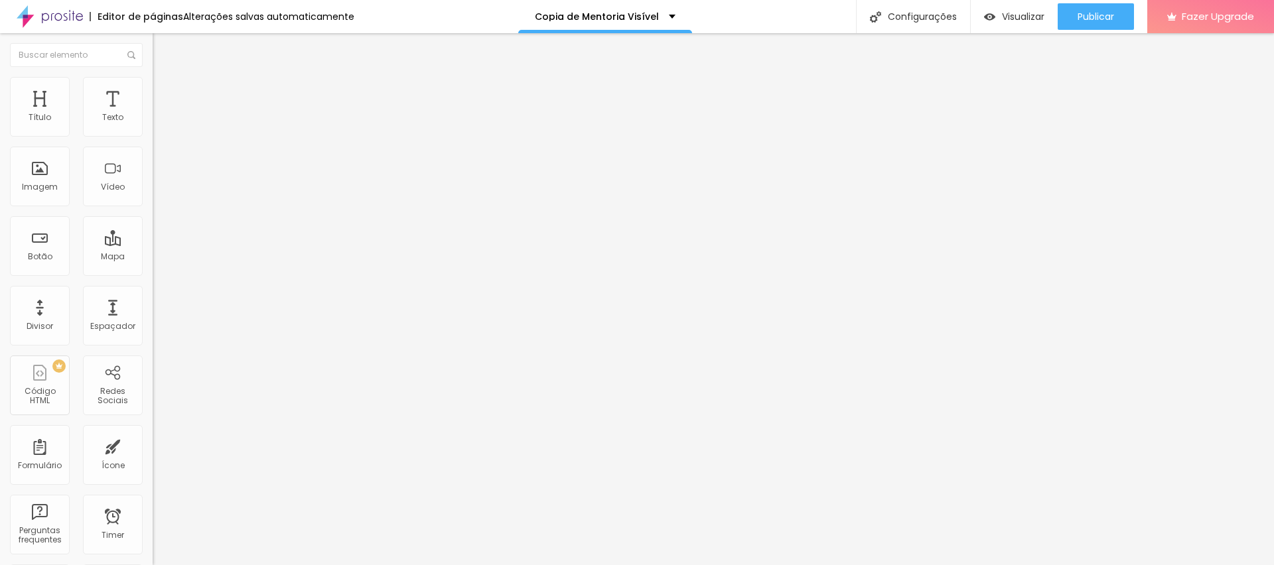
paste input "mentoria-visivel"
type input "/mentoria-visivel"
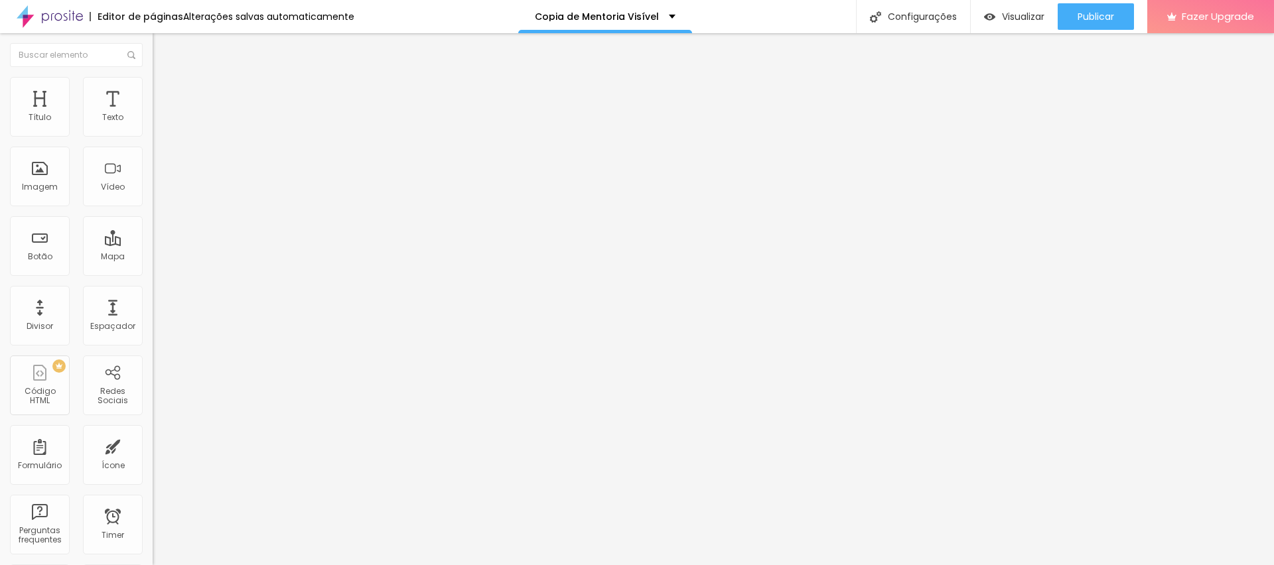
scroll to position [0, 0]
click at [1074, 15] on button "Publicar" at bounding box center [1096, 16] width 76 height 27
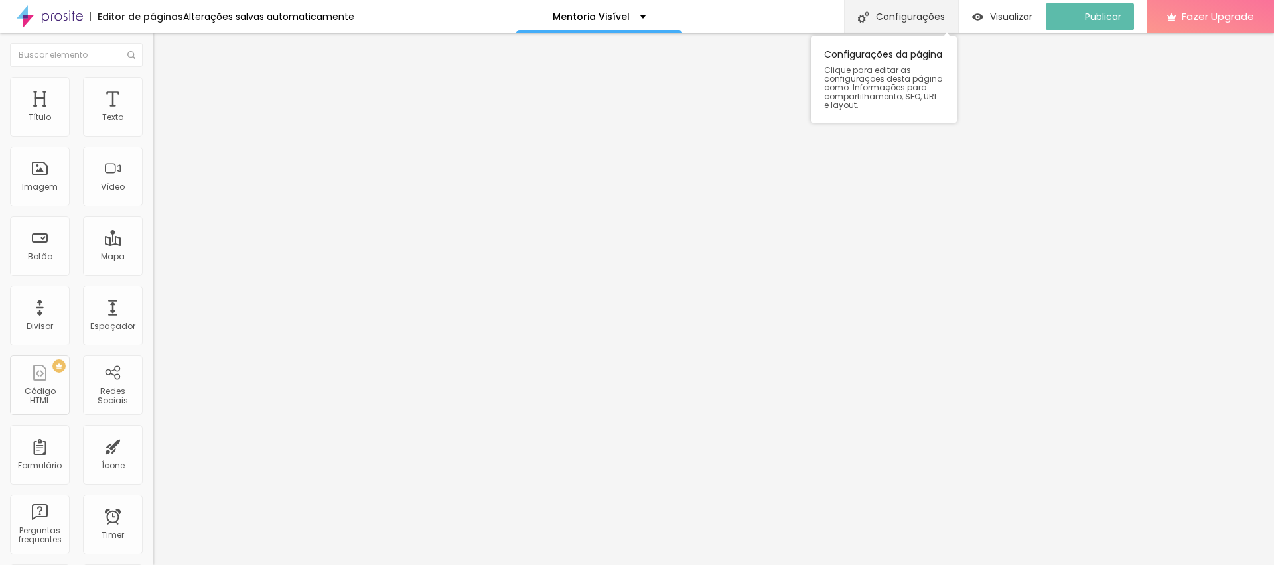
click at [885, 25] on div "Configurações" at bounding box center [901, 16] width 114 height 33
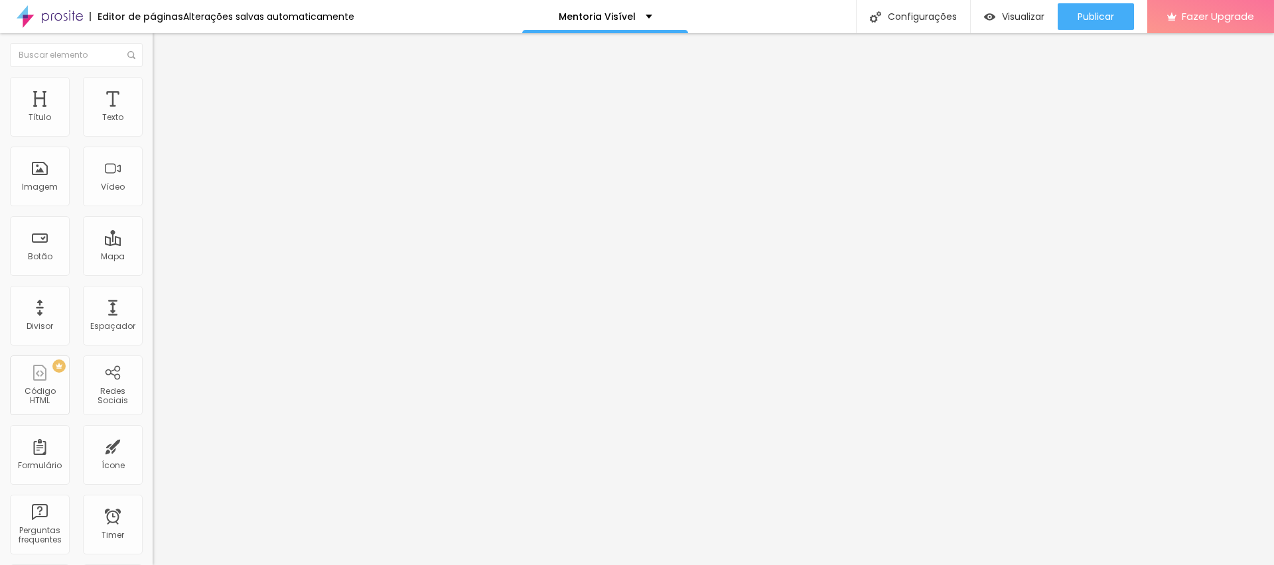
type input "/mentoria-visivel"
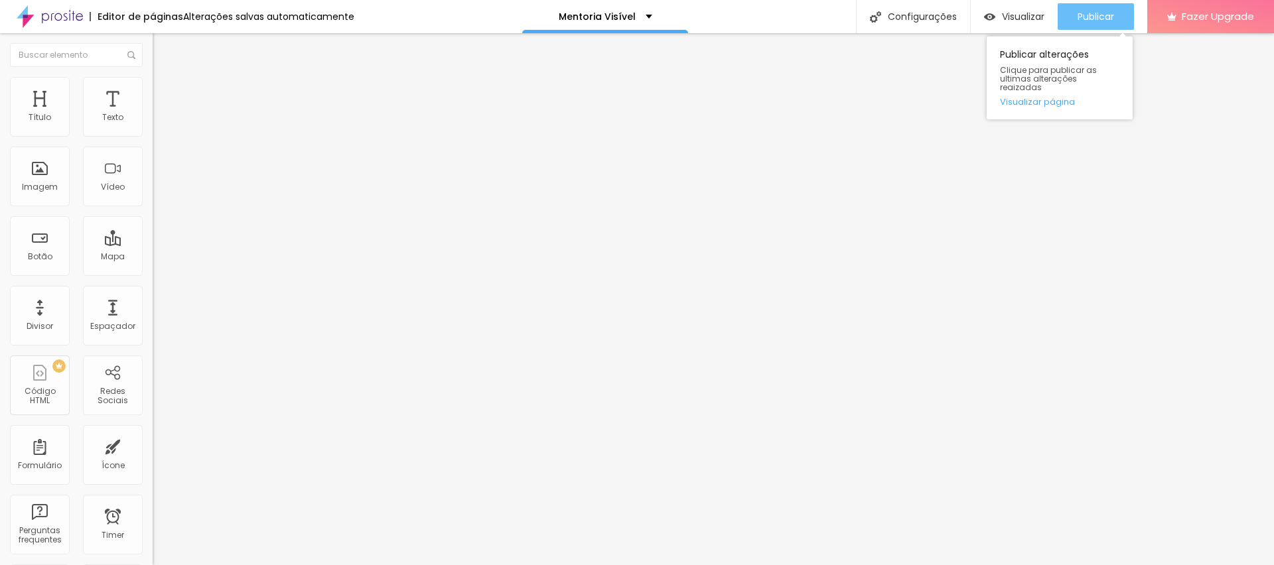
click at [1085, 14] on span "Publicar" at bounding box center [1096, 16] width 37 height 11
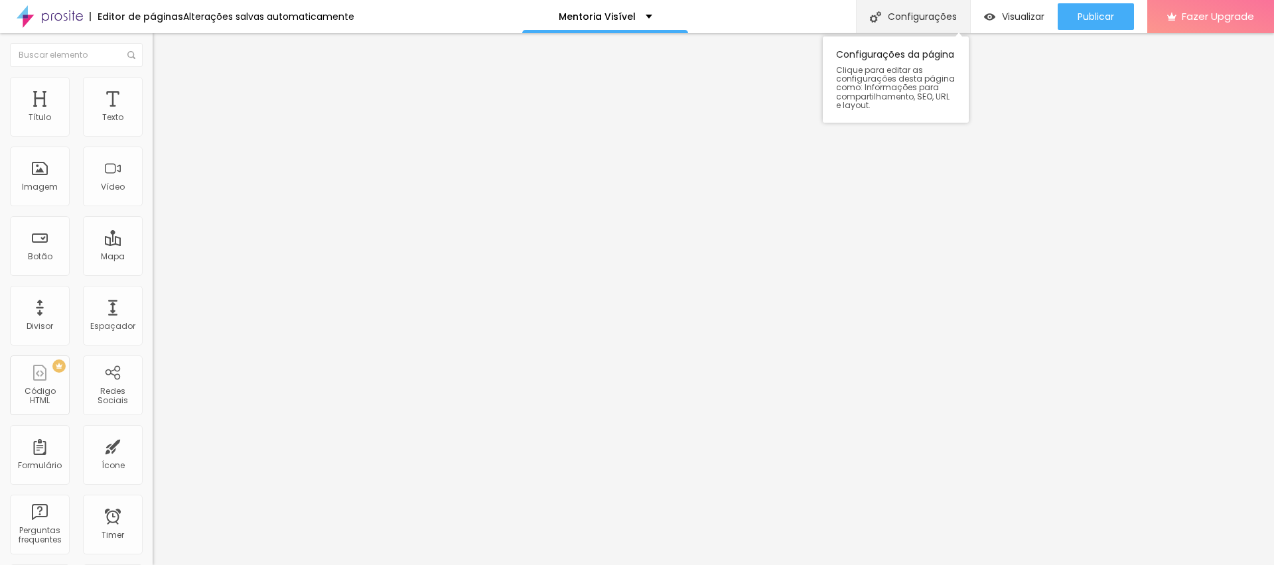
click at [911, 8] on div "Configurações" at bounding box center [913, 16] width 114 height 33
click at [165, 94] on span "Avançado" at bounding box center [187, 99] width 44 height 11
click at [153, 565] on div at bounding box center [229, 571] width 153 height 0
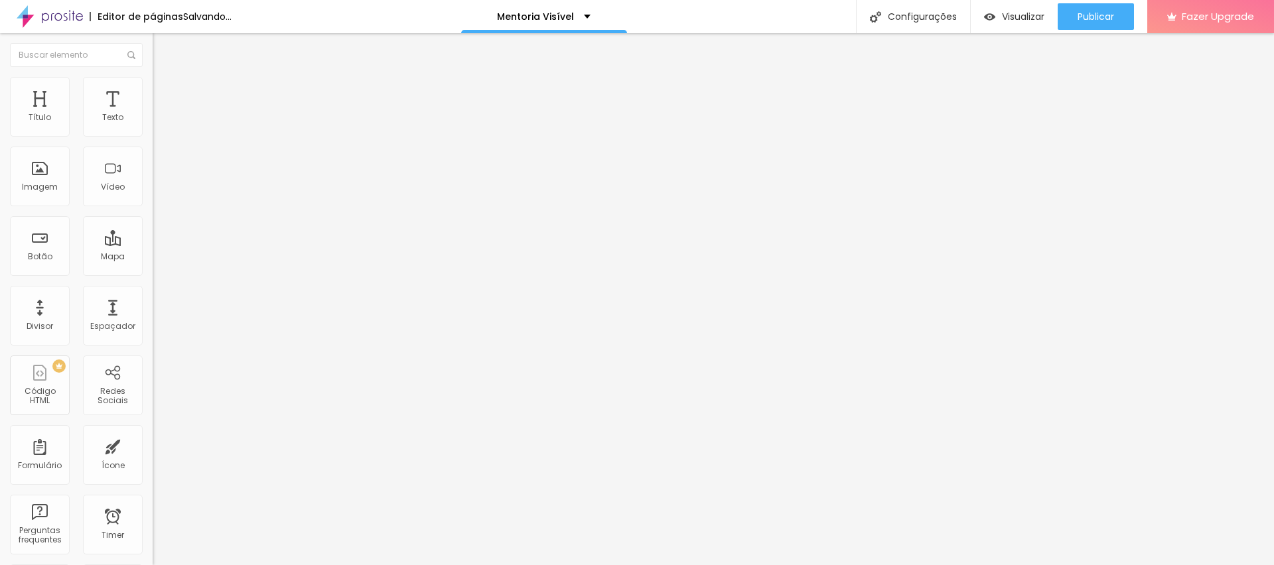
click at [153, 90] on li "Avançado" at bounding box center [229, 96] width 153 height 13
click at [153, 565] on div at bounding box center [229, 571] width 153 height 0
click at [165, 94] on span "Avançado" at bounding box center [187, 99] width 44 height 11
click at [153, 90] on img at bounding box center [159, 96] width 12 height 12
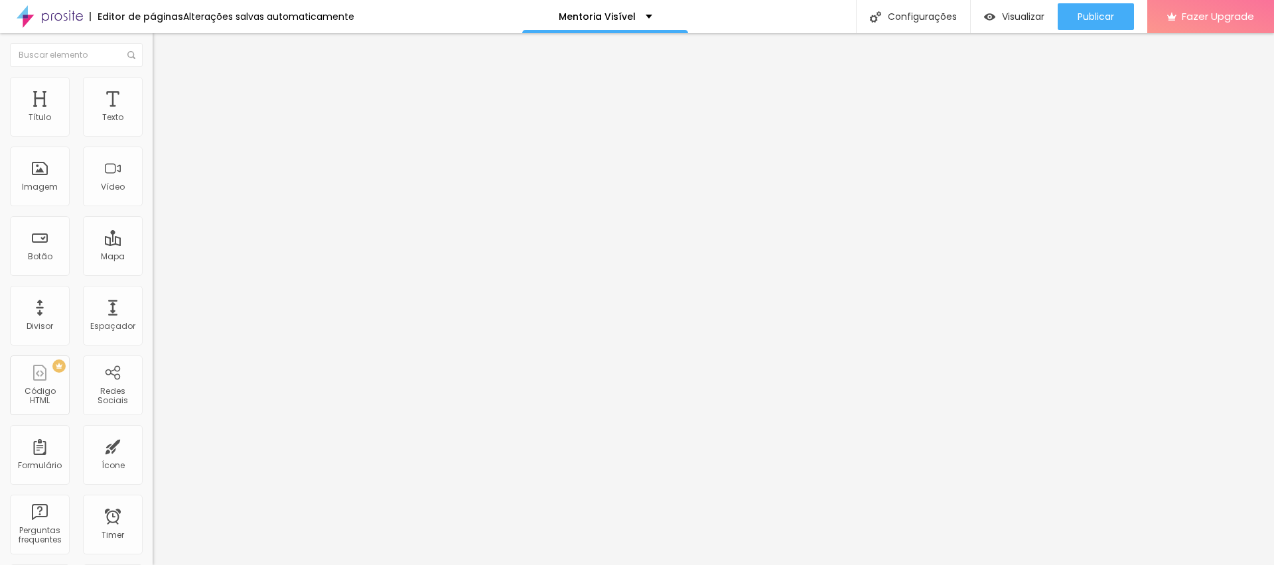
click at [153, 90] on li "Avançado" at bounding box center [229, 96] width 153 height 13
click at [165, 94] on span "Avançado" at bounding box center [187, 99] width 44 height 11
click at [153, 90] on img at bounding box center [159, 96] width 12 height 12
click at [153, 90] on li "Avançado" at bounding box center [229, 96] width 153 height 13
click at [153, 90] on img at bounding box center [159, 96] width 12 height 12
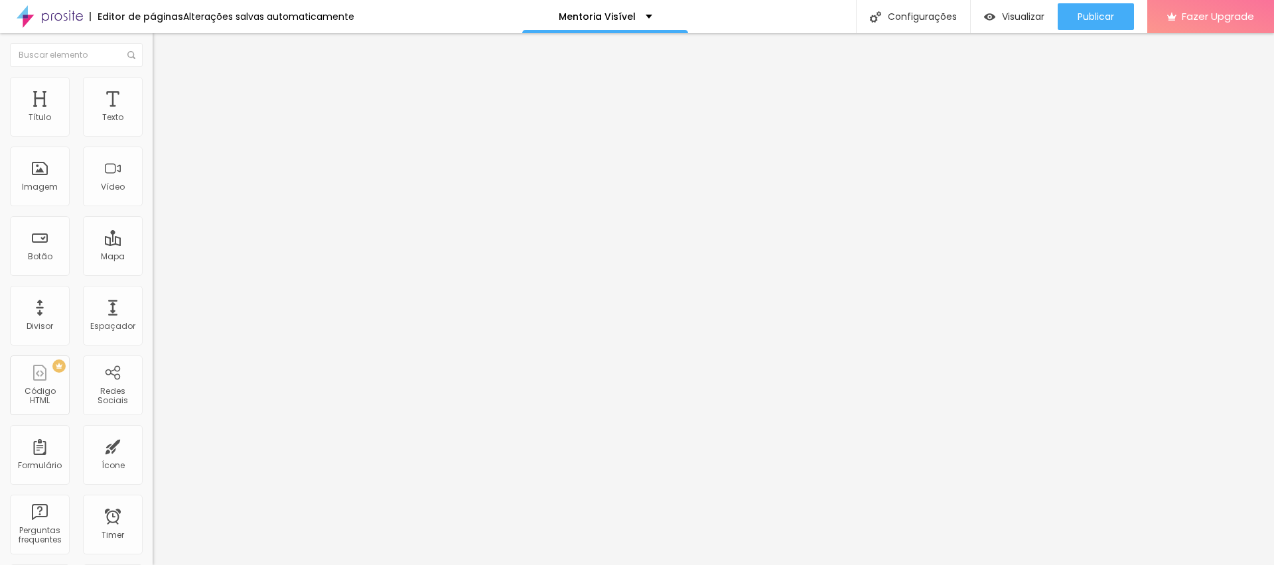
click at [153, 90] on img at bounding box center [159, 96] width 12 height 12
click at [165, 94] on span "Avançado" at bounding box center [187, 99] width 44 height 11
click at [153, 90] on li "Avançado" at bounding box center [229, 96] width 153 height 13
click at [165, 94] on span "Avançado" at bounding box center [187, 99] width 44 height 11
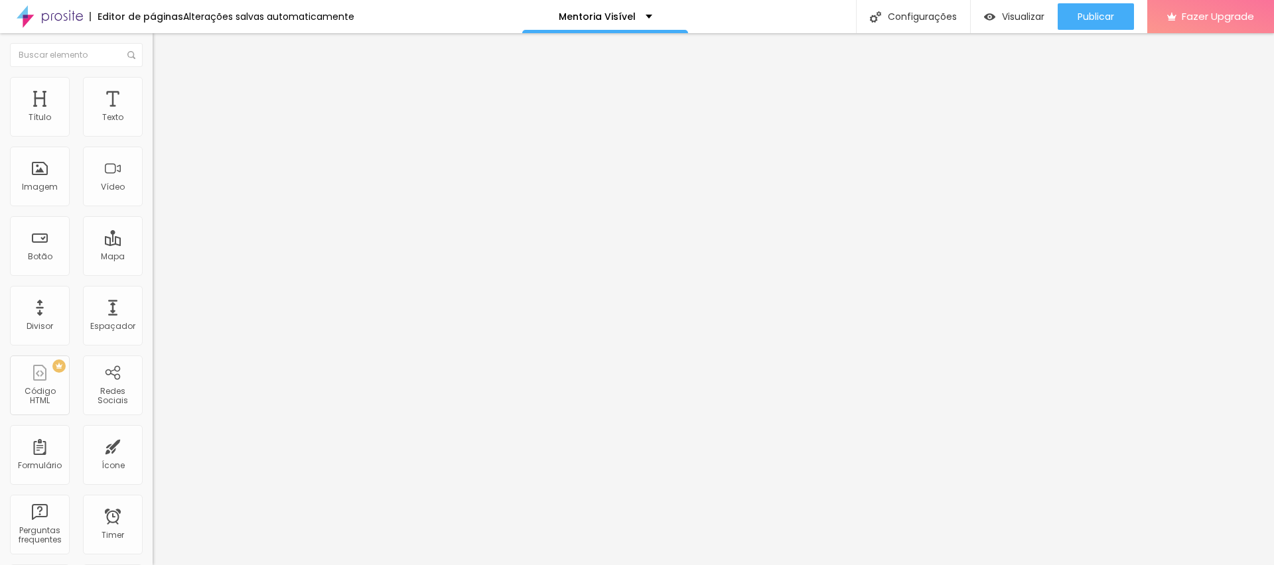
click at [165, 94] on span "Avançado" at bounding box center [187, 99] width 44 height 11
click at [153, 101] on li "Avançado" at bounding box center [229, 96] width 153 height 13
click at [1108, 7] on div "Publicar" at bounding box center [1096, 16] width 37 height 27
click at [153, 90] on ul "Conteúdo Avançado" at bounding box center [229, 77] width 153 height 27
click at [165, 92] on span "Avançado" at bounding box center [187, 85] width 44 height 11
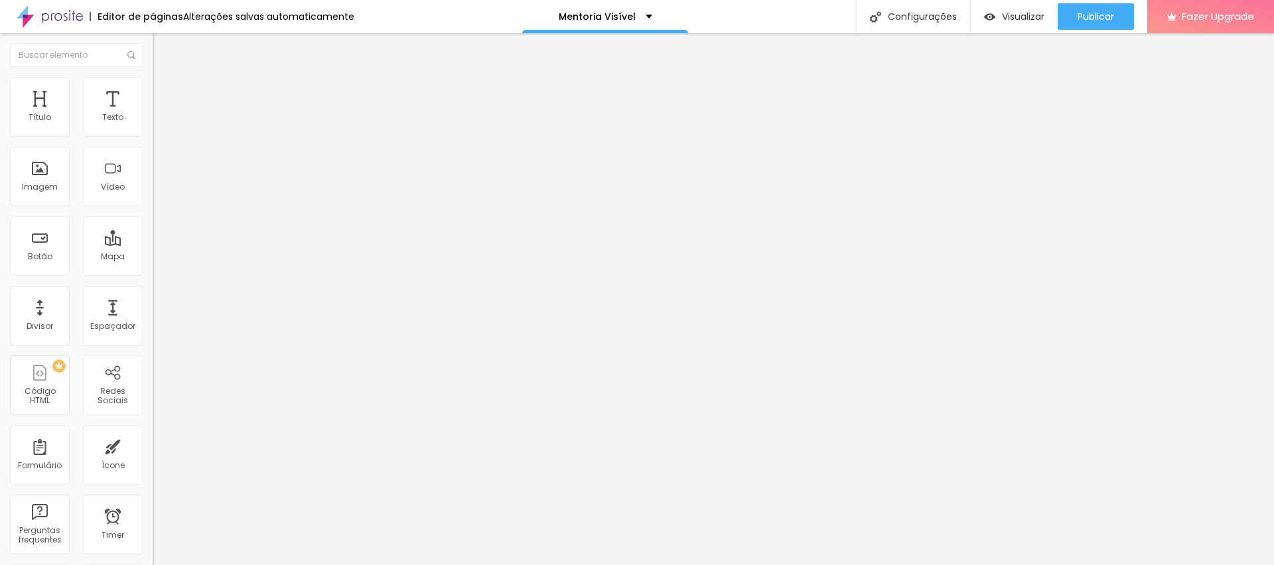
click at [153, 182] on div at bounding box center [229, 182] width 153 height 0
click at [153, 190] on div at bounding box center [229, 190] width 153 height 0
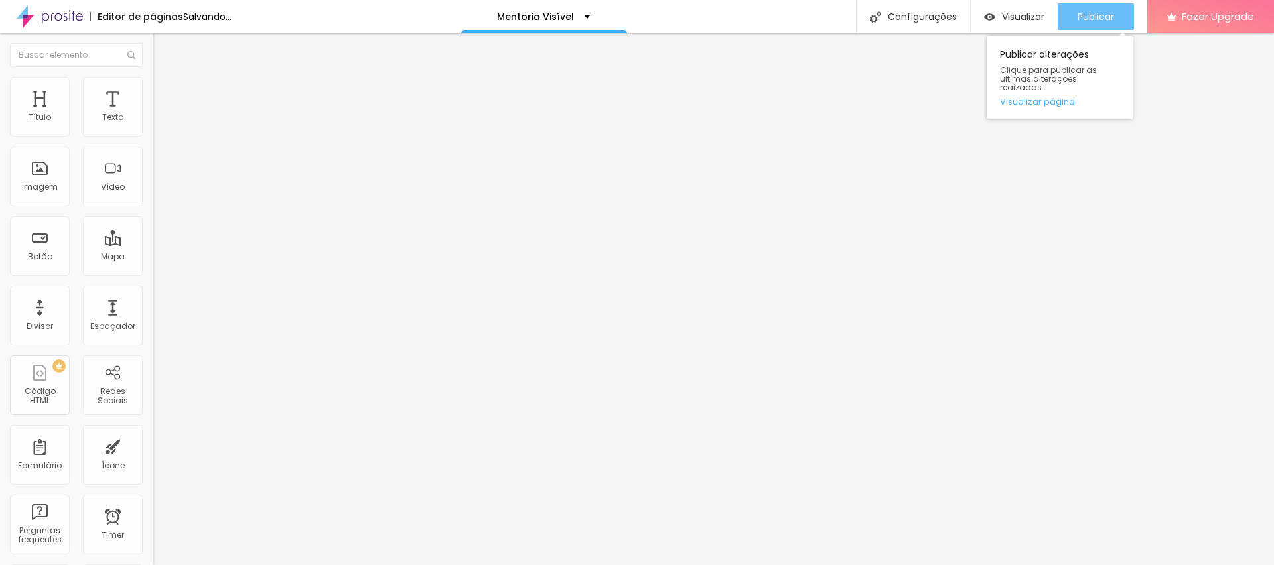
click at [1088, 17] on span "Publicar" at bounding box center [1096, 16] width 37 height 11
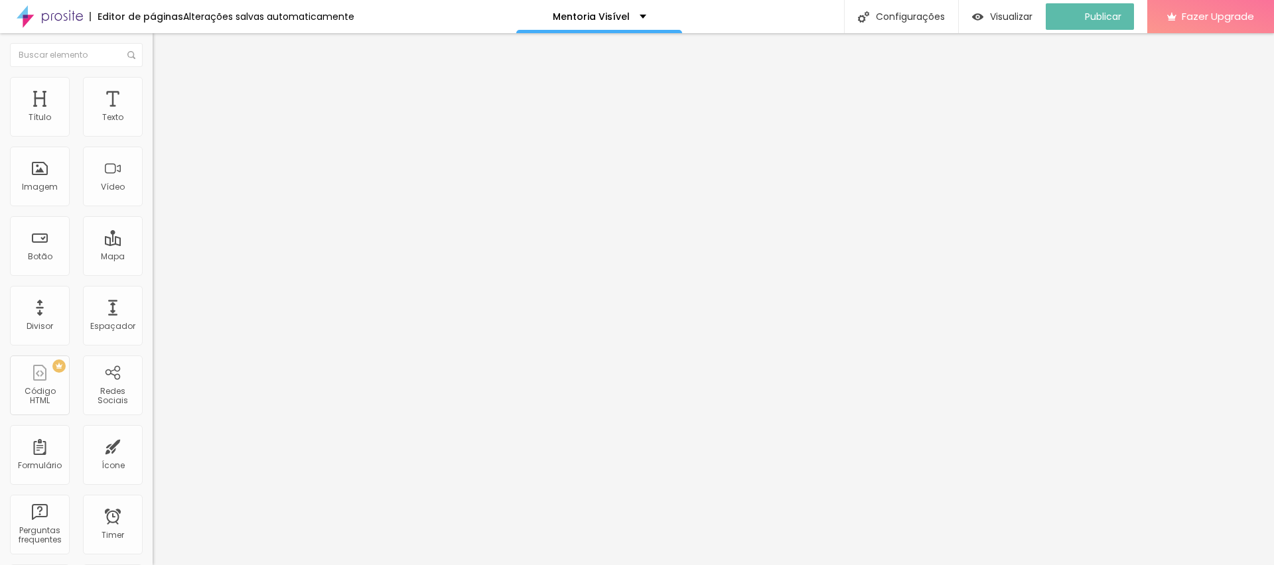
click at [153, 90] on li "Avançado" at bounding box center [229, 83] width 153 height 13
drag, startPoint x: 129, startPoint y: 248, endPoint x: 133, endPoint y: 255, distance: 8.3
click at [153, 182] on div at bounding box center [229, 182] width 153 height 0
click at [153, 190] on div at bounding box center [229, 190] width 153 height 0
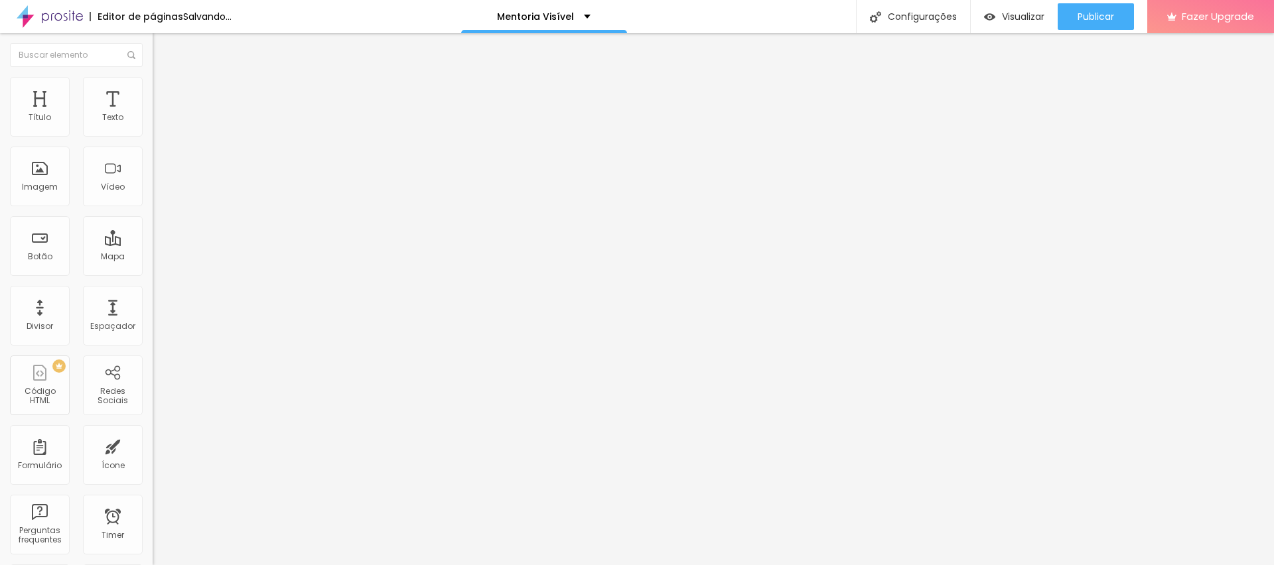
click at [153, 78] on img at bounding box center [159, 83] width 12 height 12
drag, startPoint x: 137, startPoint y: 246, endPoint x: 138, endPoint y: 261, distance: 15.3
click at [153, 182] on div at bounding box center [229, 182] width 153 height 0
click at [153, 190] on div at bounding box center [229, 190] width 153 height 0
click at [153, 77] on img at bounding box center [159, 83] width 12 height 12
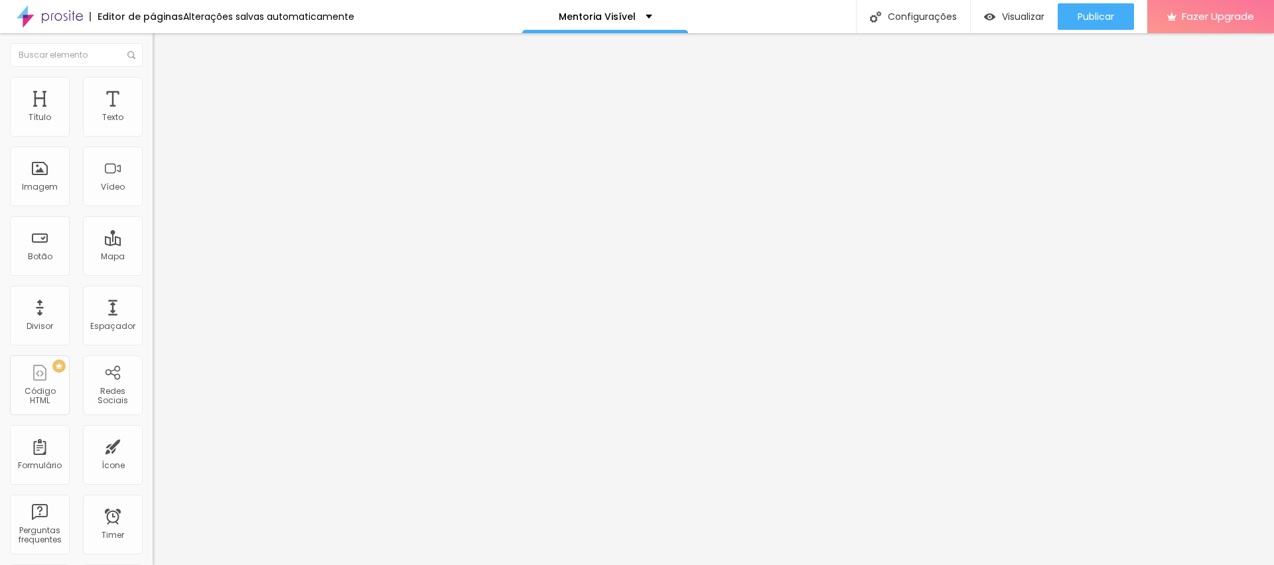
click at [153, 182] on div at bounding box center [229, 182] width 153 height 0
click at [153, 190] on div at bounding box center [229, 190] width 153 height 0
click at [1097, 27] on div "Publicar" at bounding box center [1096, 16] width 37 height 27
click at [153, 77] on img at bounding box center [159, 83] width 12 height 12
click at [153, 83] on ul "Conteúdo Avançado" at bounding box center [229, 77] width 153 height 27
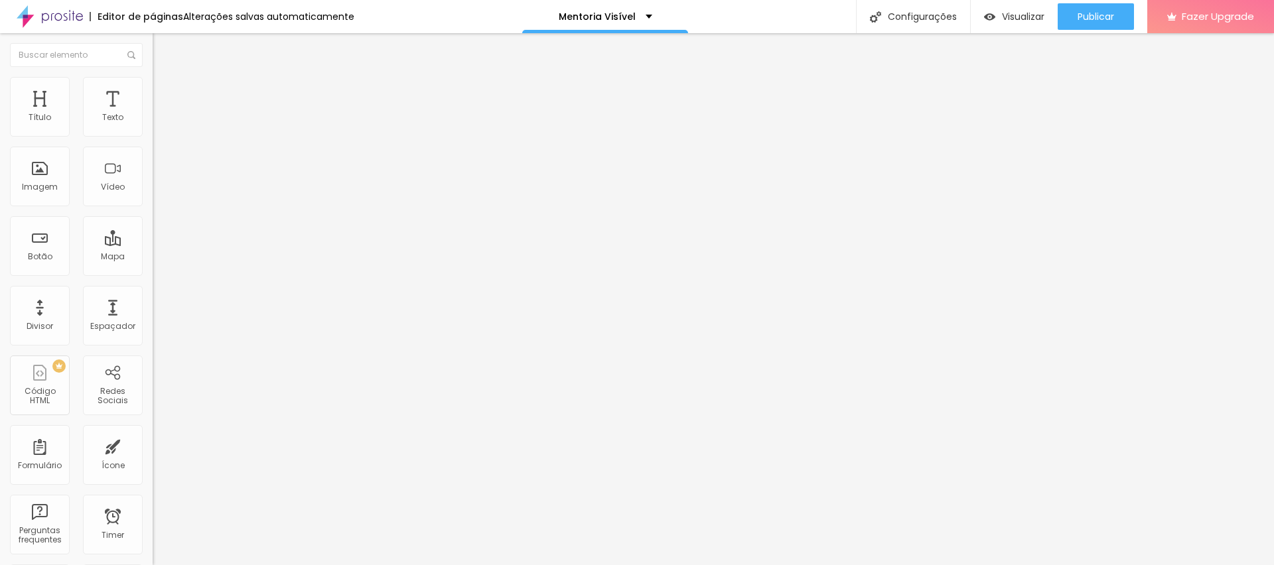
click at [165, 92] on span "Avançado" at bounding box center [187, 85] width 44 height 11
click at [153, 90] on li "Avançado" at bounding box center [229, 96] width 153 height 13
click at [165, 95] on span "Avançado" at bounding box center [187, 99] width 44 height 11
click at [165, 94] on span "Avançado" at bounding box center [187, 99] width 44 height 11
click at [165, 89] on span "Avançado" at bounding box center [187, 85] width 44 height 11
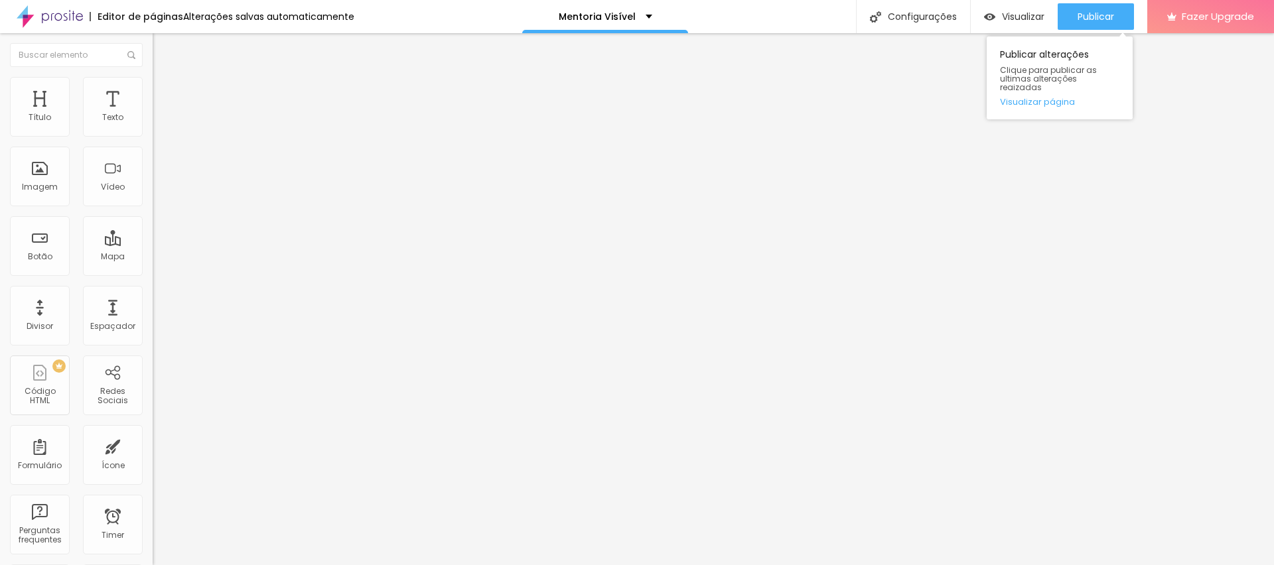
click at [1114, 38] on div "Publicar alterações Clique para publicar as ultimas alterações reaizadas Visual…" at bounding box center [1060, 78] width 146 height 83
click at [1105, 15] on span "Publicar" at bounding box center [1096, 16] width 37 height 11
click at [153, 90] on li "Avançado" at bounding box center [229, 96] width 153 height 13
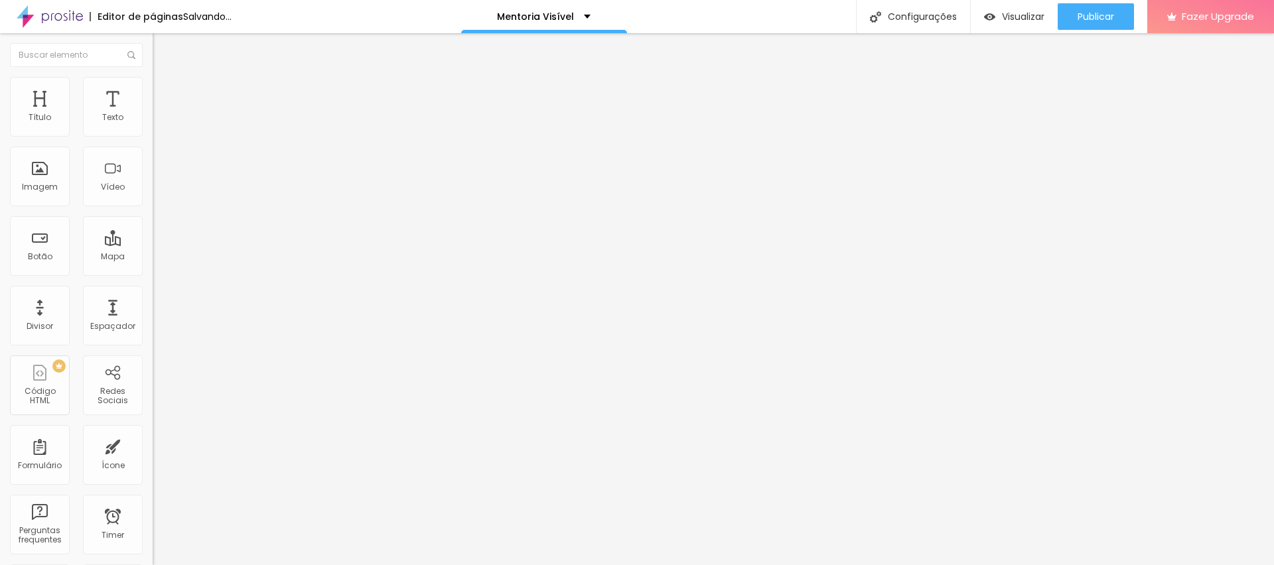
click at [165, 94] on span "Avançado" at bounding box center [187, 99] width 44 height 11
type input "25"
type input "50"
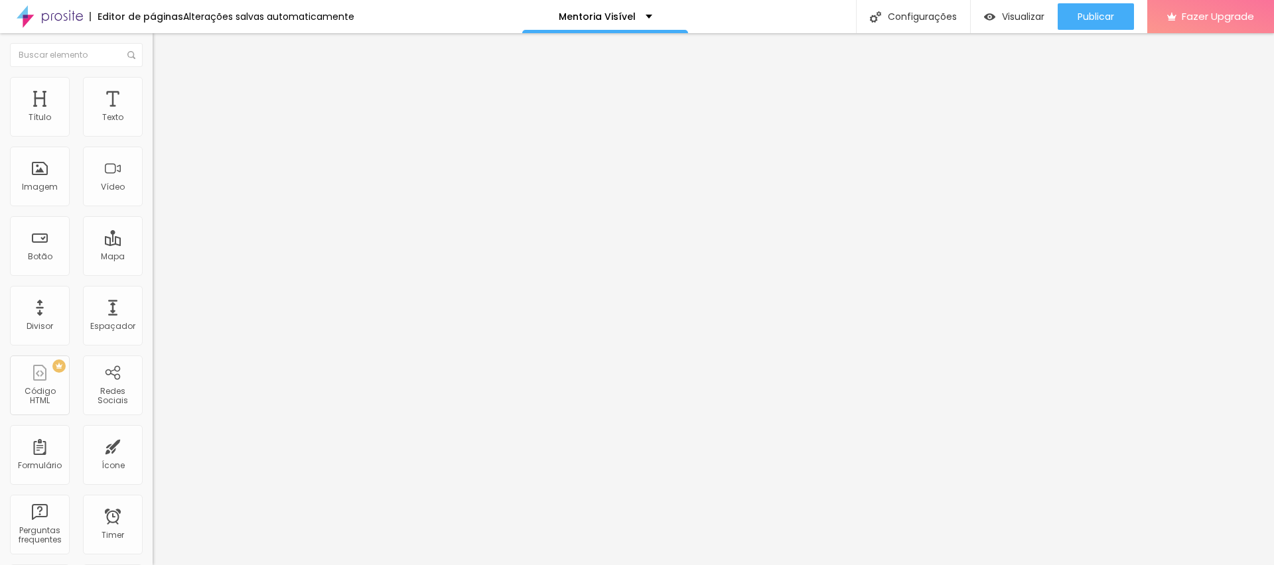
type input "50"
type input "25"
type input "0"
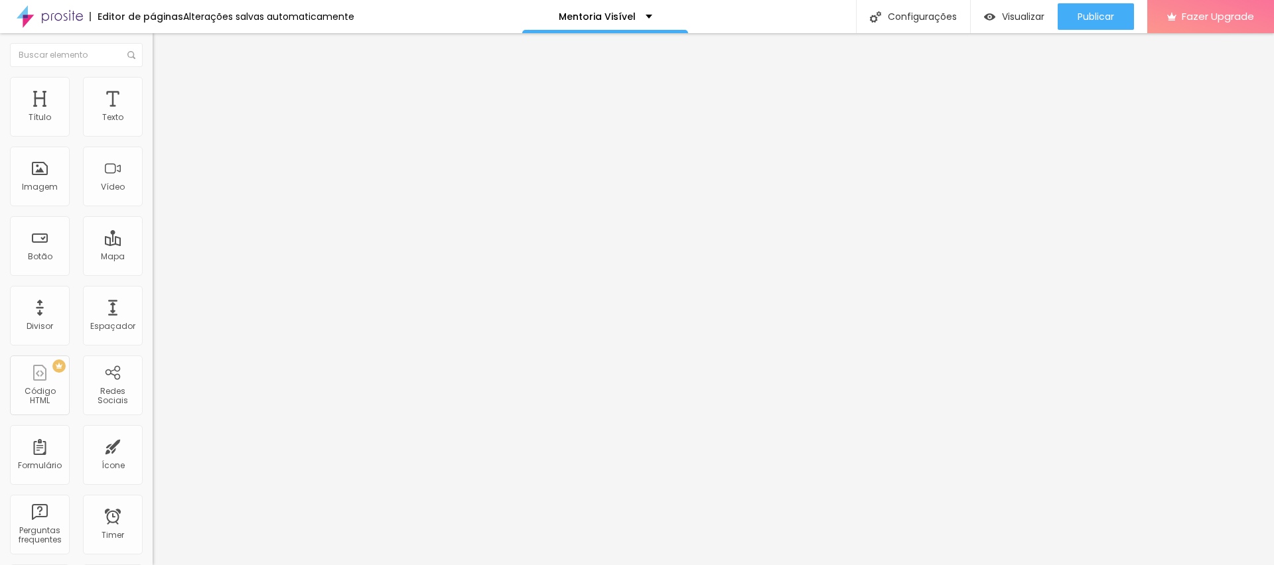
type input "5"
type input "40"
type input "50"
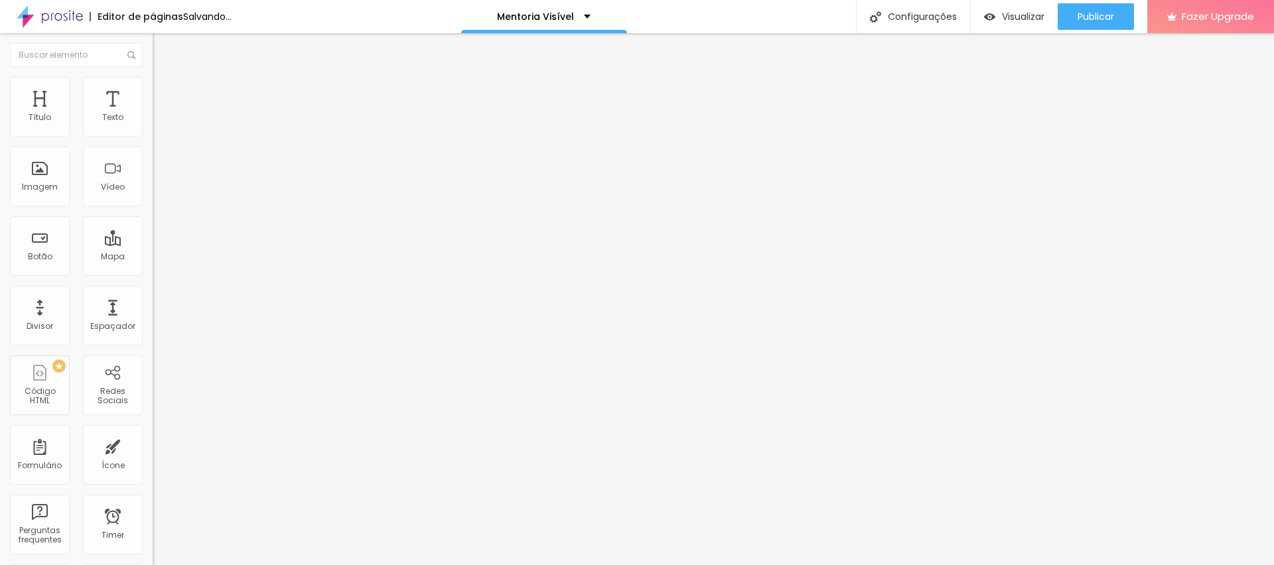
type input "50"
drag, startPoint x: 52, startPoint y: 131, endPoint x: 92, endPoint y: 133, distance: 39.2
type input "50"
click at [153, 258] on input "range" at bounding box center [196, 263] width 86 height 11
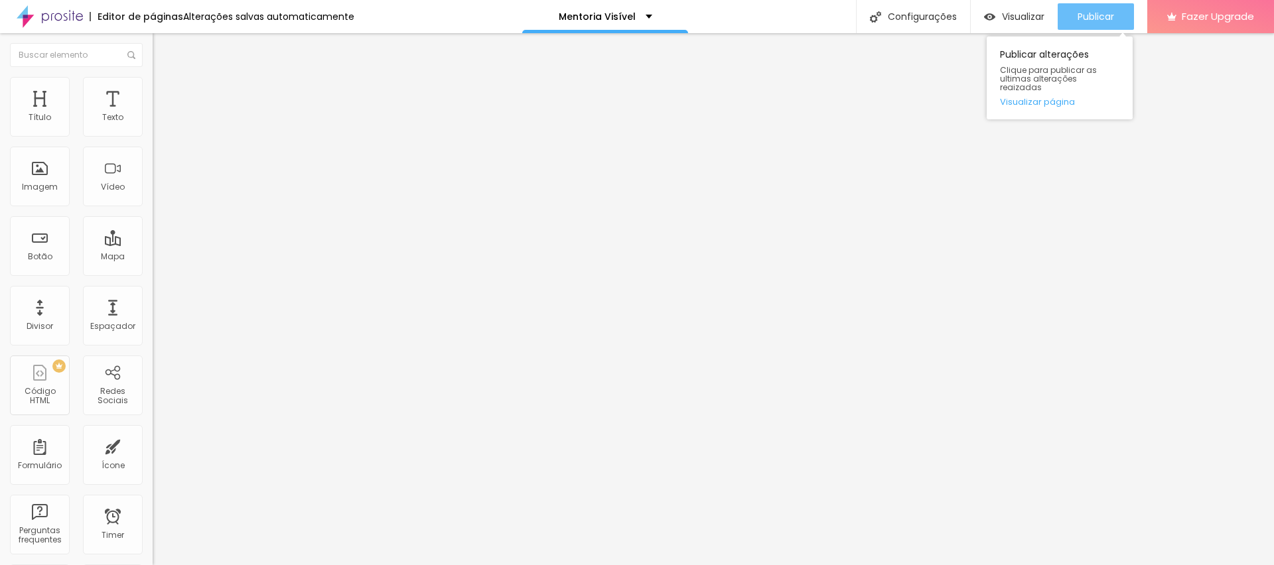
click at [1095, 13] on span "Publicar" at bounding box center [1096, 16] width 37 height 11
click at [165, 94] on span "Avançado" at bounding box center [187, 99] width 44 height 11
click at [153, 565] on div at bounding box center [229, 571] width 153 height 0
click at [1096, 22] on span "Publicar" at bounding box center [1096, 16] width 37 height 11
type input "77"
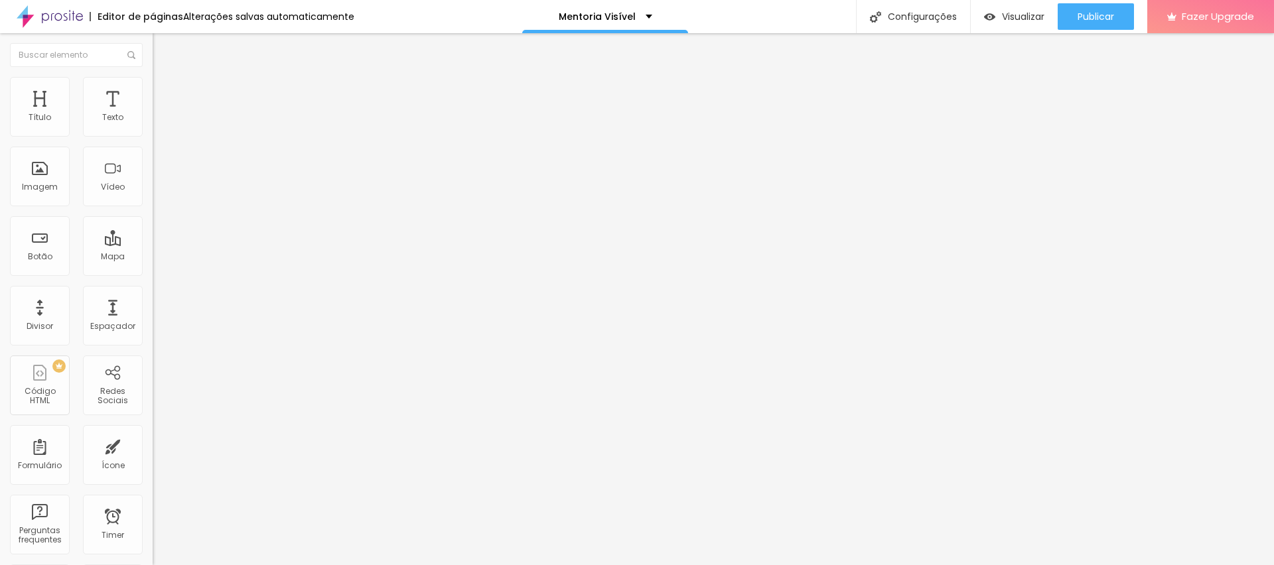
type input "77"
type input "32"
type input "17"
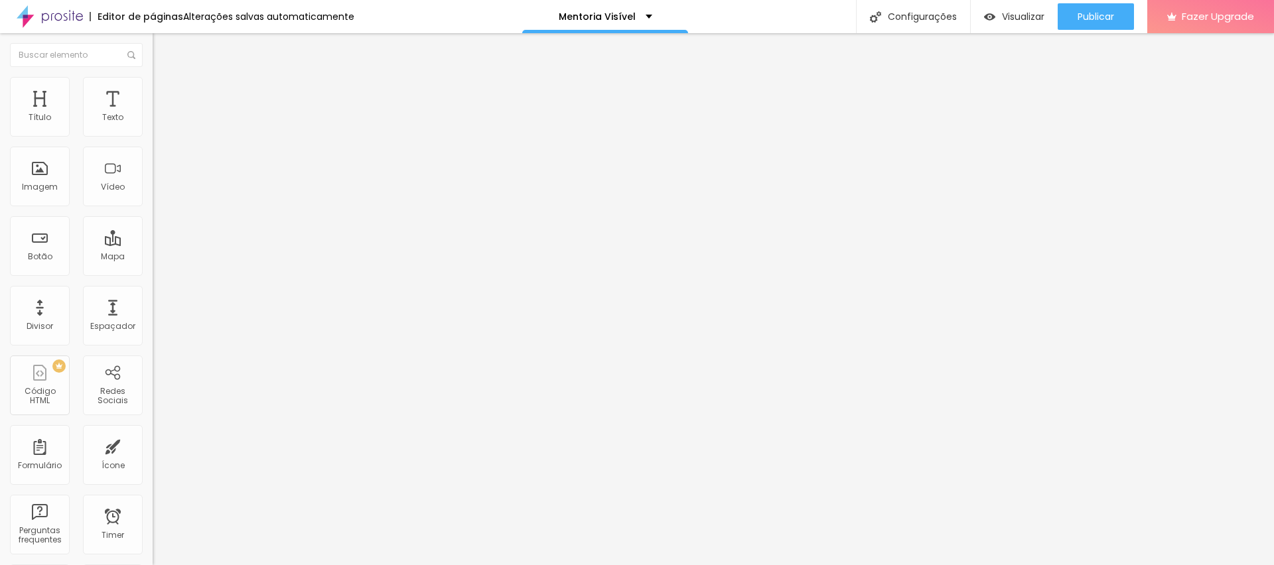
type input "20"
type input "22"
type input "27"
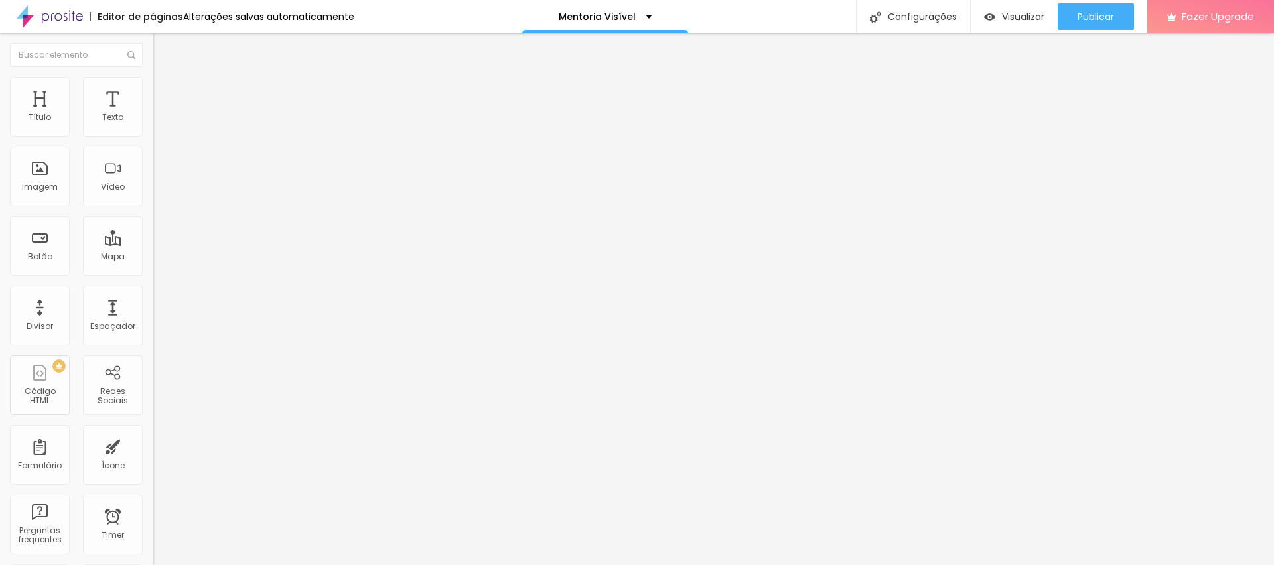
type input "27"
type input "29"
type input "34"
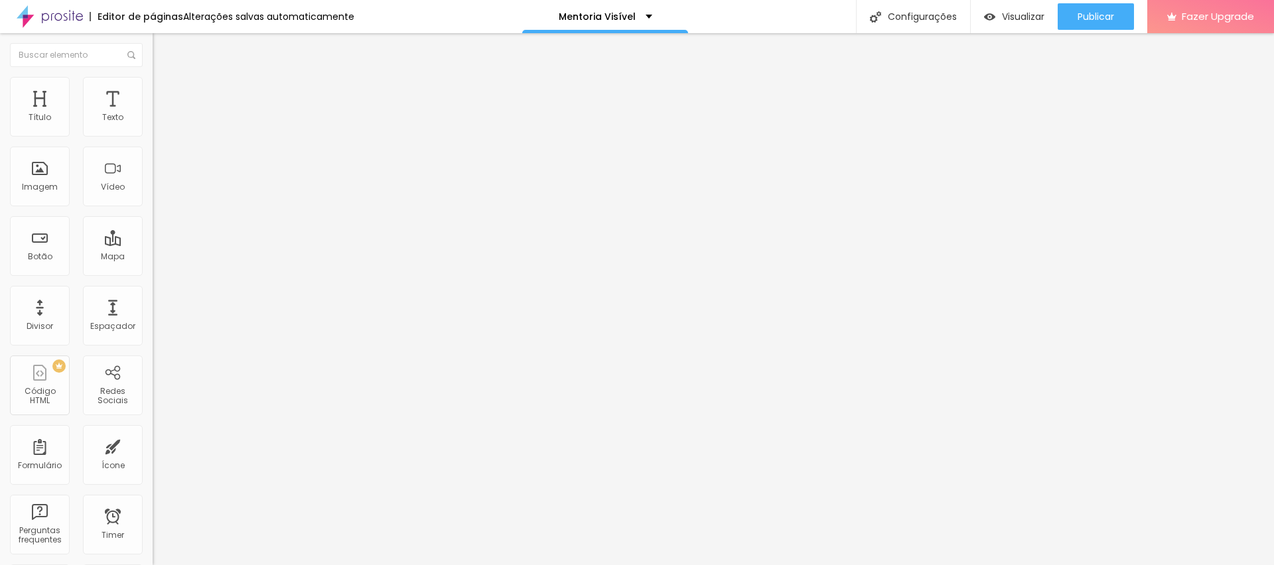
type input "36"
type input "41"
type input "48"
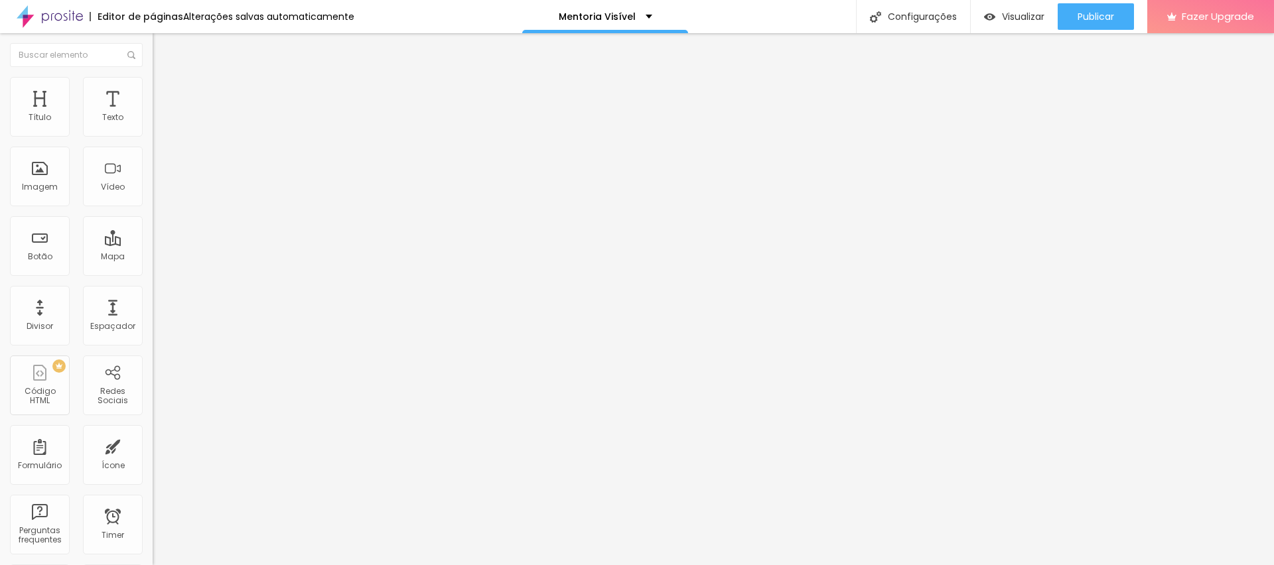
type input "48"
type input "50"
type input "53"
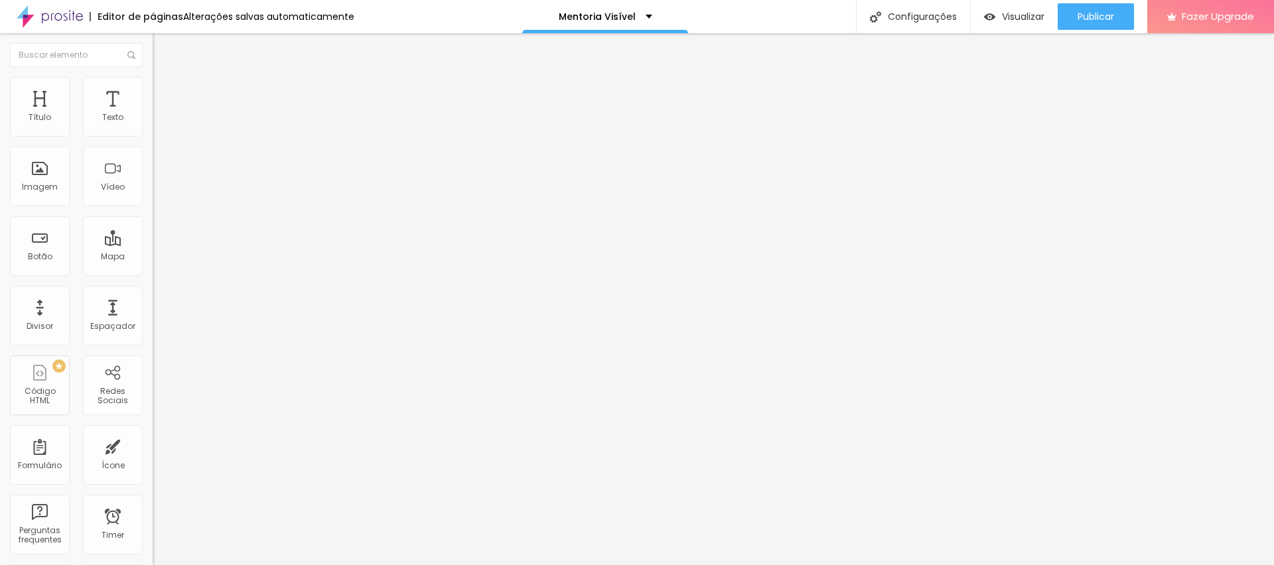
type input "50"
type input "48"
type input "50"
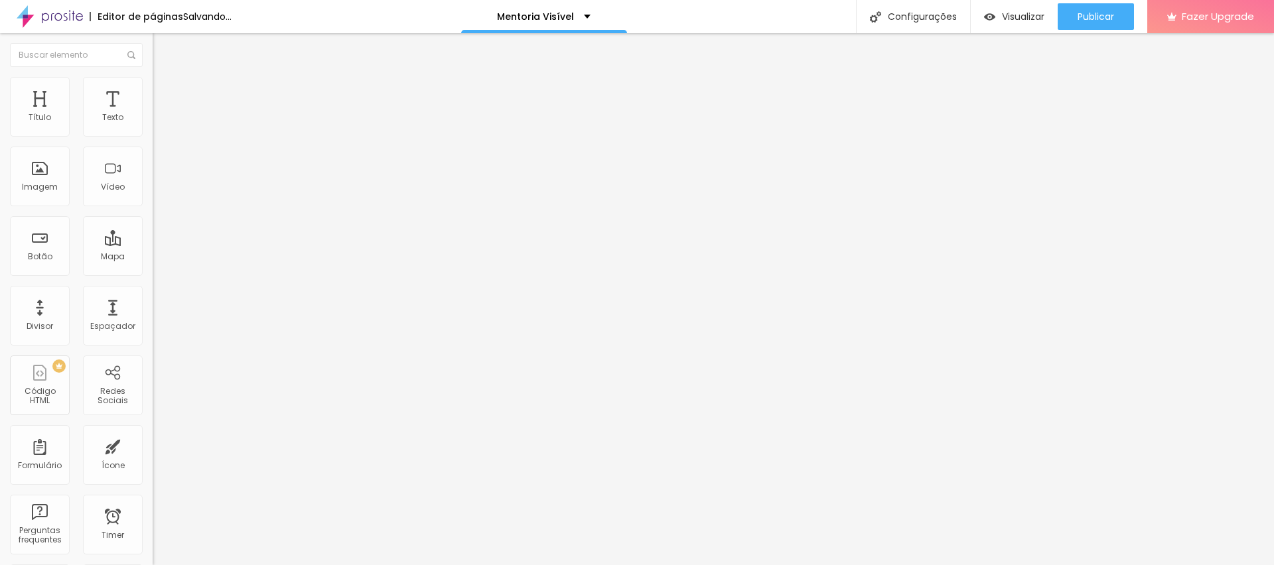
type input "50"
click at [153, 244] on input "range" at bounding box center [196, 249] width 86 height 11
type input "72"
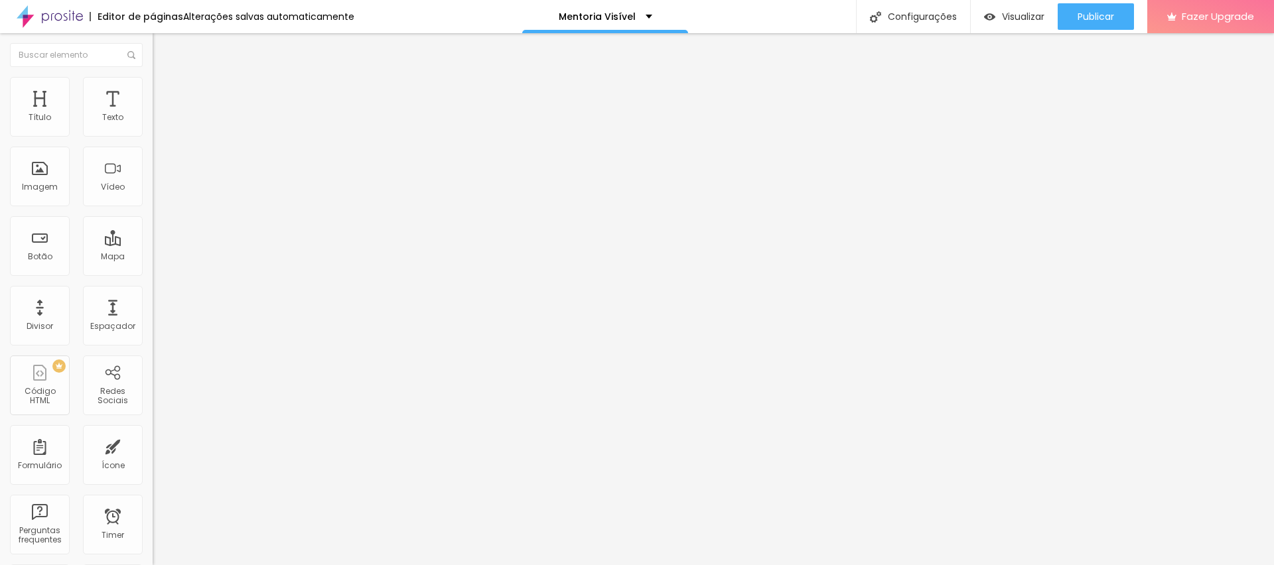
type input "62"
type input "60"
type input "58"
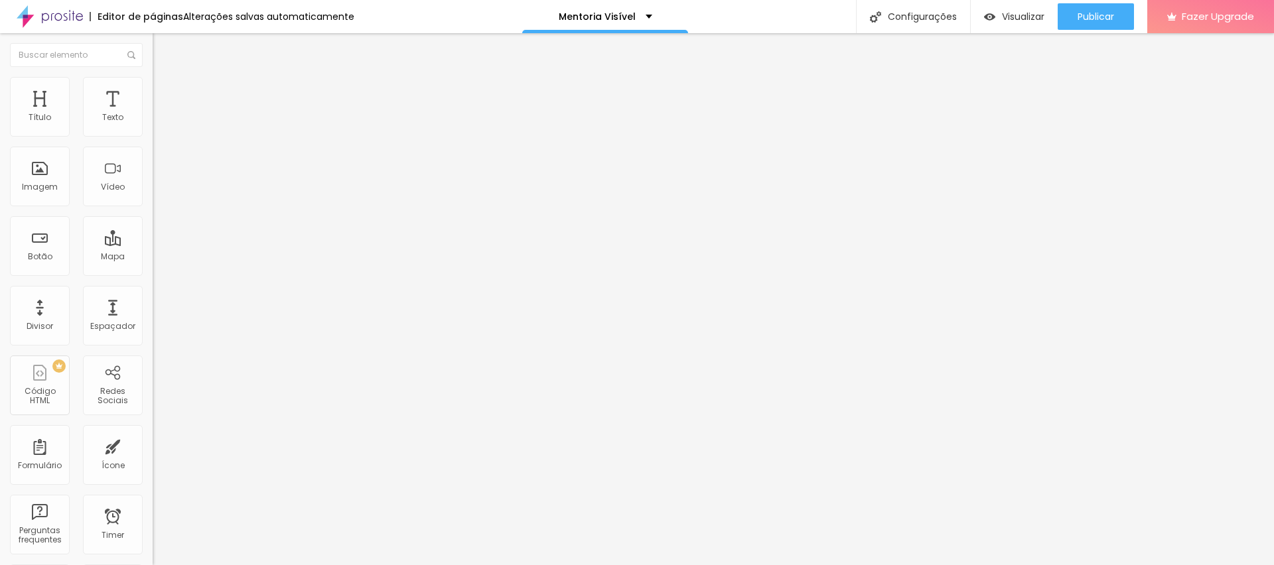
type input "58"
type input "55"
type input "53"
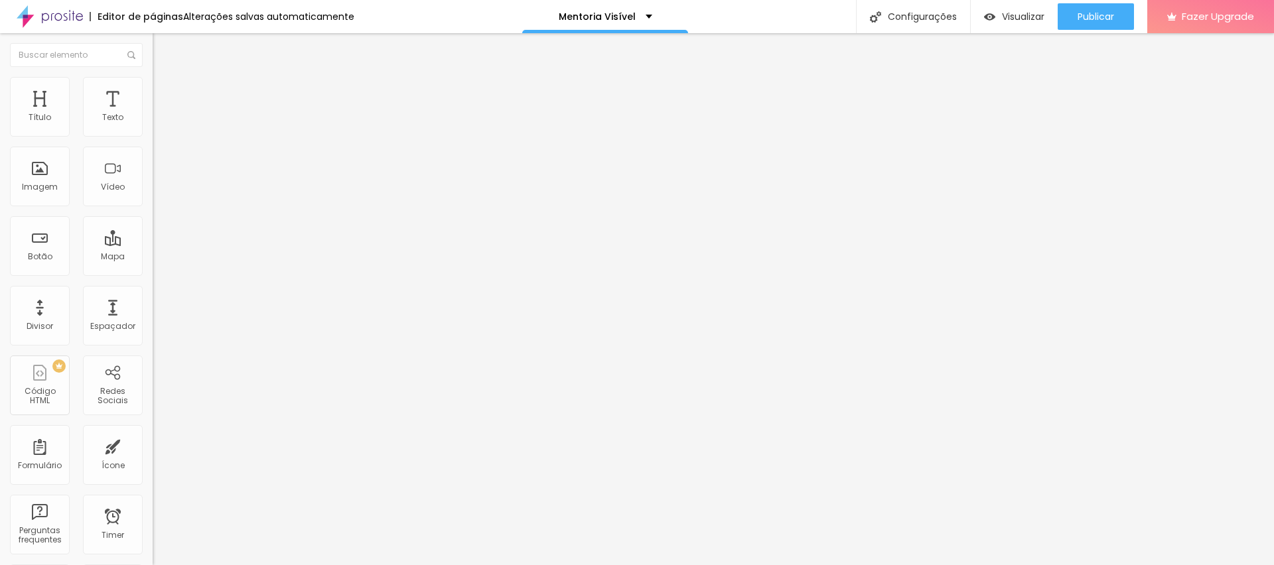
type input "50"
type input "48"
type input "46"
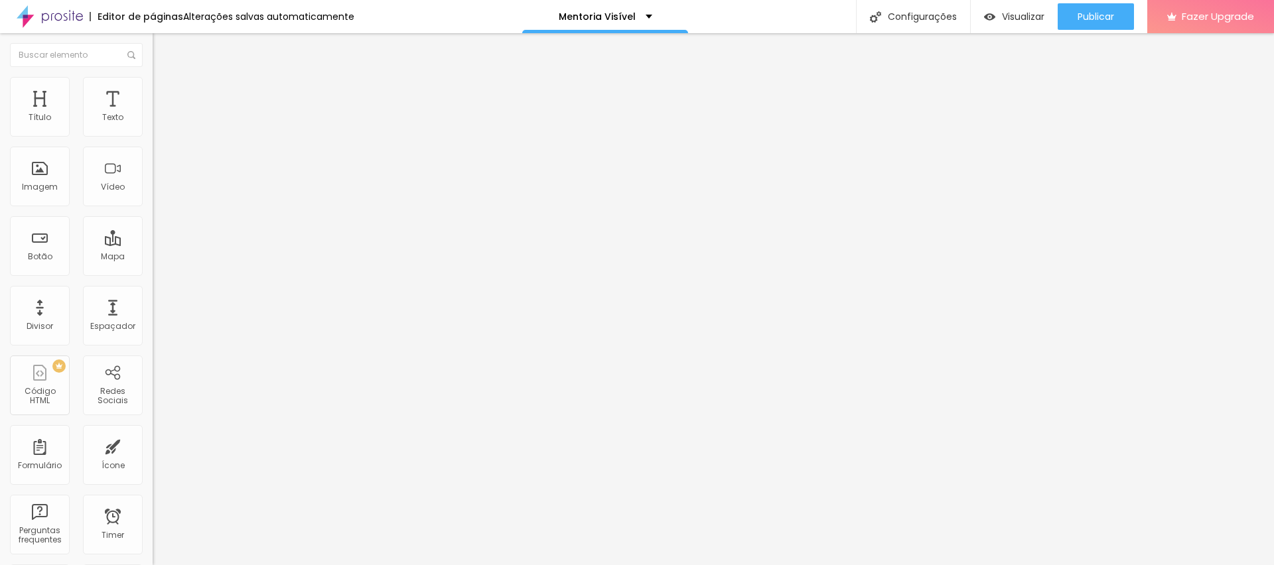
type input "46"
type input "57"
type input "53"
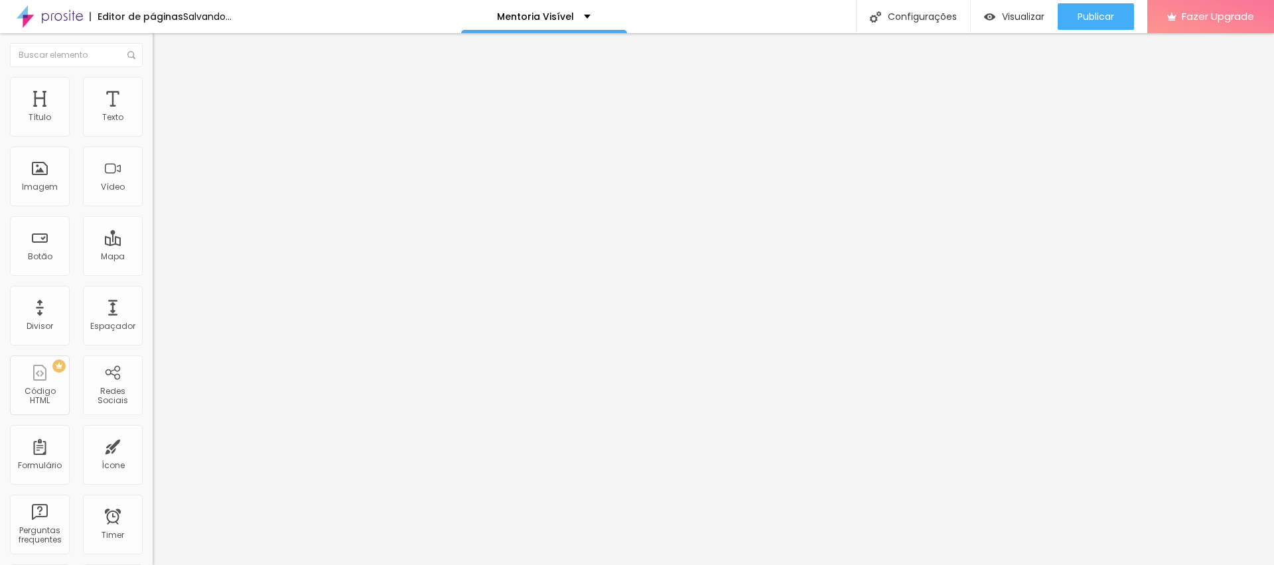
type input "50"
click at [153, 244] on input "range" at bounding box center [196, 249] width 86 height 11
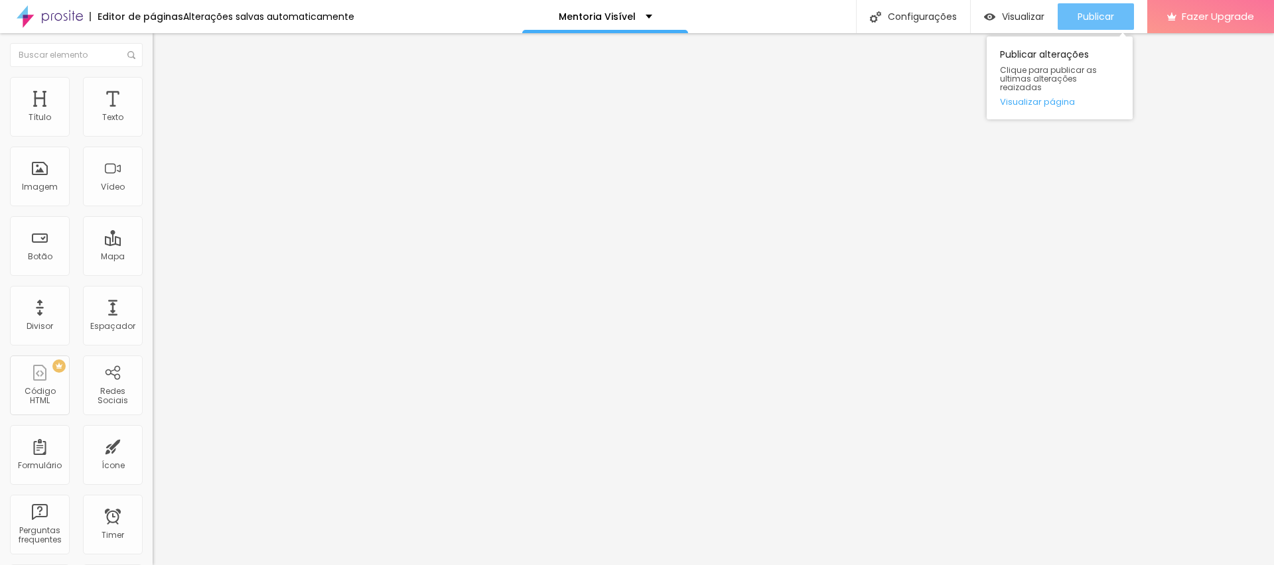
click at [1098, 9] on div "Publicar" at bounding box center [1096, 16] width 37 height 27
type input "46"
type input "72"
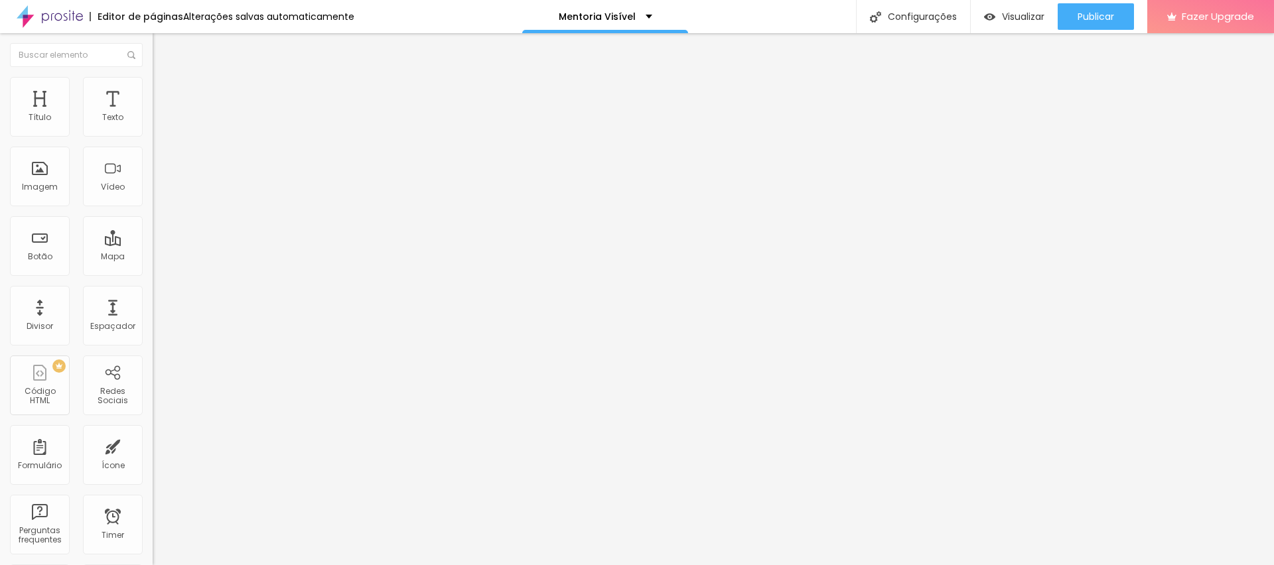
type input "84"
type input "86"
type input "88"
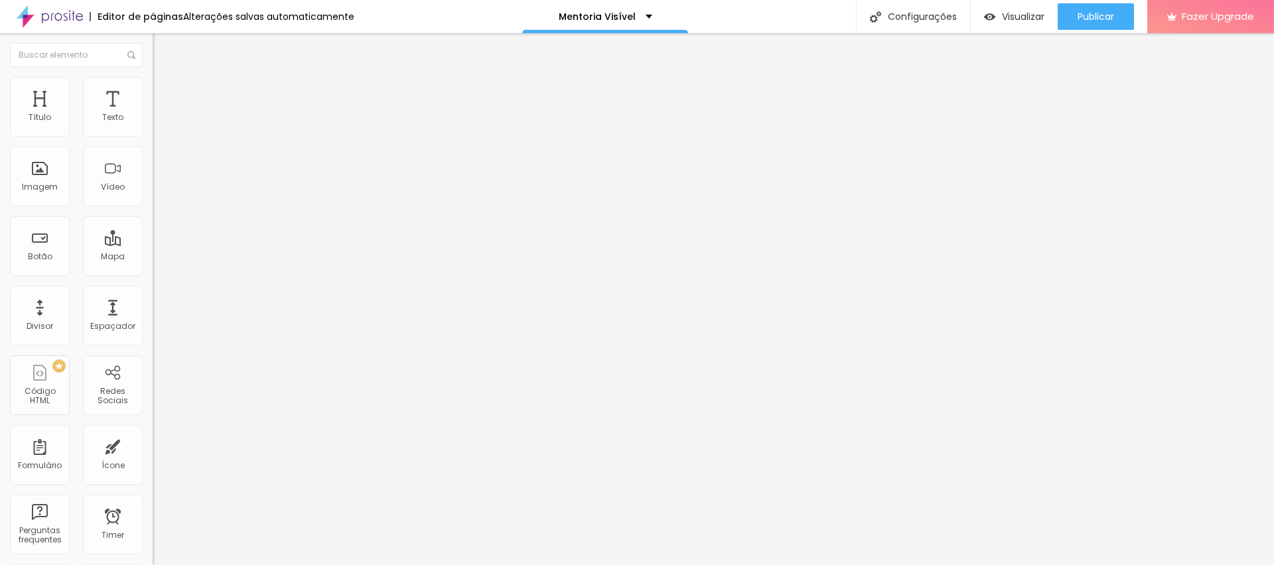
type input "88"
type input "91"
type input "93"
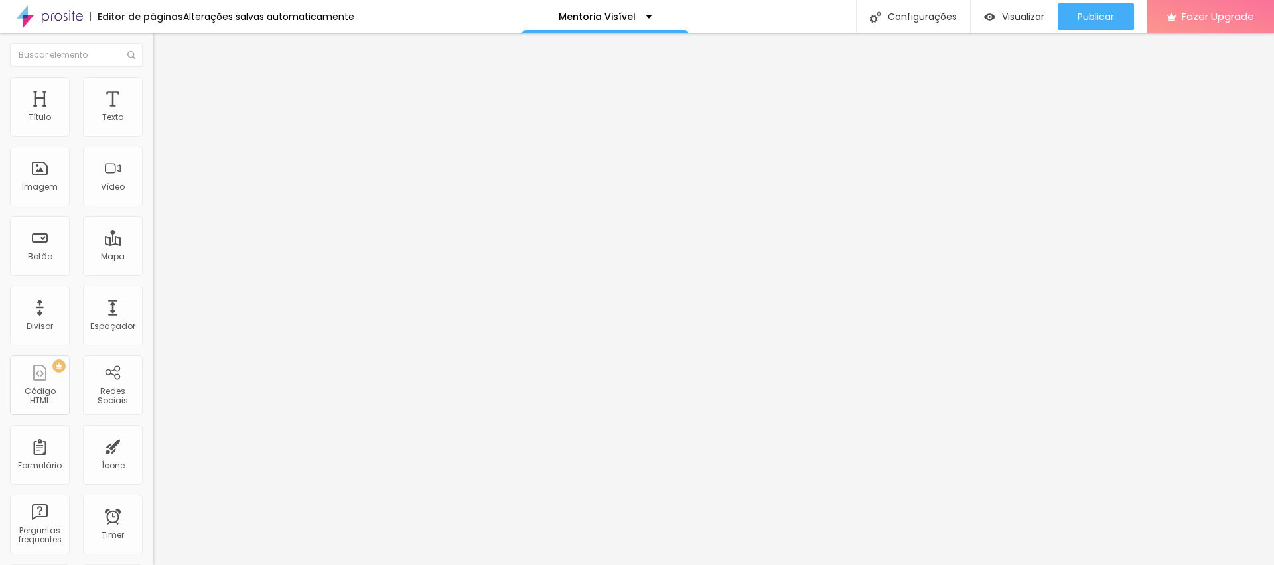
type input "95"
type input "98"
type input "100"
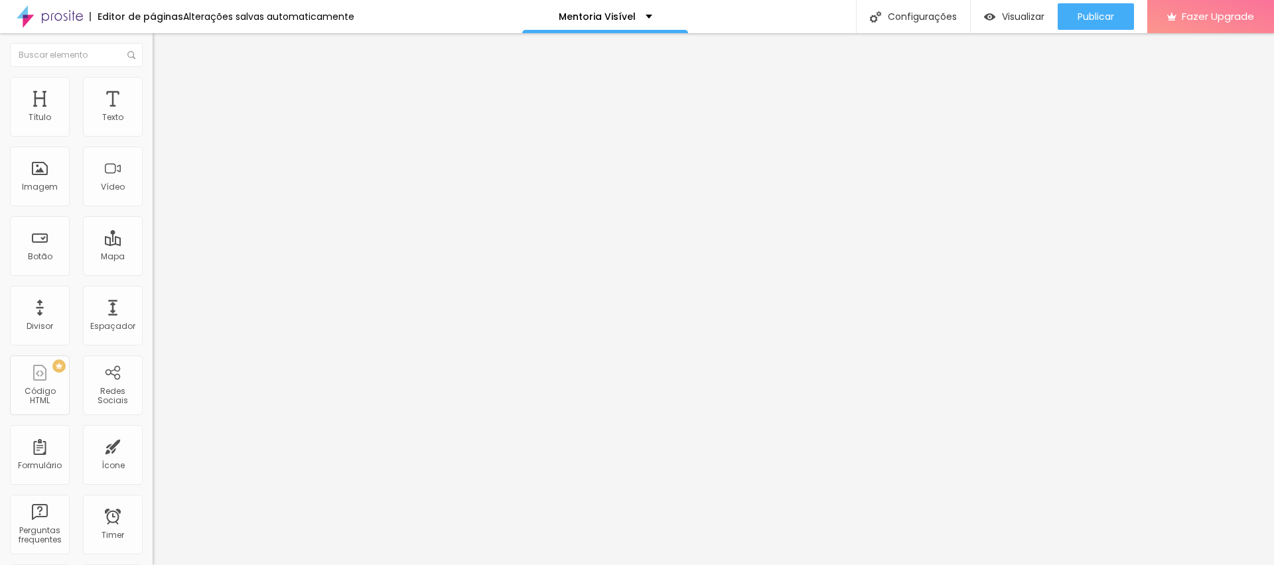
type input "100"
type input "105"
type input "111"
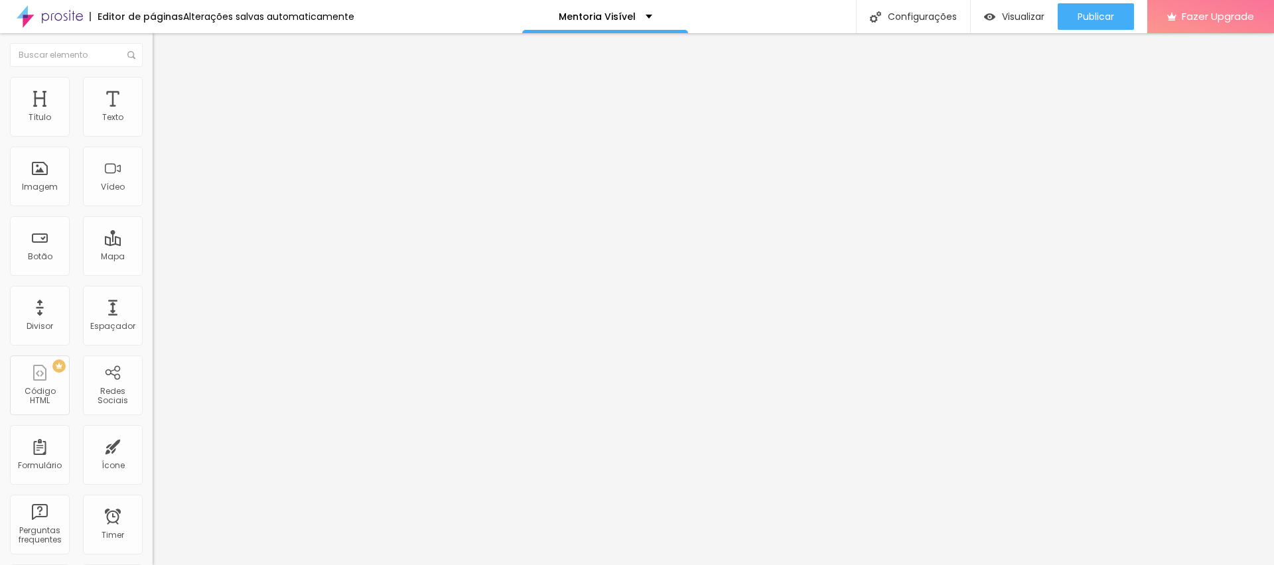
type input "113"
type input "111"
type input "108"
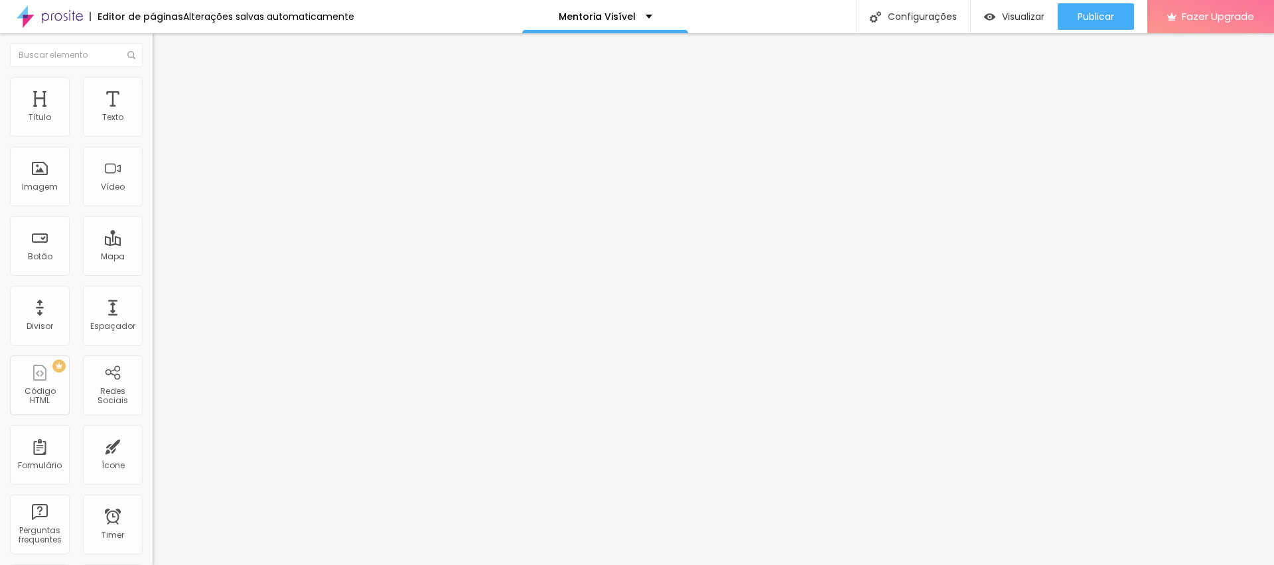
type input "108"
type input "111"
drag, startPoint x: 34, startPoint y: 130, endPoint x: 42, endPoint y: 132, distance: 8.9
type input "111"
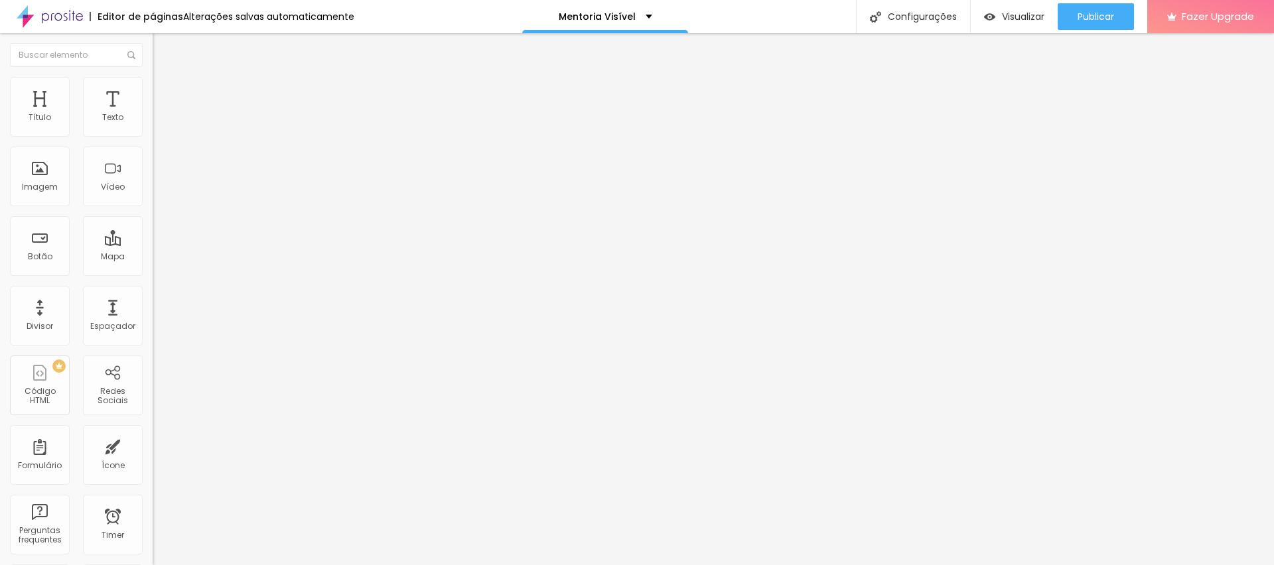
click at [153, 244] on input "range" at bounding box center [196, 249] width 86 height 11
click at [165, 92] on span "Avançado" at bounding box center [187, 85] width 44 height 11
click at [153, 77] on li "Conteúdo" at bounding box center [229, 70] width 153 height 13
type input "53"
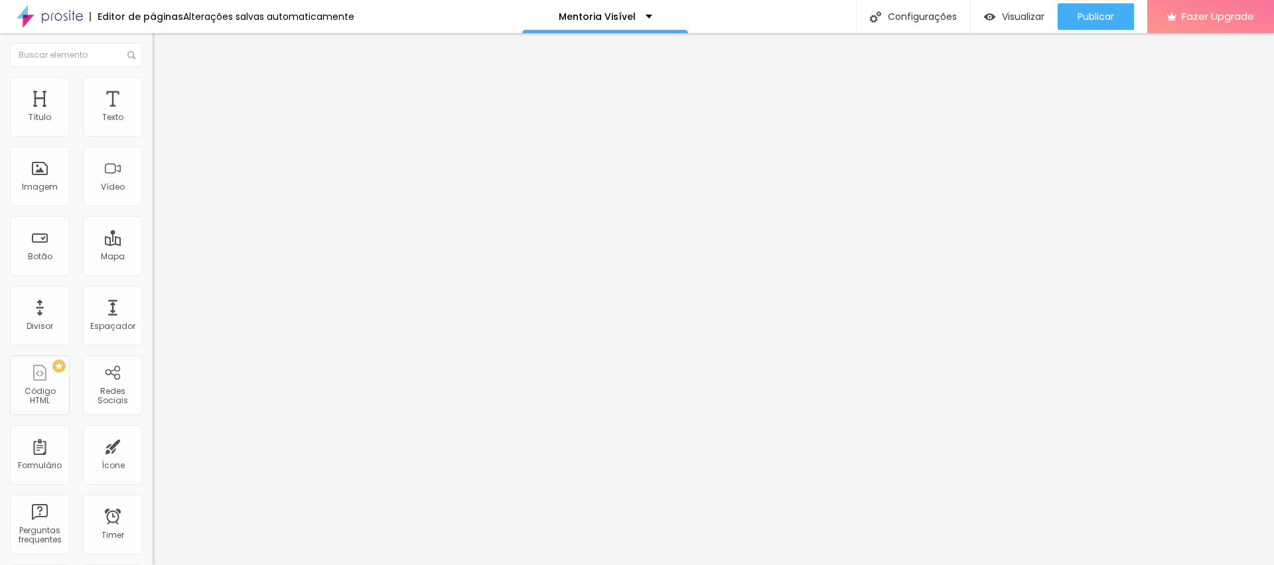
type input "82"
type input "90"
type input "95"
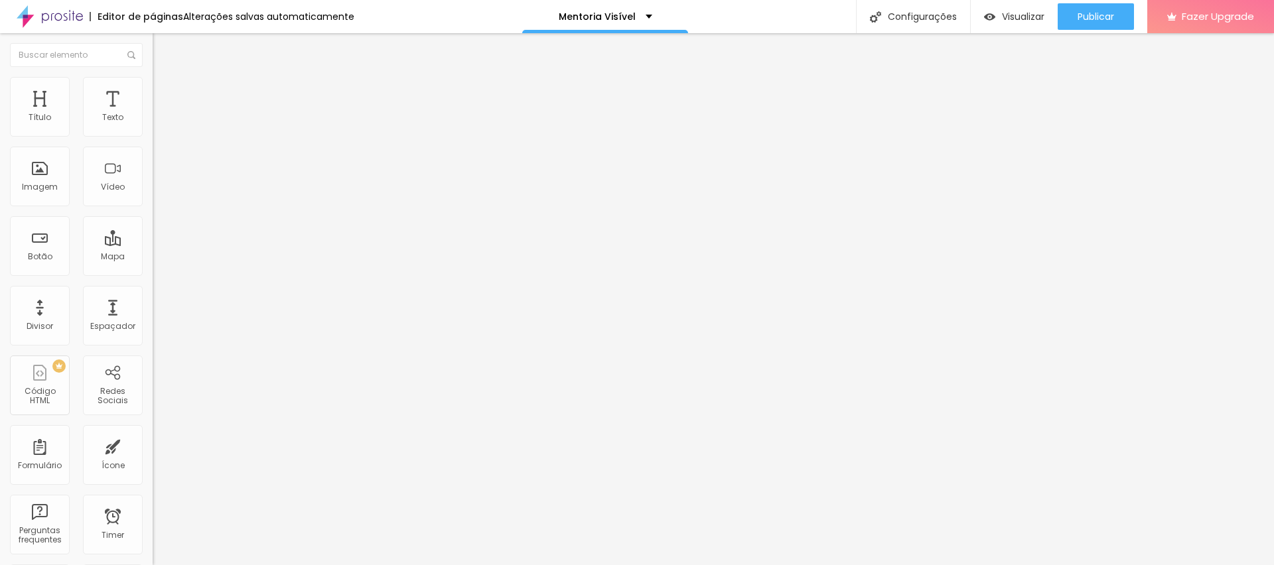
type input "95"
type input "97"
type input "101"
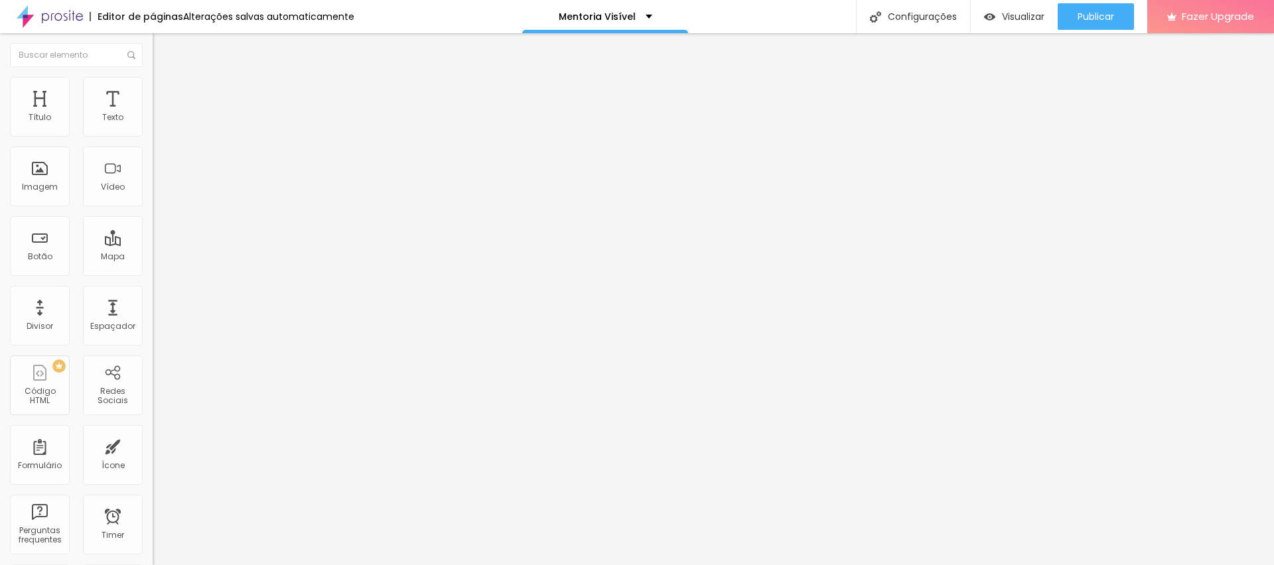
type input "104"
type input "107"
type input "109"
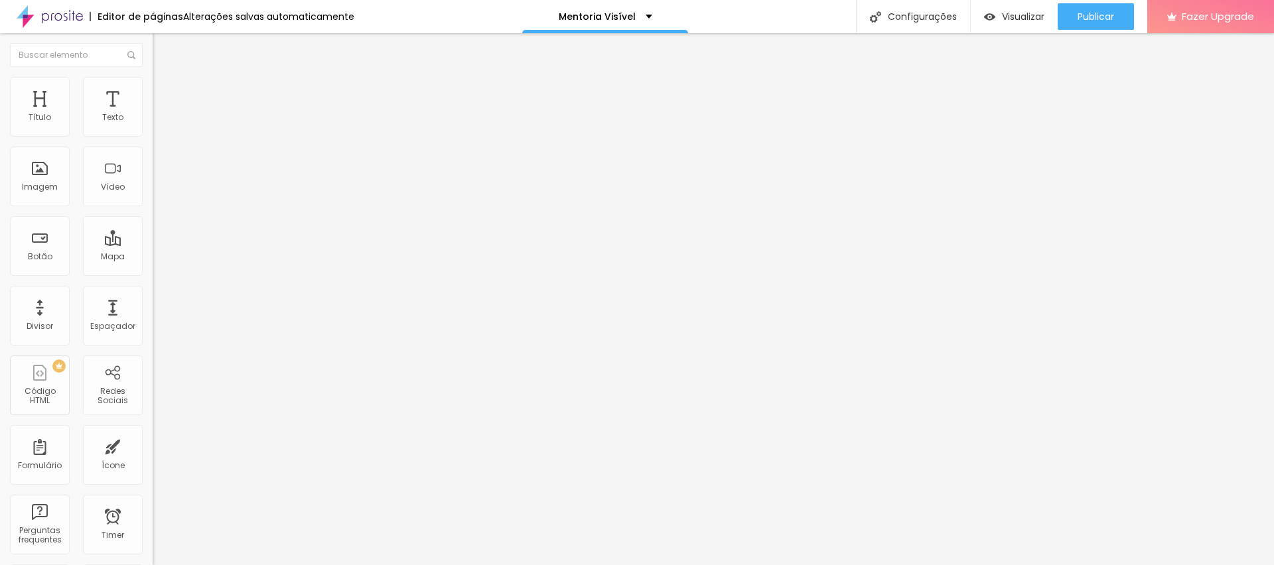
type input "109"
type input "112"
type input "107"
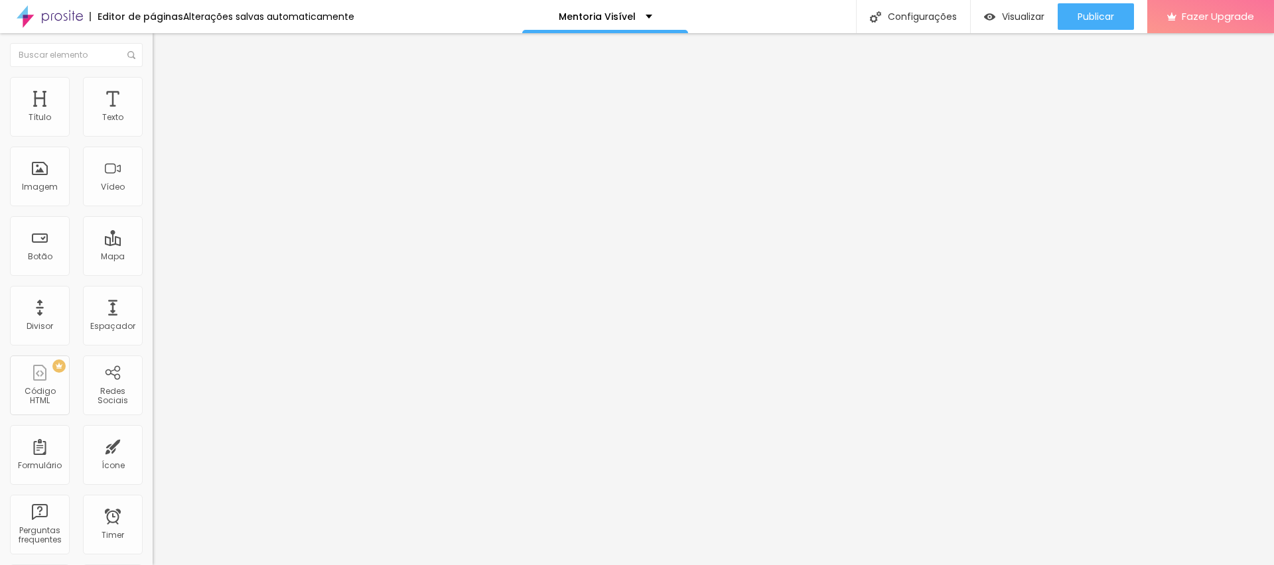
type input "109"
type input "112"
type input "114"
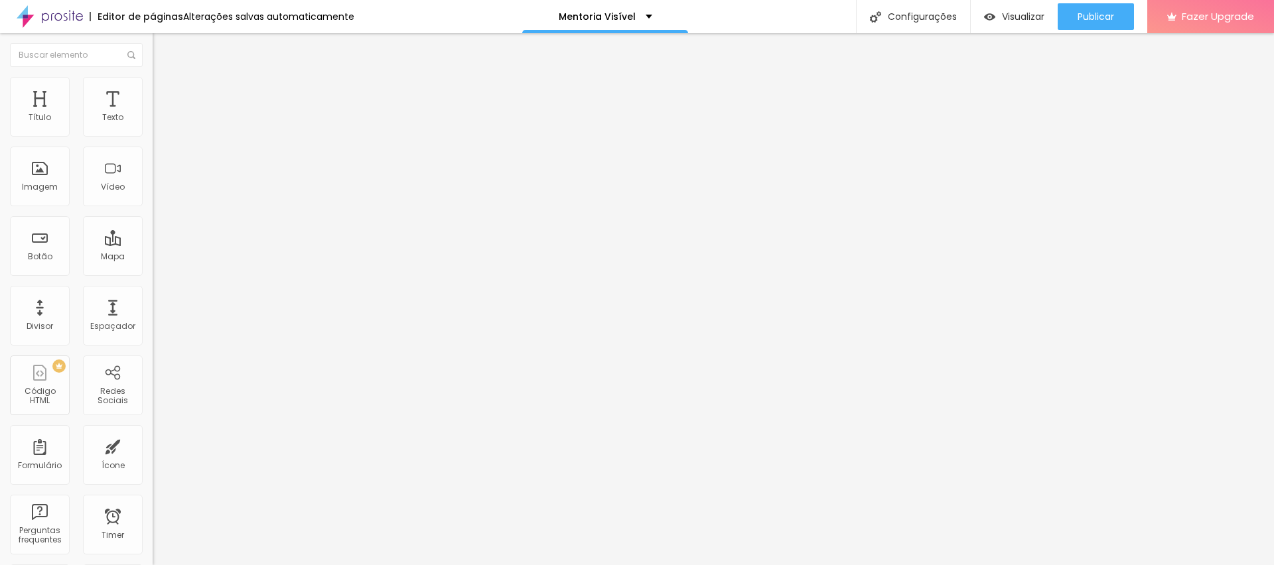
type input "114"
type input "109"
drag, startPoint x: 35, startPoint y: 131, endPoint x: 42, endPoint y: 133, distance: 7.6
type input "109"
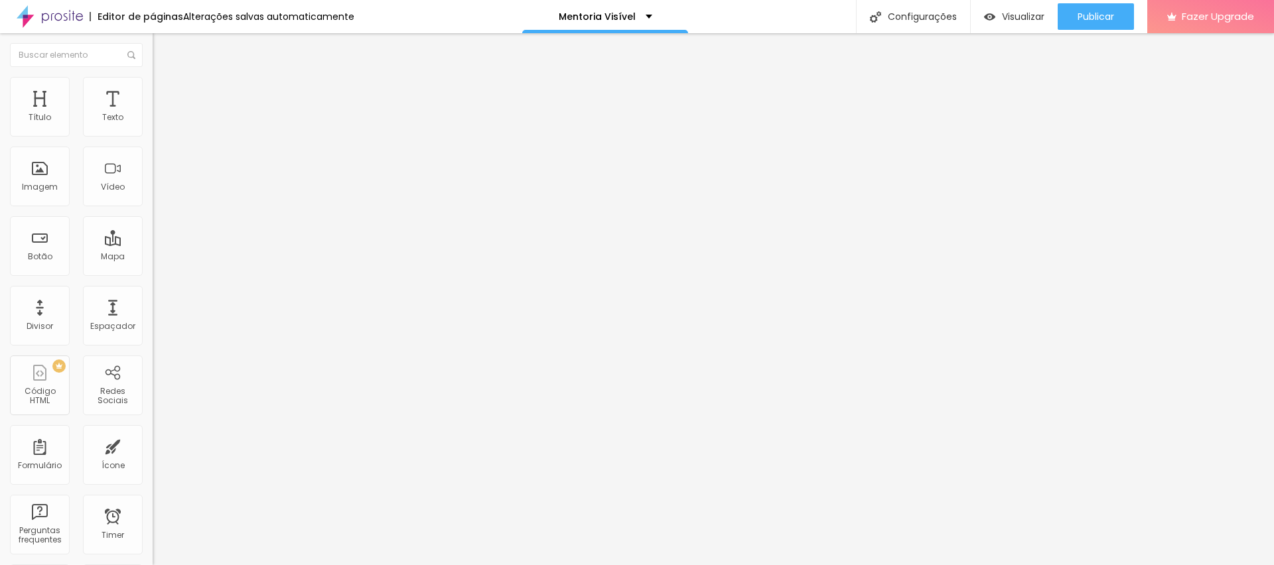
click at [153, 244] on input "range" at bounding box center [196, 249] width 86 height 11
type input "81"
type input "73"
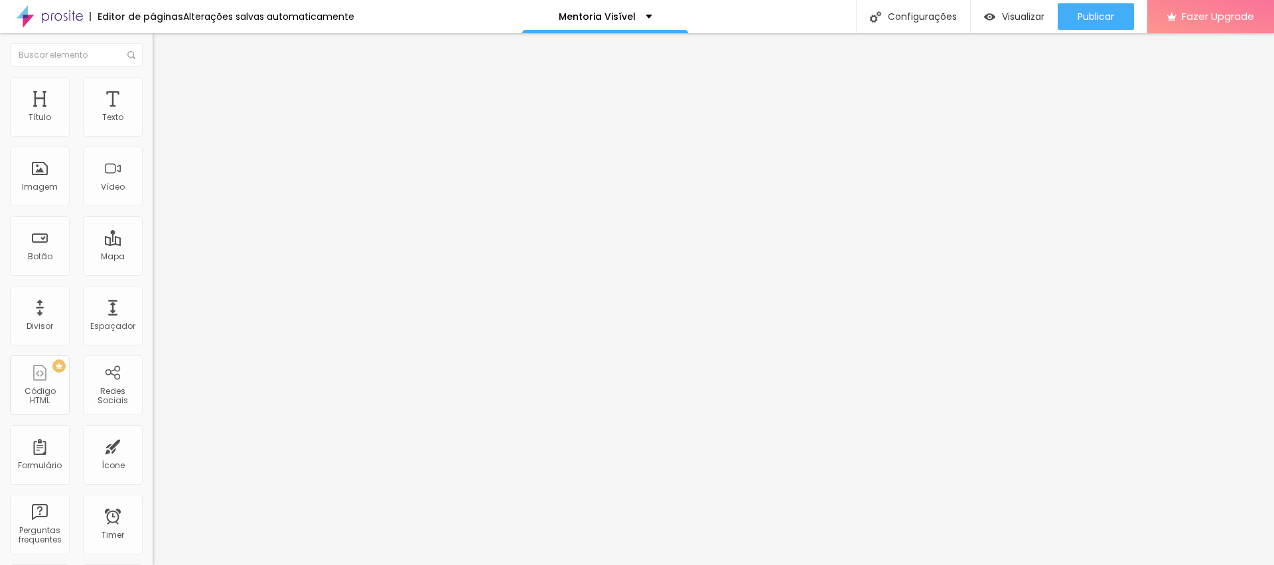
type input "72"
type input "70"
type input "67"
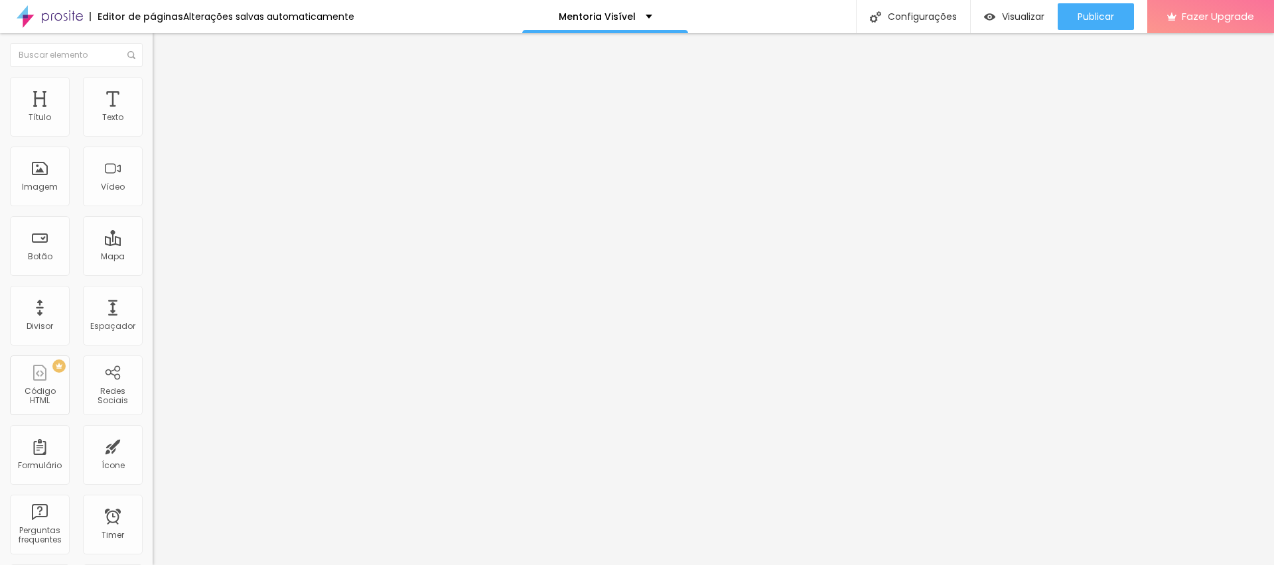
type input "67"
type input "65"
type input "63"
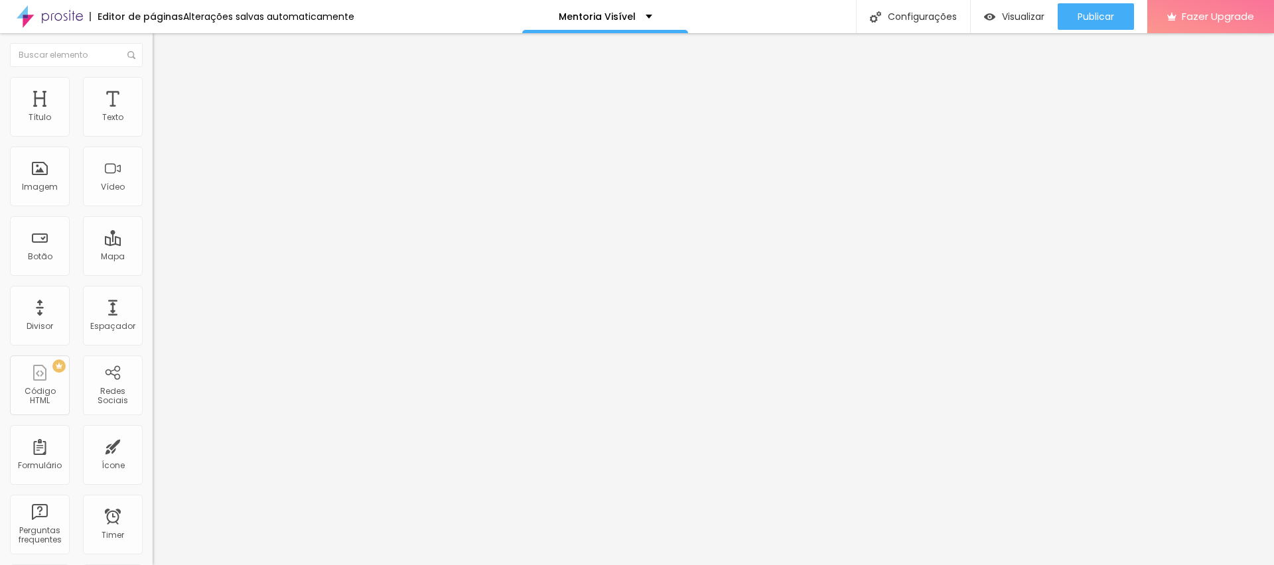
type input "60"
click at [153, 244] on input "range" at bounding box center [196, 249] width 86 height 11
click at [1100, 11] on span "Publicar" at bounding box center [1096, 16] width 37 height 11
type input "17"
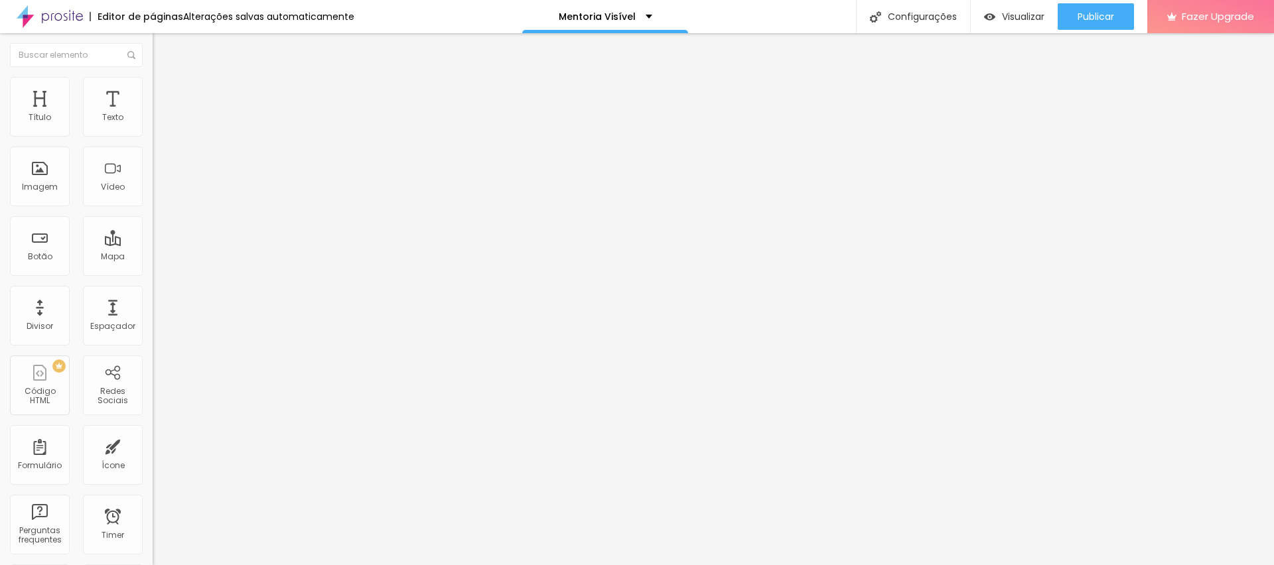
type input "17"
type input "12"
type input "17"
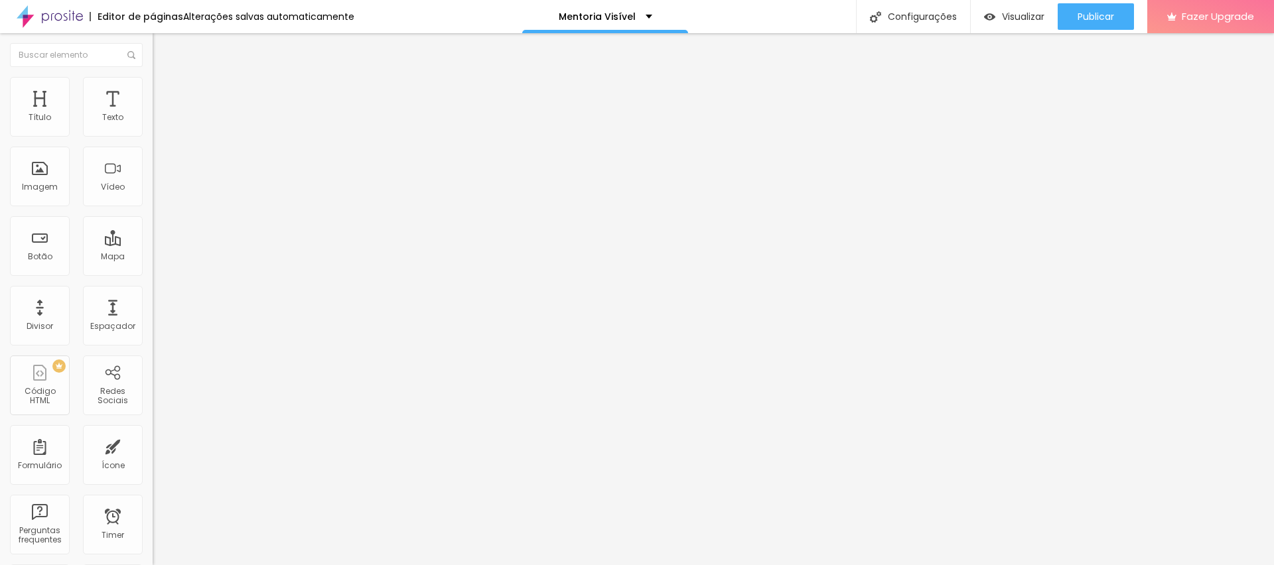
type input "19"
type input "26"
type input "28"
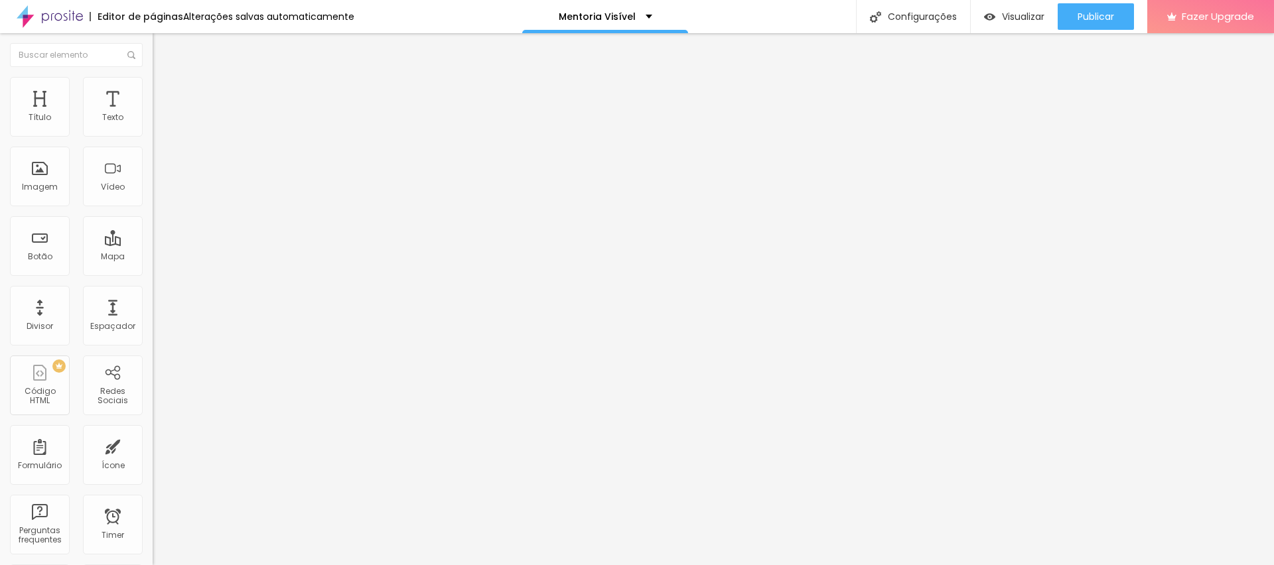
type input "28"
type input "31"
click at [153, 244] on input "range" at bounding box center [196, 249] width 86 height 11
click at [153, 256] on input "31" at bounding box center [181, 263] width 57 height 14
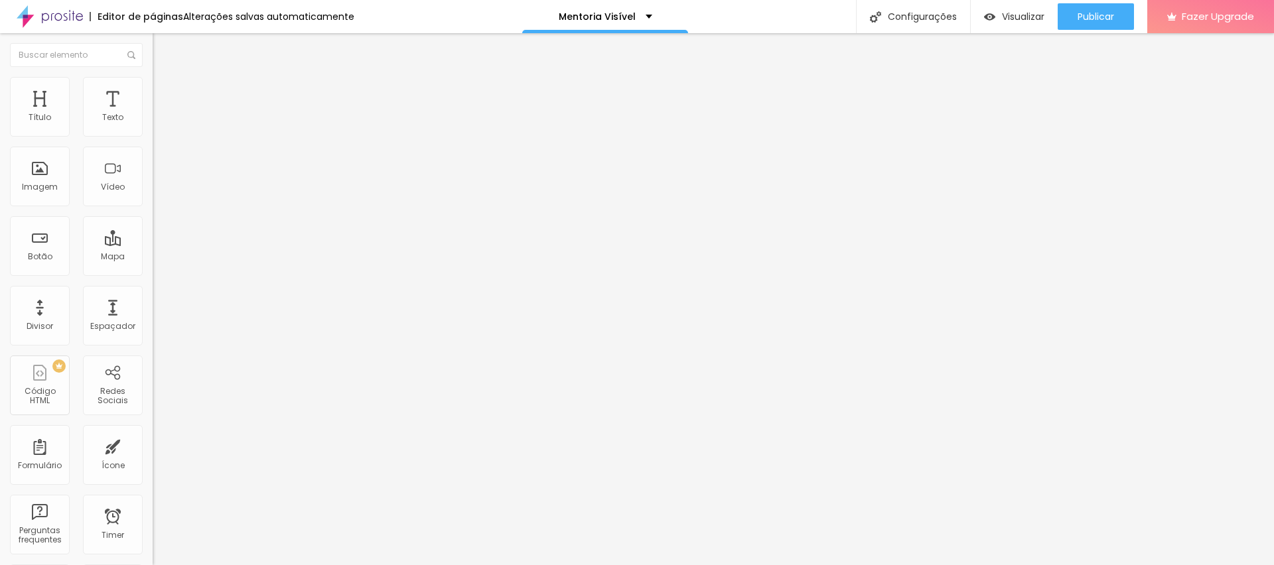
click at [153, 256] on input "31" at bounding box center [181, 263] width 57 height 14
type input "10"
type input "4"
type input "40"
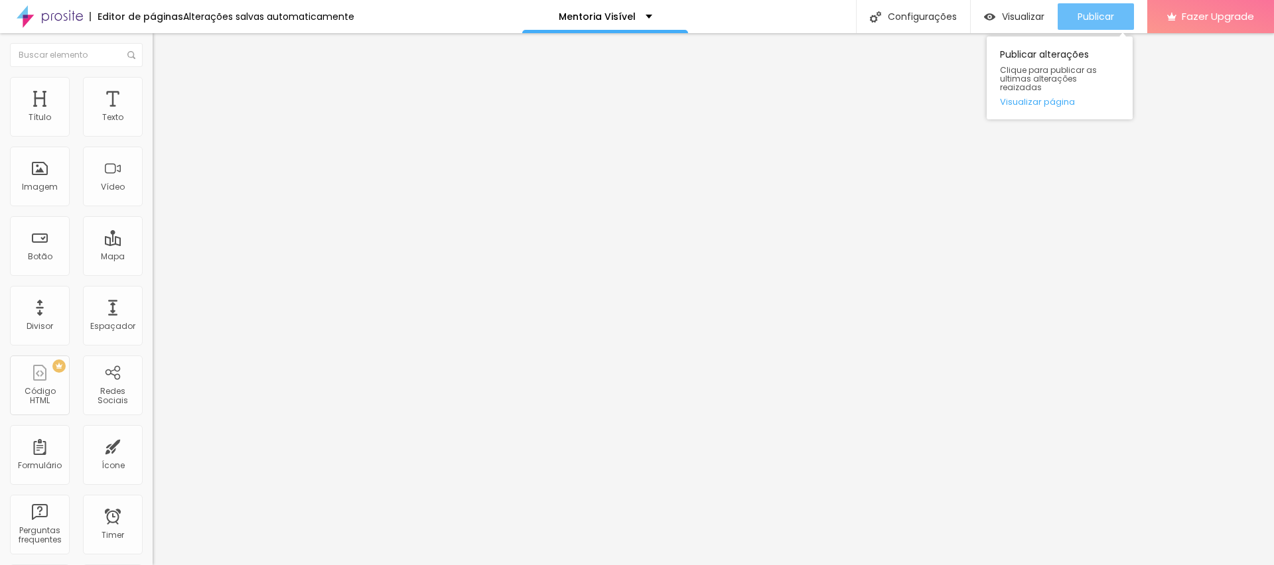
type input "40"
click at [1128, 21] on button "Publicar" at bounding box center [1096, 16] width 76 height 27
click at [153, 256] on input "110" at bounding box center [181, 263] width 57 height 14
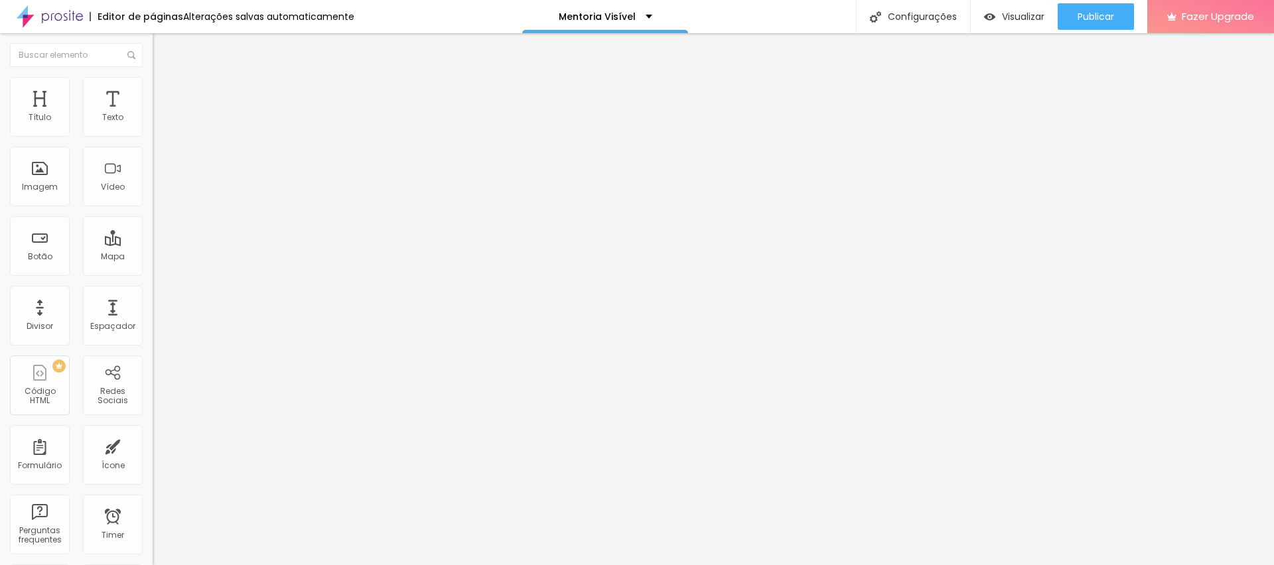
type input "10"
type input "4"
type input "40"
click at [1100, 17] on span "Publicar" at bounding box center [1096, 16] width 37 height 11
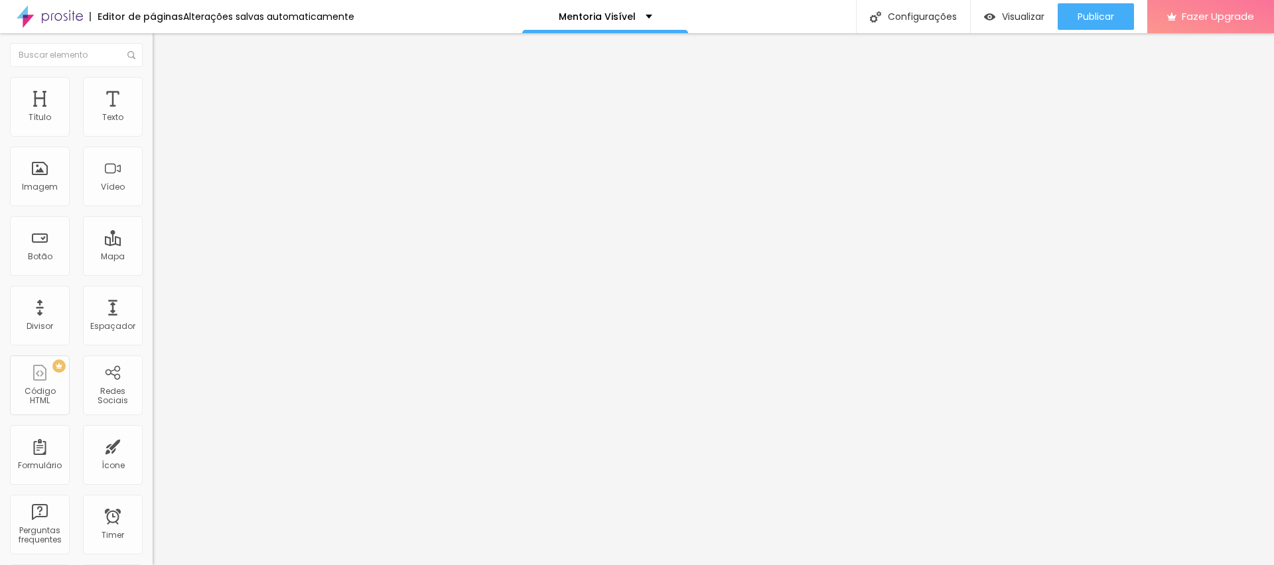
click at [153, 90] on li "Avançado" at bounding box center [229, 96] width 153 height 13
click at [153, 383] on div at bounding box center [229, 383] width 153 height 0
click at [153, 391] on div at bounding box center [229, 391] width 153 height 0
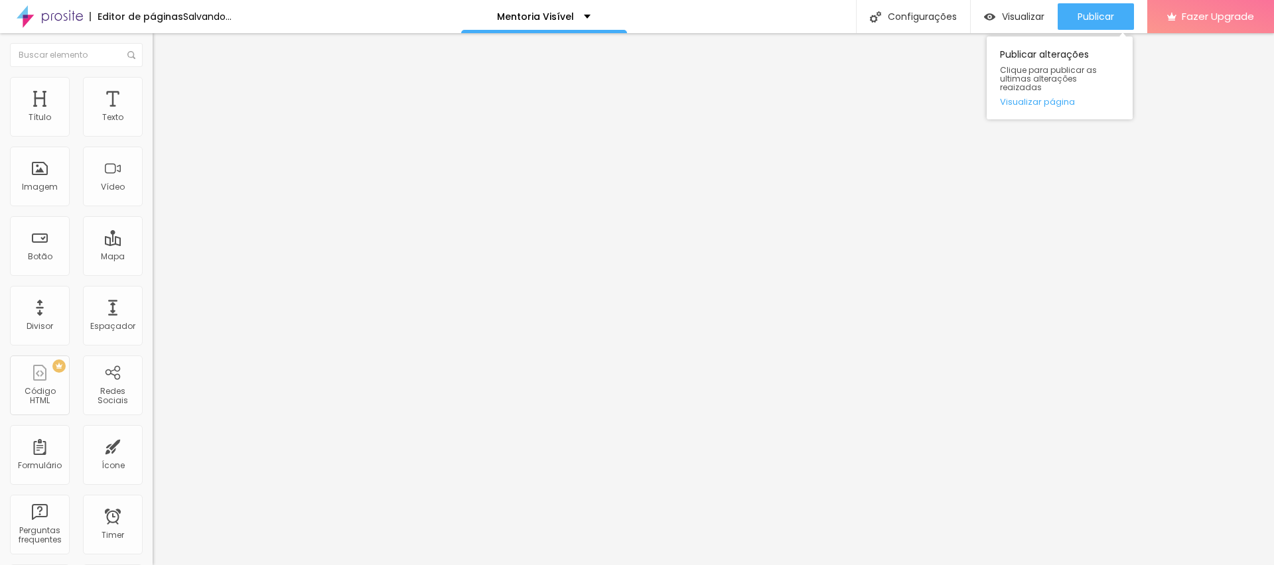
click at [1106, 1] on div "Publicar Publicar alterações Clique para publicar as ultimas alterações reaizad…" at bounding box center [1096, 16] width 76 height 33
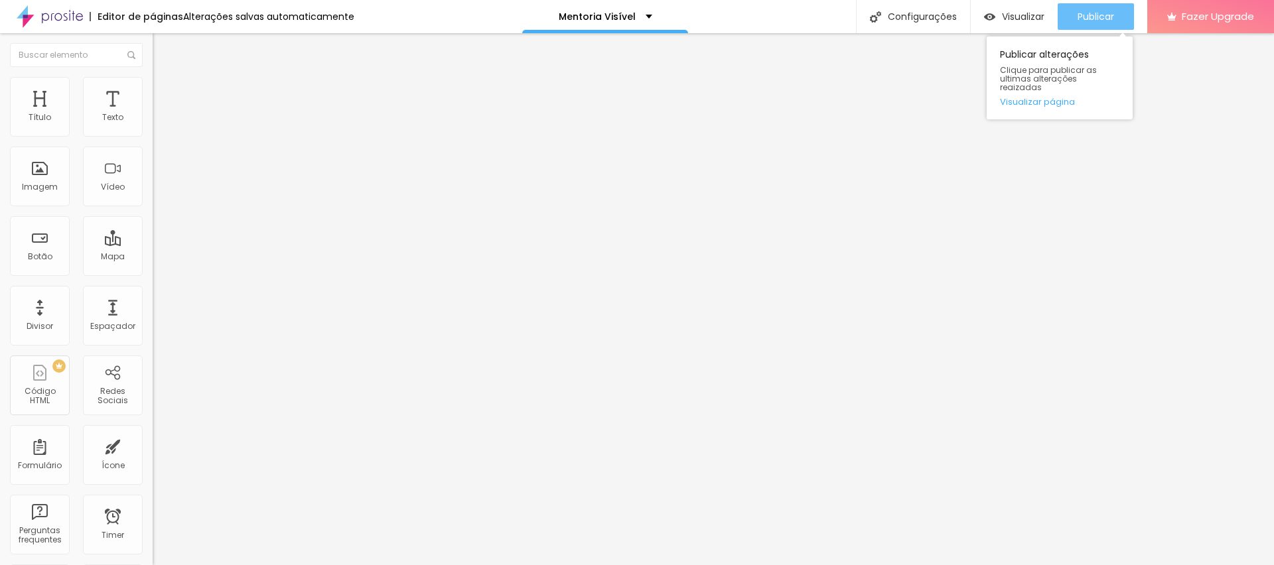
click at [1106, 15] on span "Publicar" at bounding box center [1096, 16] width 37 height 11
click at [153, 90] on img at bounding box center [159, 96] width 12 height 12
click at [153, 565] on div at bounding box center [229, 571] width 153 height 0
click at [153, 90] on li "Avançado" at bounding box center [229, 96] width 153 height 13
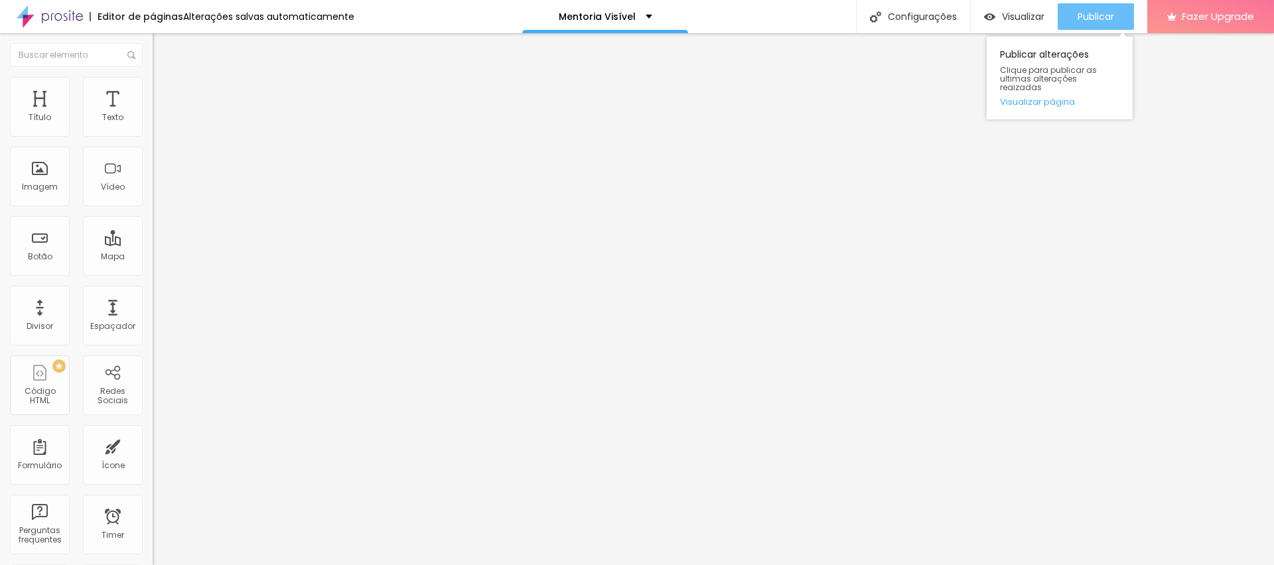
click at [1104, 13] on span "Publicar" at bounding box center [1096, 16] width 37 height 11
click at [1069, 14] on button "Publicar" at bounding box center [1096, 16] width 76 height 27
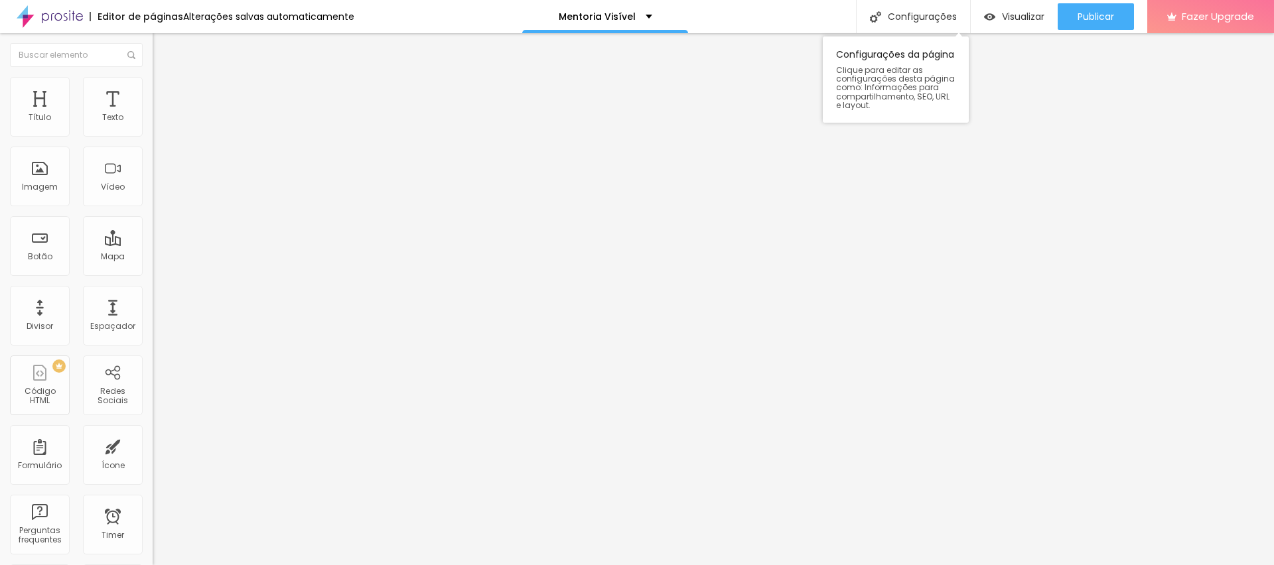
click at [842, 77] on span "Clique para editar as configurações desta página como: Informações para compart…" at bounding box center [895, 88] width 119 height 44
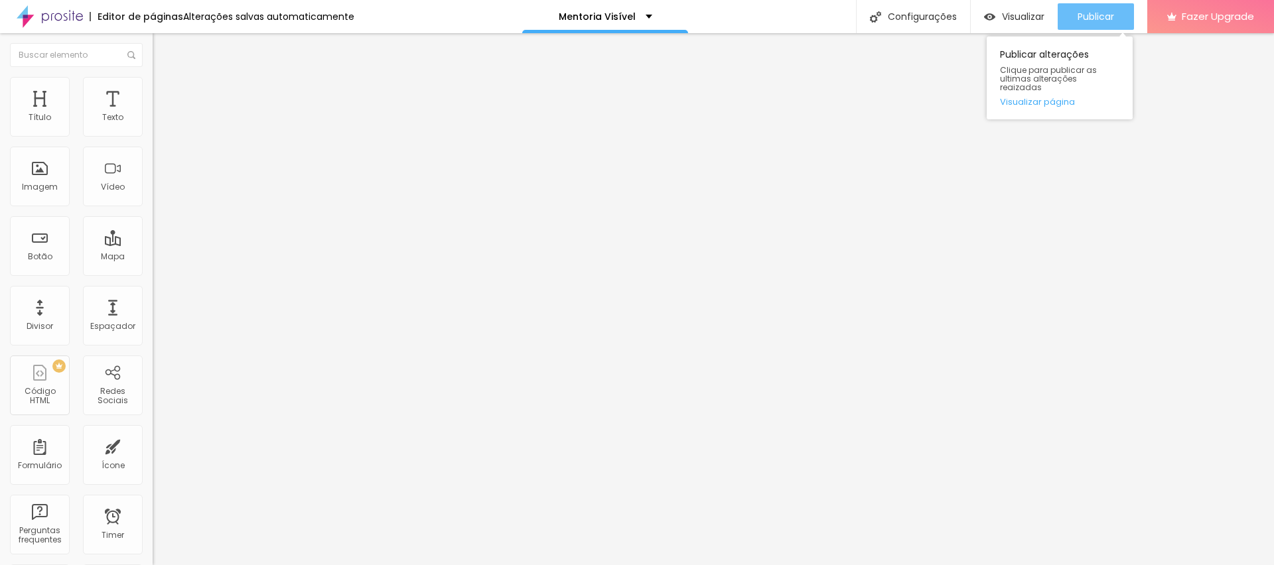
click at [1112, 8] on div "Publicar" at bounding box center [1096, 16] width 37 height 27
type input "94"
type input "87"
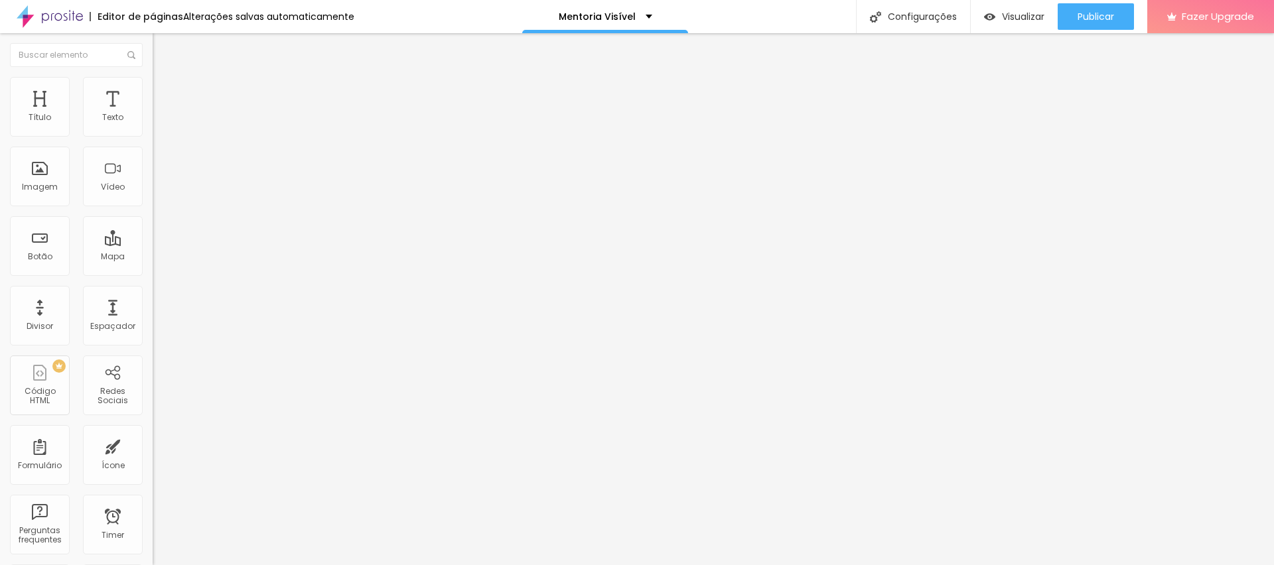
type input "84"
type input "82"
type input "80"
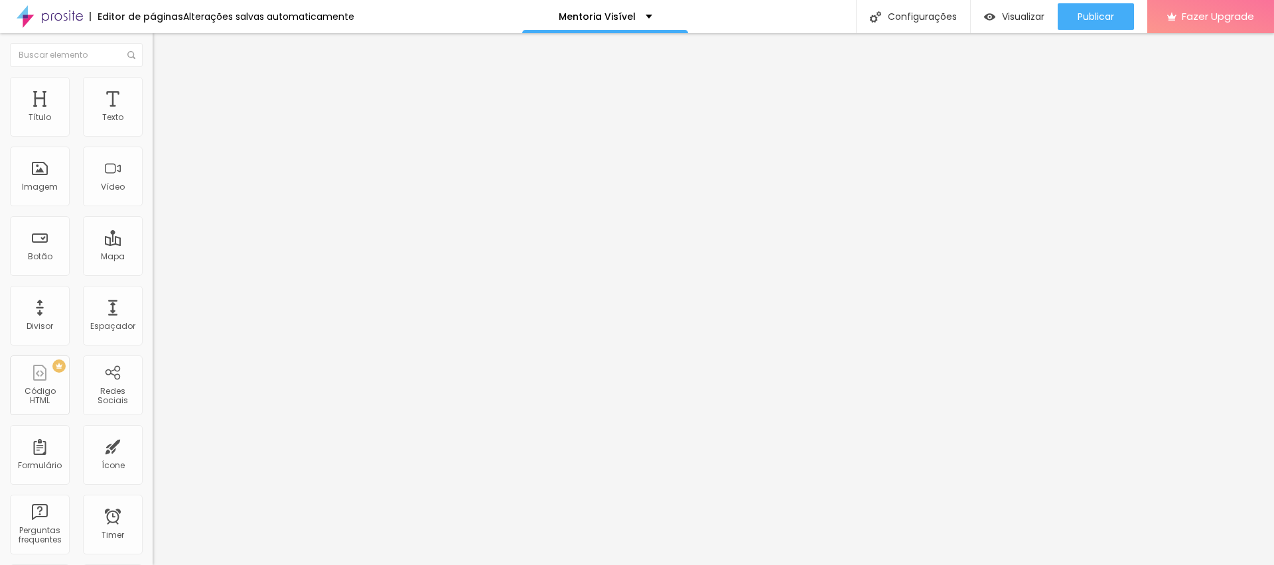
type input "80"
type input "77"
click at [153, 244] on input "range" at bounding box center [196, 249] width 86 height 11
click at [153, 256] on input "77" at bounding box center [181, 263] width 57 height 14
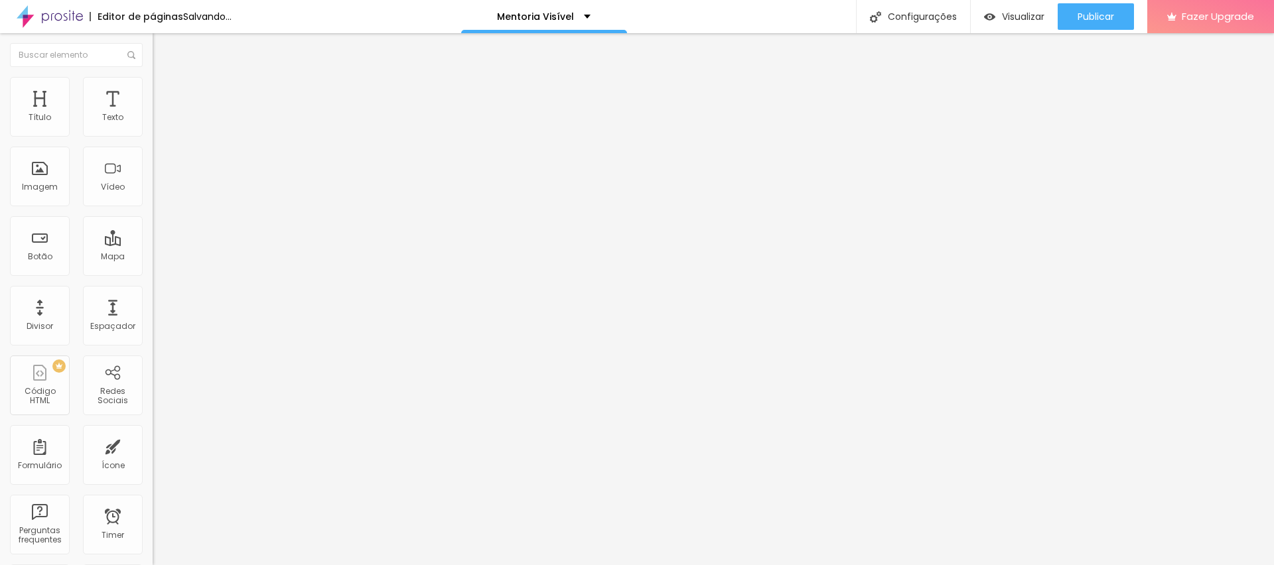
click at [153, 256] on input "77" at bounding box center [181, 263] width 57 height 14
type input "10"
type input "5"
type input "50"
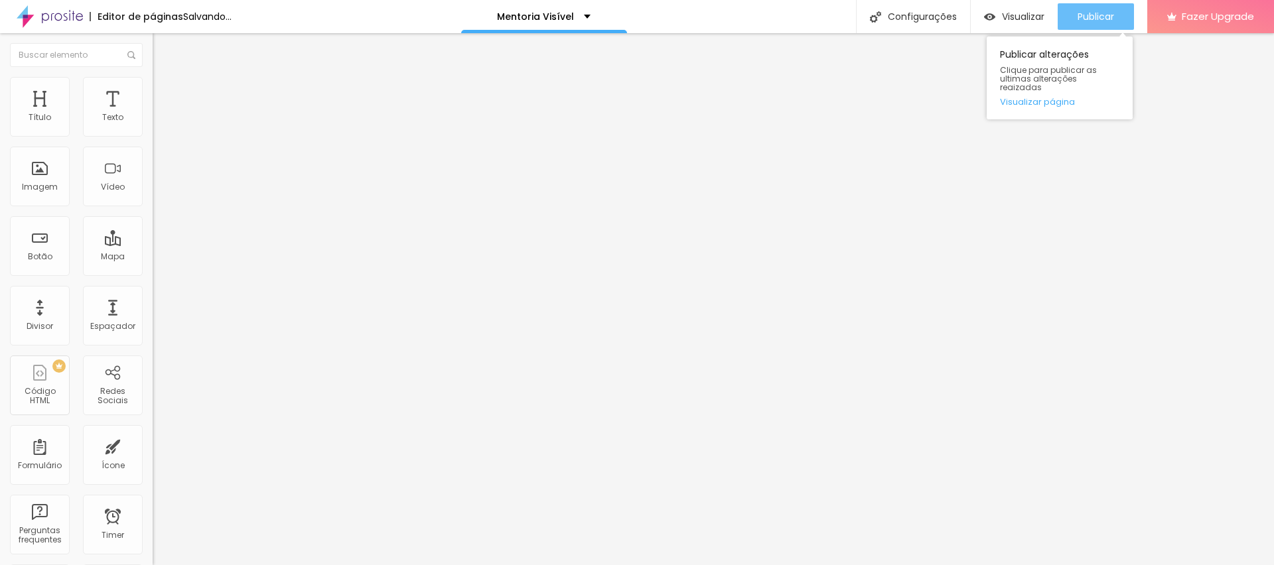
click at [1097, 15] on span "Publicar" at bounding box center [1096, 16] width 37 height 11
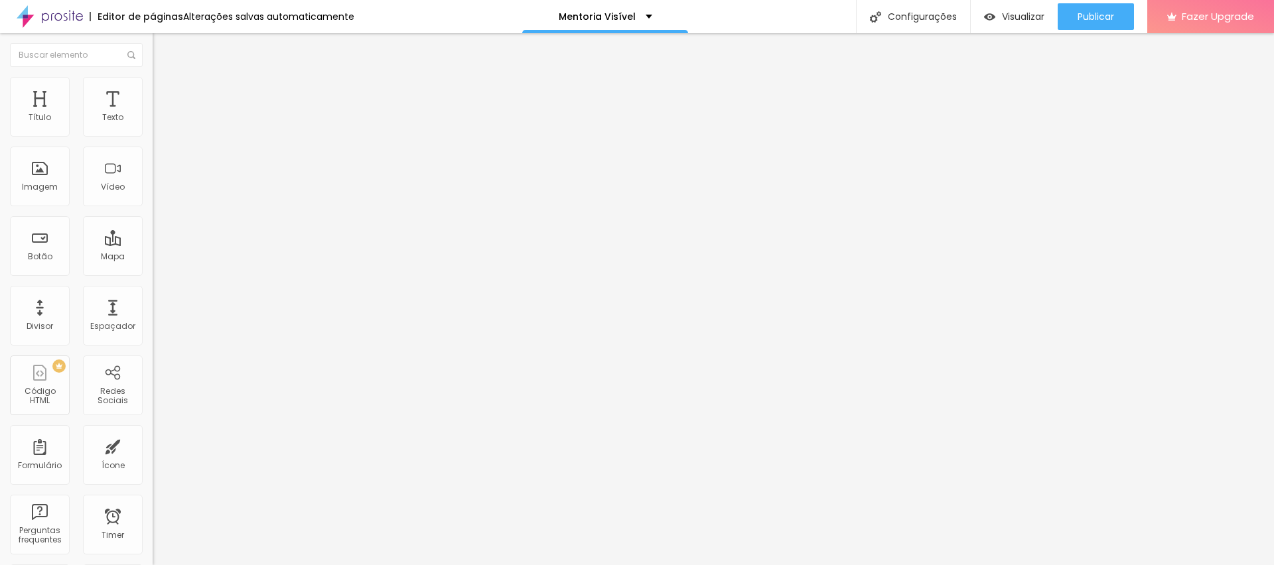
click at [153, 256] on input "50" at bounding box center [181, 263] width 57 height 14
type input "10"
type input "8"
type input "80"
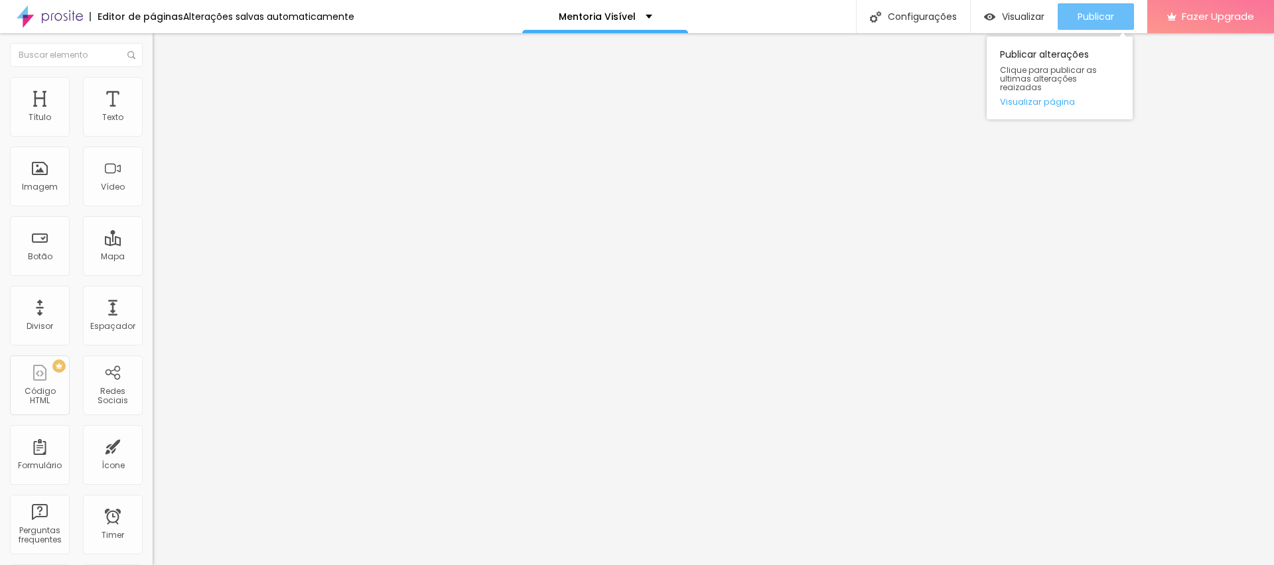
type input "80"
click at [1079, 15] on span "Publicar" at bounding box center [1096, 16] width 37 height 11
click at [153, 256] on input "80" at bounding box center [181, 263] width 57 height 14
type input "10"
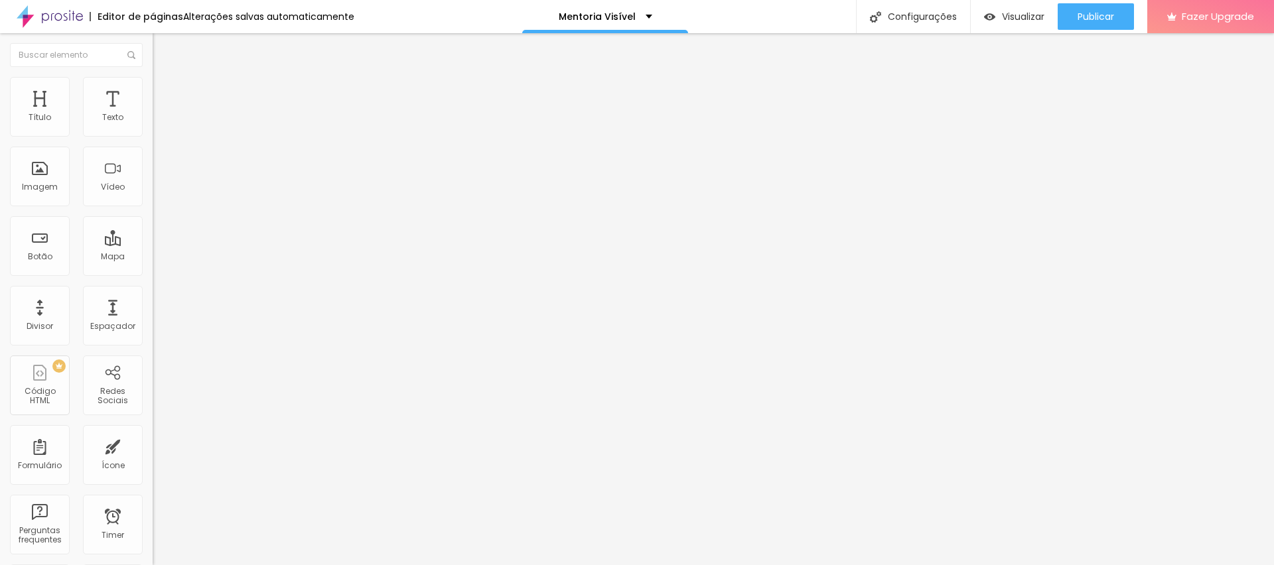
type input "1"
type input "10"
type input "100"
click at [1110, 21] on span "Publicar" at bounding box center [1096, 16] width 37 height 11
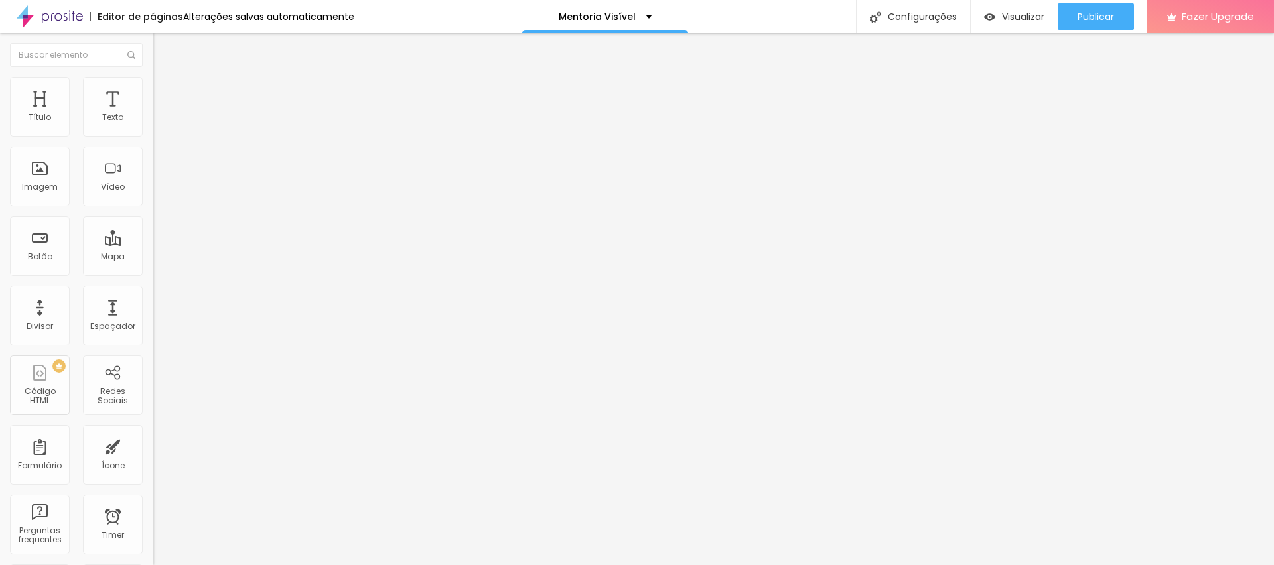
click at [153, 84] on ul "Conteúdo Estilo Avançado" at bounding box center [229, 84] width 153 height 40
click at [153, 90] on li "Avançado" at bounding box center [229, 96] width 153 height 13
drag, startPoint x: 56, startPoint y: 131, endPoint x: 40, endPoint y: 131, distance: 15.9
click at [153, 258] on input "range" at bounding box center [196, 263] width 86 height 11
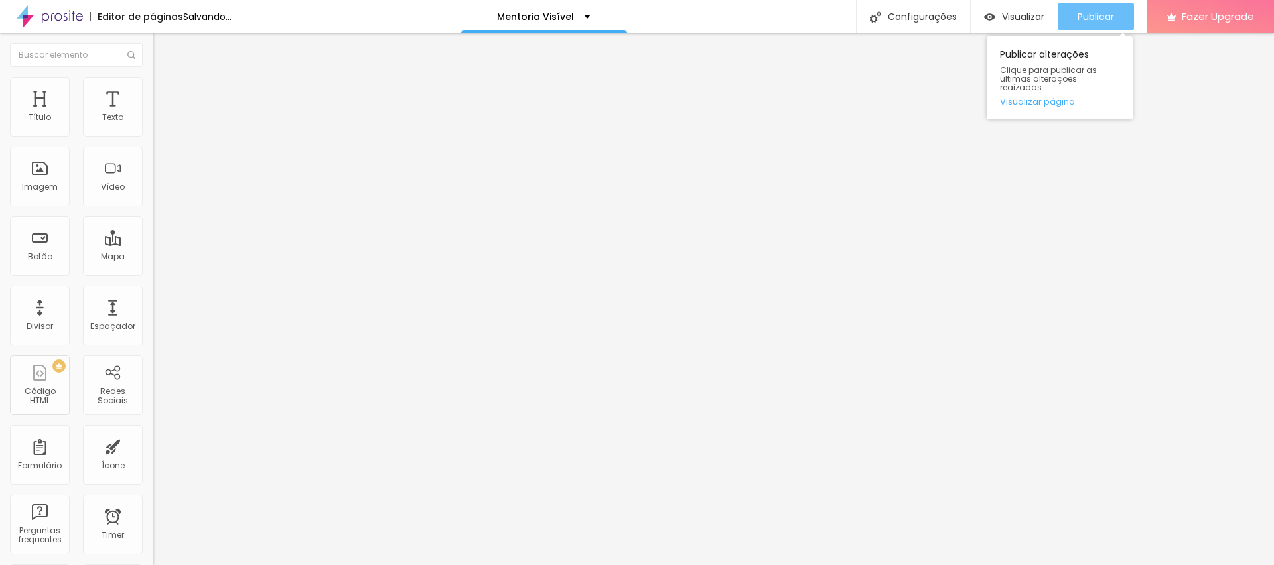
click at [1107, 17] on span "Publicar" at bounding box center [1096, 16] width 37 height 11
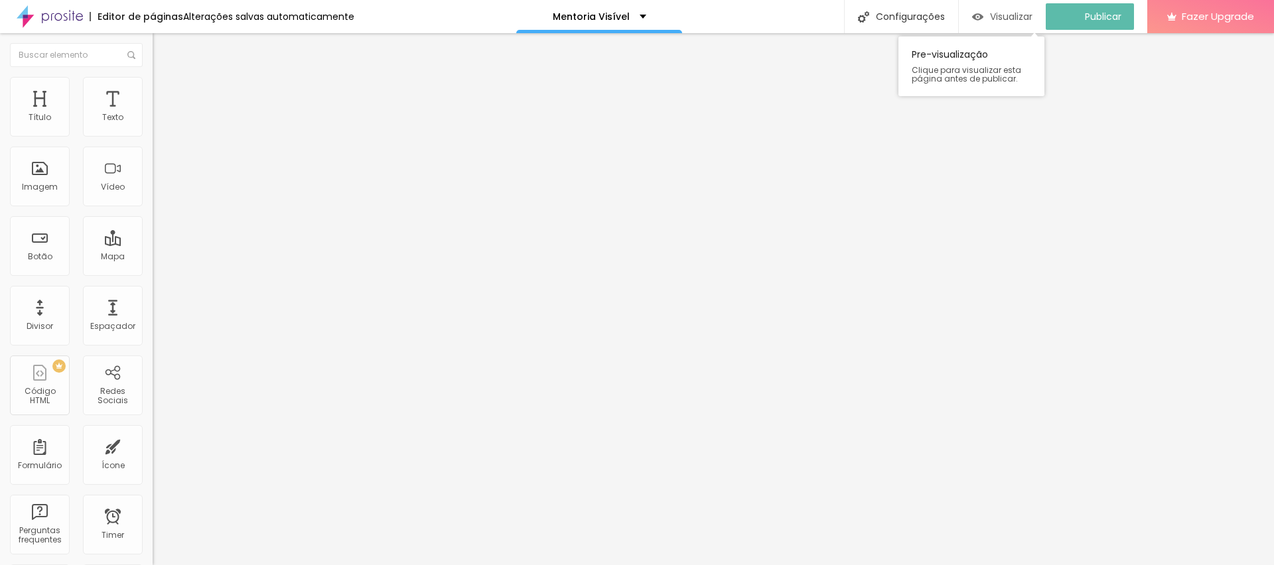
click at [1013, 16] on span "Visualizar" at bounding box center [1011, 16] width 42 height 11
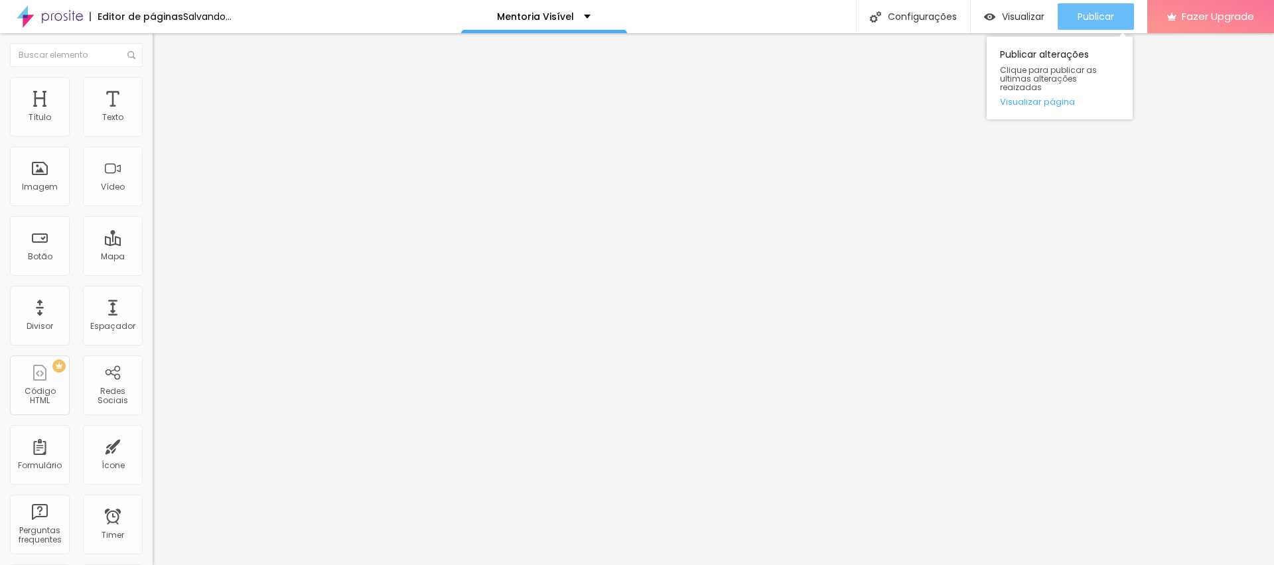
click at [1102, 22] on span "Publicar" at bounding box center [1096, 16] width 37 height 11
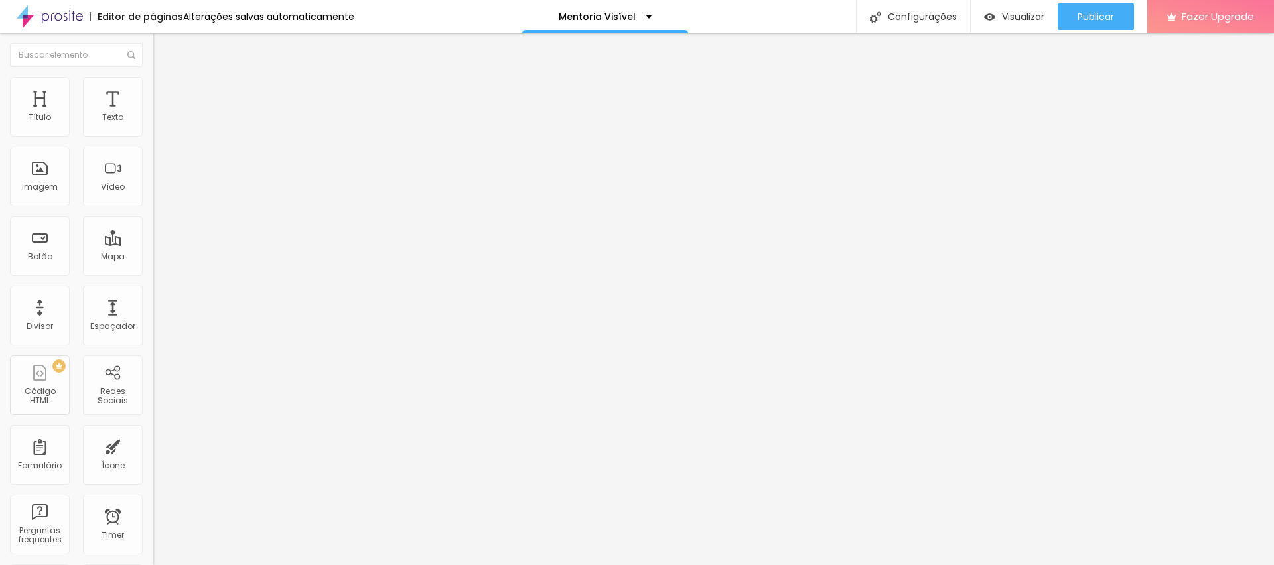
click at [153, 90] on img at bounding box center [159, 96] width 12 height 12
click at [165, 94] on span "Avançado" at bounding box center [187, 99] width 44 height 11
drag, startPoint x: 27, startPoint y: 127, endPoint x: 52, endPoint y: 127, distance: 25.2
click at [153, 258] on input "range" at bounding box center [196, 263] width 86 height 11
click at [1089, 25] on div "Publicar" at bounding box center [1096, 16] width 37 height 27
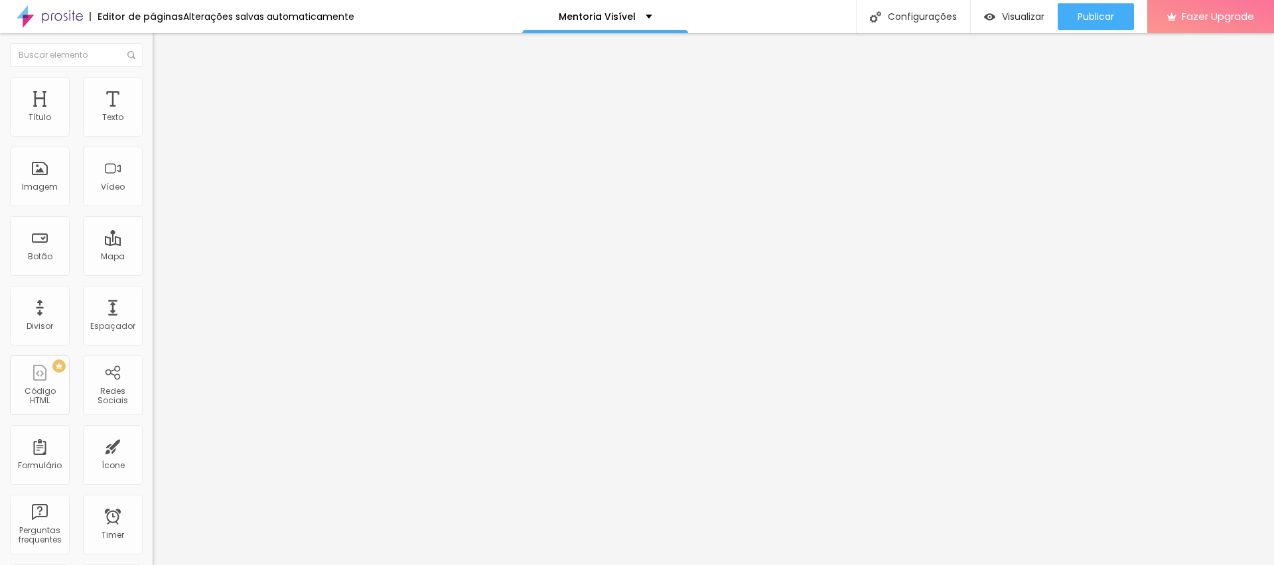
click at [165, 94] on span "Avançado" at bounding box center [187, 99] width 44 height 11
click at [153, 565] on div at bounding box center [229, 571] width 153 height 0
click at [165, 94] on span "Avançado" at bounding box center [187, 99] width 44 height 11
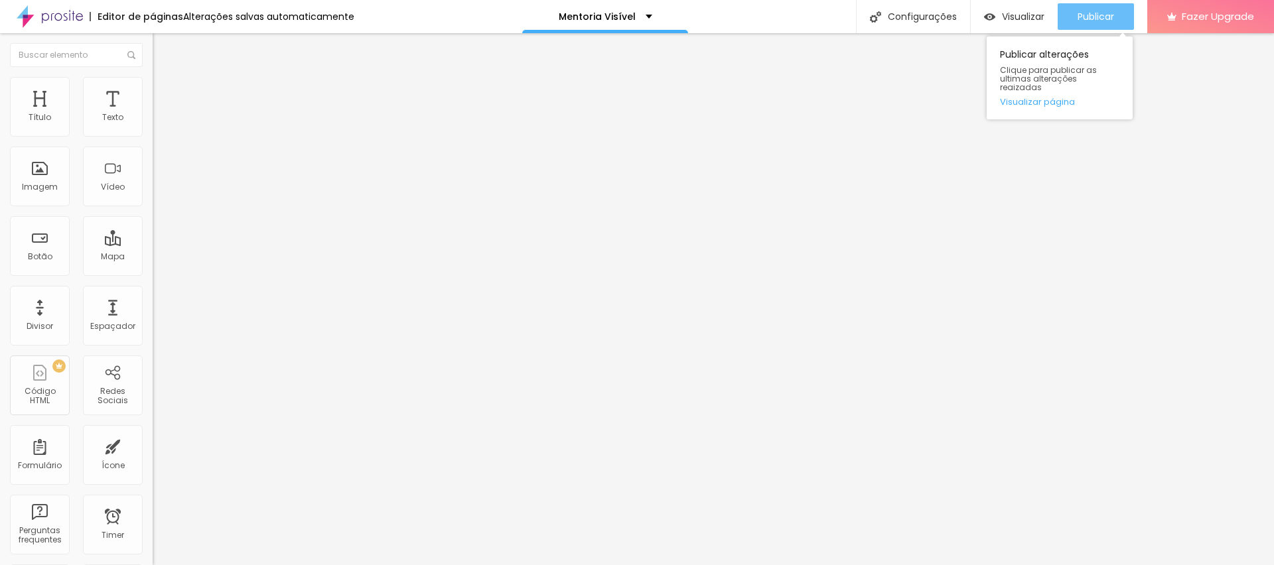
click at [1096, 19] on span "Publicar" at bounding box center [1096, 16] width 37 height 11
click at [1102, 16] on span "Publicar" at bounding box center [1096, 16] width 37 height 11
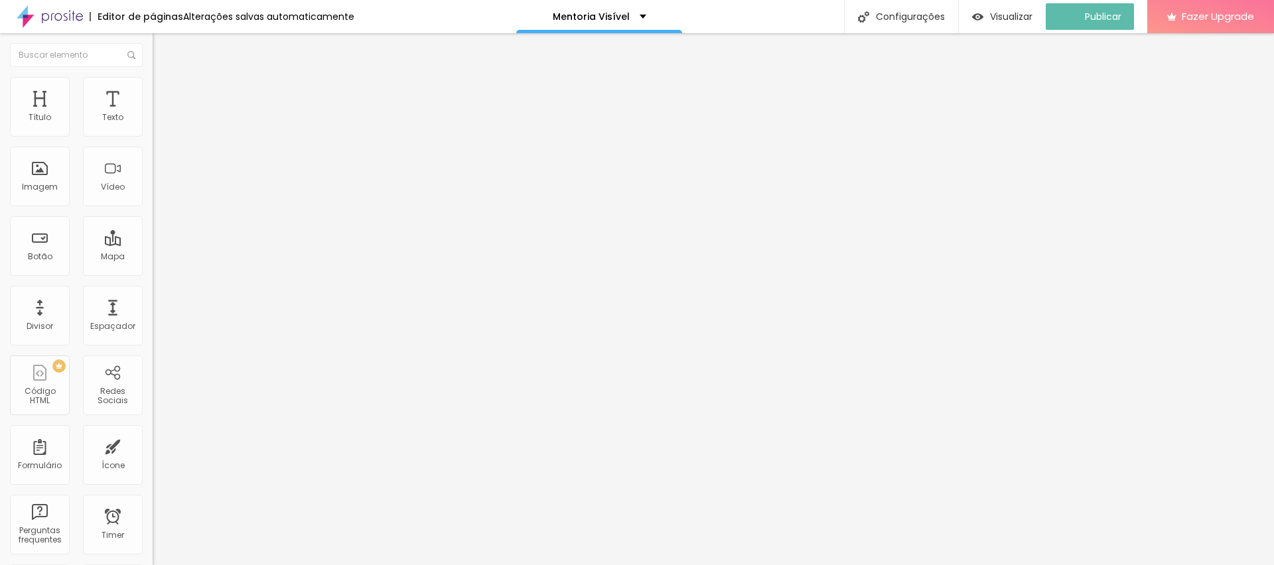
click at [153, 90] on img at bounding box center [159, 96] width 12 height 12
click at [153, 565] on div at bounding box center [229, 571] width 153 height 0
click at [153, 90] on img at bounding box center [159, 96] width 12 height 12
click at [153, 565] on div at bounding box center [229, 571] width 153 height 0
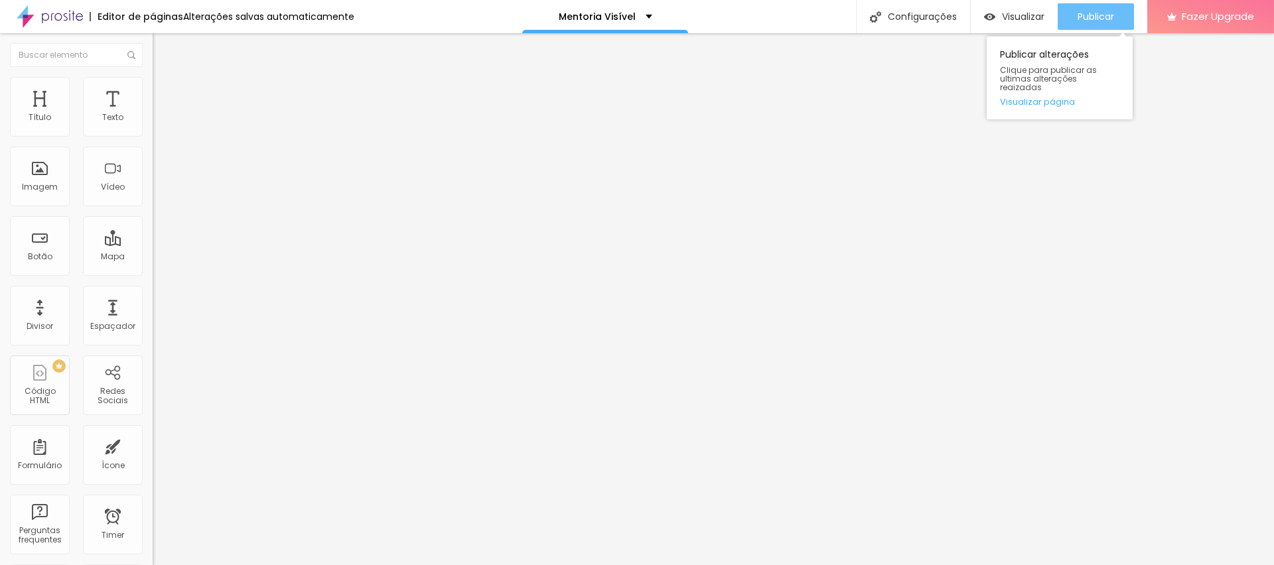
click at [1094, 6] on div "Publicar" at bounding box center [1096, 16] width 37 height 27
click at [153, 90] on li "Avançado" at bounding box center [229, 96] width 153 height 13
drag, startPoint x: 54, startPoint y: 131, endPoint x: 130, endPoint y: 131, distance: 76.3
click at [153, 258] on input "range" at bounding box center [196, 263] width 86 height 11
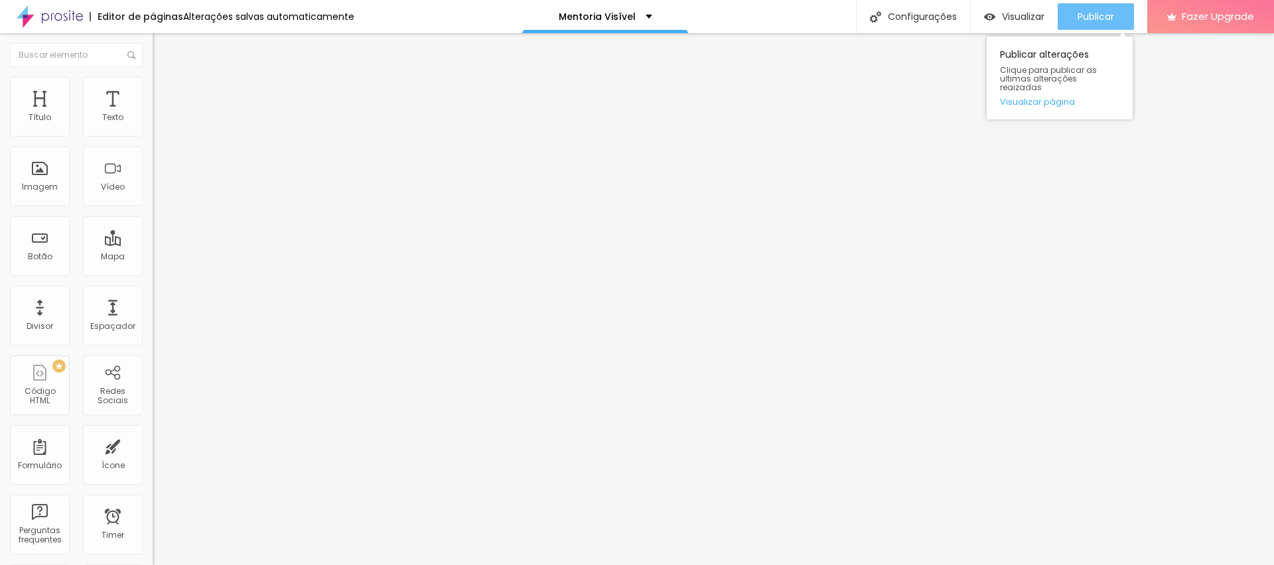
click at [1084, 3] on div "Publicar" at bounding box center [1096, 16] width 37 height 27
click at [153, 88] on li "Estilo" at bounding box center [229, 83] width 153 height 13
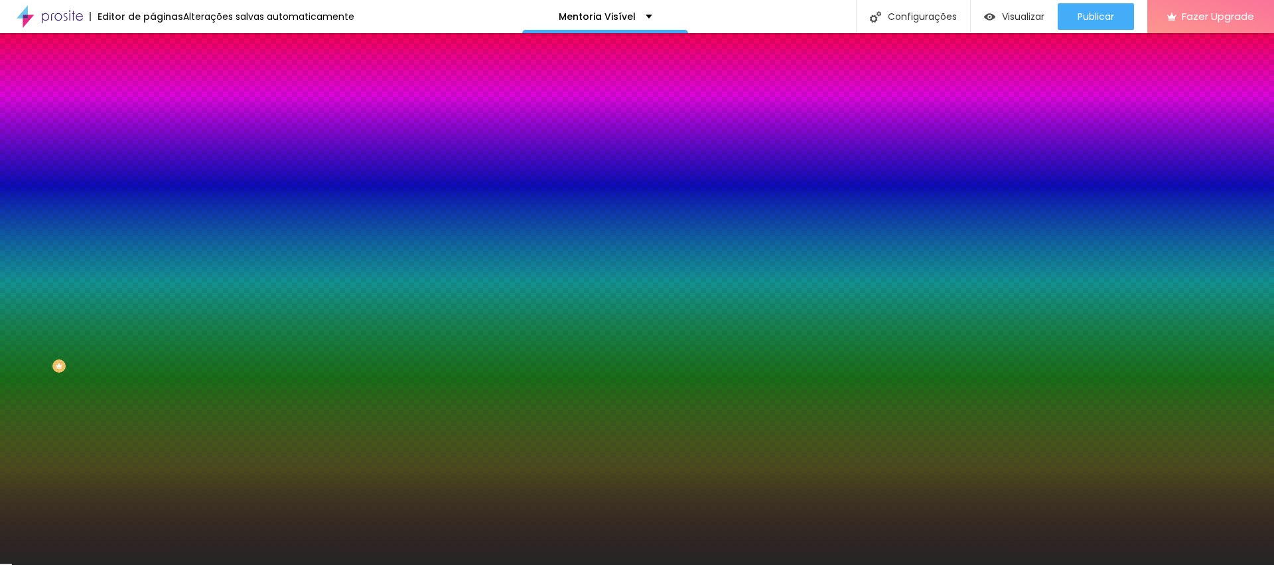
click at [158, 210] on icon "button" at bounding box center [162, 214] width 8 height 8
click at [837, 565] on div at bounding box center [637, 565] width 1274 height 0
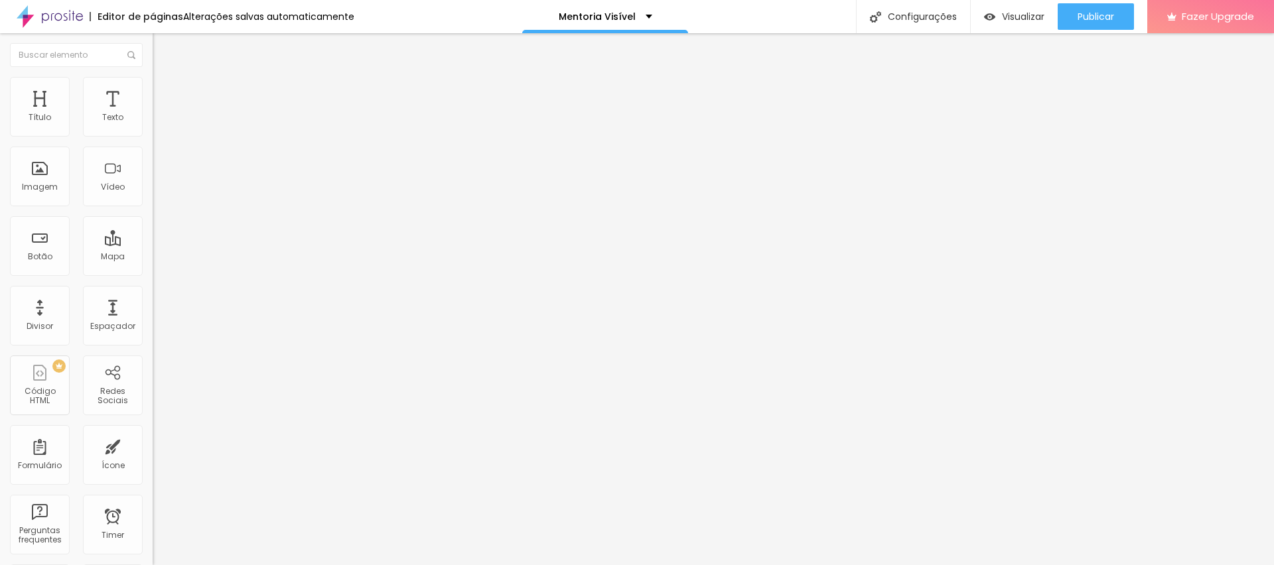
click at [165, 92] on span "Estilo" at bounding box center [175, 85] width 21 height 11
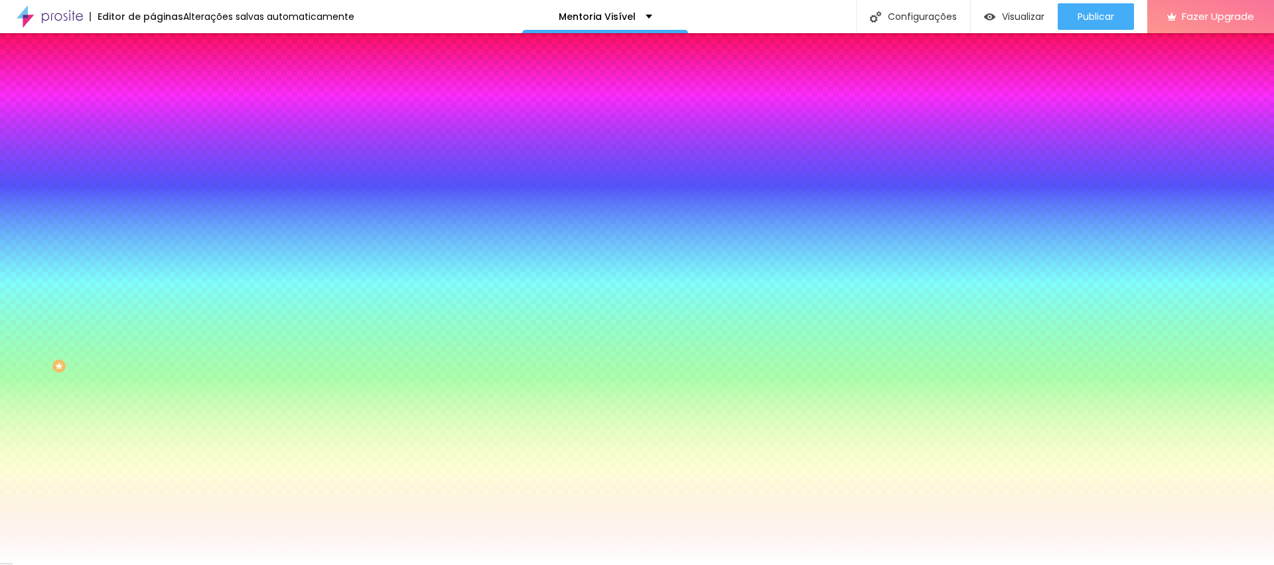
click at [153, 131] on input "#811121" at bounding box center [232, 133] width 159 height 13
click at [153, 132] on input "#811121" at bounding box center [232, 133] width 159 height 13
click at [153, 137] on input "#811121" at bounding box center [232, 133] width 159 height 13
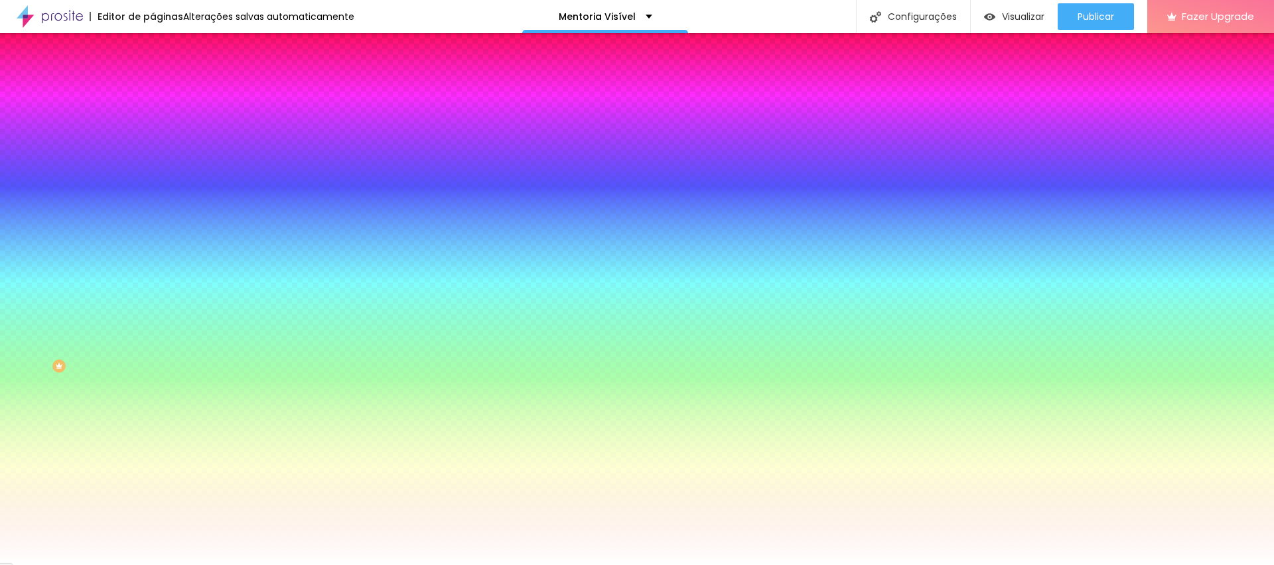
click at [153, 137] on input "#811121" at bounding box center [232, 133] width 159 height 13
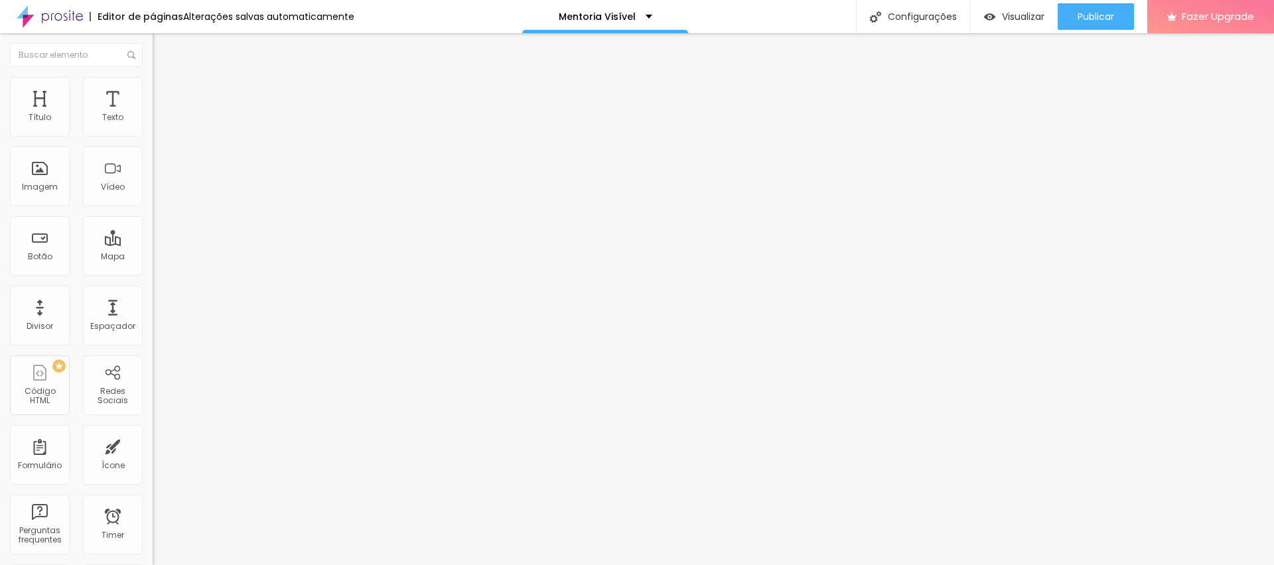
click at [165, 92] on span "Estilo" at bounding box center [175, 85] width 21 height 11
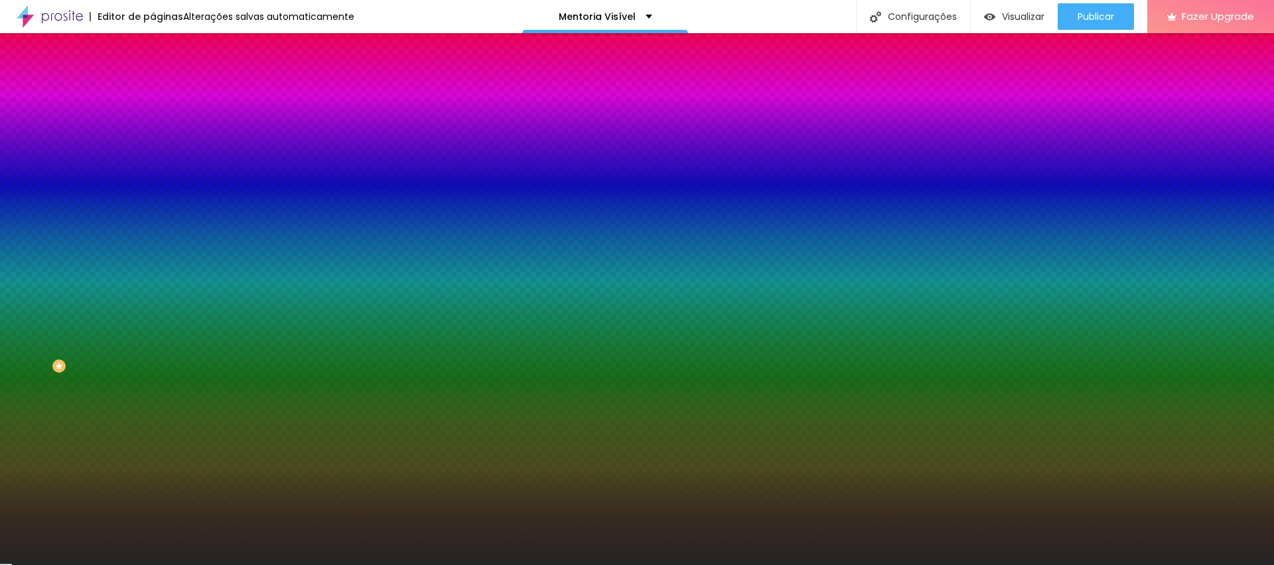
click at [153, 133] on input "#262525" at bounding box center [232, 133] width 159 height 13
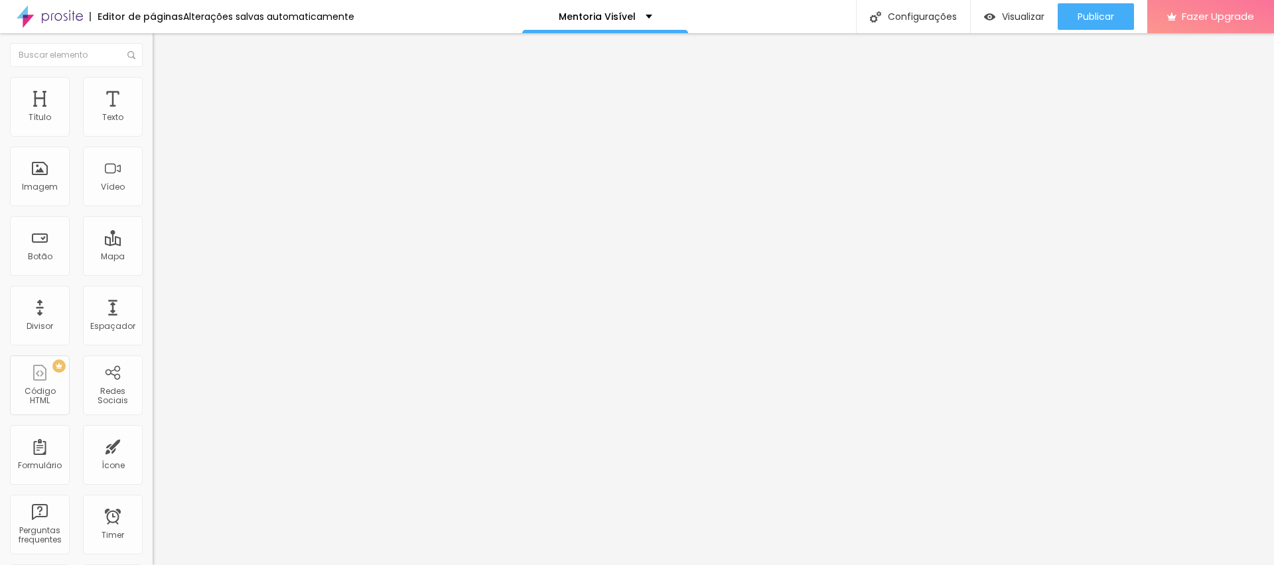
click at [153, 77] on li "Estilo" at bounding box center [229, 83] width 153 height 13
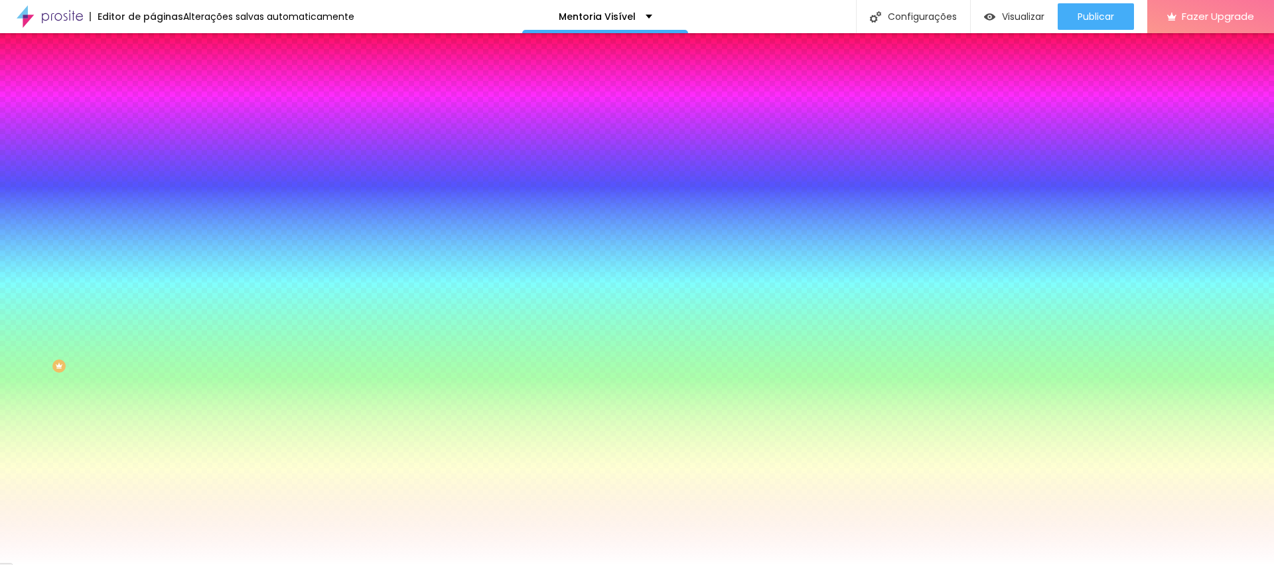
click at [153, 135] on input "#811121" at bounding box center [232, 133] width 159 height 13
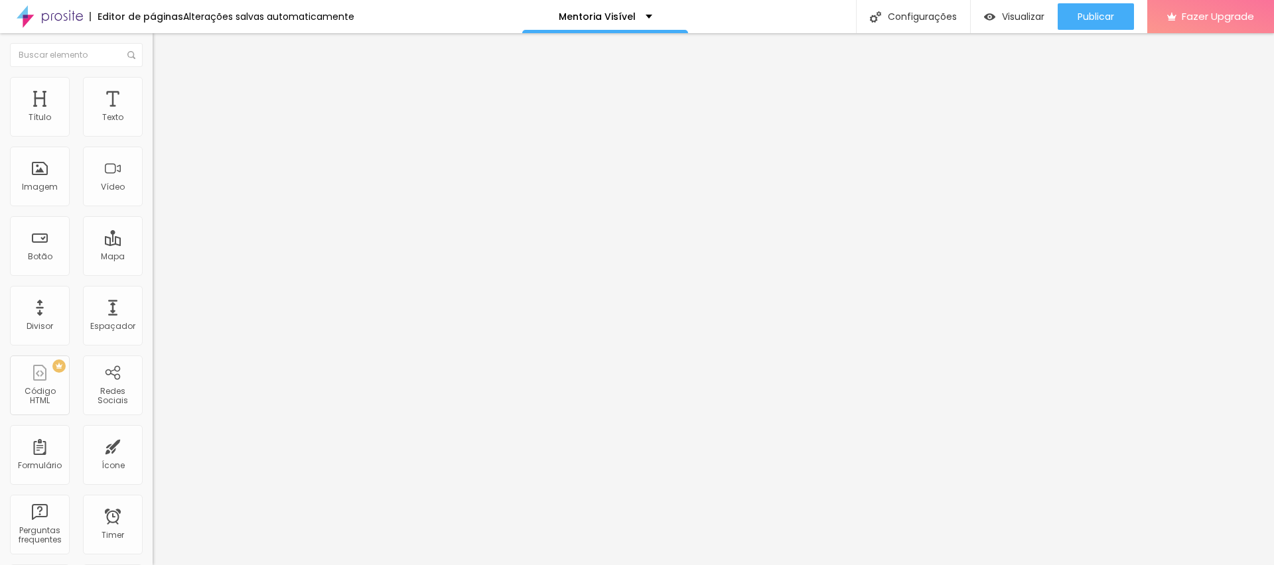
click at [153, 77] on li "Estilo" at bounding box center [229, 83] width 153 height 13
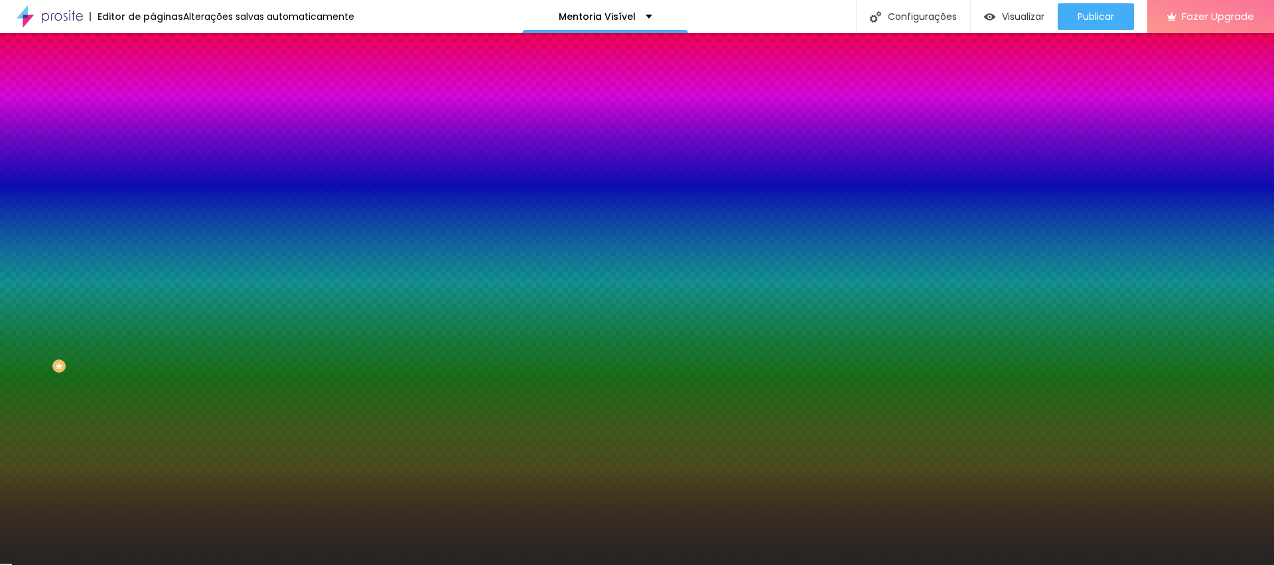
click at [153, 77] on li "Estilo" at bounding box center [229, 83] width 153 height 13
click at [158, 210] on icon "button" at bounding box center [162, 214] width 8 height 8
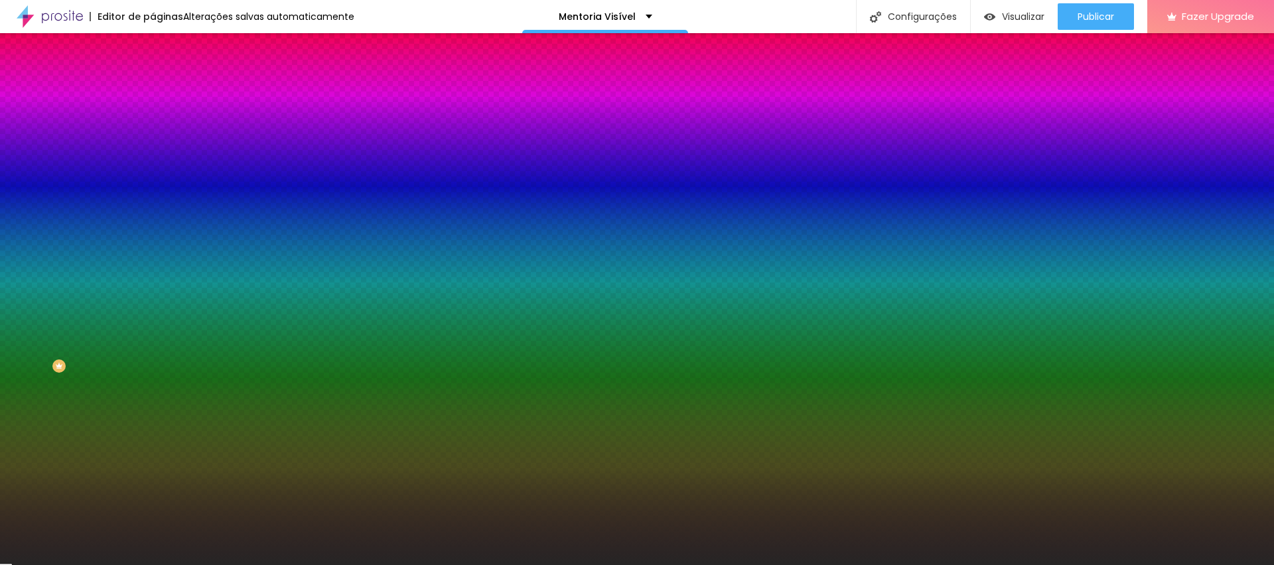
paste input "811121"
drag, startPoint x: 148, startPoint y: 282, endPoint x: 156, endPoint y: 281, distance: 8.0
drag, startPoint x: 146, startPoint y: 281, endPoint x: 172, endPoint y: 281, distance: 25.9
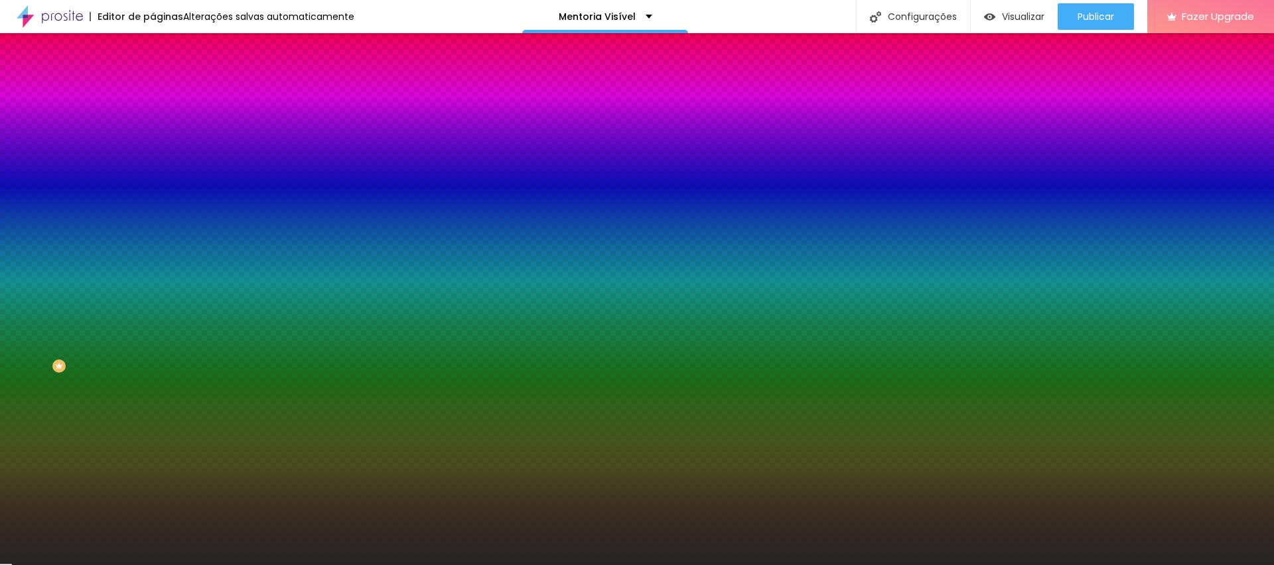
click at [1075, 565] on div at bounding box center [637, 565] width 1274 height 0
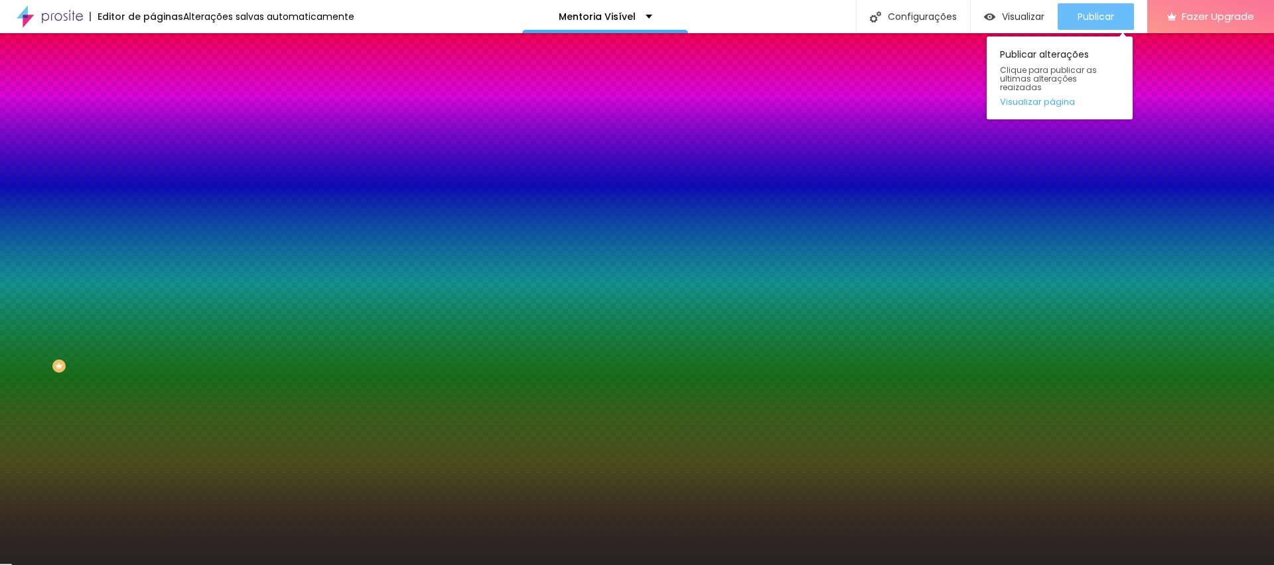
click at [1080, 15] on span "Publicar" at bounding box center [1096, 16] width 37 height 11
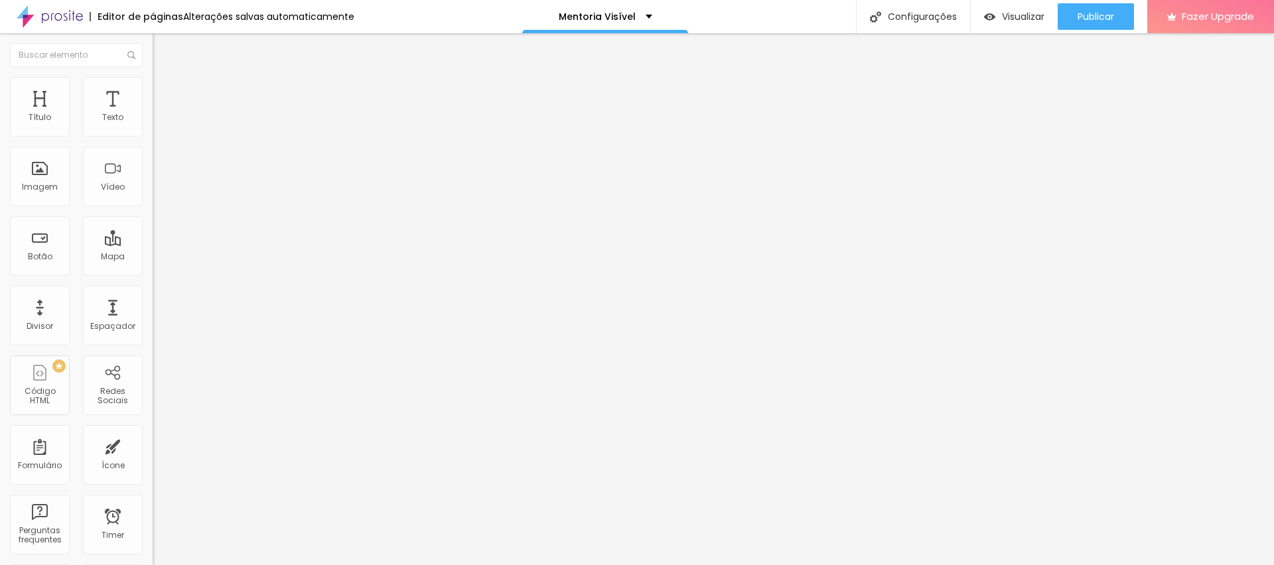
click at [165, 92] on span "Estilo" at bounding box center [175, 85] width 21 height 11
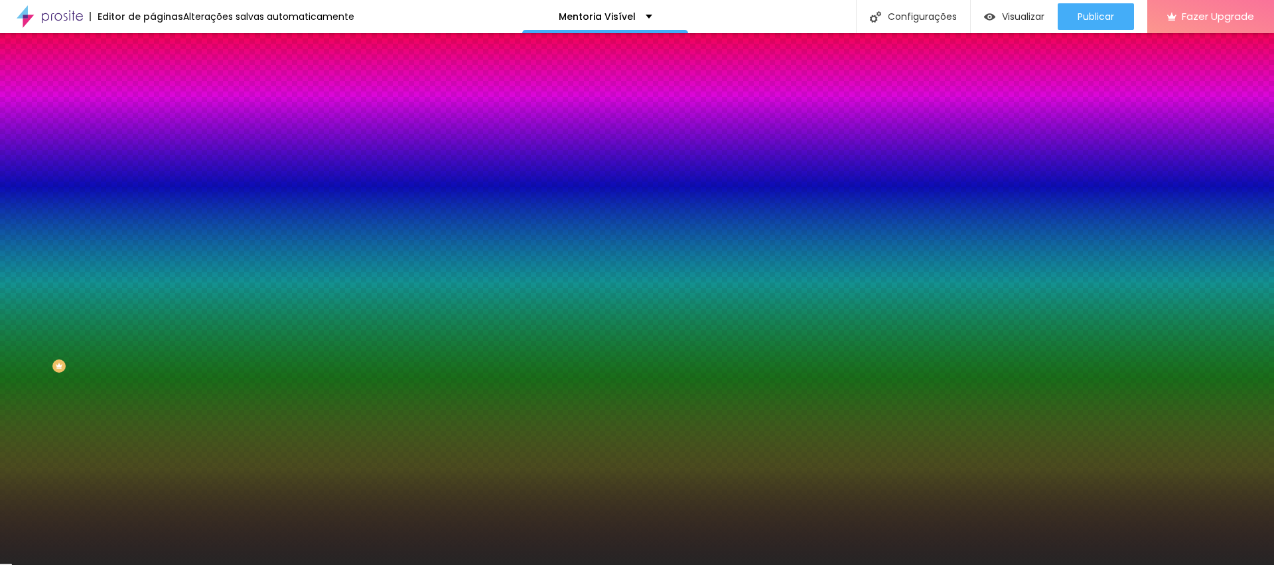
click at [153, 208] on button "button" at bounding box center [162, 215] width 19 height 14
paste input "811121"
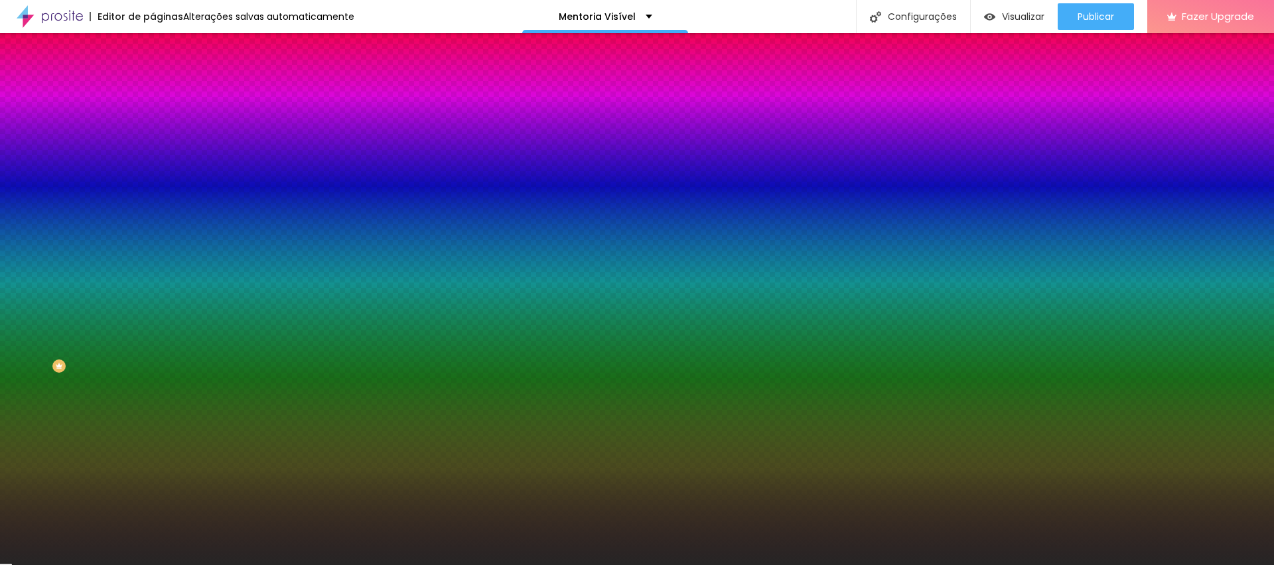
drag, startPoint x: 145, startPoint y: 279, endPoint x: 163, endPoint y: 280, distance: 17.3
click at [1101, 565] on div at bounding box center [637, 565] width 1274 height 0
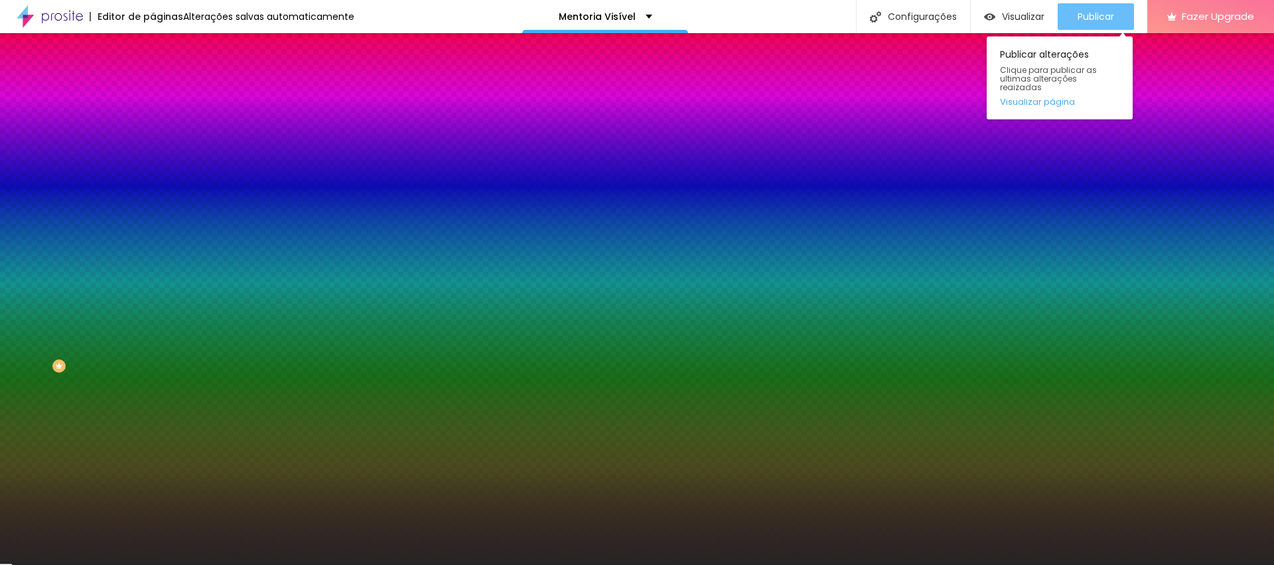
click at [1102, 17] on span "Publicar" at bounding box center [1096, 16] width 37 height 11
click at [1104, 11] on span "Publicar" at bounding box center [1096, 16] width 37 height 11
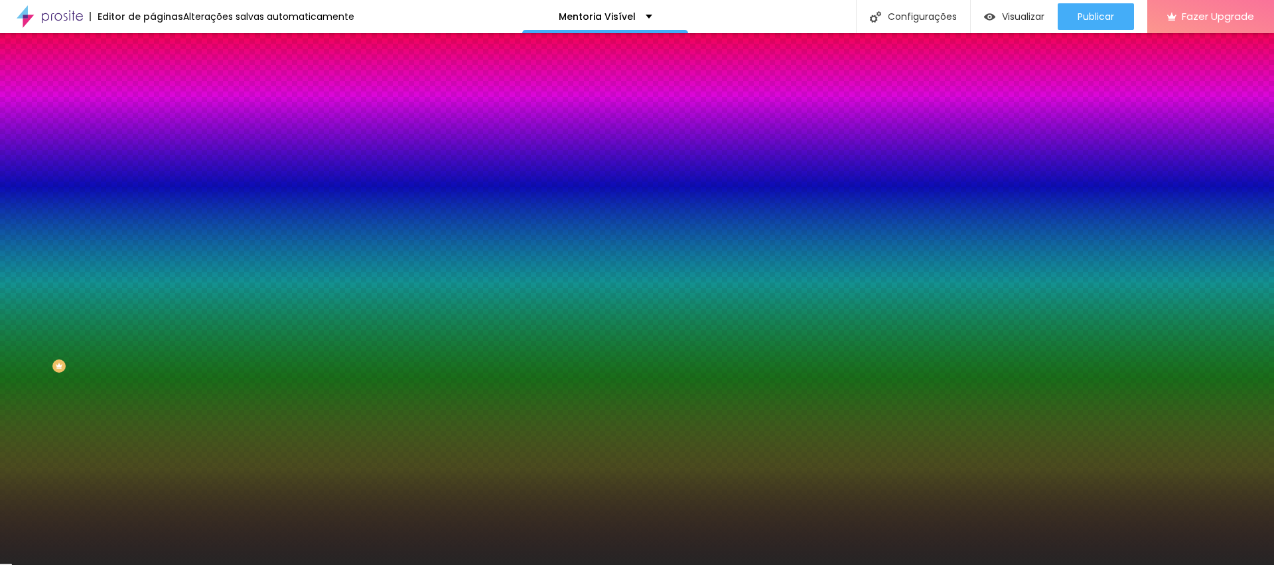
click at [158, 199] on icon "button" at bounding box center [162, 198] width 9 height 9
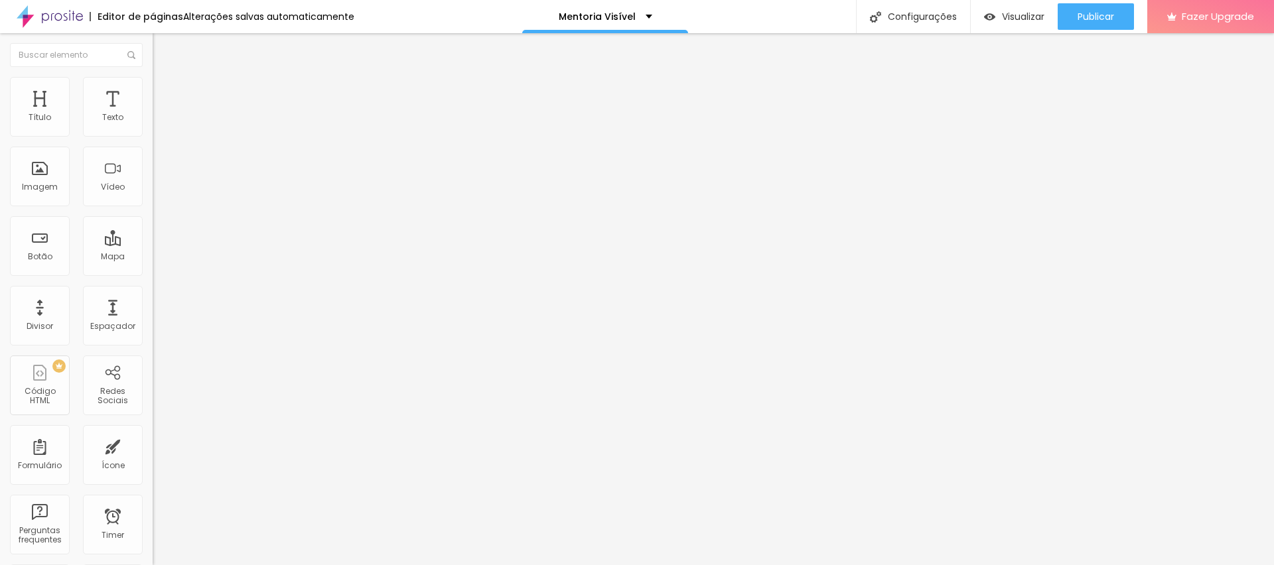
click at [153, 86] on li "Estilo" at bounding box center [229, 83] width 153 height 13
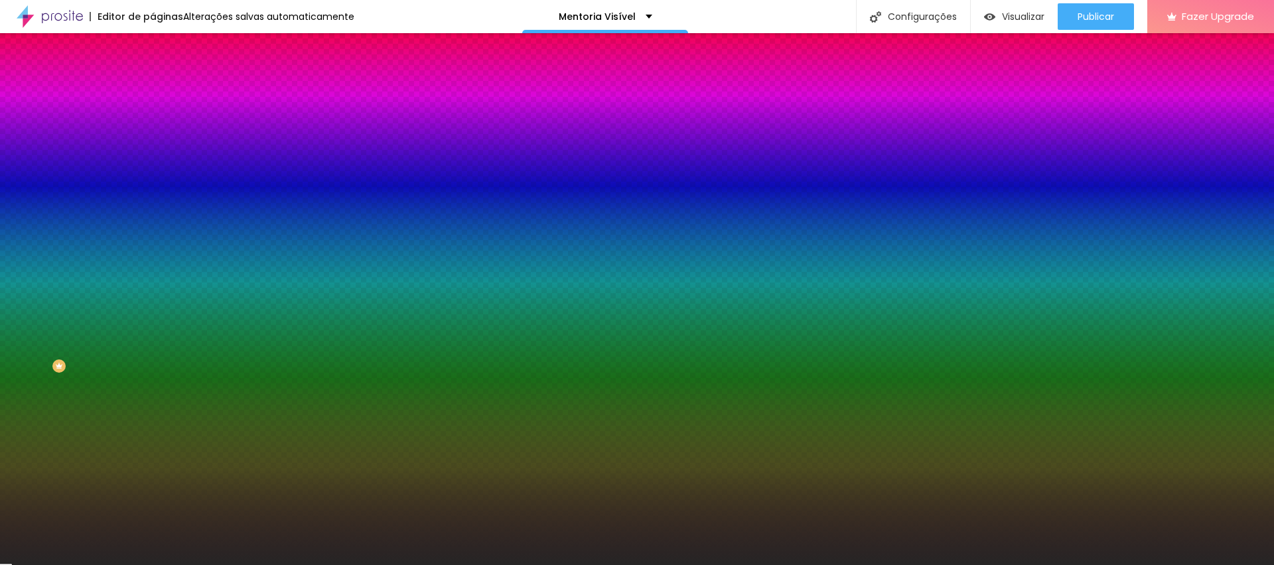
click at [161, 196] on icon "button" at bounding box center [163, 198] width 5 height 9
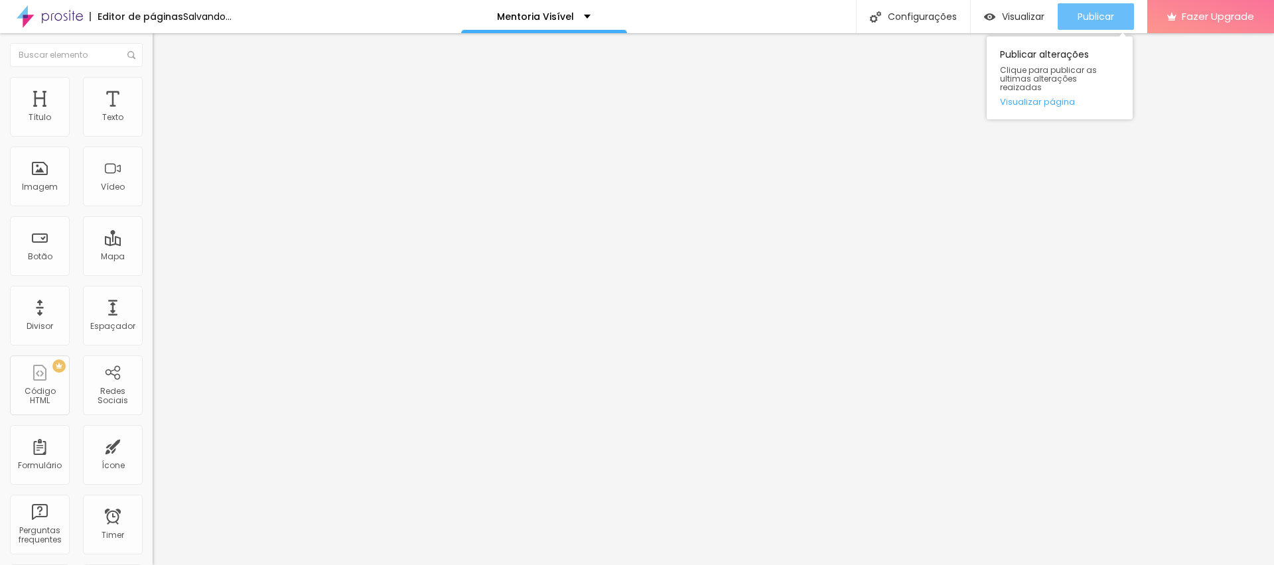
click at [1118, 9] on button "Publicar" at bounding box center [1096, 16] width 76 height 27
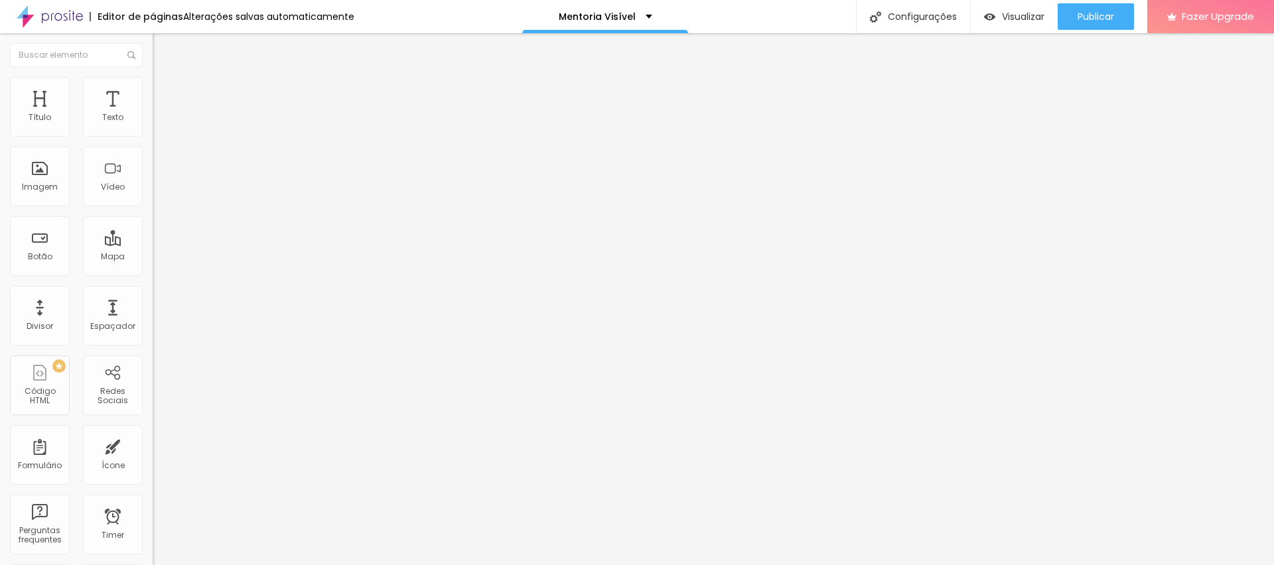
click at [153, 86] on ul "Conteúdo Estilo Avançado" at bounding box center [229, 84] width 153 height 40
click at [165, 90] on span "Estilo" at bounding box center [175, 85] width 21 height 11
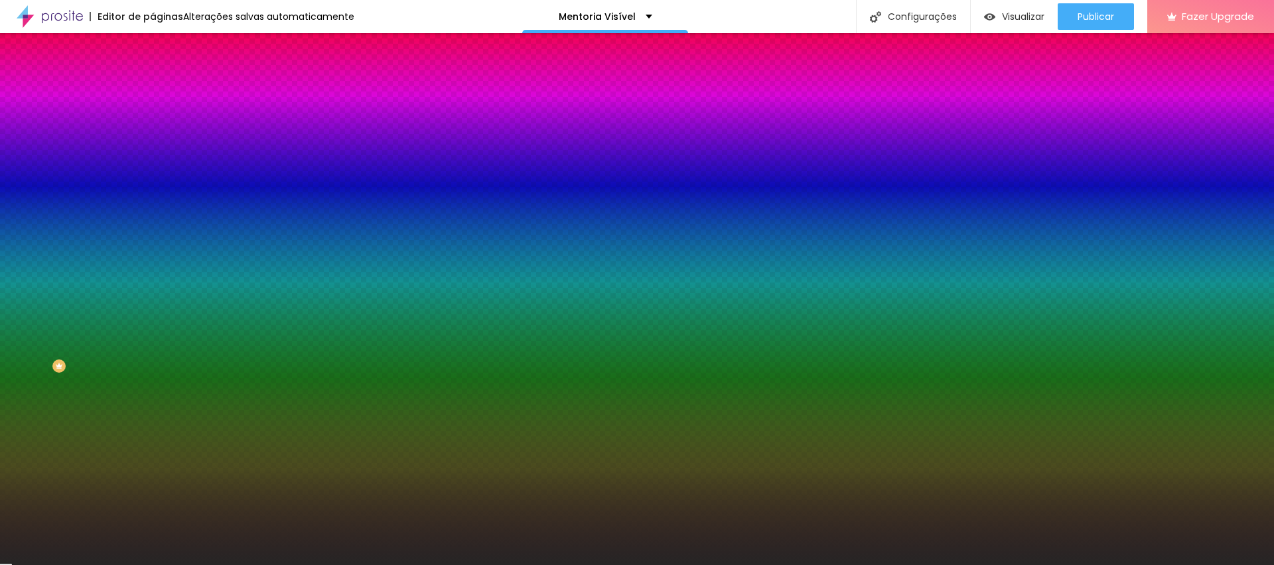
click at [153, 208] on button "button" at bounding box center [162, 215] width 19 height 14
paste input
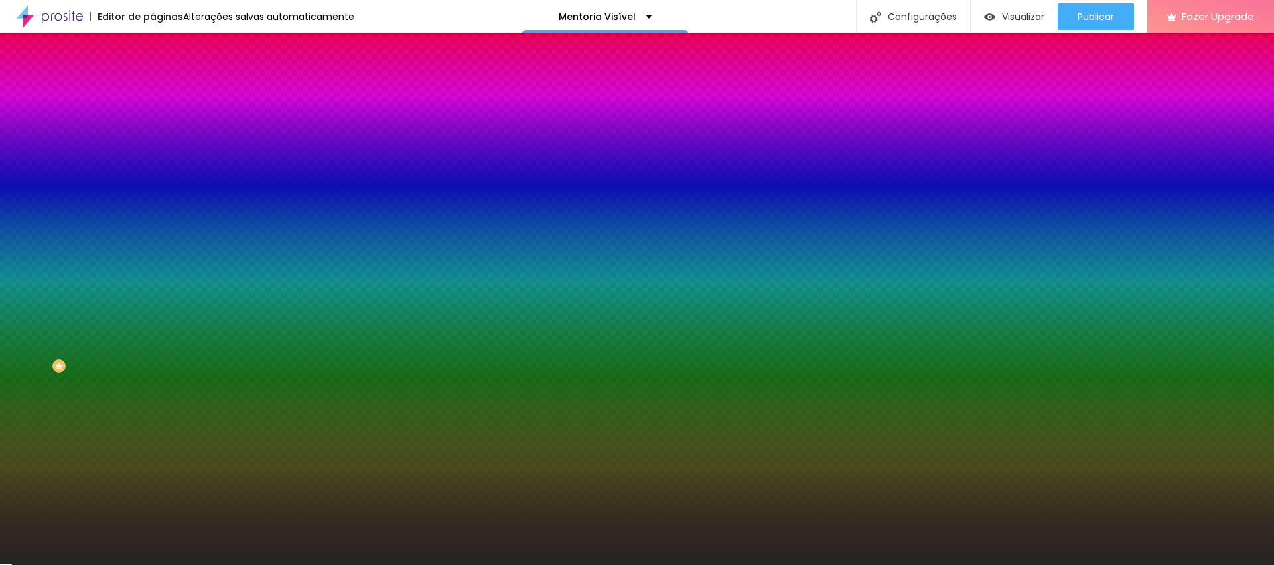
click at [818, 565] on div at bounding box center [637, 565] width 1274 height 0
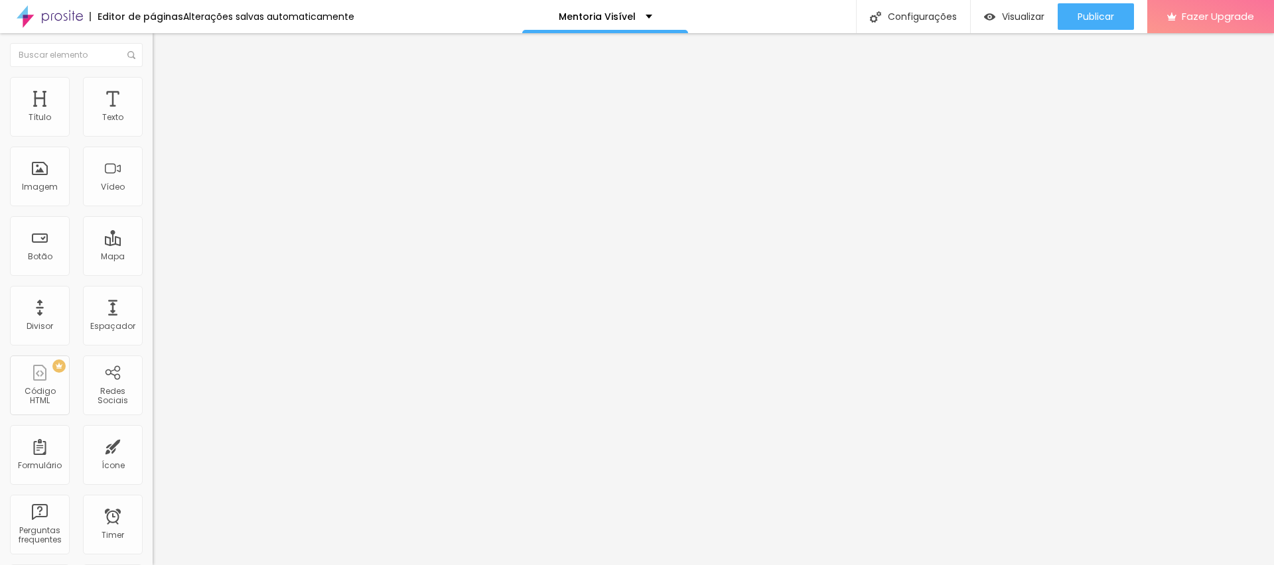
click at [165, 88] on span "Estilo" at bounding box center [175, 85] width 21 height 11
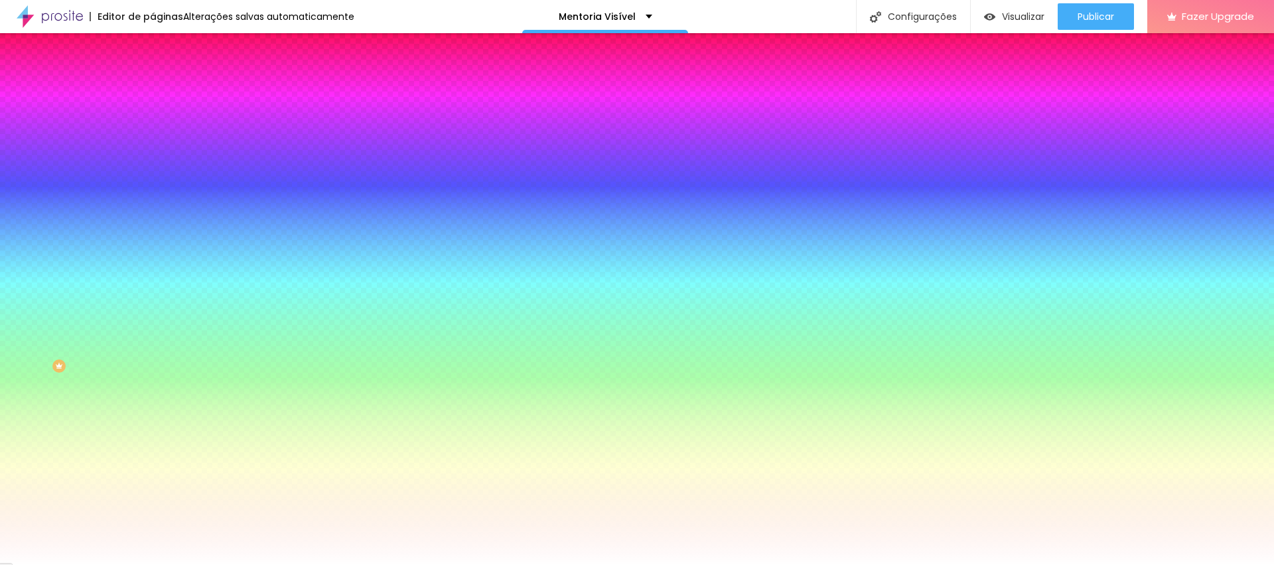
click at [153, 127] on input "#811121" at bounding box center [232, 133] width 159 height 13
click at [153, 138] on input "#811121" at bounding box center [232, 133] width 159 height 13
click at [153, 136] on input "#811121" at bounding box center [232, 133] width 159 height 13
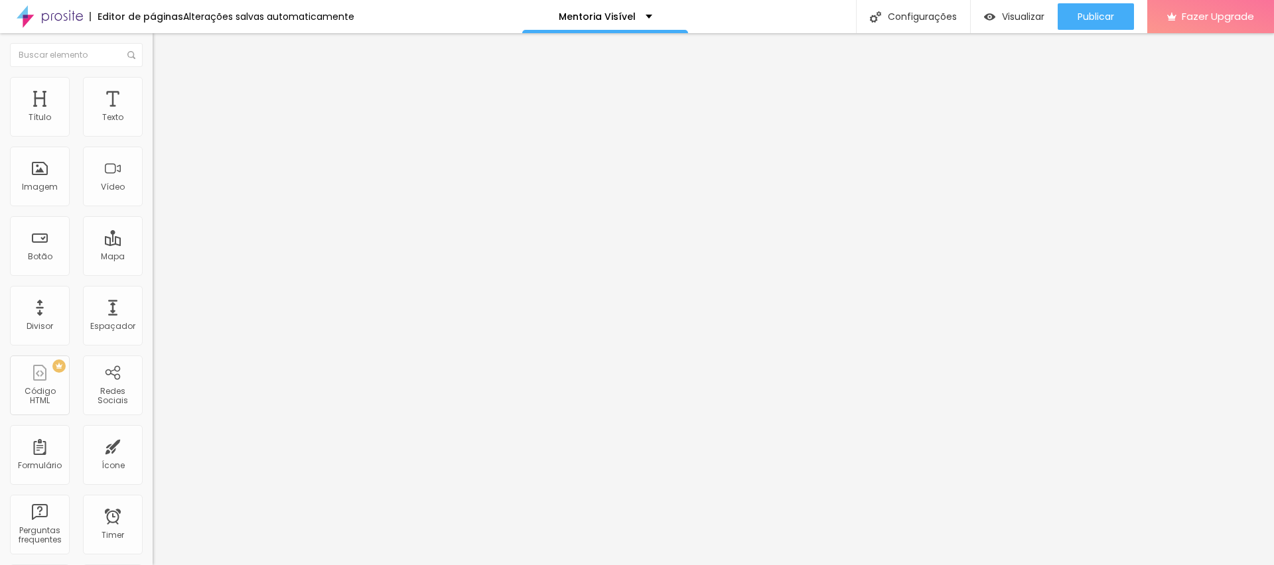
click at [165, 92] on span "Estilo" at bounding box center [175, 85] width 21 height 11
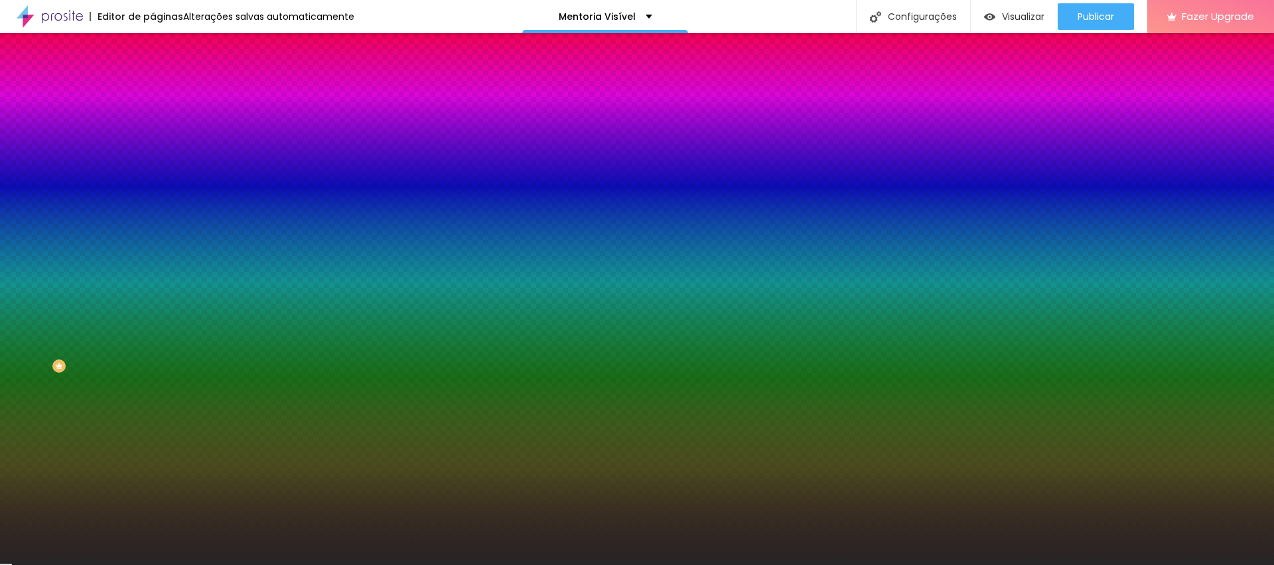
click at [153, 135] on input "#262525" at bounding box center [232, 133] width 159 height 13
paste input "000000"
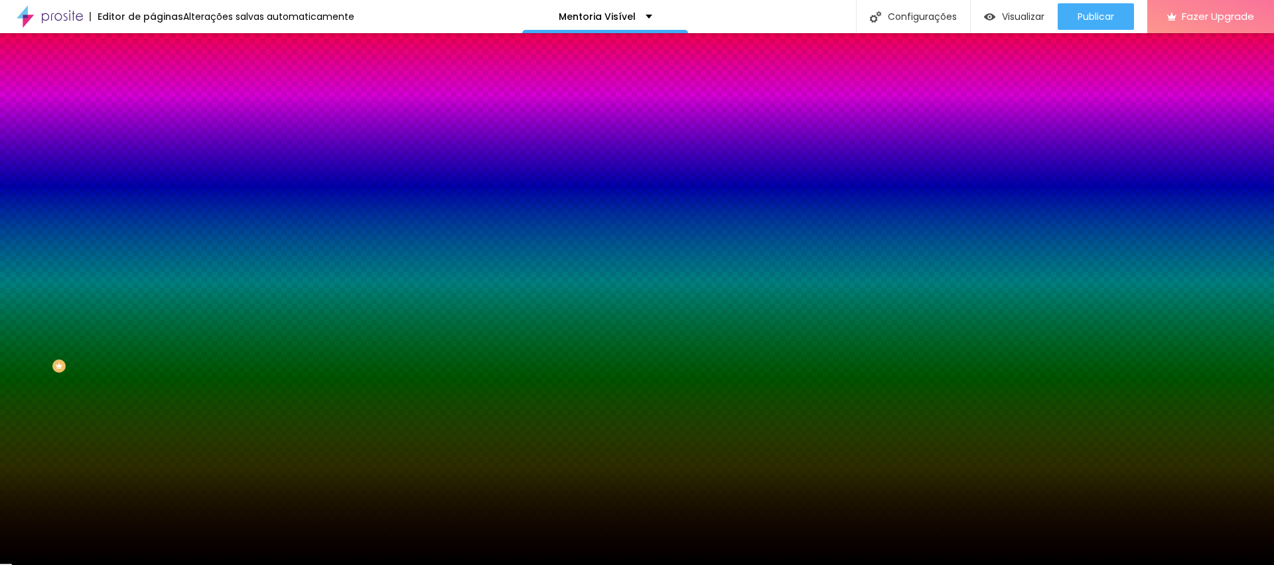
click at [158, 123] on icon "button" at bounding box center [162, 117] width 9 height 9
click at [153, 208] on button "button" at bounding box center [162, 215] width 19 height 14
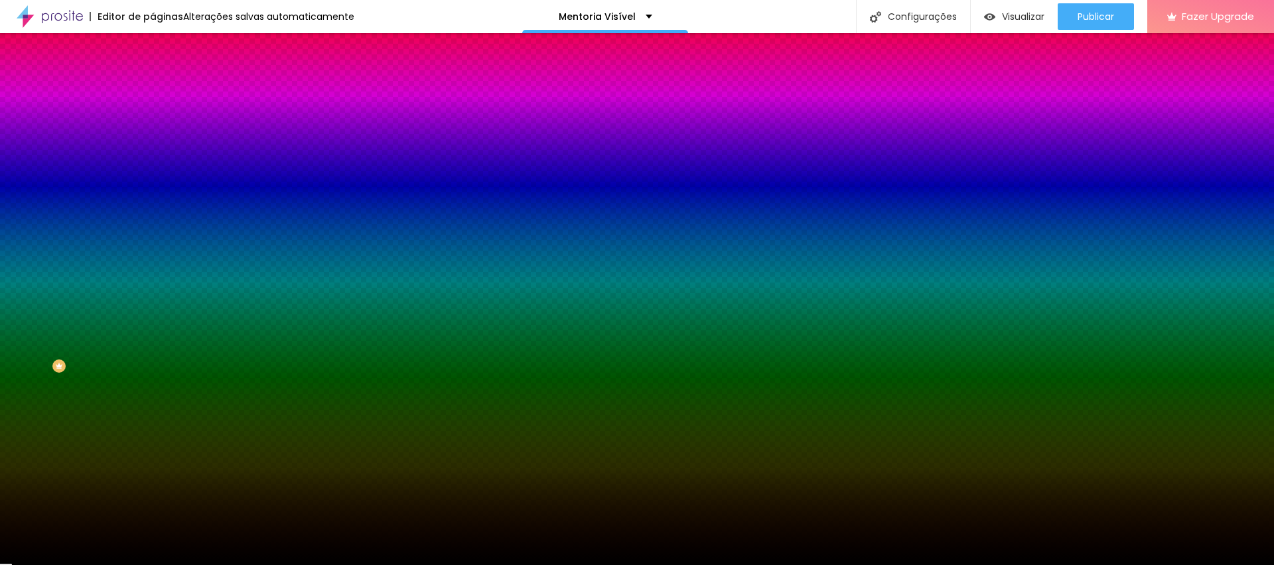
paste input
click at [851, 565] on div at bounding box center [637, 565] width 1274 height 0
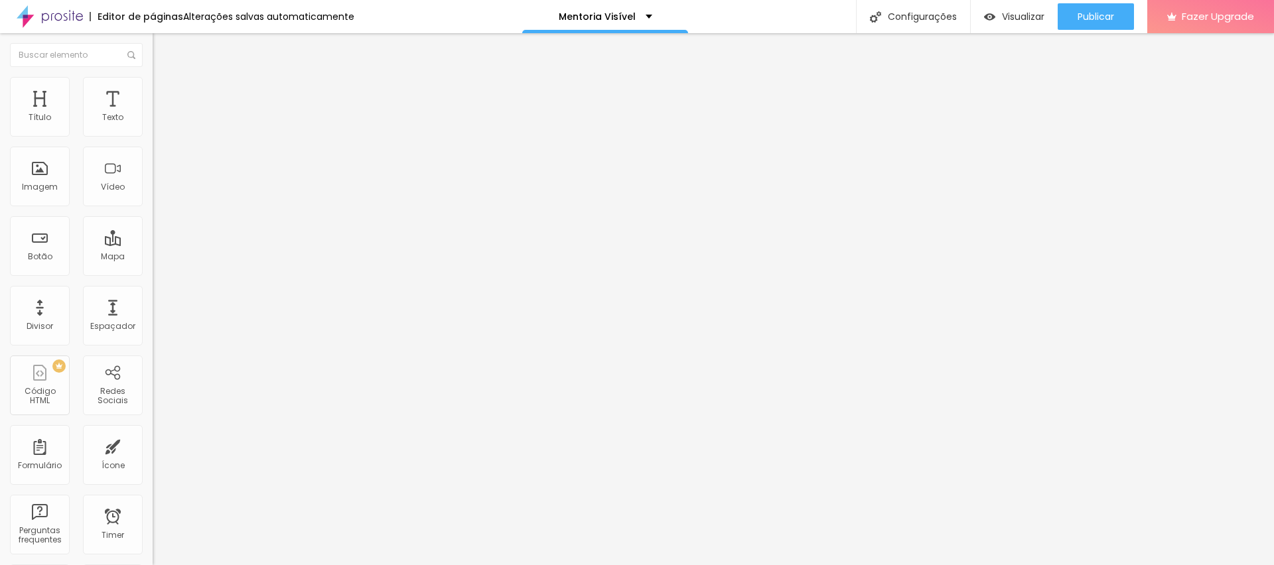
click at [153, 83] on li "Estilo" at bounding box center [229, 83] width 153 height 13
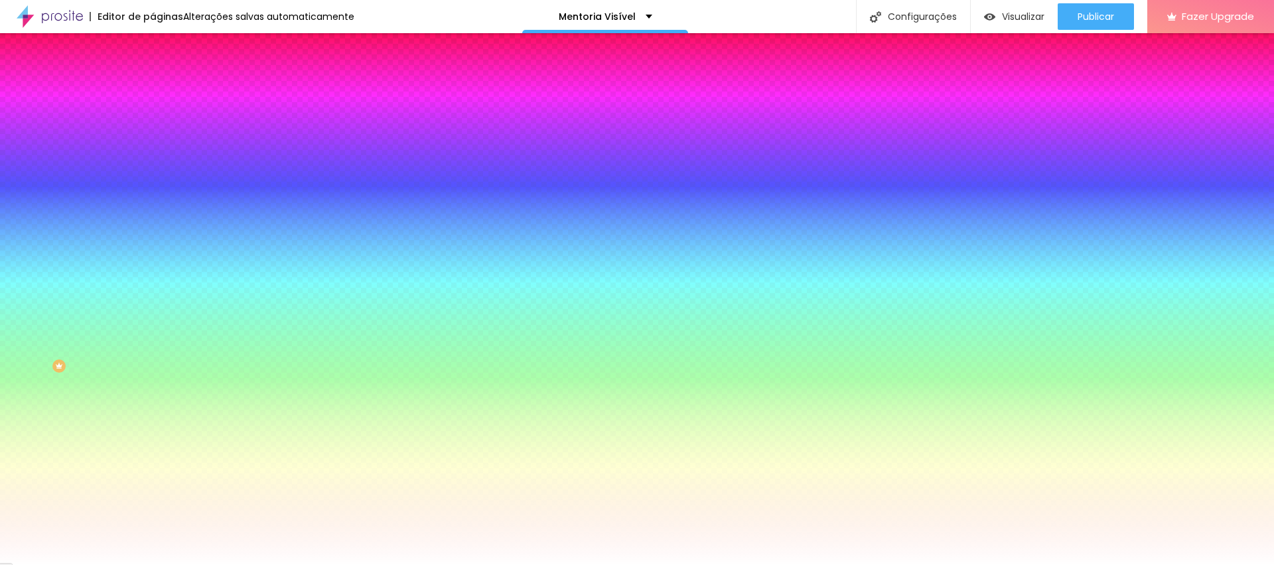
click at [153, 129] on input "#811121" at bounding box center [232, 133] width 159 height 13
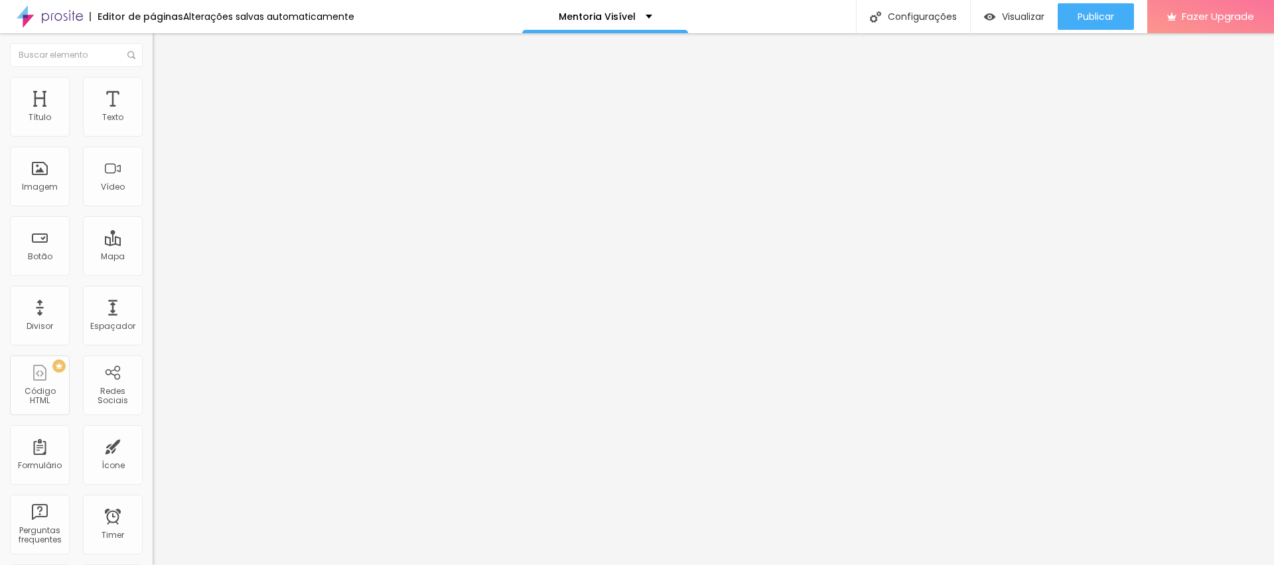
click at [165, 92] on span "Estilo" at bounding box center [175, 85] width 21 height 11
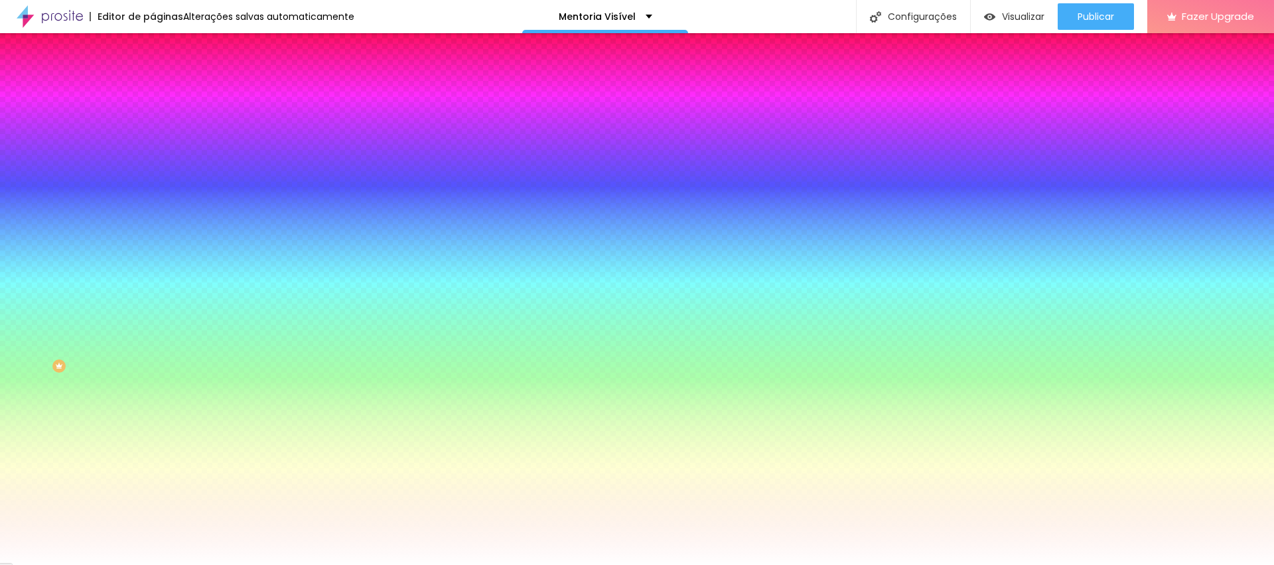
click at [153, 208] on button "button" at bounding box center [162, 215] width 19 height 14
paste input "811121"
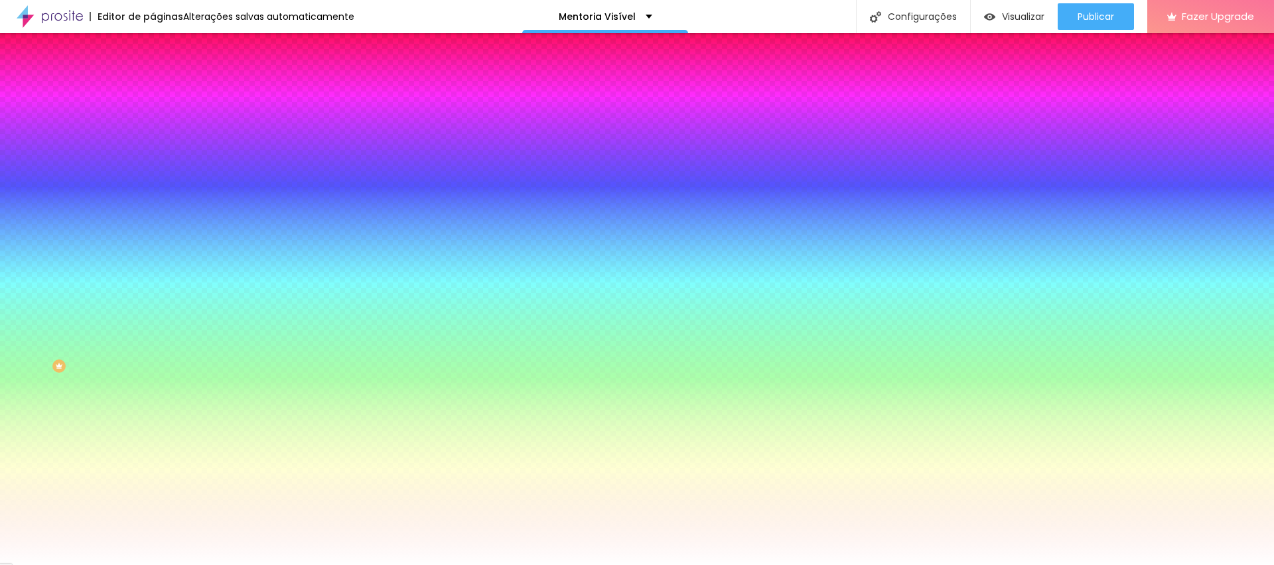
drag, startPoint x: 145, startPoint y: 281, endPoint x: 172, endPoint y: 281, distance: 26.5
click at [750, 565] on div at bounding box center [637, 565] width 1274 height 0
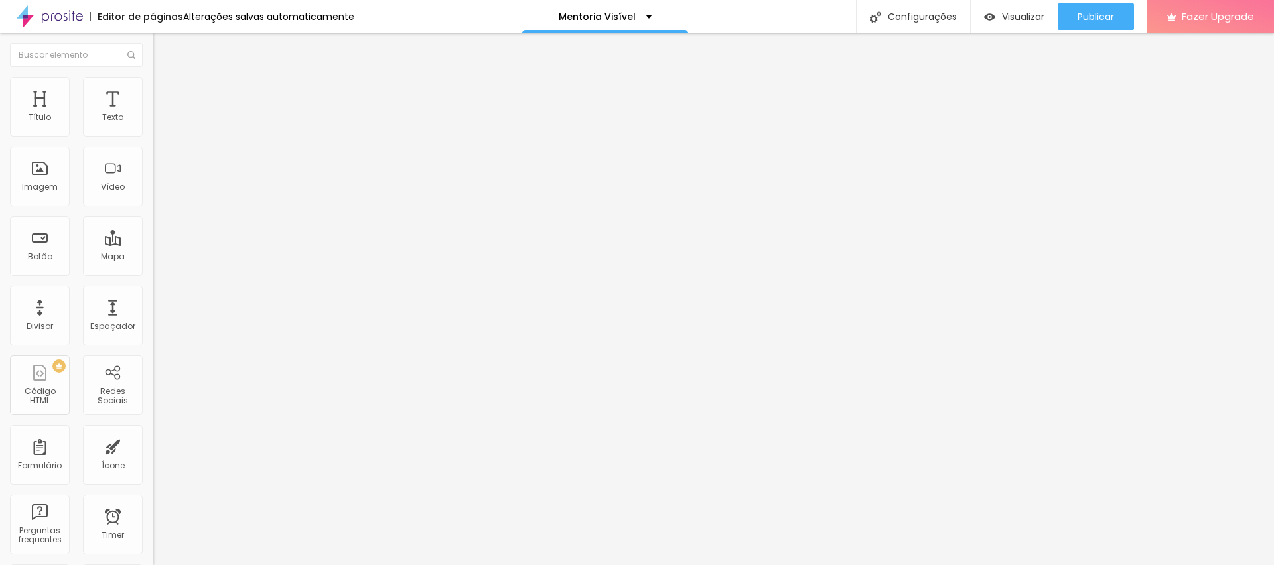
click at [165, 92] on span "Estilo" at bounding box center [175, 85] width 21 height 11
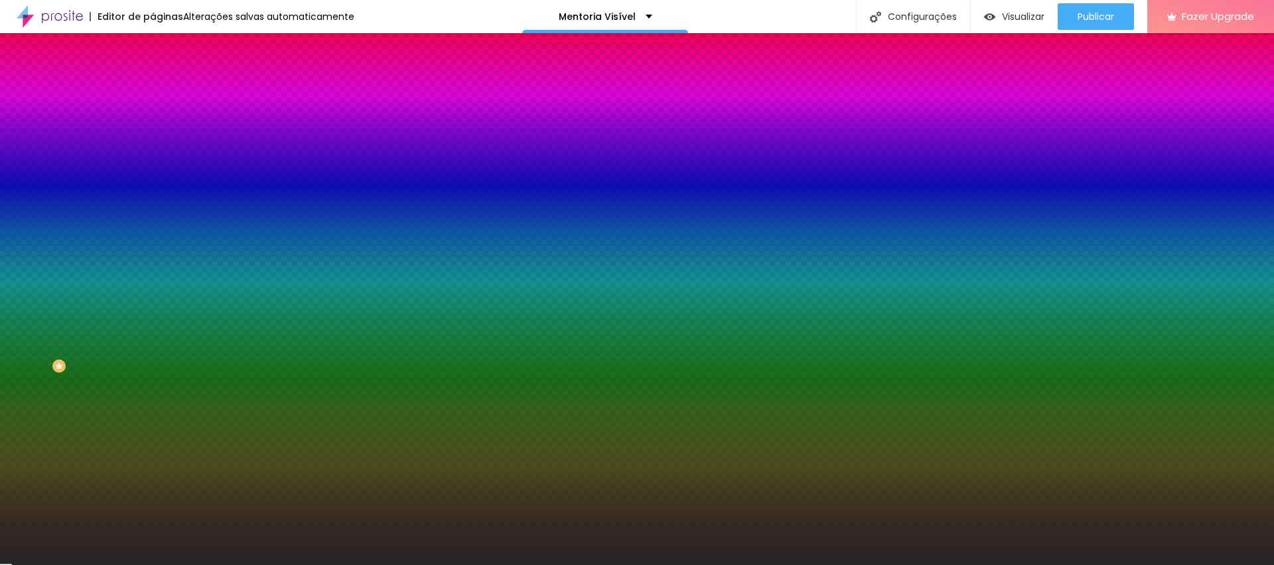
click at [158, 210] on icon "button" at bounding box center [162, 214] width 8 height 8
paste input "811121"
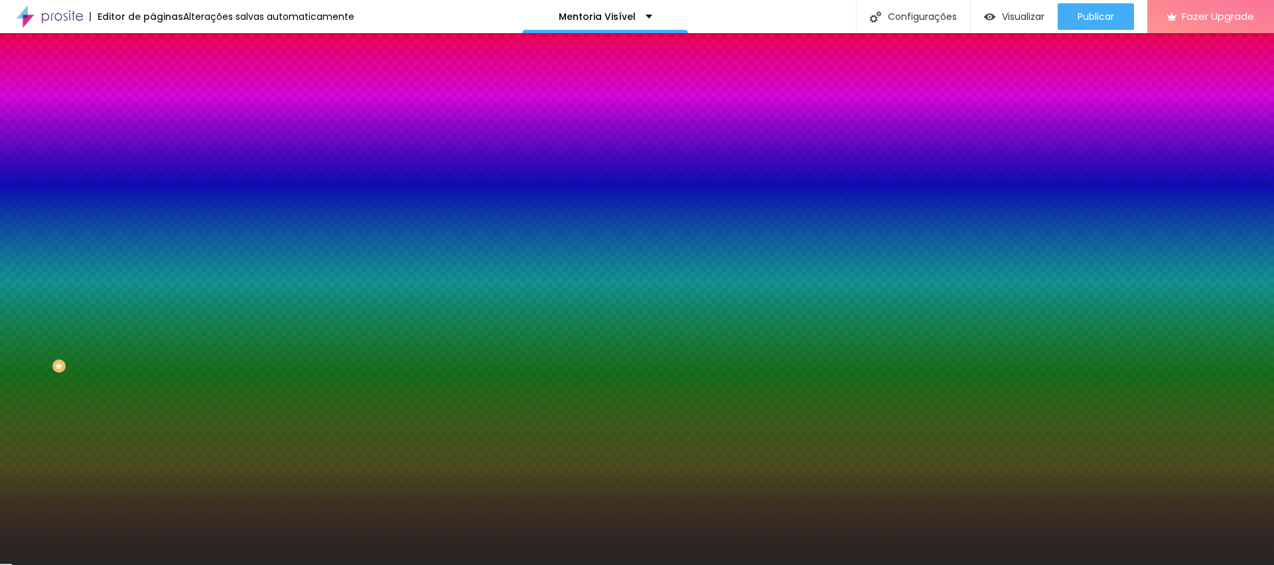
drag, startPoint x: 149, startPoint y: 280, endPoint x: 162, endPoint y: 281, distance: 13.3
click at [538, 565] on div at bounding box center [637, 565] width 1274 height 0
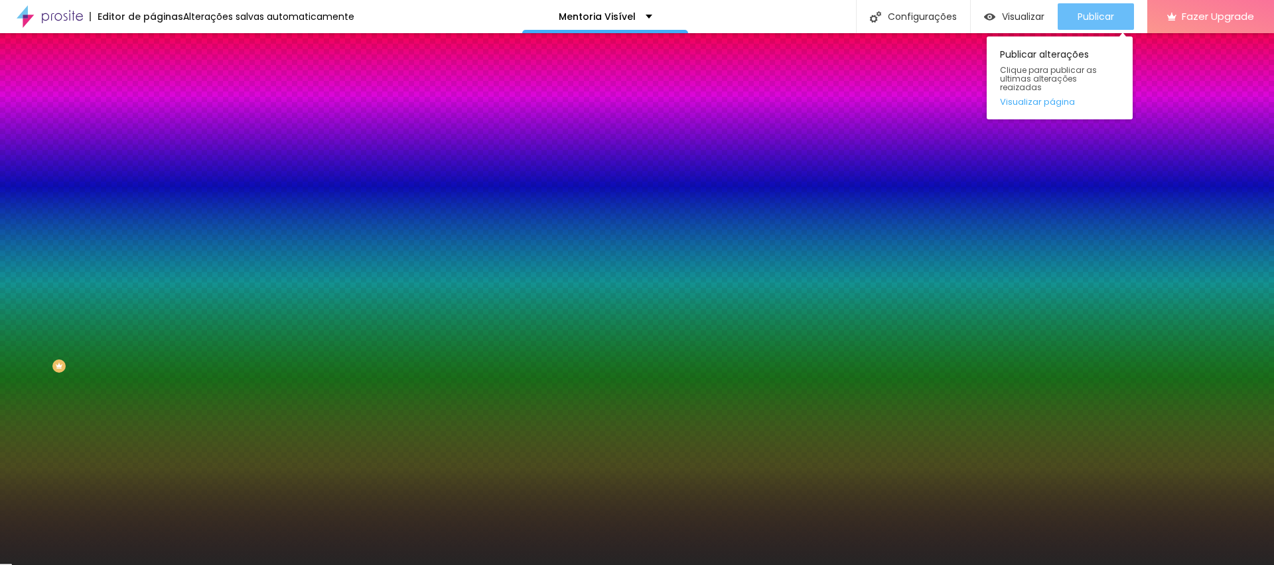
click at [1080, 11] on span "Publicar" at bounding box center [1096, 16] width 37 height 11
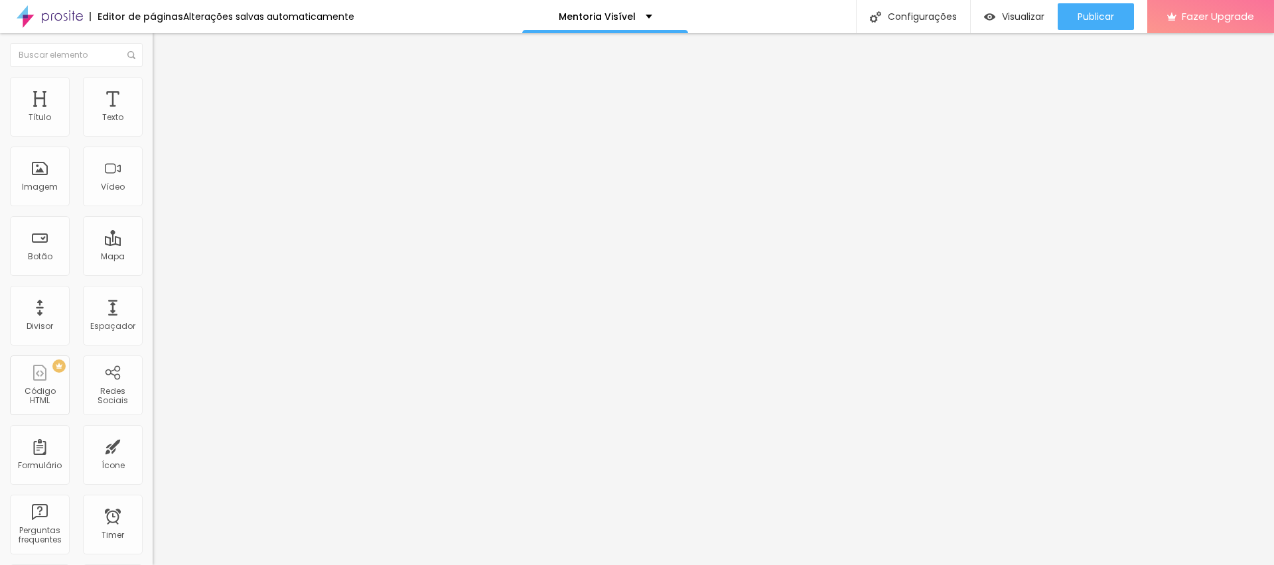
click at [165, 91] on span "Estilo" at bounding box center [175, 85] width 21 height 11
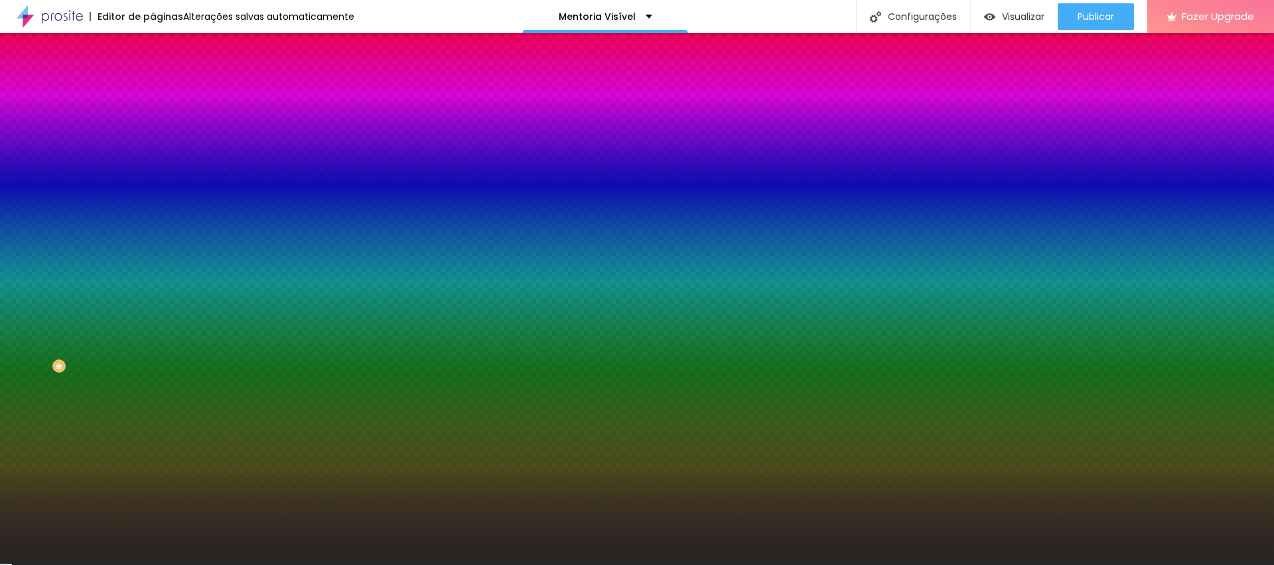
click at [153, 133] on input "#262525" at bounding box center [232, 133] width 159 height 13
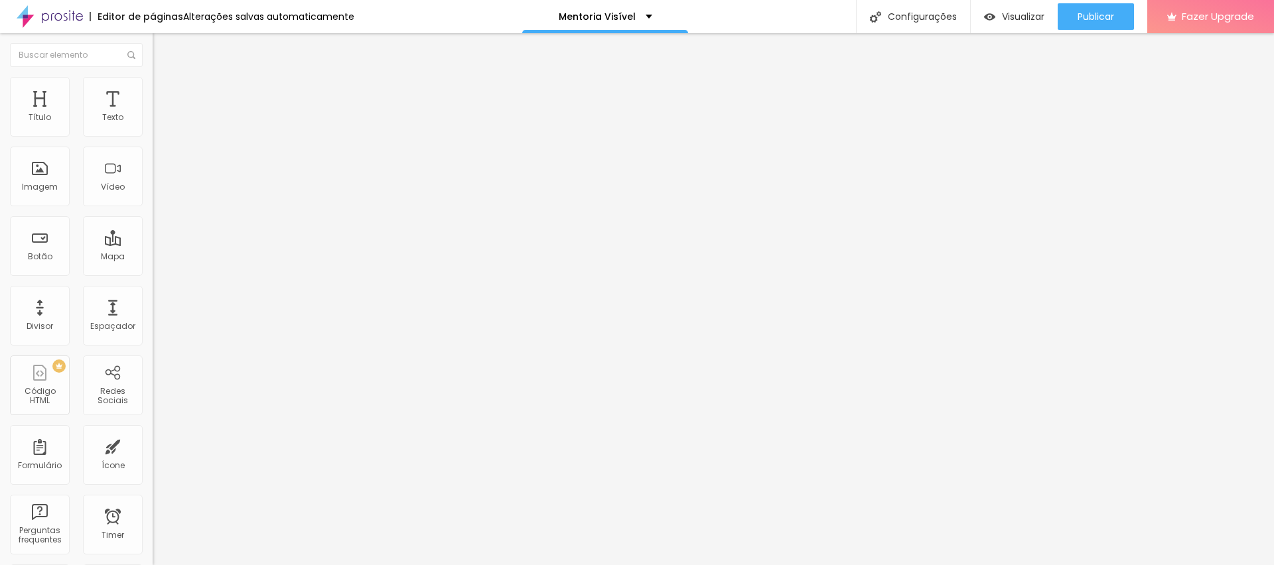
click at [165, 88] on span "Estilo" at bounding box center [175, 85] width 21 height 11
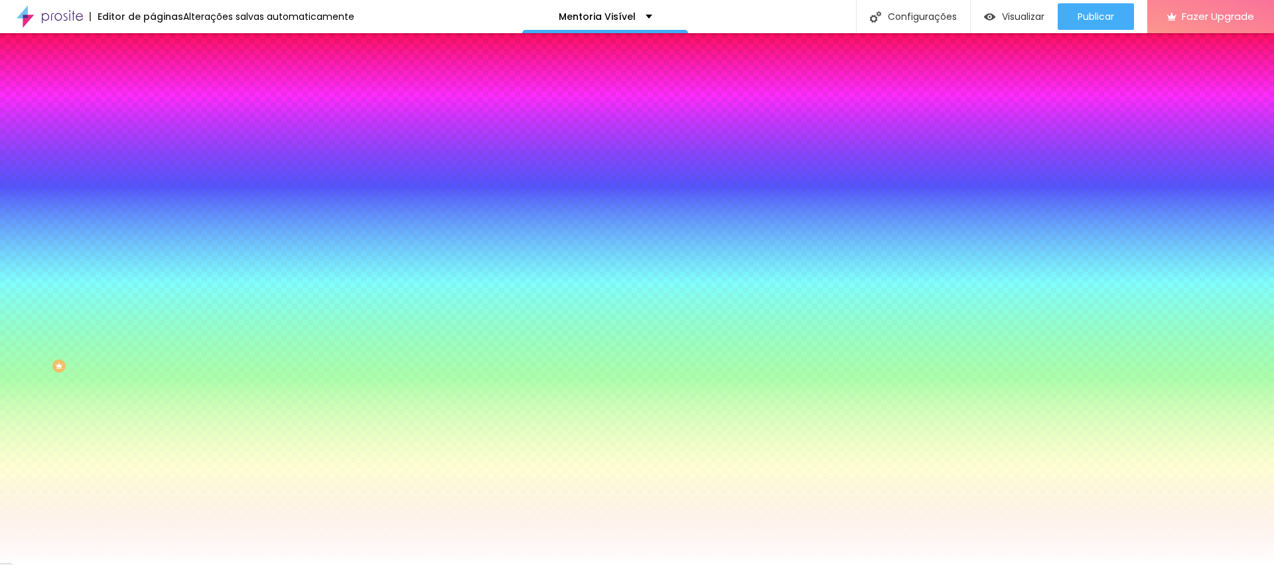
click at [153, 132] on input "#FFFFFF" at bounding box center [232, 133] width 159 height 13
paste input "262525"
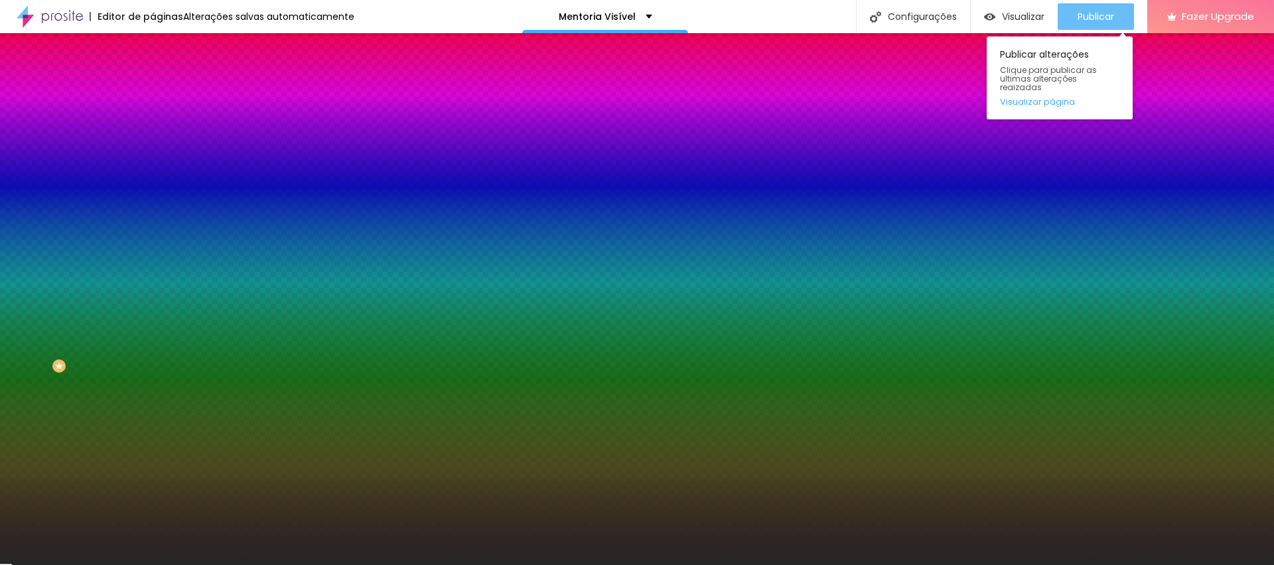
click at [1098, 15] on span "Publicar" at bounding box center [1096, 16] width 37 height 11
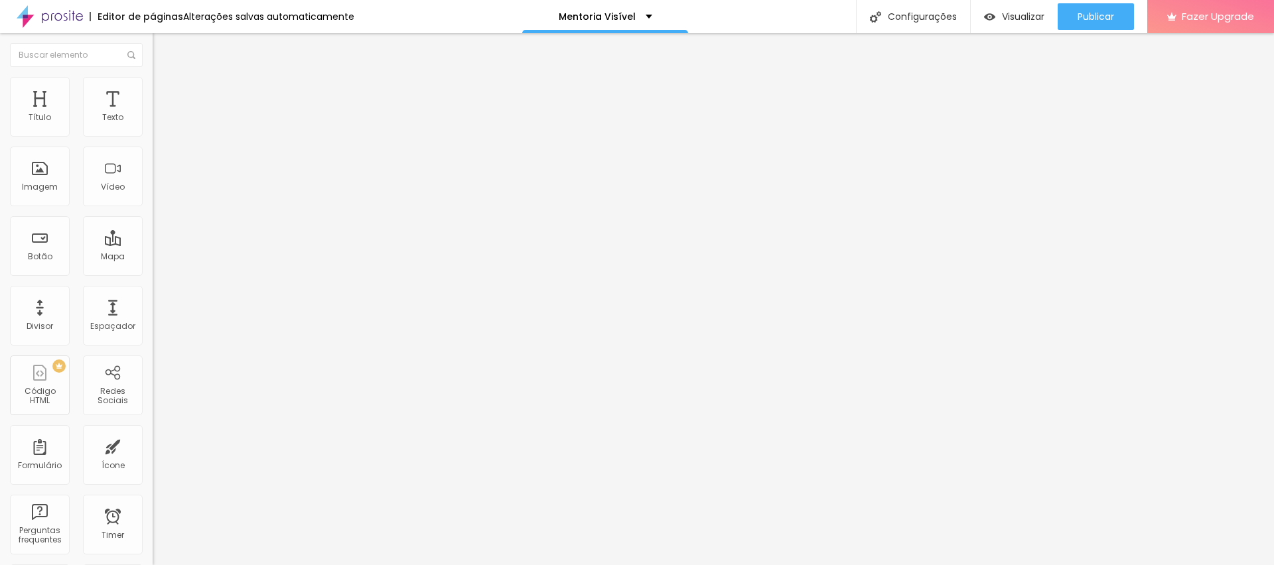
click at [153, 87] on li "Estilo" at bounding box center [229, 83] width 153 height 13
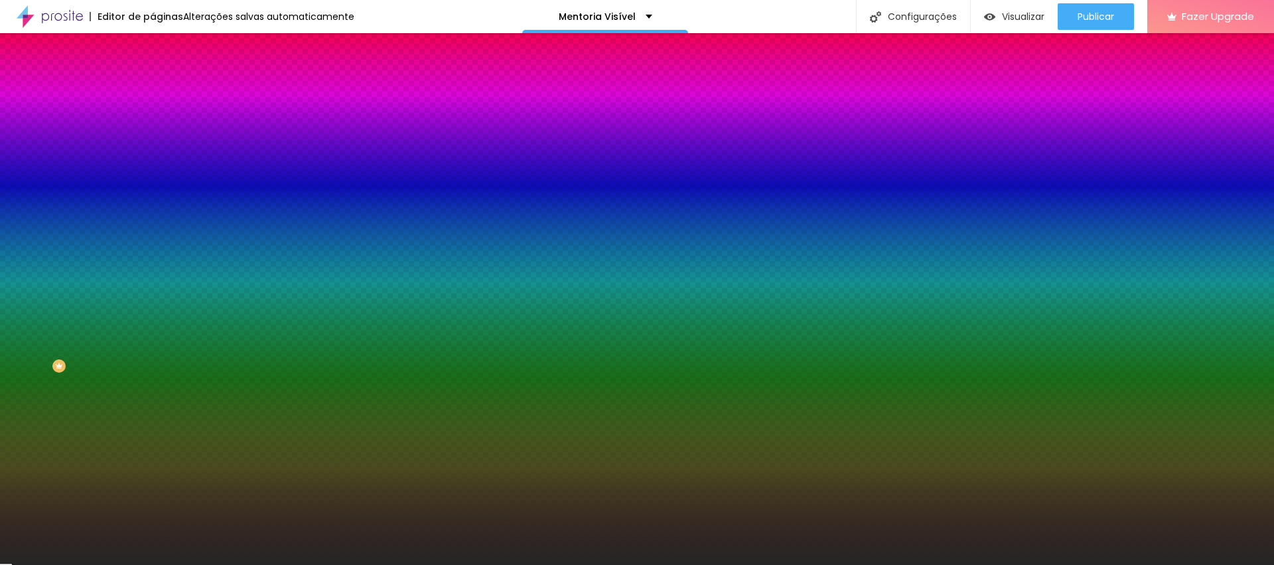
click at [153, 208] on button "button" at bounding box center [162, 215] width 19 height 14
click at [247, 565] on div at bounding box center [637, 565] width 1274 height 0
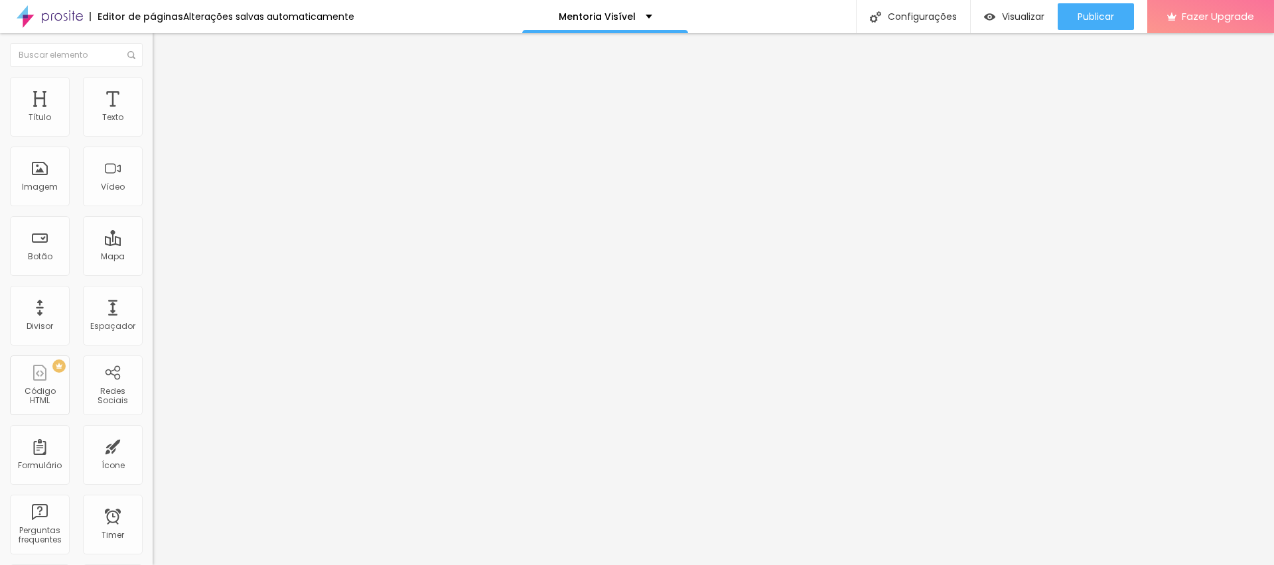
click at [165, 92] on span "Estilo" at bounding box center [175, 85] width 21 height 11
click at [153, 90] on ul "Conteúdo Estilo Avançado" at bounding box center [229, 84] width 153 height 40
click at [165, 90] on span "Estilo" at bounding box center [175, 85] width 21 height 11
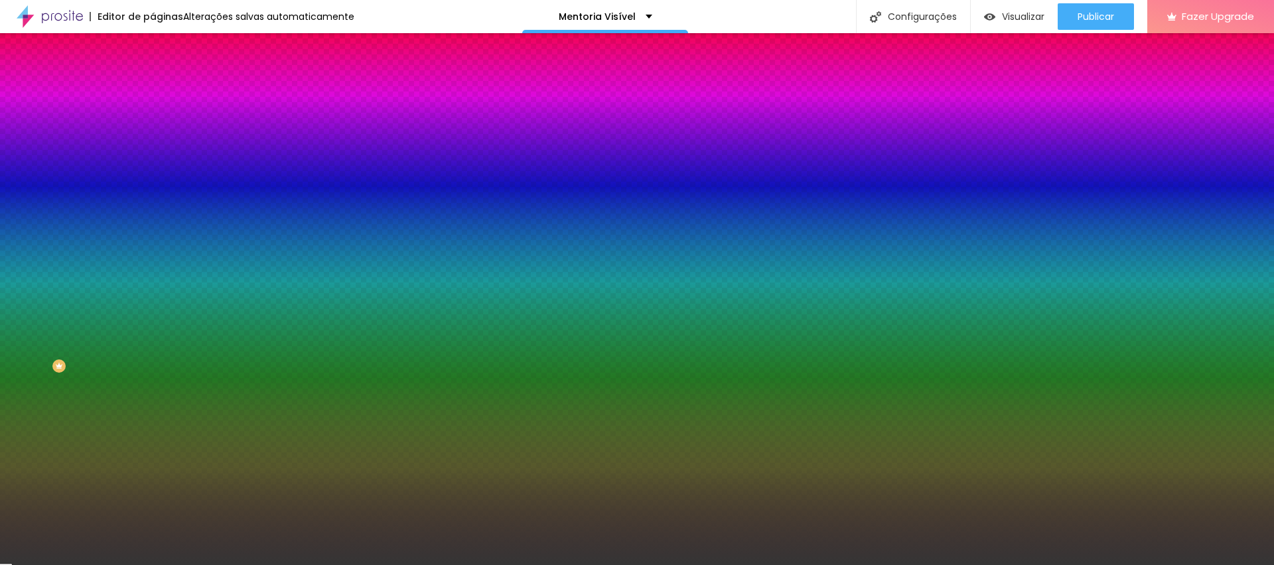
click at [153, 194] on div "#353535" at bounding box center [229, 187] width 153 height 13
click at [153, 194] on input "#353535" at bounding box center [232, 187] width 159 height 13
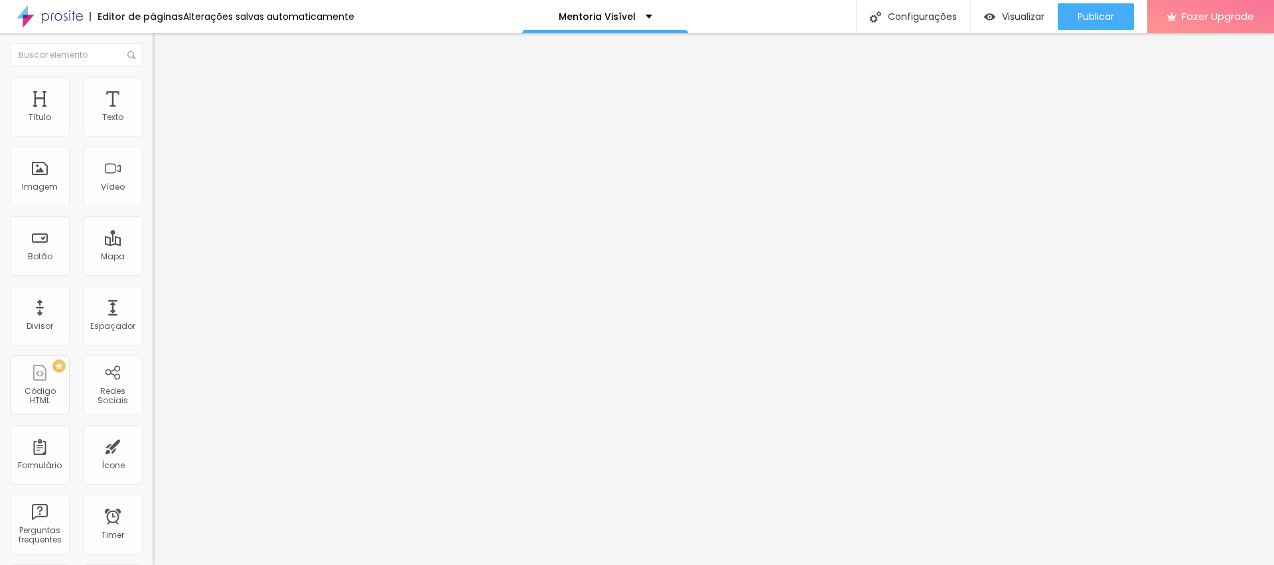
click at [153, 88] on li "Estilo" at bounding box center [229, 83] width 153 height 13
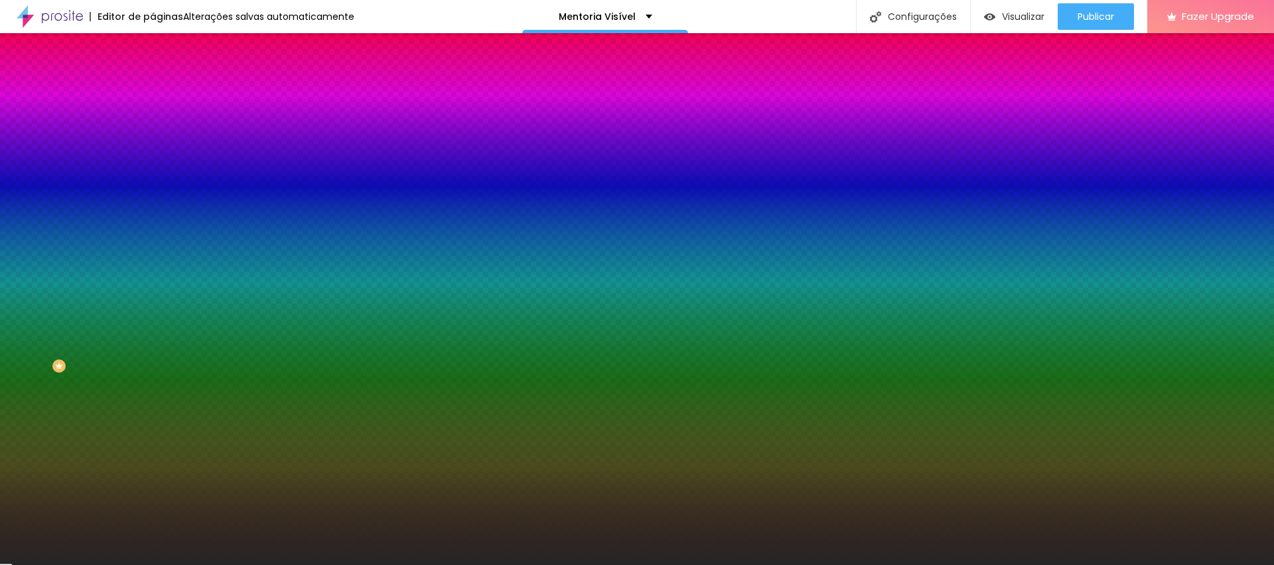
click at [153, 129] on input "#262525" at bounding box center [232, 133] width 159 height 13
paste input "35353"
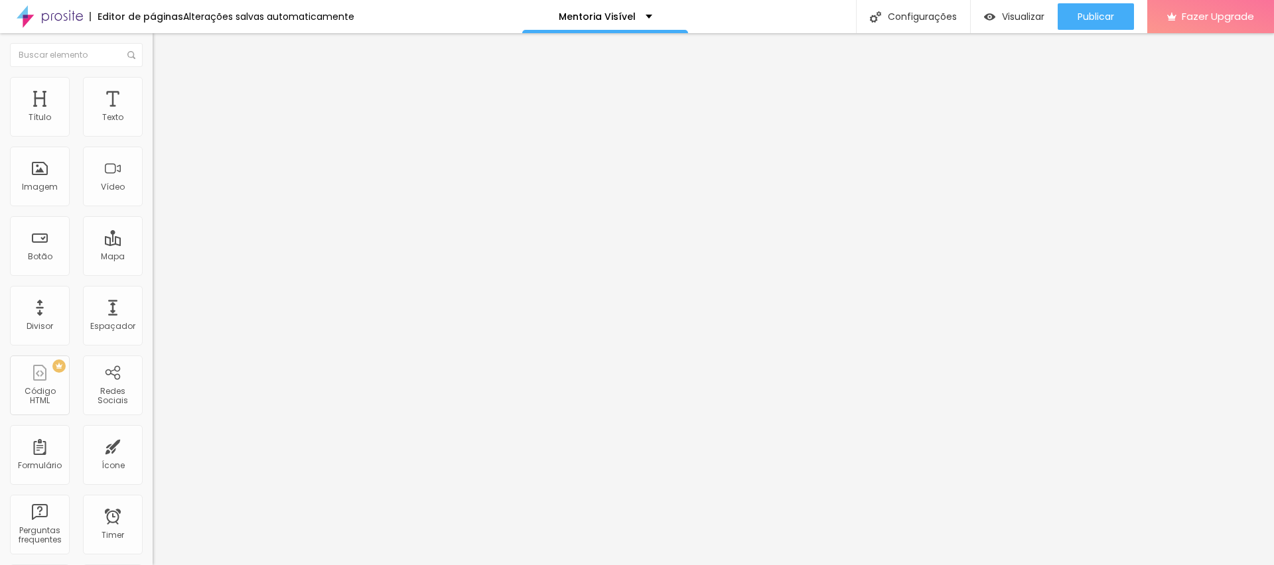
click at [165, 92] on span "Estilo" at bounding box center [175, 85] width 21 height 11
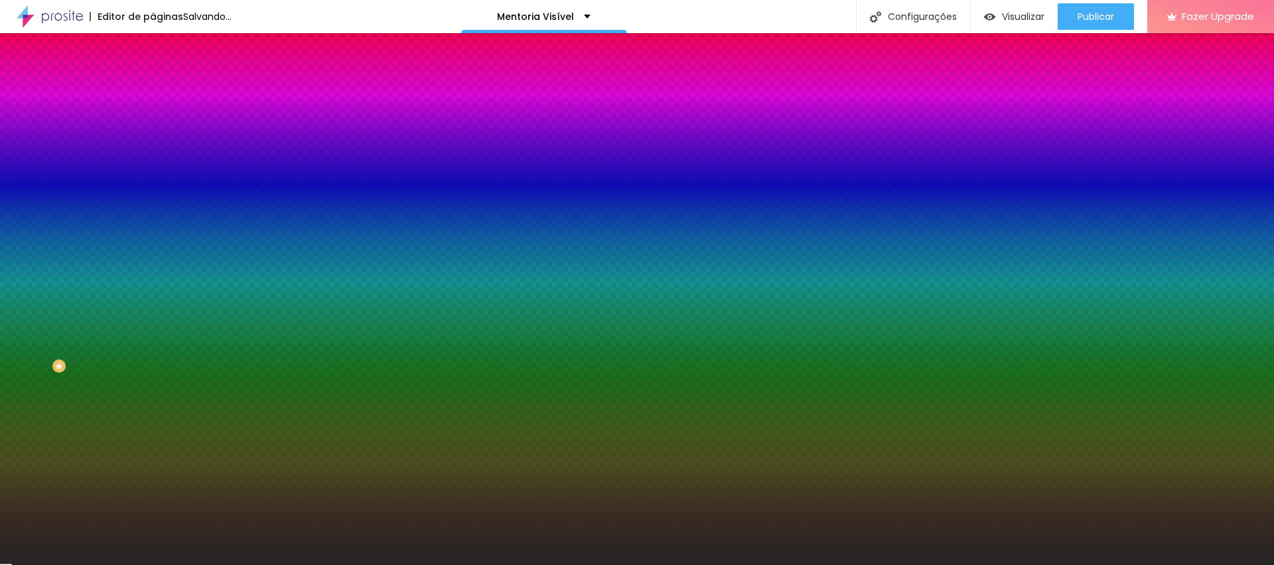
click at [153, 136] on input "#262525" at bounding box center [232, 133] width 159 height 13
paste input "35353"
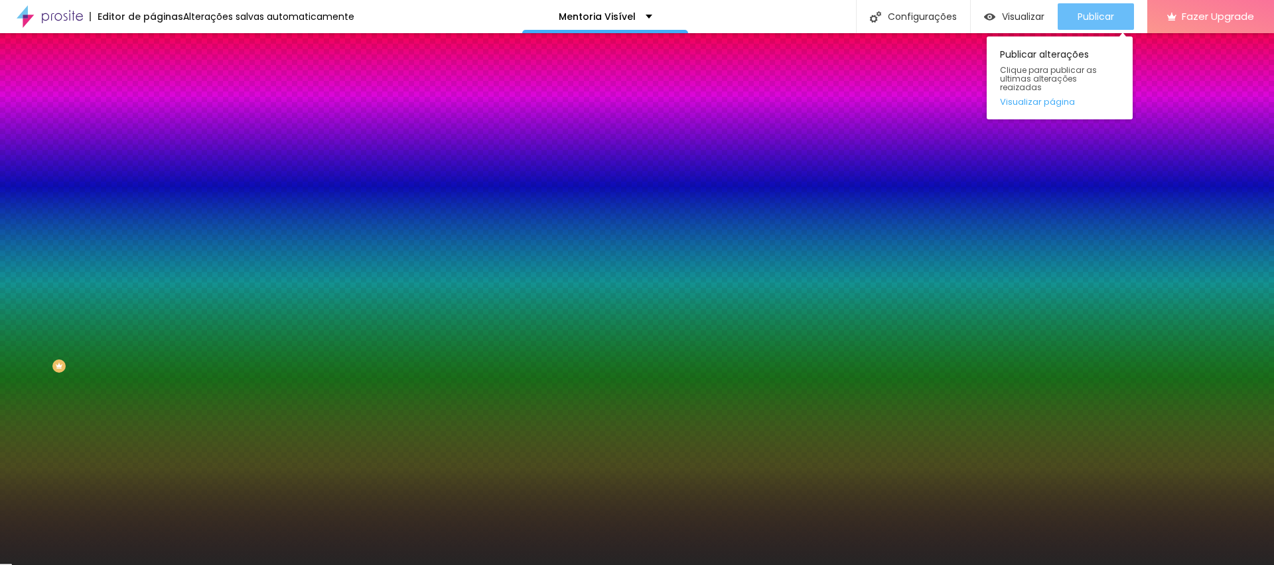
click at [1100, 11] on span "Publicar" at bounding box center [1096, 16] width 37 height 11
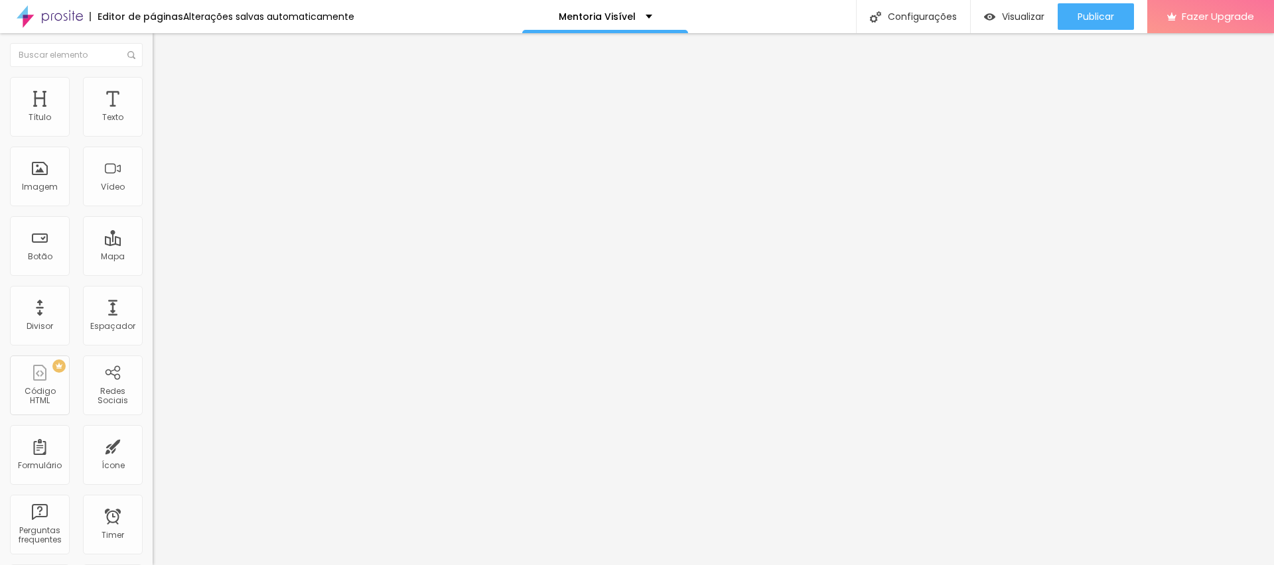
click at [153, 90] on img at bounding box center [159, 96] width 12 height 12
click at [153, 565] on div at bounding box center [229, 571] width 153 height 0
click at [153, 84] on img at bounding box center [159, 83] width 12 height 12
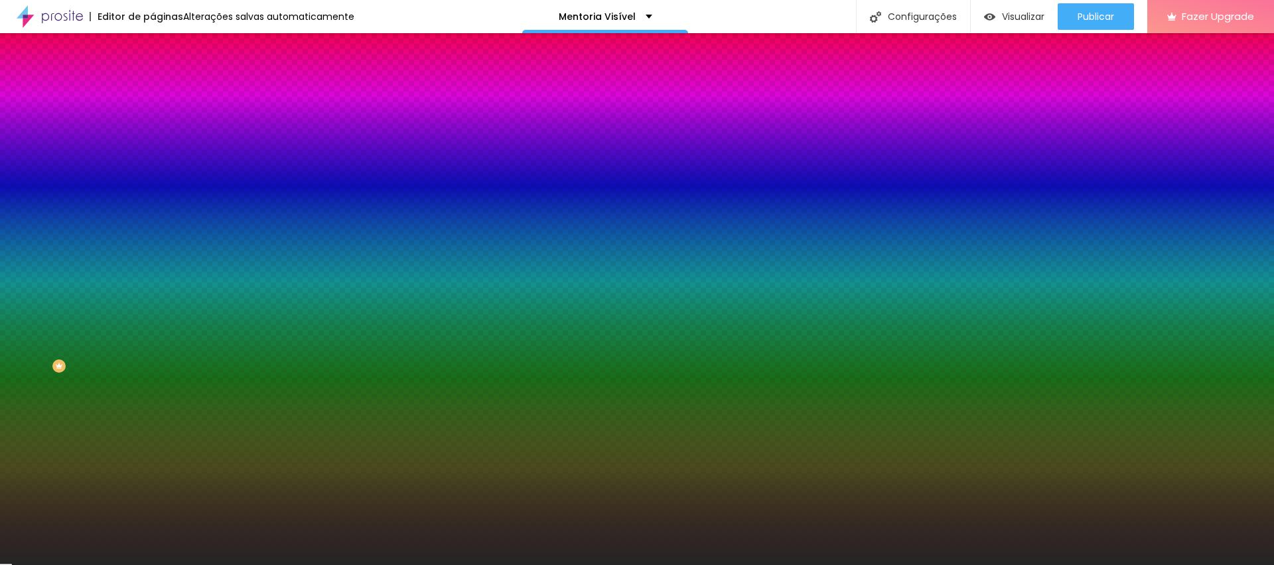
click at [153, 136] on input "#262525" at bounding box center [232, 133] width 159 height 13
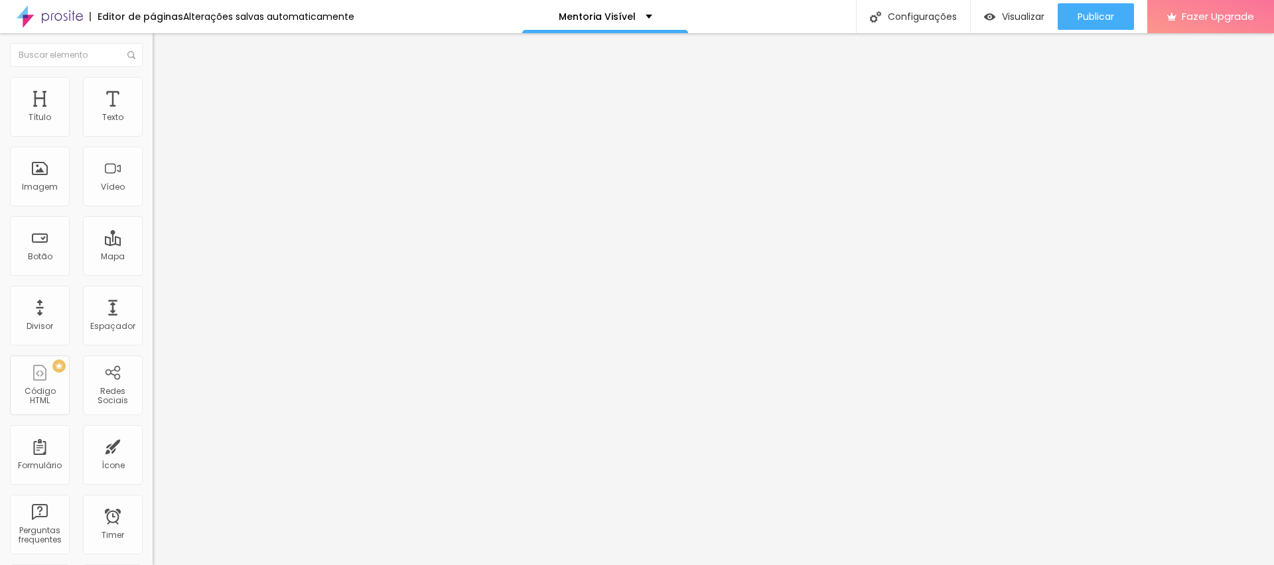
click at [165, 91] on span "Estilo" at bounding box center [175, 85] width 21 height 11
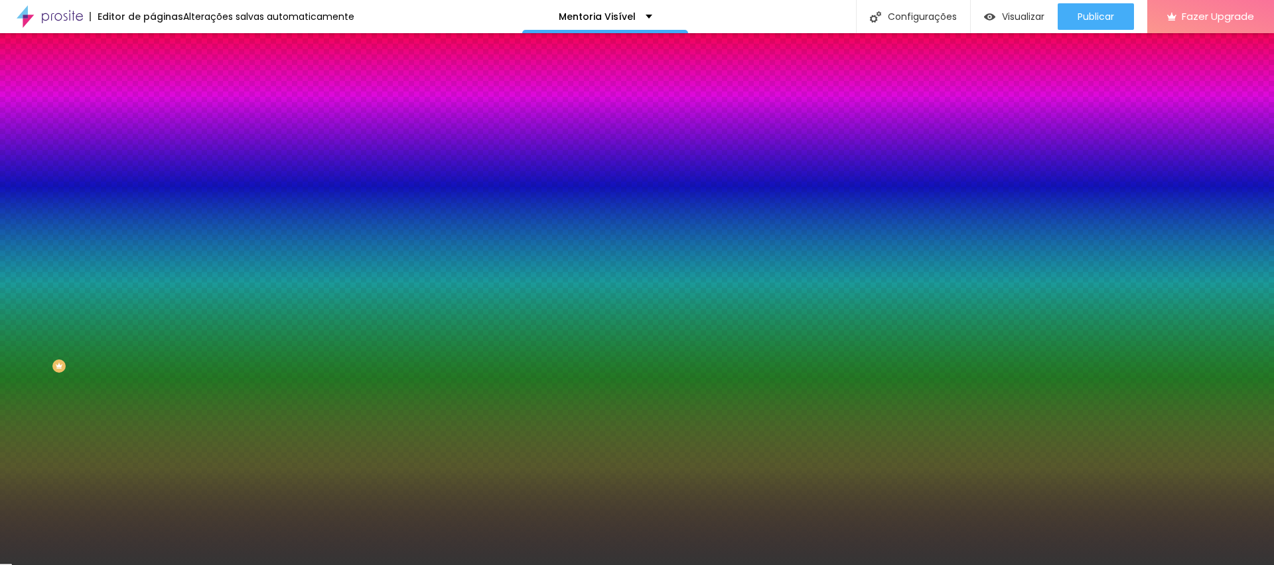
click at [153, 137] on input "#353535" at bounding box center [232, 133] width 159 height 13
paste input "26252"
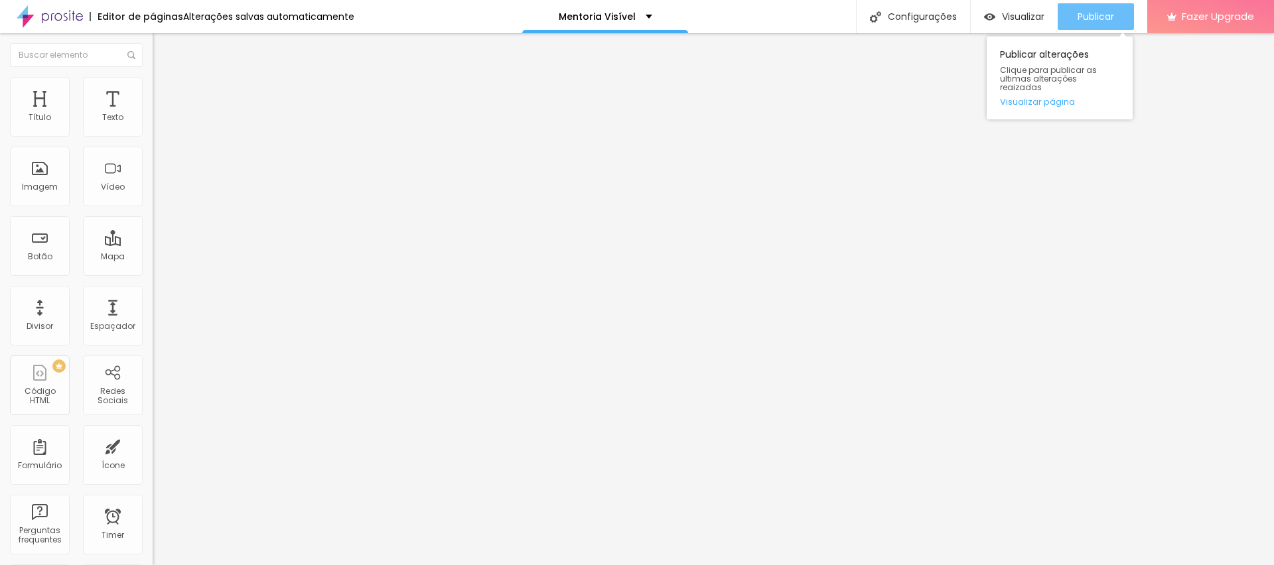
click at [1095, 15] on span "Publicar" at bounding box center [1096, 16] width 37 height 11
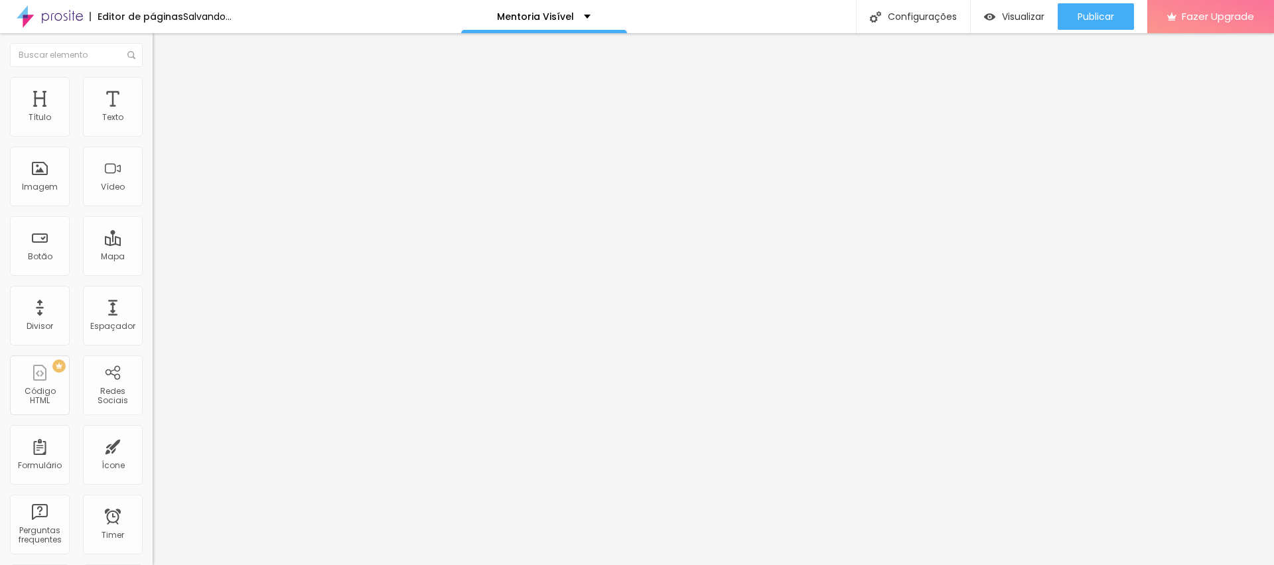
click at [153, 77] on img at bounding box center [159, 83] width 12 height 12
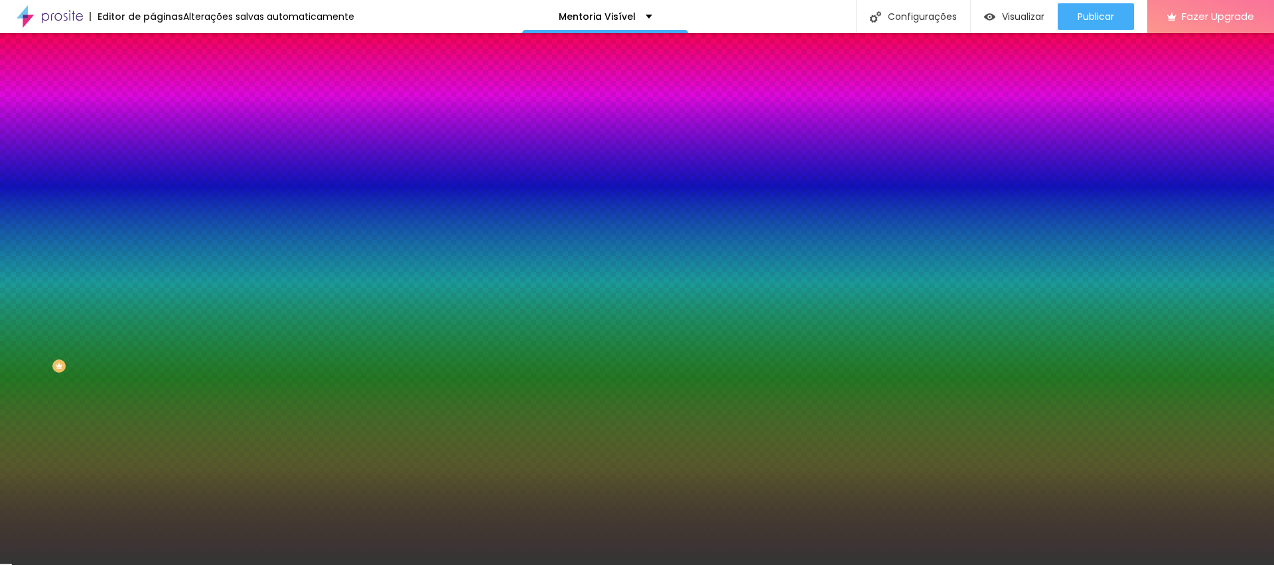
click at [153, 134] on input "#353535" at bounding box center [232, 133] width 159 height 13
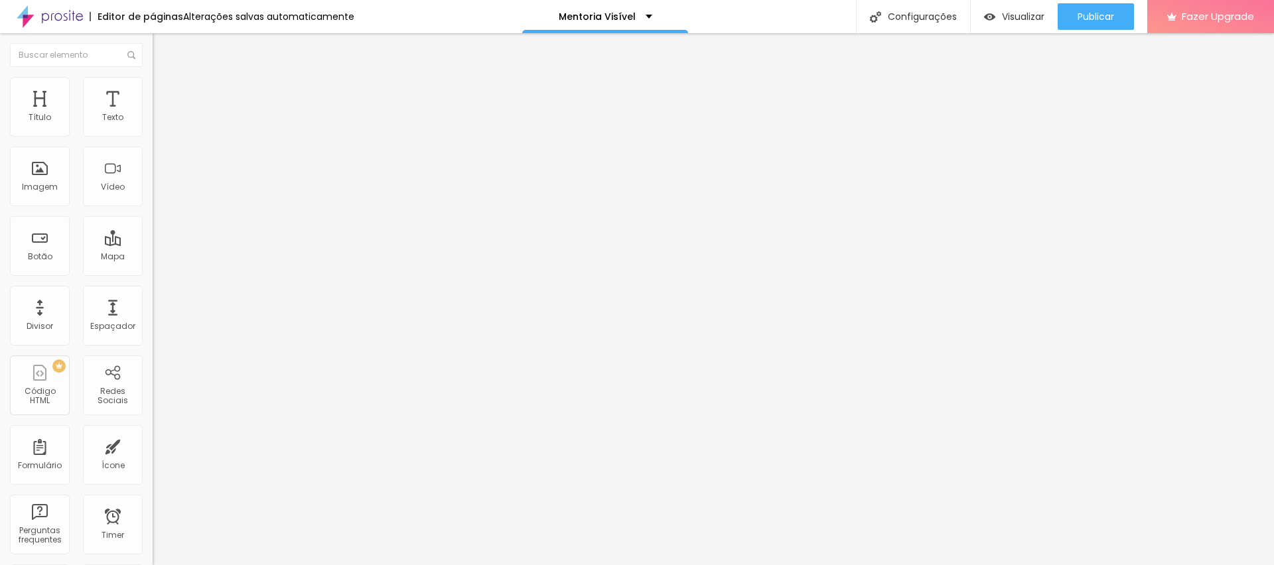
click at [165, 94] on span "Avançado" at bounding box center [187, 99] width 44 height 11
click at [153, 91] on ul "Conteúdo Estilo Avançado" at bounding box center [229, 84] width 153 height 40
click at [165, 91] on span "Estilo" at bounding box center [175, 85] width 21 height 11
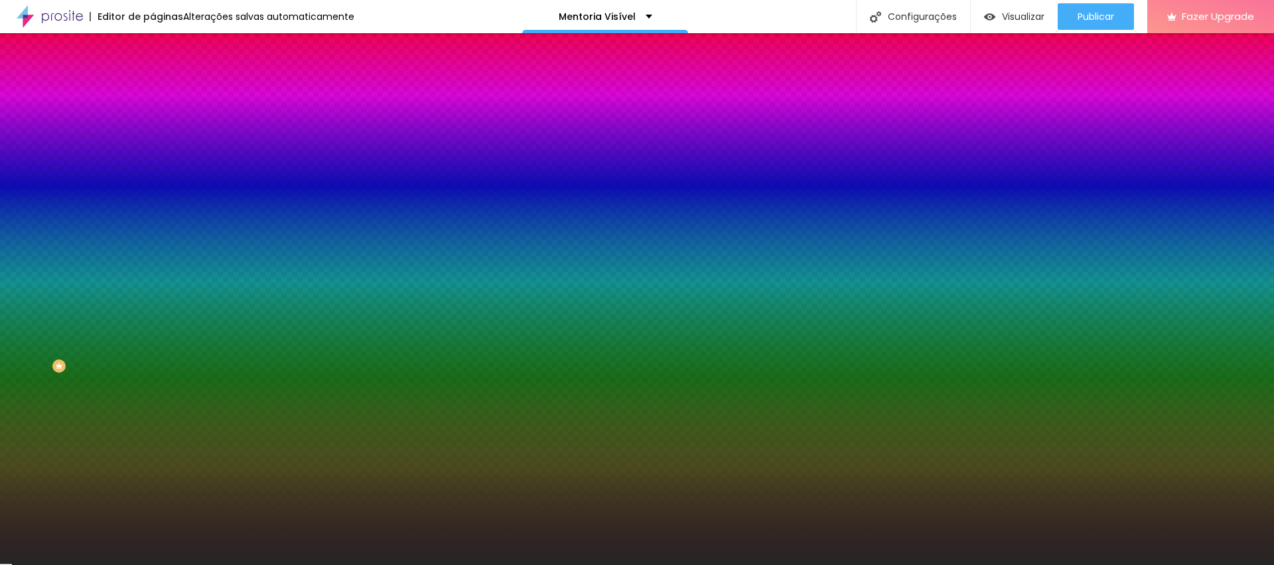
click at [153, 127] on input "#262525" at bounding box center [232, 133] width 159 height 13
paste input "35353"
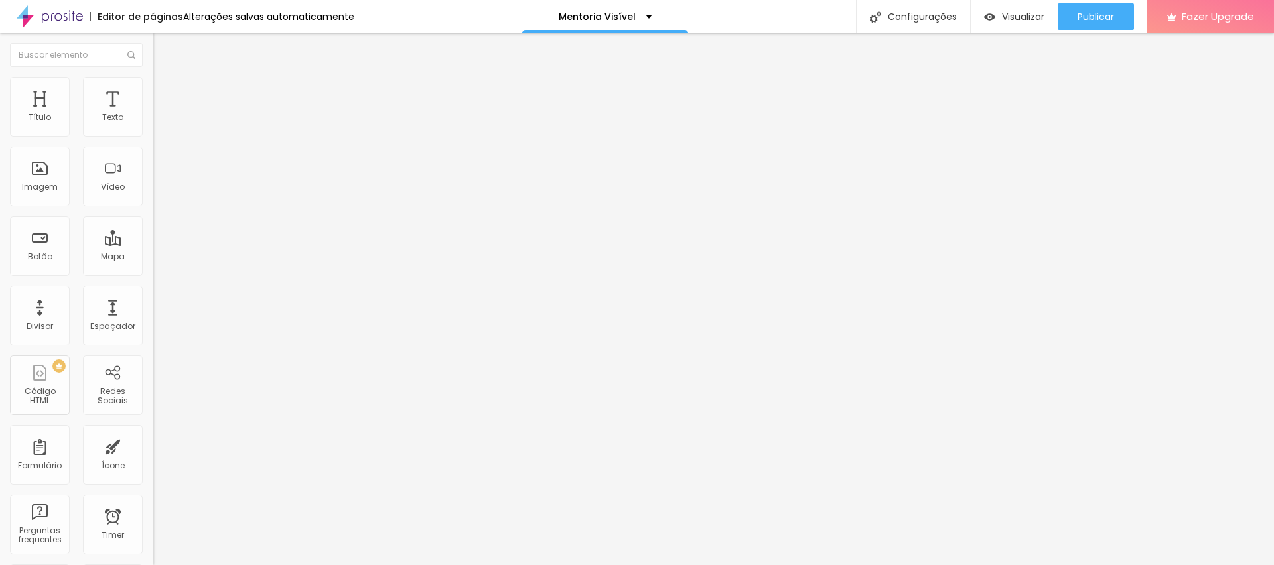
click at [165, 94] on span "Avançado" at bounding box center [187, 99] width 44 height 11
click at [1089, 15] on span "Publicar" at bounding box center [1096, 16] width 37 height 11
click at [1094, 17] on span "Publicar" at bounding box center [1096, 16] width 37 height 11
click at [1005, 16] on span "Visualizar" at bounding box center [1011, 16] width 42 height 11
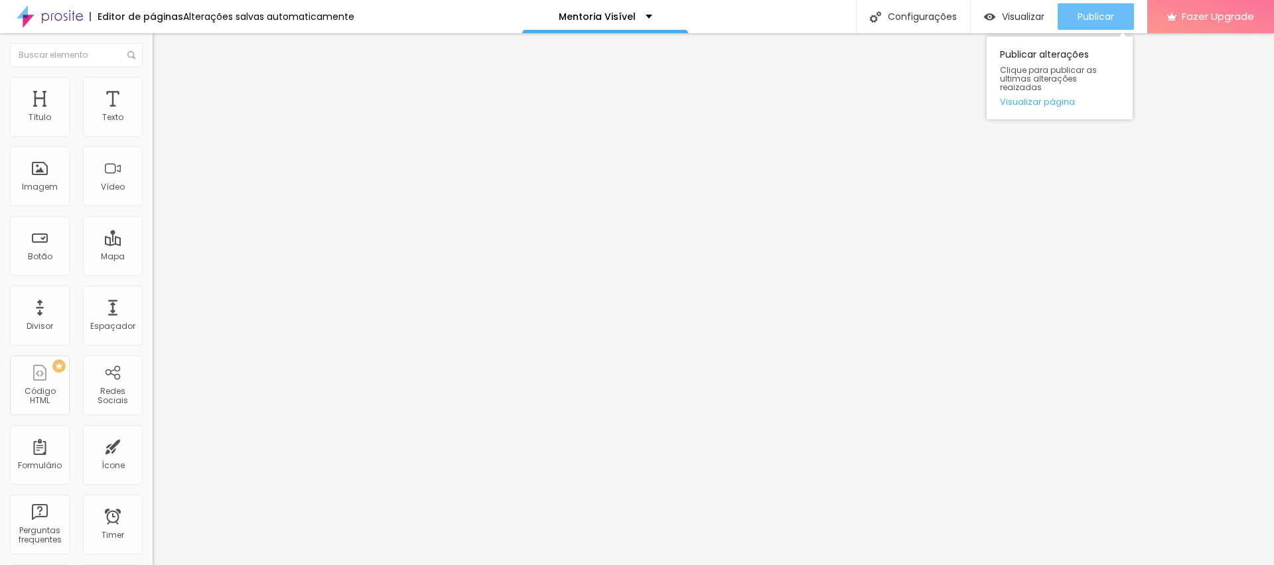
click at [1092, 19] on span "Publicar" at bounding box center [1096, 16] width 37 height 11
click at [1082, 11] on span "Publicar" at bounding box center [1096, 16] width 37 height 11
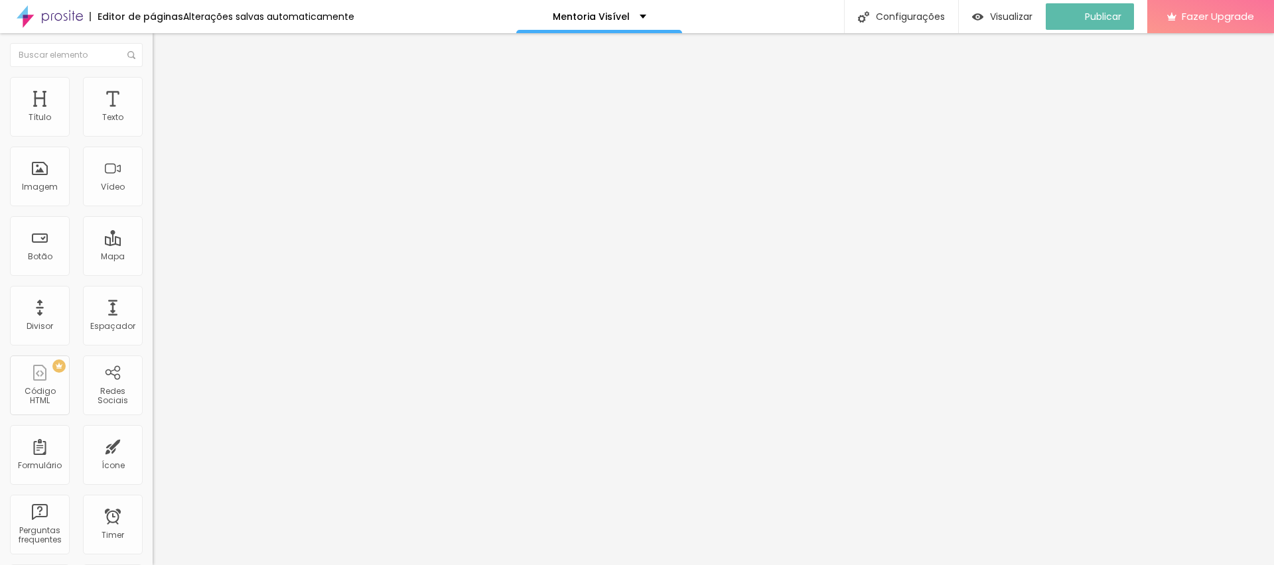
click at [153, 90] on img at bounding box center [159, 96] width 12 height 12
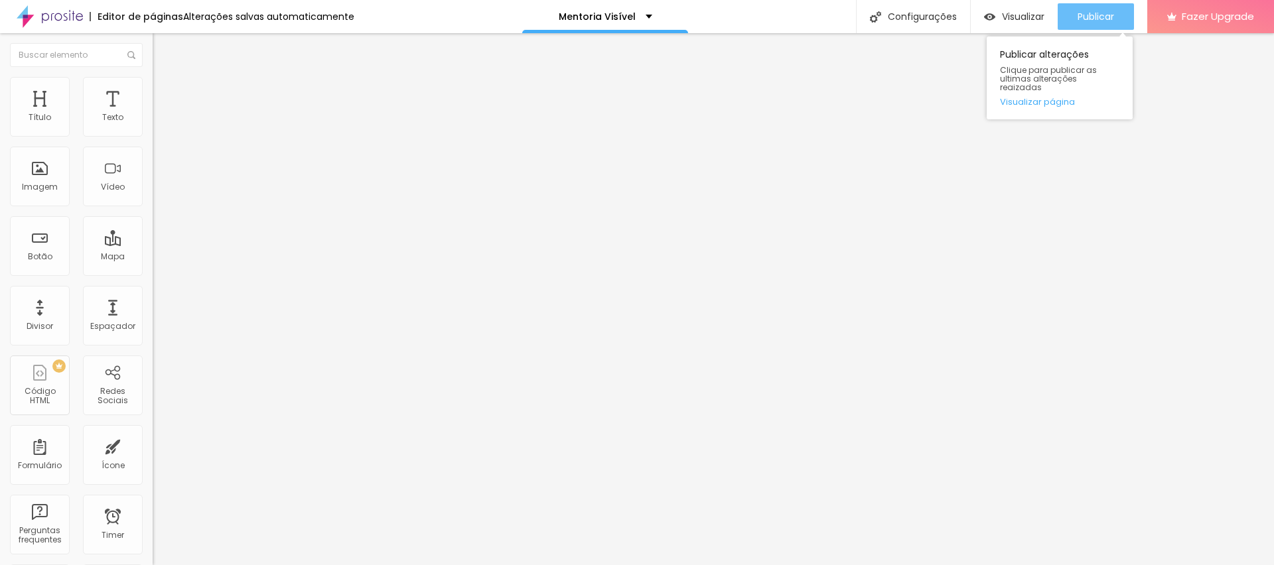
click at [1098, 11] on span "Publicar" at bounding box center [1096, 16] width 37 height 11
click at [153, 90] on img at bounding box center [159, 96] width 12 height 12
click at [1093, 16] on span "Publicar" at bounding box center [1096, 16] width 37 height 11
click at [1099, 22] on span "Publicar" at bounding box center [1096, 16] width 37 height 11
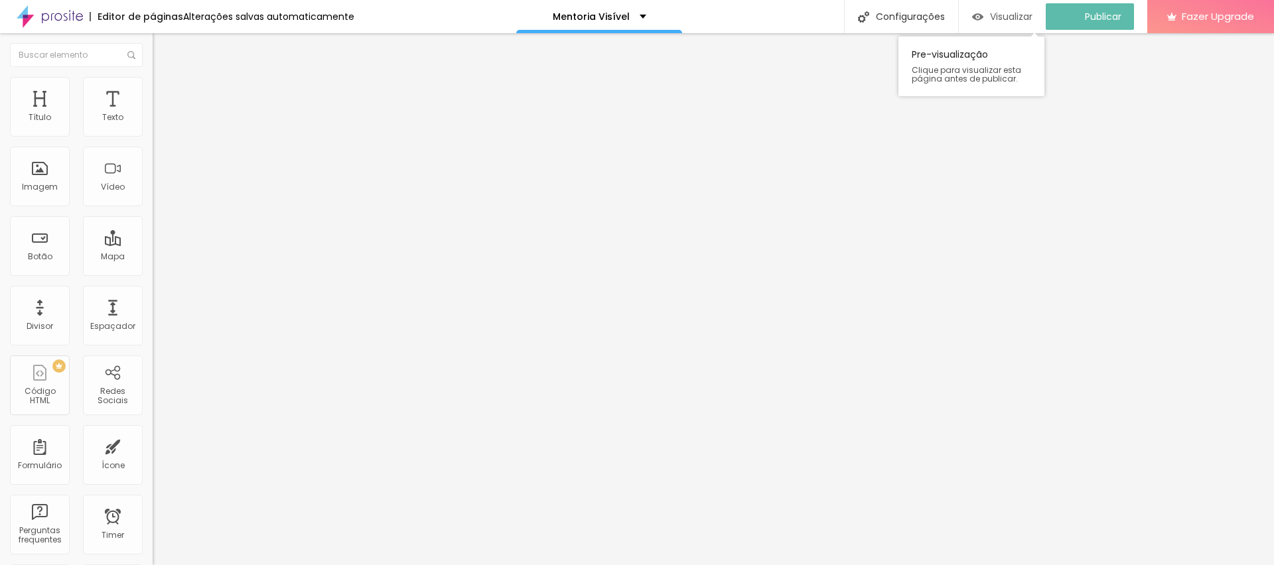
click at [1024, 17] on span "Visualizar" at bounding box center [1011, 16] width 42 height 11
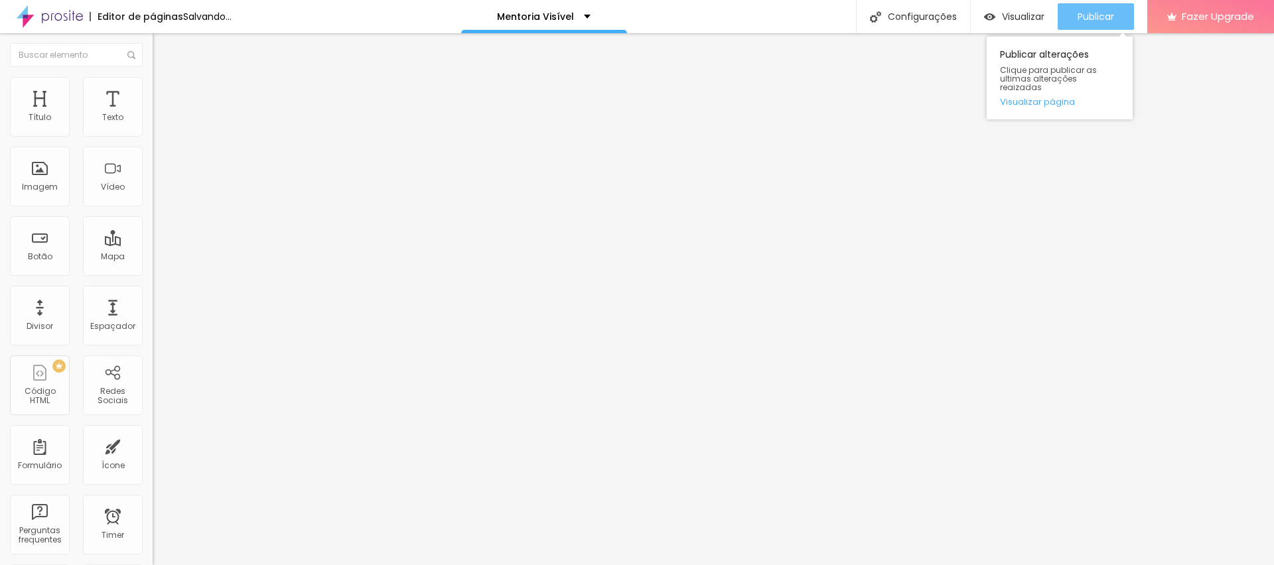
click at [1093, 21] on span "Publicar" at bounding box center [1096, 16] width 37 height 11
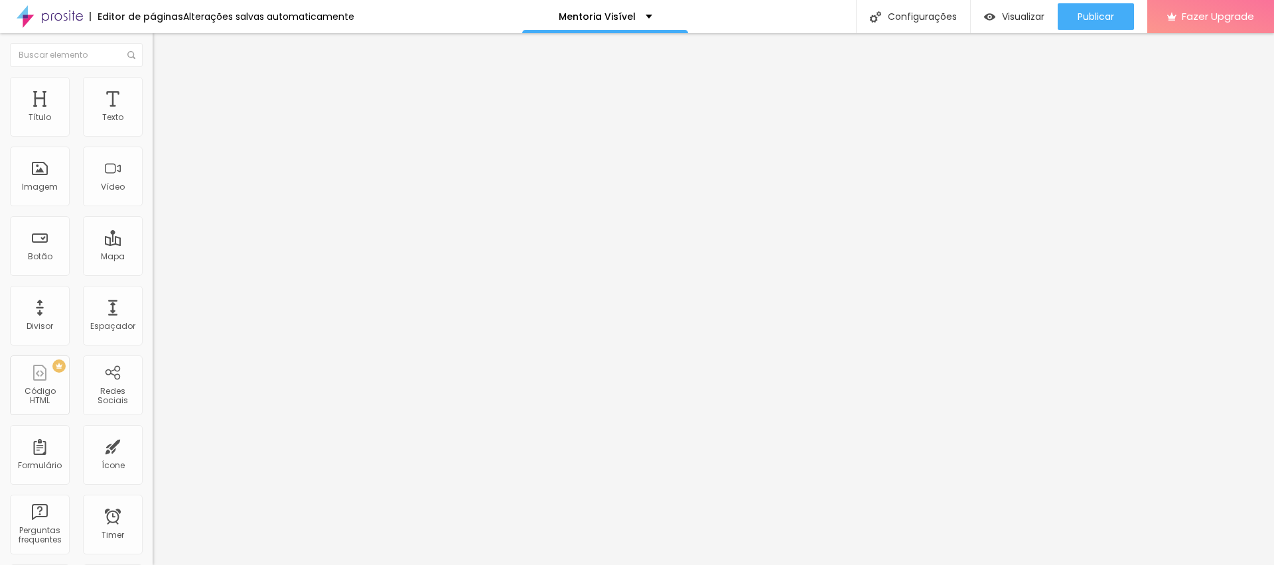
click at [165, 94] on span "Avançado" at bounding box center [187, 99] width 44 height 11
click at [1093, 21] on span "Publicar" at bounding box center [1096, 16] width 37 height 11
click at [1001, 13] on span "Visualizar" at bounding box center [1011, 16] width 42 height 11
click at [153, 80] on img at bounding box center [159, 83] width 12 height 12
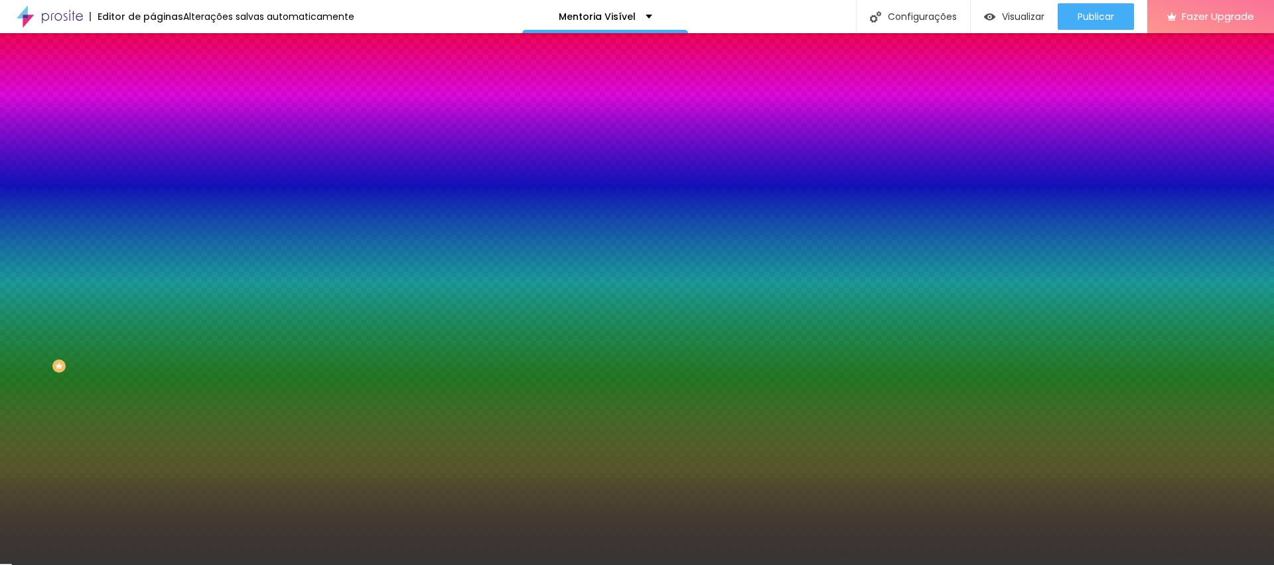
click at [153, 194] on input "#353535" at bounding box center [232, 187] width 159 height 13
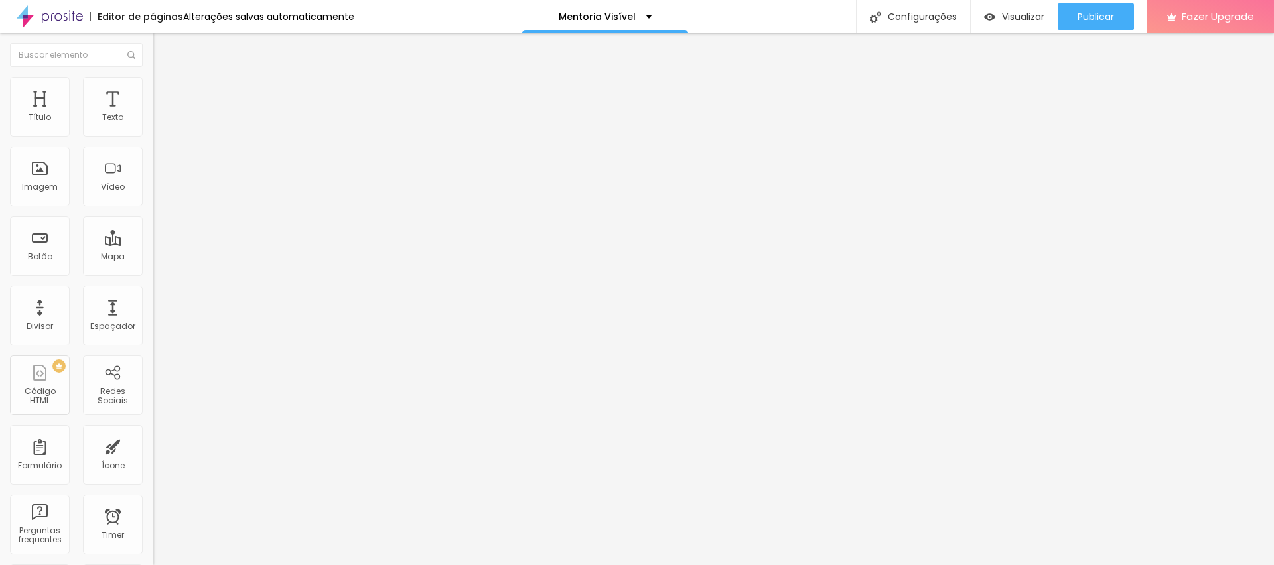
click at [153, 83] on img at bounding box center [159, 83] width 12 height 12
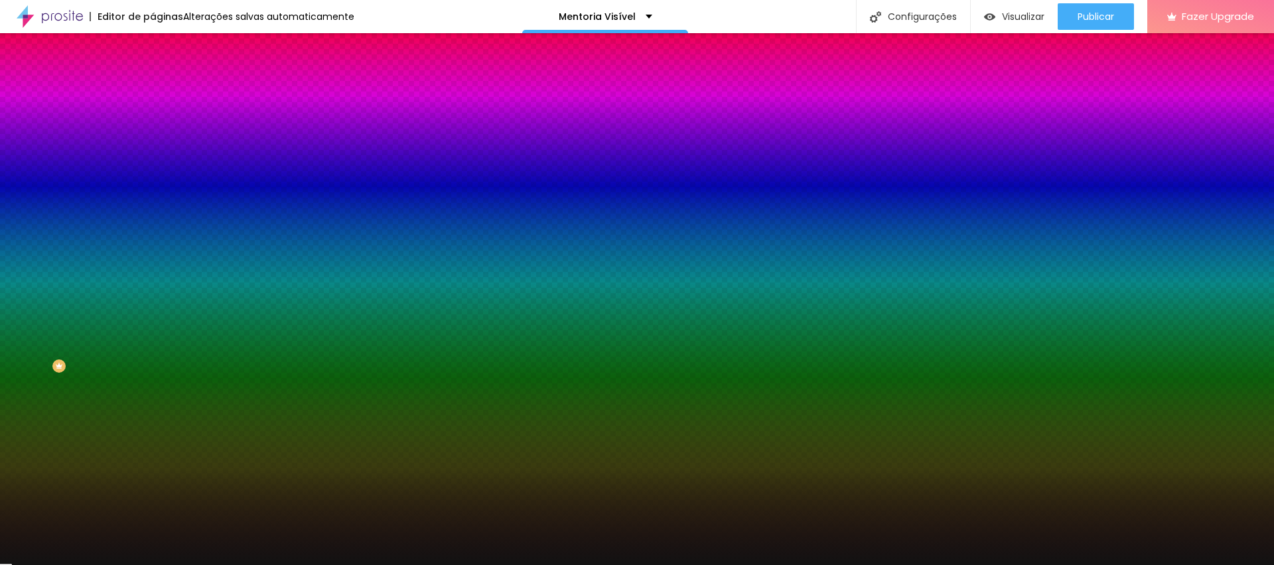
click at [153, 194] on input "#121212" at bounding box center [232, 187] width 159 height 13
paste input "353535"
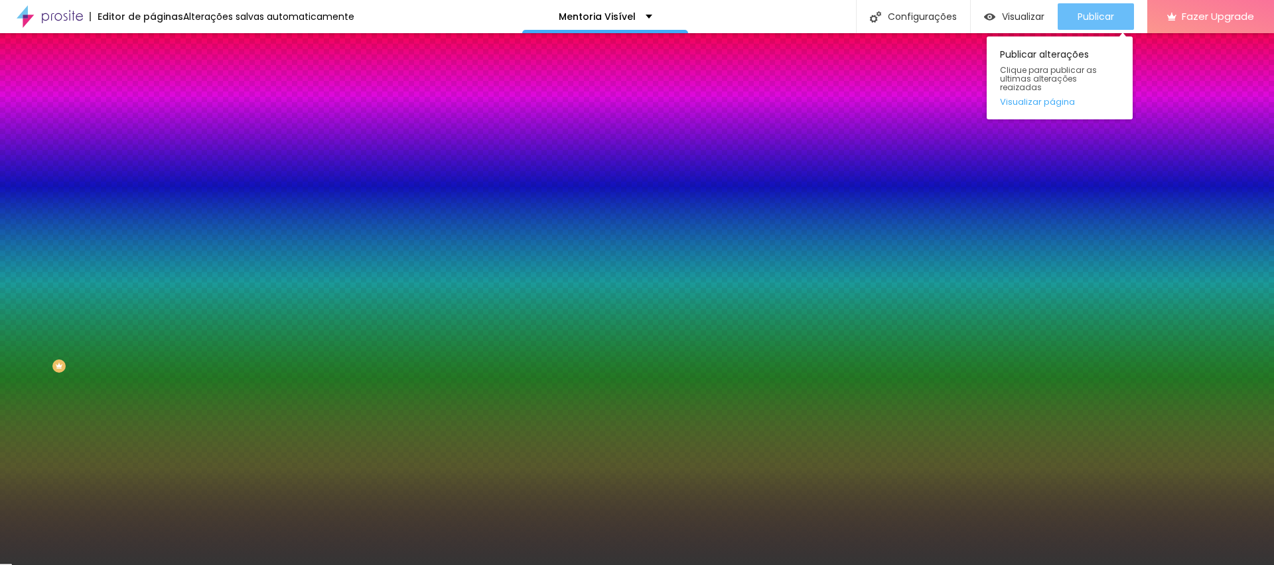
click at [1105, 8] on div "Publicar" at bounding box center [1096, 16] width 37 height 27
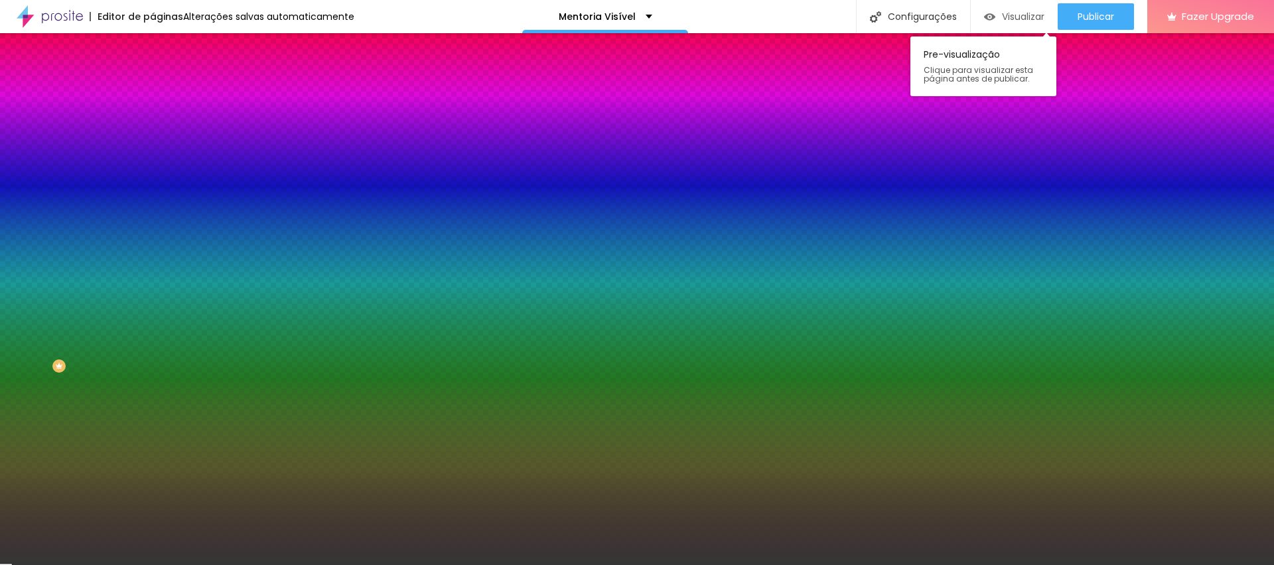
click at [1025, 19] on span "Visualizar" at bounding box center [1023, 16] width 42 height 11
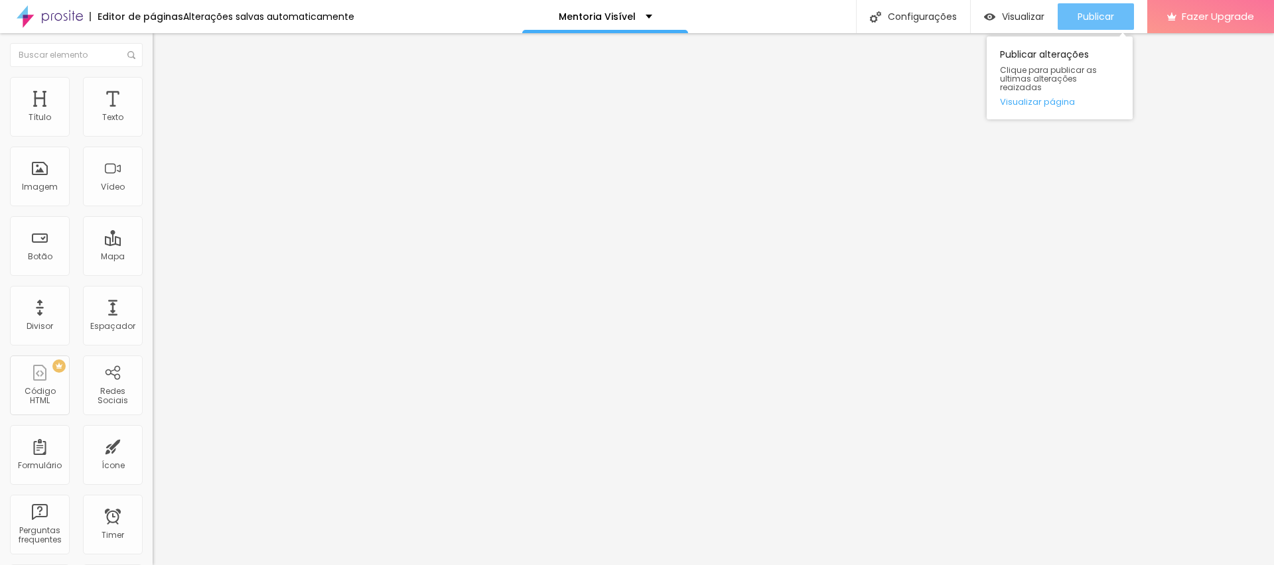
click at [1104, 8] on div "Publicar" at bounding box center [1096, 16] width 37 height 27
click at [153, 90] on img at bounding box center [159, 96] width 12 height 12
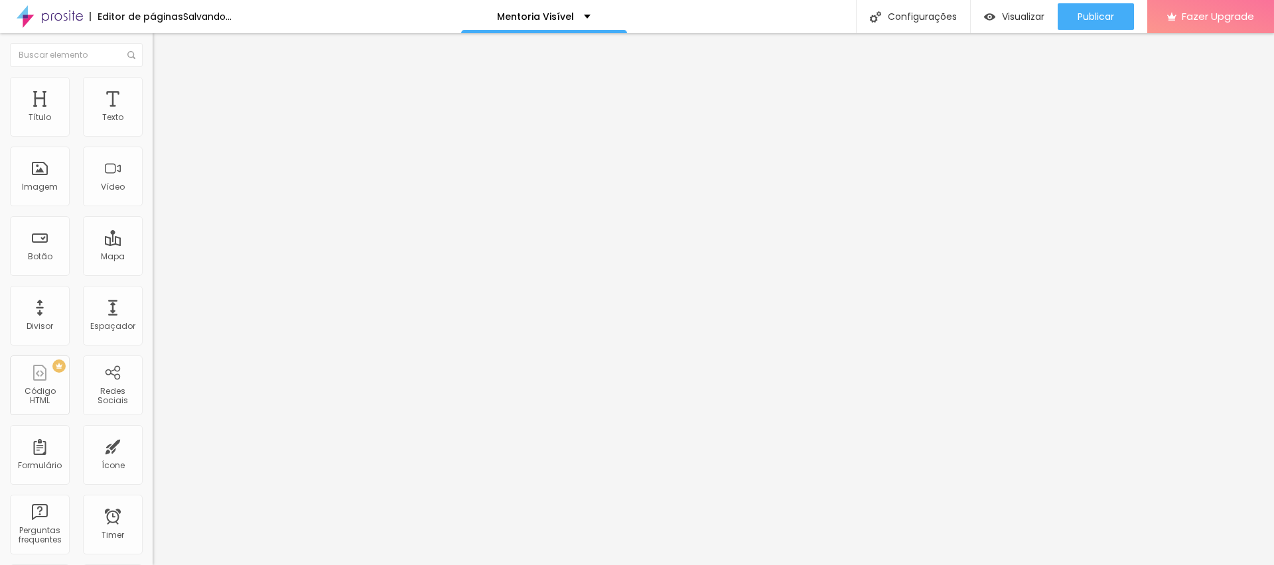
drag, startPoint x: 35, startPoint y: 156, endPoint x: 0, endPoint y: 157, distance: 34.5
click at [153, 445] on input "range" at bounding box center [196, 450] width 86 height 11
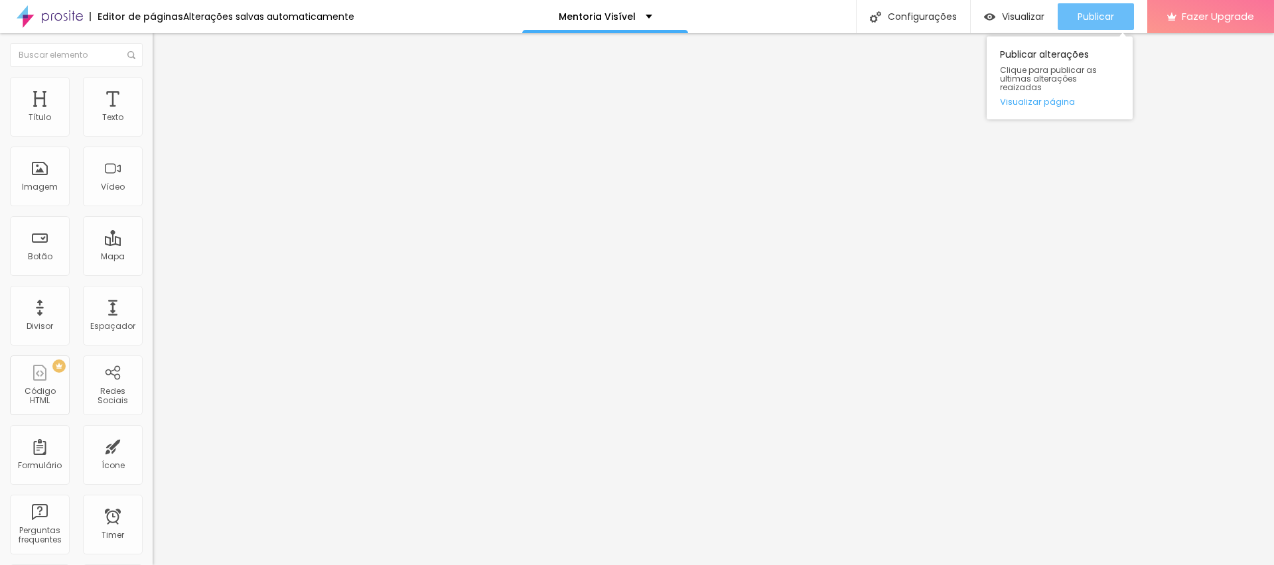
click at [1100, 18] on span "Publicar" at bounding box center [1096, 16] width 37 height 11
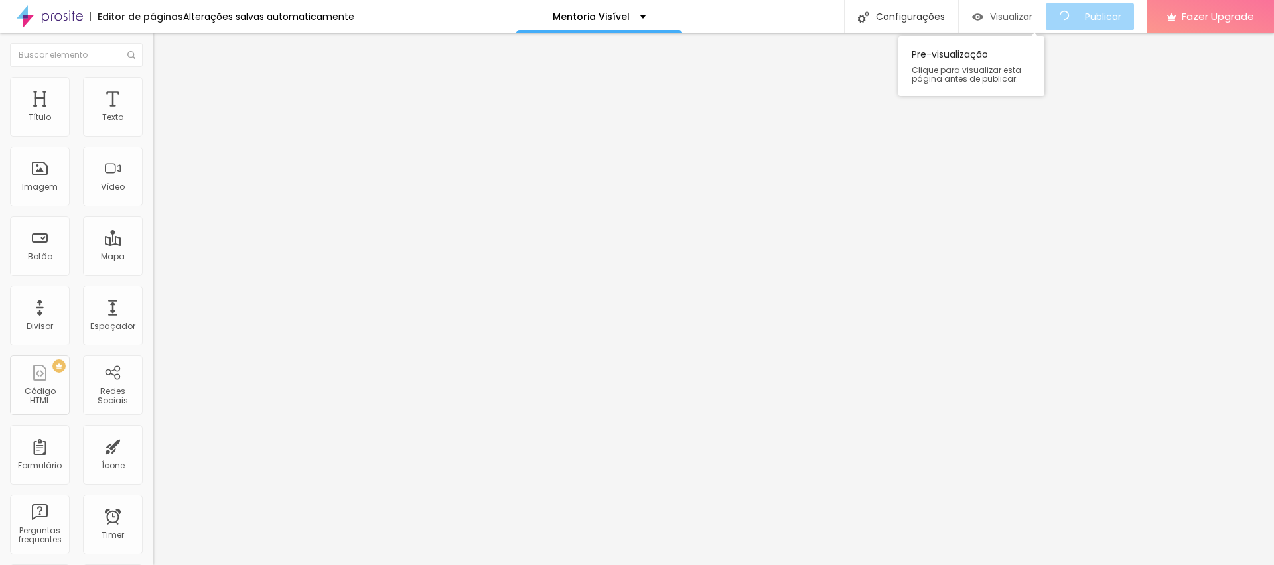
click at [1013, 20] on span "Visualizar" at bounding box center [1011, 16] width 42 height 11
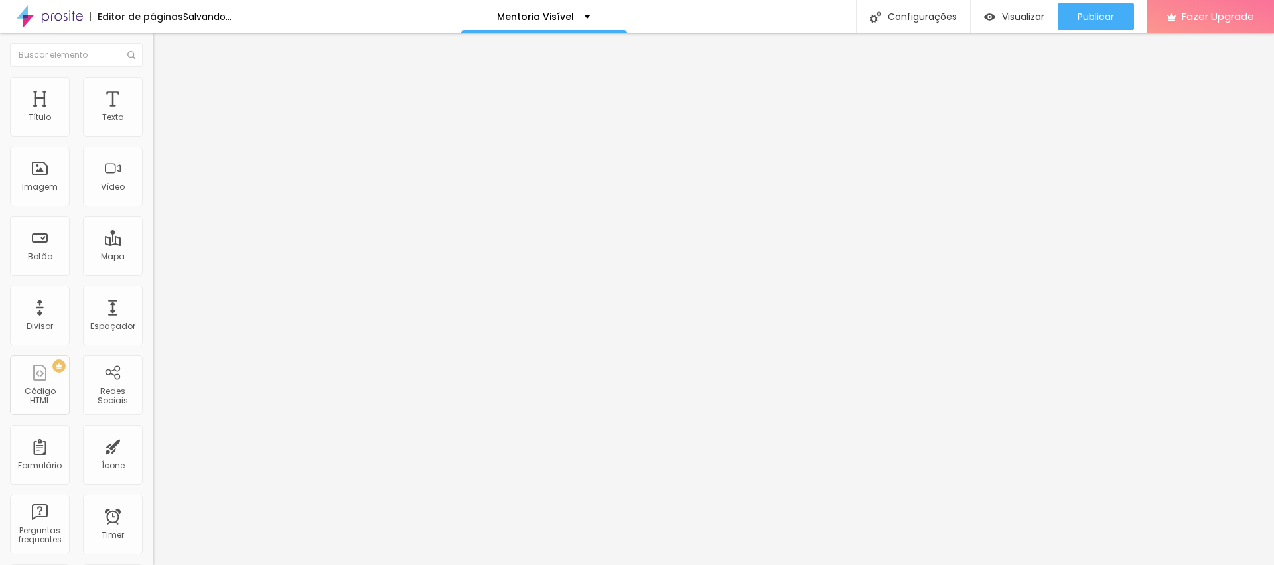
click at [153, 244] on input "range" at bounding box center [196, 249] width 86 height 11
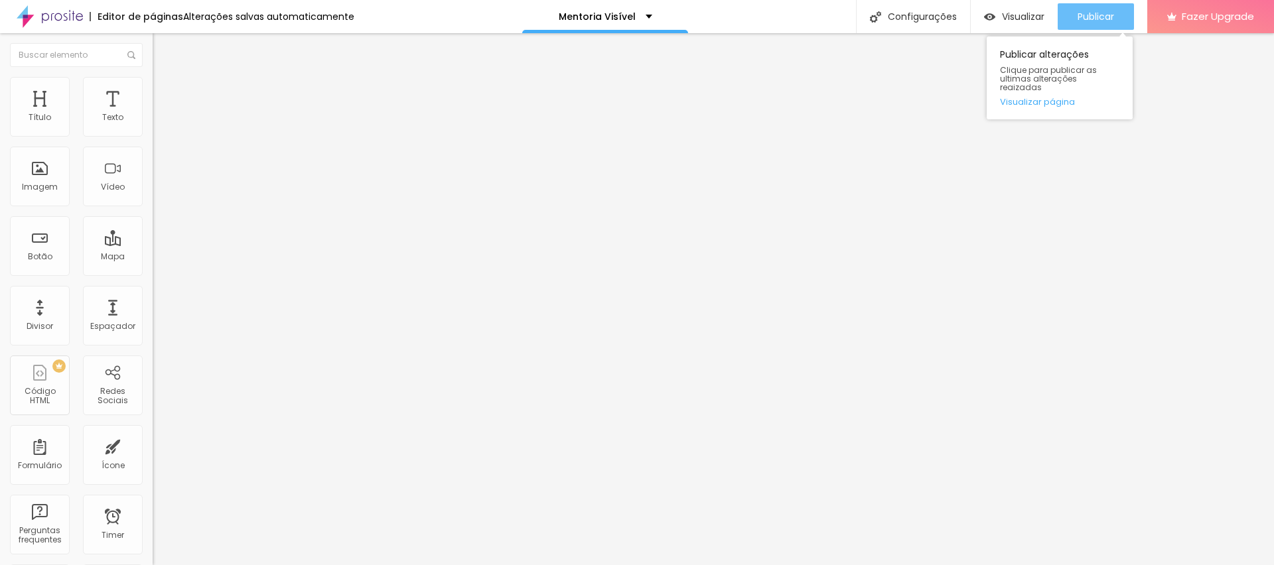
click at [1103, 19] on span "Publicar" at bounding box center [1096, 16] width 37 height 11
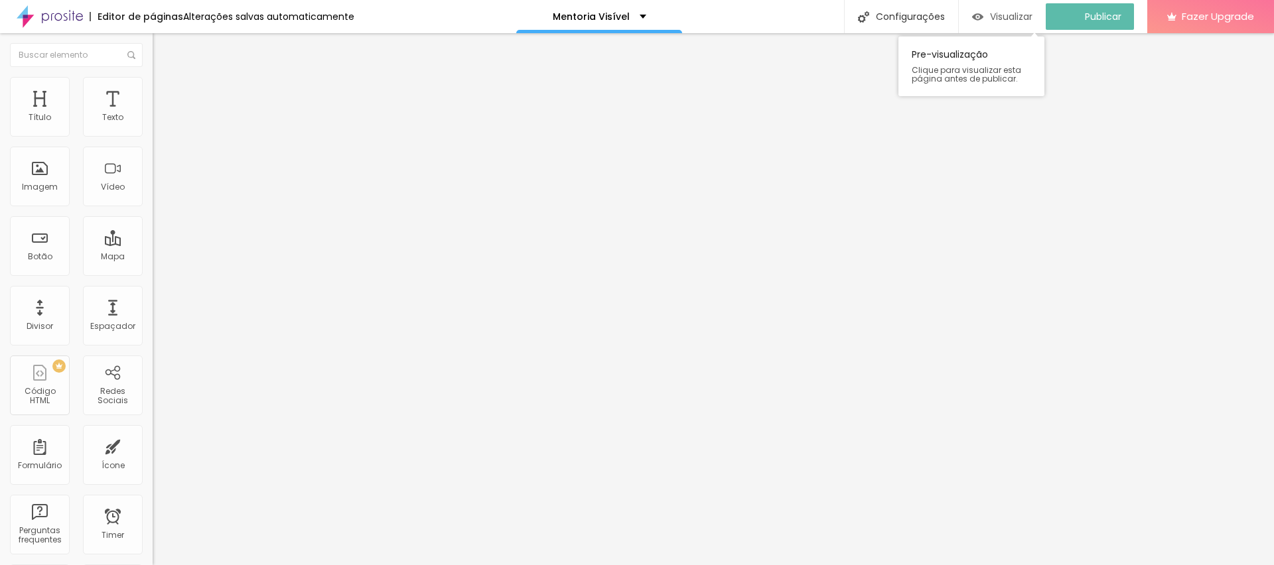
click at [1009, 19] on span "Visualizar" at bounding box center [1011, 16] width 42 height 11
click at [165, 92] on span "Avançado" at bounding box center [187, 85] width 44 height 11
drag, startPoint x: 41, startPoint y: 131, endPoint x: 72, endPoint y: 131, distance: 30.5
click at [153, 244] on input "range" at bounding box center [196, 249] width 86 height 11
click at [153, 90] on li "Avançado" at bounding box center [229, 96] width 153 height 13
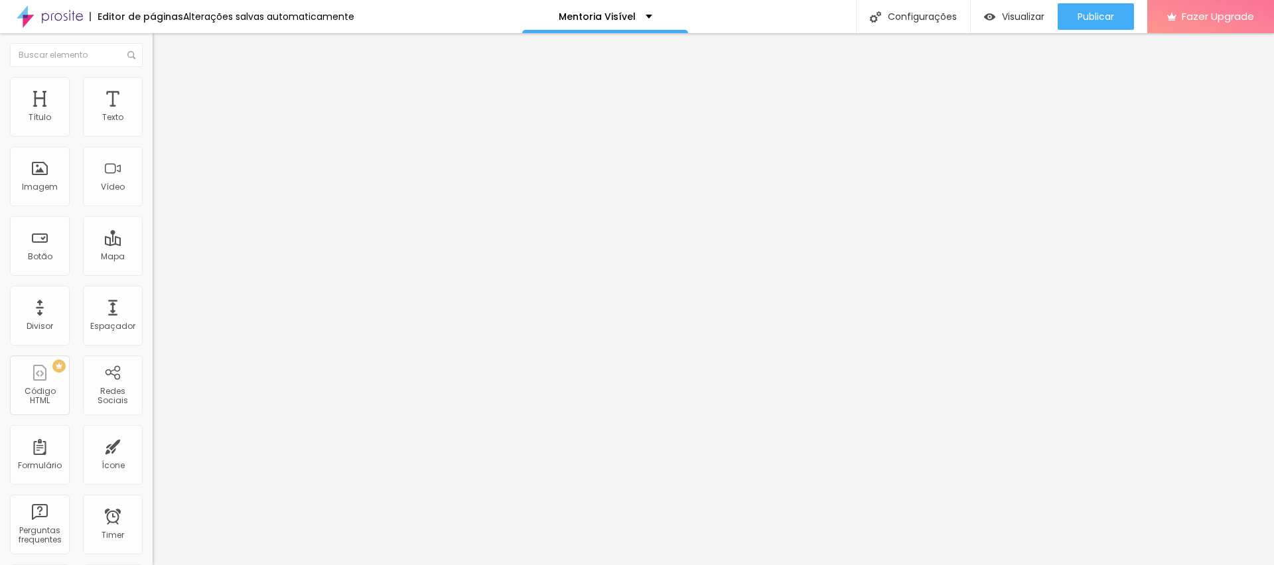
click at [153, 90] on img at bounding box center [159, 96] width 12 height 12
click at [153, 90] on li "Avançado" at bounding box center [229, 96] width 153 height 13
drag, startPoint x: 28, startPoint y: 157, endPoint x: 42, endPoint y: 157, distance: 14.6
click at [153, 445] on input "range" at bounding box center [196, 450] width 86 height 11
click at [153, 457] on input "107" at bounding box center [181, 464] width 57 height 14
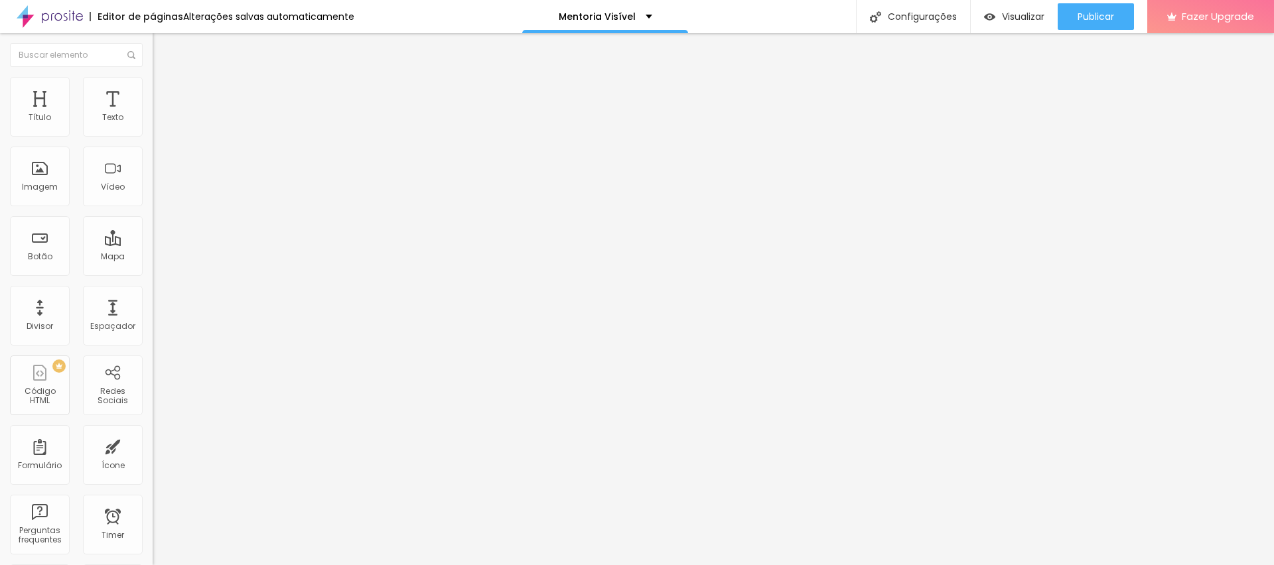
click at [153, 457] on input "107" at bounding box center [181, 464] width 57 height 14
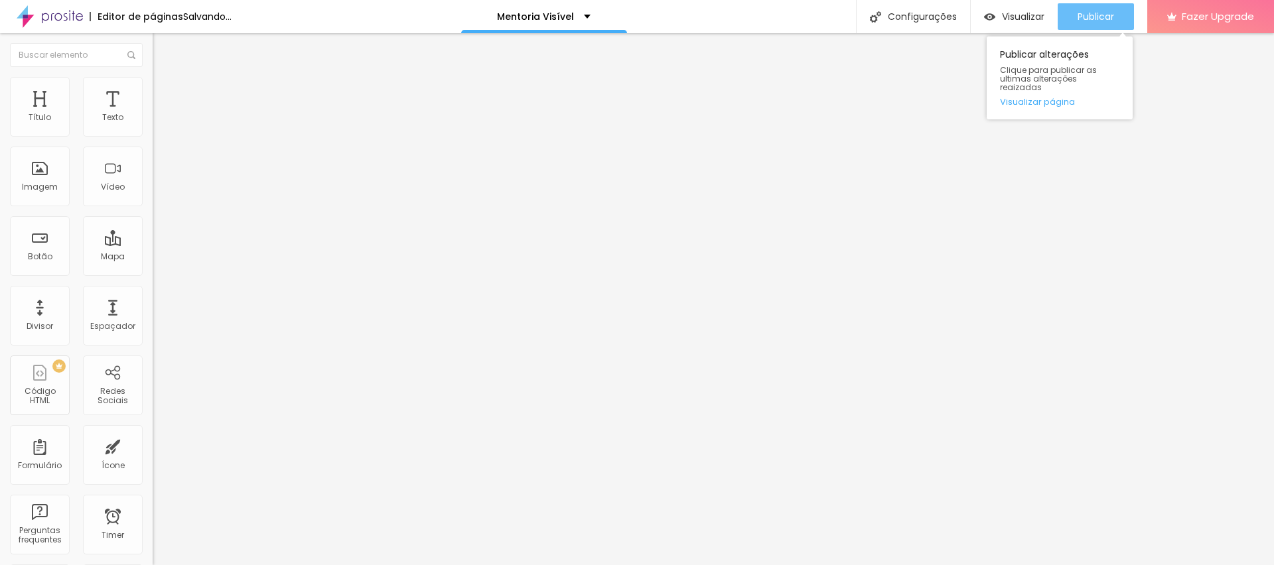
click at [1090, 11] on span "Publicar" at bounding box center [1096, 16] width 37 height 11
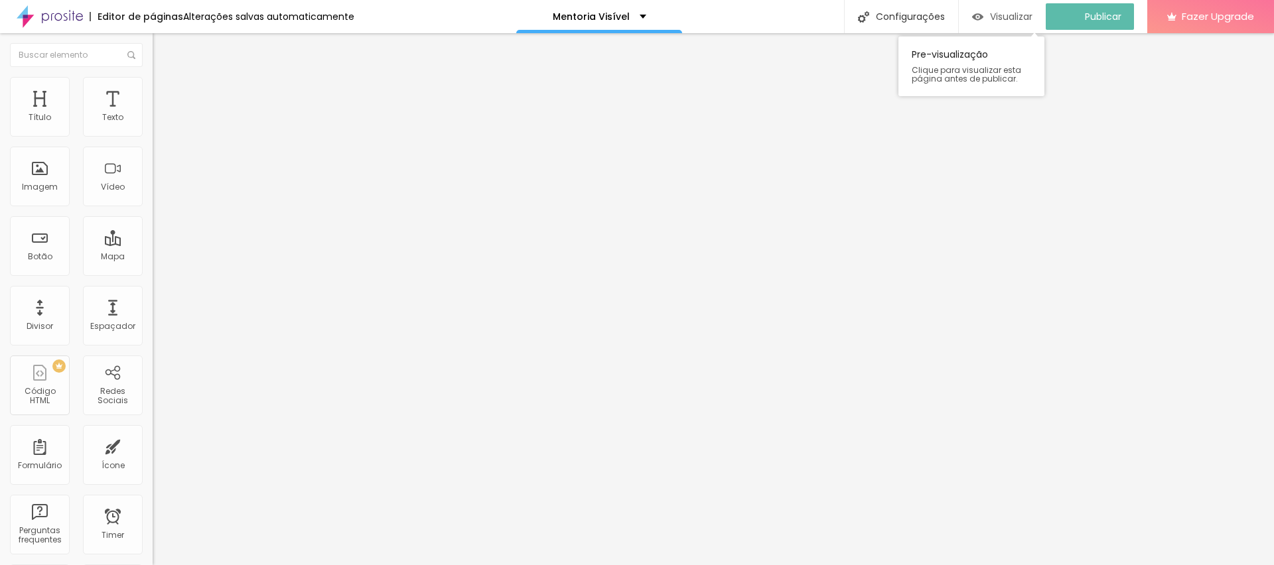
click at [1023, 17] on span "Visualizar" at bounding box center [1011, 16] width 42 height 11
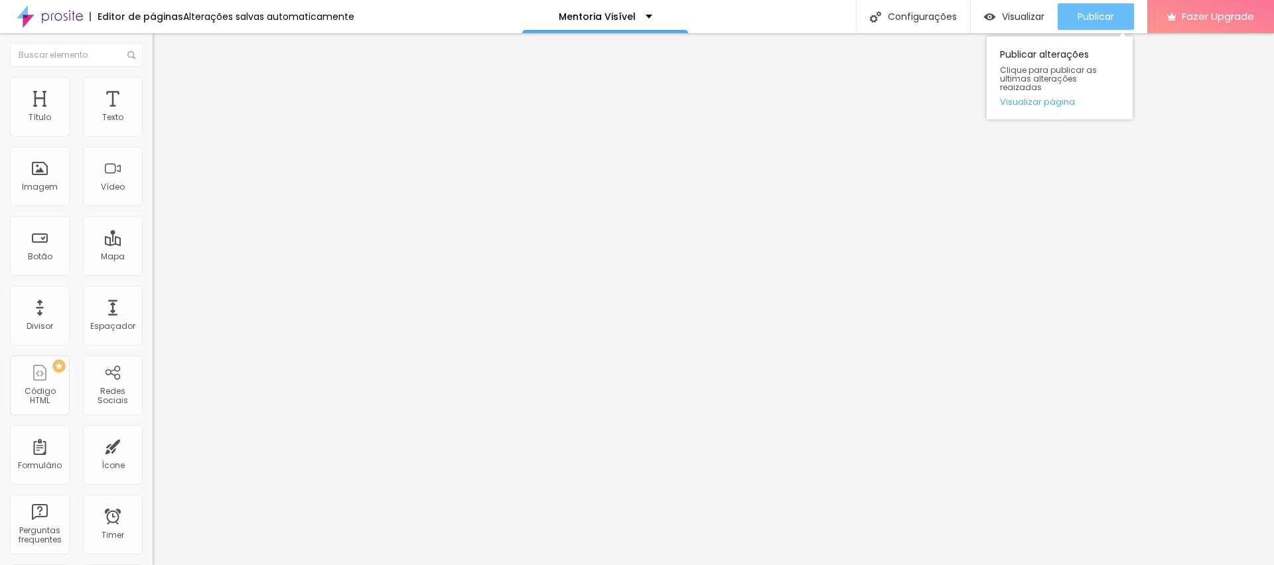
click at [1092, 21] on span "Publicar" at bounding box center [1096, 16] width 37 height 11
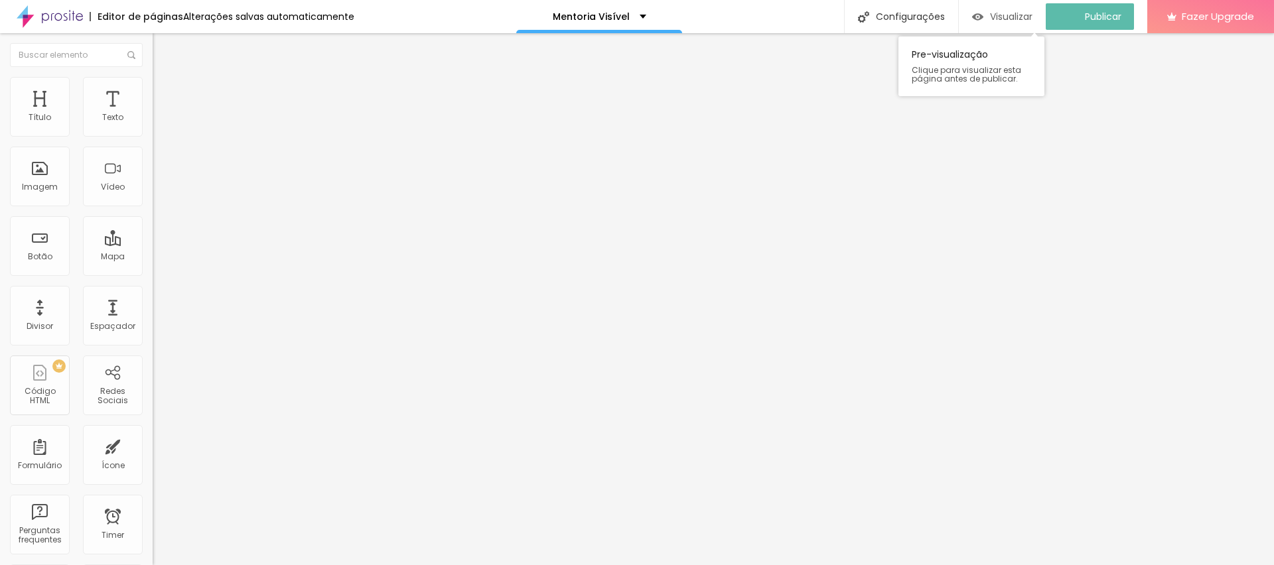
click at [1005, 14] on span "Visualizar" at bounding box center [1011, 16] width 42 height 11
click at [165, 89] on span "Estilo" at bounding box center [175, 85] width 21 height 11
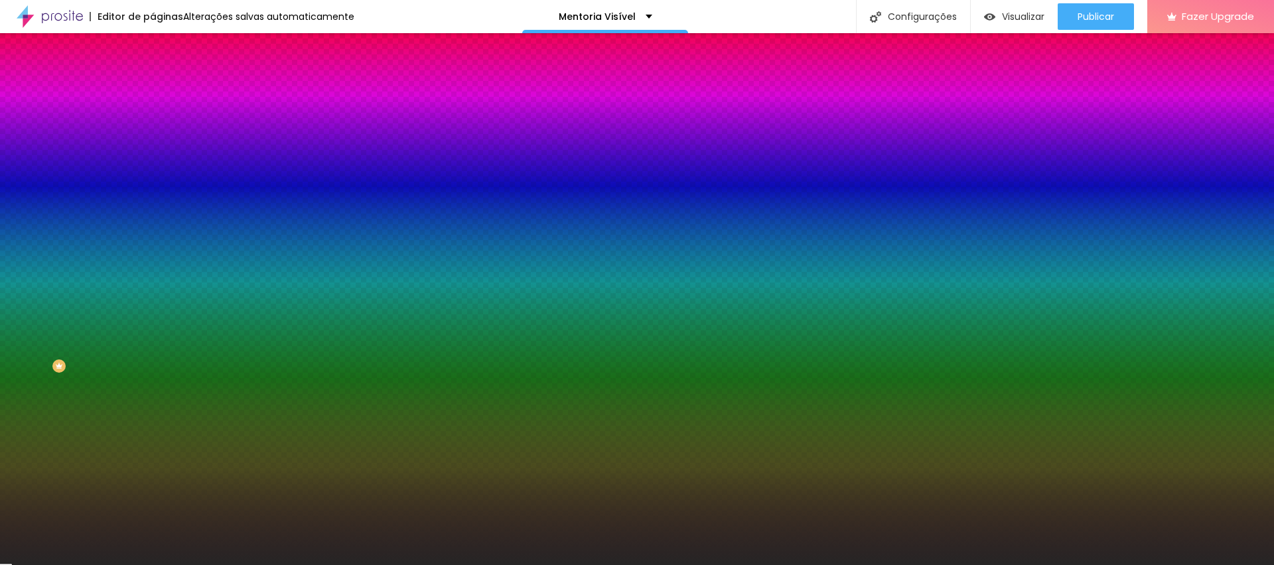
click at [153, 135] on input "#262525" at bounding box center [232, 133] width 159 height 13
click at [153, 127] on div at bounding box center [229, 127] width 153 height 0
drag, startPoint x: 129, startPoint y: 181, endPoint x: 129, endPoint y: 117, distance: 63.7
click at [153, 117] on div "Cor de fundo Voltar ao padrão #262525 Sombra DESATIVADO Voltar ao padrão Borda …" at bounding box center [229, 163] width 153 height 118
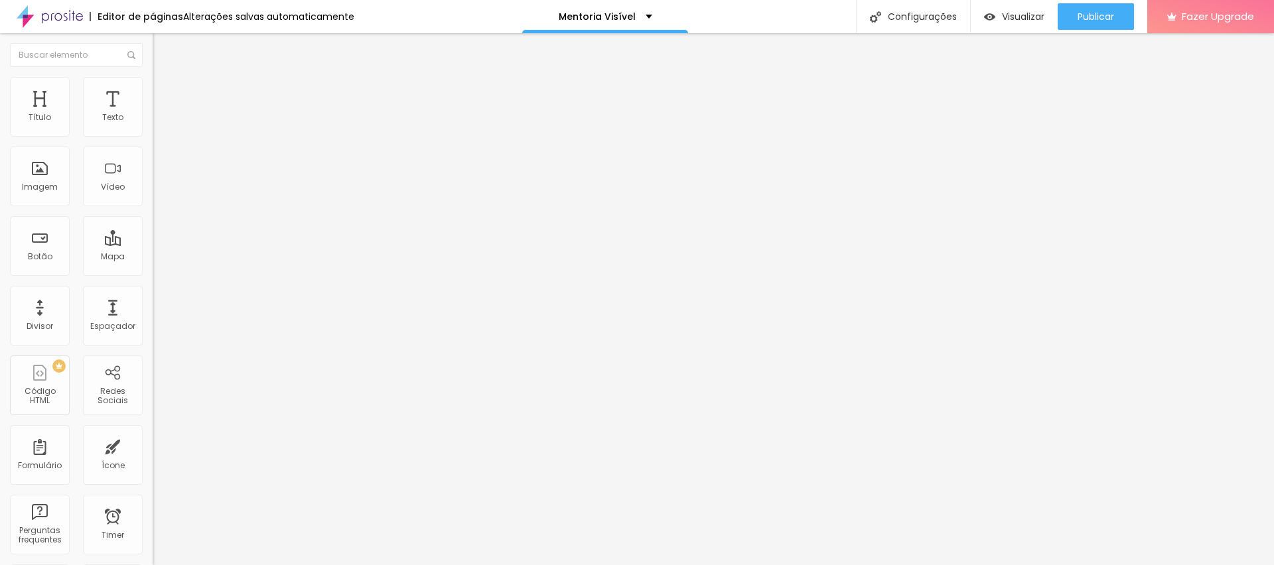
click at [153, 86] on li "Estilo" at bounding box center [229, 83] width 153 height 13
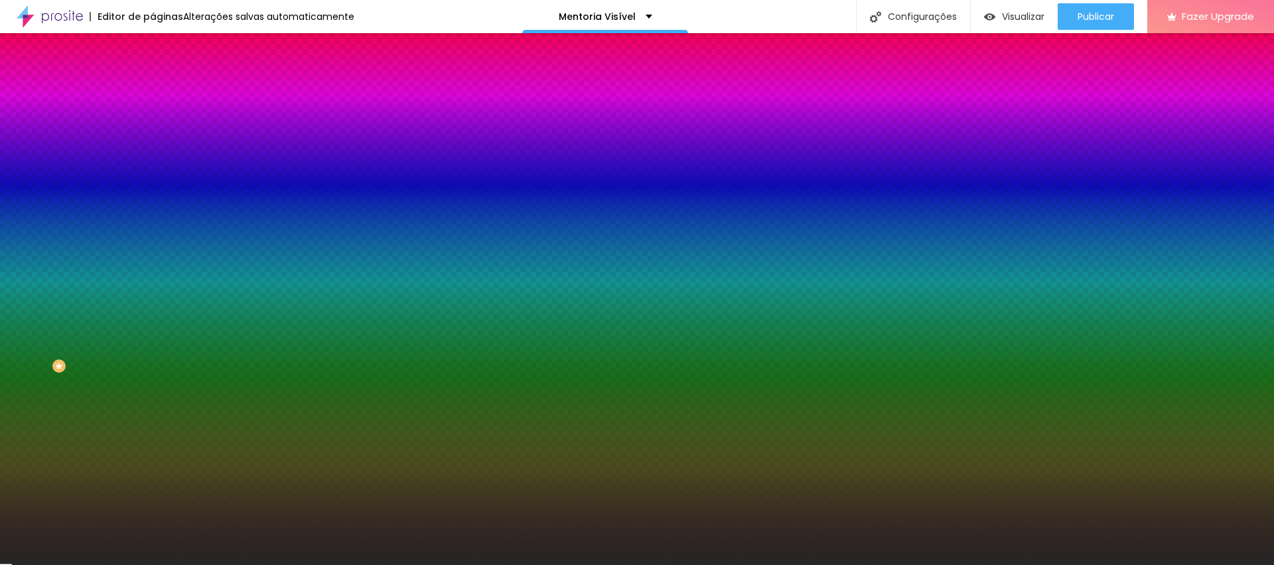
click at [153, 135] on input "#262525" at bounding box center [232, 133] width 159 height 13
click at [153, 127] on div at bounding box center [229, 127] width 153 height 0
drag, startPoint x: 131, startPoint y: 166, endPoint x: 131, endPoint y: 135, distance: 31.2
click at [153, 135] on div "Cor de fundo Voltar ao padrão #262525" at bounding box center [229, 122] width 153 height 37
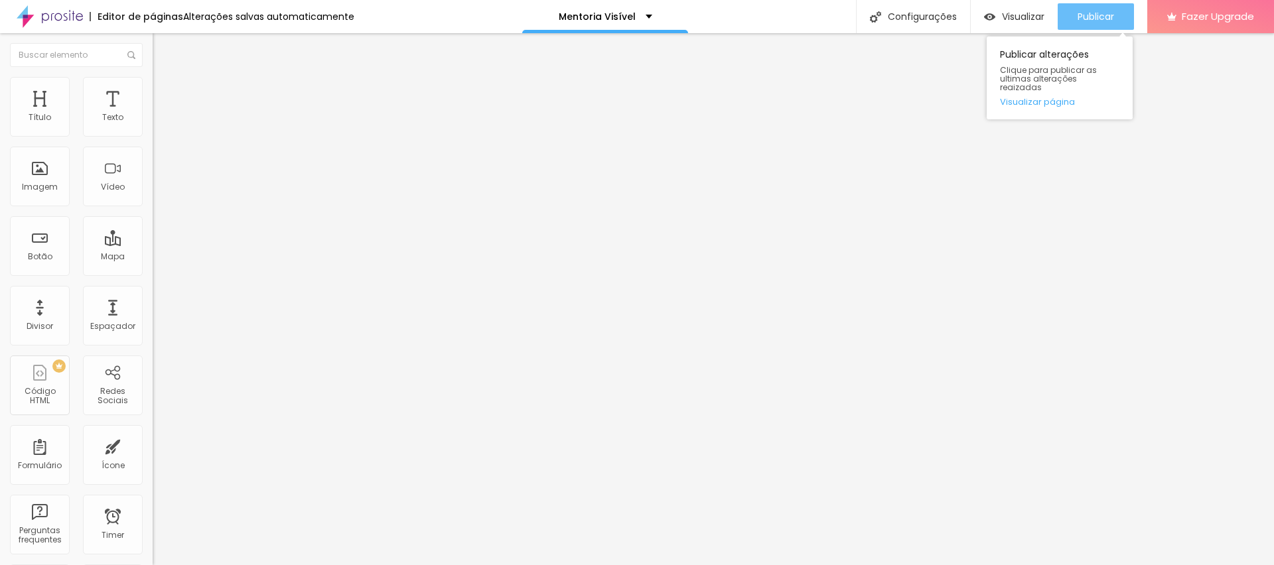
click at [1107, 13] on span "Publicar" at bounding box center [1096, 16] width 37 height 11
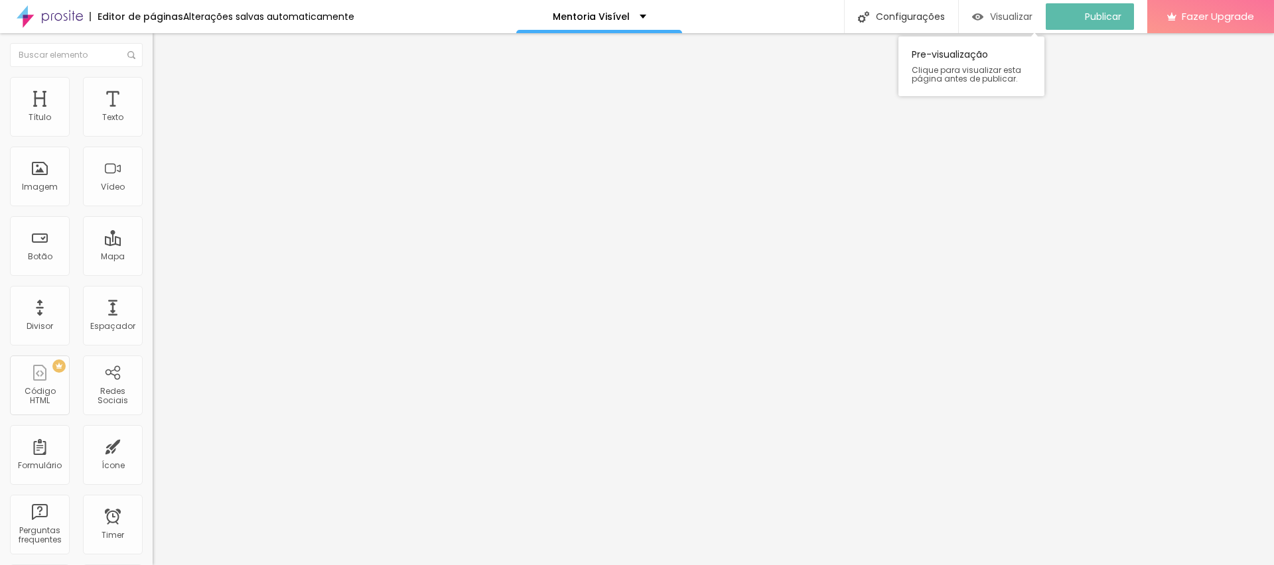
click at [1018, 15] on span "Visualizar" at bounding box center [1011, 16] width 42 height 11
click at [153, 256] on input "110" at bounding box center [181, 263] width 57 height 14
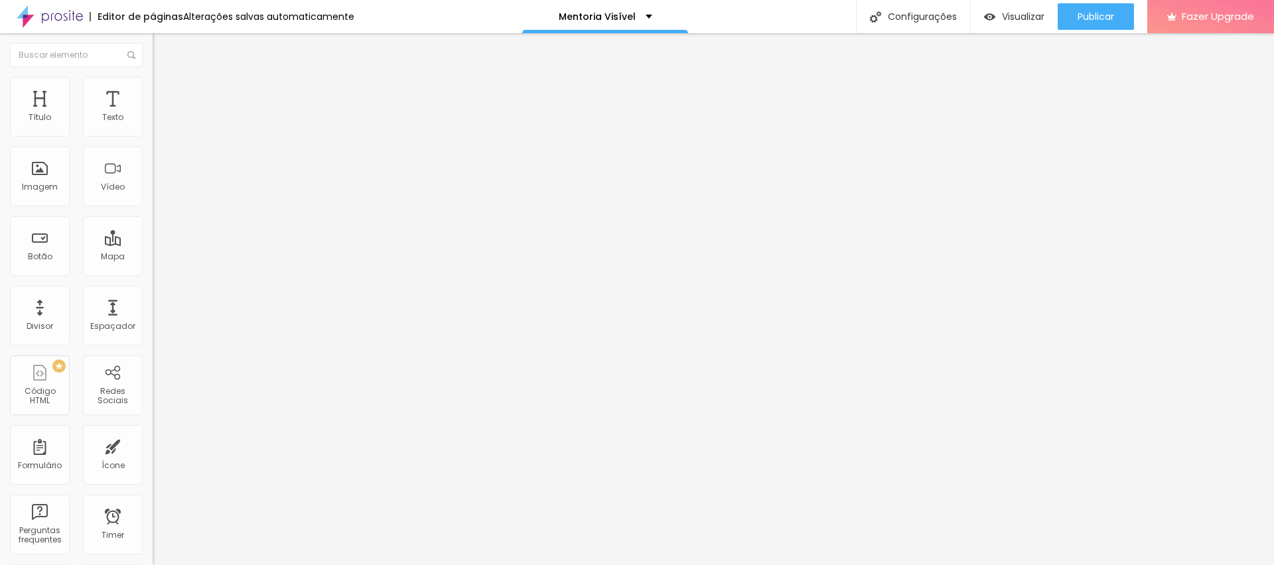
click at [153, 256] on input "110" at bounding box center [181, 263] width 57 height 14
click at [1081, 11] on span "Publicar" at bounding box center [1096, 16] width 37 height 11
click at [1023, 17] on span "Visualizar" at bounding box center [1011, 16] width 42 height 11
click at [153, 77] on li "Estilo" at bounding box center [229, 83] width 153 height 13
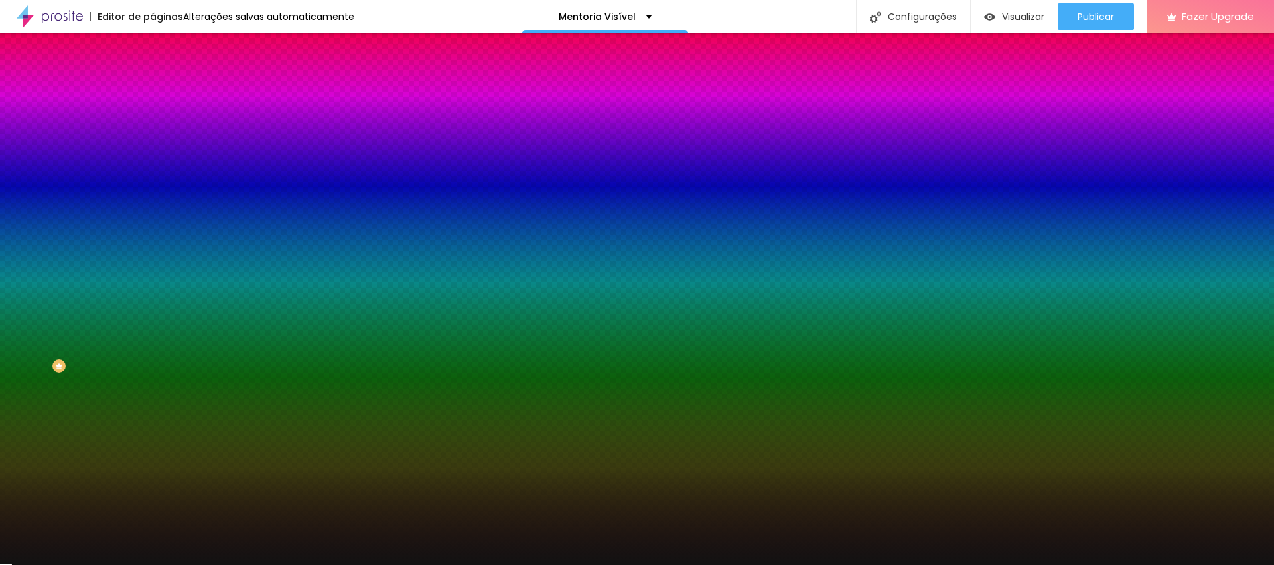
click at [153, 194] on input "#121212" at bounding box center [232, 187] width 159 height 13
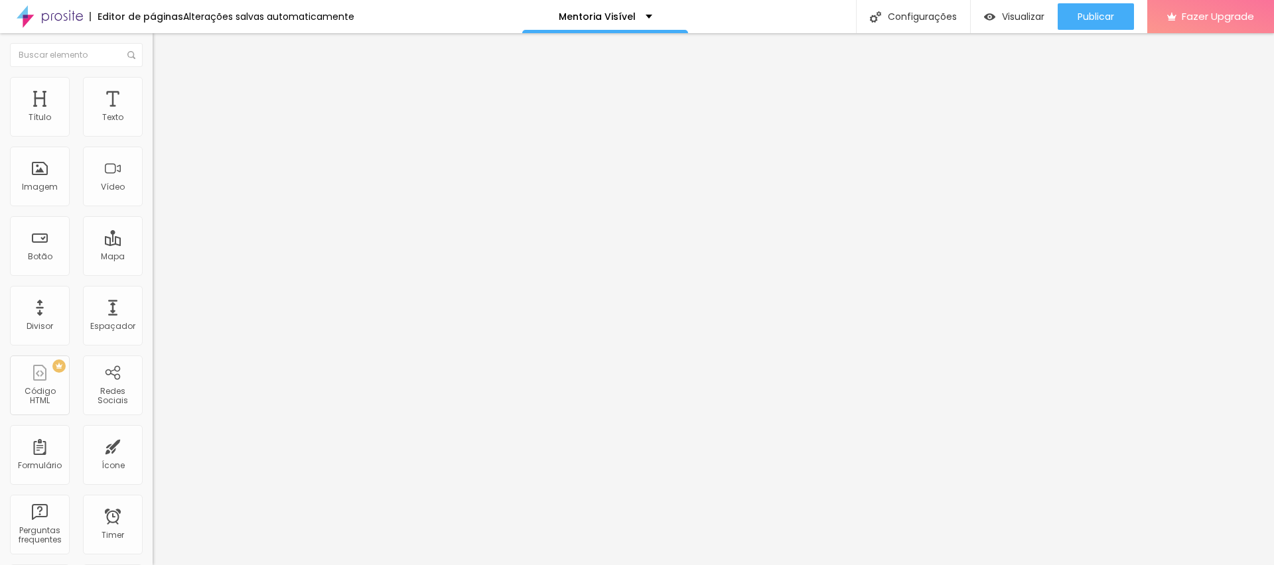
click at [153, 84] on img at bounding box center [159, 83] width 12 height 12
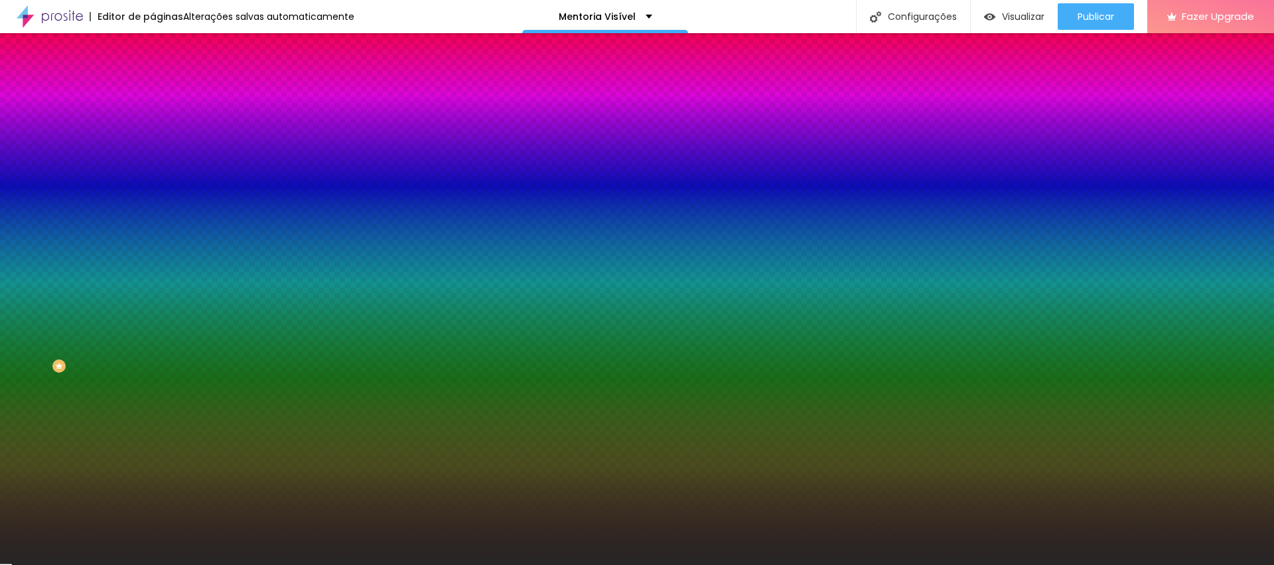
click at [153, 135] on input "#262525" at bounding box center [232, 133] width 159 height 13
paste input "121212"
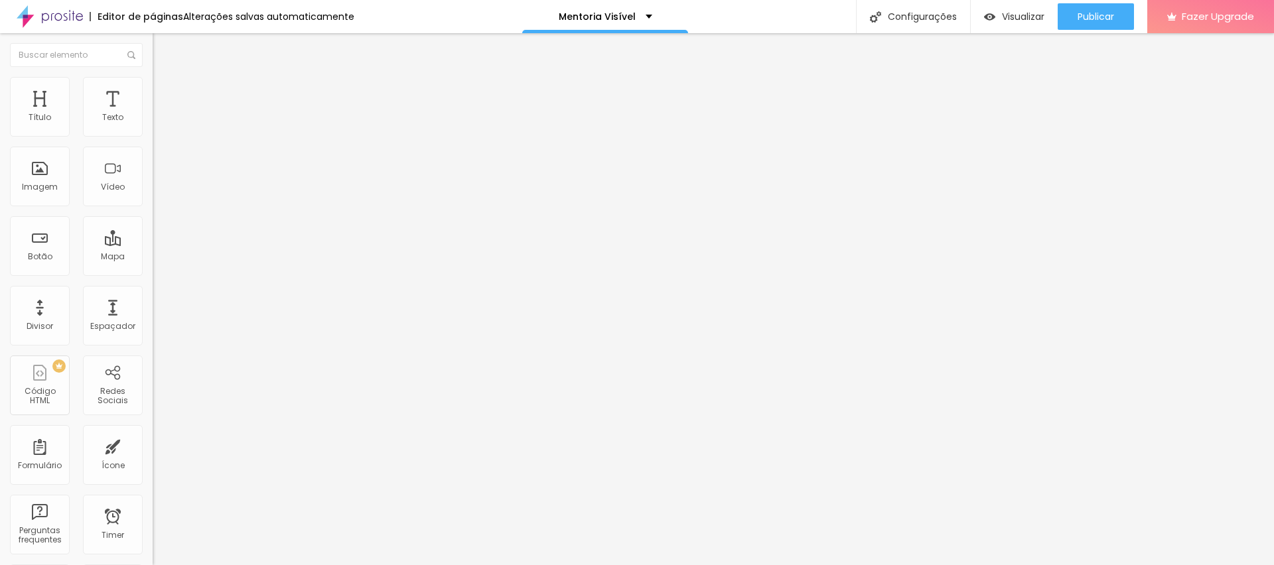
click at [153, 84] on img at bounding box center [159, 83] width 12 height 12
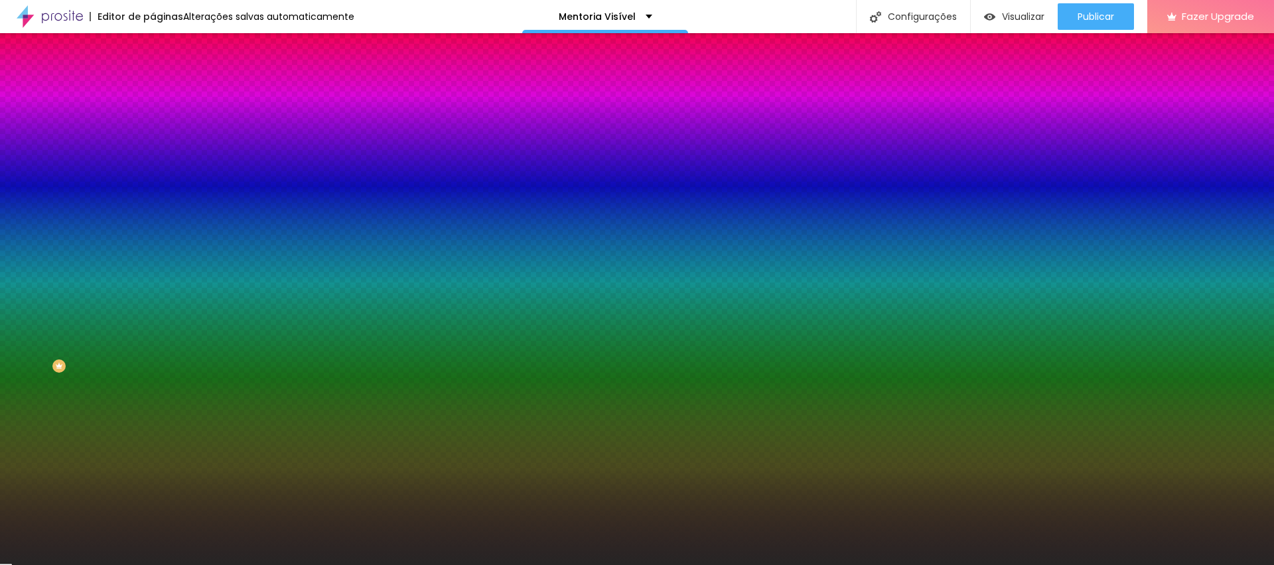
click at [153, 129] on input "#262525" at bounding box center [232, 133] width 159 height 13
paste input "121212"
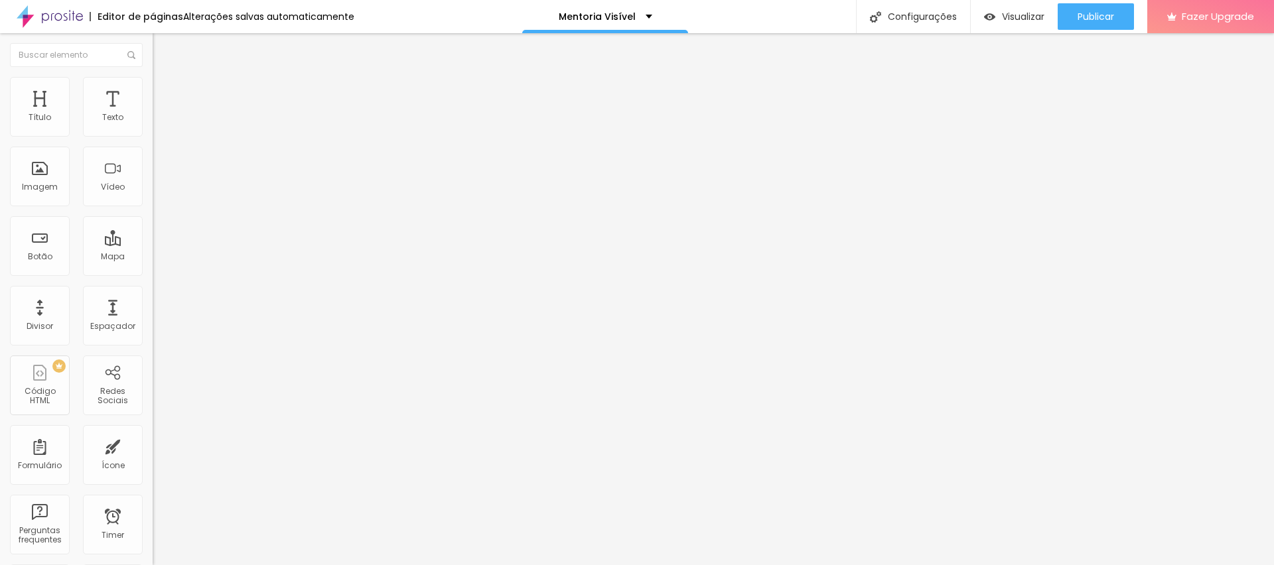
click at [165, 91] on span "Estilo" at bounding box center [175, 85] width 21 height 11
drag, startPoint x: 90, startPoint y: 141, endPoint x: 69, endPoint y: 142, distance: 21.2
click at [153, 136] on input "range" at bounding box center [196, 130] width 86 height 11
click at [153, 82] on ul "Conteúdo Estilo Avançado" at bounding box center [229, 84] width 153 height 40
click at [165, 90] on span "Estilo" at bounding box center [175, 85] width 21 height 11
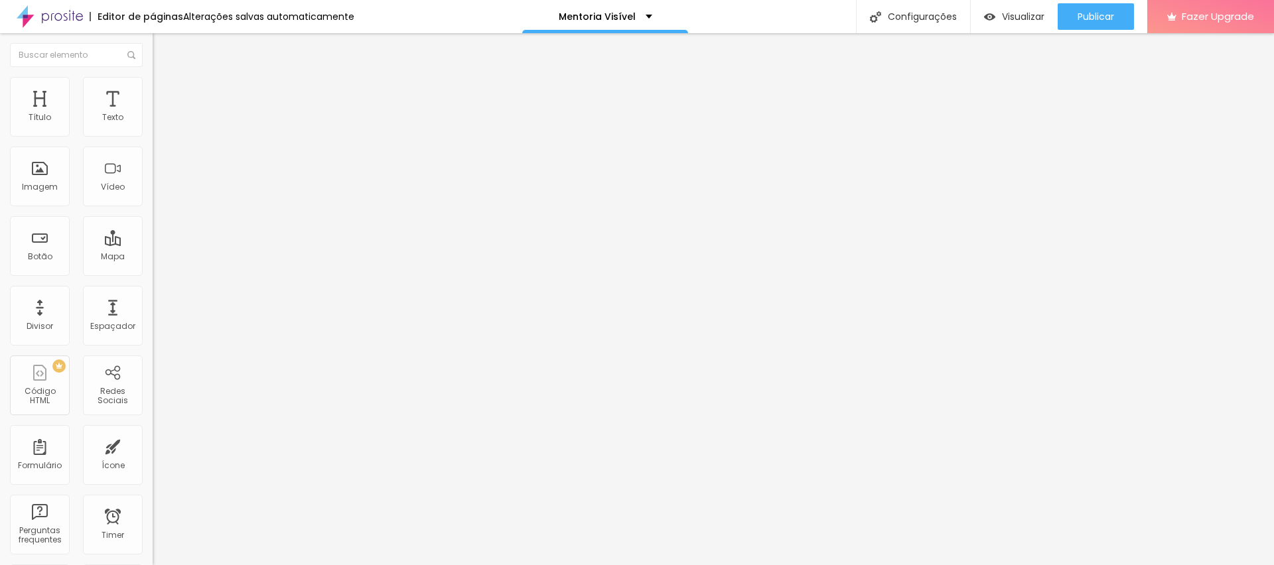
drag, startPoint x: 72, startPoint y: 142, endPoint x: 107, endPoint y: 143, distance: 34.5
click at [153, 136] on input "range" at bounding box center [196, 130] width 86 height 11
click at [153, 127] on button "button" at bounding box center [162, 120] width 19 height 14
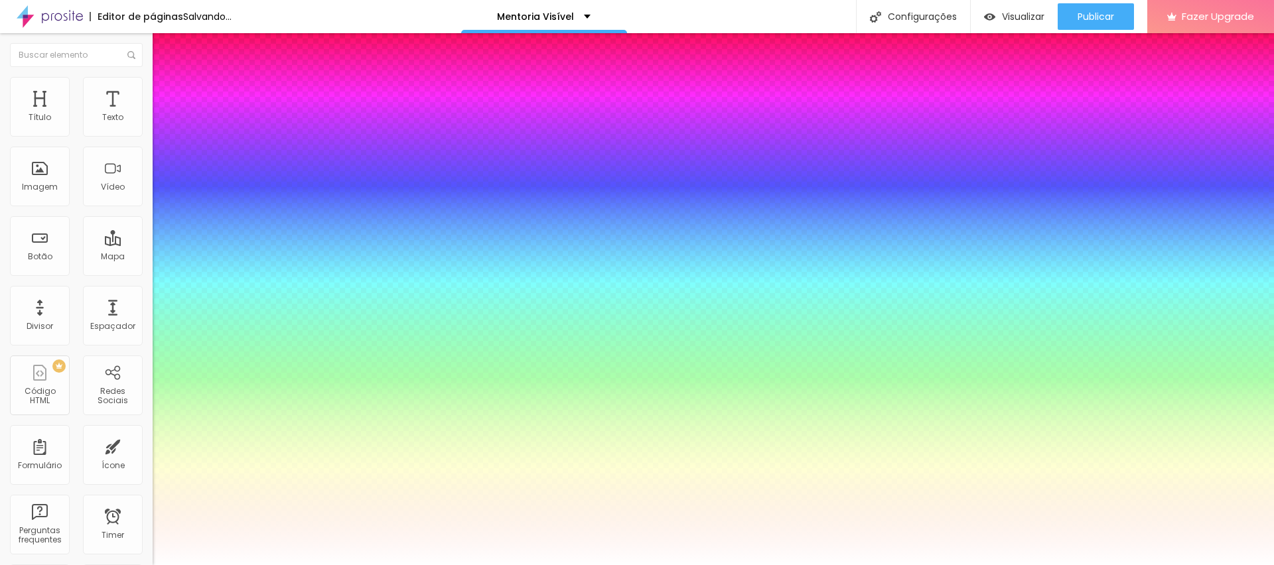
drag, startPoint x: 226, startPoint y: 225, endPoint x: 214, endPoint y: 225, distance: 12.6
click at [739, 565] on div at bounding box center [637, 565] width 1274 height 0
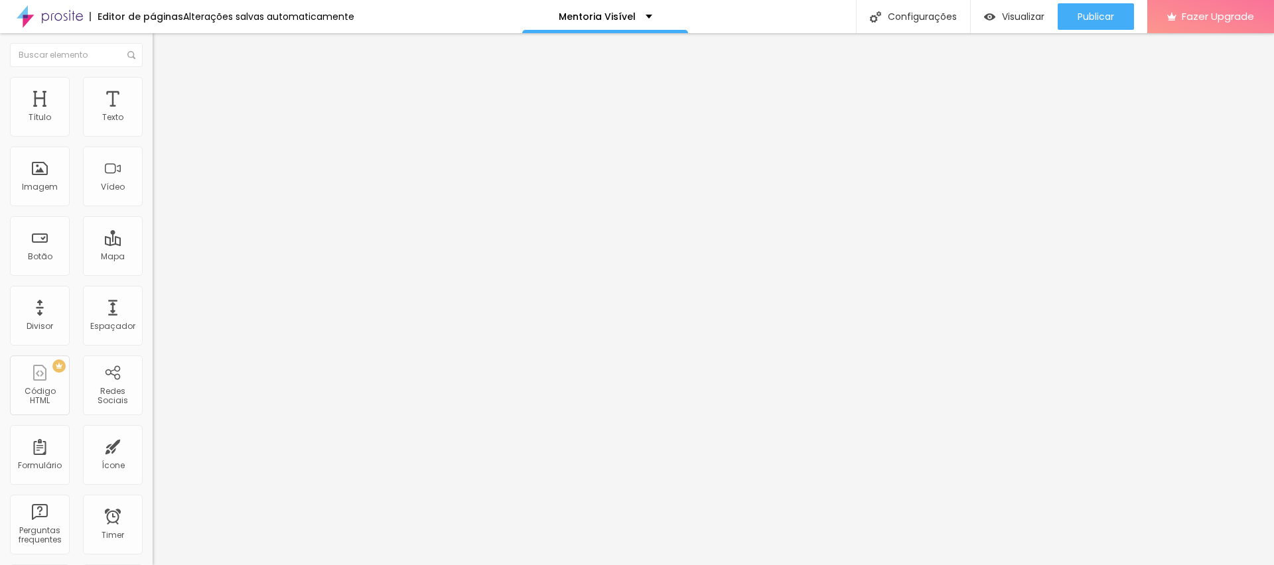
click at [153, 127] on button "button" at bounding box center [162, 120] width 19 height 14
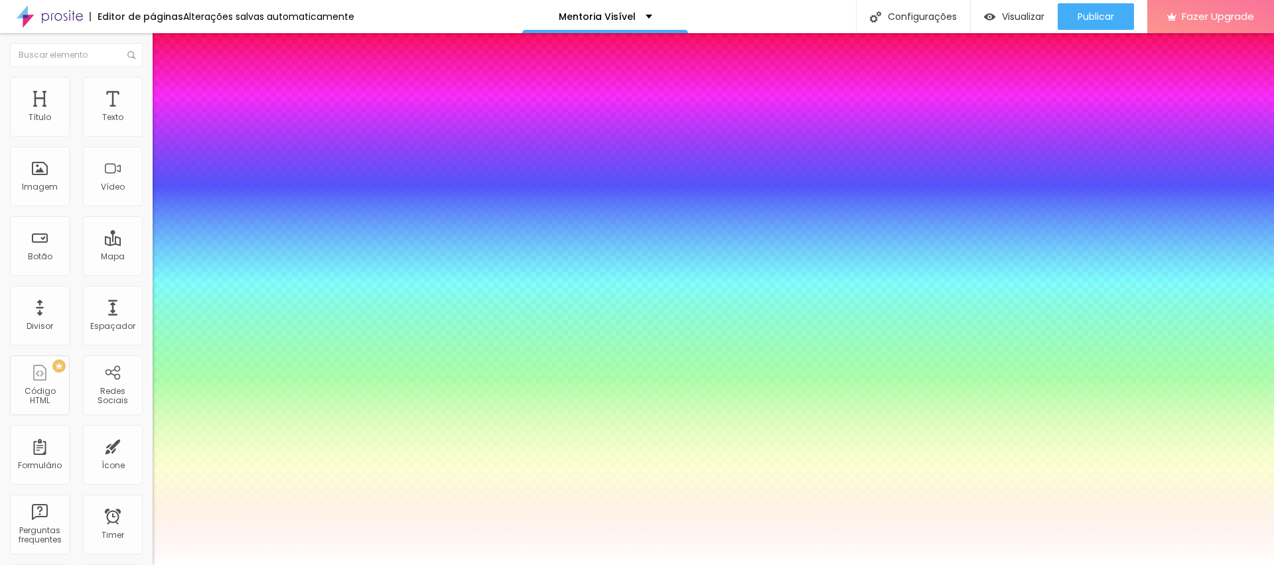
click at [632, 565] on div at bounding box center [637, 565] width 1274 height 0
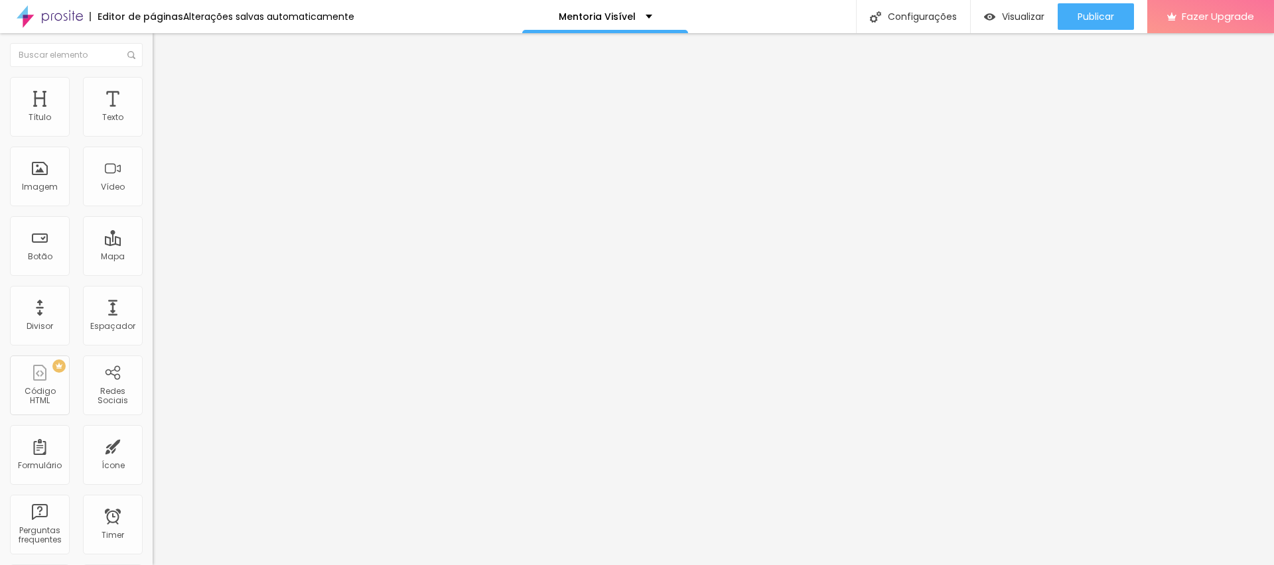
click at [153, 90] on img at bounding box center [159, 96] width 12 height 12
click at [153, 445] on input "range" at bounding box center [196, 450] width 86 height 11
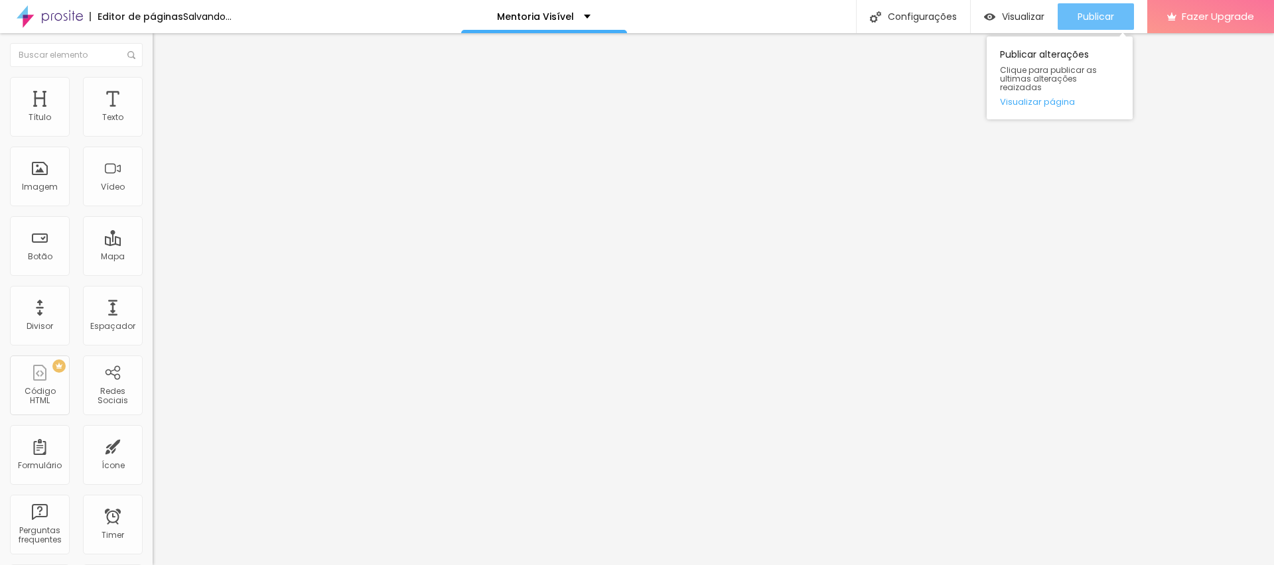
click at [1090, 11] on span "Publicar" at bounding box center [1096, 16] width 37 height 11
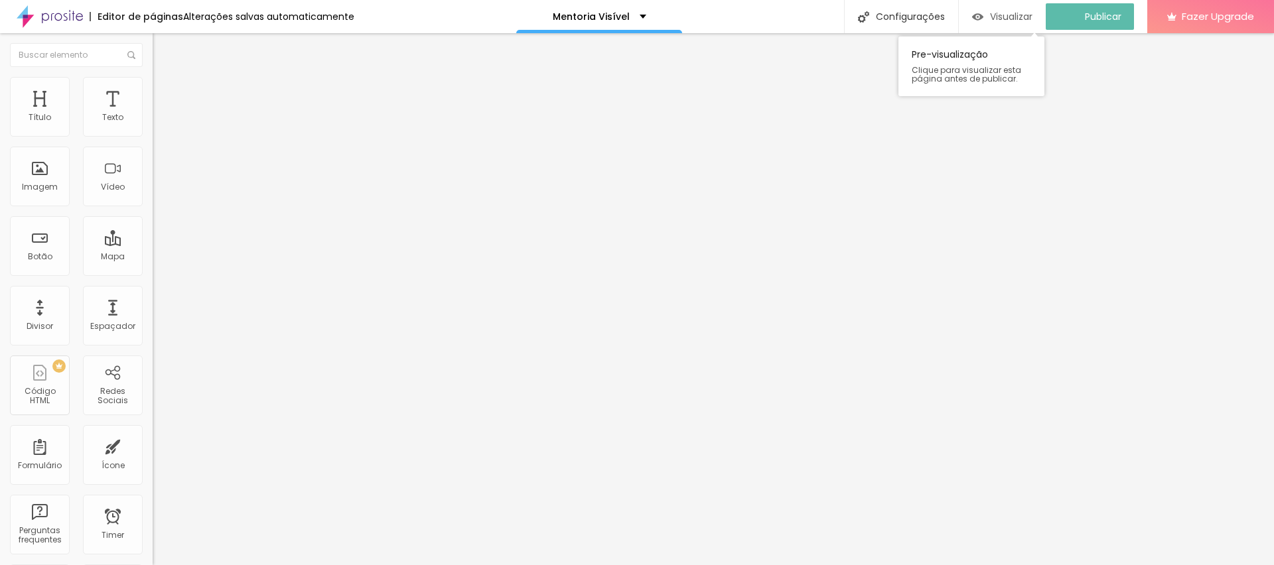
click at [996, 9] on div "Visualizar" at bounding box center [1002, 16] width 60 height 27
click at [165, 94] on span "Avançado" at bounding box center [187, 99] width 44 height 11
click at [153, 85] on li "Estilo" at bounding box center [229, 83] width 153 height 13
drag, startPoint x: 68, startPoint y: 143, endPoint x: 96, endPoint y: 144, distance: 27.9
click at [153, 136] on input "range" at bounding box center [196, 130] width 86 height 11
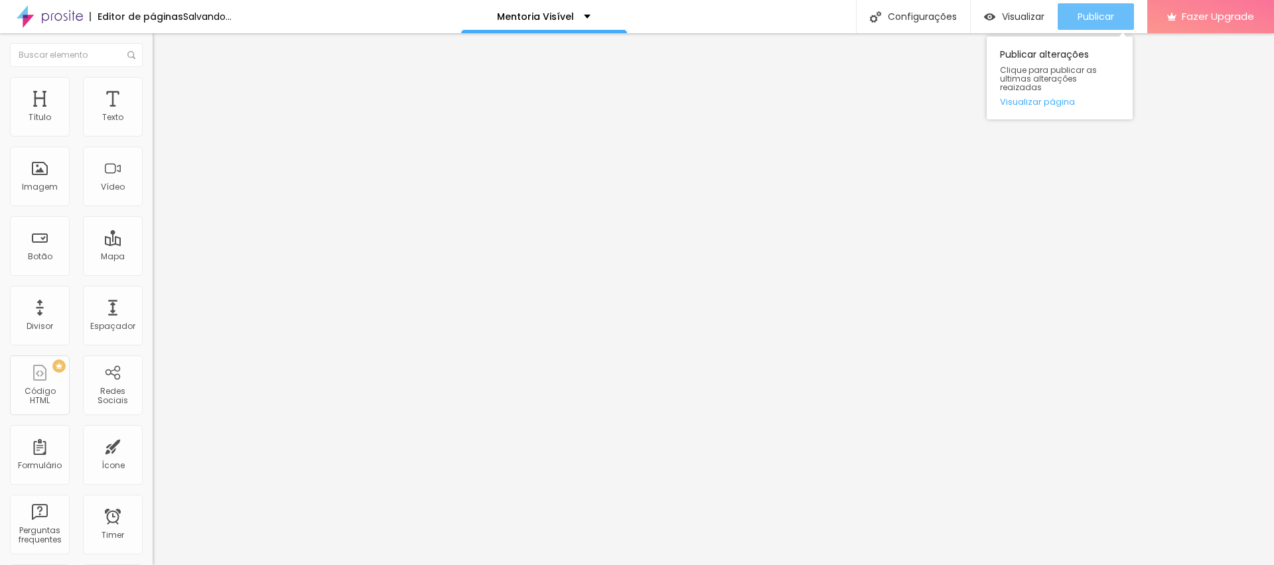
click at [1099, 21] on span "Publicar" at bounding box center [1096, 16] width 37 height 11
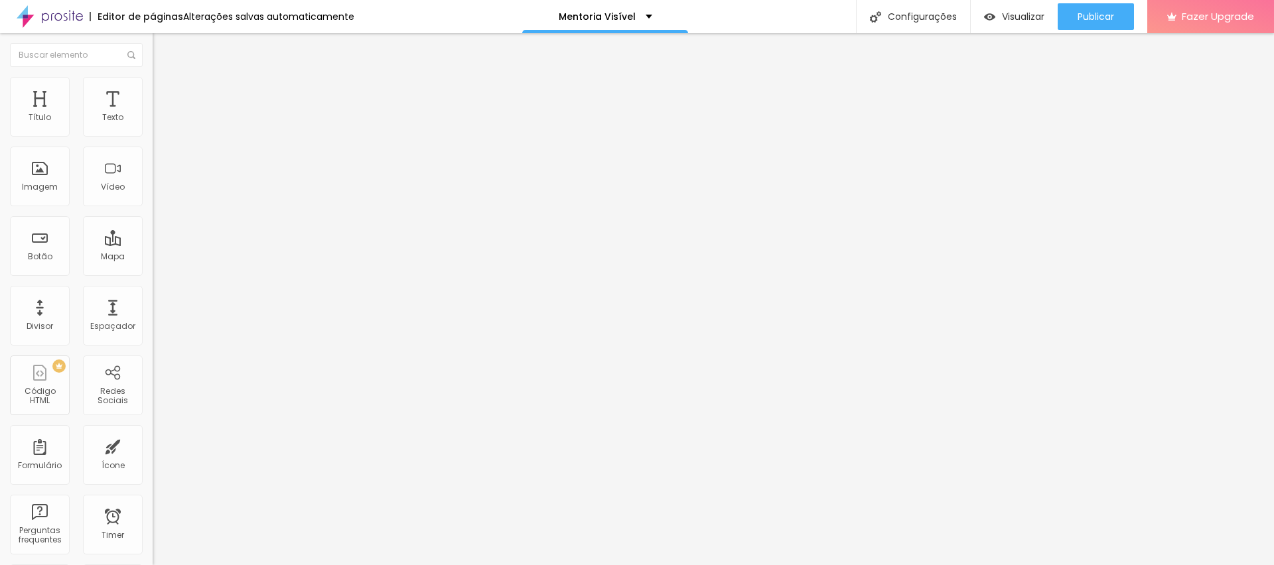
click at [158, 123] on icon "button" at bounding box center [162, 119] width 8 height 8
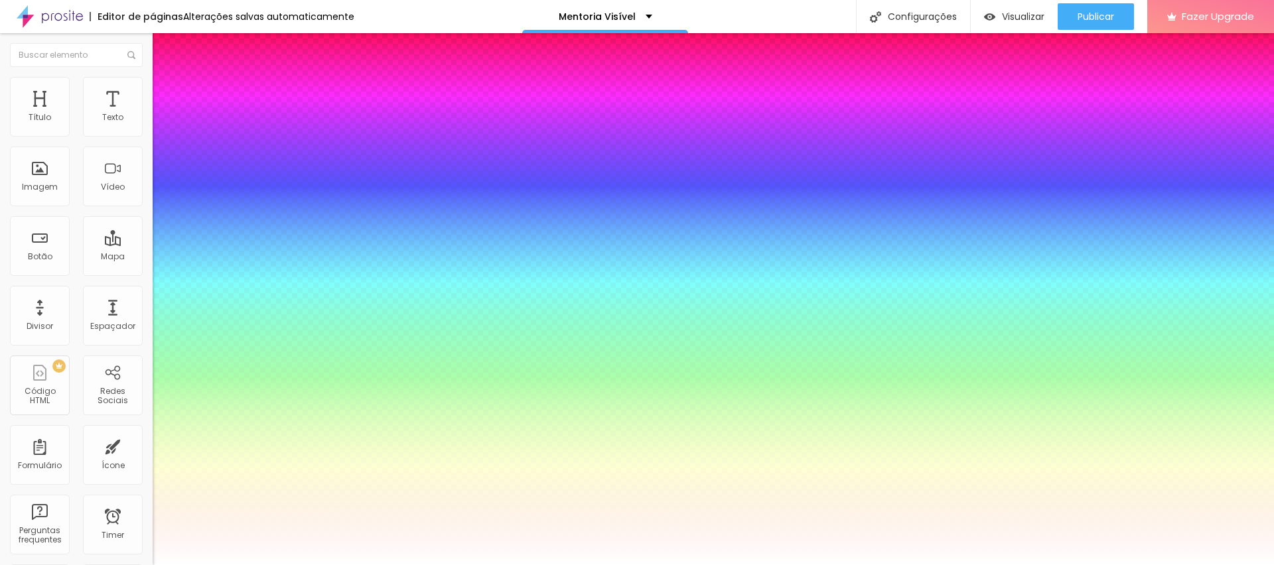
click at [1069, 565] on div at bounding box center [637, 565] width 1274 height 0
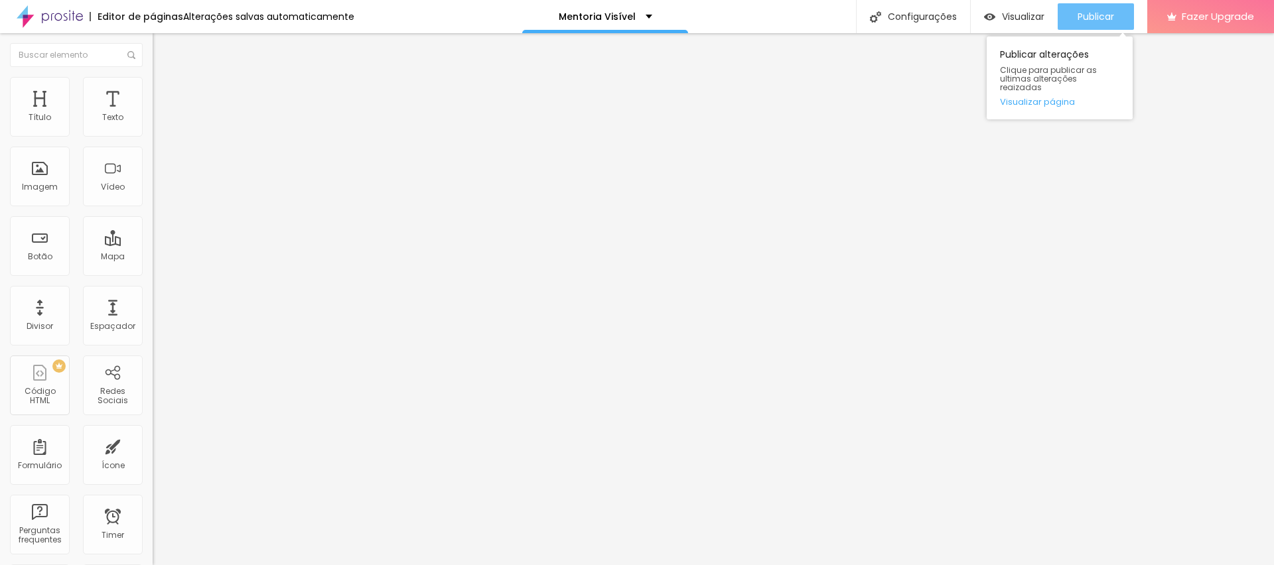
click at [1079, 13] on span "Publicar" at bounding box center [1096, 16] width 37 height 11
click at [1110, 21] on span "Publicar" at bounding box center [1096, 16] width 37 height 11
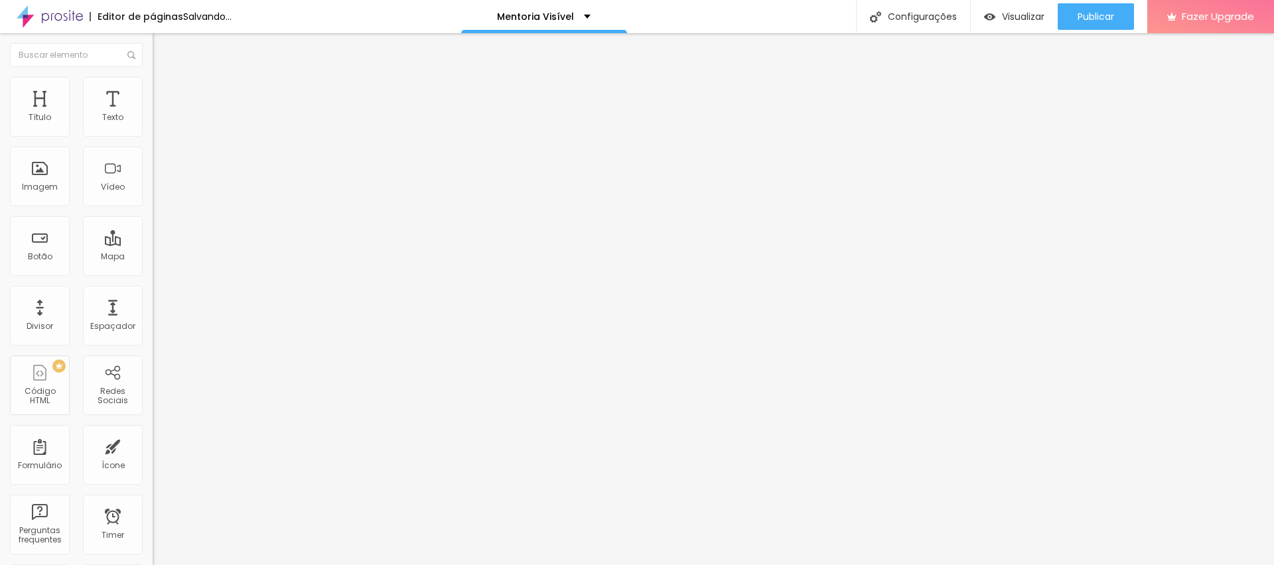
click at [153, 90] on li "Avançado" at bounding box center [229, 96] width 153 height 13
click at [153, 565] on div at bounding box center [229, 571] width 153 height 0
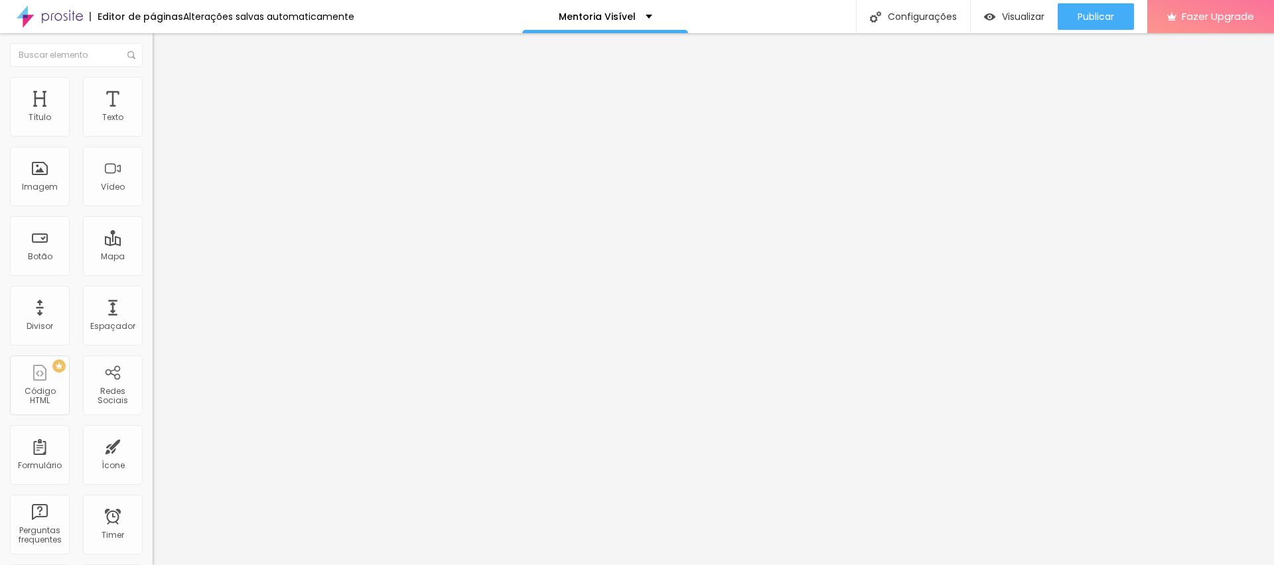
click at [153, 90] on img at bounding box center [159, 96] width 12 height 12
click at [1123, 12] on button "Publicar" at bounding box center [1096, 16] width 76 height 27
click at [165, 91] on span "Estilo" at bounding box center [175, 85] width 21 height 11
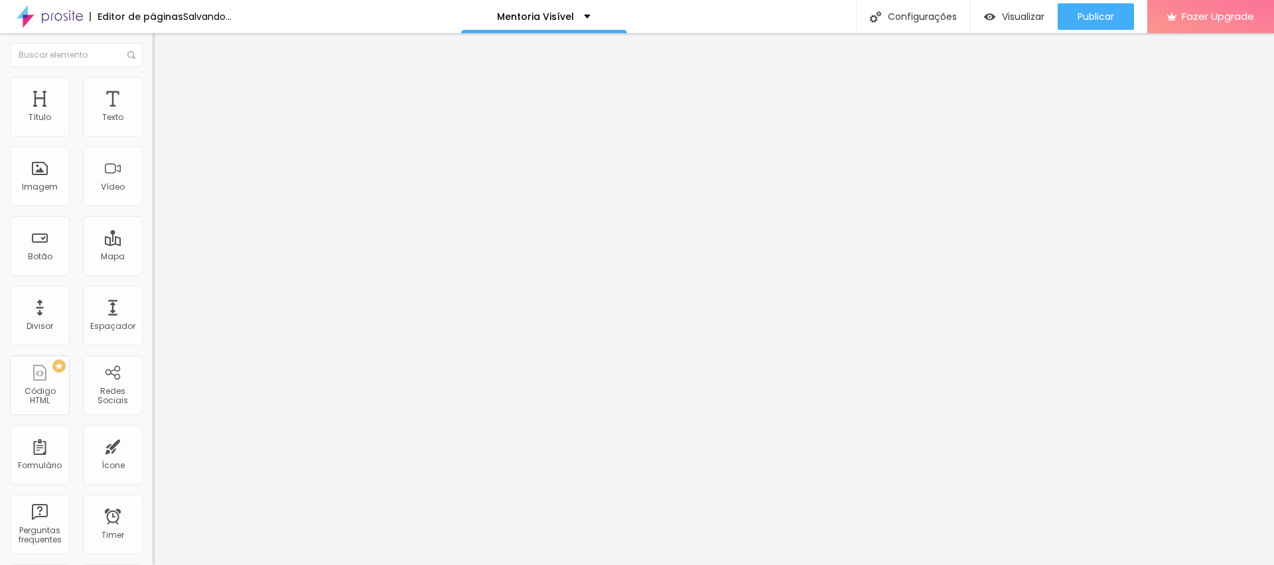
drag, startPoint x: 108, startPoint y: 145, endPoint x: 72, endPoint y: 144, distance: 36.5
click at [153, 136] on input "range" at bounding box center [196, 130] width 86 height 11
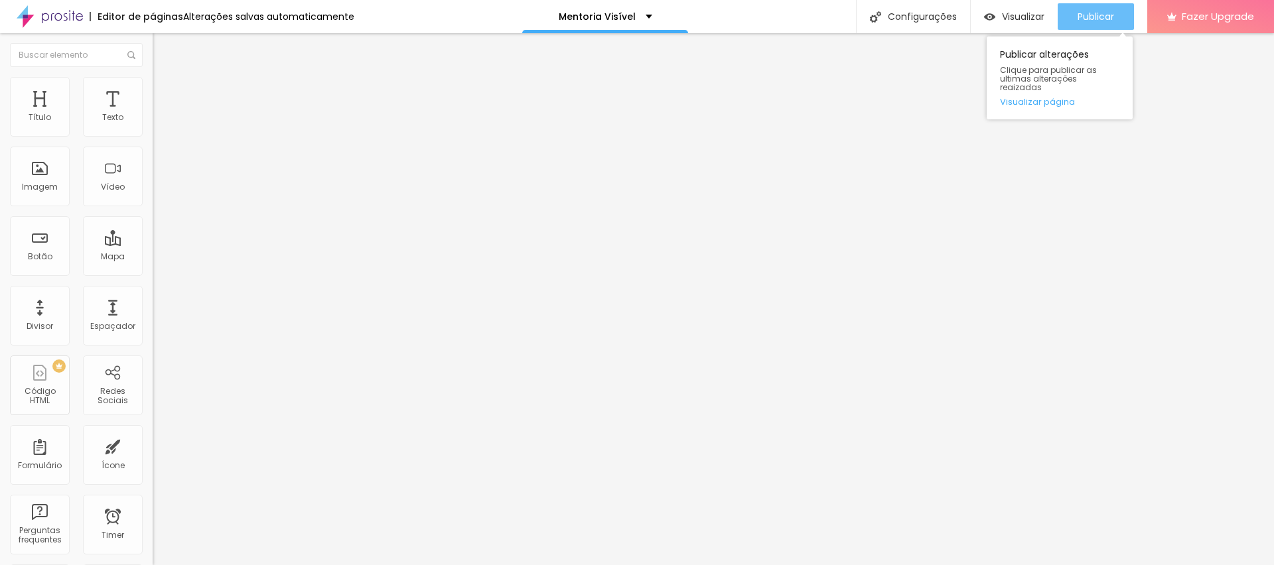
click at [1092, 12] on span "Publicar" at bounding box center [1096, 16] width 37 height 11
click at [165, 94] on span "Avançado" at bounding box center [187, 99] width 44 height 11
drag, startPoint x: 94, startPoint y: 130, endPoint x: 0, endPoint y: 131, distance: 94.3
click at [153, 258] on input "range" at bounding box center [196, 263] width 86 height 11
click at [165, 98] on span "Avançado" at bounding box center [187, 99] width 44 height 11
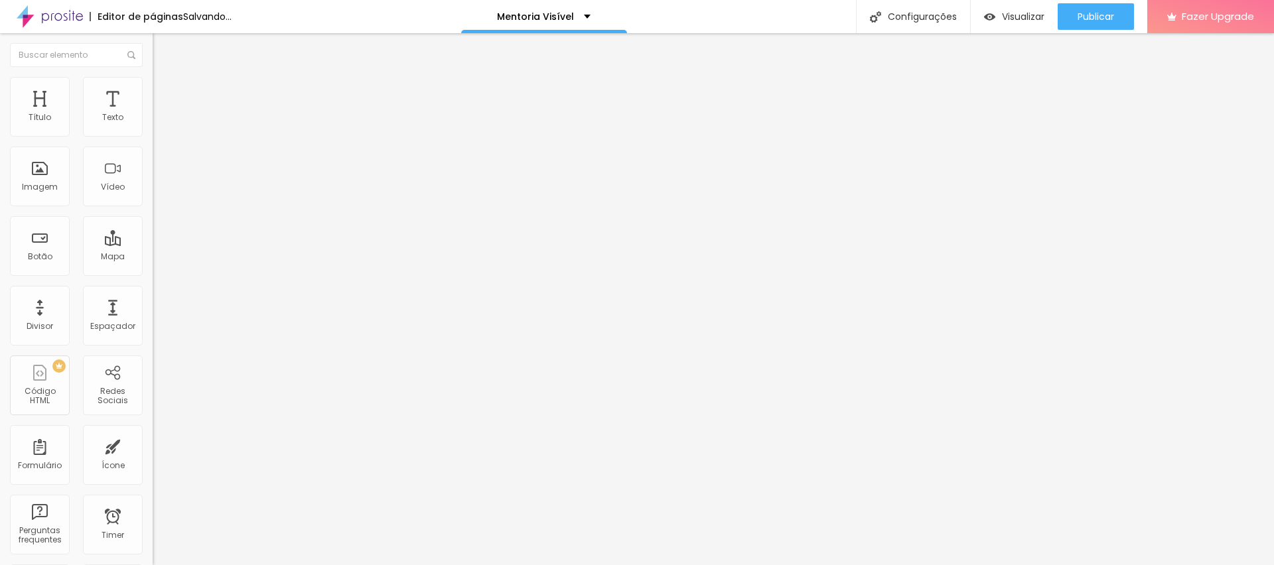
drag, startPoint x: 56, startPoint y: 127, endPoint x: 0, endPoint y: 171, distance: 70.9
click at [153, 258] on input "range" at bounding box center [196, 263] width 86 height 11
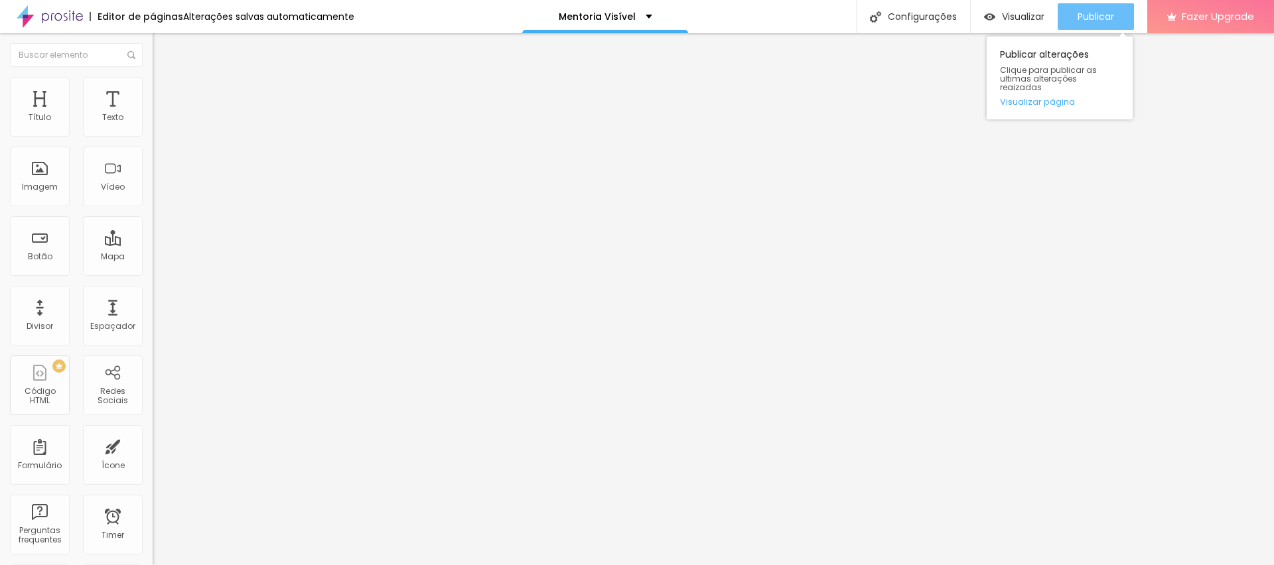
click at [1078, 5] on div "Publicar" at bounding box center [1096, 16] width 37 height 27
click at [158, 123] on icon "button" at bounding box center [162, 119] width 8 height 8
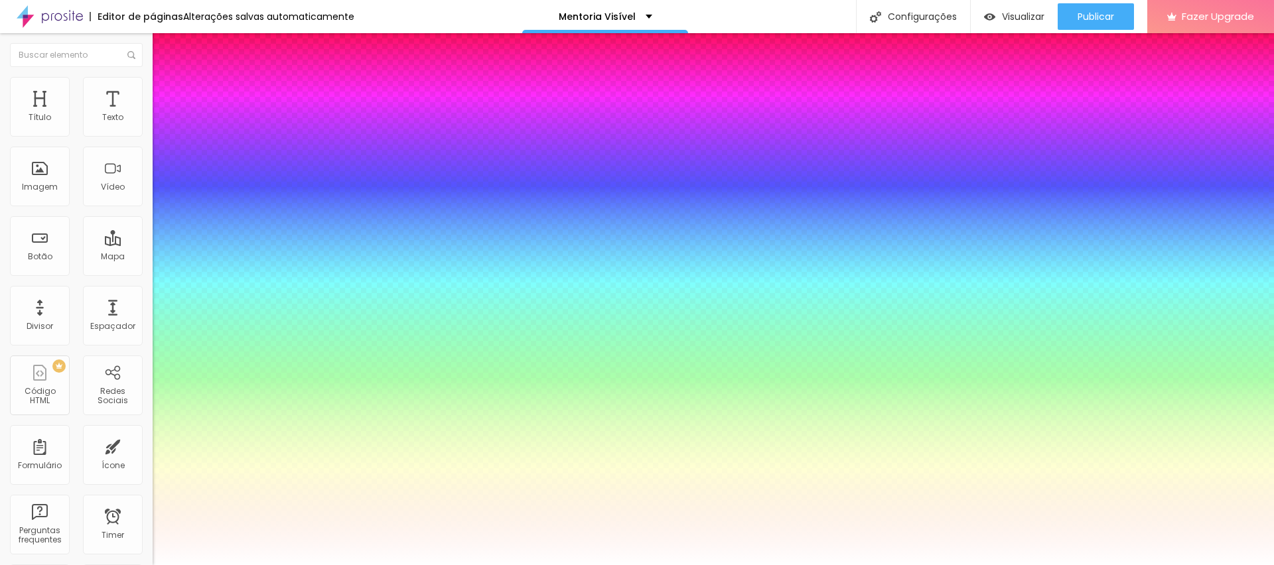
drag, startPoint x: 205, startPoint y: 226, endPoint x: 196, endPoint y: 226, distance: 8.7
click at [780, 565] on div at bounding box center [637, 565] width 1274 height 0
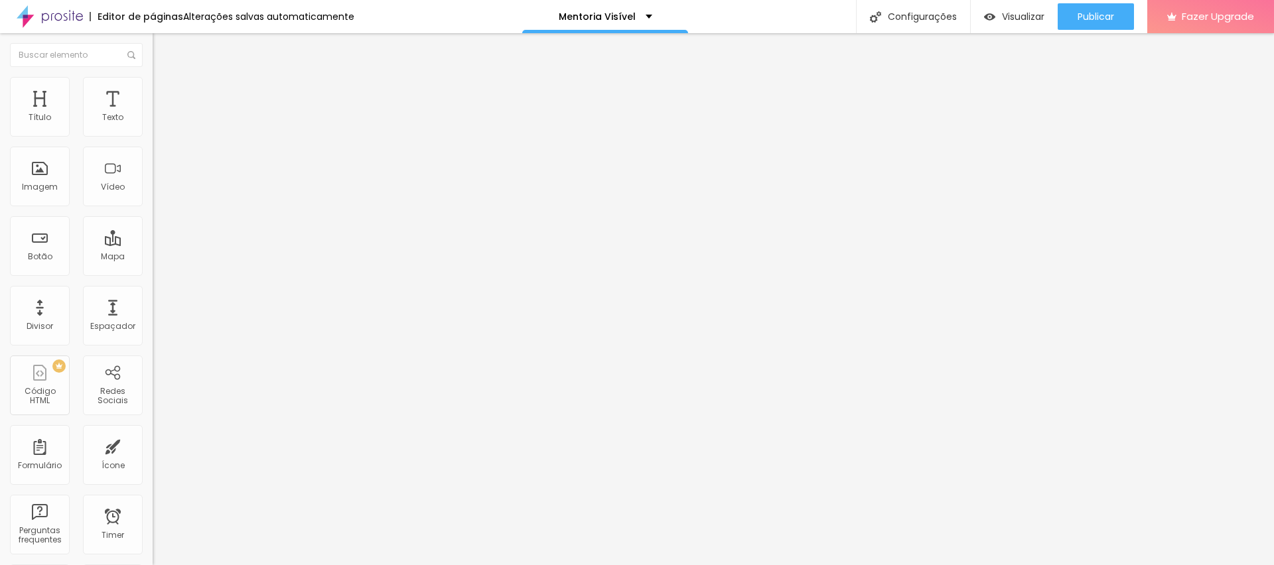
click at [158, 123] on icon "button" at bounding box center [162, 119] width 8 height 8
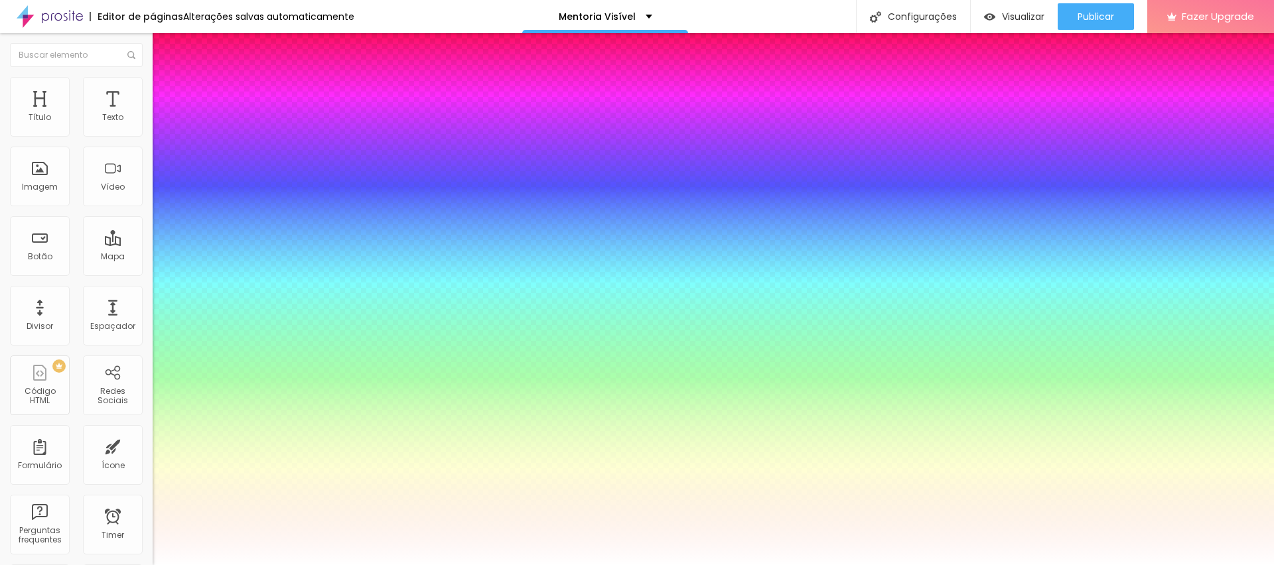
click at [1086, 565] on div at bounding box center [637, 565] width 1274 height 0
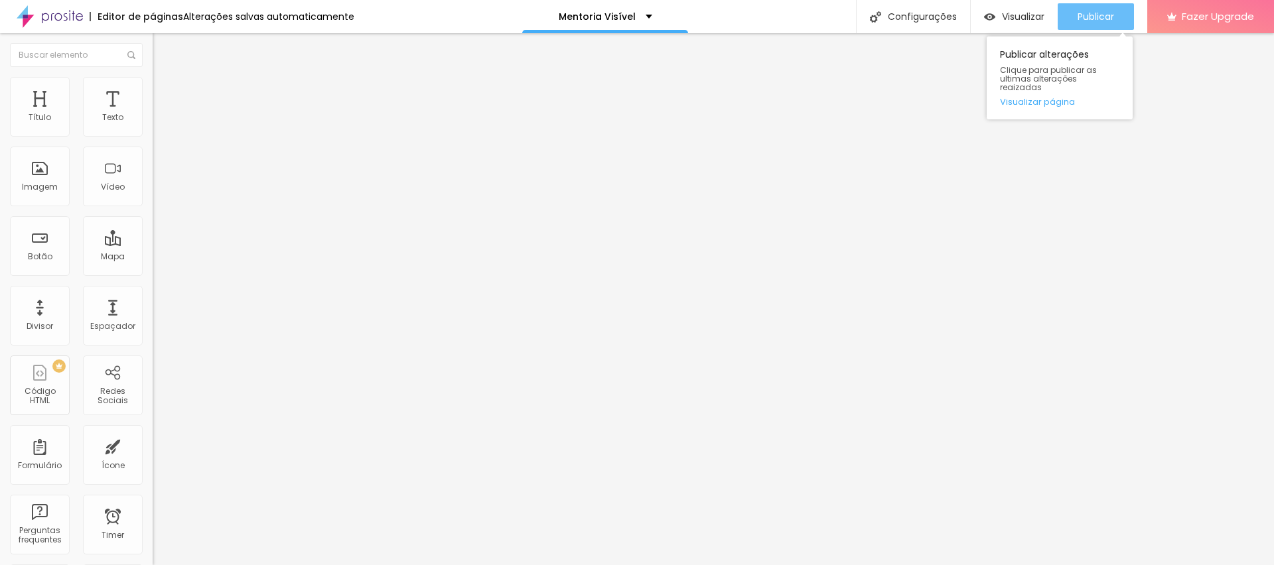
click at [1086, 14] on span "Publicar" at bounding box center [1096, 16] width 37 height 11
click at [165, 88] on span "Estilo" at bounding box center [175, 85] width 21 height 11
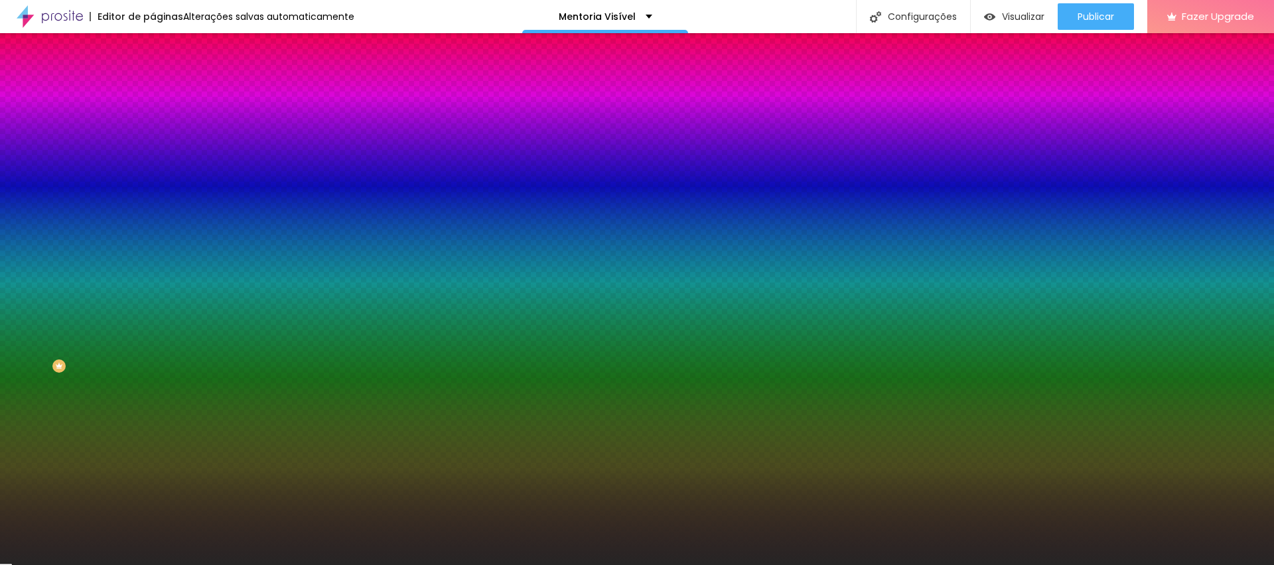
click at [153, 194] on input "#262525" at bounding box center [232, 187] width 159 height 13
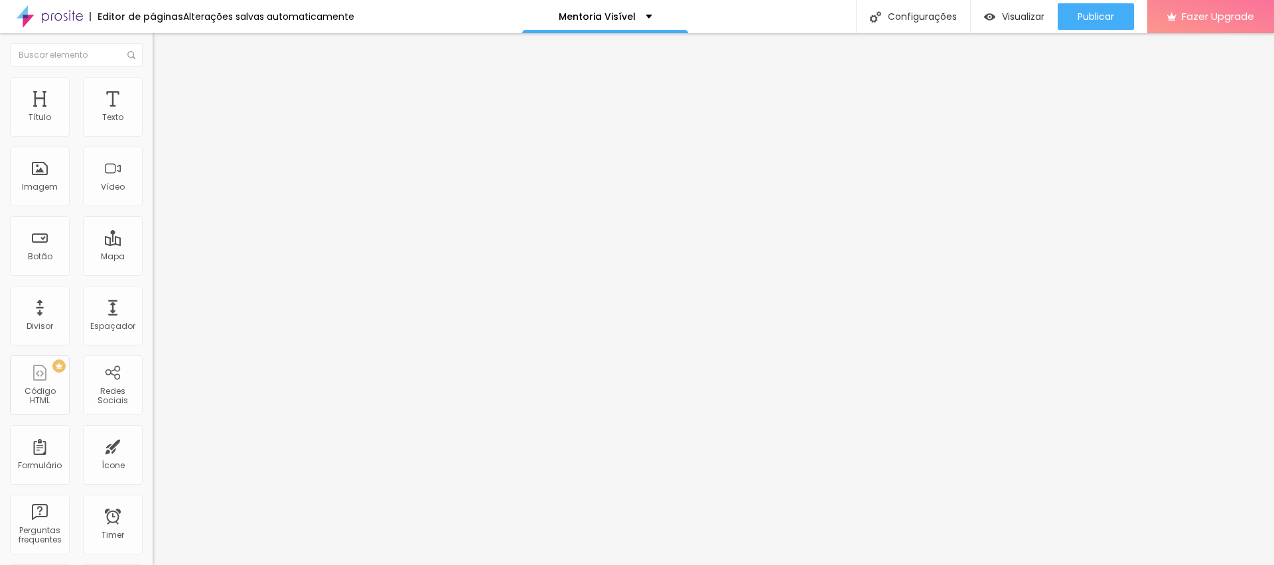
click at [165, 91] on span "Estilo" at bounding box center [175, 85] width 21 height 11
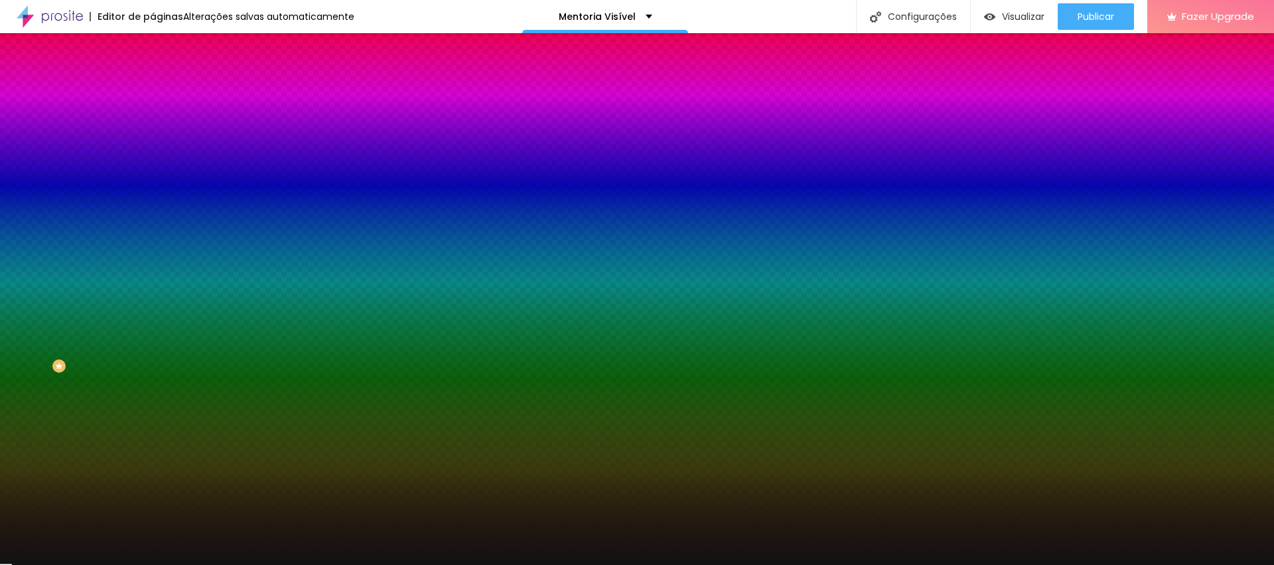
click at [153, 194] on input "#121212" at bounding box center [232, 187] width 159 height 13
paste input "262525"
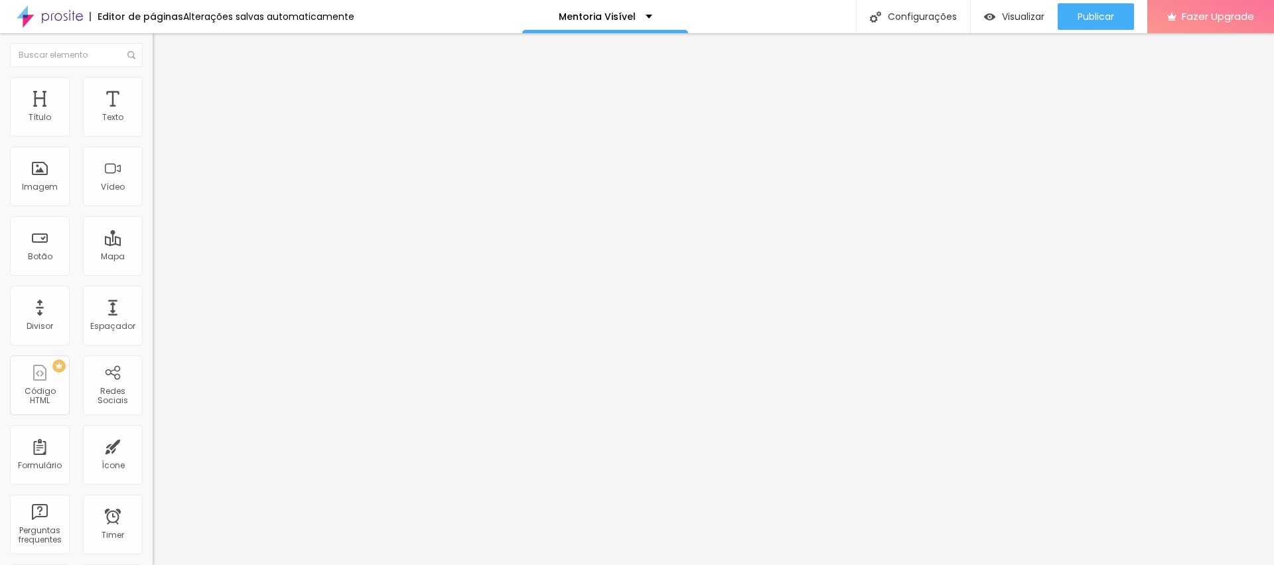
click at [165, 92] on span "Estilo" at bounding box center [175, 85] width 21 height 11
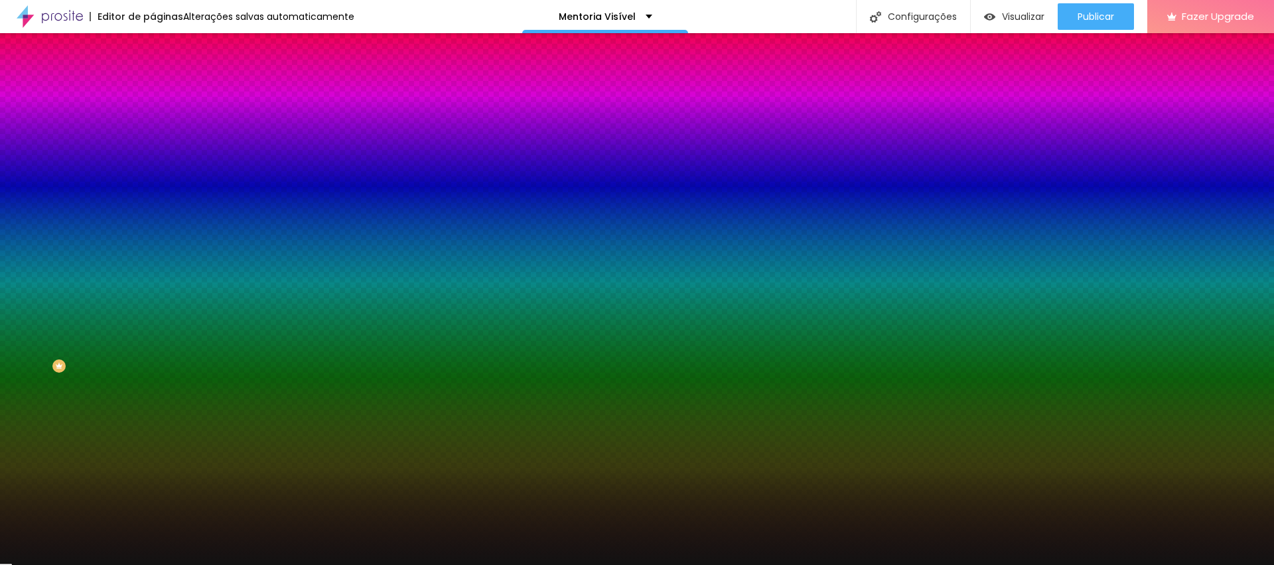
click at [153, 131] on input "#121212" at bounding box center [232, 133] width 159 height 13
paste input "262525"
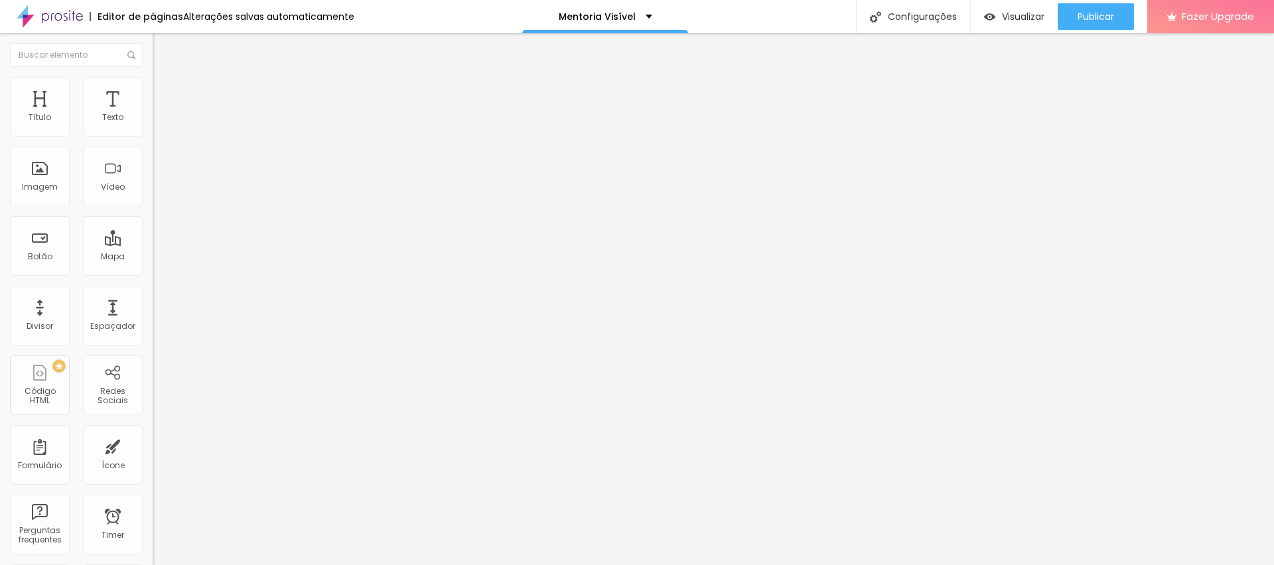
click at [153, 127] on button "button" at bounding box center [162, 120] width 19 height 14
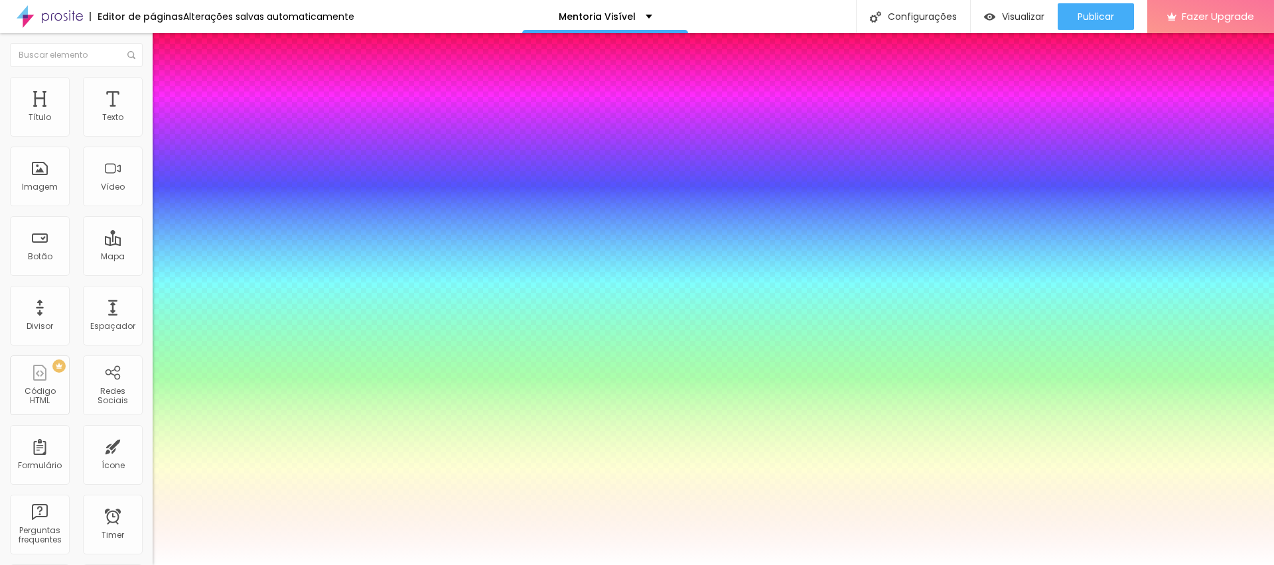
click at [1090, 565] on div at bounding box center [637, 565] width 1274 height 0
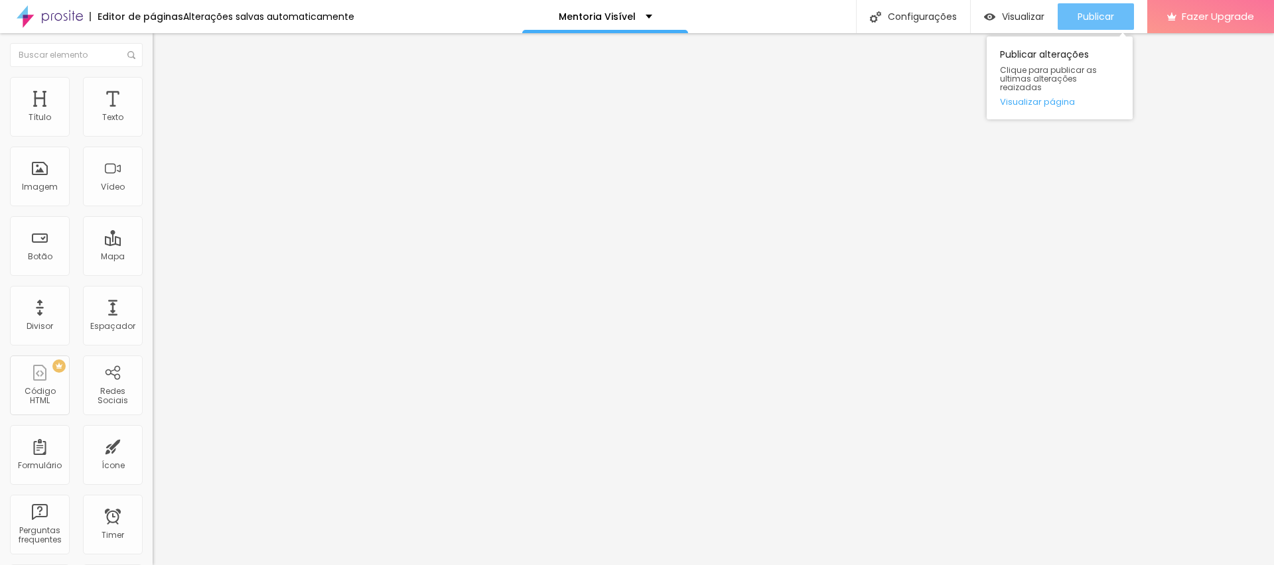
click at [1102, 22] on span "Publicar" at bounding box center [1096, 16] width 37 height 11
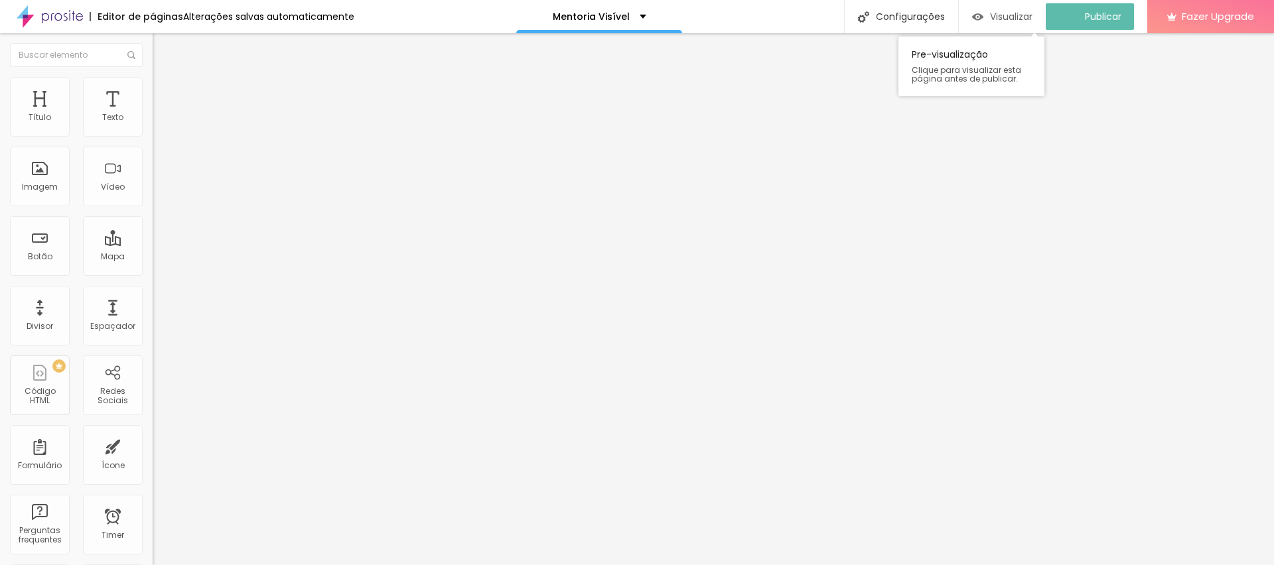
click at [1003, 19] on span "Visualizar" at bounding box center [1011, 16] width 42 height 11
drag, startPoint x: 118, startPoint y: 81, endPoint x: 106, endPoint y: 113, distance: 34.3
click at [153, 90] on img at bounding box center [159, 96] width 12 height 12
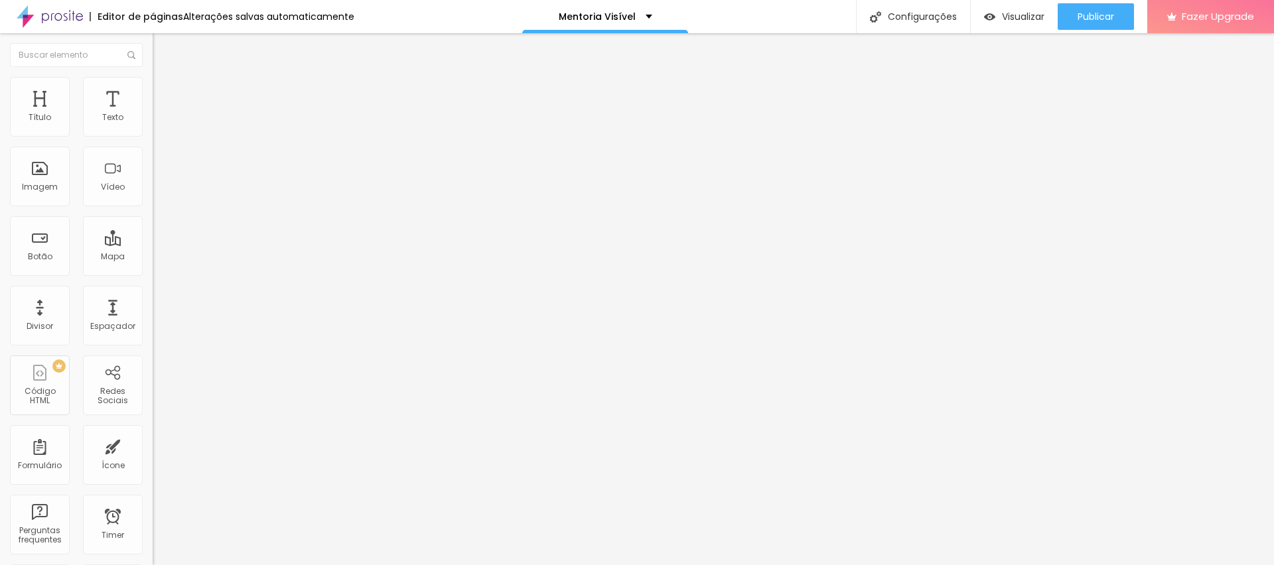
drag, startPoint x: 135, startPoint y: 346, endPoint x: 152, endPoint y: 338, distance: 18.7
click at [1094, 16] on span "Publicar" at bounding box center [1096, 16] width 37 height 11
click at [1046, 7] on button "Visualizar" at bounding box center [1002, 16] width 87 height 27
click at [153, 445] on input "range" at bounding box center [196, 450] width 86 height 11
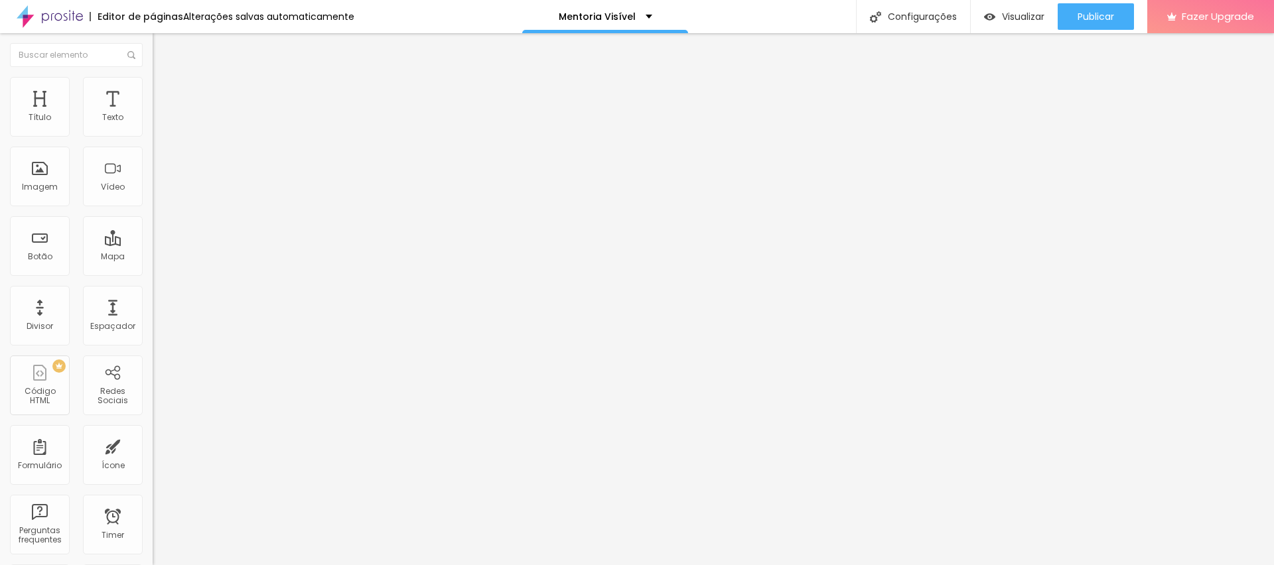
click at [165, 90] on span "Avançado" at bounding box center [187, 85] width 44 height 11
drag, startPoint x: 21, startPoint y: 131, endPoint x: 15, endPoint y: 149, distance: 18.5
click at [153, 244] on input "range" at bounding box center [196, 249] width 86 height 11
drag, startPoint x: 11, startPoint y: 159, endPoint x: 0, endPoint y: 157, distance: 10.7
click at [153, 432] on input "range" at bounding box center [196, 437] width 86 height 11
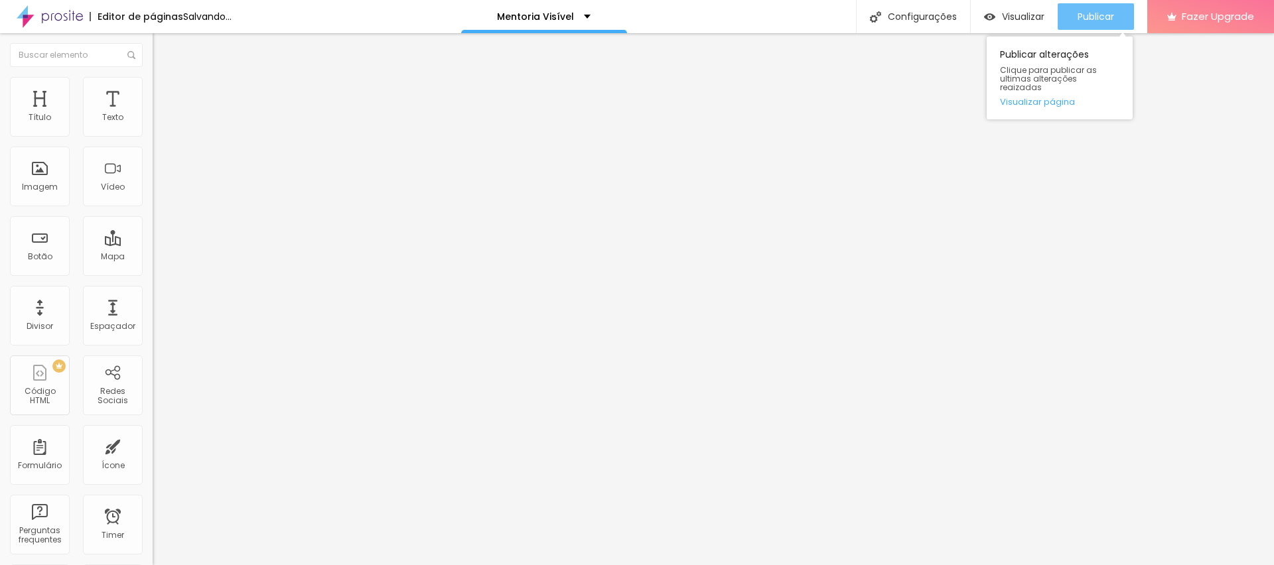
click at [1121, 15] on button "Publicar" at bounding box center [1096, 16] width 76 height 27
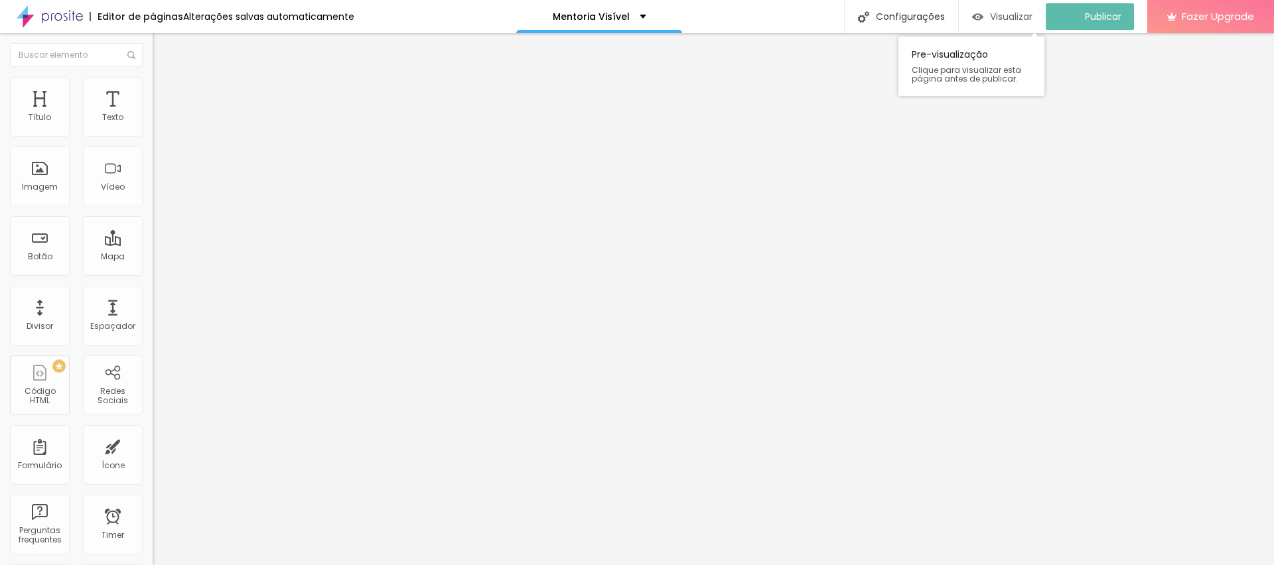
click at [1017, 25] on div "Visualizar" at bounding box center [1002, 16] width 60 height 27
click at [153, 90] on li "Avançado" at bounding box center [229, 96] width 153 height 13
click at [153, 445] on input "range" at bounding box center [196, 450] width 86 height 11
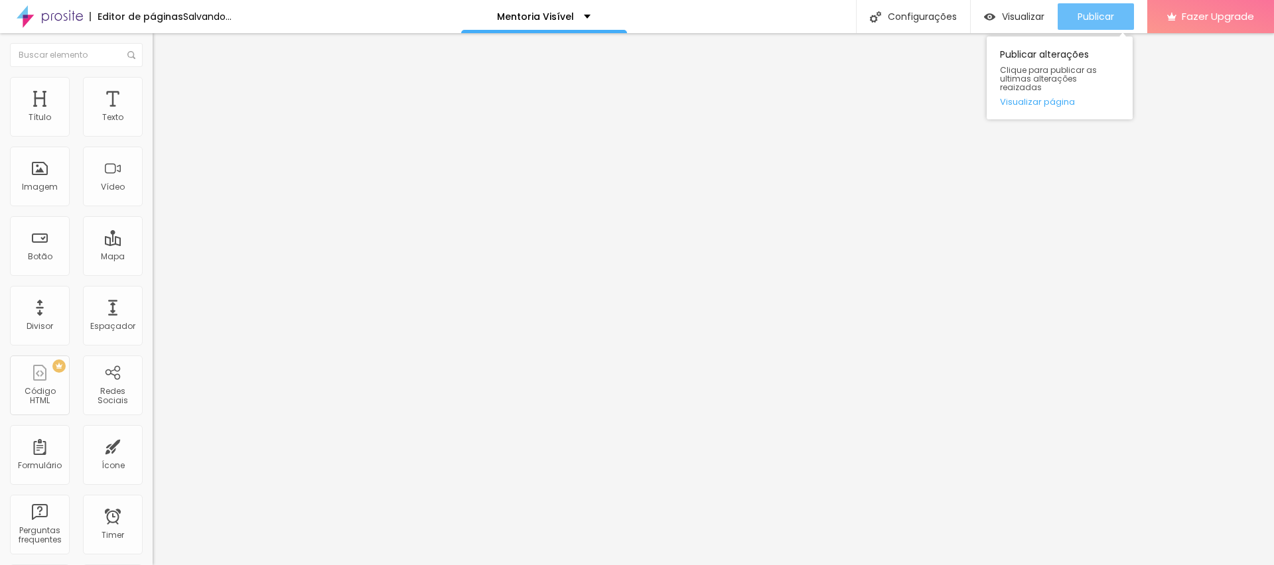
click at [1093, 15] on span "Publicar" at bounding box center [1096, 16] width 37 height 11
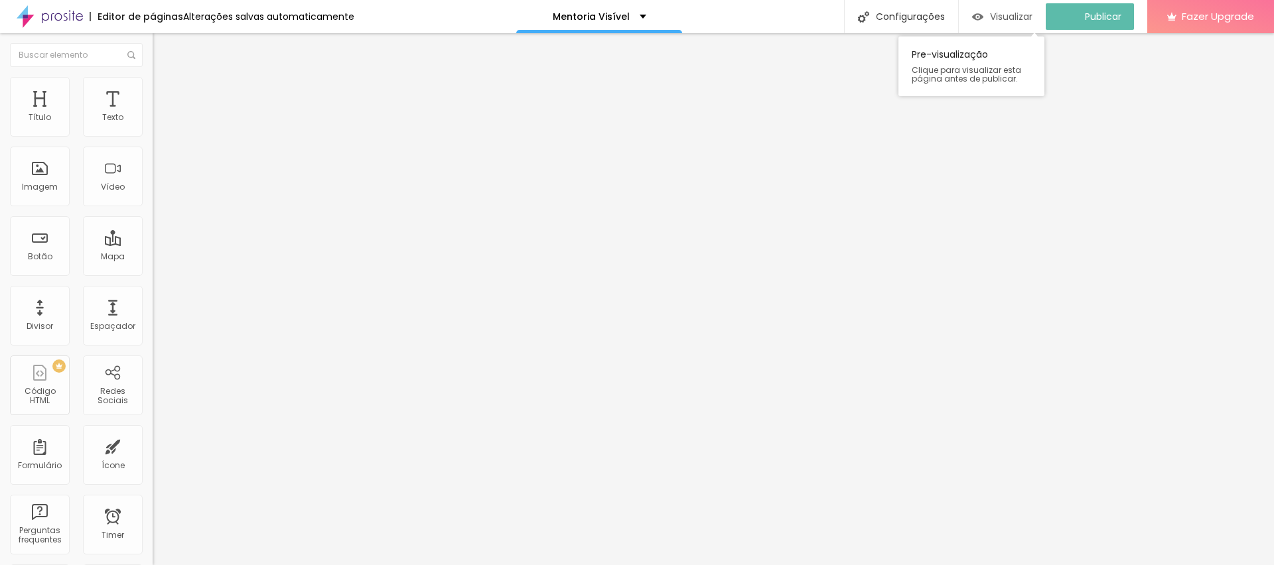
click at [1021, 19] on span "Visualizar" at bounding box center [1011, 16] width 42 height 11
click at [153, 77] on img at bounding box center [159, 83] width 12 height 12
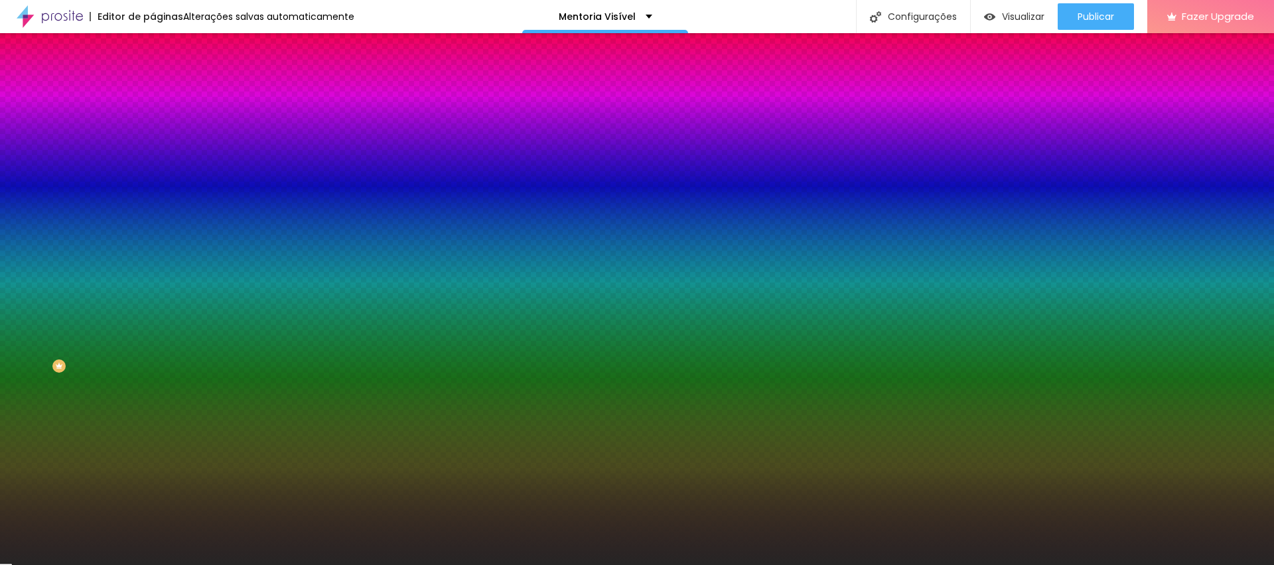
click at [165, 94] on span "Avançado" at bounding box center [187, 99] width 44 height 11
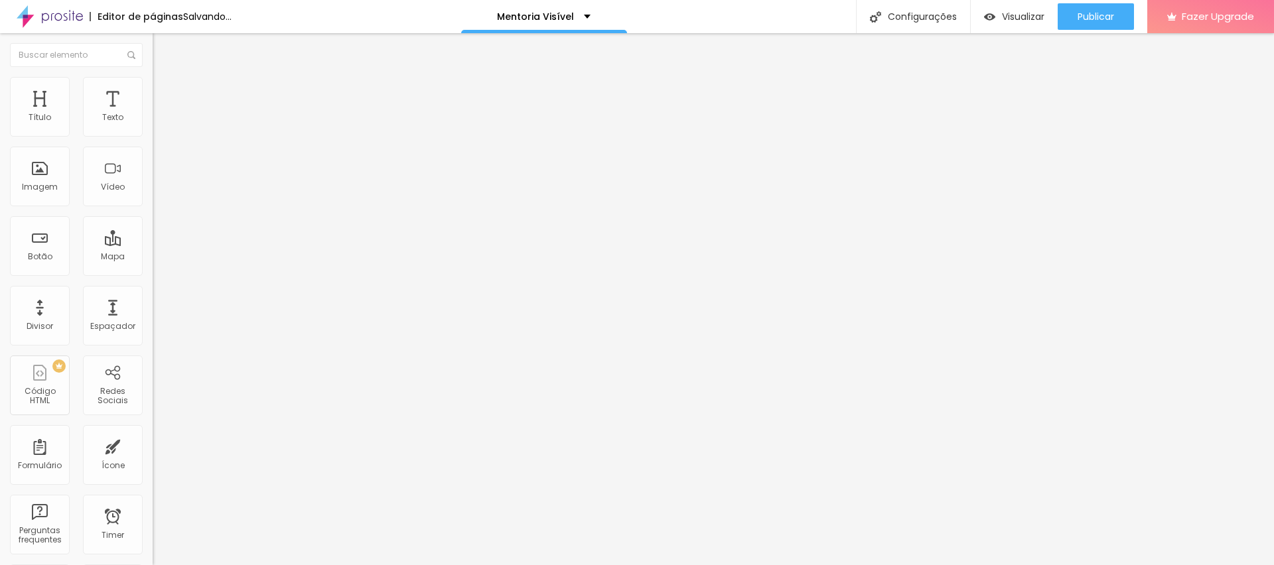
drag, startPoint x: 31, startPoint y: 129, endPoint x: 82, endPoint y: 139, distance: 52.6
click at [153, 258] on input "range" at bounding box center [196, 263] width 86 height 11
click at [1105, 19] on span "Publicar" at bounding box center [1096, 16] width 37 height 11
click at [153, 258] on input "range" at bounding box center [196, 263] width 86 height 11
click at [1106, 13] on span "Publicar" at bounding box center [1096, 16] width 37 height 11
